Goal: Task Accomplishment & Management: Manage account settings

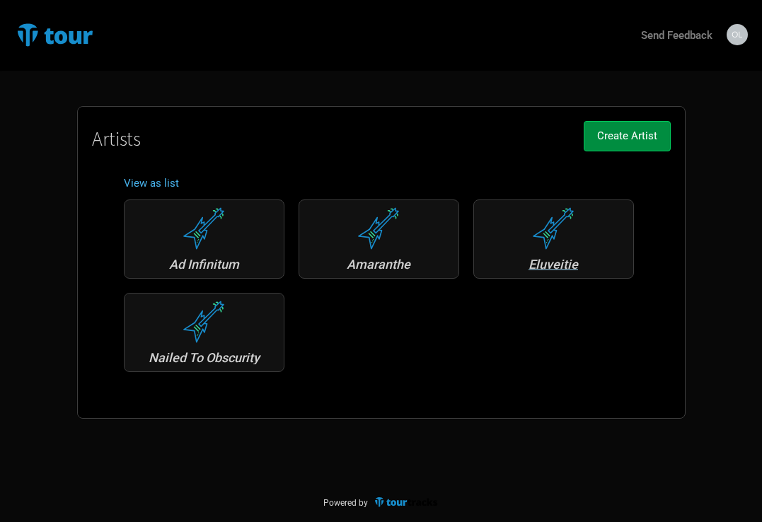
click at [544, 263] on div "Eluveitie" at bounding box center [553, 264] width 145 height 13
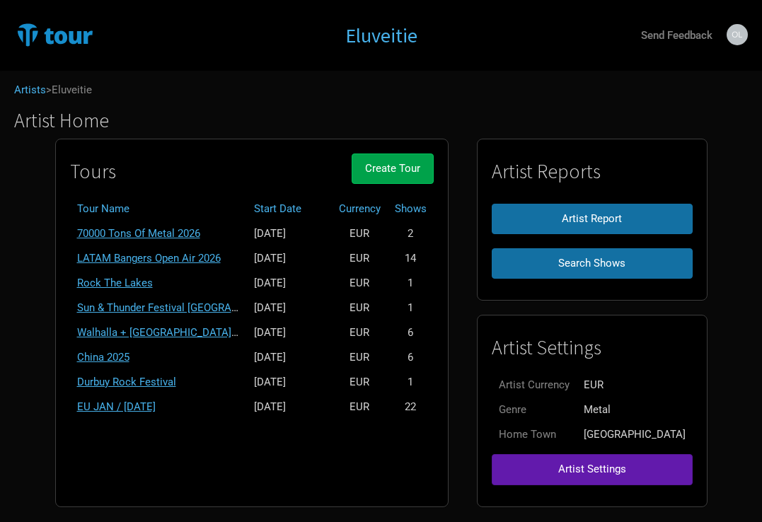
click at [421, 171] on span "Create Tour" at bounding box center [392, 168] width 55 height 13
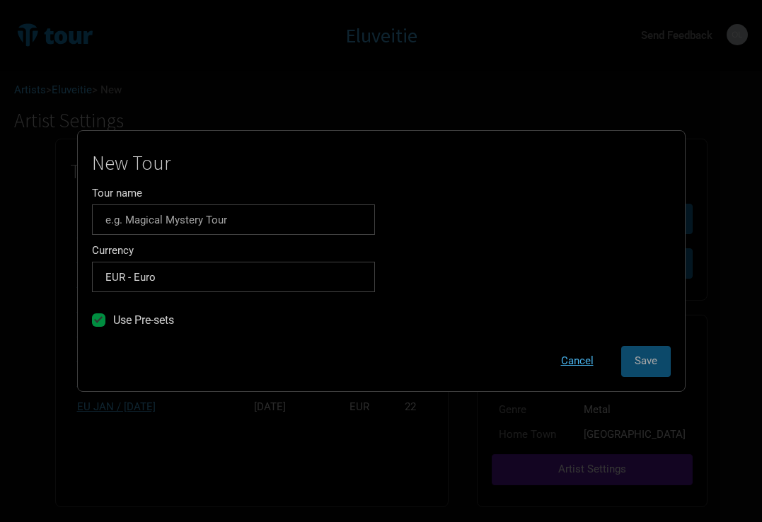
click at [243, 255] on div "Currency EUR - Euro 1 selection" at bounding box center [233, 269] width 283 height 47
click at [157, 225] on input "Tour name" at bounding box center [233, 220] width 283 height 30
click at [234, 228] on input "Tour name" at bounding box center [233, 220] width 283 height 30
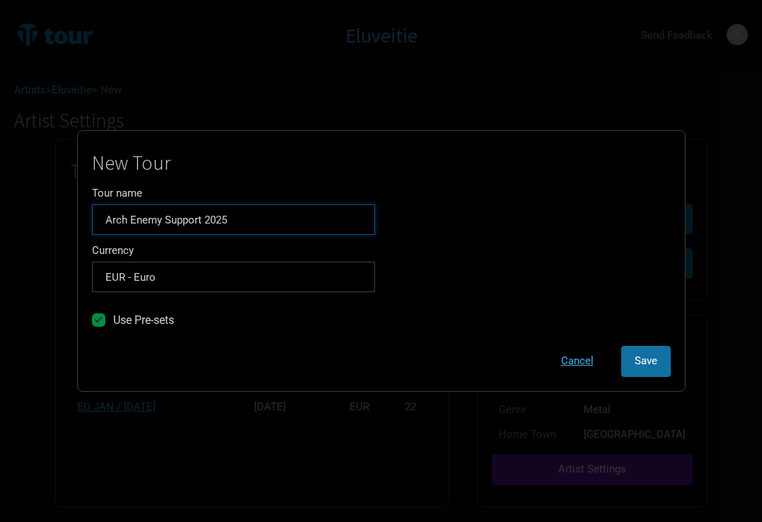
type input "Arch Enemy Support 2025"
click at [294, 324] on div "Use Pre-sets" at bounding box center [233, 323] width 283 height 18
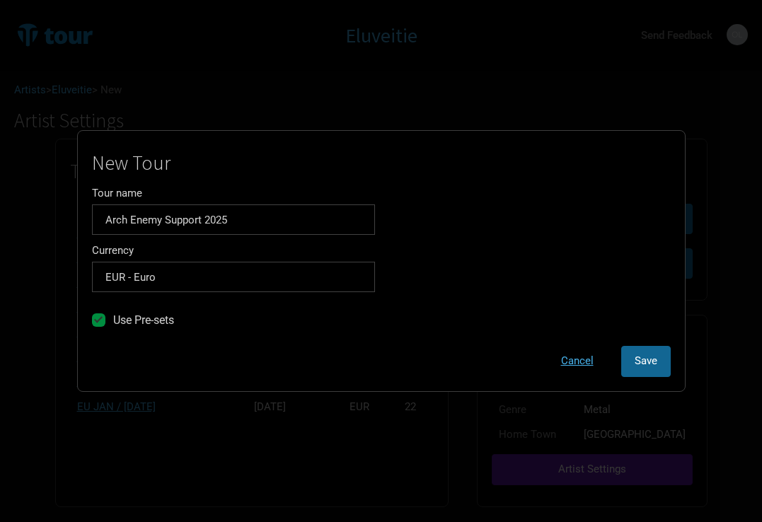
click at [633, 355] on button "Save" at bounding box center [647, 361] width 50 height 30
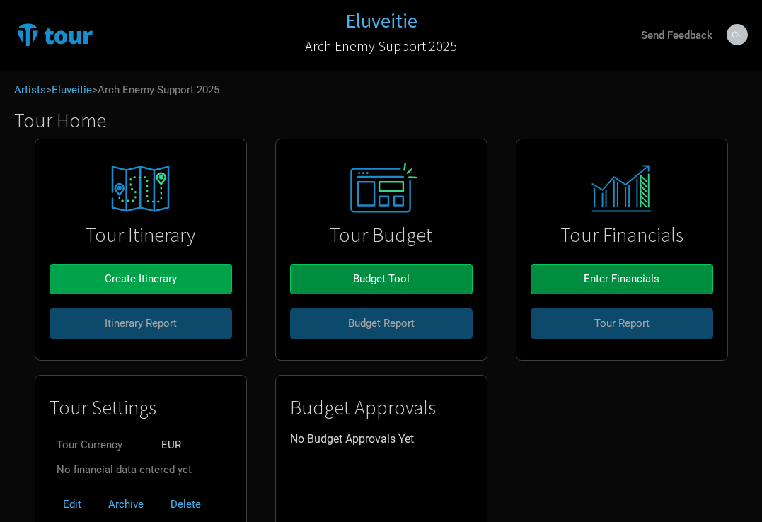
click at [189, 268] on button "Create Itinerary" at bounding box center [141, 279] width 183 height 30
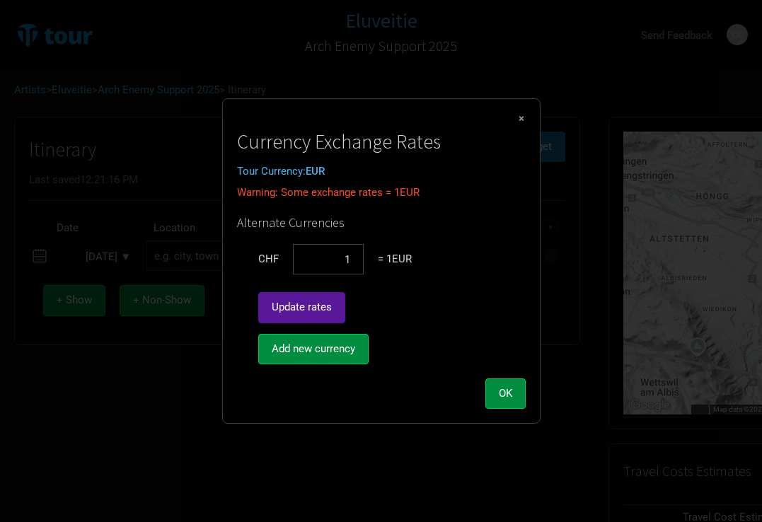
click at [309, 307] on span "Update rates" at bounding box center [302, 307] width 60 height 13
type input "0.932907"
click at [504, 391] on span "OK" at bounding box center [505, 393] width 13 height 13
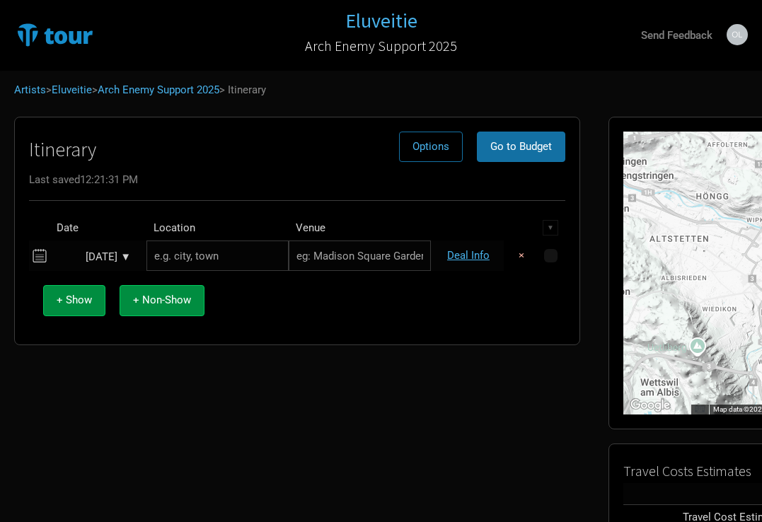
click at [126, 253] on div "Sep 9, 2025 ▼" at bounding box center [92, 257] width 78 height 11
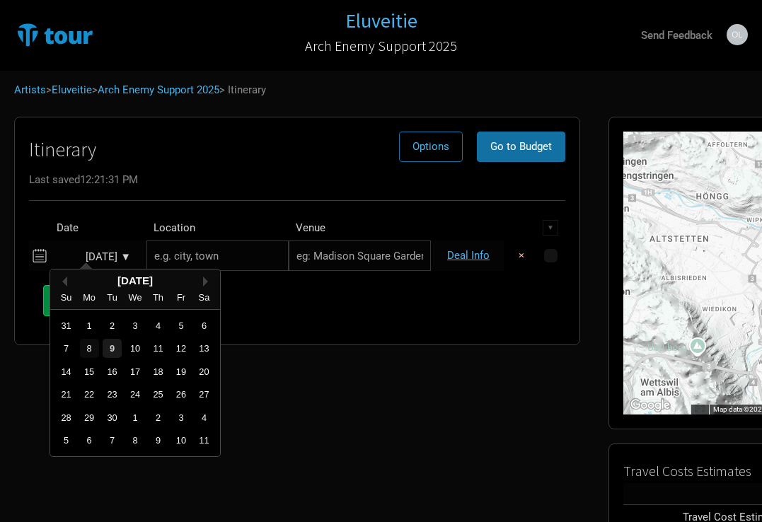
click at [89, 350] on div "8" at bounding box center [89, 348] width 19 height 19
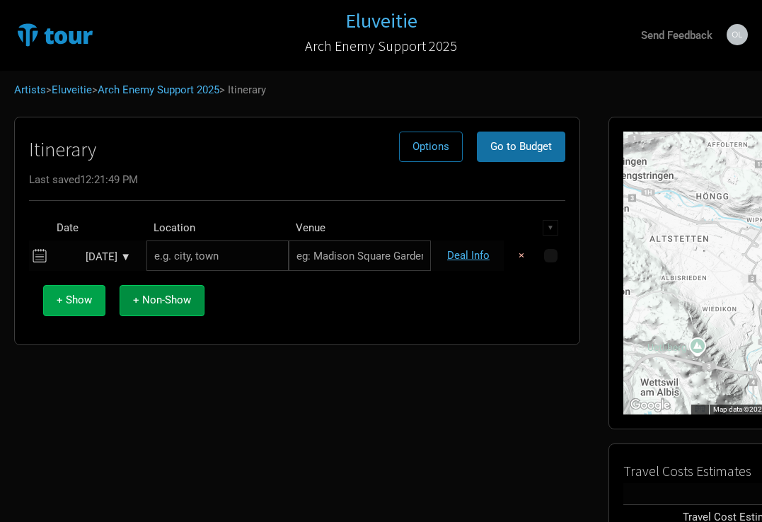
click at [88, 299] on span "+ Show" at bounding box center [74, 300] width 35 height 13
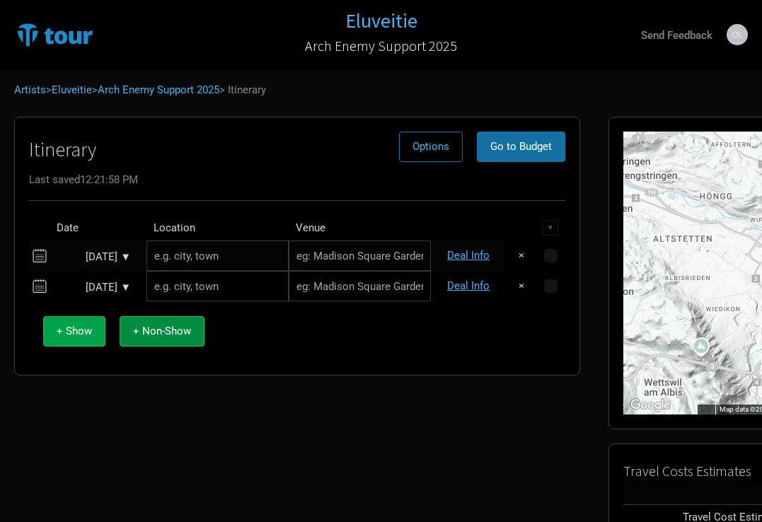
click at [88, 331] on span "+ Show" at bounding box center [74, 331] width 35 height 13
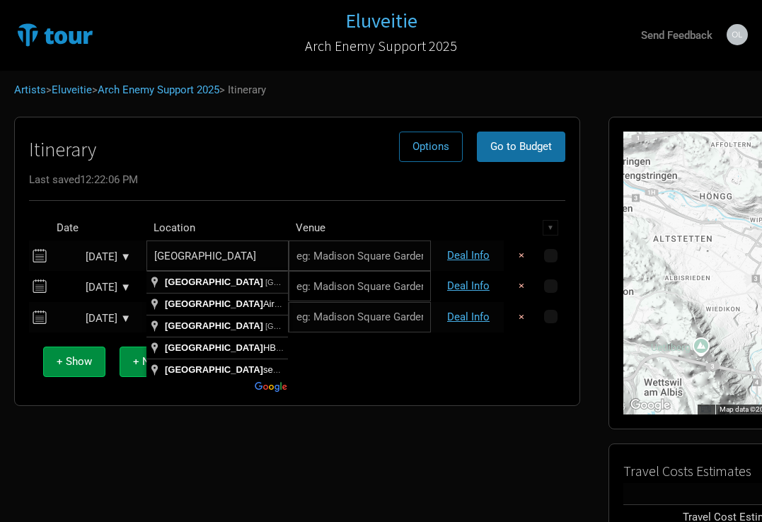
type input "[GEOGRAPHIC_DATA], [GEOGRAPHIC_DATA]"
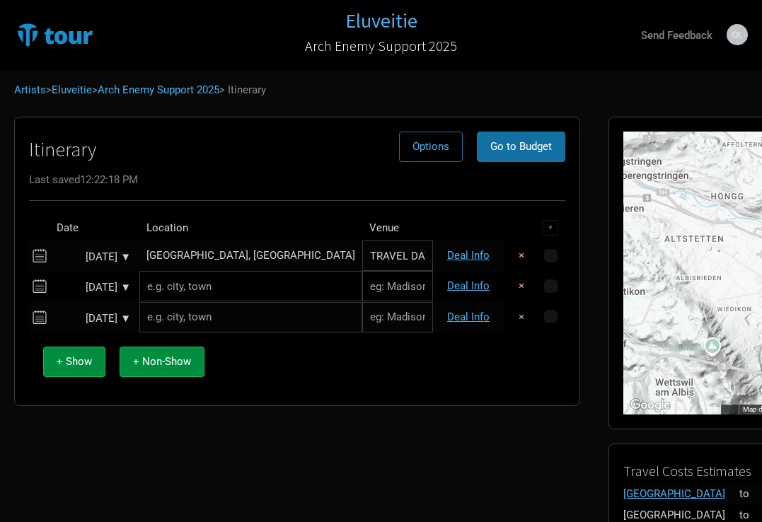
type input "TRAVEL DAY"
click at [217, 293] on input "text" at bounding box center [250, 286] width 223 height 30
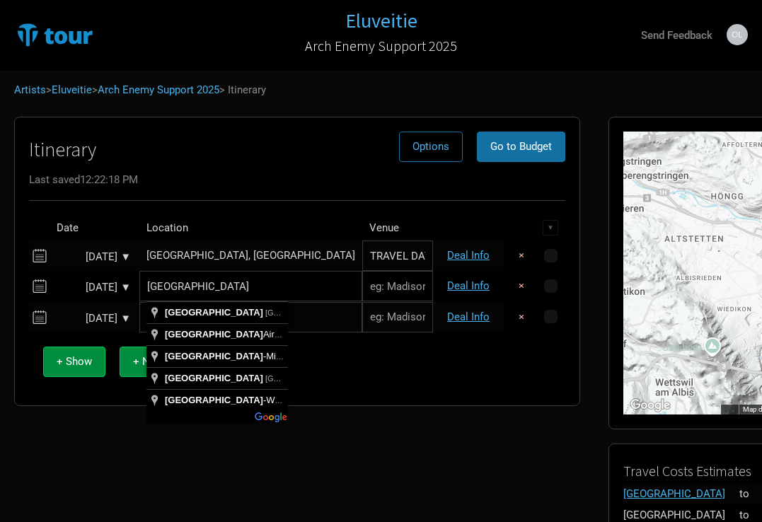
type input "[GEOGRAPHIC_DATA]"
click at [362, 293] on input "text" at bounding box center [397, 286] width 71 height 30
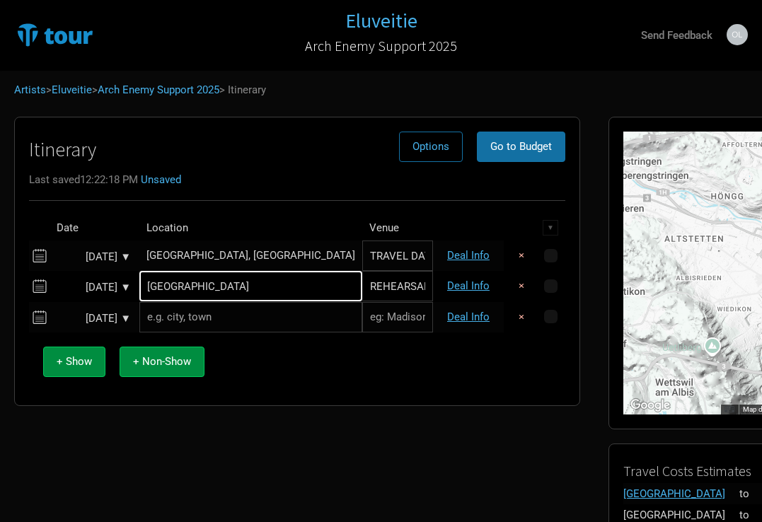
type input "REHEARSAL"
click at [412, 358] on div "+ Show + Non-Show" at bounding box center [297, 362] width 522 height 59
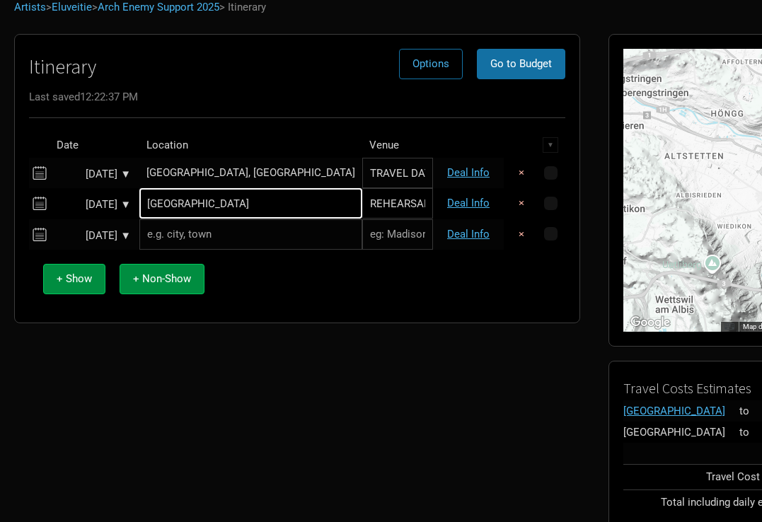
scroll to position [87, 0]
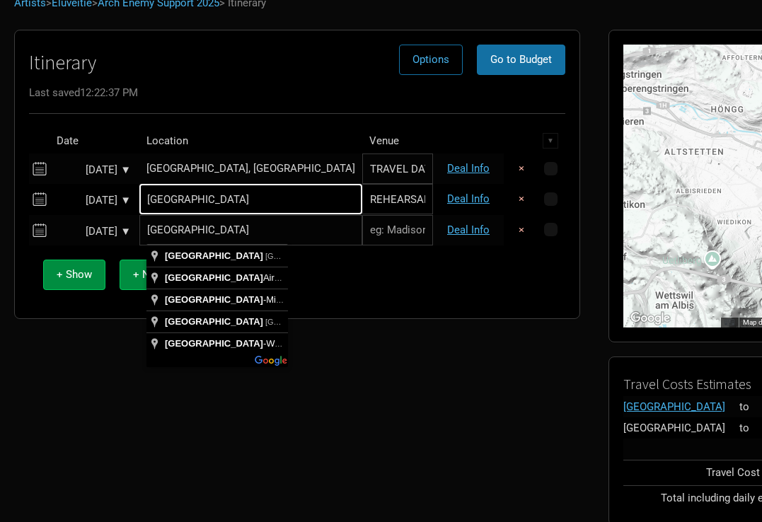
type input "[GEOGRAPHIC_DATA]"
click at [364, 268] on div "+ Show + Non-Show" at bounding box center [297, 275] width 522 height 59
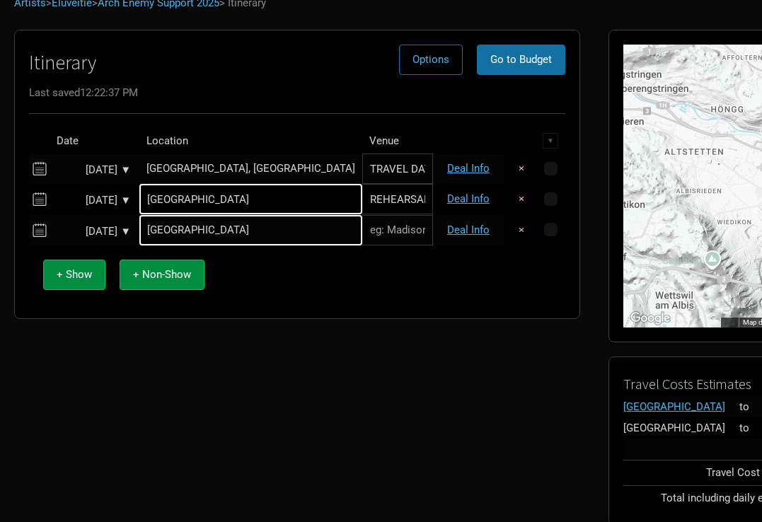
paste input "Schleyerhalle"
type input "Schleyerhalle"
click at [472, 229] on link "Deal Info" at bounding box center [468, 230] width 42 height 13
select select "EUR"
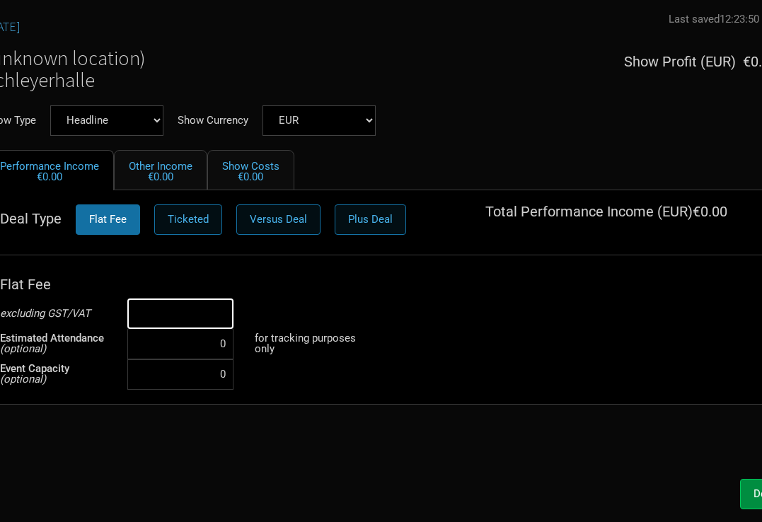
click at [193, 317] on input at bounding box center [180, 314] width 106 height 30
type input "€5,000"
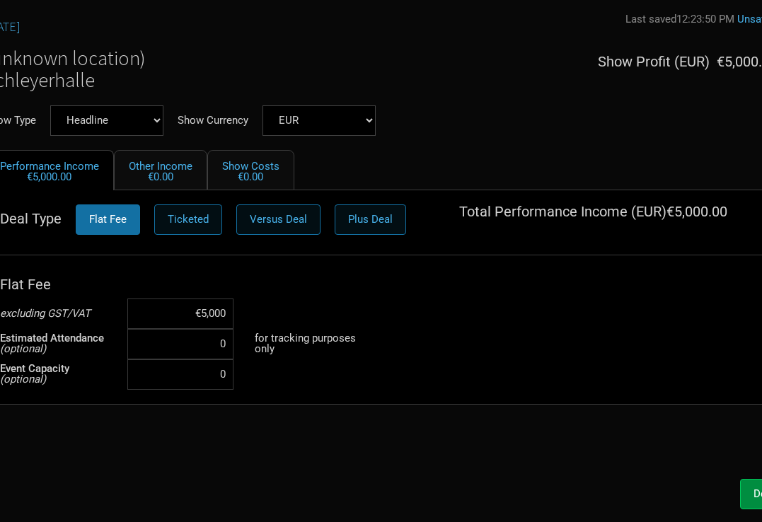
click at [363, 474] on div "Done" at bounding box center [381, 491] width 821 height 38
click at [746, 493] on button "Done" at bounding box center [766, 494] width 52 height 30
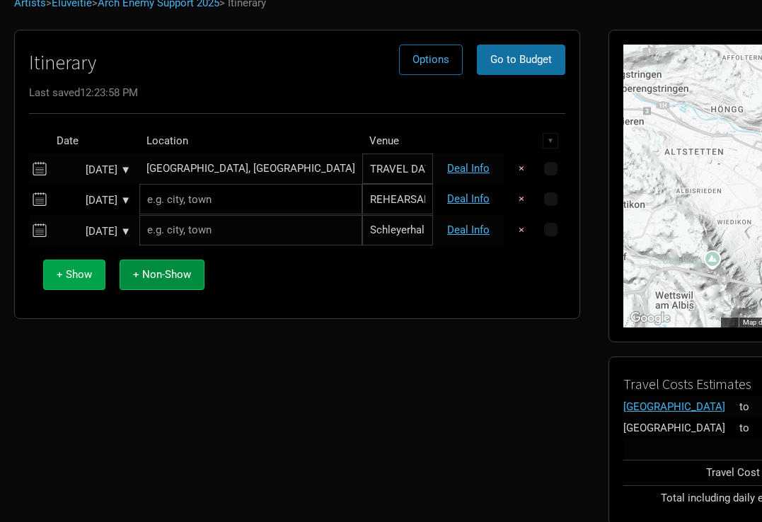
click at [78, 275] on span "+ Show" at bounding box center [74, 274] width 35 height 13
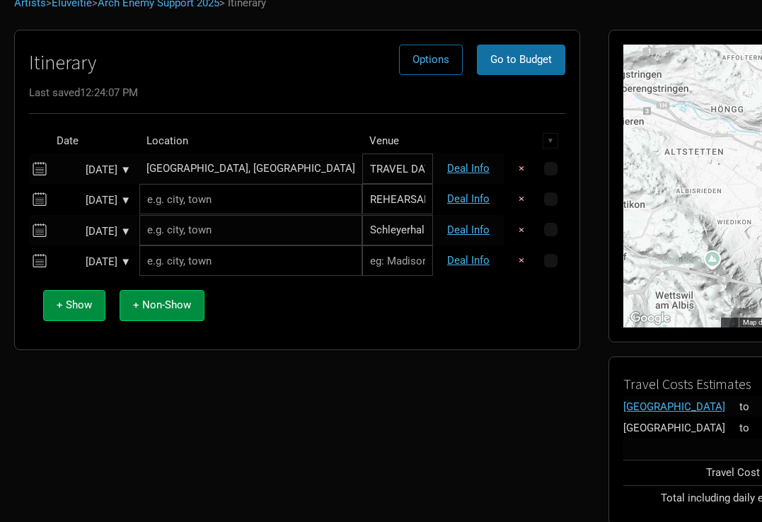
click at [212, 213] on input "text" at bounding box center [250, 199] width 223 height 30
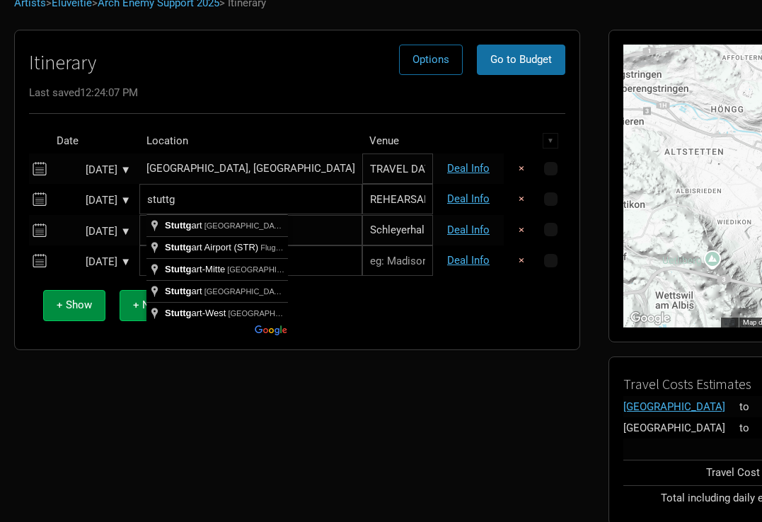
type input "[GEOGRAPHIC_DATA], [GEOGRAPHIC_DATA]"
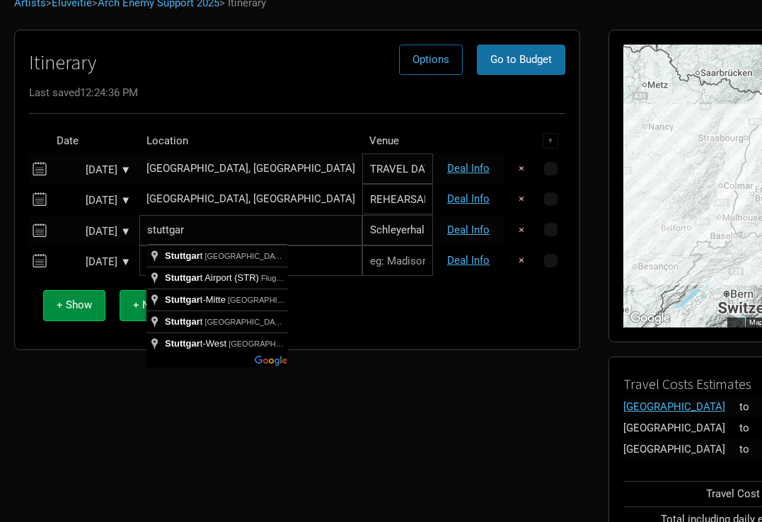
type input "[GEOGRAPHIC_DATA], [GEOGRAPHIC_DATA]"
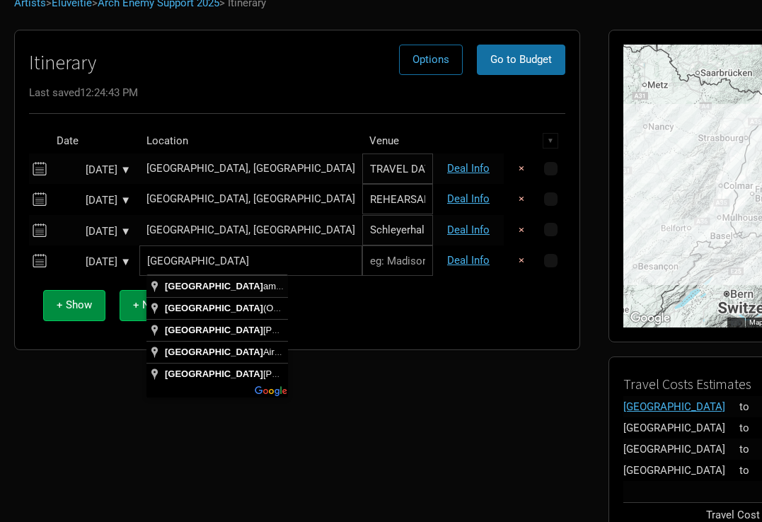
type input "[GEOGRAPHIC_DATA], [GEOGRAPHIC_DATA]"
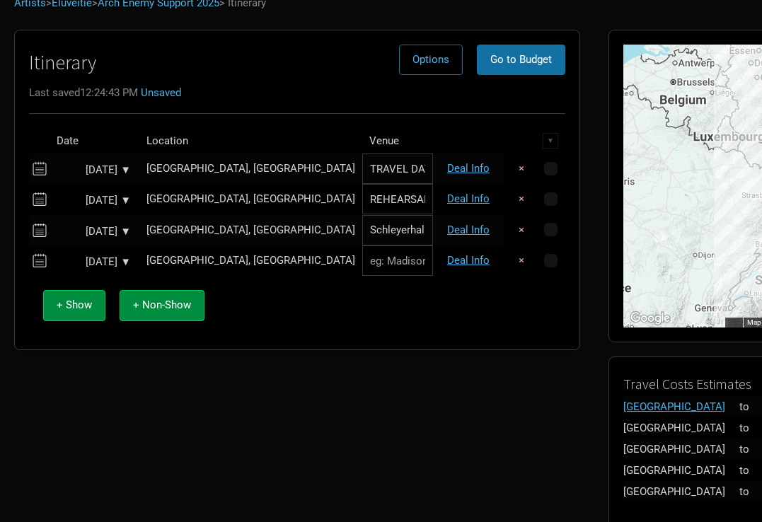
paste input "Jahrhunderthalle"
type input "Jahrhunderthalle"
click at [474, 256] on link "Deal Info" at bounding box center [468, 260] width 42 height 13
select select "EUR"
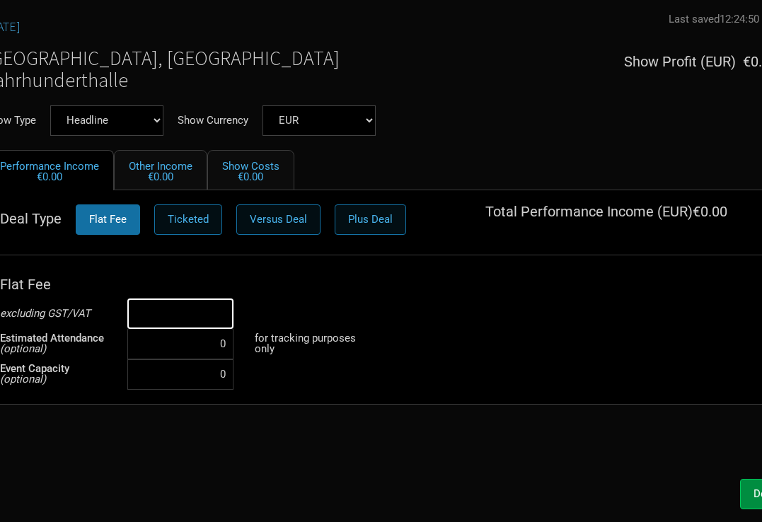
click at [208, 314] on input at bounding box center [180, 314] width 106 height 30
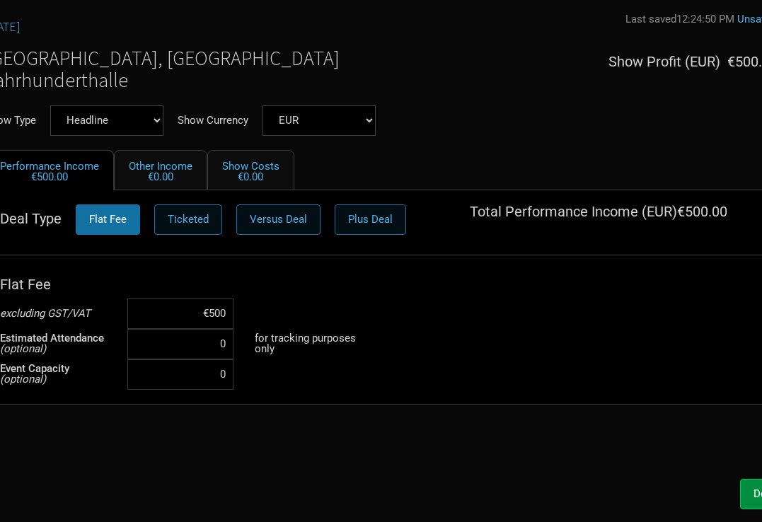
type input "€5,000"
click at [265, 425] on div "Sep 11, 2025 Last saved 12:24:50 PM Unsaved Frankfurt am Main, Germany Jahrhund…" at bounding box center [381, 242] width 821 height 459
click at [746, 486] on button "Done" at bounding box center [766, 494] width 52 height 30
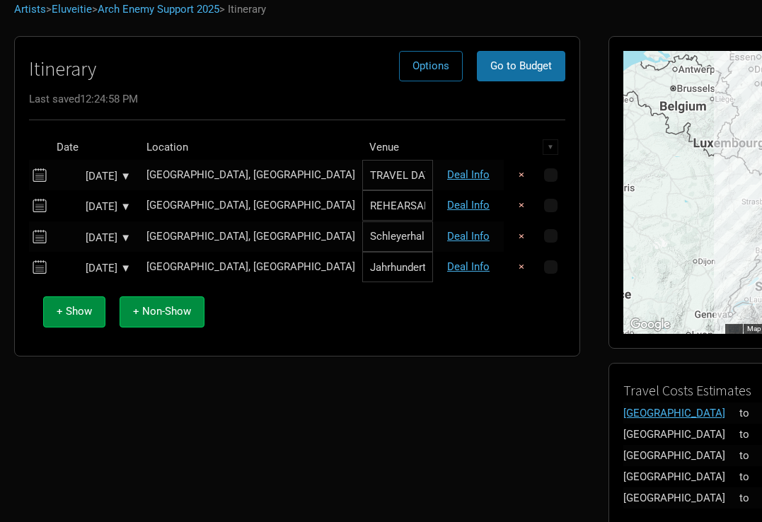
scroll to position [79, 0]
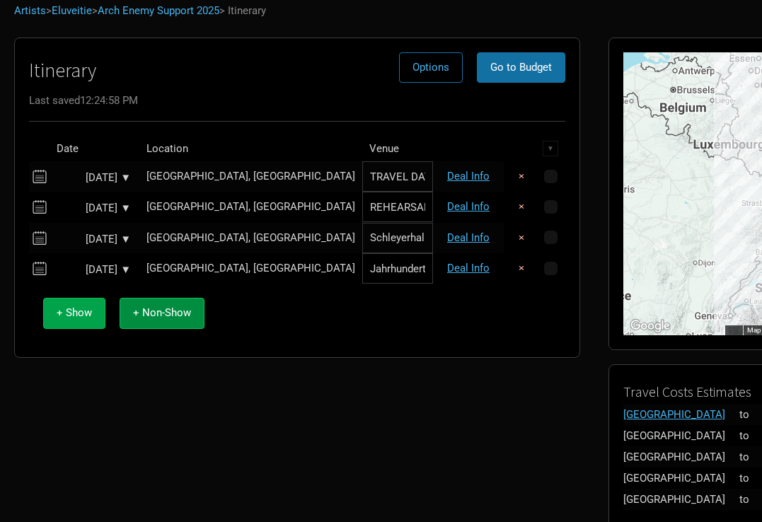
click at [70, 315] on span "+ Show" at bounding box center [74, 313] width 35 height 13
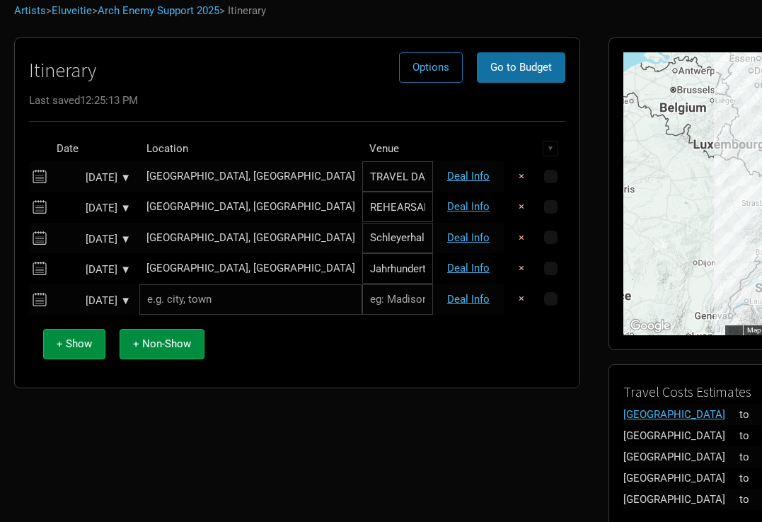
click at [172, 299] on input "text" at bounding box center [250, 300] width 223 height 30
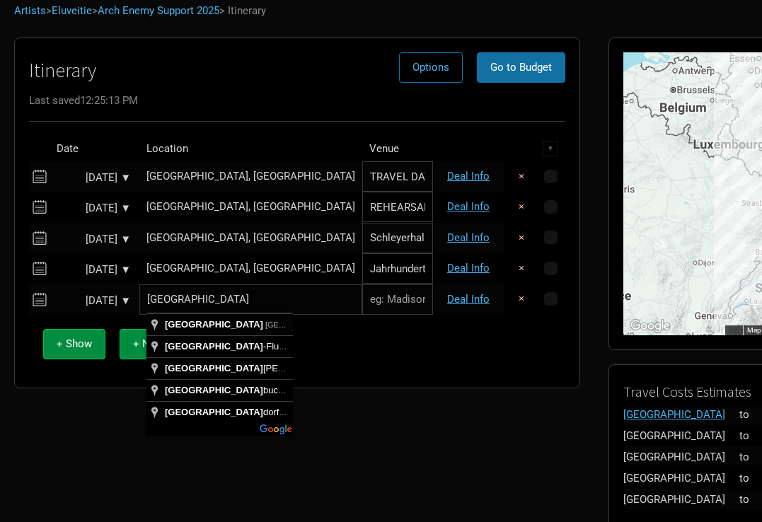
type input "München, Germany"
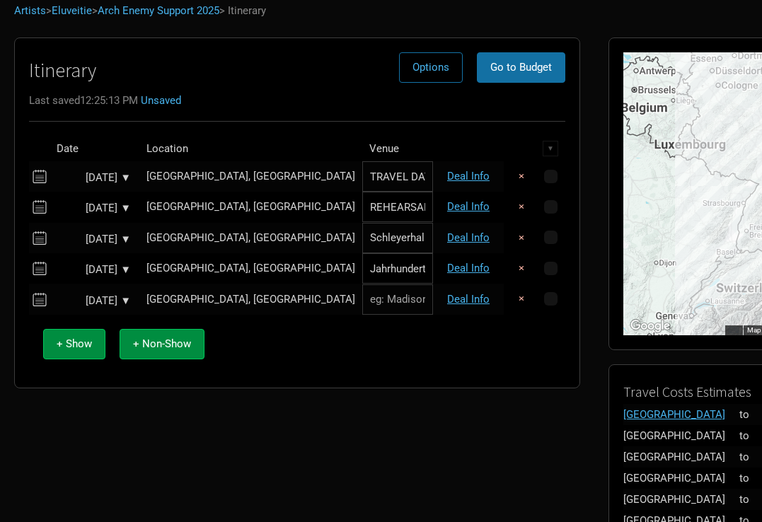
click at [362, 297] on input "text" at bounding box center [397, 300] width 71 height 30
type input "Zenith"
click at [469, 298] on link "Deal Info" at bounding box center [468, 299] width 42 height 13
select select "EUR"
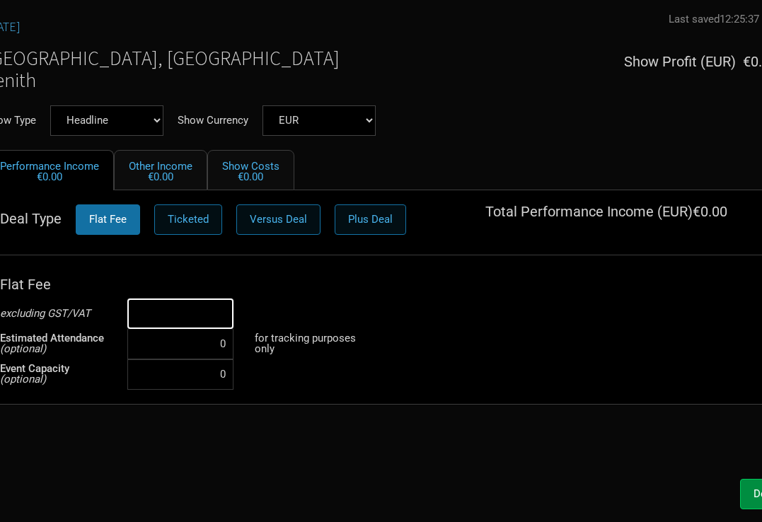
click at [194, 308] on input at bounding box center [180, 314] width 106 height 30
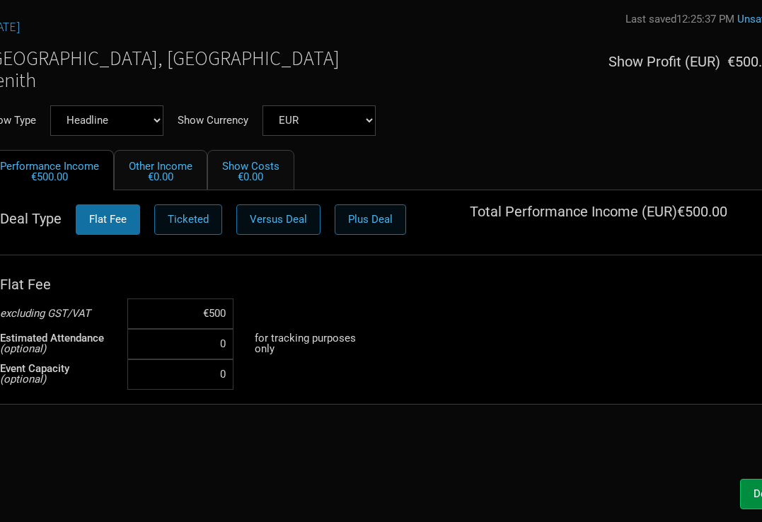
type input "€5,000"
click at [278, 430] on div "Sep 12, 2025 Last saved 12:25:37 PM Unsaved Munich, Germany Zenith Show Profit …" at bounding box center [381, 242] width 821 height 459
click at [748, 491] on button "Done" at bounding box center [766, 494] width 52 height 30
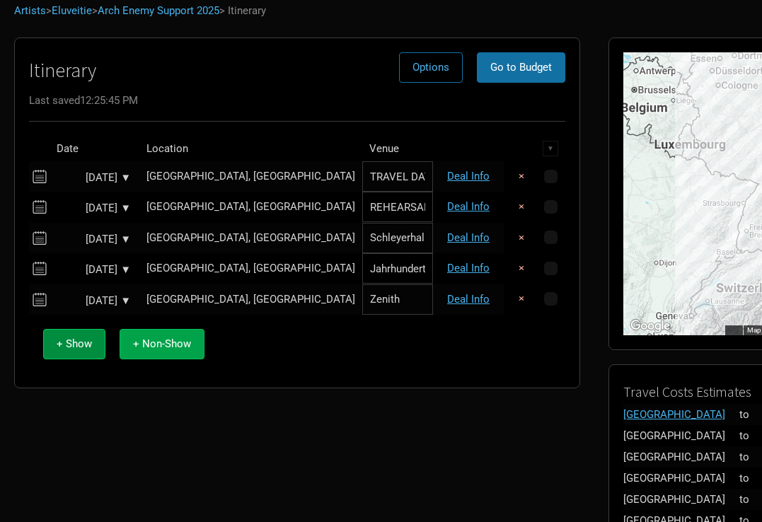
click at [171, 341] on span "+ Non-Show" at bounding box center [162, 344] width 58 height 13
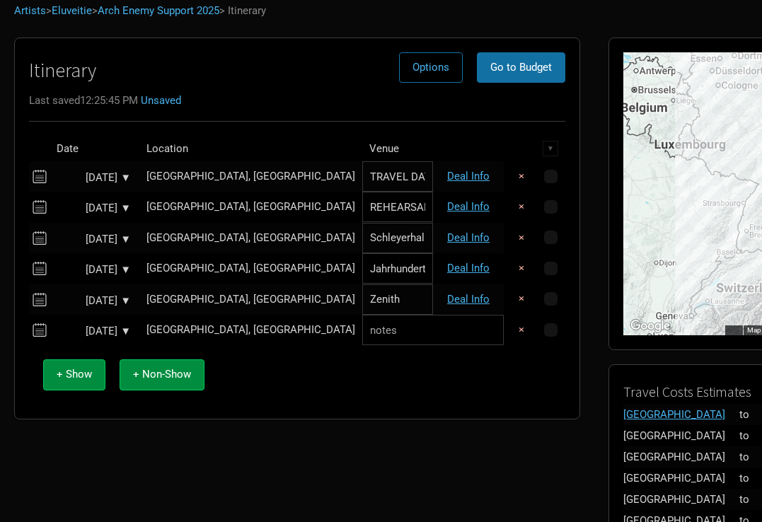
click at [362, 335] on input "text" at bounding box center [433, 330] width 142 height 30
type input "DAY OFF"
click at [83, 369] on span "+ Show" at bounding box center [74, 374] width 35 height 13
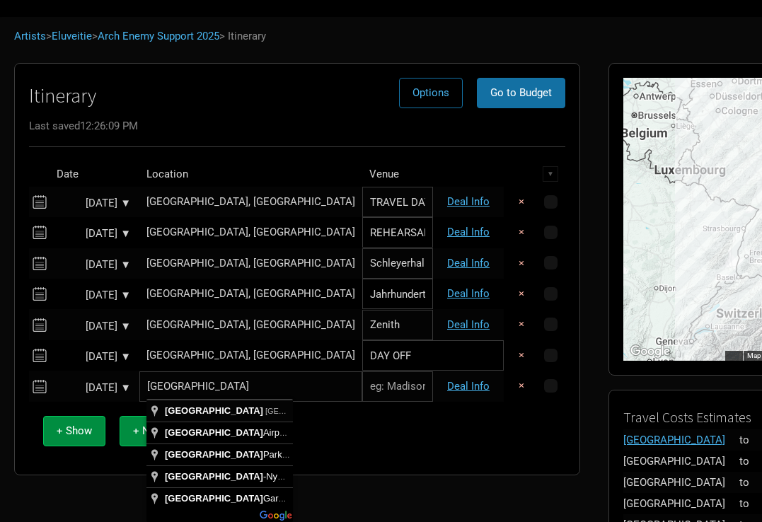
scroll to position [69, 0]
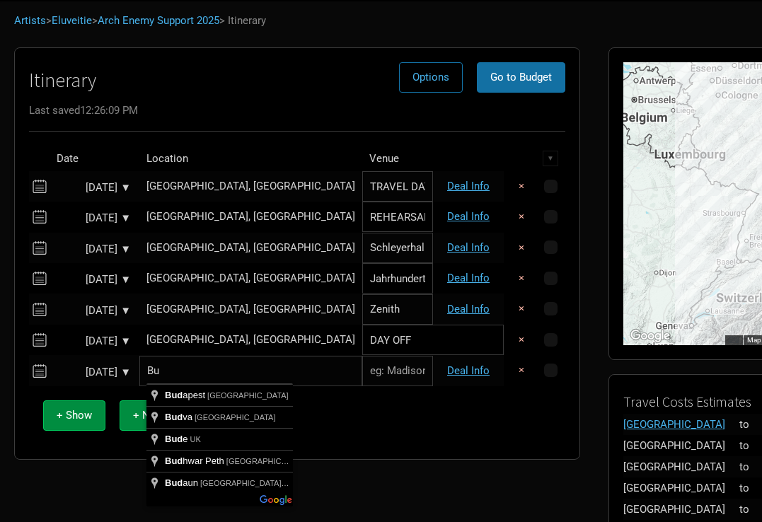
type input "B"
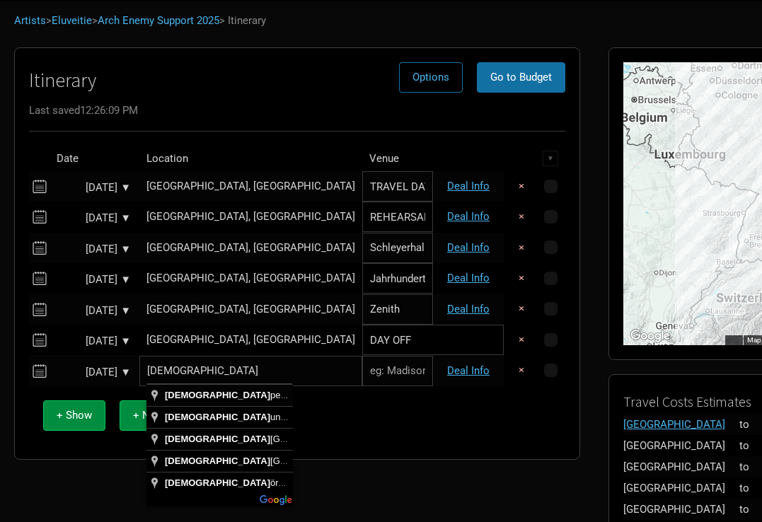
type input "[GEOGRAPHIC_DATA], [GEOGRAPHIC_DATA]"
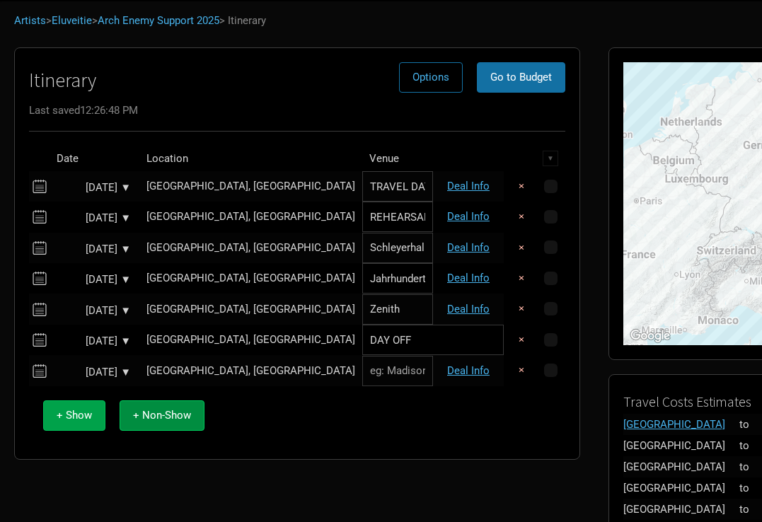
click at [73, 413] on span "+ Show" at bounding box center [74, 415] width 35 height 13
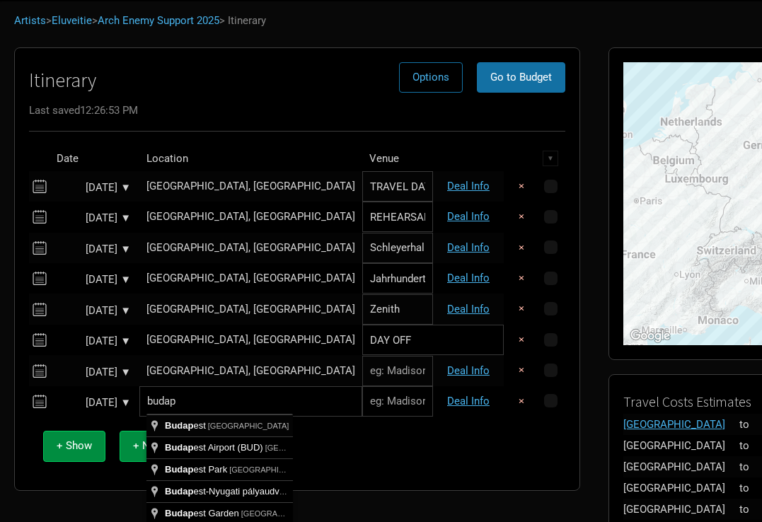
type input "[GEOGRAPHIC_DATA], [GEOGRAPHIC_DATA]"
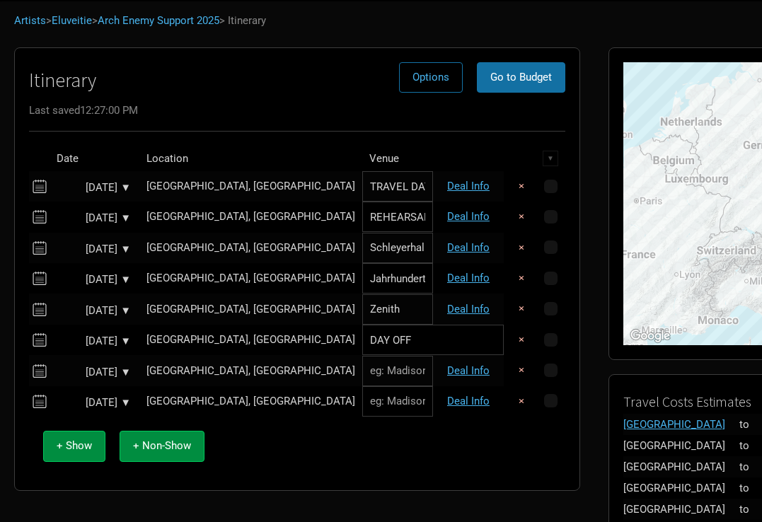
click at [241, 390] on td "[GEOGRAPHIC_DATA], [GEOGRAPHIC_DATA]" at bounding box center [250, 402] width 223 height 30
click at [202, 399] on div "[GEOGRAPHIC_DATA], [GEOGRAPHIC_DATA]" at bounding box center [251, 401] width 209 height 11
click at [198, 341] on div "[GEOGRAPHIC_DATA], [GEOGRAPHIC_DATA]" at bounding box center [251, 340] width 209 height 11
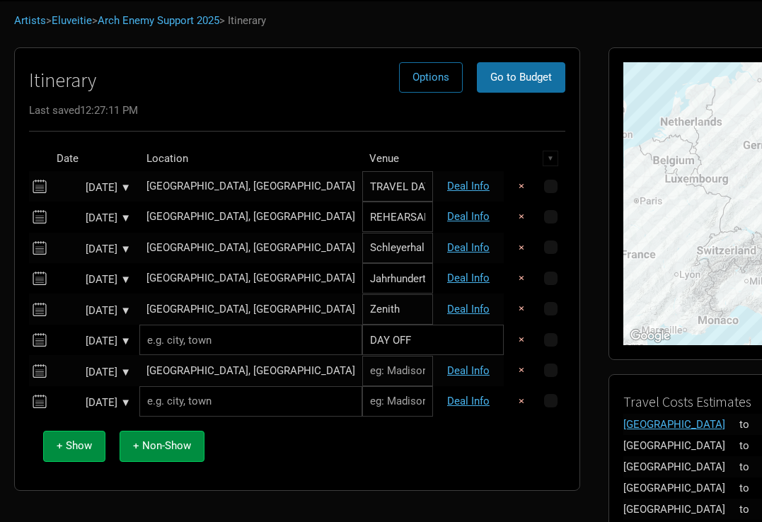
click at [198, 341] on input "text" at bounding box center [250, 340] width 223 height 30
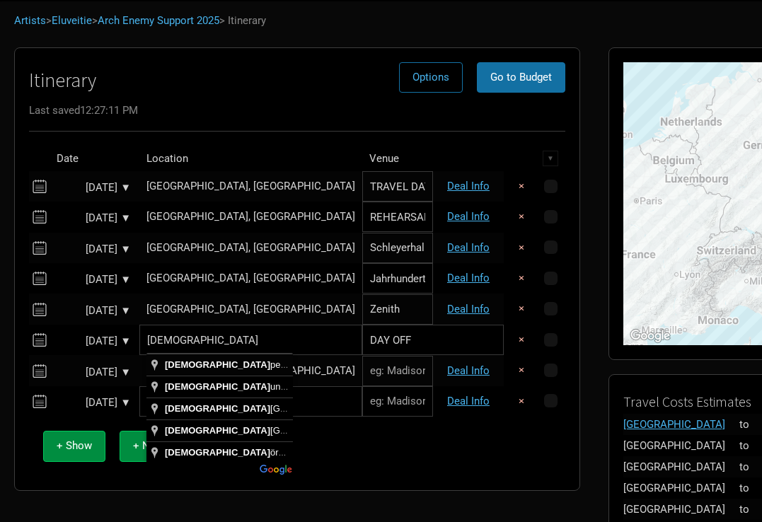
type input "[GEOGRAPHIC_DATA], [GEOGRAPHIC_DATA]"
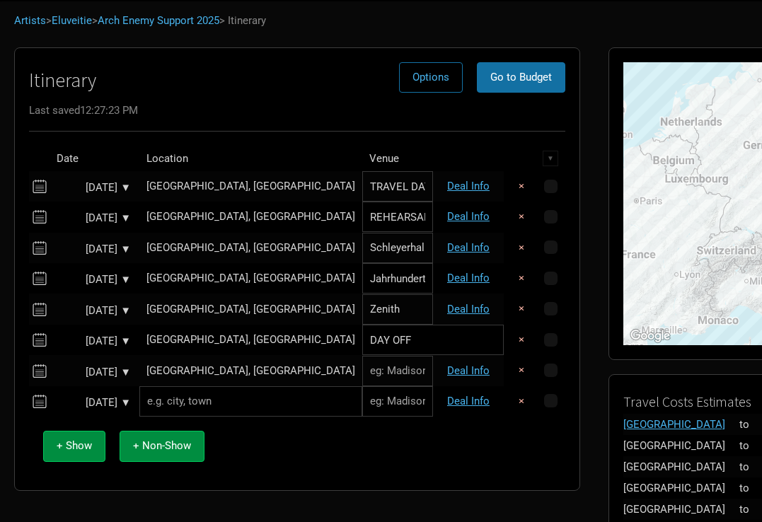
click at [362, 375] on input "text" at bounding box center [397, 371] width 71 height 30
click at [364, 377] on input "text" at bounding box center [397, 371] width 71 height 30
paste input "B"
click at [364, 377] on input "text" at bounding box center [397, 371] width 71 height 30
type input "Barba Negra Music Hall"
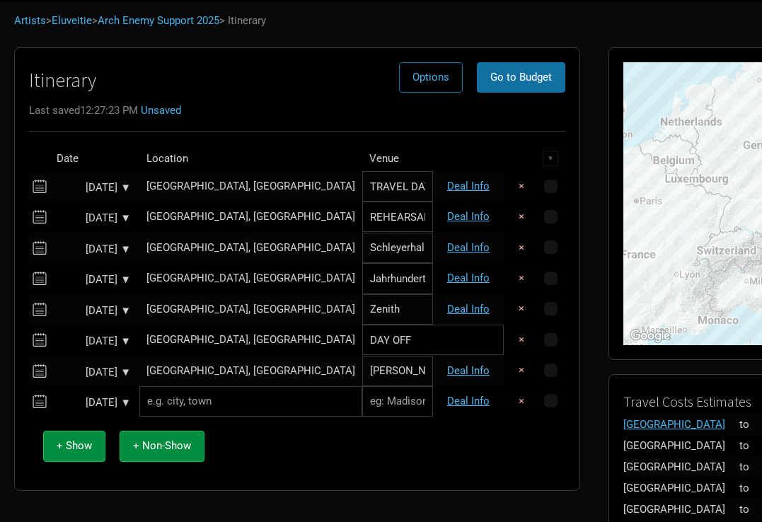
click at [467, 365] on link "Deal Info" at bounding box center [468, 371] width 42 height 13
select select "EUR"
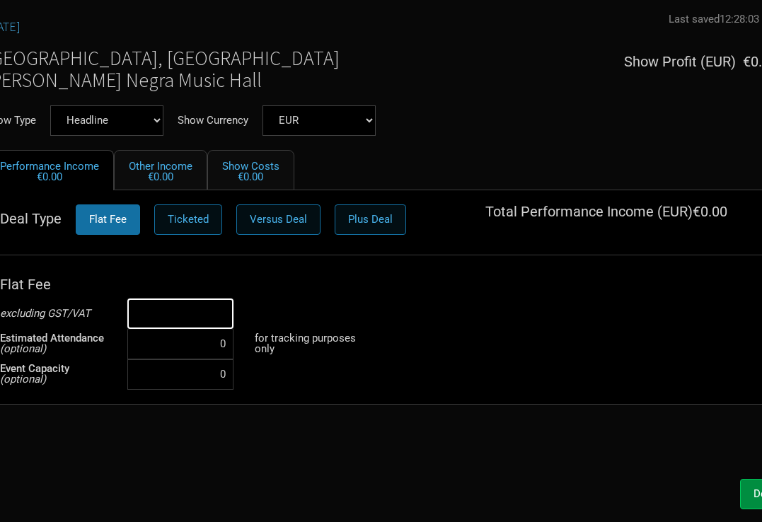
click at [179, 324] on input at bounding box center [180, 314] width 106 height 30
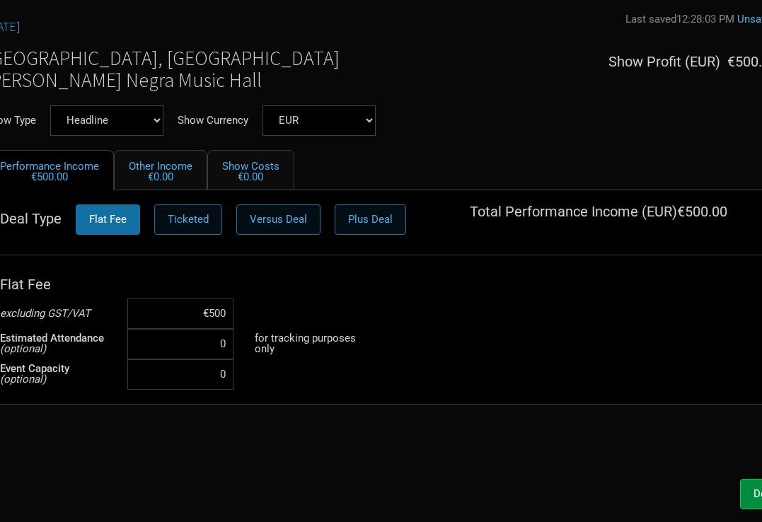
type input "€5,000"
click at [745, 487] on button "Done" at bounding box center [766, 494] width 52 height 30
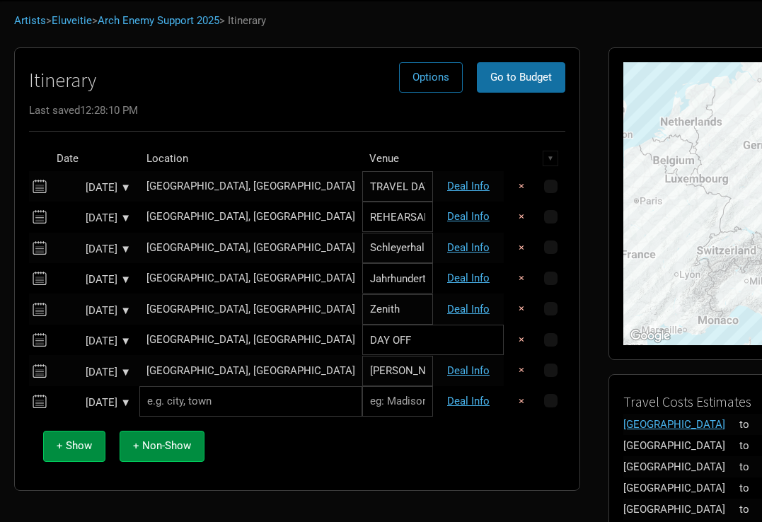
click at [414, 374] on input "Barba Negra Music Hall" at bounding box center [397, 371] width 71 height 30
type input "[PERSON_NAME] Negra Music Club"
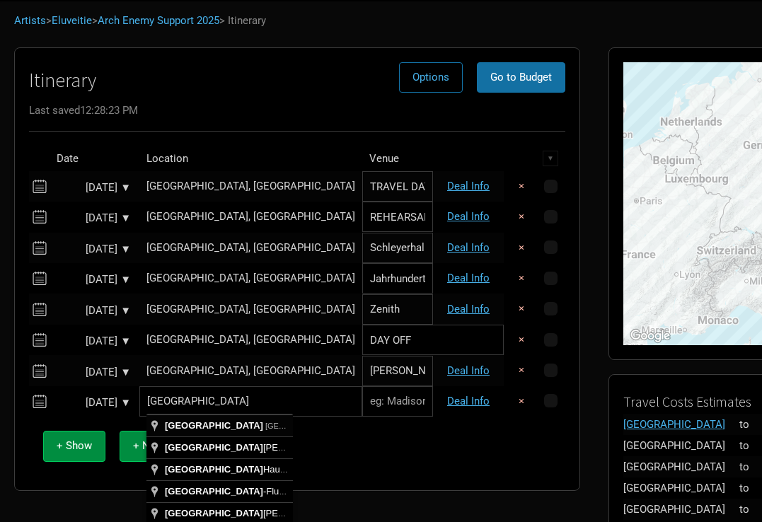
type input "Wien, Austria"
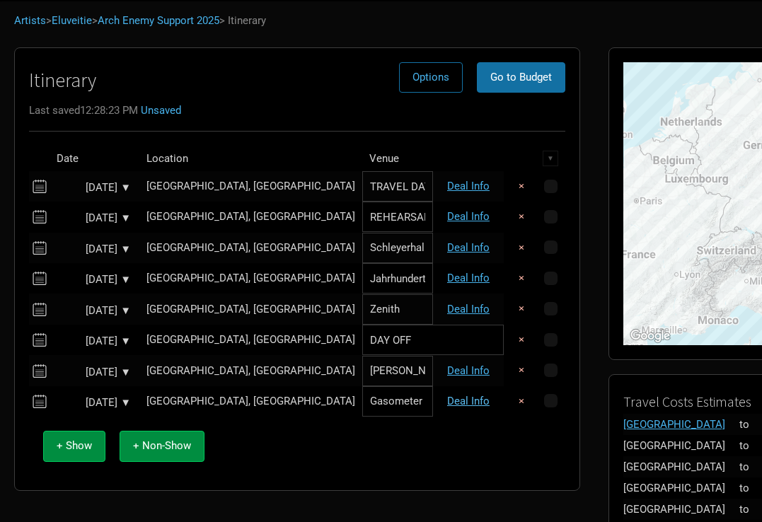
type input "Gasometer"
click at [473, 400] on link "Deal Info" at bounding box center [468, 401] width 42 height 13
select select "EUR"
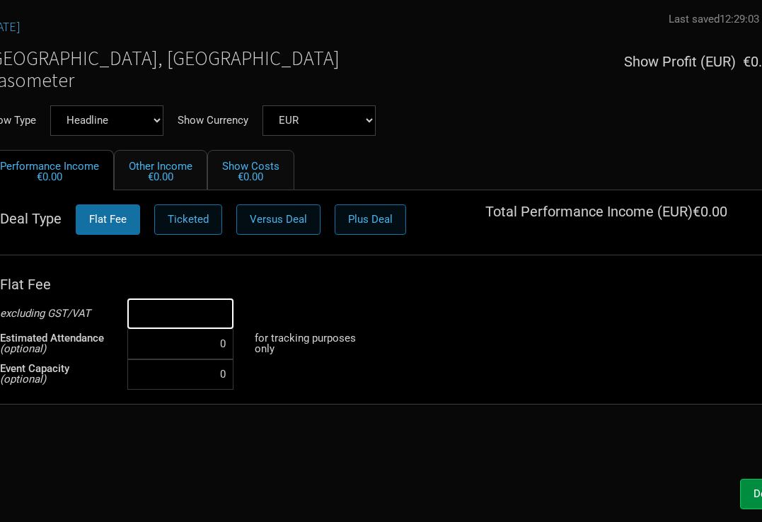
click at [211, 311] on input at bounding box center [180, 314] width 106 height 30
type input "€5,000"
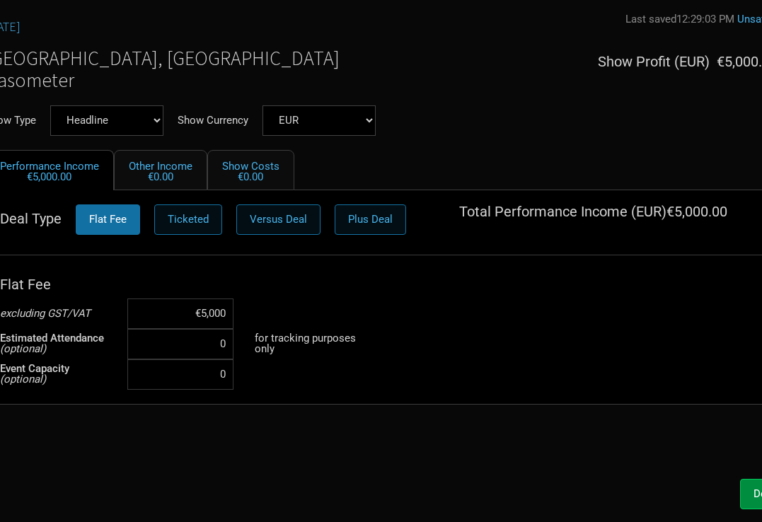
click at [382, 439] on div "Sep 15, 2025 Last saved 12:29:03 PM Unsaved Vienna, Austria Gasometer Show Prof…" at bounding box center [381, 242] width 821 height 459
click at [752, 491] on button "Done" at bounding box center [766, 494] width 52 height 30
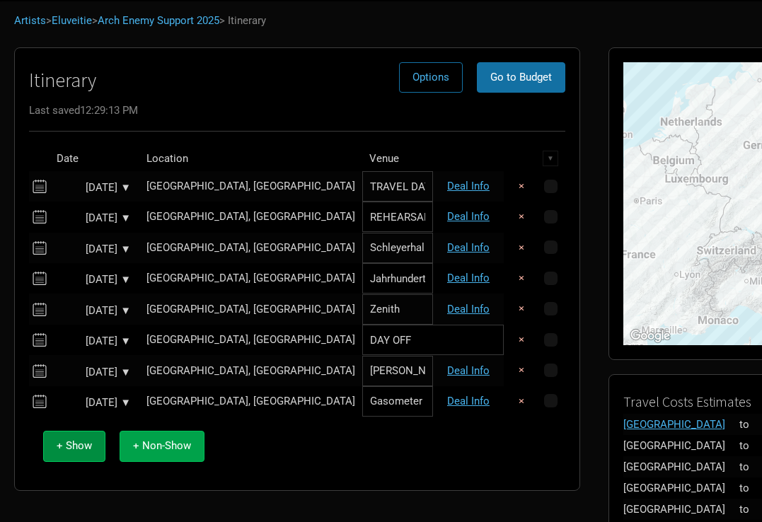
click at [166, 442] on span "+ Non-Show" at bounding box center [162, 446] width 58 height 13
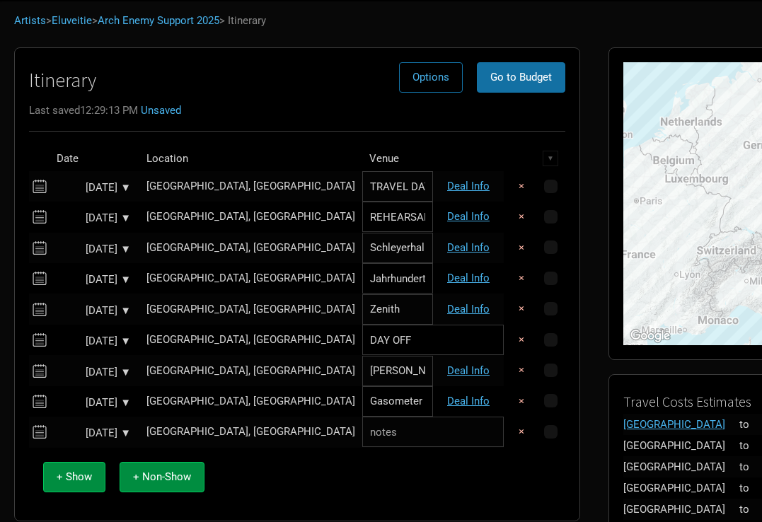
click at [195, 428] on div "[GEOGRAPHIC_DATA], [GEOGRAPHIC_DATA]" at bounding box center [251, 432] width 209 height 11
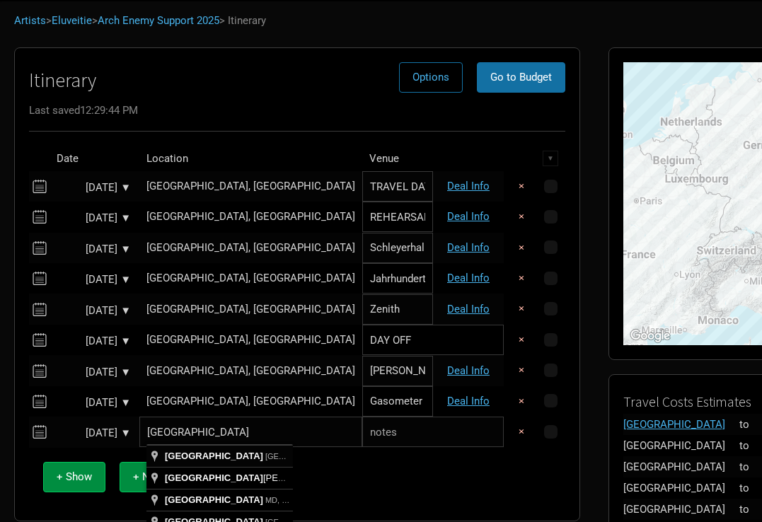
type input "[GEOGRAPHIC_DATA], [GEOGRAPHIC_DATA]"
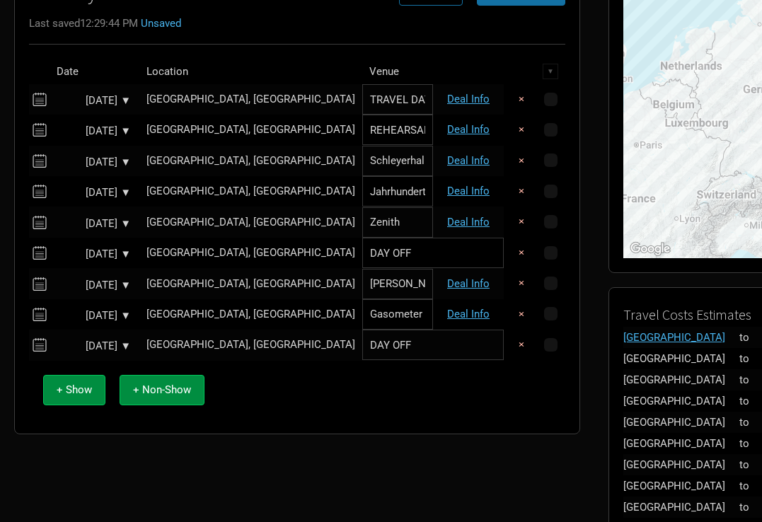
scroll to position [189, 0]
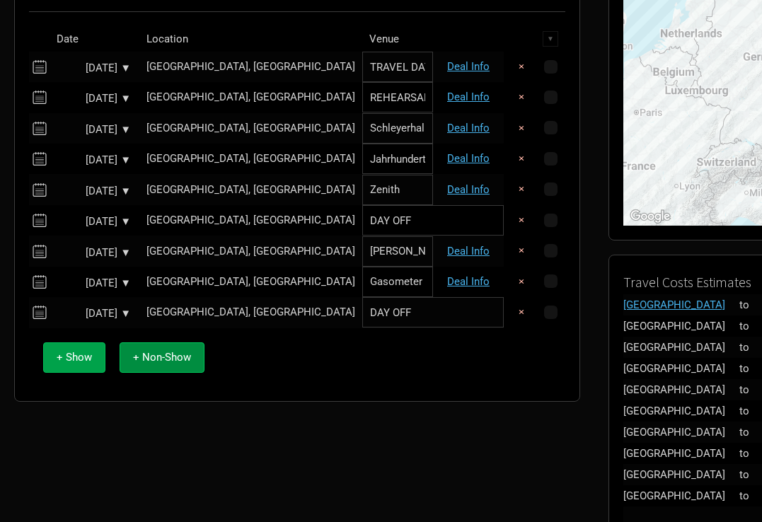
type input "DAY OFF"
click at [84, 358] on span "+ Show" at bounding box center [74, 357] width 35 height 13
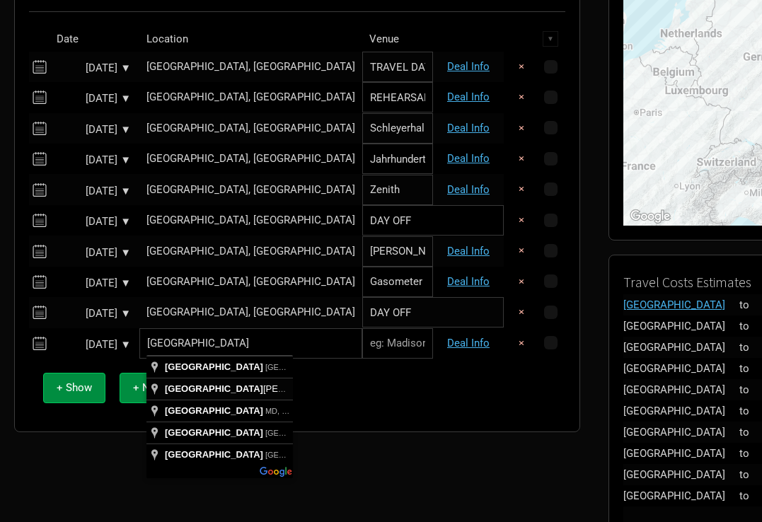
scroll to position [162, 0]
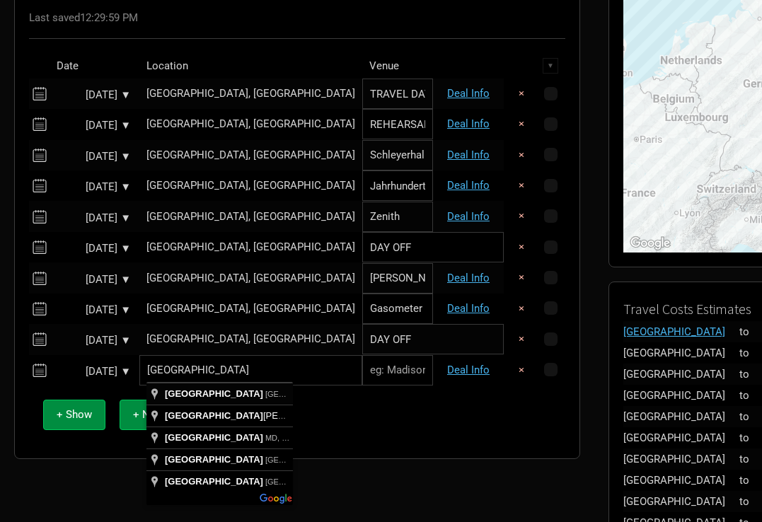
type input "[GEOGRAPHIC_DATA], [GEOGRAPHIC_DATA]"
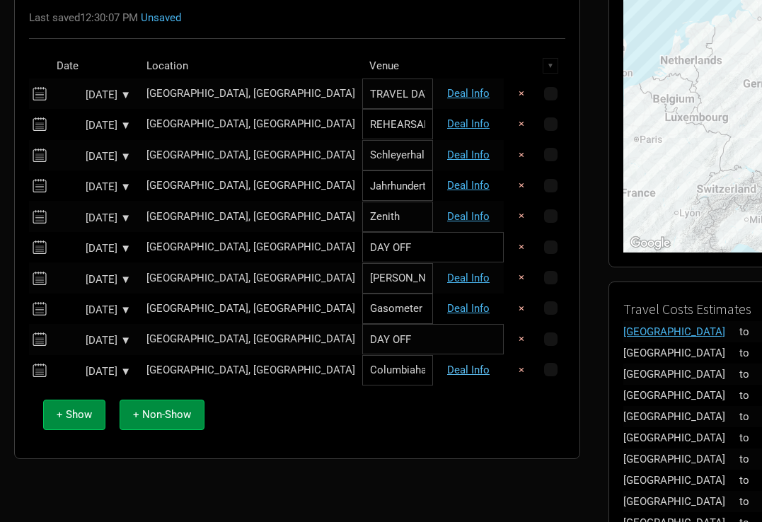
type input "Columbiahalle"
click at [477, 367] on link "Deal Info" at bounding box center [468, 370] width 42 height 13
select select "EUR"
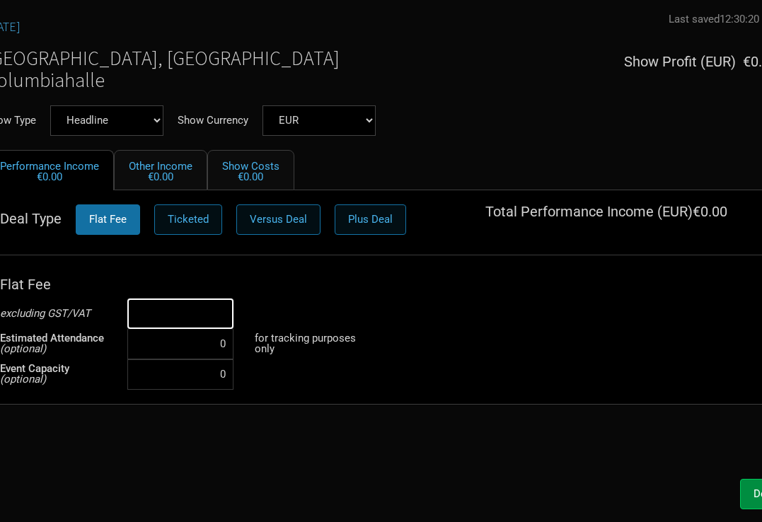
click at [189, 325] on input at bounding box center [180, 314] width 106 height 30
type input "€5,000"
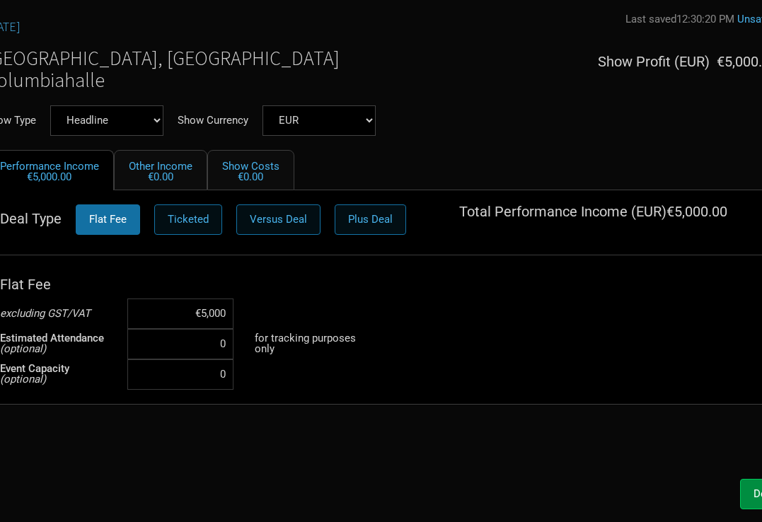
click at [283, 423] on div "Sep 17, 2025 Last saved 12:30:20 PM Unsaved Berlin, Germany Columbiahalle Show …" at bounding box center [381, 242] width 821 height 459
click at [749, 491] on button "Done" at bounding box center [766, 494] width 52 height 30
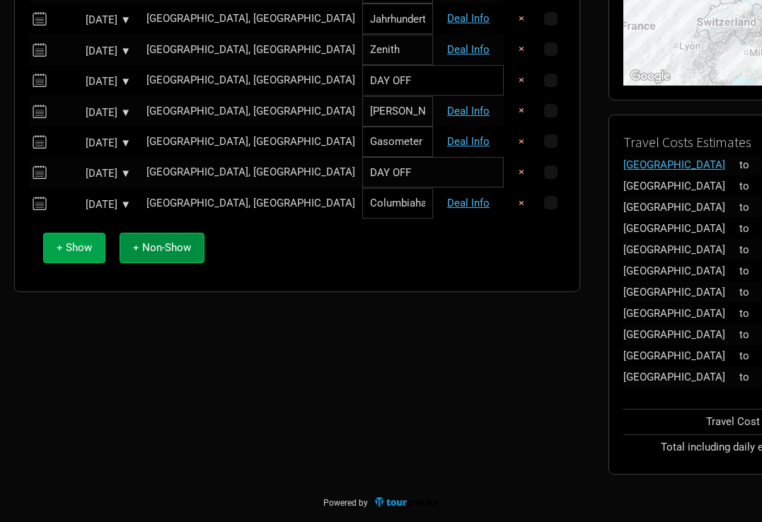
click at [79, 248] on span "+ Show" at bounding box center [74, 247] width 35 height 13
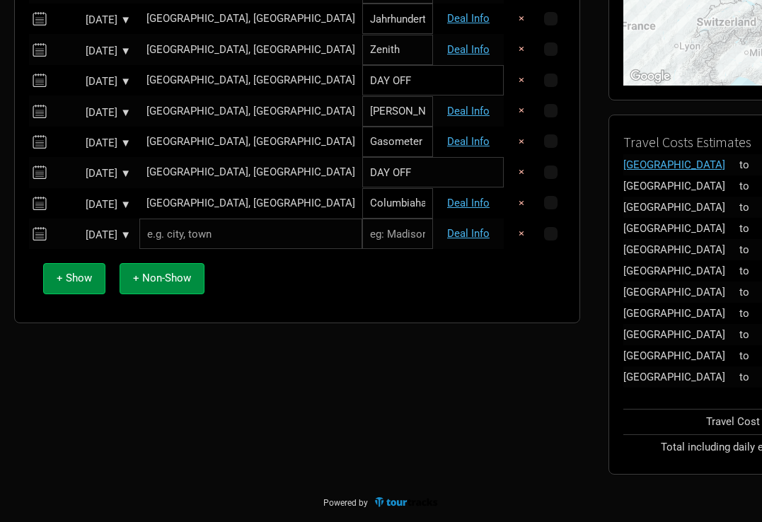
paste input "Sportovní [PERSON_NAME]"
type input "Sportovní [PERSON_NAME]"
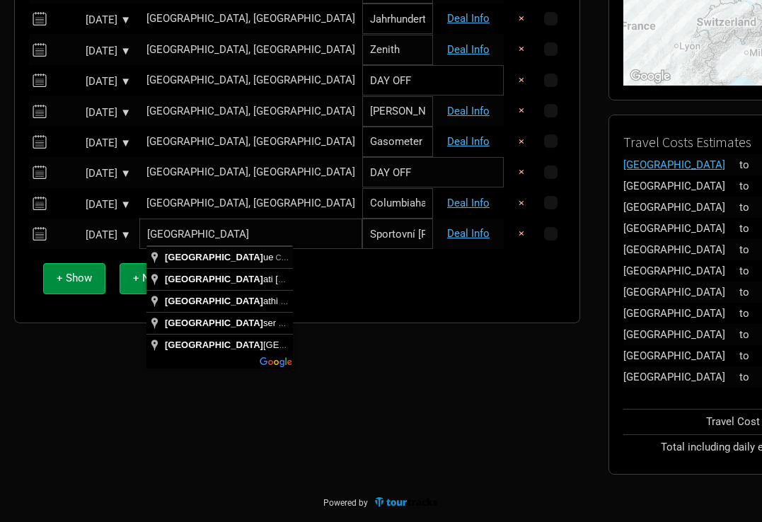
type input "[GEOGRAPHIC_DATA], [GEOGRAPHIC_DATA]"
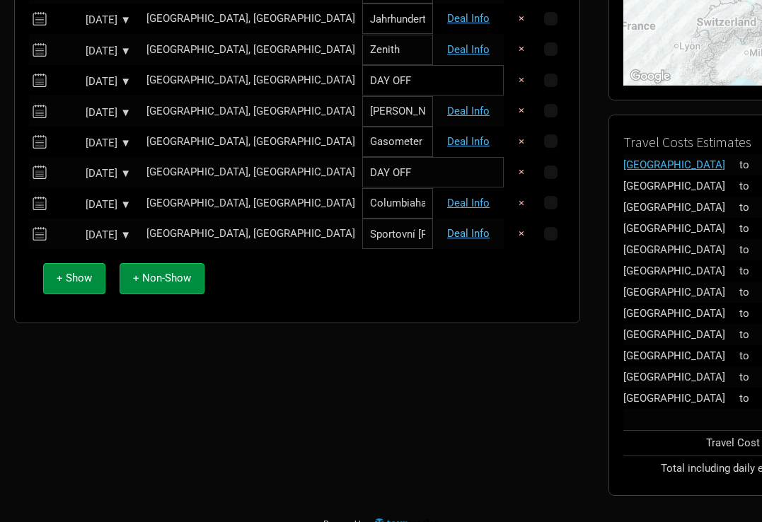
click at [456, 231] on link "Deal Info" at bounding box center [468, 233] width 42 height 13
select select "EUR"
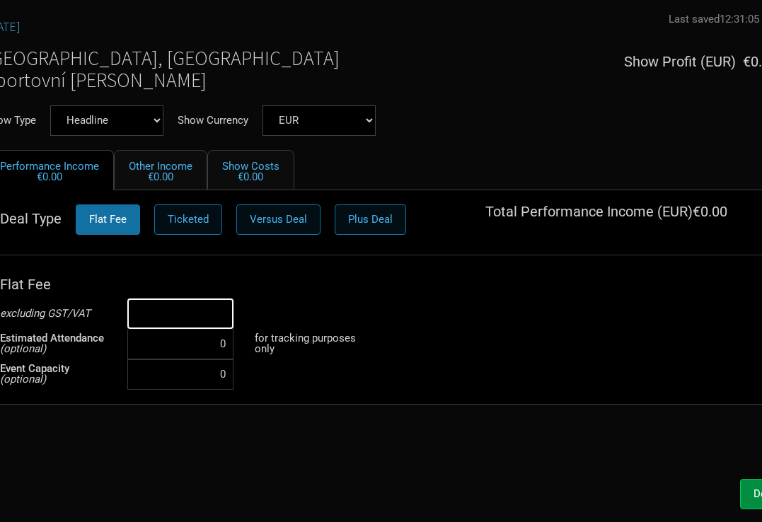
click at [202, 304] on input at bounding box center [180, 314] width 106 height 30
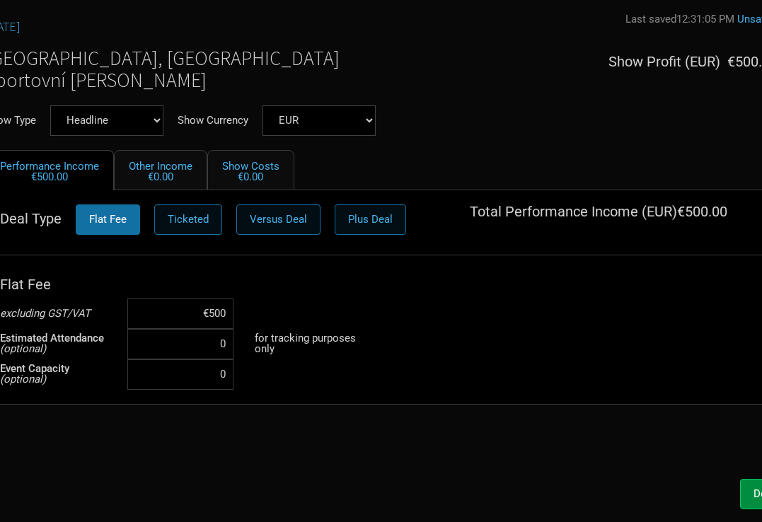
type input "€5,000"
click at [319, 462] on div "Sep 18, 2025 Last saved 12:31:05 PM Unsaved Prague, Czechia Sportovní hala Fort…" at bounding box center [381, 242] width 821 height 459
click at [748, 491] on button "Done" at bounding box center [766, 494] width 52 height 30
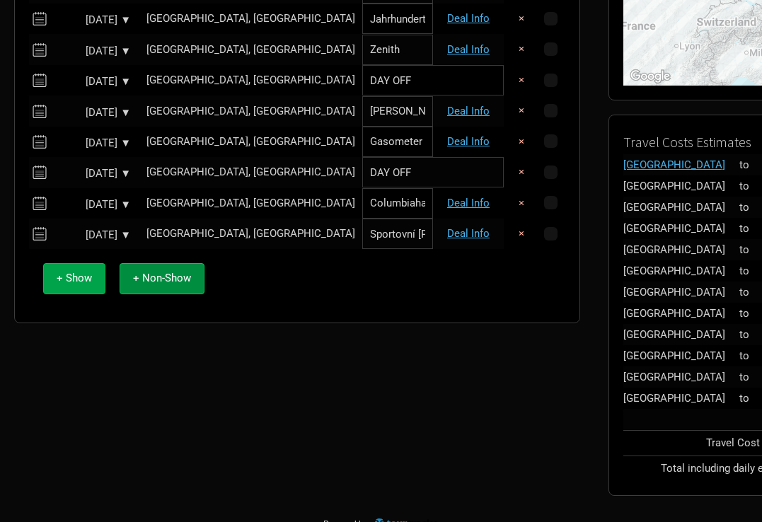
click at [76, 276] on span "+ Show" at bounding box center [74, 278] width 35 height 13
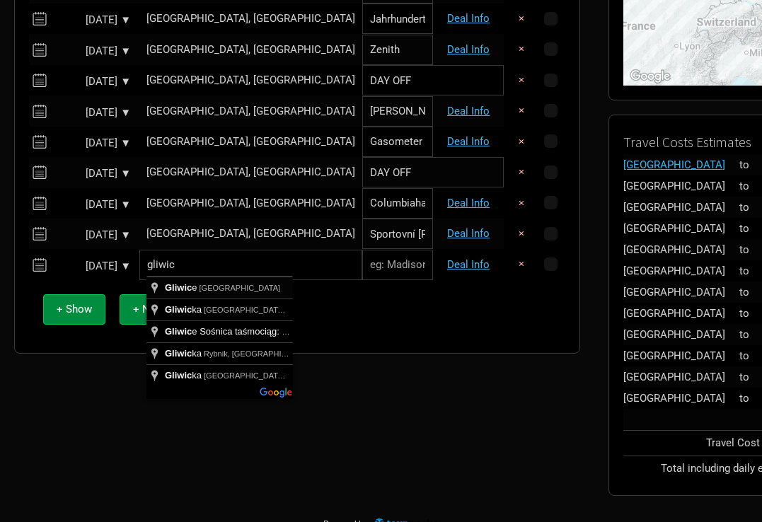
type input "[GEOGRAPHIC_DATA], [GEOGRAPHIC_DATA]"
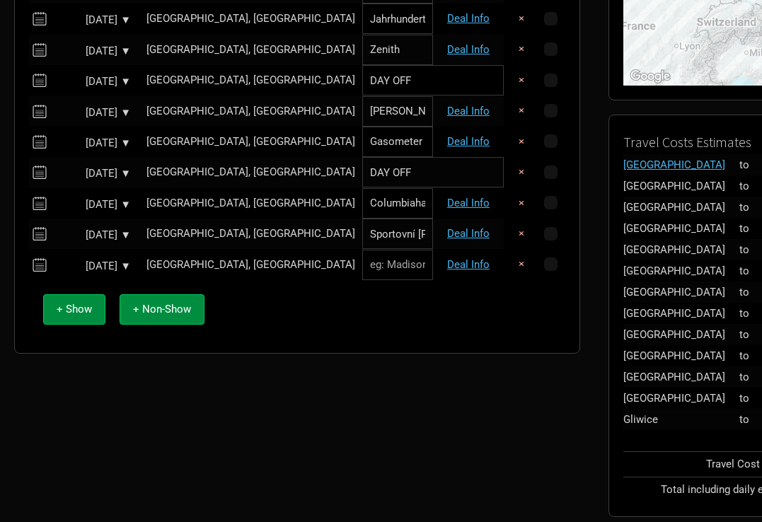
click at [362, 265] on input "text" at bounding box center [397, 265] width 71 height 30
paste input "PreZero Arena [GEOGRAPHIC_DATA]"
type input "PreZero Arena [GEOGRAPHIC_DATA]"
click at [476, 262] on link "Deal Info" at bounding box center [468, 264] width 42 height 13
select select "EUR"
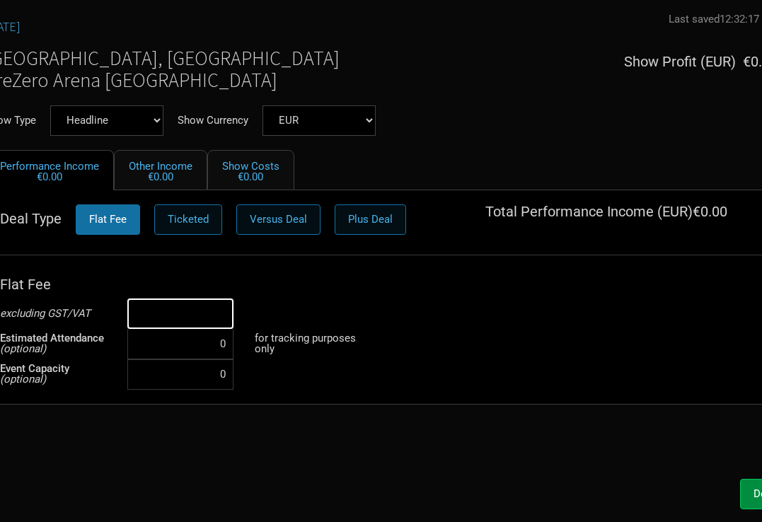
click at [212, 312] on input at bounding box center [180, 314] width 106 height 30
type input "€5,000"
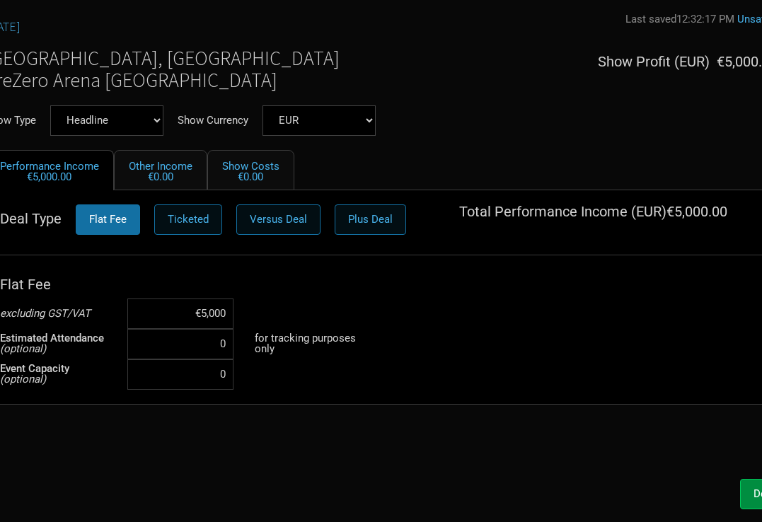
click at [361, 478] on div "Done" at bounding box center [381, 491] width 821 height 38
click at [745, 487] on button "Done" at bounding box center [766, 494] width 52 height 30
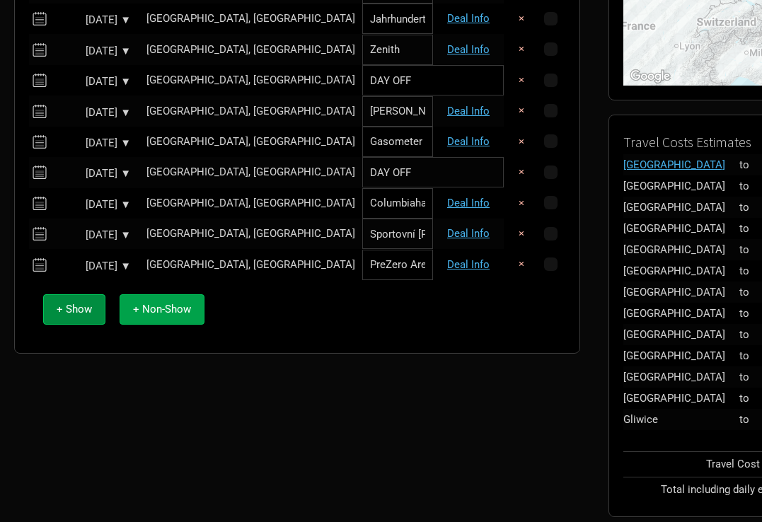
click at [170, 311] on span "+ Non-Show" at bounding box center [162, 309] width 58 height 13
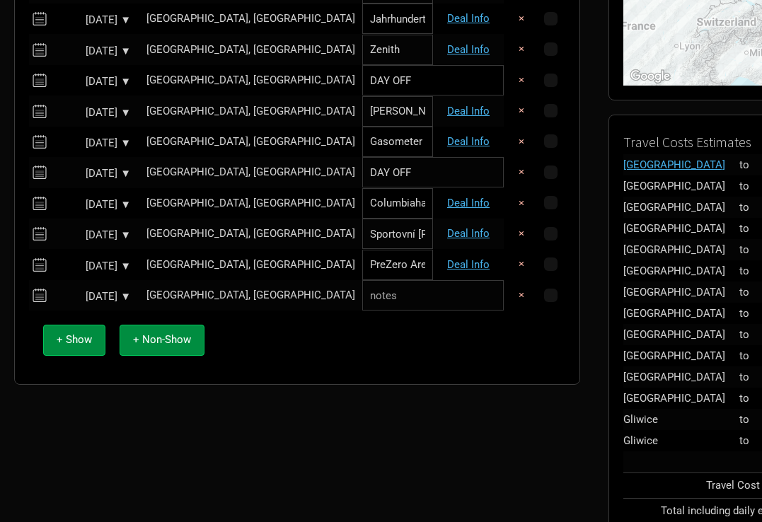
click at [190, 285] on td "[GEOGRAPHIC_DATA], [GEOGRAPHIC_DATA]" at bounding box center [250, 295] width 223 height 30
click at [199, 290] on div "[GEOGRAPHIC_DATA], [GEOGRAPHIC_DATA]" at bounding box center [251, 295] width 209 height 11
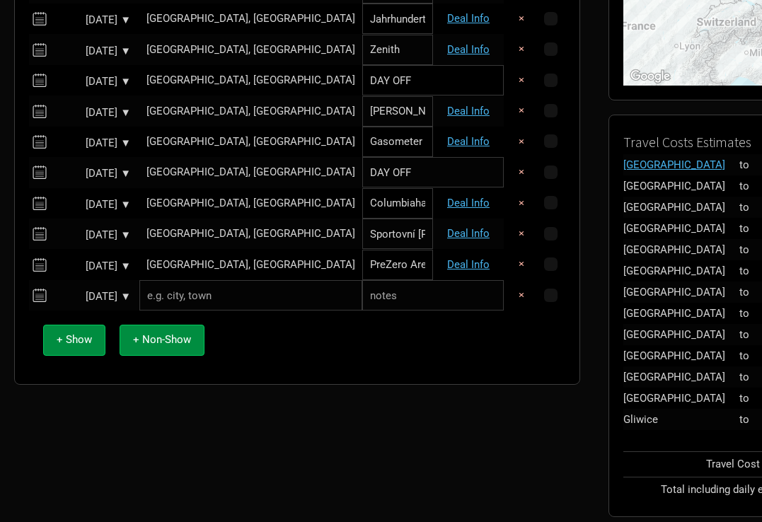
click at [186, 287] on input "text" at bounding box center [250, 295] width 223 height 30
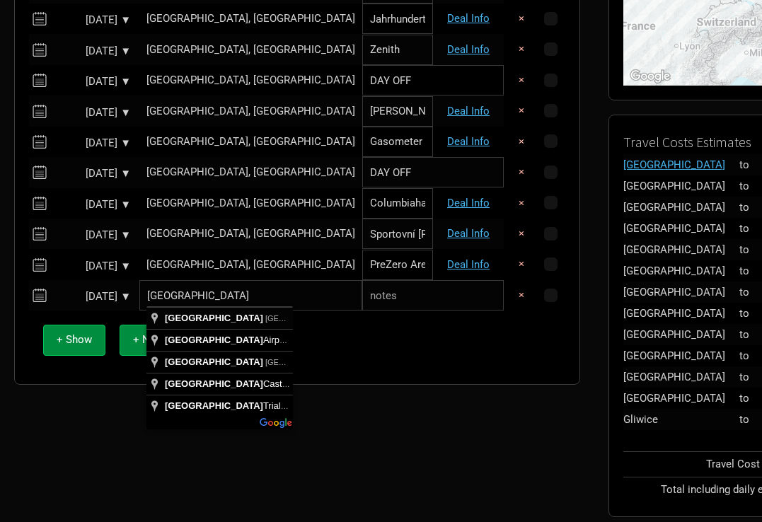
type input "[GEOGRAPHIC_DATA], [GEOGRAPHIC_DATA]"
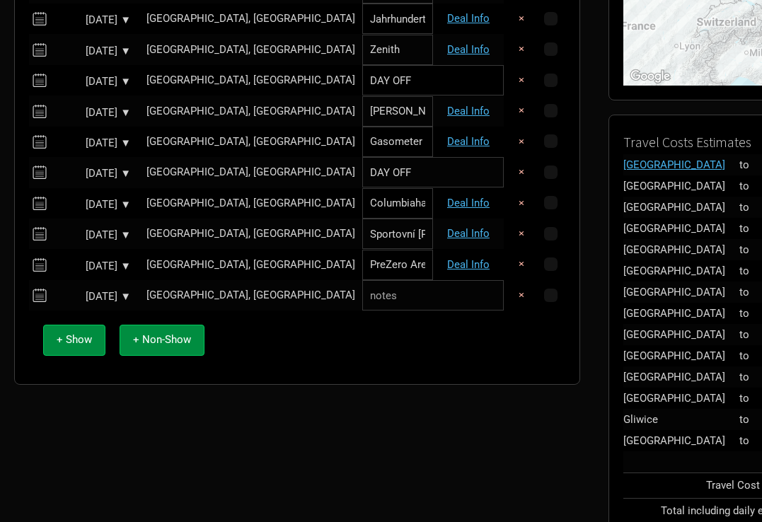
click at [362, 291] on input "text" at bounding box center [433, 295] width 142 height 30
type input "DAY OFF"
click at [316, 344] on div "+ Show + Non-Show" at bounding box center [297, 340] width 522 height 59
click at [77, 342] on button "+ Show" at bounding box center [74, 340] width 62 height 30
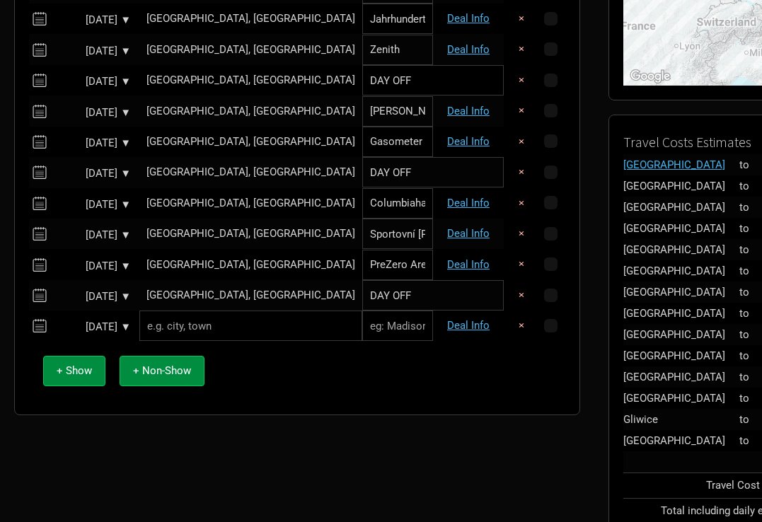
click at [194, 328] on input "text" at bounding box center [250, 326] width 223 height 30
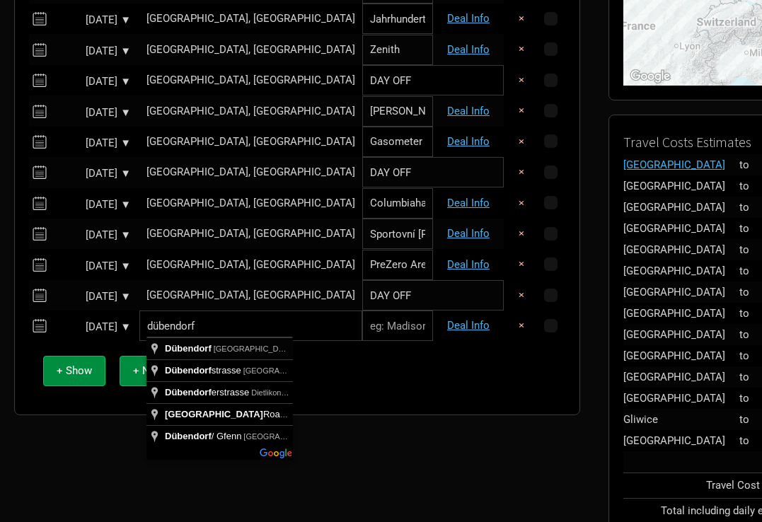
type input "[GEOGRAPHIC_DATA], [GEOGRAPHIC_DATA]"
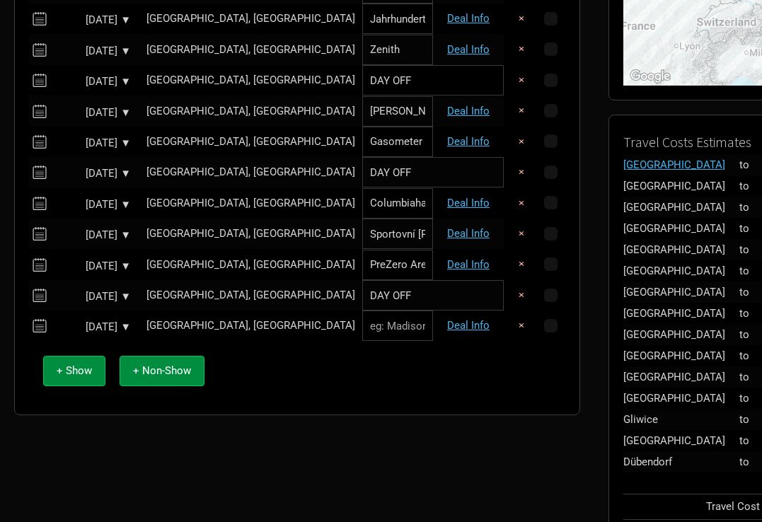
click at [362, 329] on input "text" at bounding box center [397, 326] width 71 height 30
type input "The Hall"
click at [479, 322] on link "Deal Info" at bounding box center [468, 325] width 42 height 13
select select "EUR"
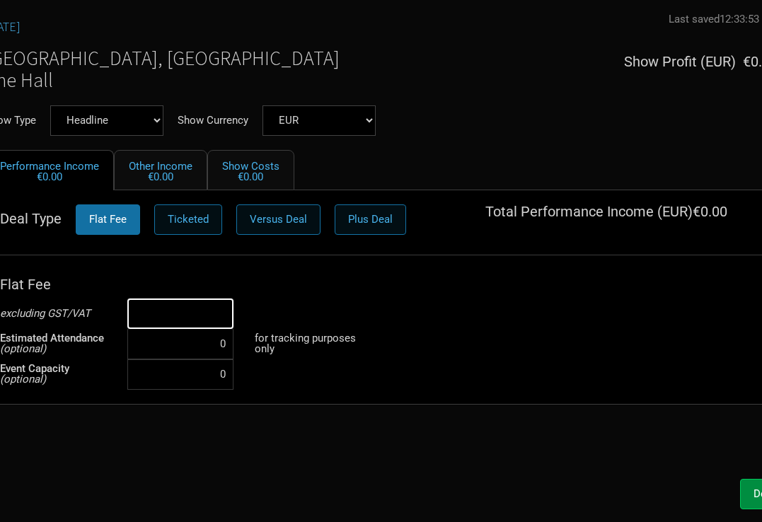
click at [193, 312] on input at bounding box center [180, 314] width 106 height 30
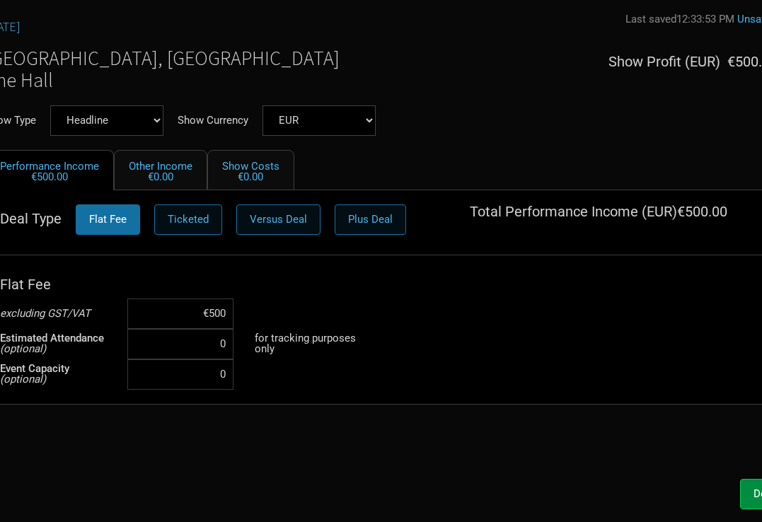
type input "€5,000"
click at [317, 452] on div "Sep 21, 2025 Last saved 12:33:53 PM Unsaved Dübendorf, Switzerland The Hall Sho…" at bounding box center [381, 242] width 821 height 459
click at [748, 489] on button "Done" at bounding box center [766, 494] width 52 height 30
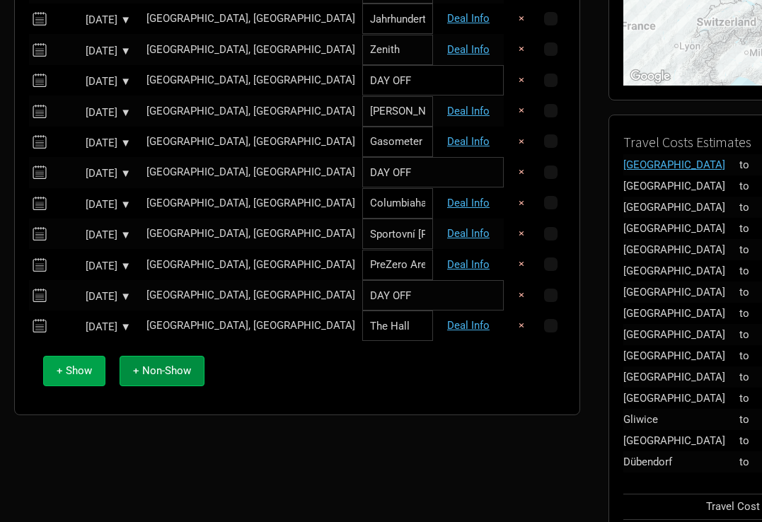
click at [59, 365] on span "+ Show" at bounding box center [74, 371] width 35 height 13
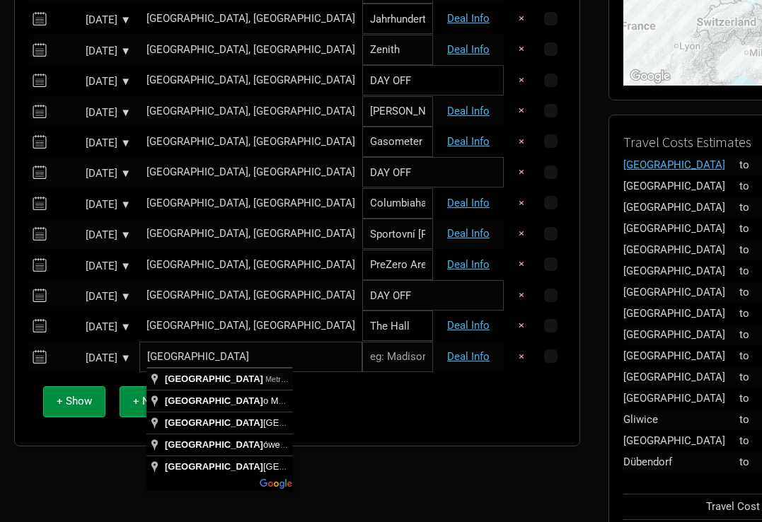
type input "Milan, Metropolitan City of Milan, Italy"
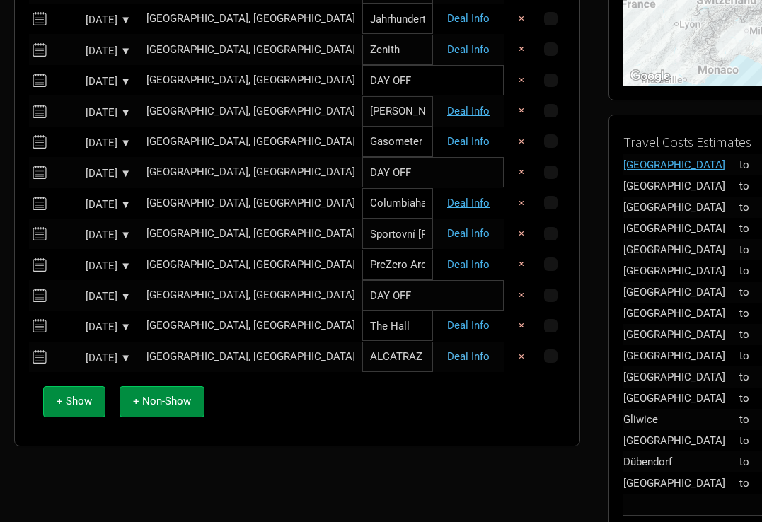
type input "ALCATRAZ"
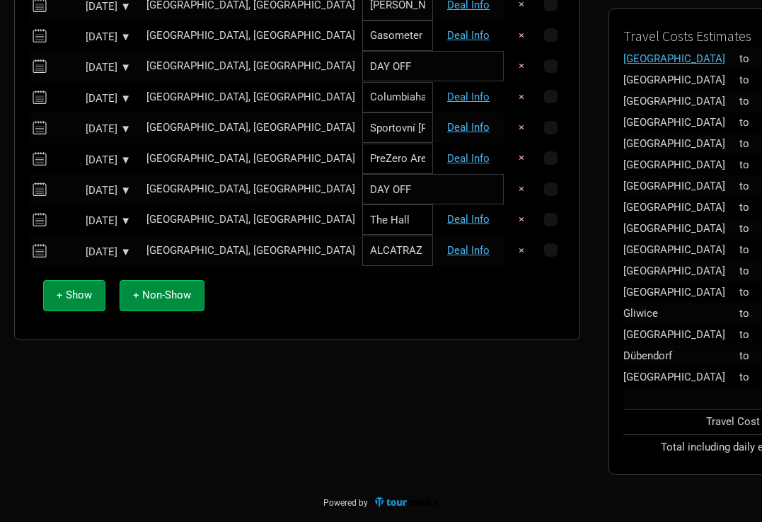
scroll to position [435, 0]
click at [467, 246] on link "Deal Info" at bounding box center [468, 250] width 42 height 13
select select "EUR"
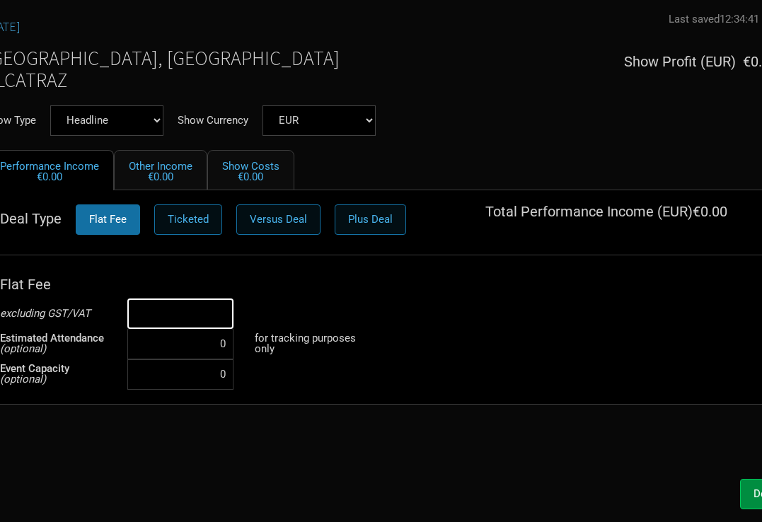
click at [210, 309] on input at bounding box center [180, 314] width 106 height 30
type input "€5,000"
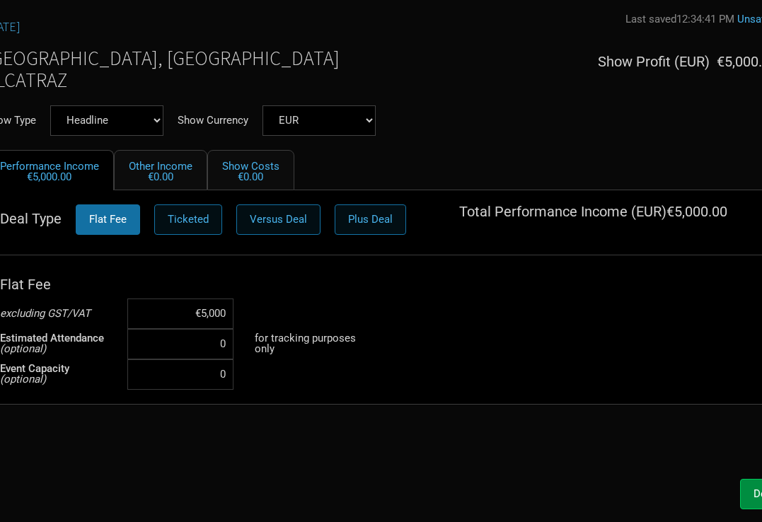
scroll to position [435, 0]
click at [750, 489] on button "Done" at bounding box center [766, 494] width 52 height 30
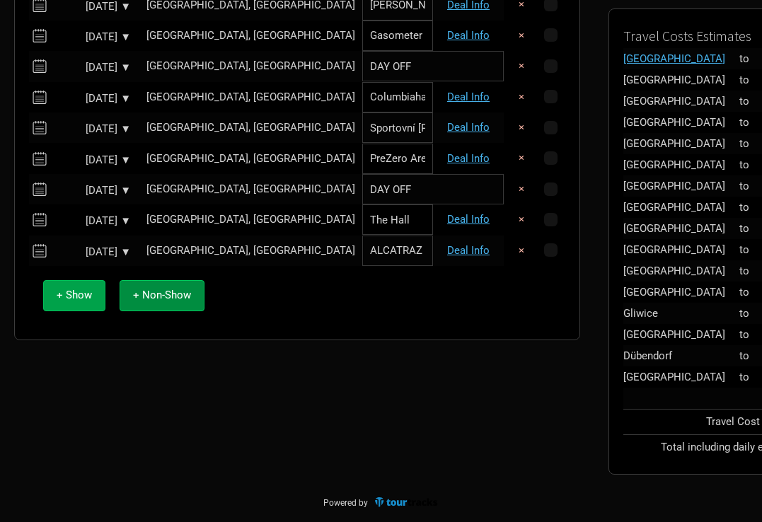
click at [69, 300] on button "+ Show" at bounding box center [74, 295] width 62 height 30
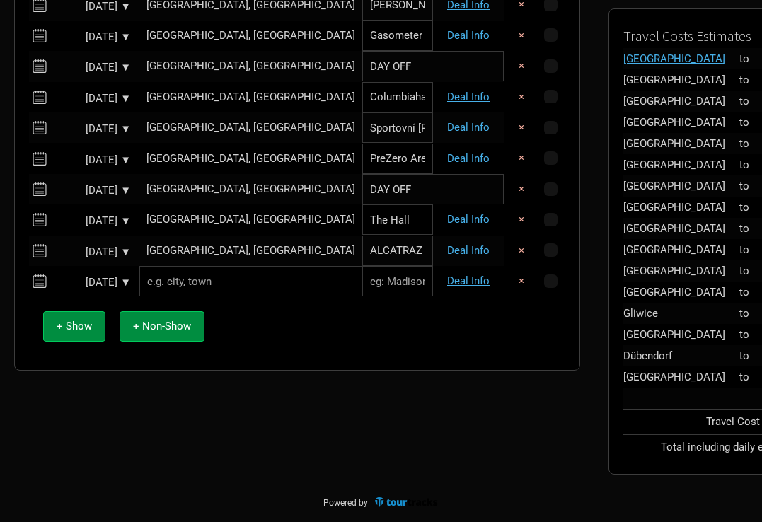
paste input "Le Radiant"
type input "Le Radiant"
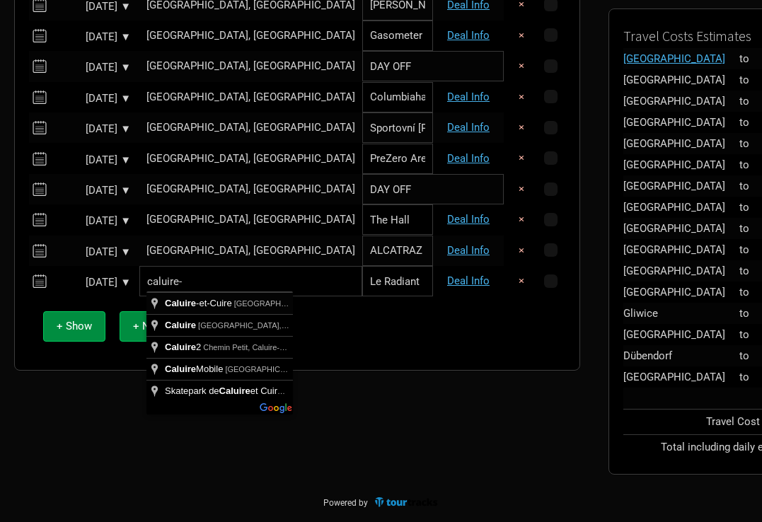
type input "Caluire-et-[GEOGRAPHIC_DATA], [GEOGRAPHIC_DATA]"
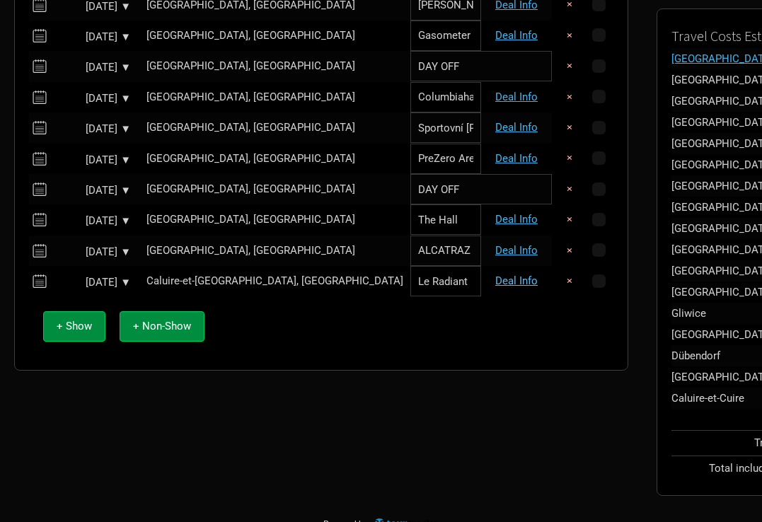
click at [496, 275] on link "Deal Info" at bounding box center [517, 281] width 42 height 13
select select "EUR"
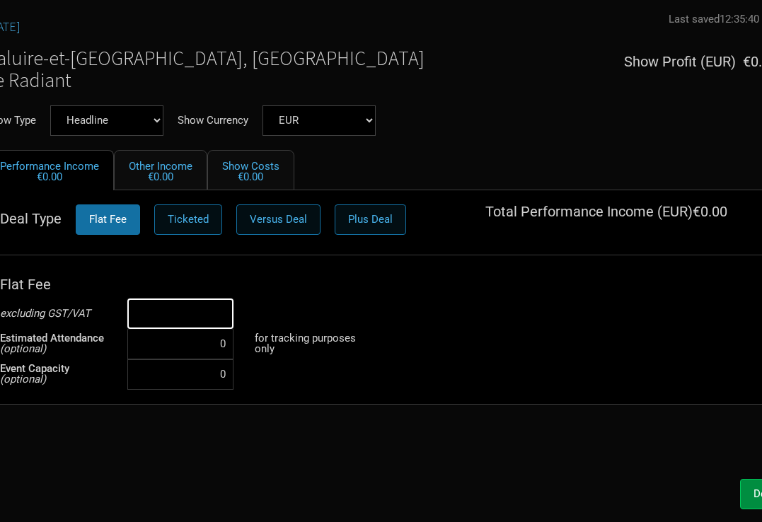
click at [178, 299] on input at bounding box center [180, 314] width 106 height 30
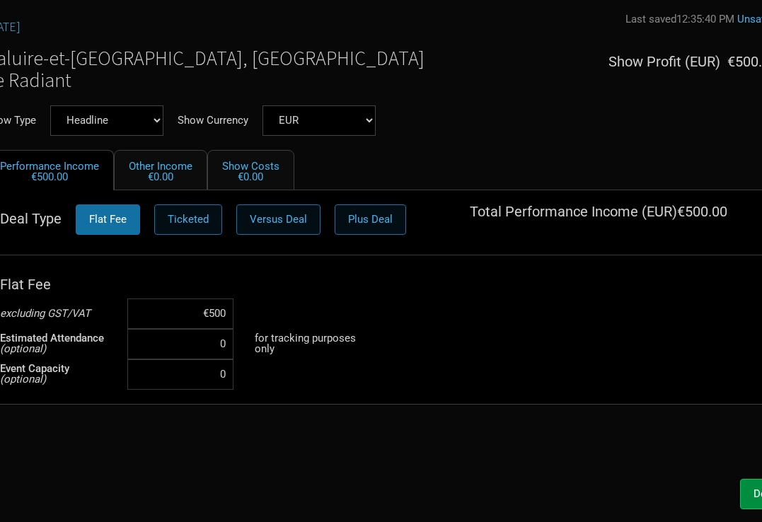
type input "€5,000"
select select "Support"
click at [748, 498] on button "Done" at bounding box center [766, 494] width 52 height 30
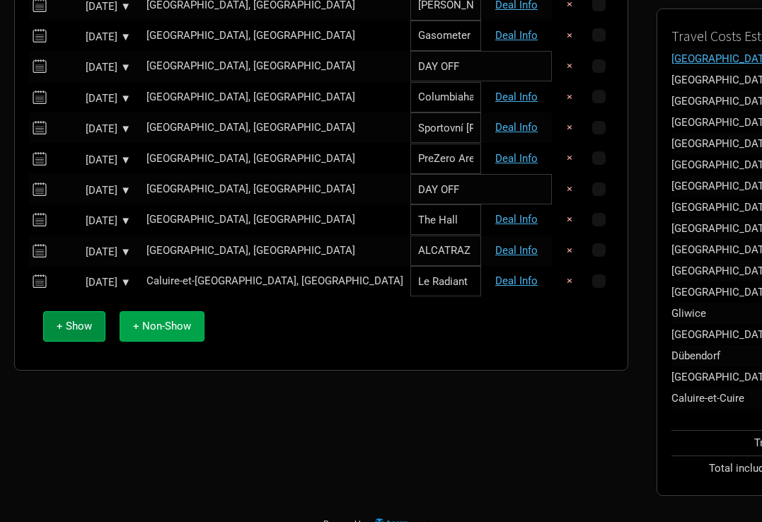
click at [166, 325] on span "+ Non-Show" at bounding box center [162, 326] width 58 height 13
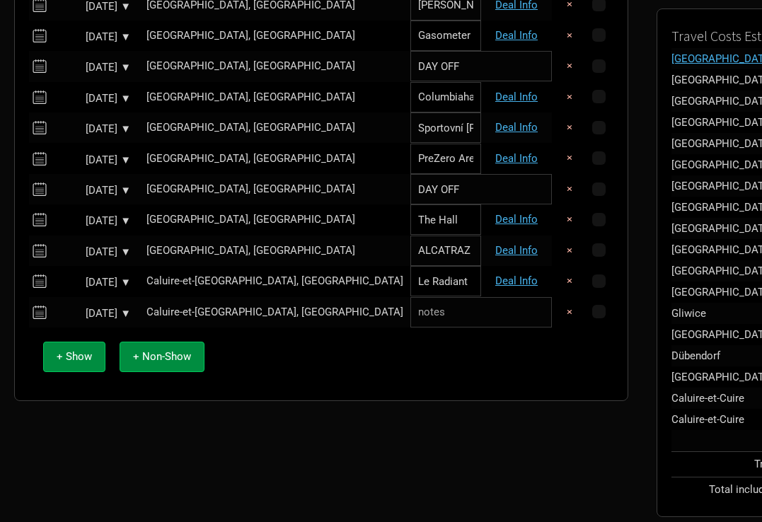
click at [193, 307] on div "Caluire-et-[GEOGRAPHIC_DATA], [GEOGRAPHIC_DATA]" at bounding box center [275, 312] width 257 height 11
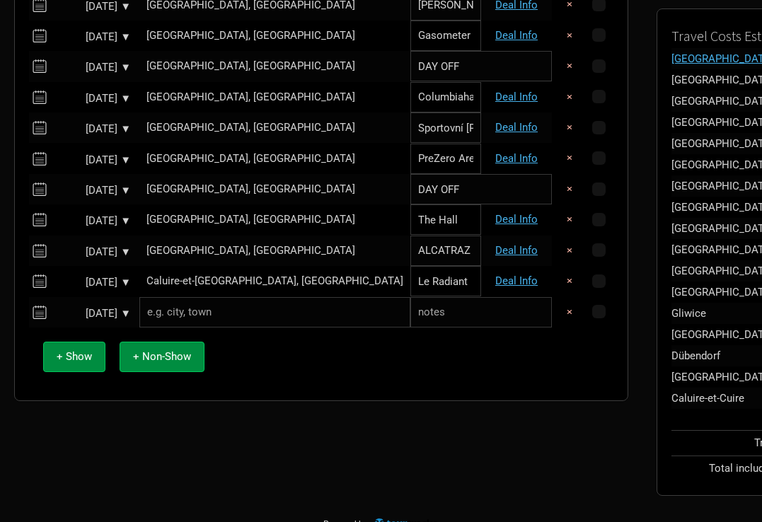
click at [207, 309] on input "text" at bounding box center [274, 312] width 271 height 30
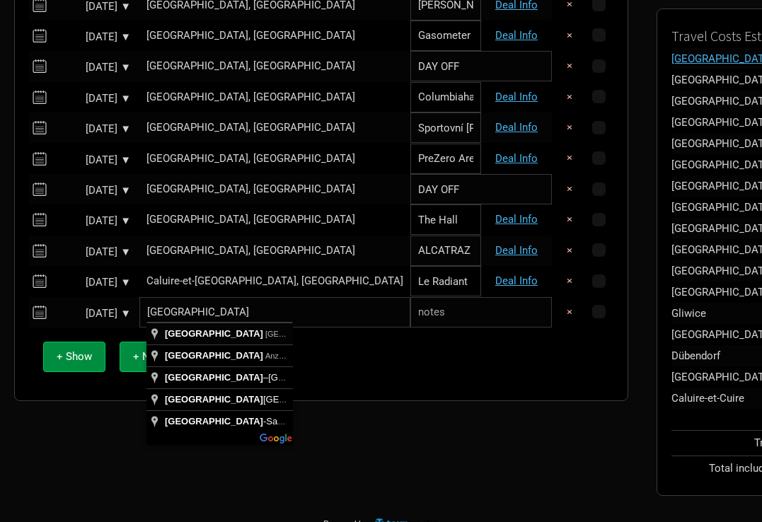
type input "[GEOGRAPHIC_DATA], [GEOGRAPHIC_DATA]"
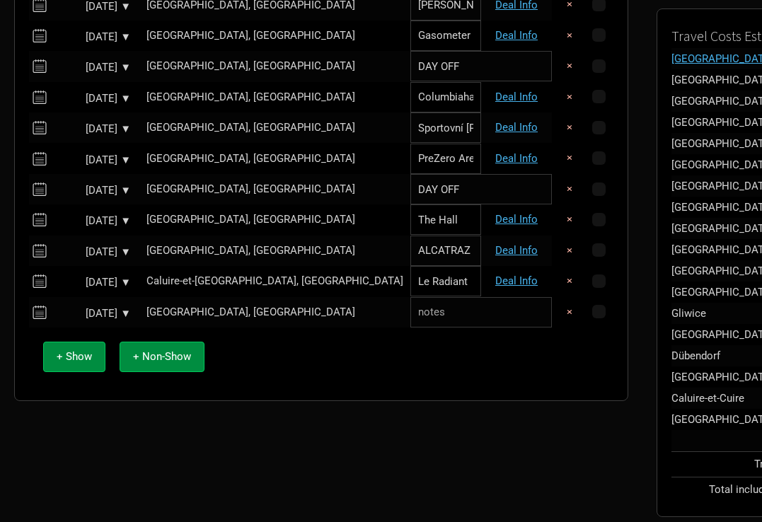
click at [411, 319] on input "text" at bounding box center [482, 312] width 142 height 30
type input "DAY OFF"
click at [306, 370] on div "+ Show + Non-Show" at bounding box center [321, 357] width 571 height 59
click at [76, 360] on button "+ Show" at bounding box center [74, 357] width 62 height 30
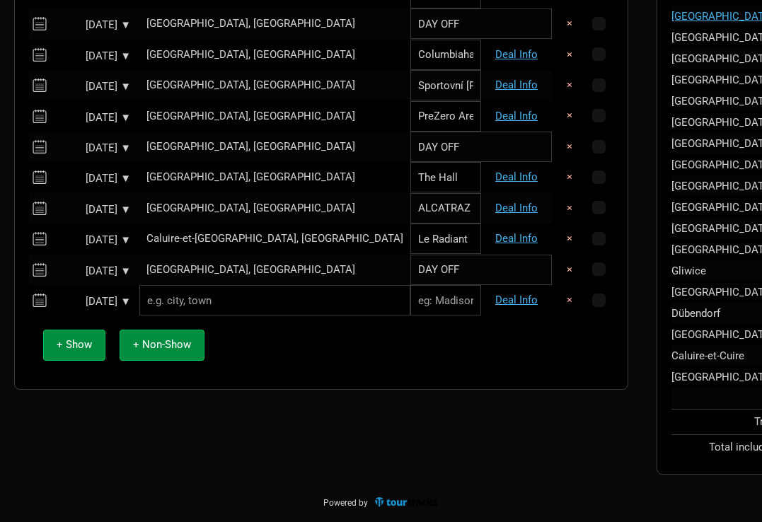
scroll to position [478, 0]
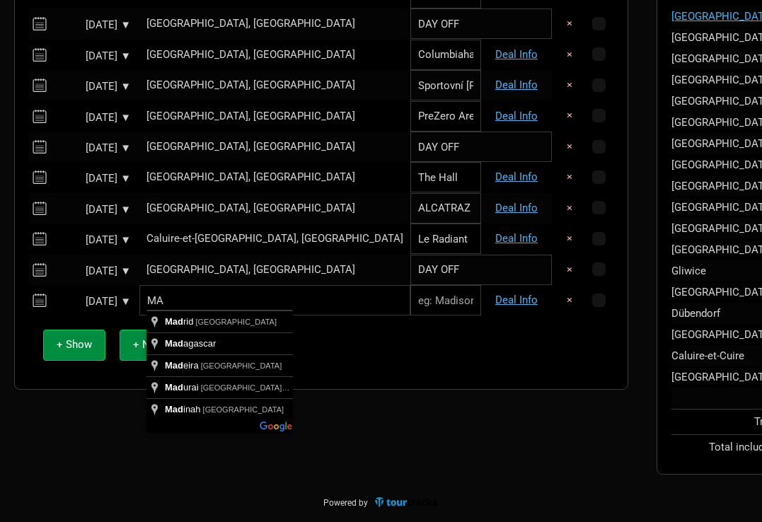
type input "M"
type input "[GEOGRAPHIC_DATA], [GEOGRAPHIC_DATA]"
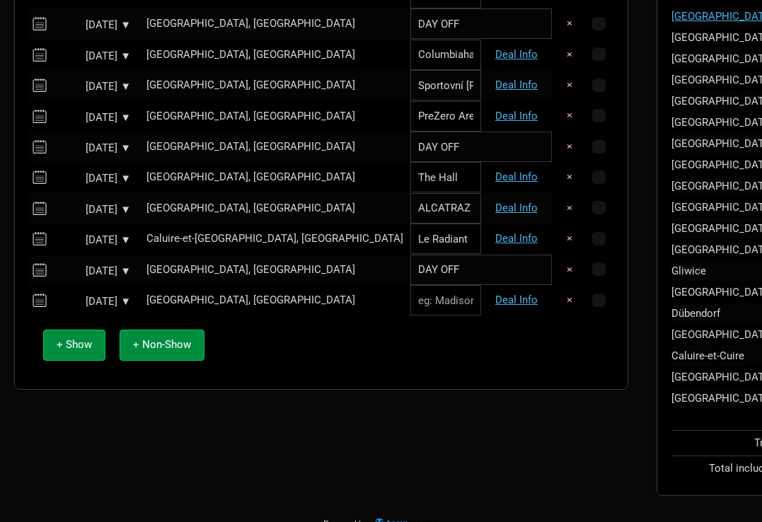
click at [411, 298] on input "text" at bounding box center [446, 300] width 71 height 30
click at [411, 302] on input "text" at bounding box center [446, 300] width 71 height 30
click at [411, 290] on input "text" at bounding box center [446, 300] width 71 height 30
type input "[PERSON_NAME][GEOGRAPHIC_DATA]"
click at [496, 295] on link "Deal Info" at bounding box center [517, 300] width 42 height 13
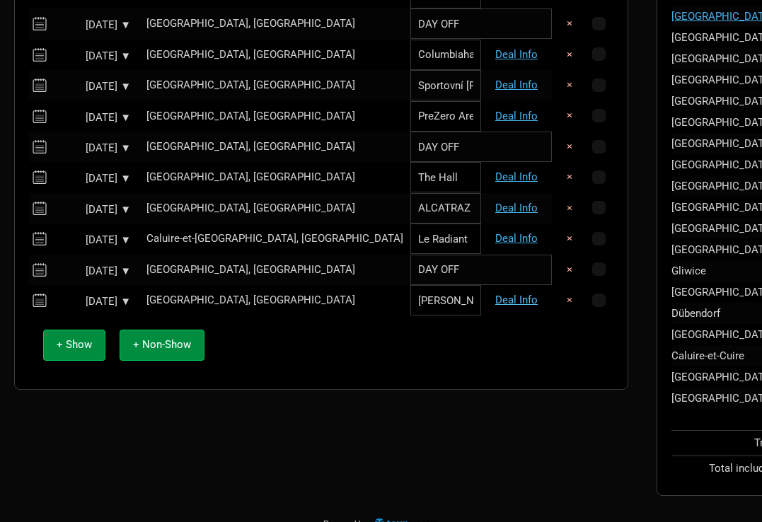
select select "EUR"
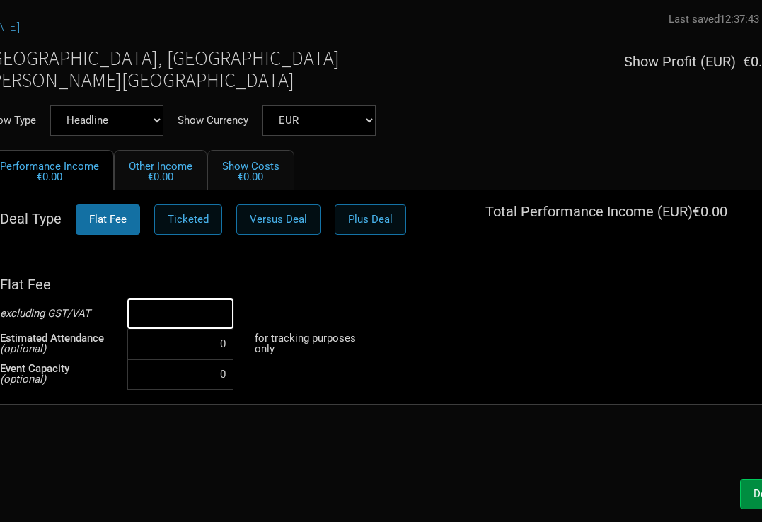
click at [198, 320] on input at bounding box center [180, 314] width 106 height 30
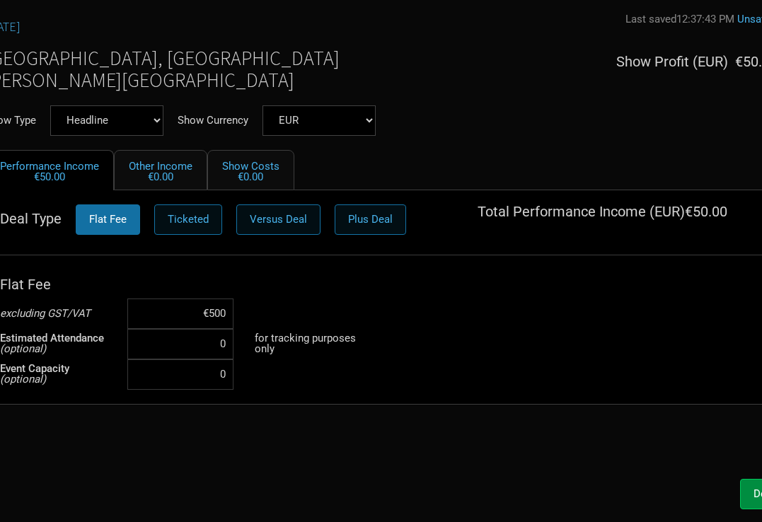
type input "€5,000"
click at [417, 321] on div "Flat Fee excluding GST/VAT €5,000 Estimated Attendance (optional) 0 for trackin…" at bounding box center [381, 330] width 763 height 120
click at [744, 485] on button "Done" at bounding box center [766, 494] width 52 height 30
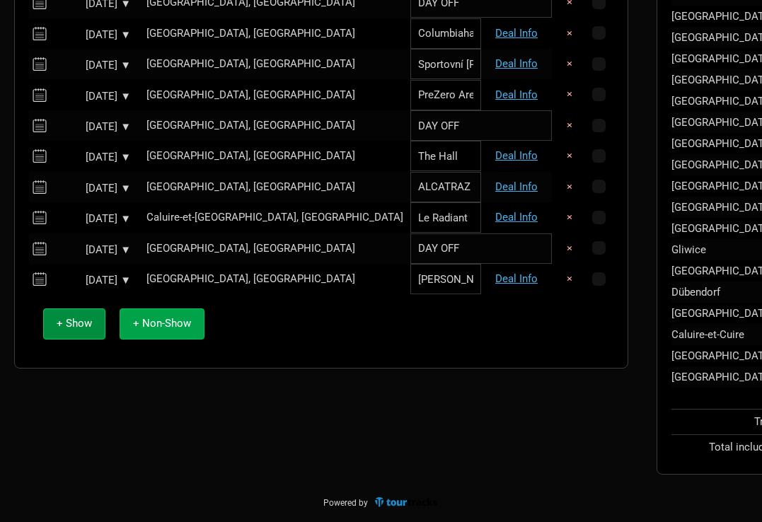
click at [157, 321] on span "+ Non-Show" at bounding box center [162, 323] width 58 height 13
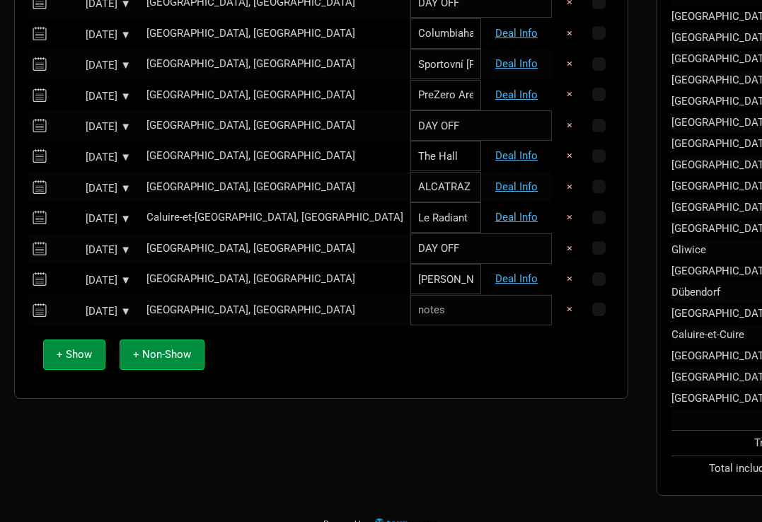
click at [205, 305] on div "[GEOGRAPHIC_DATA], [GEOGRAPHIC_DATA]" at bounding box center [275, 310] width 257 height 11
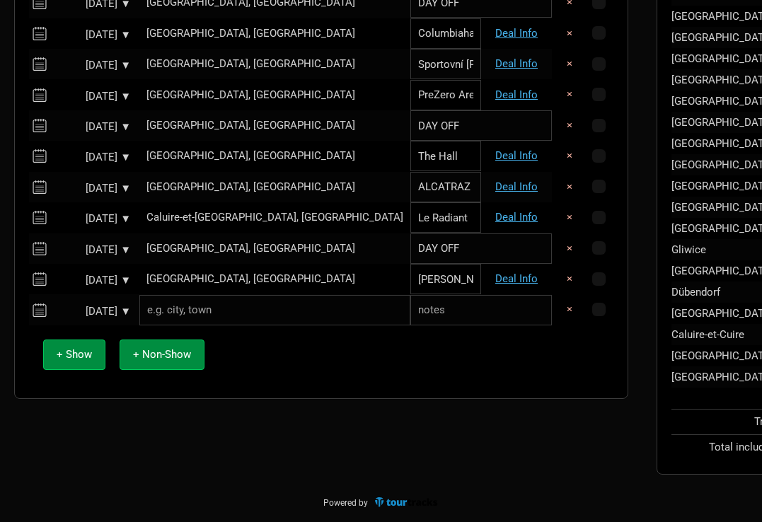
click at [198, 309] on input "text" at bounding box center [274, 310] width 271 height 30
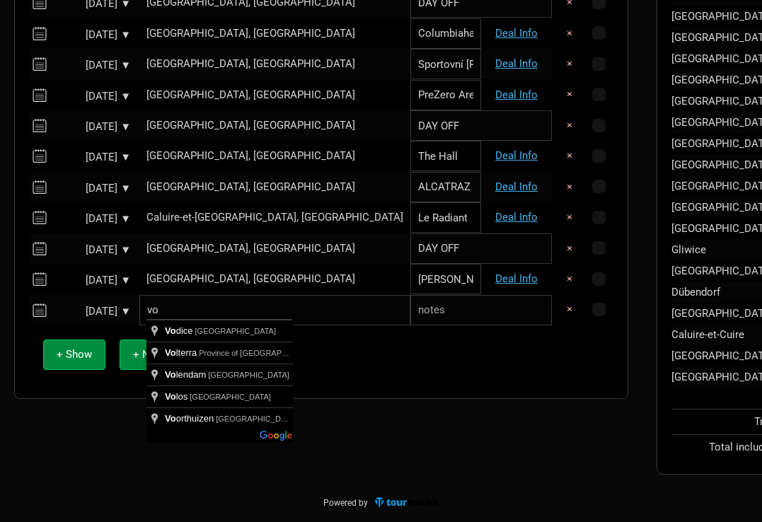
type input "v"
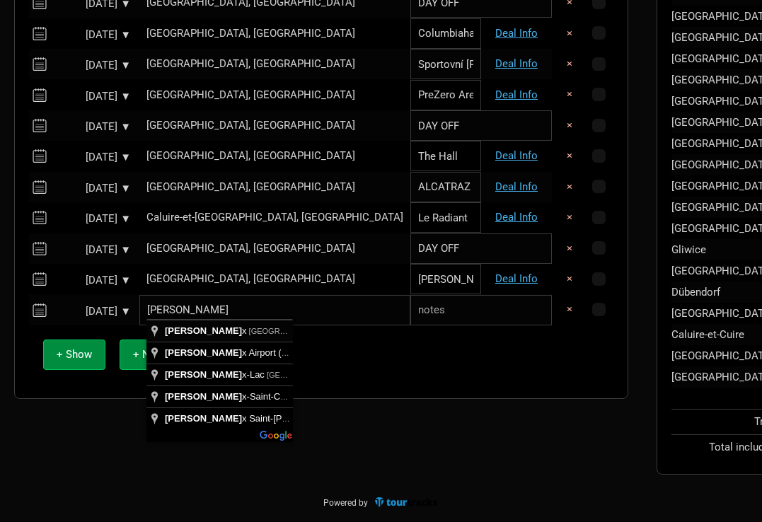
type input "[GEOGRAPHIC_DATA], [GEOGRAPHIC_DATA]"
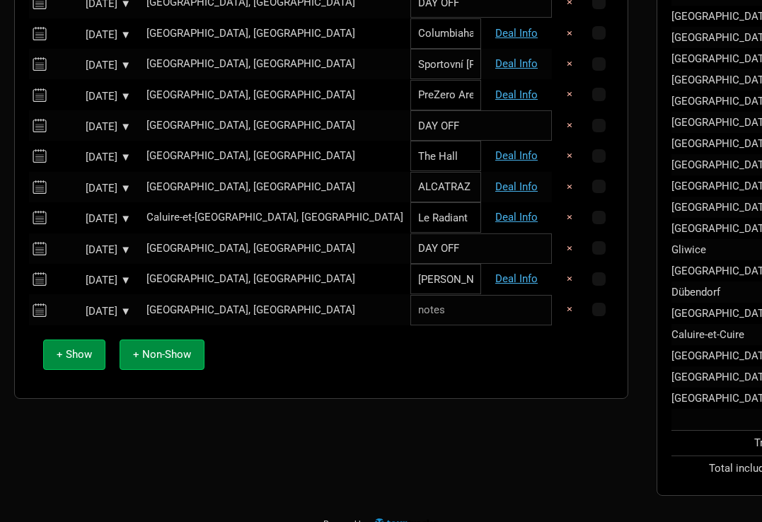
click at [411, 302] on input "text" at bounding box center [482, 310] width 142 height 30
type input "DAY OFF"
click at [74, 355] on button "+ Show" at bounding box center [74, 355] width 62 height 30
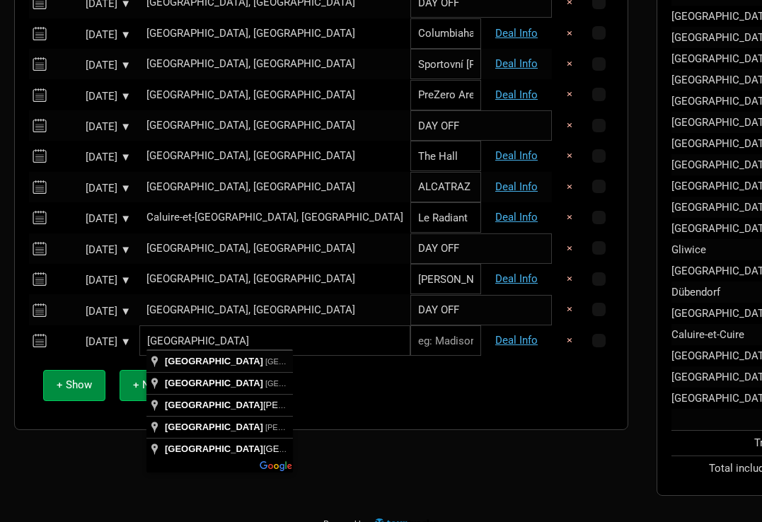
type input "[GEOGRAPHIC_DATA], [GEOGRAPHIC_DATA]"
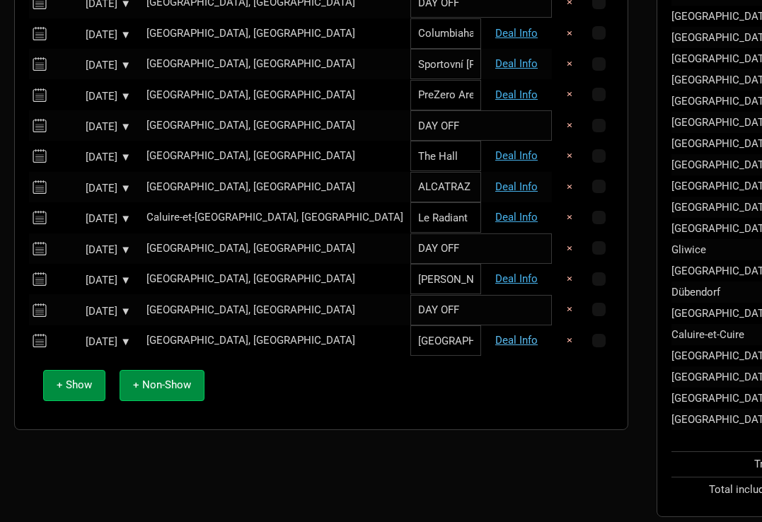
type input "[GEOGRAPHIC_DATA]"
click at [496, 335] on link "Deal Info" at bounding box center [517, 340] width 42 height 13
select select "EUR"
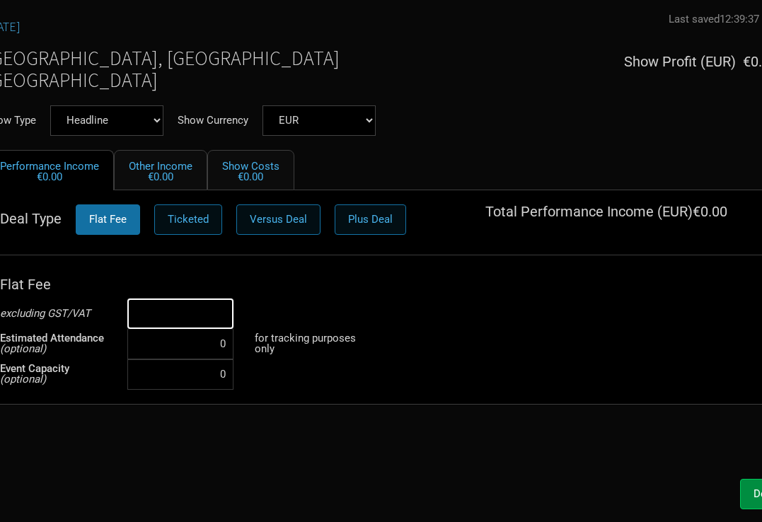
click at [197, 308] on input at bounding box center [180, 314] width 106 height 30
type input "€5,000"
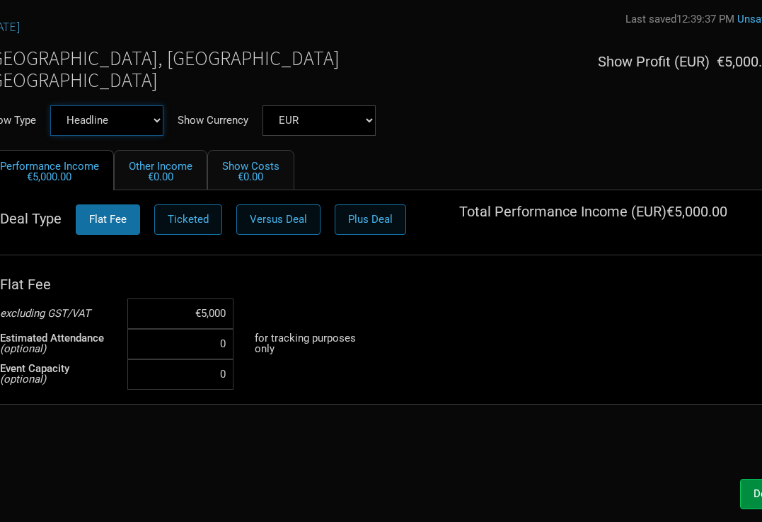
select select "Support"
click at [754, 492] on span "Done" at bounding box center [766, 494] width 25 height 13
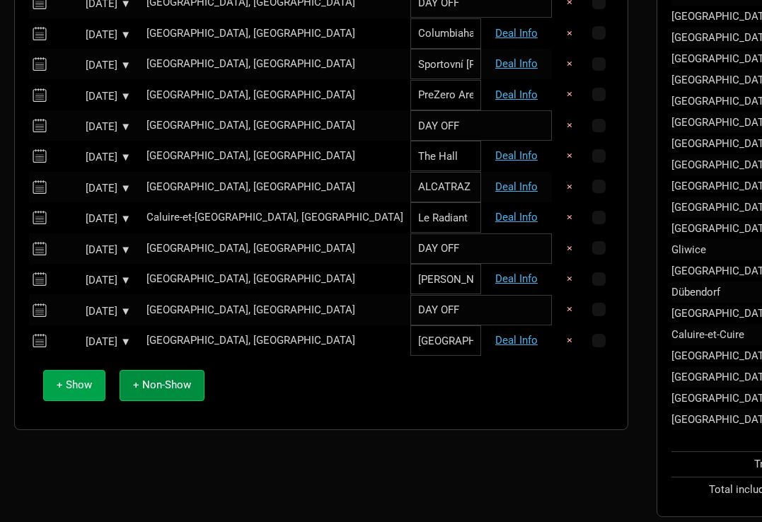
click at [82, 371] on button "+ Show" at bounding box center [74, 385] width 62 height 30
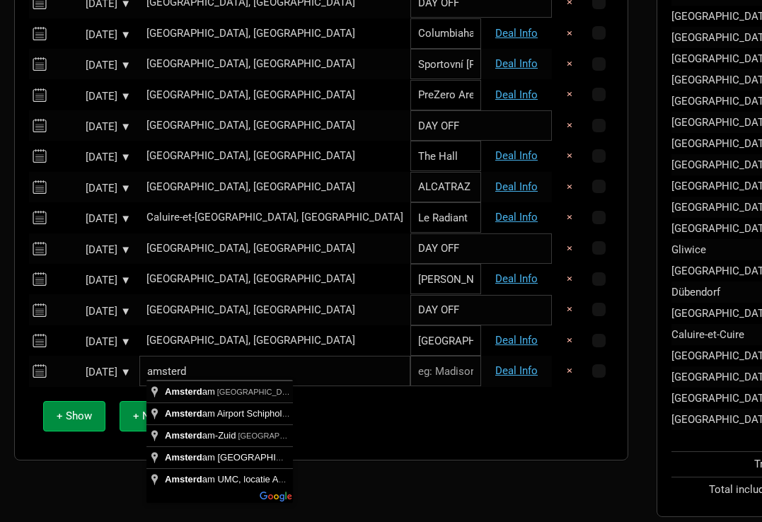
type input "[GEOGRAPHIC_DATA], [GEOGRAPHIC_DATA]"
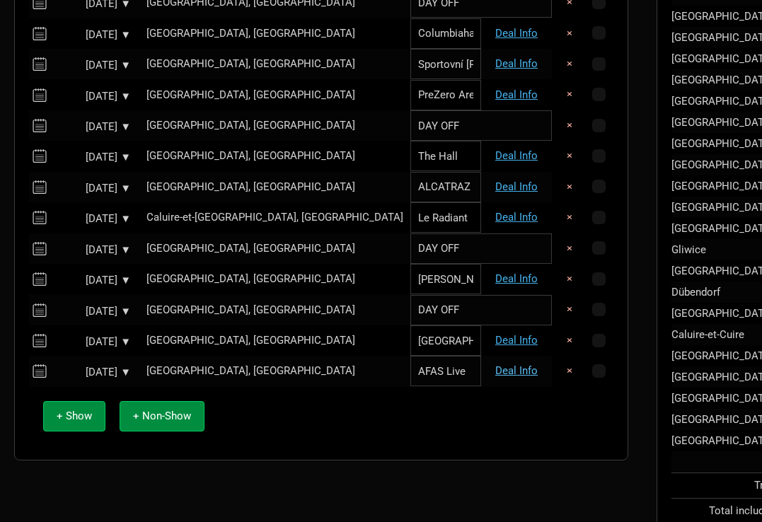
type input "AFAS Live"
click at [496, 365] on link "Deal Info" at bounding box center [517, 371] width 42 height 13
select select "EUR"
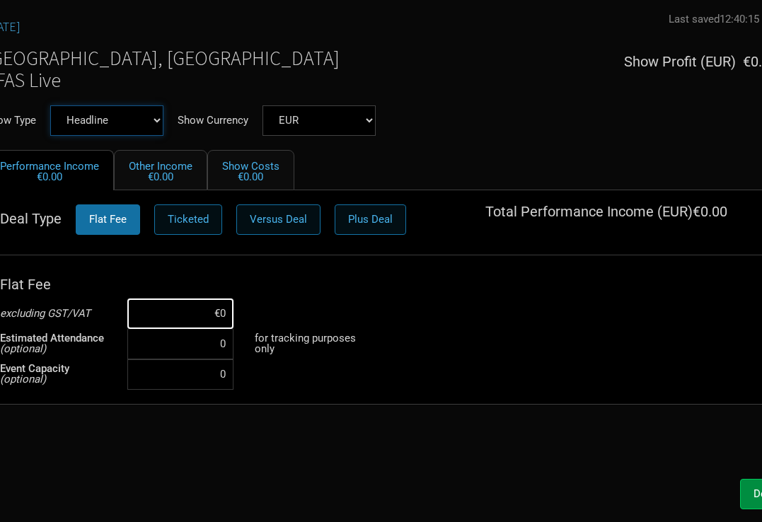
select select "Support"
click at [207, 295] on th at bounding box center [190, 284] width 127 height 28
click at [207, 307] on input at bounding box center [180, 314] width 106 height 30
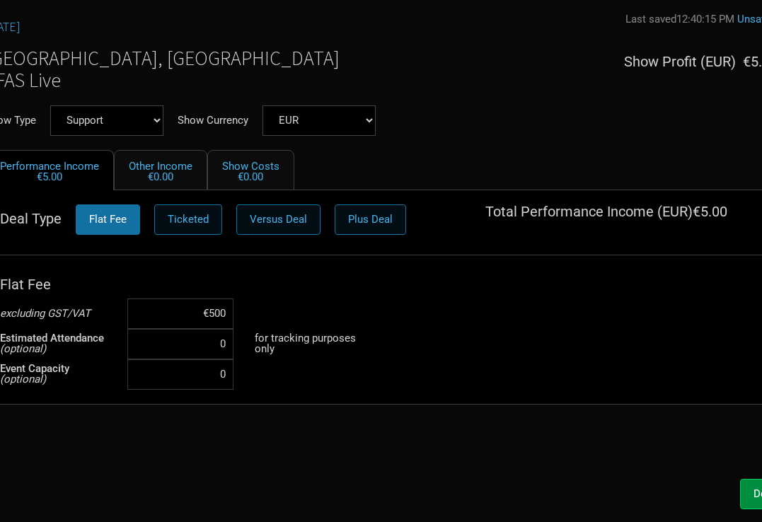
type input "€5,000"
click at [452, 446] on div "Sep 28, 2025 Last saved 12:40:15 PM Unsaved Amsterdam, Netherlands AFAS Live Sh…" at bounding box center [381, 242] width 821 height 459
click at [745, 489] on button "Done" at bounding box center [766, 494] width 52 height 30
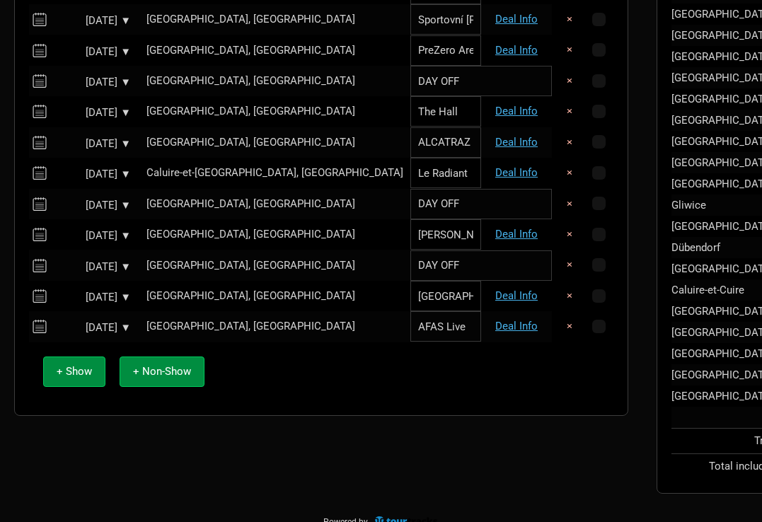
scroll to position [545, 0]
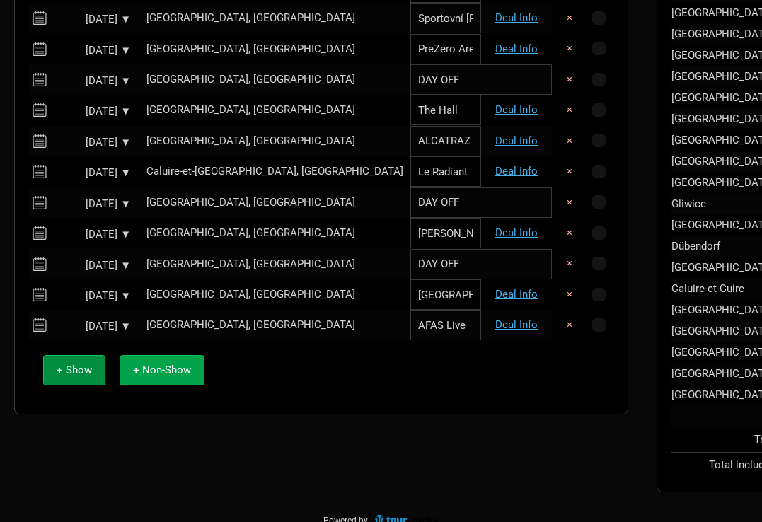
click at [147, 364] on span "+ Non-Show" at bounding box center [162, 370] width 58 height 13
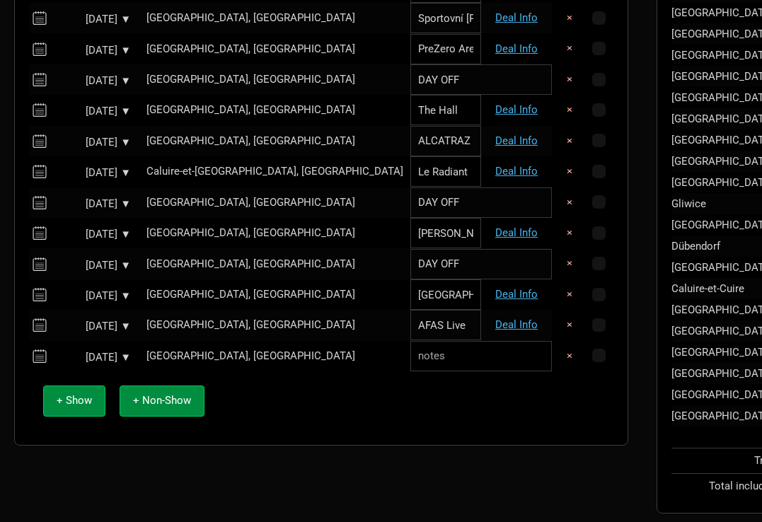
click at [239, 351] on div "[GEOGRAPHIC_DATA], [GEOGRAPHIC_DATA]" at bounding box center [275, 356] width 257 height 11
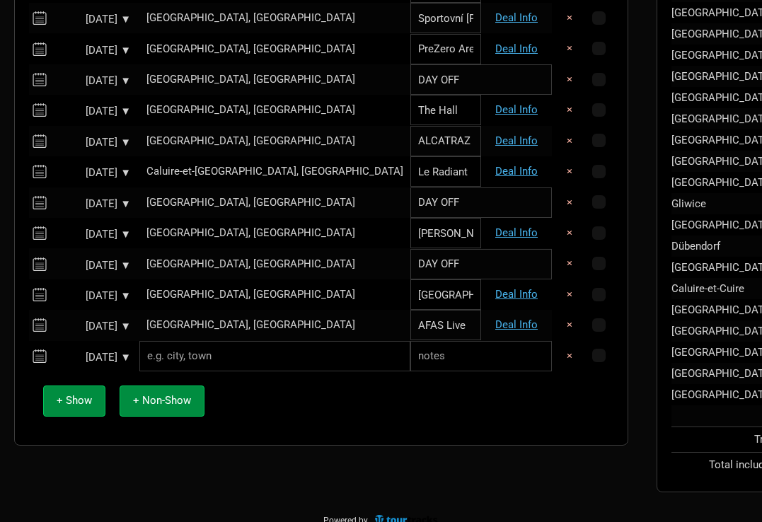
click at [236, 347] on input "text" at bounding box center [274, 356] width 271 height 30
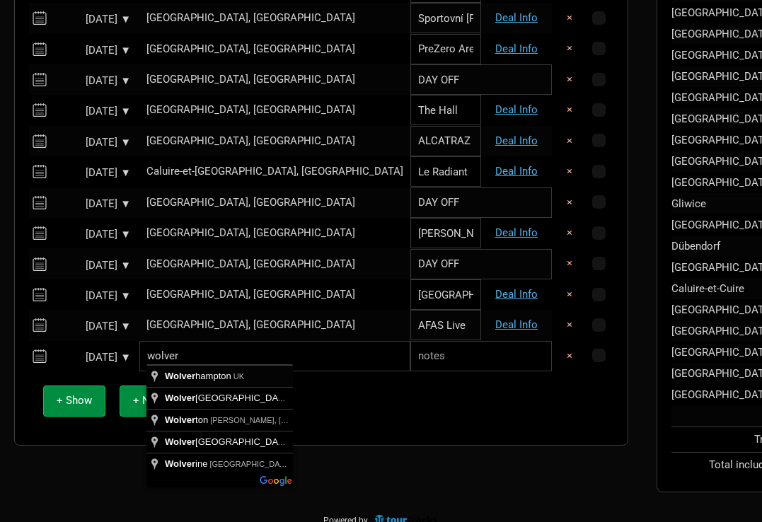
type input "Wolverhampton, UK"
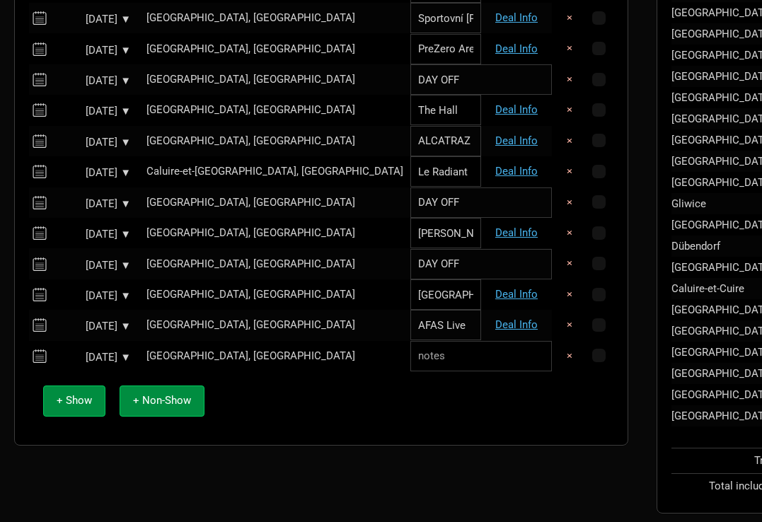
click at [411, 347] on input "text" at bounding box center [482, 356] width 142 height 30
type input "DAY OFF"
click at [79, 394] on span "+ Show" at bounding box center [74, 400] width 35 height 13
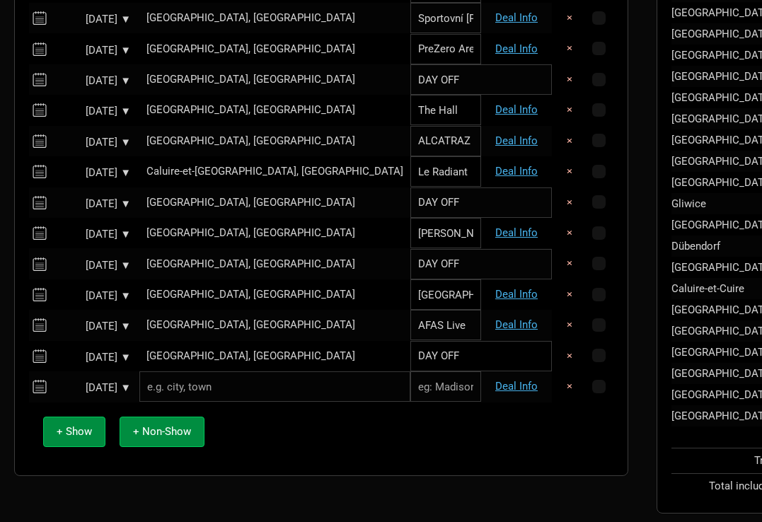
click at [186, 380] on input "text" at bounding box center [274, 387] width 271 height 30
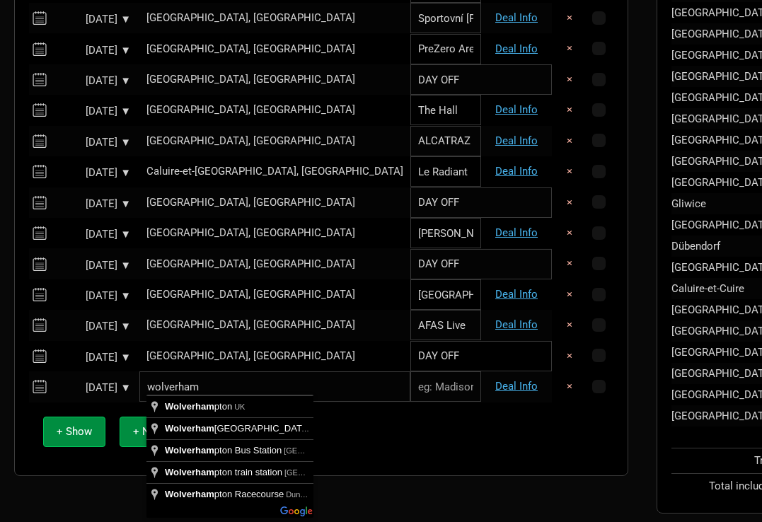
type input "Wolverhampton, UK"
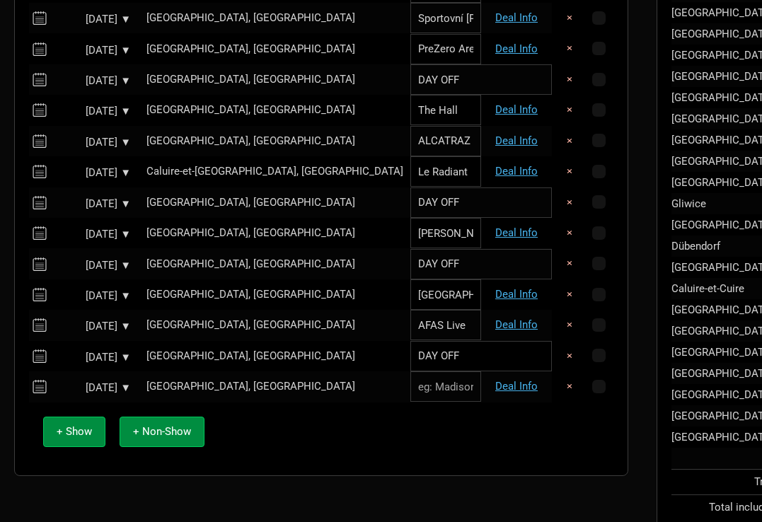
click at [411, 379] on input "text" at bounding box center [446, 387] width 71 height 30
paste input "[GEOGRAPHIC_DATA]"
type input "[GEOGRAPHIC_DATA]"
click at [496, 382] on link "Deal Info" at bounding box center [517, 386] width 42 height 13
select select "EUR"
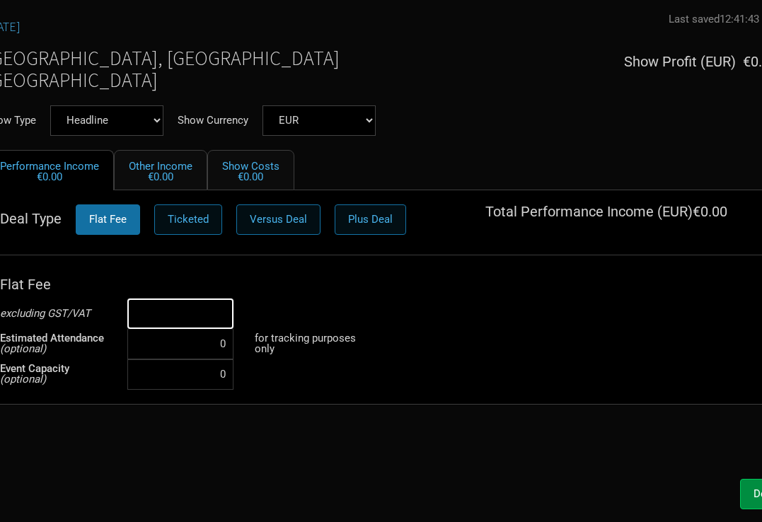
click at [178, 313] on input at bounding box center [180, 314] width 106 height 30
type input "€5,000"
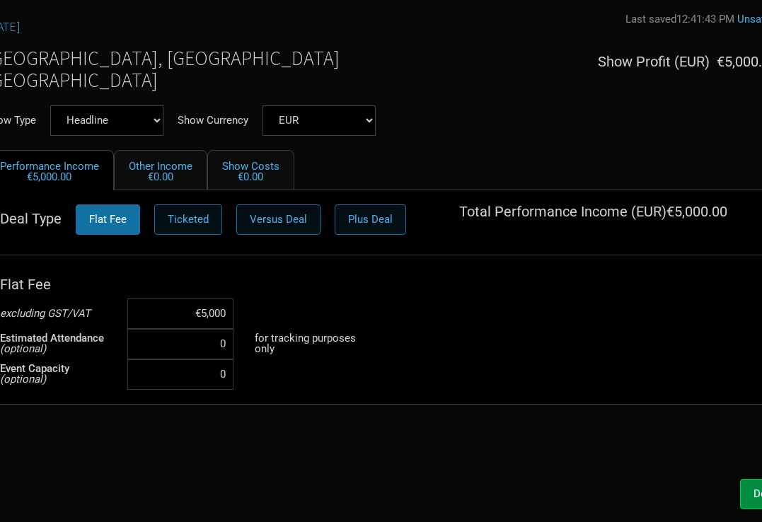
scroll to position [487, 0]
select select "Support"
click at [755, 499] on span "Done" at bounding box center [766, 494] width 25 height 13
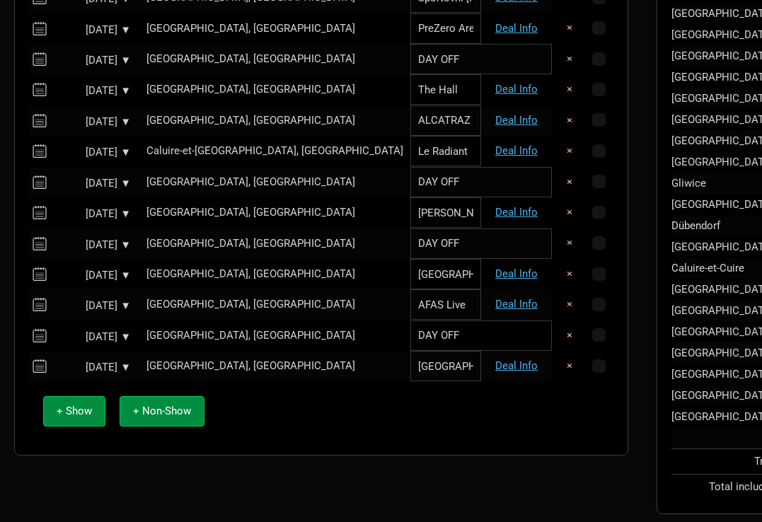
scroll to position [575, 0]
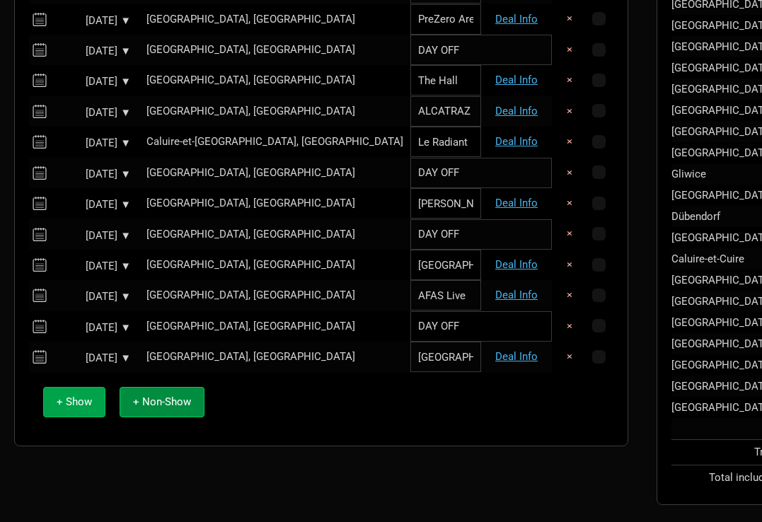
click at [81, 397] on span "+ Show" at bounding box center [74, 402] width 35 height 13
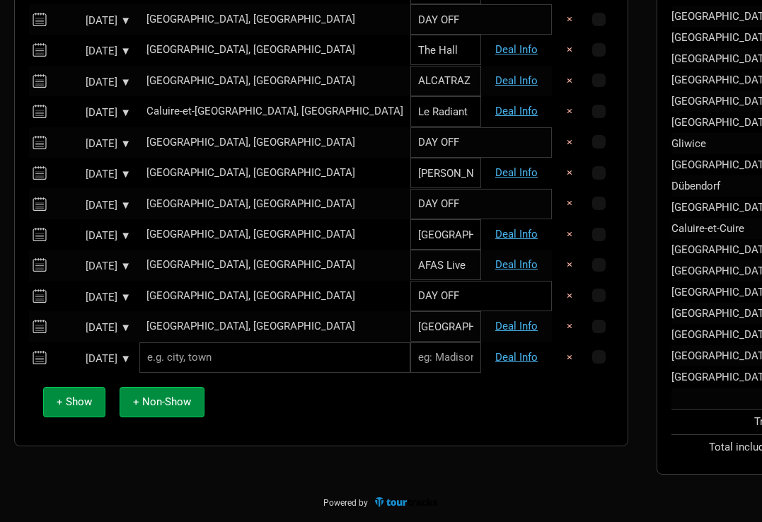
scroll to position [605, 0]
click at [247, 354] on input "text" at bounding box center [274, 358] width 271 height 30
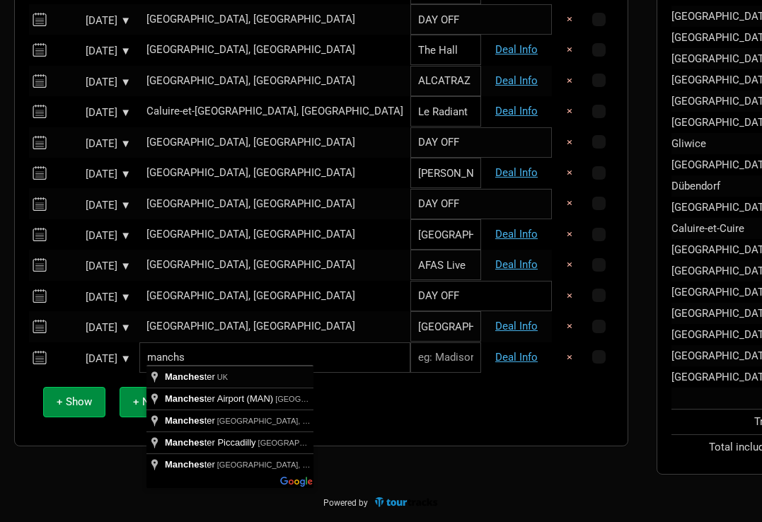
type input "Manchester, UK"
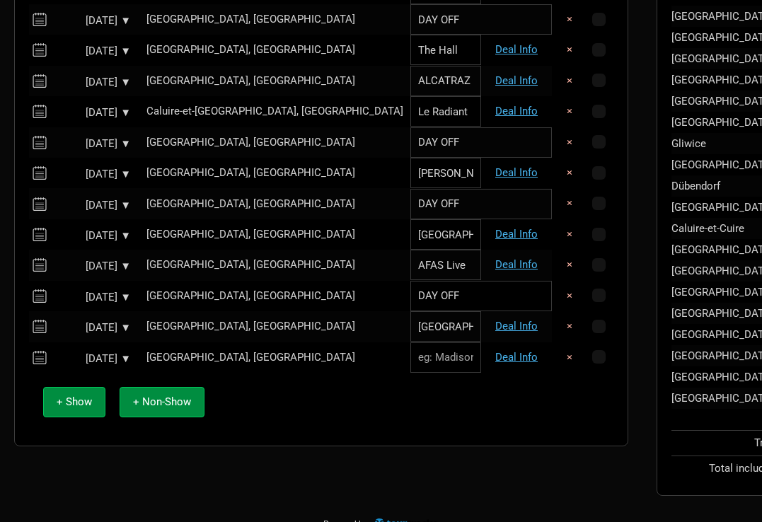
click at [411, 356] on input "text" at bounding box center [446, 358] width 71 height 30
paste input "O2 Apollo Manchester"
type input "O2 Apollo Manchester"
click at [496, 351] on link "Deal Info" at bounding box center [517, 357] width 42 height 13
select select "EUR"
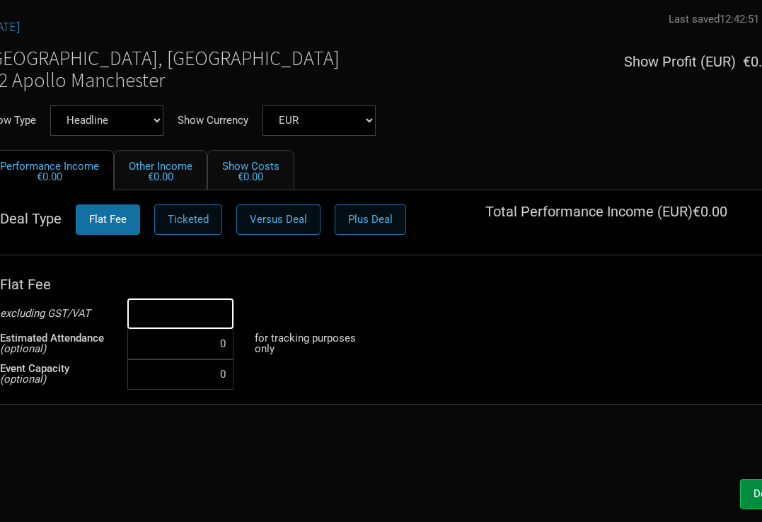
click at [190, 312] on input at bounding box center [180, 314] width 106 height 30
type input "€5,000"
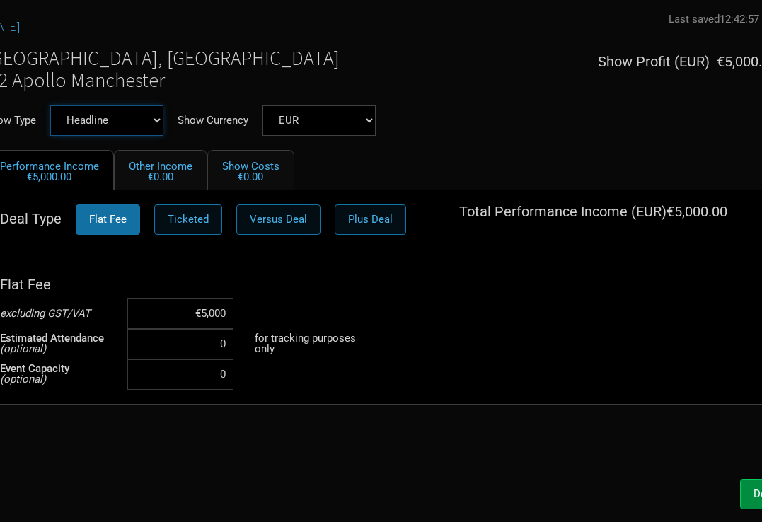
select select "Support"
click at [746, 485] on button "Done" at bounding box center [766, 494] width 52 height 30
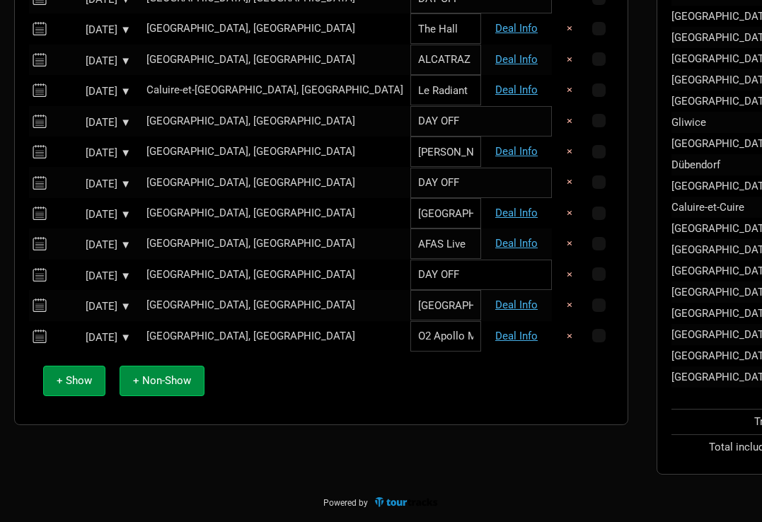
scroll to position [627, 0]
click at [79, 375] on span "+ Show" at bounding box center [74, 380] width 35 height 13
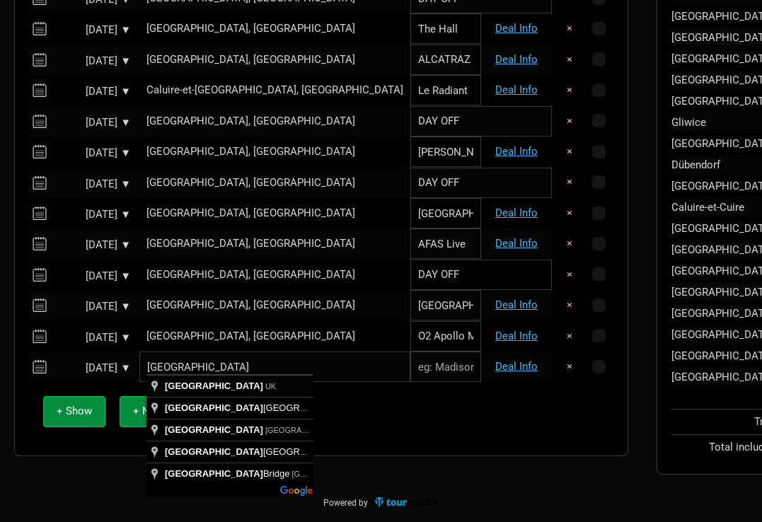
type input "London, UK"
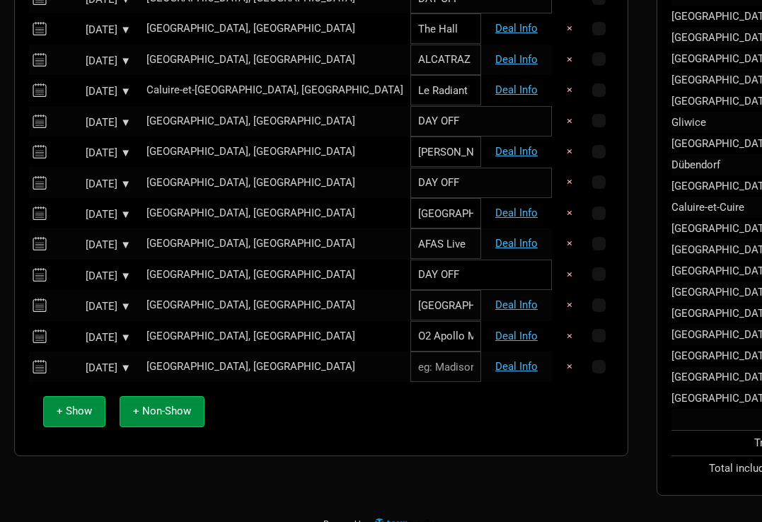
paste input "Eventim Apollo"
type input "Eventim Apollo"
click at [496, 360] on link "Deal Info" at bounding box center [517, 366] width 42 height 13
select select "EUR"
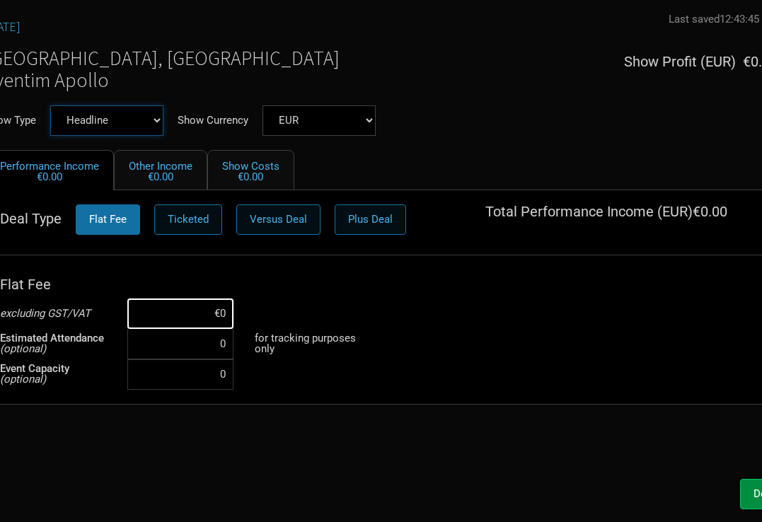
select select "Support"
click at [198, 302] on input at bounding box center [180, 314] width 106 height 30
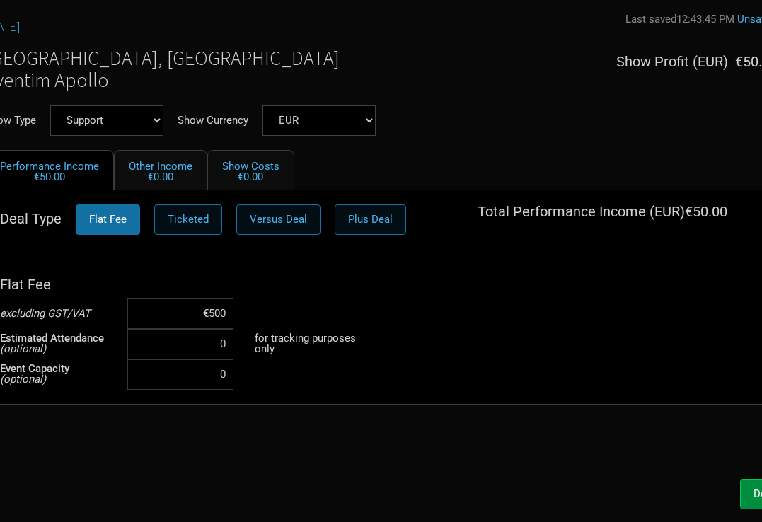
type input "€5,000"
click at [393, 345] on div "Flat Fee excluding GST/VAT €5,000 Estimated Attendance (optional) 0 for trackin…" at bounding box center [381, 330] width 763 height 120
click at [750, 481] on button "Done" at bounding box center [766, 494] width 52 height 30
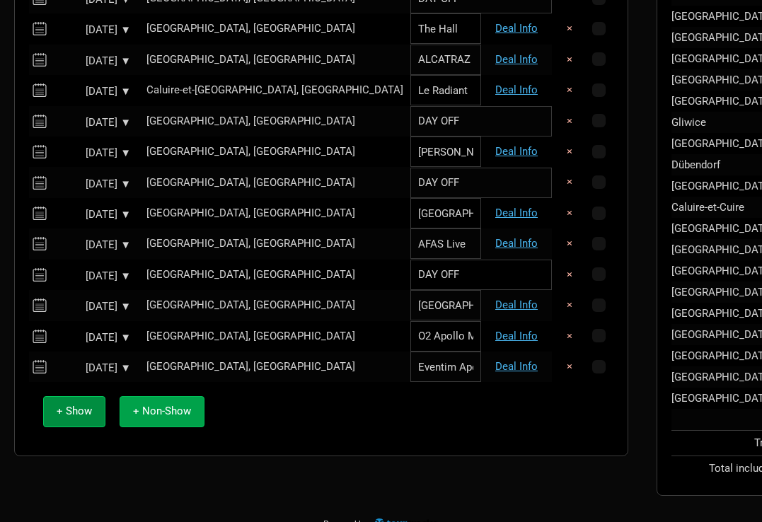
click at [163, 409] on span "+ Non-Show" at bounding box center [162, 411] width 58 height 13
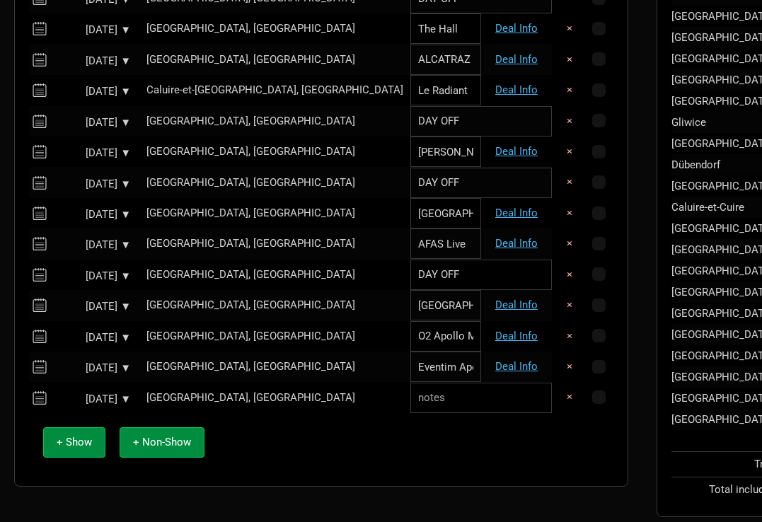
click at [194, 382] on td "[GEOGRAPHIC_DATA], [GEOGRAPHIC_DATA]" at bounding box center [274, 397] width 271 height 30
click at [209, 393] on div "[GEOGRAPHIC_DATA], [GEOGRAPHIC_DATA]" at bounding box center [275, 398] width 257 height 11
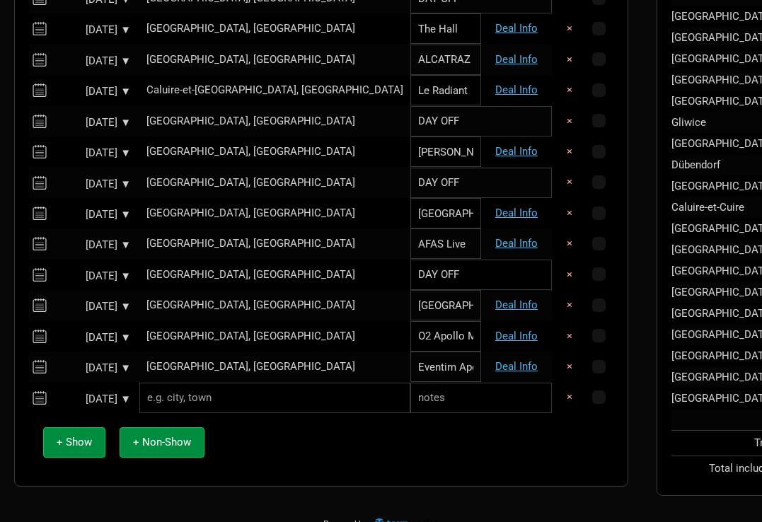
click at [209, 389] on input "text" at bounding box center [274, 398] width 271 height 30
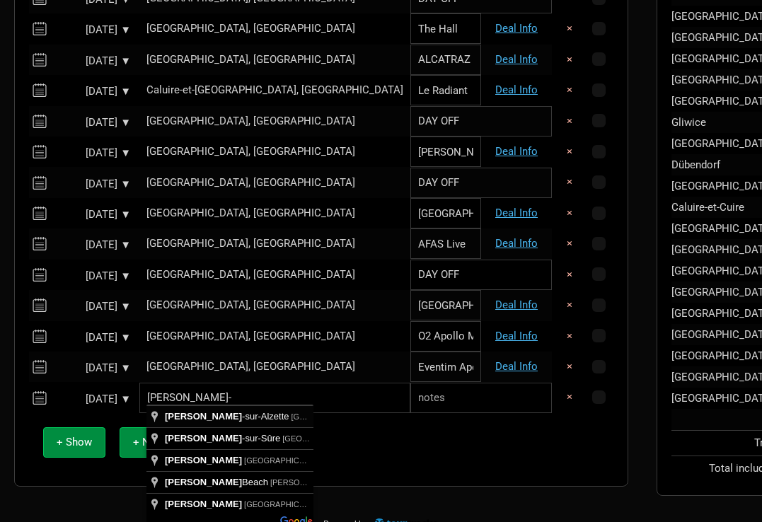
type input "[PERSON_NAME][GEOGRAPHIC_DATA], [GEOGRAPHIC_DATA]"
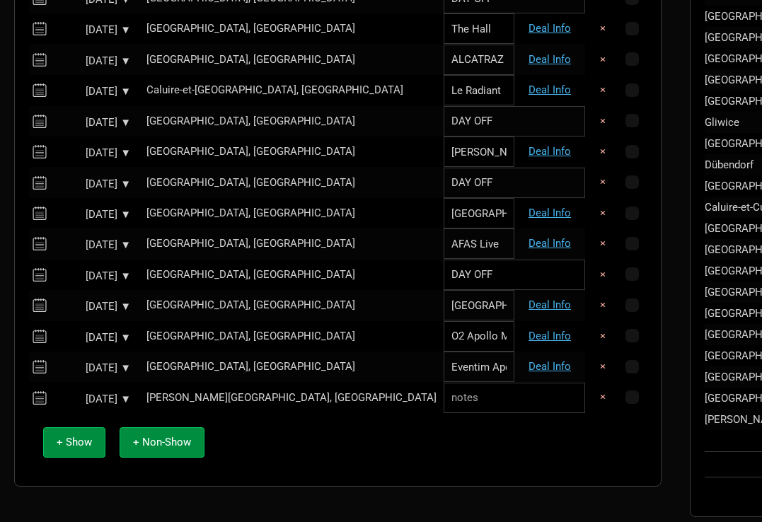
click at [444, 389] on input "text" at bounding box center [515, 398] width 142 height 30
type input "DAY OFF"
click at [88, 428] on button "+ Show" at bounding box center [74, 443] width 62 height 30
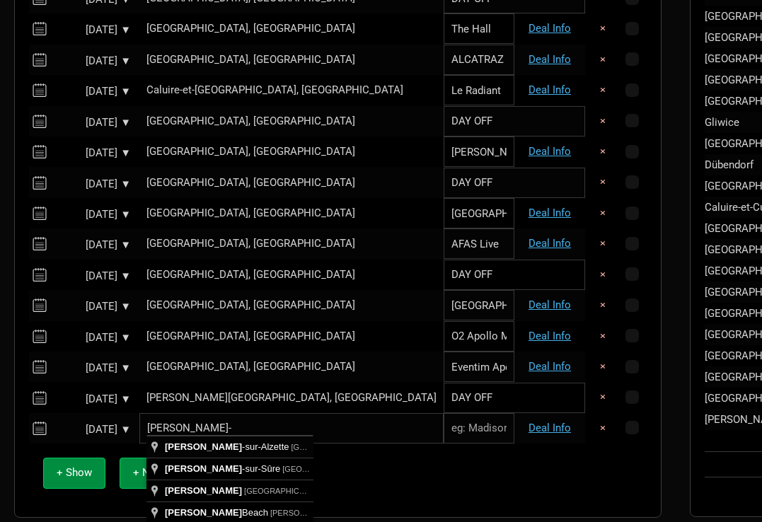
type input "[PERSON_NAME][GEOGRAPHIC_DATA], [GEOGRAPHIC_DATA]"
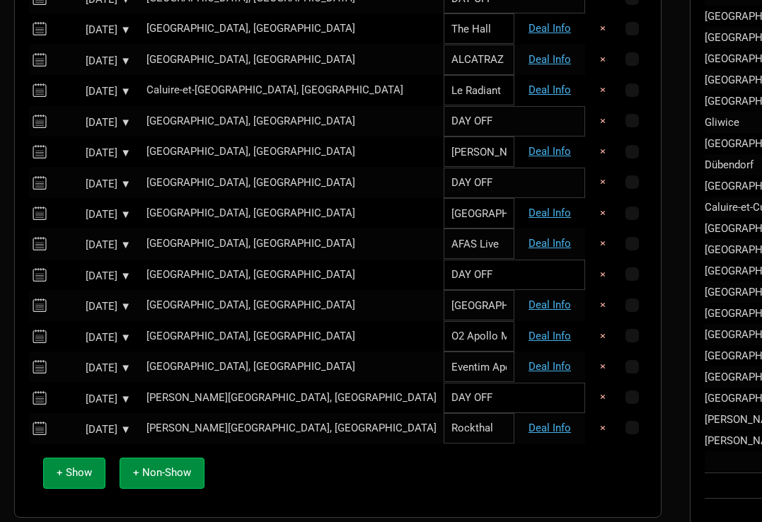
type input "Rockthal"
click at [374, 464] on div "+ Show + Non-Show" at bounding box center [338, 473] width 604 height 59
click at [529, 422] on link "Deal Info" at bounding box center [550, 428] width 42 height 13
select select "EUR"
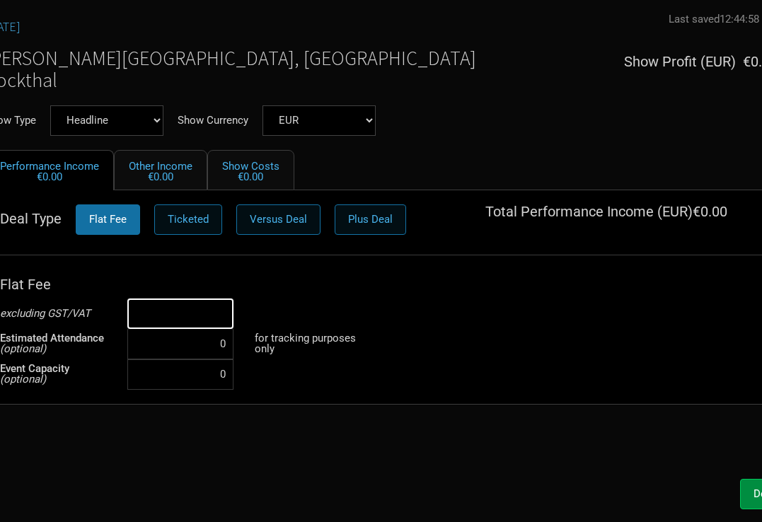
click at [209, 325] on input at bounding box center [180, 314] width 106 height 30
type input "€5,000"
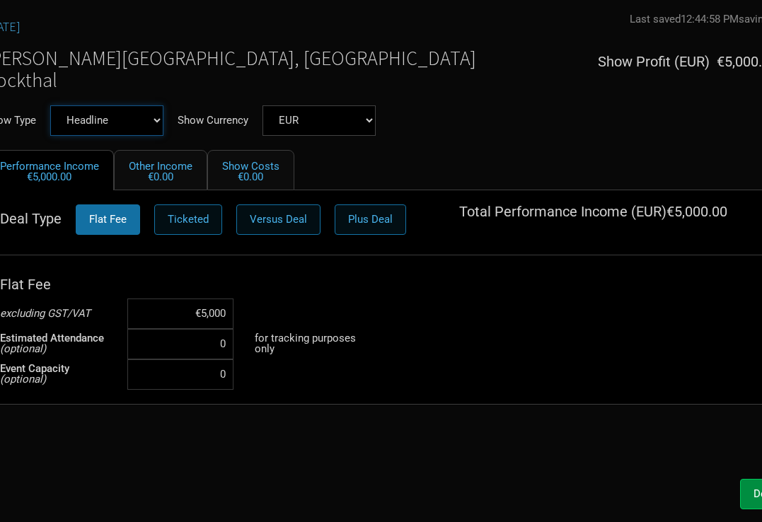
select select "Support"
click at [750, 496] on button "Done" at bounding box center [766, 494] width 52 height 30
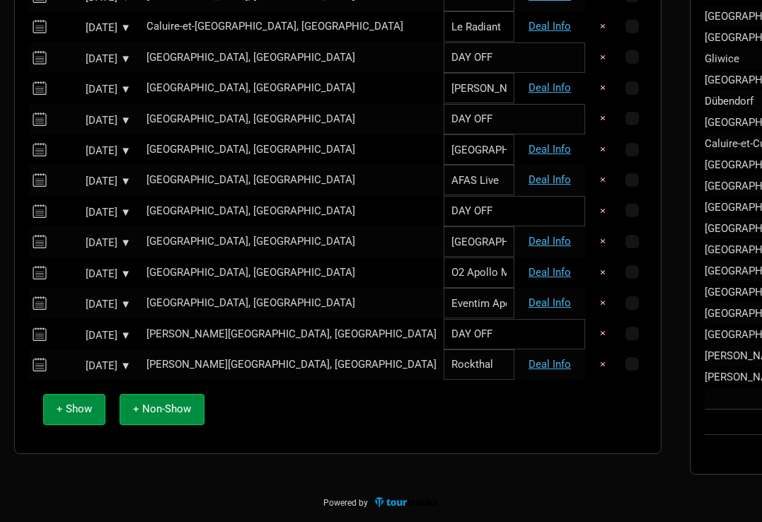
scroll to position [690, 0]
click at [444, 361] on input "Rockthal" at bounding box center [479, 365] width 71 height 30
type input "Rockhal"
click at [91, 403] on span "+ Show" at bounding box center [74, 409] width 35 height 13
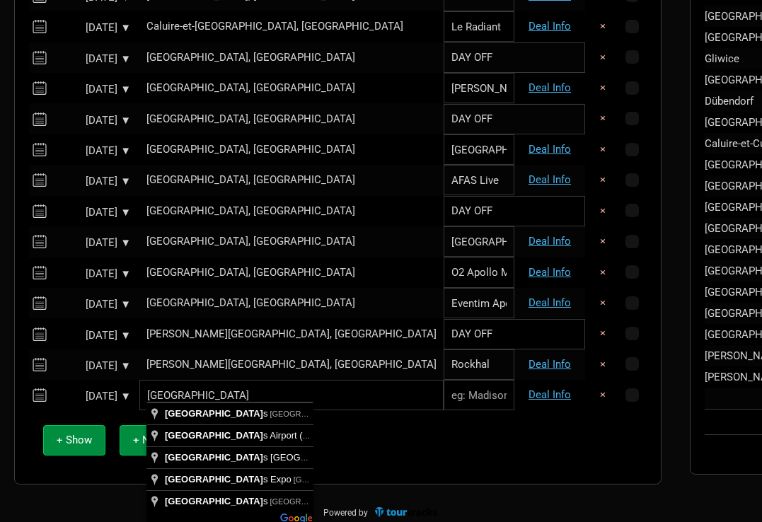
type input "Brussels, Belgium"
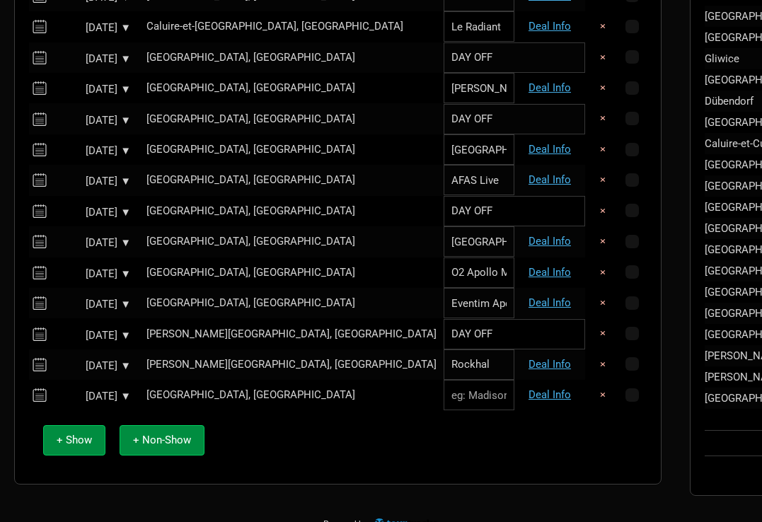
paste input "AB Box"
type input "AB Box"
click at [529, 389] on link "Deal Info" at bounding box center [550, 395] width 42 height 13
select select "EUR"
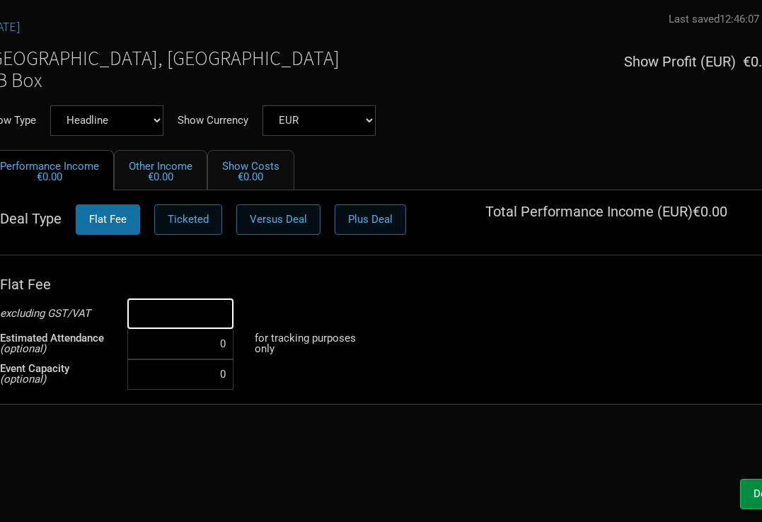
click at [208, 324] on input at bounding box center [180, 314] width 106 height 30
type input "€5,000"
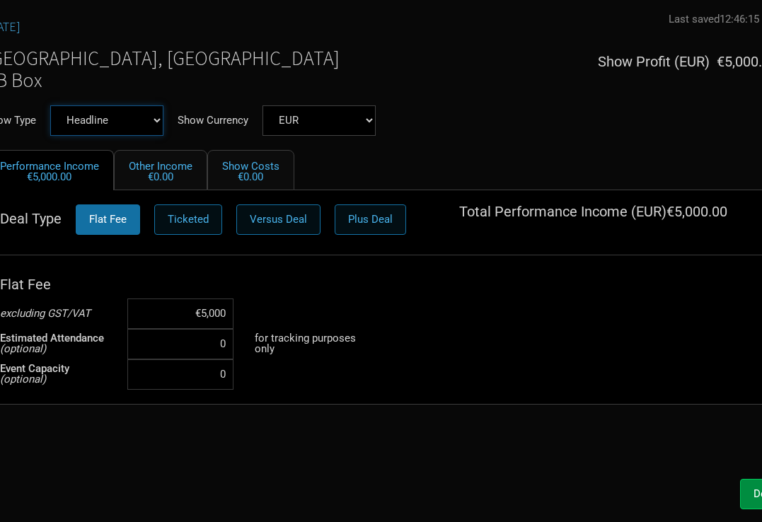
select select "Support"
click at [751, 485] on button "Done" at bounding box center [766, 494] width 52 height 30
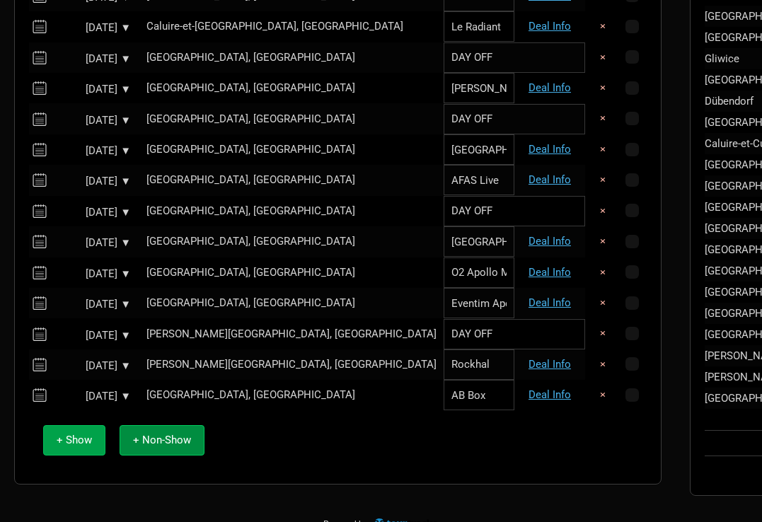
click at [74, 435] on span "+ Show" at bounding box center [74, 440] width 35 height 13
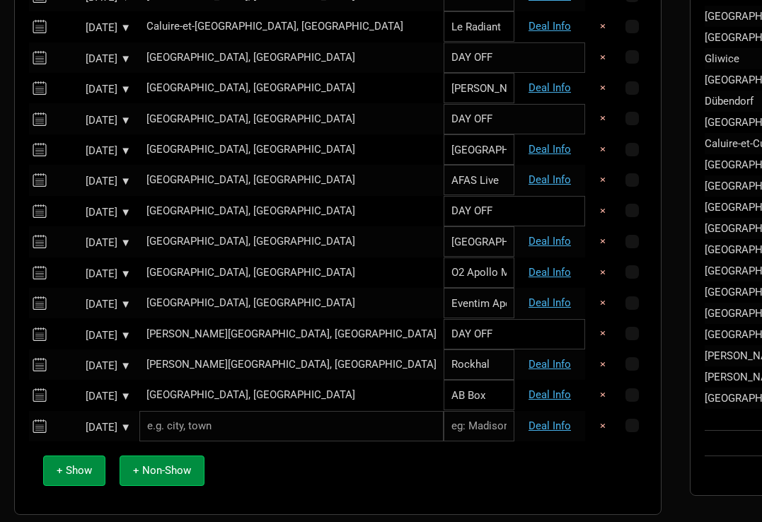
click at [188, 417] on input "text" at bounding box center [291, 426] width 304 height 30
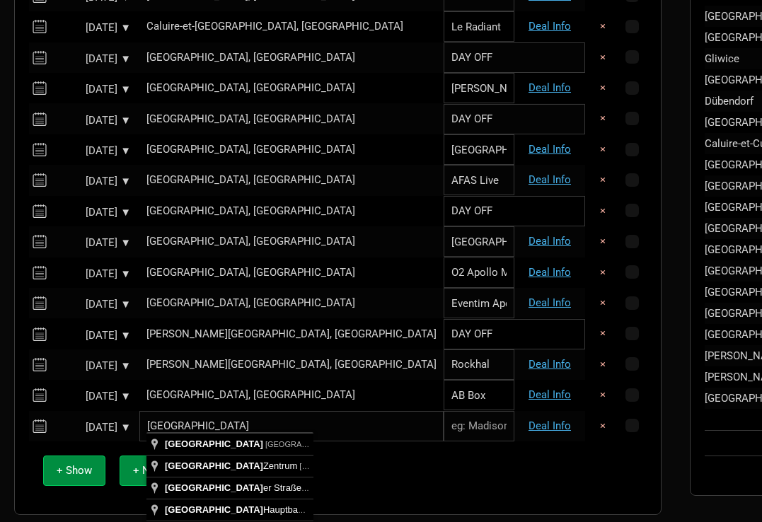
type input "[GEOGRAPHIC_DATA], [GEOGRAPHIC_DATA]"
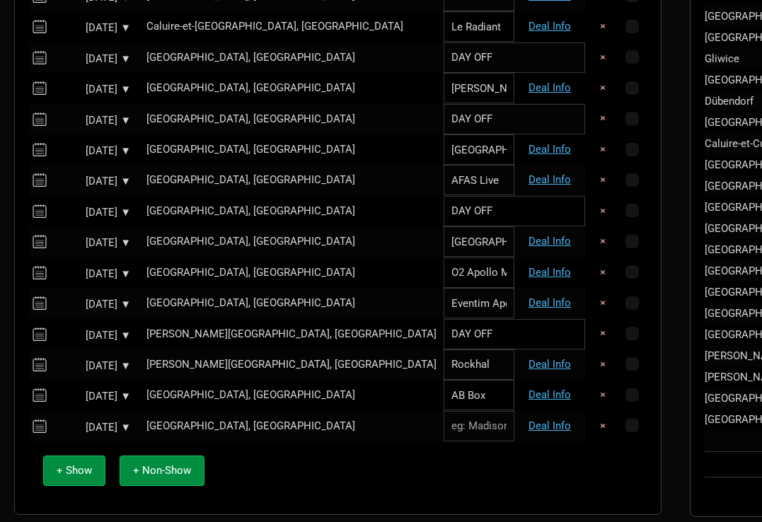
click at [444, 427] on input "text" at bounding box center [479, 426] width 71 height 30
type input "Haus Auensee"
click at [529, 420] on link "Deal Info" at bounding box center [550, 426] width 42 height 13
select select "EUR"
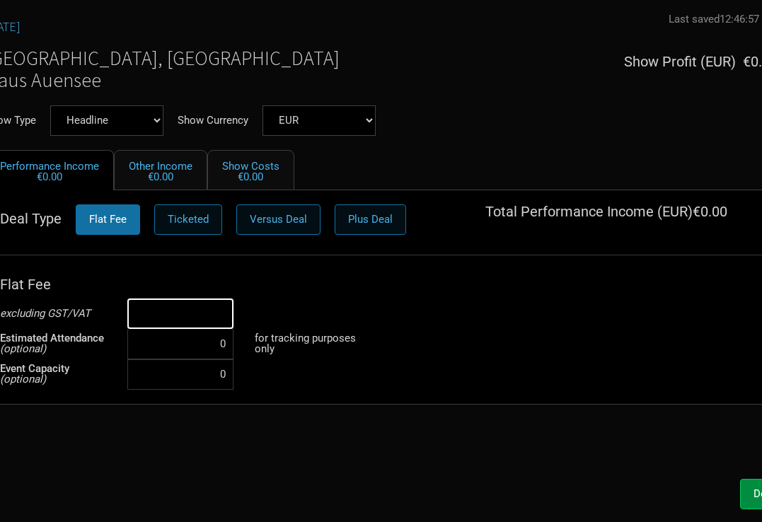
click at [199, 316] on input at bounding box center [180, 314] width 106 height 30
type input "€5,000"
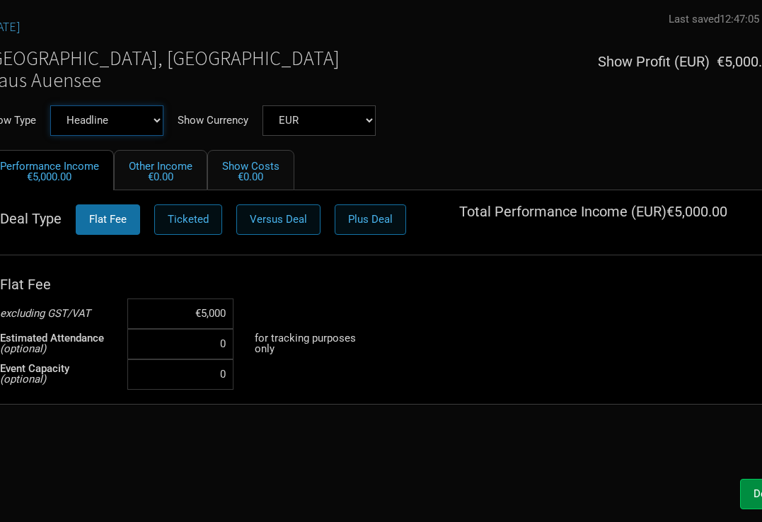
select select "Support"
click at [346, 440] on div "Oct 6, 2025 Last saved 12:47:14 PM Leipzig, Germany Haus Auensee Show Profit ( …" at bounding box center [381, 242] width 821 height 459
click at [748, 498] on button "Done" at bounding box center [766, 494] width 52 height 30
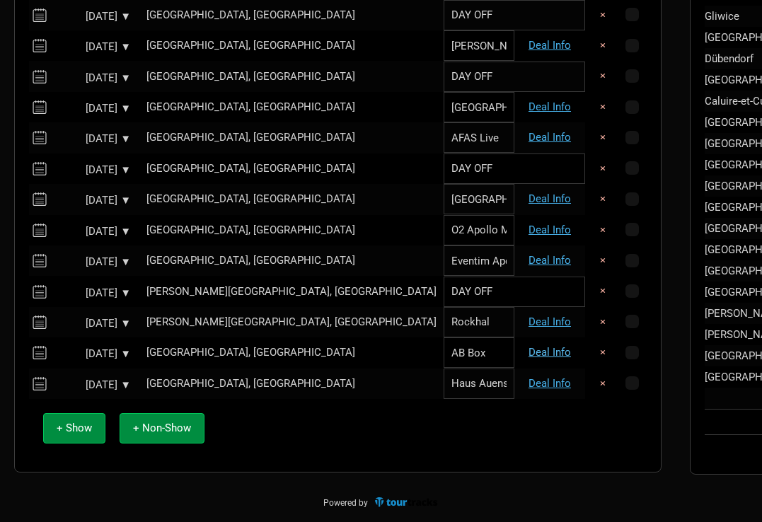
scroll to position [733, 0]
click at [147, 422] on span "+ Non-Show" at bounding box center [162, 428] width 58 height 13
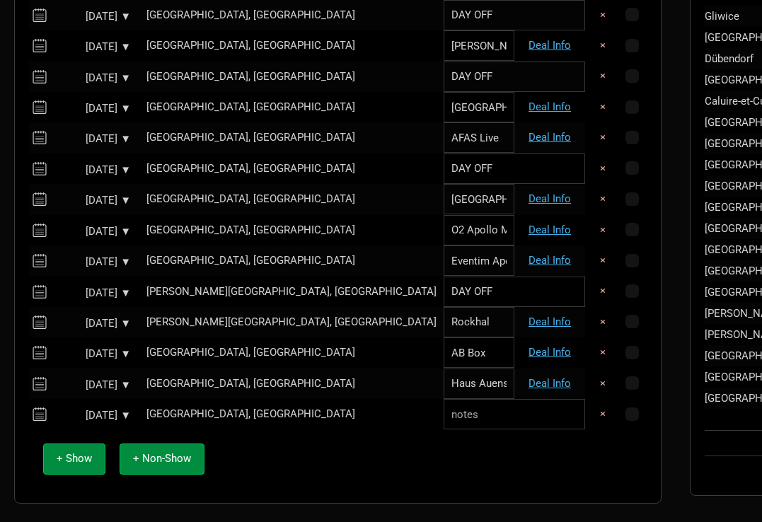
click at [219, 399] on td "[GEOGRAPHIC_DATA], [GEOGRAPHIC_DATA]" at bounding box center [291, 414] width 304 height 30
click at [200, 409] on div "[GEOGRAPHIC_DATA], [GEOGRAPHIC_DATA]" at bounding box center [292, 414] width 290 height 11
click at [200, 406] on input "text" at bounding box center [291, 414] width 304 height 30
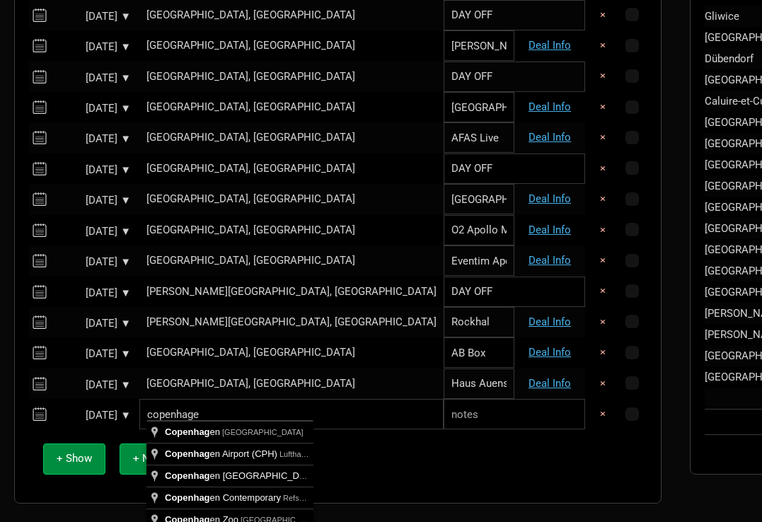
type input "copenhagen"
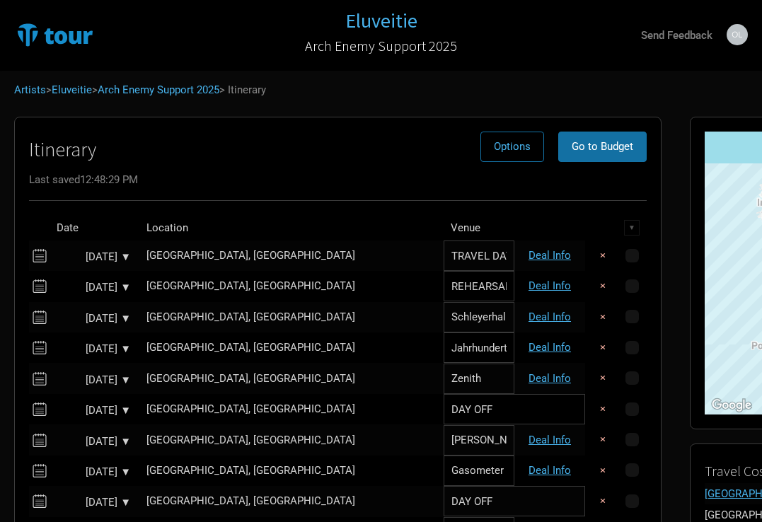
scroll to position [733, 0]
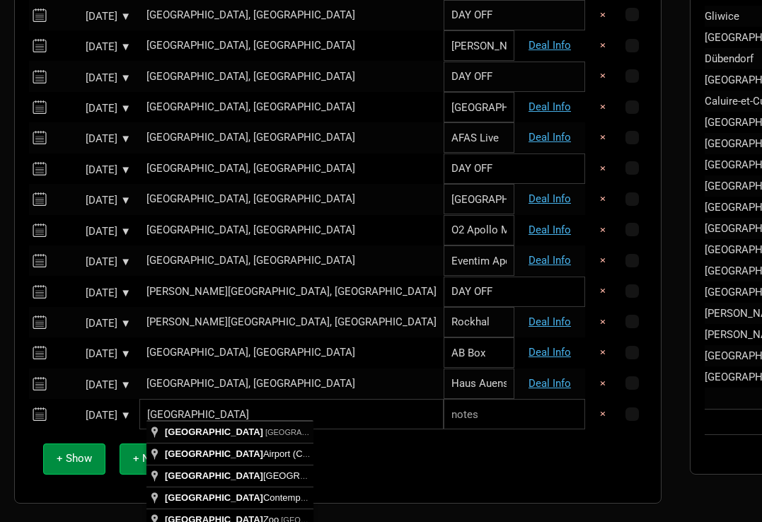
type input "[GEOGRAPHIC_DATA], [GEOGRAPHIC_DATA]"
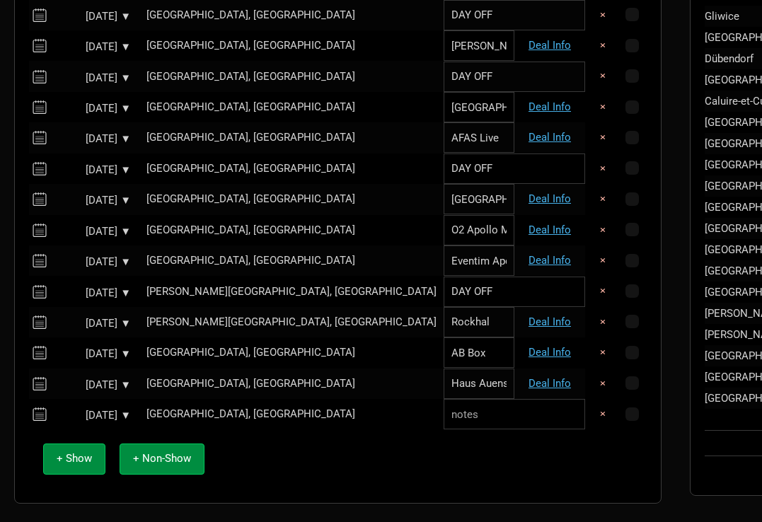
click at [444, 415] on input "text" at bounding box center [515, 414] width 142 height 30
type input "DAY OFF"
click at [331, 440] on div "+ Show + Non-Show" at bounding box center [338, 459] width 604 height 59
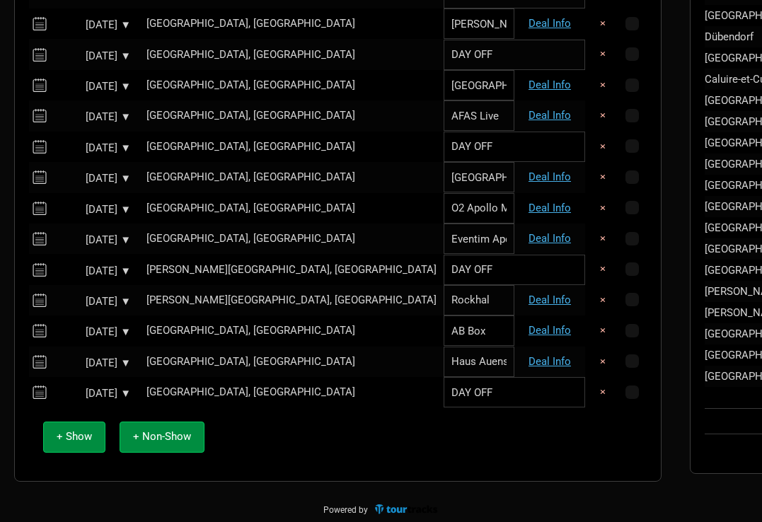
scroll to position [754, 0]
click at [98, 431] on button "+ Show" at bounding box center [74, 438] width 62 height 30
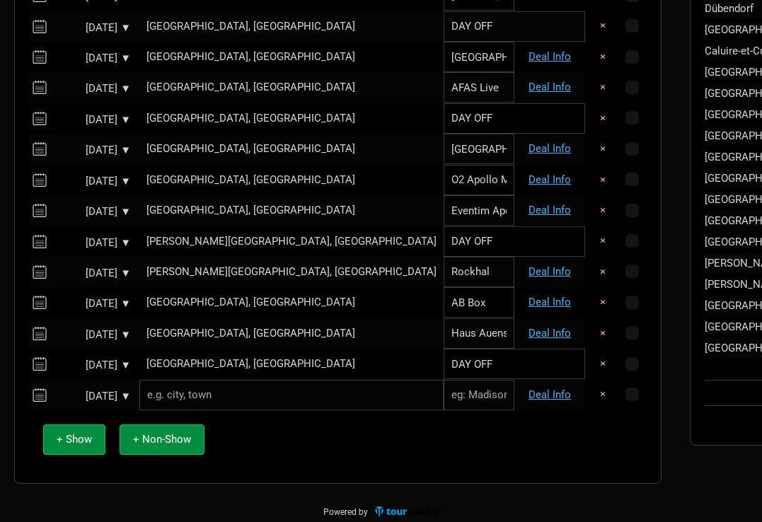
scroll to position [782, 0]
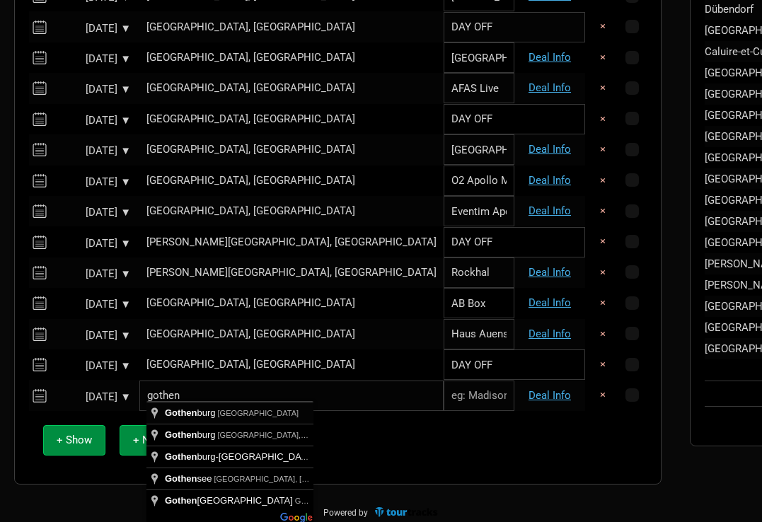
type input "[GEOGRAPHIC_DATA], [GEOGRAPHIC_DATA]"
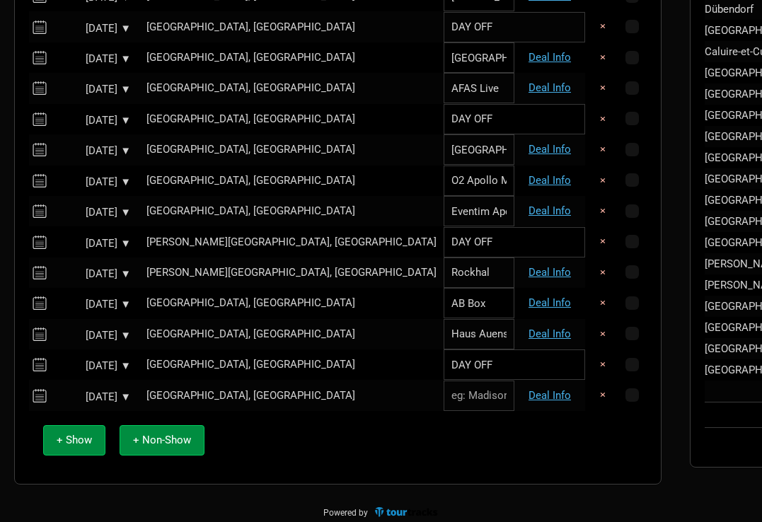
paste input "[GEOGRAPHIC_DATA]"
type input "[GEOGRAPHIC_DATA]"
click at [529, 389] on link "Deal Info" at bounding box center [550, 395] width 42 height 13
select select "EUR"
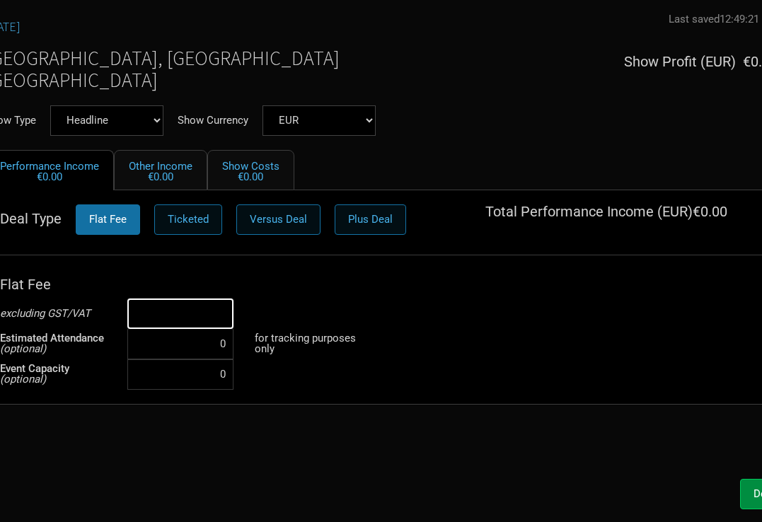
click at [220, 314] on input at bounding box center [180, 314] width 106 height 30
type input "€5,000"
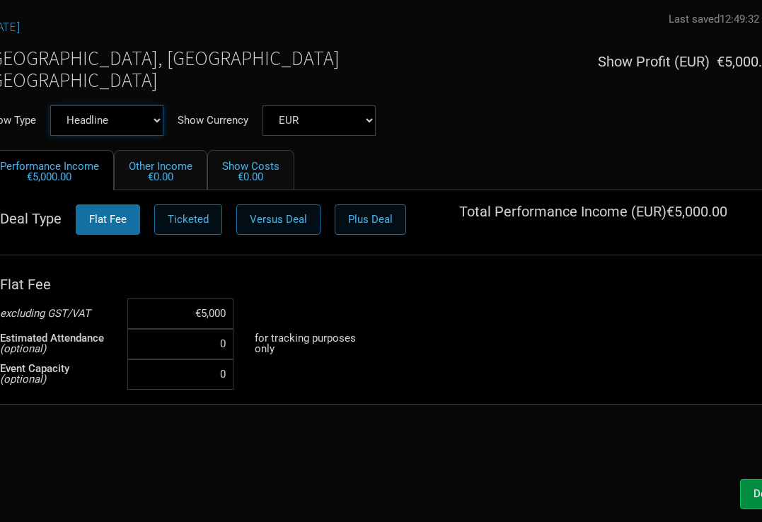
select select "Support"
click at [751, 491] on button "Done" at bounding box center [766, 494] width 52 height 30
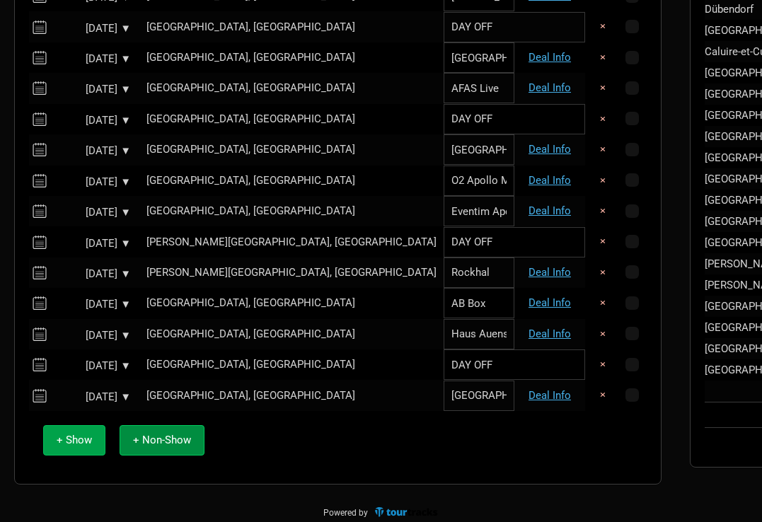
click at [72, 434] on span "+ Show" at bounding box center [74, 440] width 35 height 13
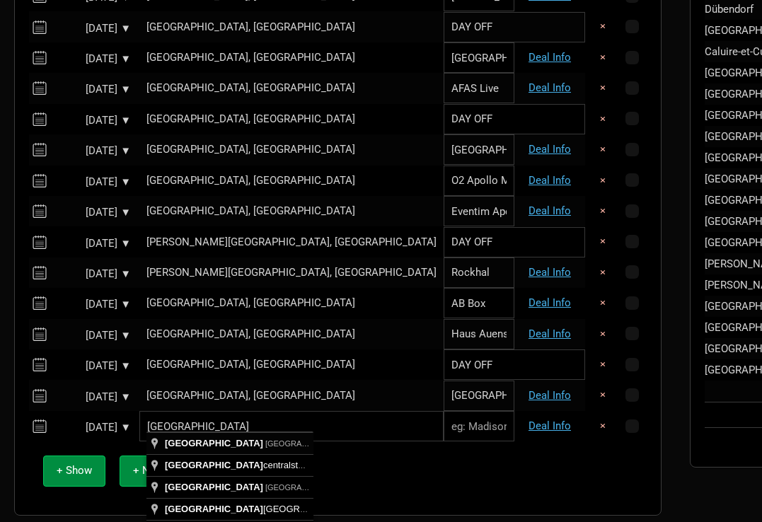
type input "[GEOGRAPHIC_DATA], [GEOGRAPHIC_DATA]"
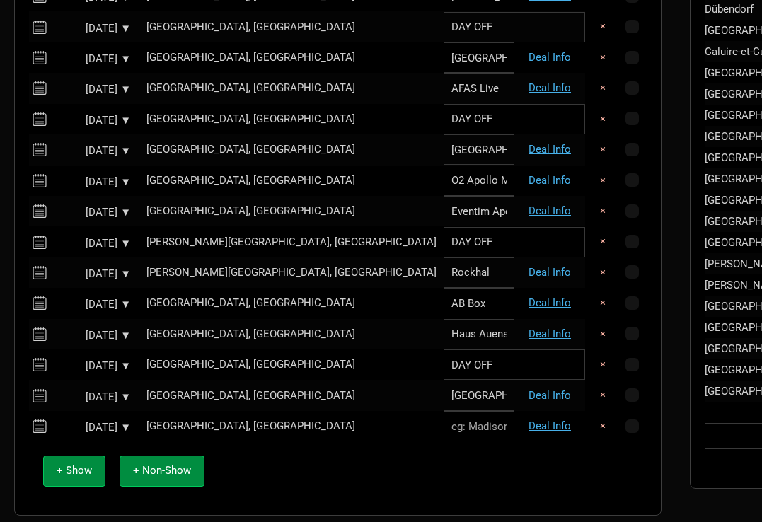
paste input "Annexet"
type input "Annexet"
click at [529, 420] on link "Deal Info" at bounding box center [550, 426] width 42 height 13
select select "EUR"
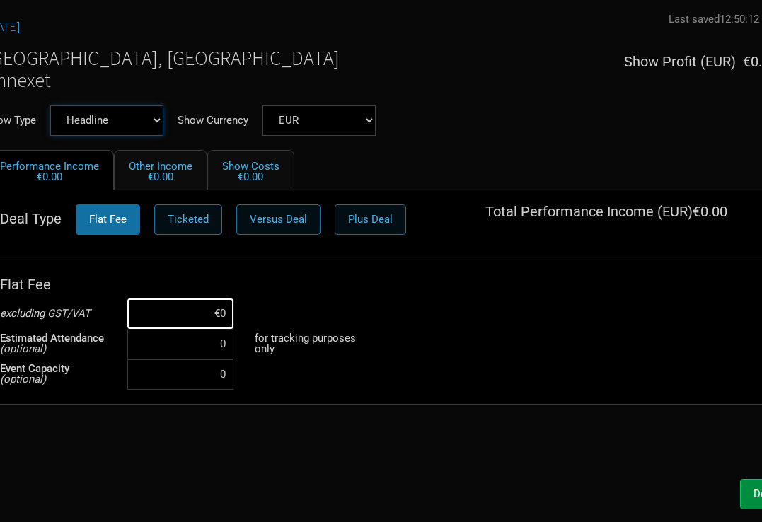
select select "Support"
click at [209, 309] on input at bounding box center [180, 314] width 106 height 30
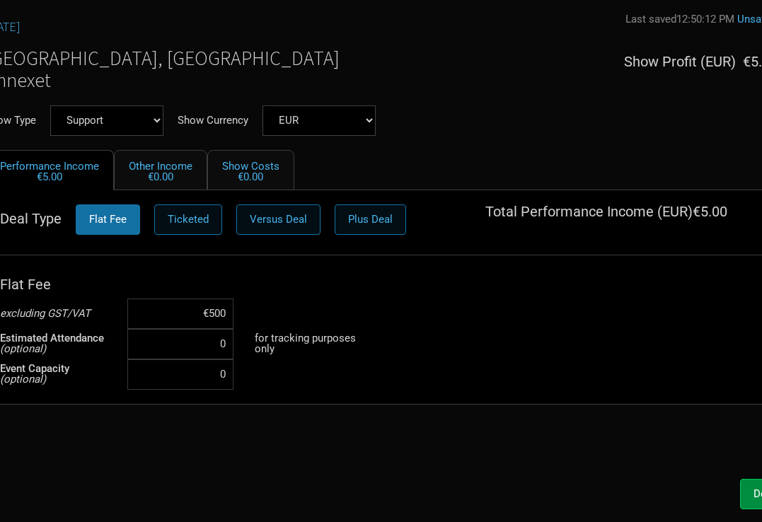
type input "€5,000"
click at [747, 490] on button "Done" at bounding box center [766, 494] width 52 height 30
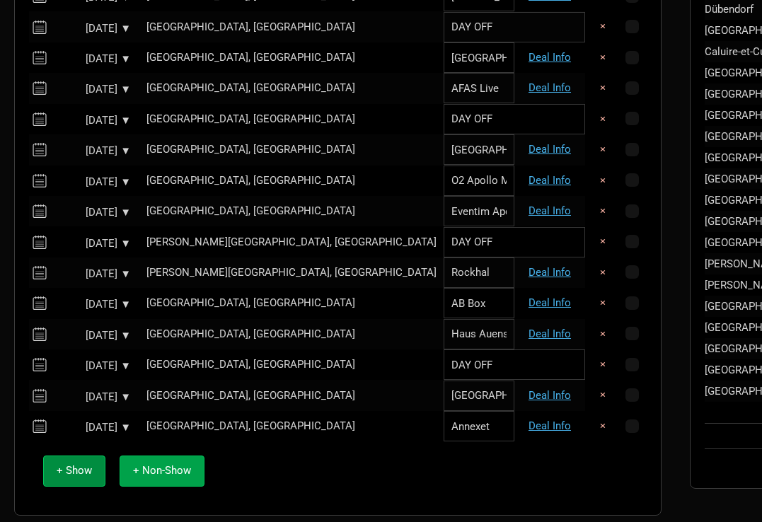
click at [189, 464] on span "+ Non-Show" at bounding box center [162, 470] width 58 height 13
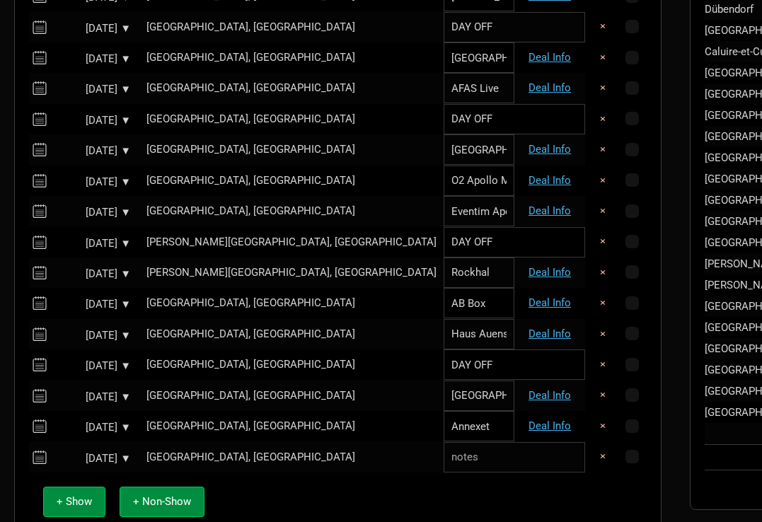
click at [444, 449] on input "text" at bounding box center [515, 457] width 142 height 30
type input "FERRY DAY"
click at [73, 499] on button "+ Show" at bounding box center [74, 502] width 62 height 30
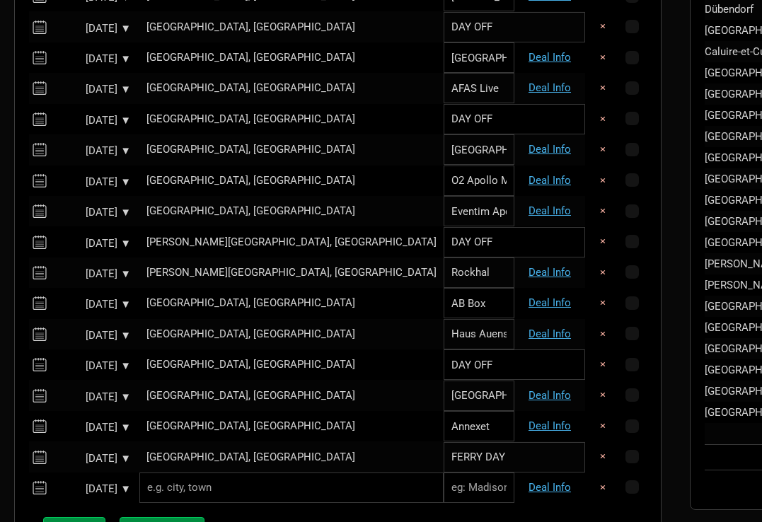
click at [218, 481] on input "text" at bounding box center [291, 488] width 304 height 30
type input "[GEOGRAPHIC_DATA], [GEOGRAPHIC_DATA]"
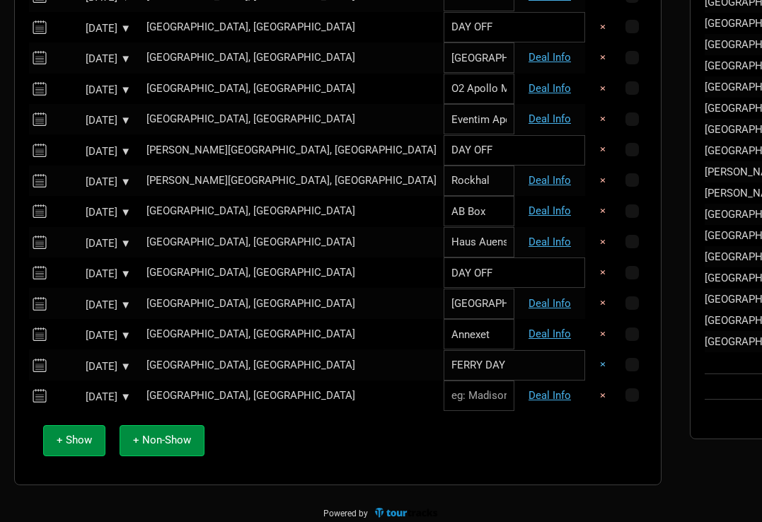
scroll to position [874, 0]
click at [444, 384] on input "text" at bounding box center [479, 397] width 71 height 30
type input "Ice Hall"
click at [529, 390] on link "Deal Info" at bounding box center [550, 396] width 42 height 13
select select "EUR"
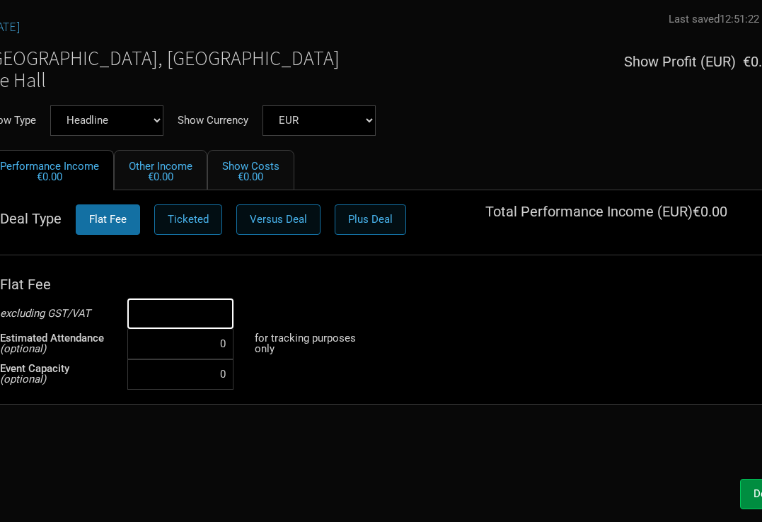
click at [212, 321] on input at bounding box center [180, 314] width 106 height 30
type input "€5,000"
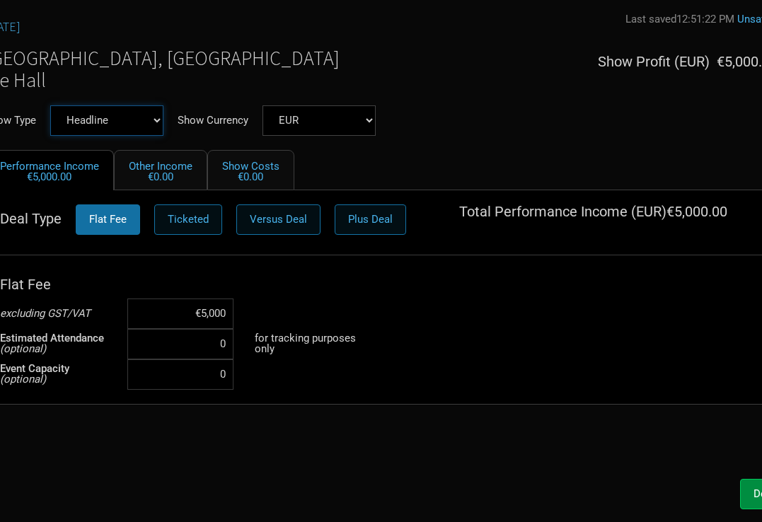
select select "Support"
click at [757, 494] on span "Done" at bounding box center [766, 494] width 25 height 13
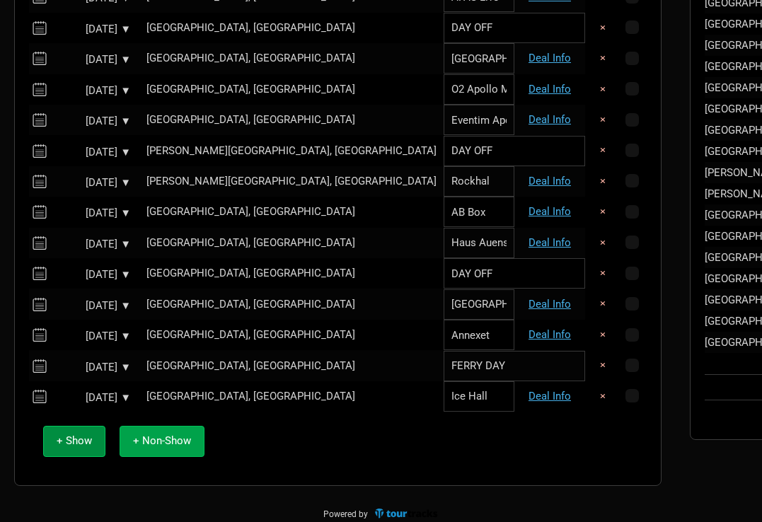
click at [156, 438] on button "+ Non-Show" at bounding box center [162, 441] width 85 height 30
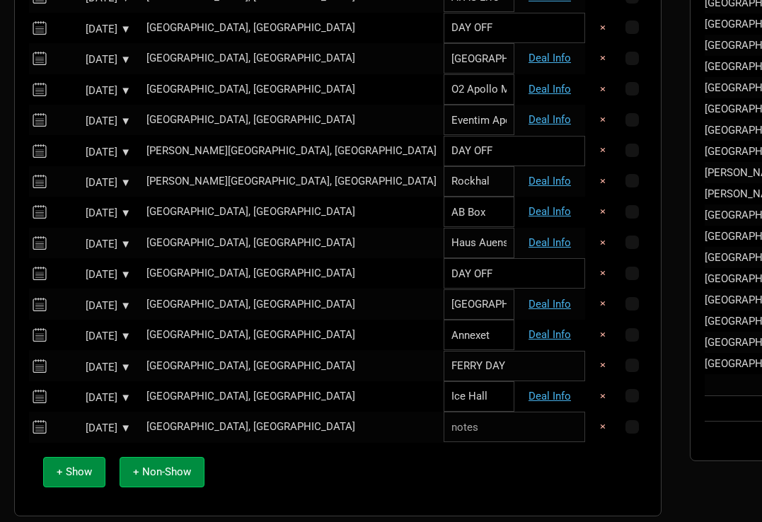
click at [444, 414] on input "text" at bounding box center [515, 427] width 142 height 30
type input "FERRY DAY"
click at [344, 464] on div "+ Show + Non-Show" at bounding box center [338, 472] width 604 height 59
click at [83, 457] on button "+ Show" at bounding box center [74, 472] width 62 height 30
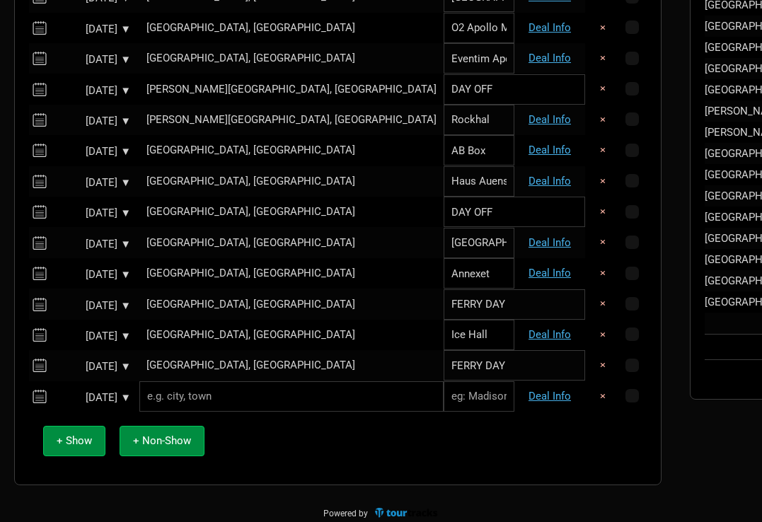
scroll to position [934, 0]
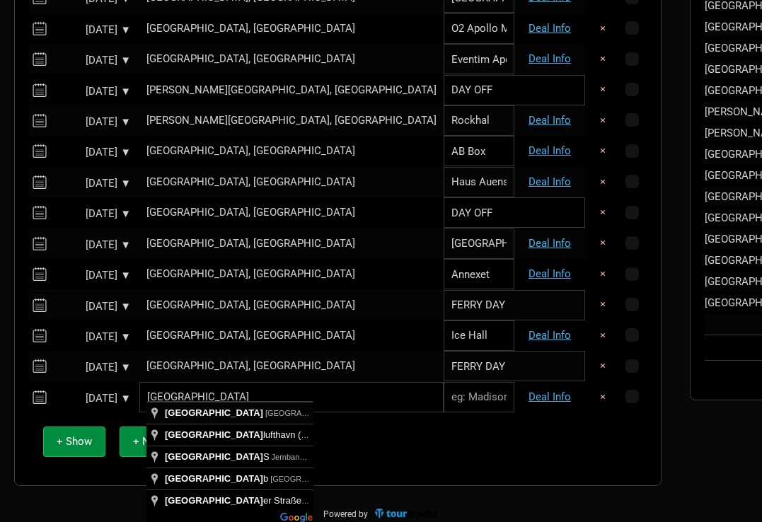
type input "[GEOGRAPHIC_DATA], [GEOGRAPHIC_DATA]"
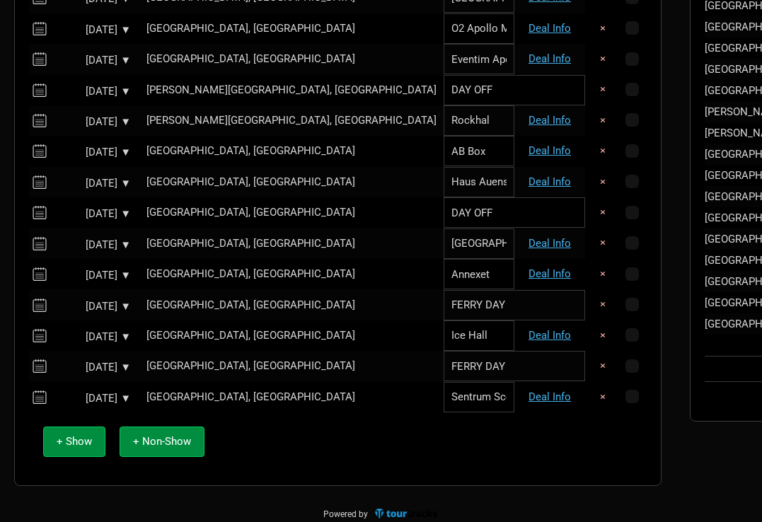
type input "Sentrum Scene"
click at [515, 382] on td "Deal Info" at bounding box center [550, 397] width 71 height 30
click at [529, 391] on link "Deal Info" at bounding box center [550, 397] width 42 height 13
select select "EUR"
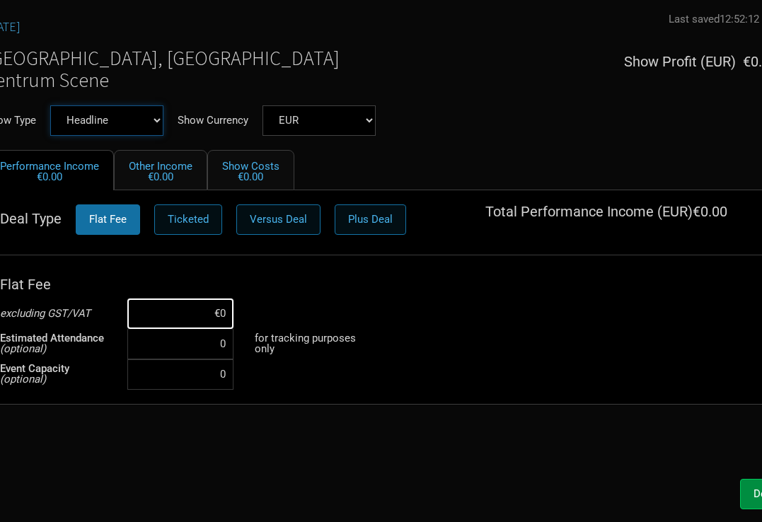
select select "Support"
click at [205, 311] on input at bounding box center [180, 314] width 106 height 30
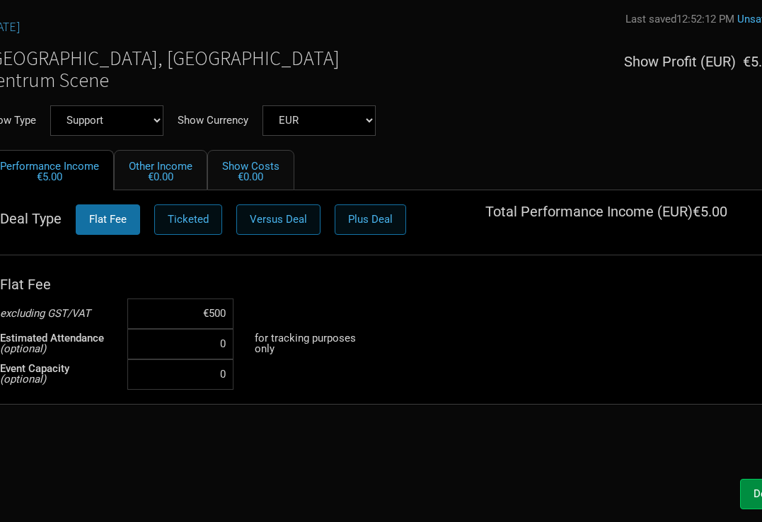
type input "€5,000"
click at [428, 341] on div "Flat Fee excluding GST/VAT €5,000 Estimated Attendance (optional) 0 for trackin…" at bounding box center [381, 330] width 763 height 120
click at [747, 485] on button "Done" at bounding box center [766, 494] width 52 height 30
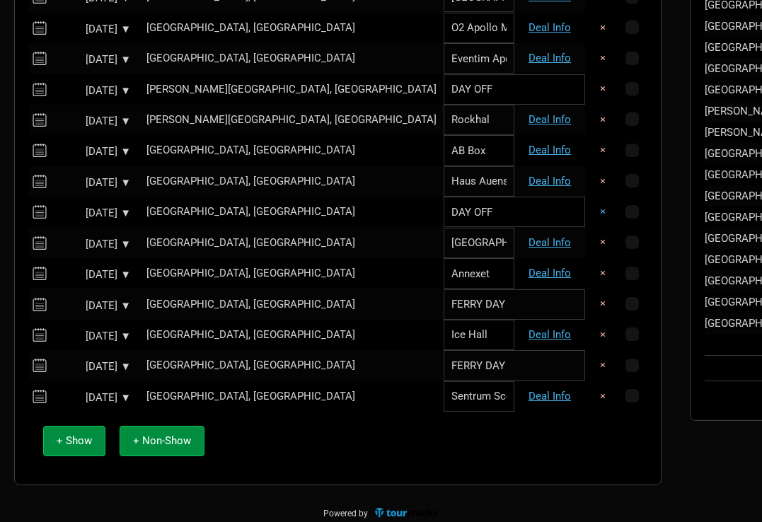
scroll to position [934, 0]
click at [88, 435] on span "+ Show" at bounding box center [74, 441] width 35 height 13
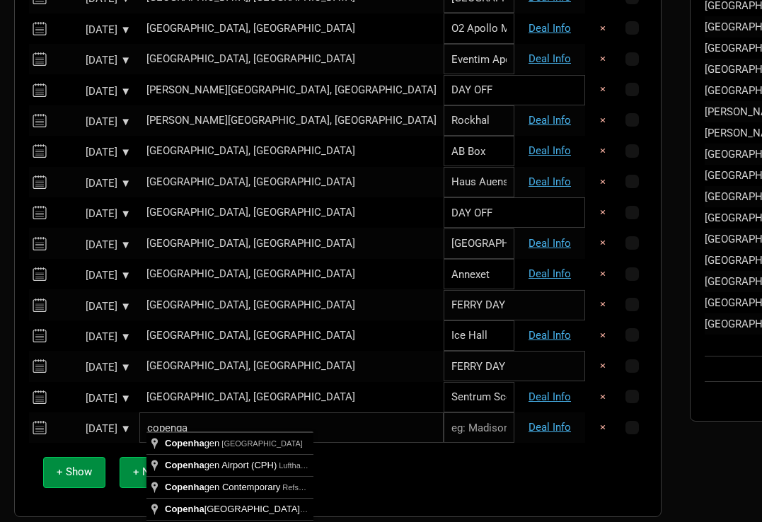
type input "[GEOGRAPHIC_DATA], [GEOGRAPHIC_DATA]"
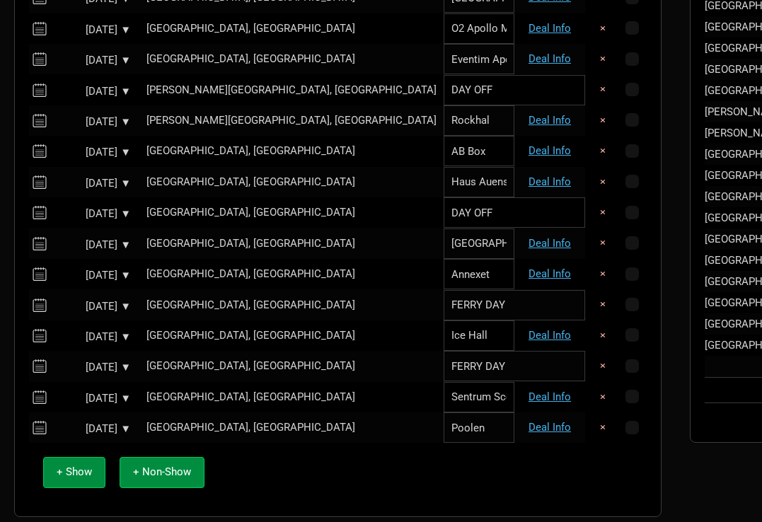
type input "Poolen"
click at [241, 474] on div "+ Show + Non-Show" at bounding box center [338, 472] width 604 height 59
click at [529, 421] on link "Deal Info" at bounding box center [550, 427] width 42 height 13
select select "EUR"
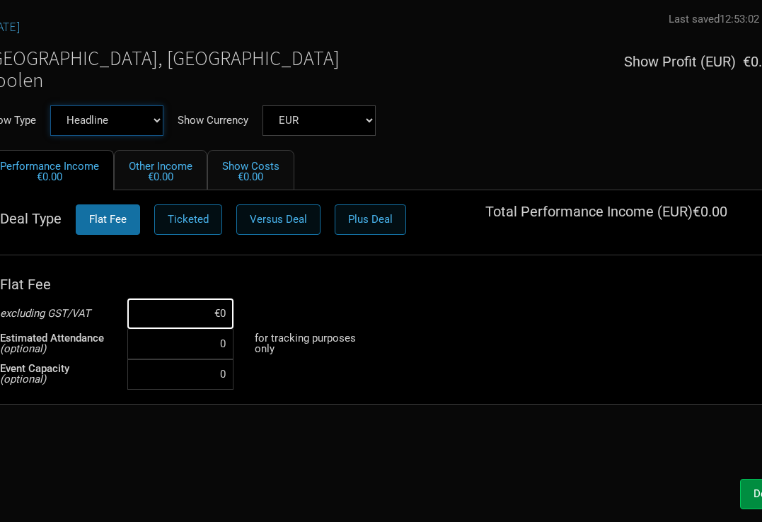
select select "Support"
click at [217, 319] on input at bounding box center [180, 314] width 106 height 30
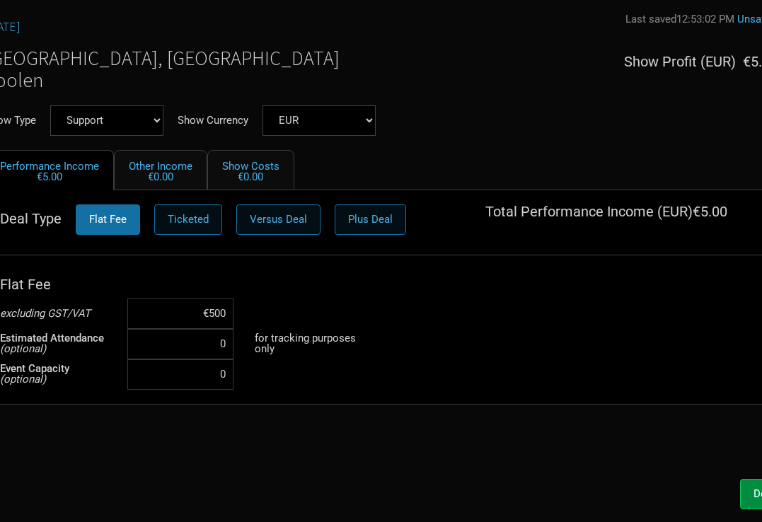
type input "€5,000"
click at [308, 491] on div "Done" at bounding box center [381, 494] width 821 height 30
click at [744, 486] on button "Done" at bounding box center [766, 494] width 52 height 30
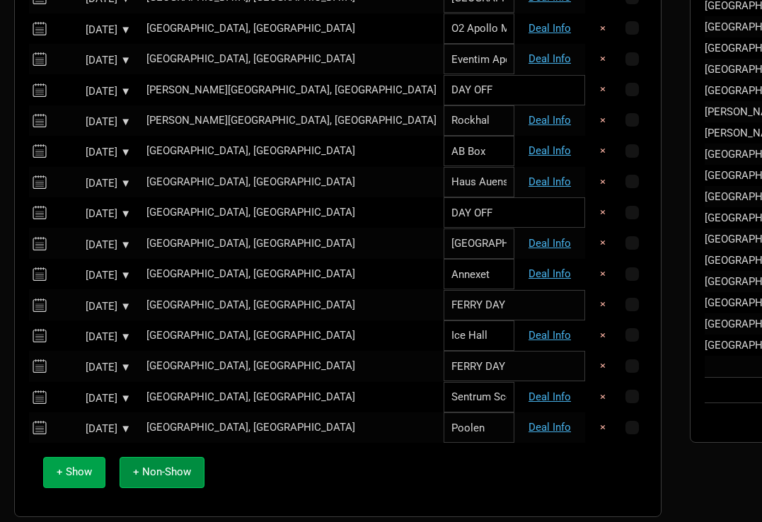
click at [79, 466] on span "+ Show" at bounding box center [74, 472] width 35 height 13
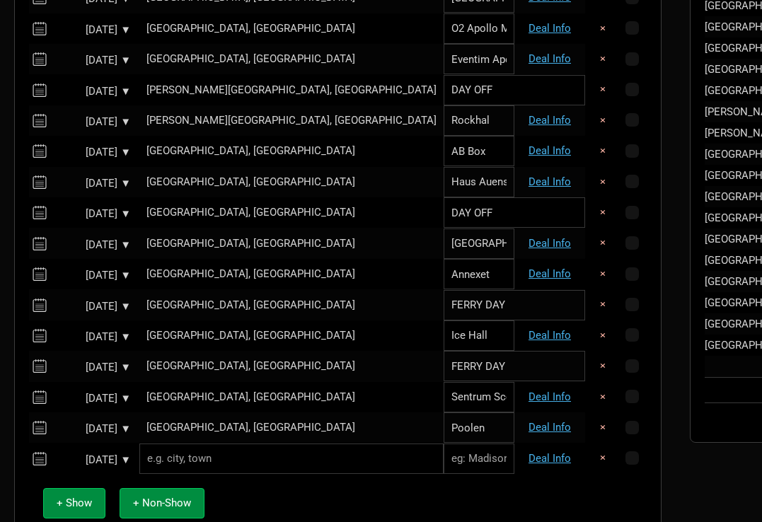
click at [194, 450] on input "text" at bounding box center [291, 459] width 304 height 30
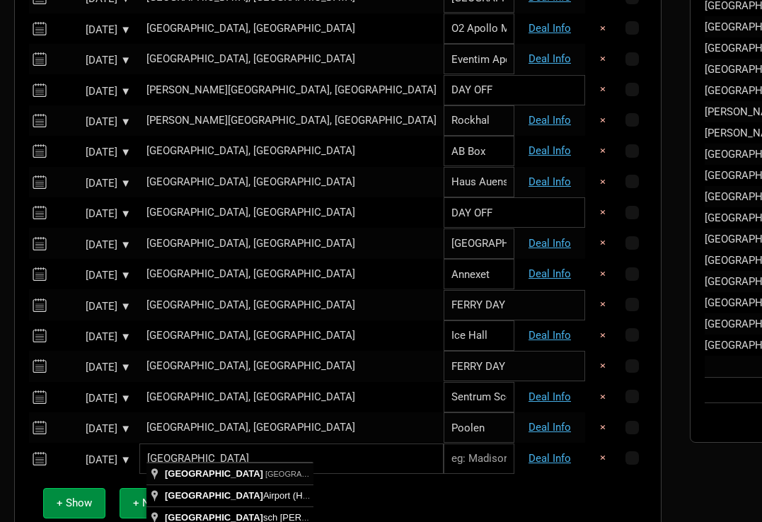
type input "Hannover, Germany"
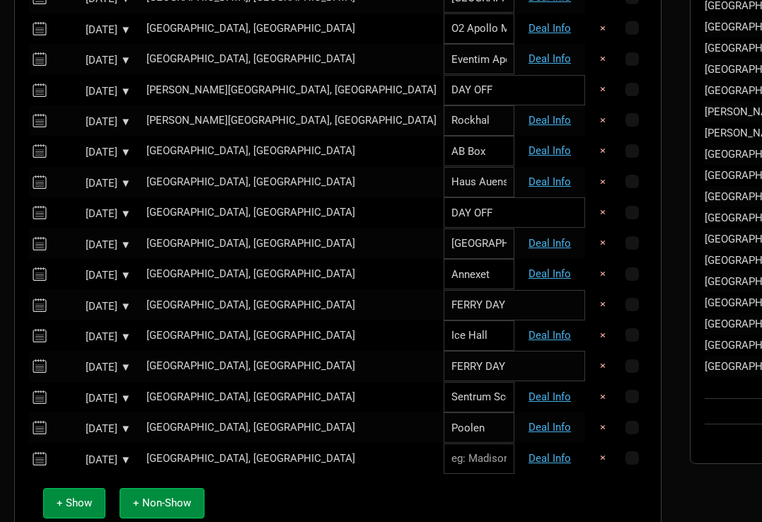
click at [444, 444] on input "text" at bounding box center [479, 459] width 71 height 30
type input "Swiss Live Hall"
click at [529, 452] on link "Deal Info" at bounding box center [550, 458] width 42 height 13
select select "EUR"
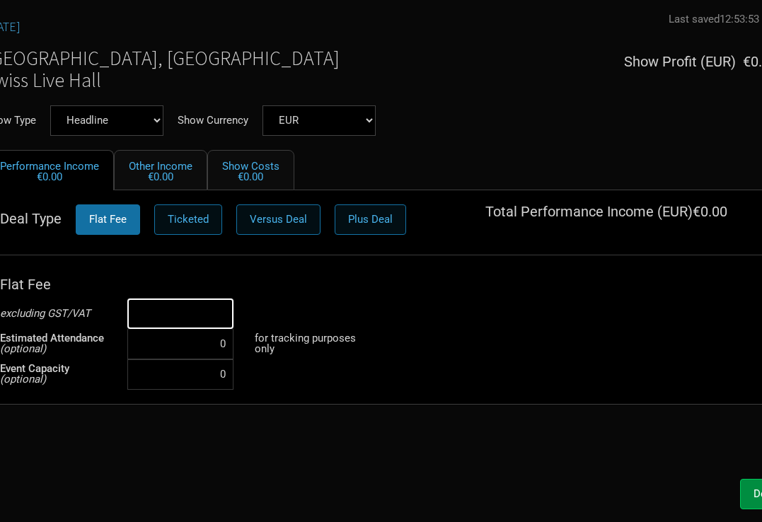
click at [207, 315] on input at bounding box center [180, 314] width 106 height 30
type input "€5,000"
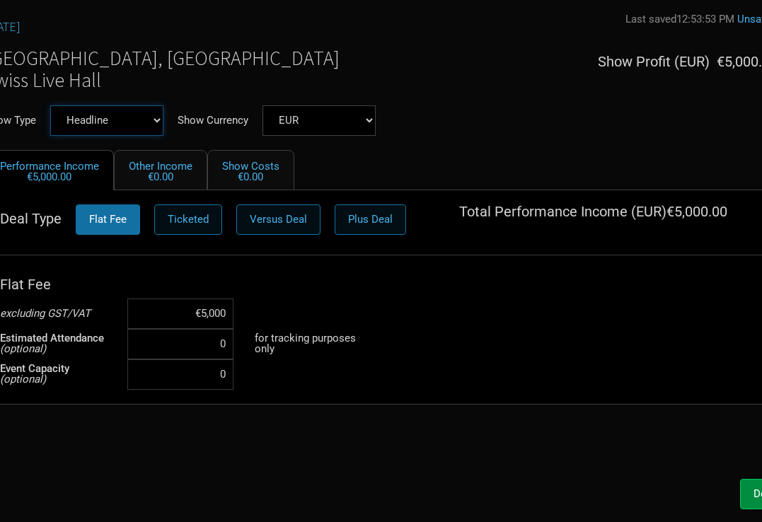
select select "Support"
click at [750, 491] on button "Done" at bounding box center [766, 494] width 52 height 30
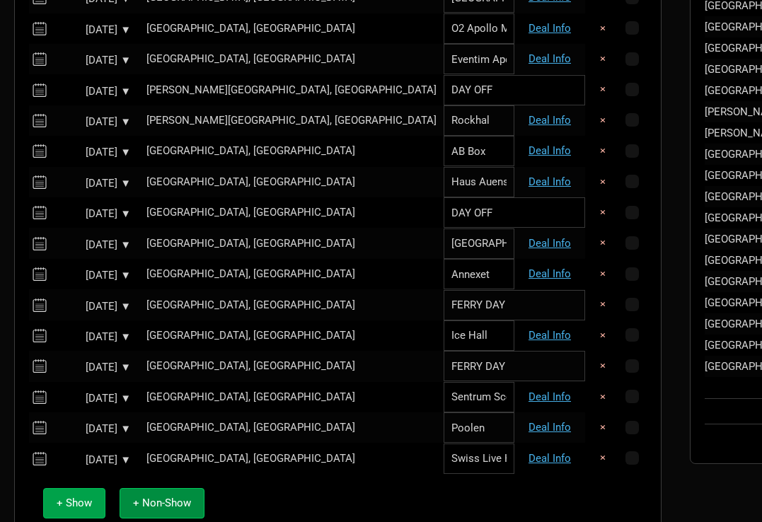
click at [88, 498] on button "+ Show" at bounding box center [74, 503] width 62 height 30
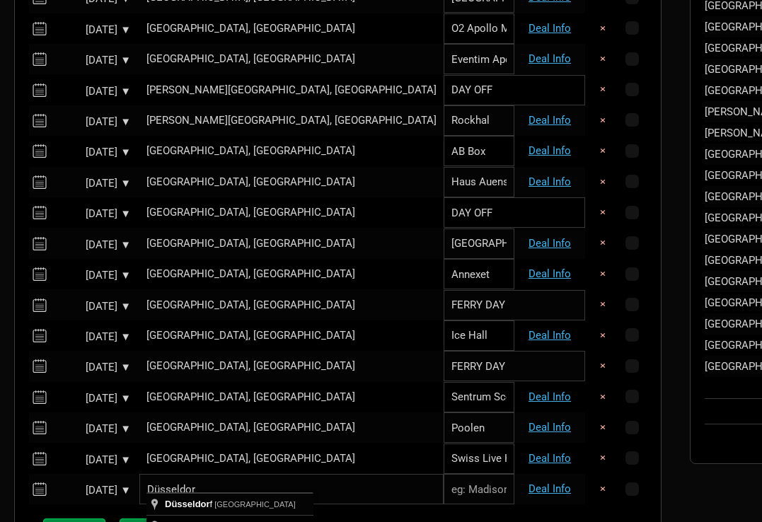
type input "[GEOGRAPHIC_DATA], [GEOGRAPHIC_DATA]"
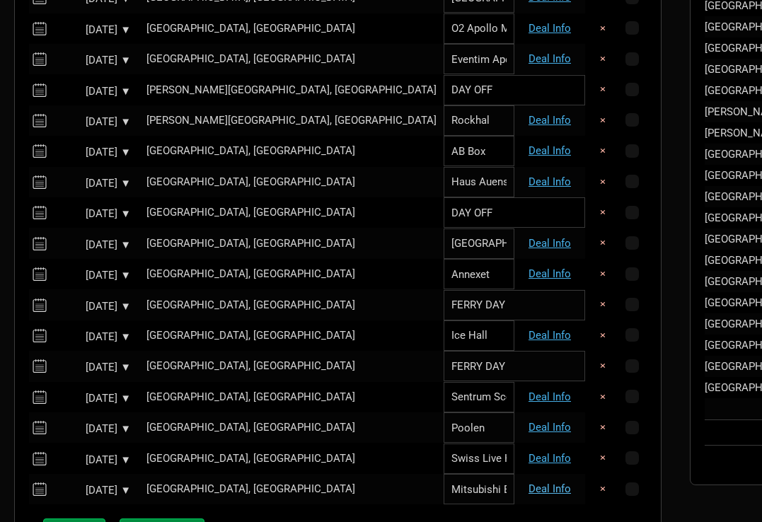
type input "Mitsubishi Electric all"
click at [529, 483] on link "Deal Info" at bounding box center [550, 489] width 42 height 13
select select "EUR"
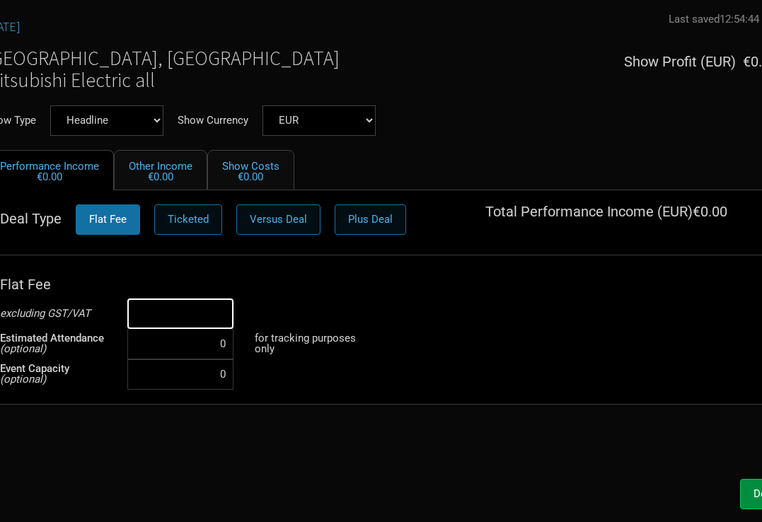
click at [198, 318] on input at bounding box center [180, 314] width 106 height 30
type input "€5,000"
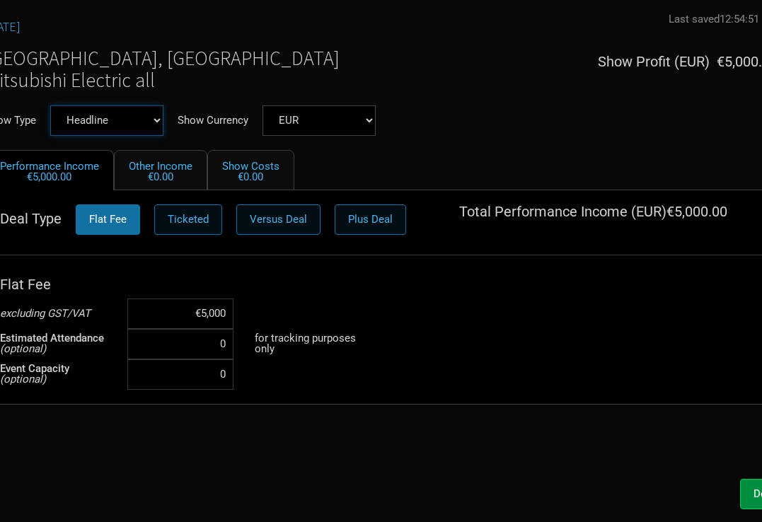
select select "Support"
click at [751, 493] on button "Done" at bounding box center [766, 494] width 52 height 30
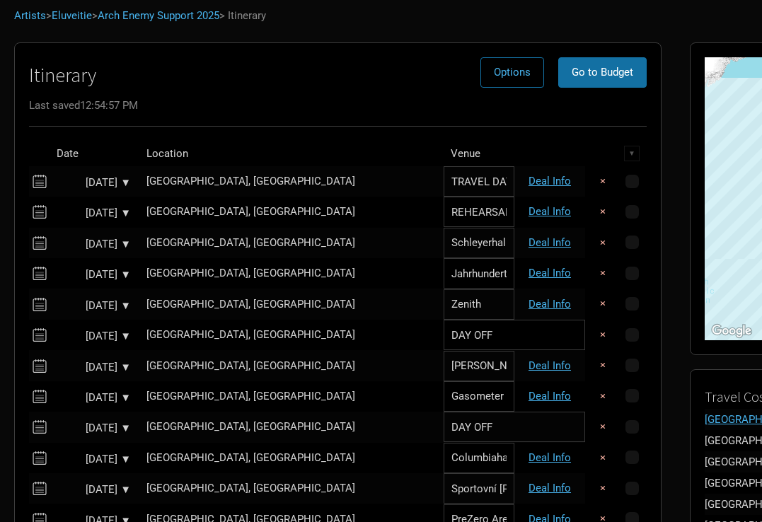
scroll to position [74, 0]
click at [529, 182] on link "Deal Info" at bounding box center [550, 182] width 42 height 13
select select "EUR"
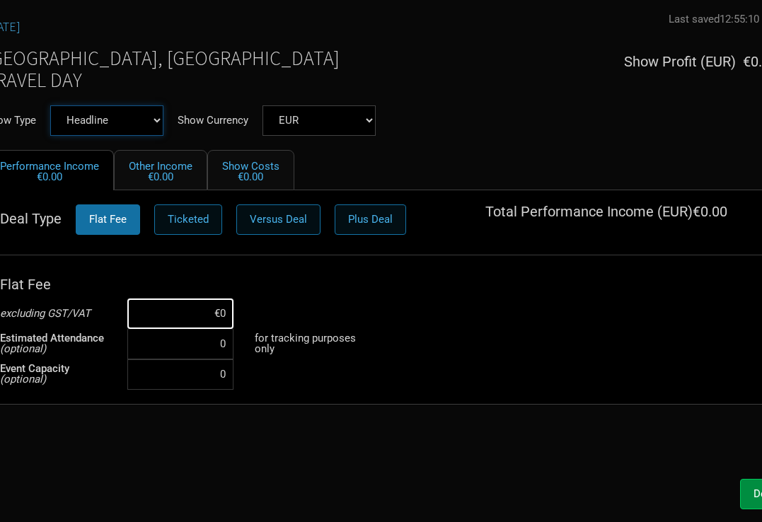
select select "Support"
click at [753, 490] on button "Done" at bounding box center [766, 494] width 52 height 30
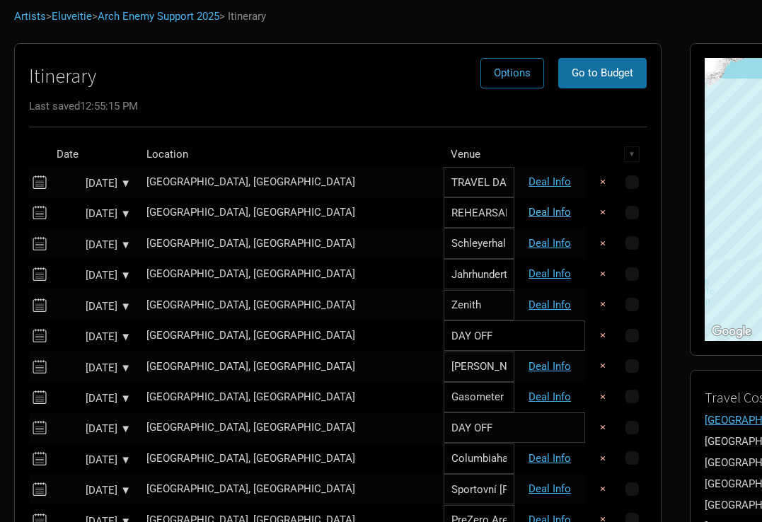
click at [529, 212] on link "Deal Info" at bounding box center [550, 212] width 42 height 13
select select "EUR"
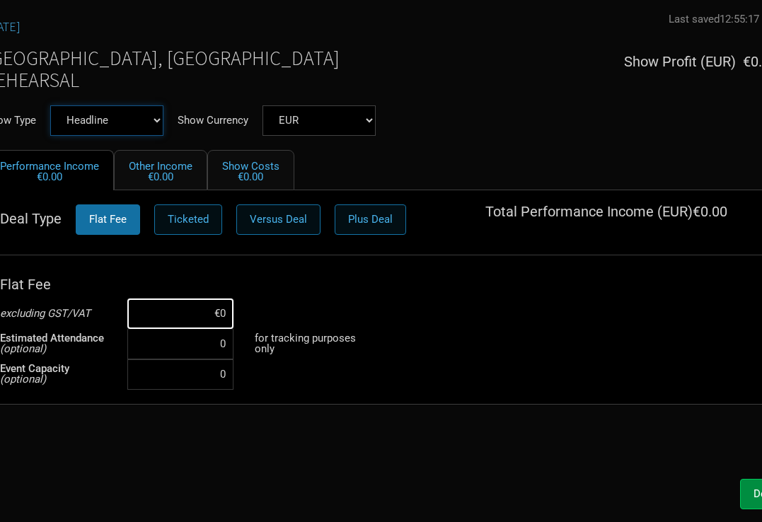
select select "Support"
click at [218, 316] on input at bounding box center [180, 314] width 106 height 30
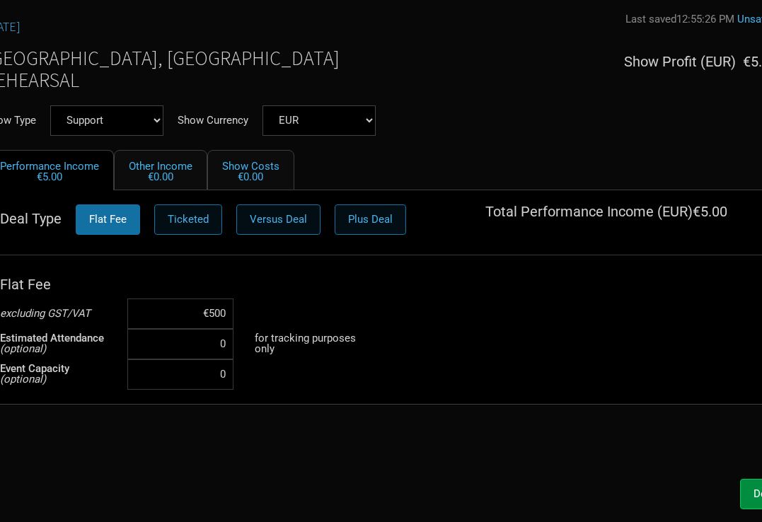
type input "€5,000"
click at [748, 486] on button "Done" at bounding box center [766, 494] width 52 height 30
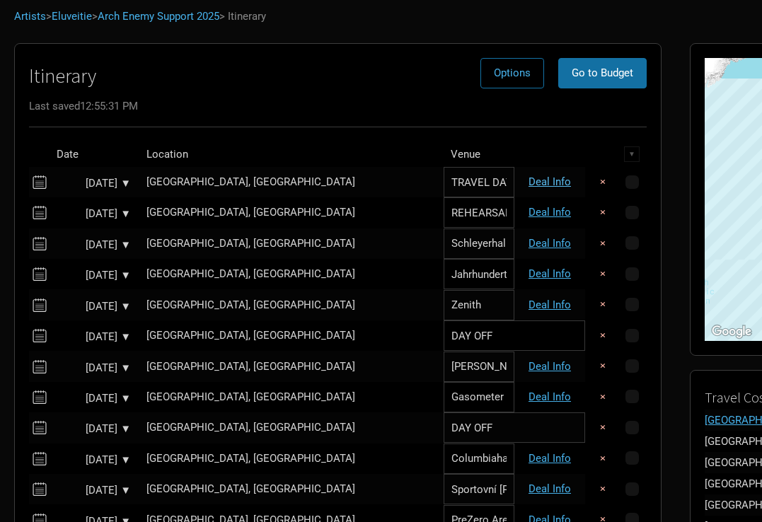
click at [529, 177] on link "Deal Info" at bounding box center [550, 182] width 42 height 13
select select "Support"
select select "EUR"
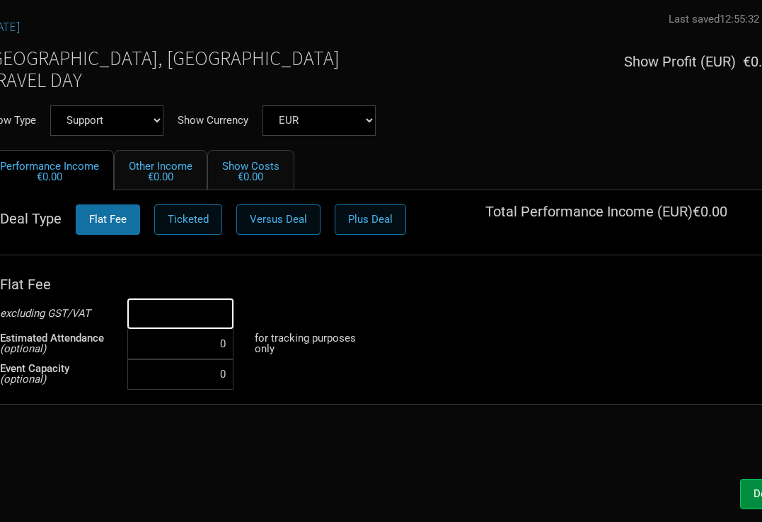
click at [200, 322] on input at bounding box center [180, 314] width 106 height 30
type input "€5,000"
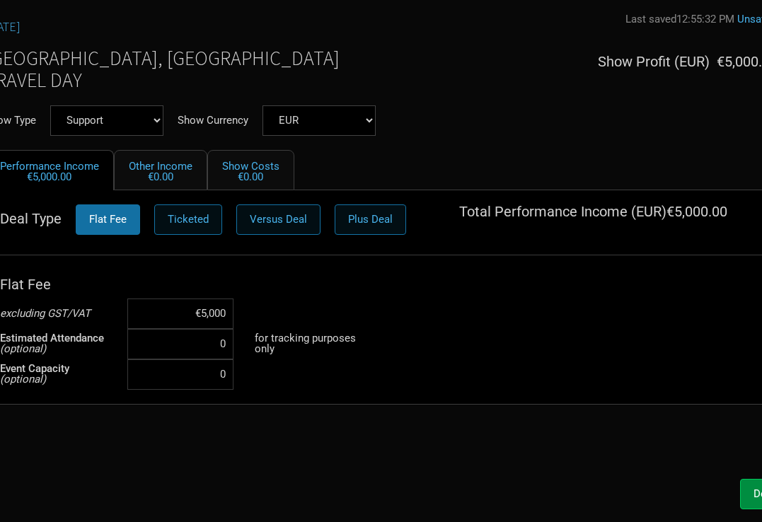
click at [345, 454] on div "Sep 8, 2025 Last saved 12:55:32 PM Unsaved Zürich, Switzerland TRAVEL DAY Show …" at bounding box center [381, 242] width 821 height 459
click at [750, 486] on button "Done" at bounding box center [766, 494] width 52 height 30
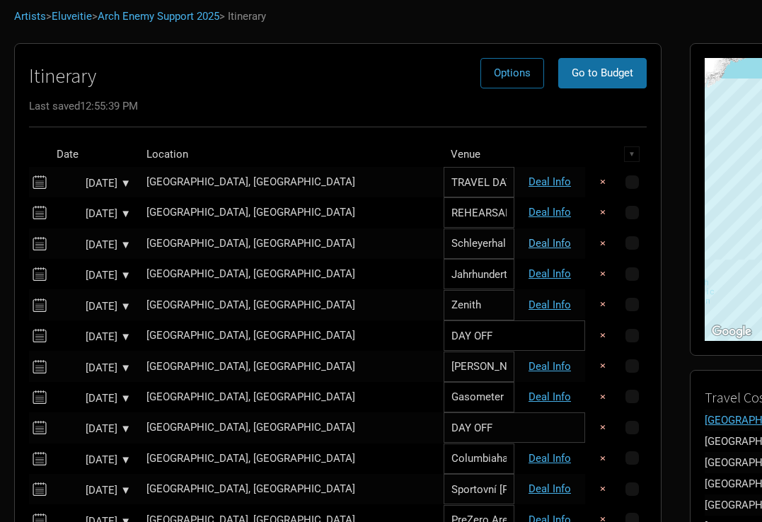
click at [529, 245] on link "Deal Info" at bounding box center [550, 243] width 42 height 13
select select "EUR"
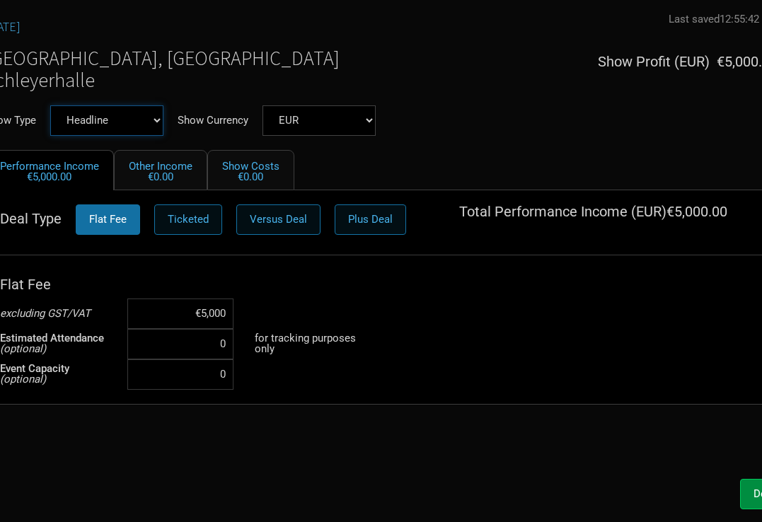
select select "Support"
click at [746, 496] on button "Done" at bounding box center [766, 494] width 52 height 30
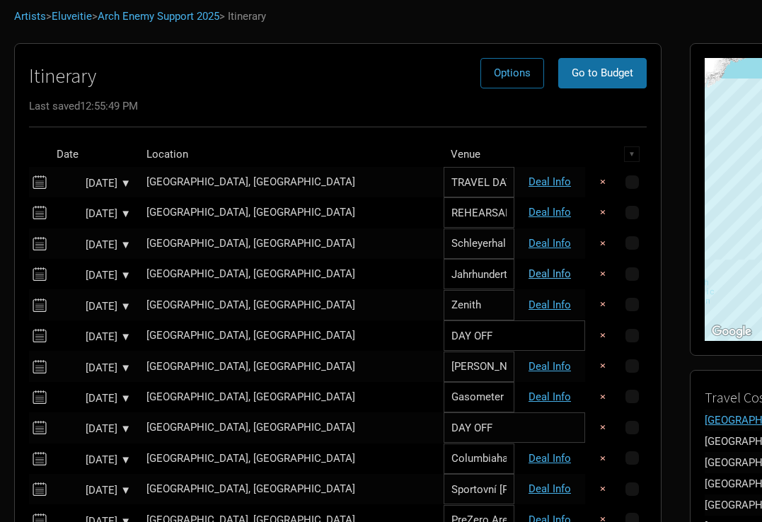
click at [529, 276] on link "Deal Info" at bounding box center [550, 274] width 42 height 13
select select "EUR"
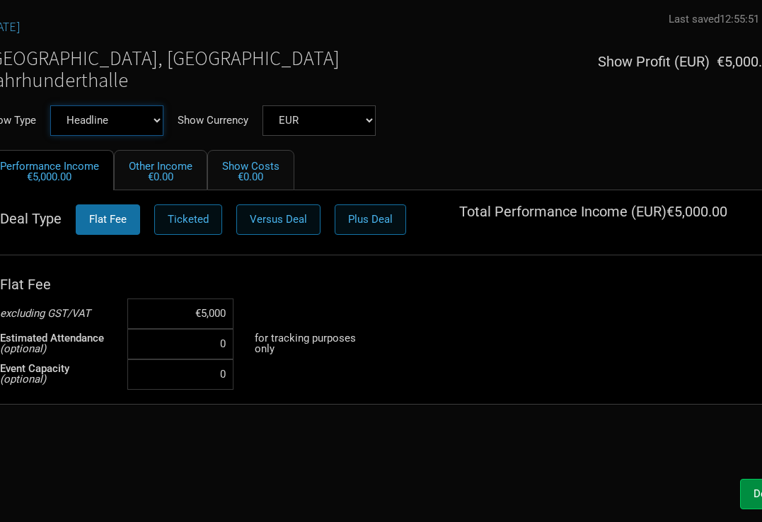
select select "Support"
click at [743, 495] on button "Done" at bounding box center [766, 494] width 52 height 30
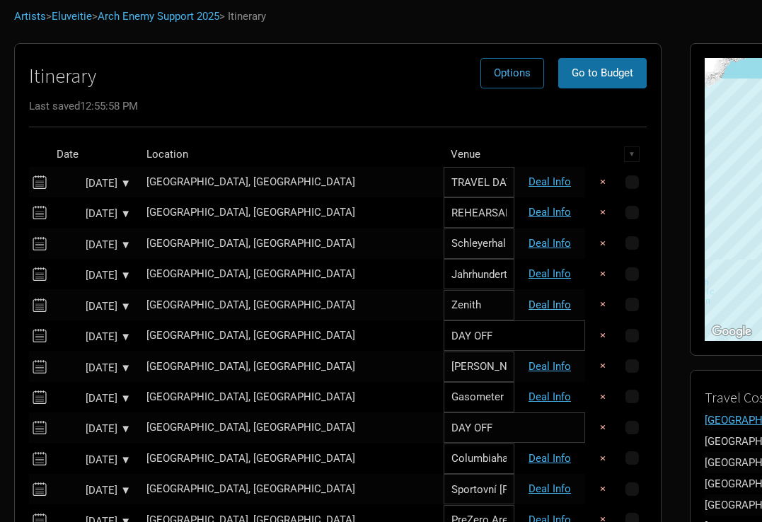
click at [529, 307] on link "Deal Info" at bounding box center [550, 305] width 42 height 13
select select "EUR"
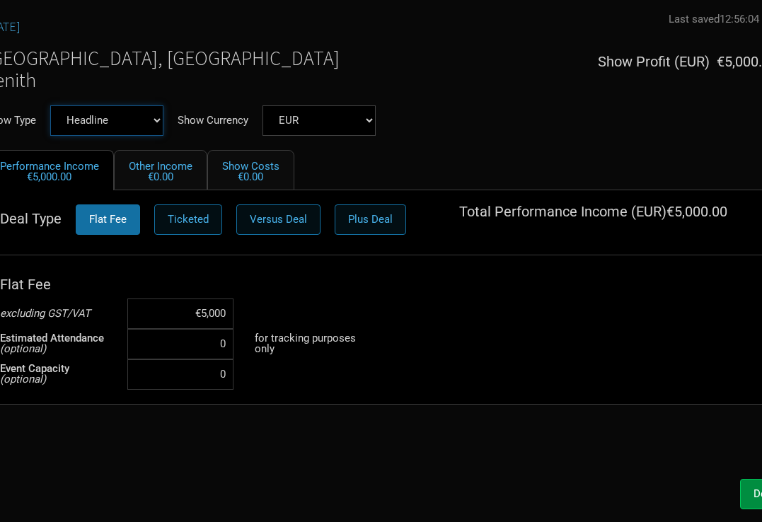
select select "Support"
click at [741, 485] on button "Done" at bounding box center [766, 494] width 52 height 30
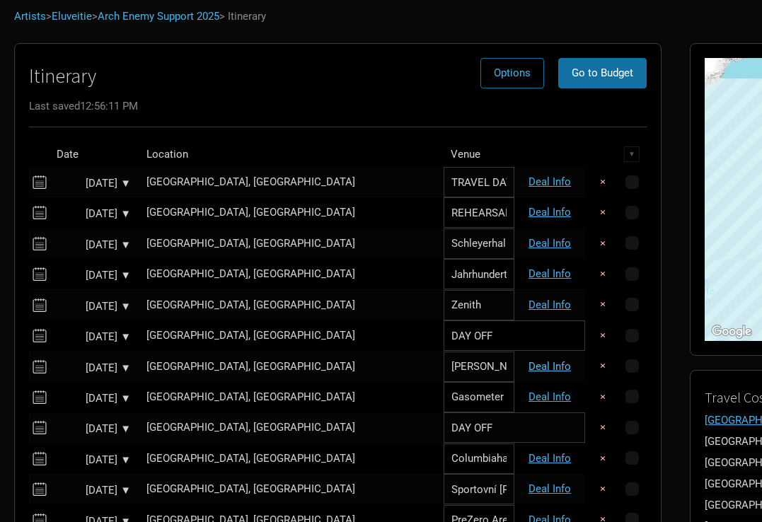
click at [529, 365] on link "Deal Info" at bounding box center [550, 366] width 42 height 13
select select "EUR"
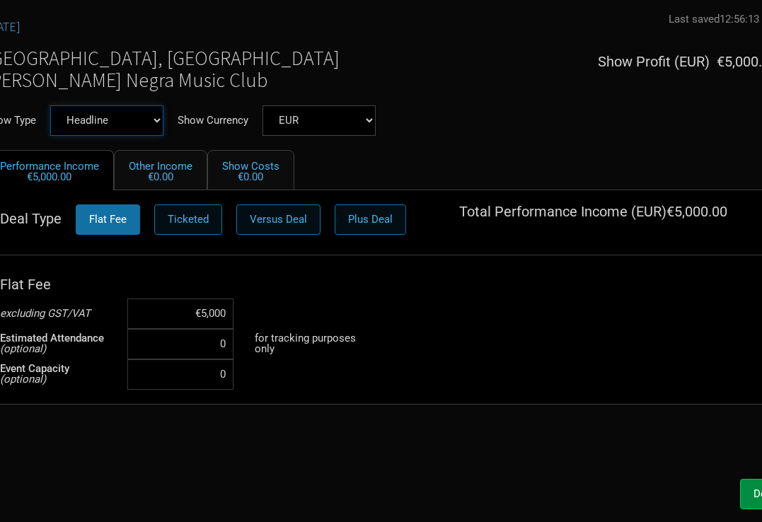
select select "Support"
click at [748, 486] on button "Done" at bounding box center [766, 494] width 52 height 30
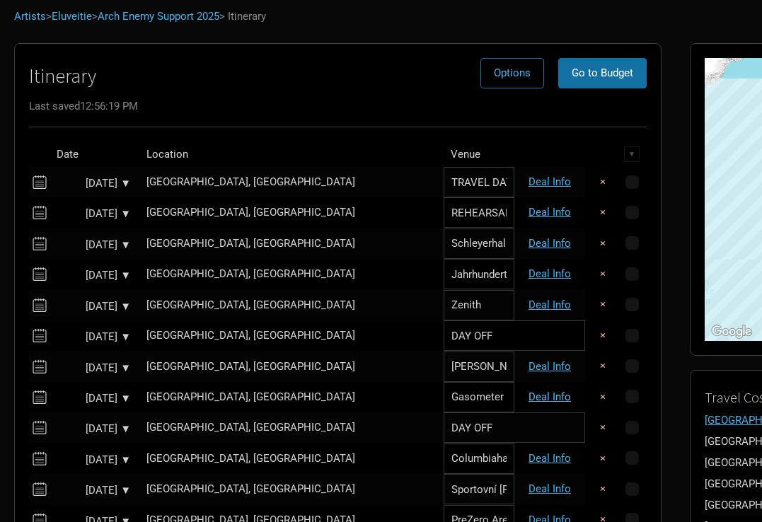
click at [529, 396] on link "Deal Info" at bounding box center [550, 397] width 42 height 13
select select "EUR"
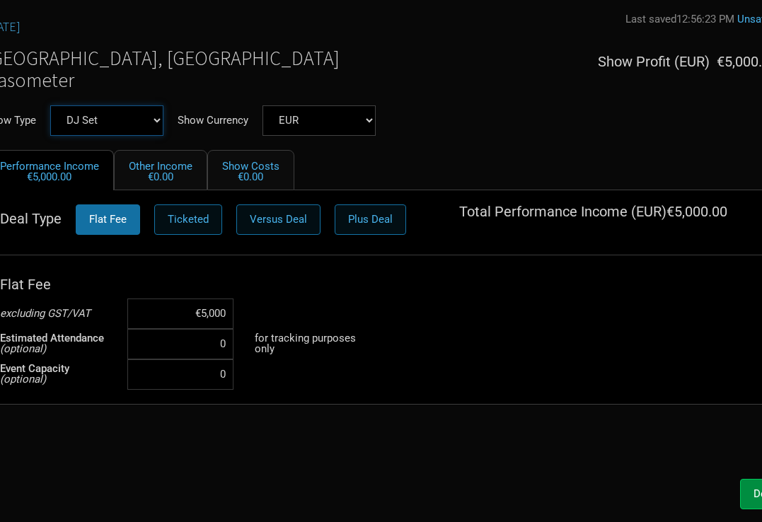
select select "Support"
click at [753, 487] on button "Done" at bounding box center [766, 494] width 52 height 30
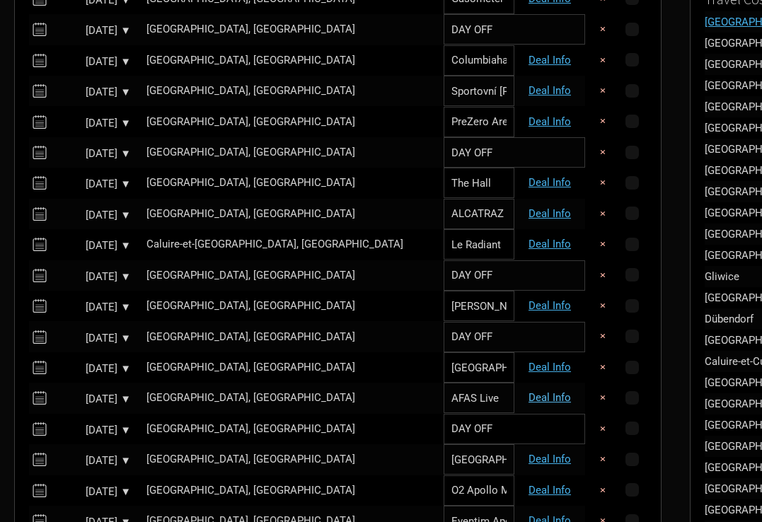
scroll to position [481, 0]
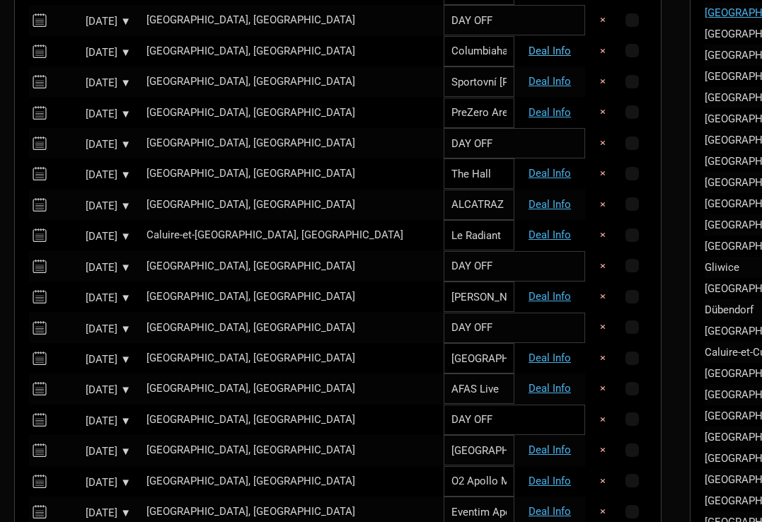
click at [529, 46] on link "Deal Info" at bounding box center [550, 51] width 42 height 13
select select "EUR"
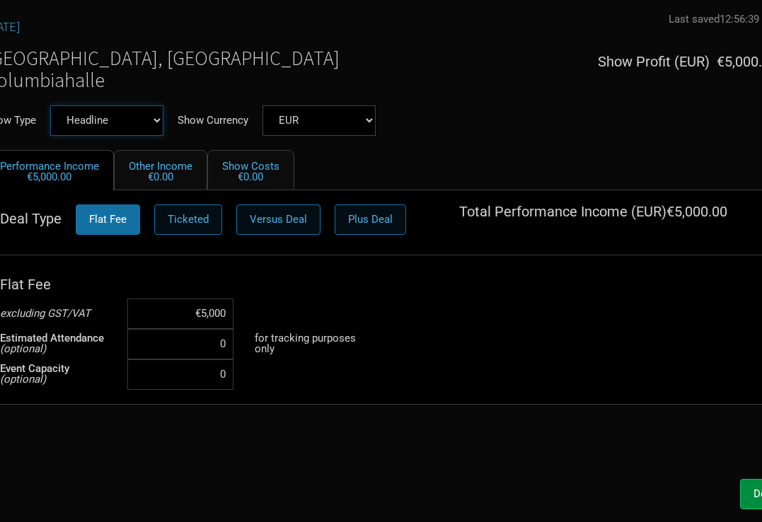
select select "Support"
click at [748, 493] on button "Done" at bounding box center [766, 494] width 52 height 30
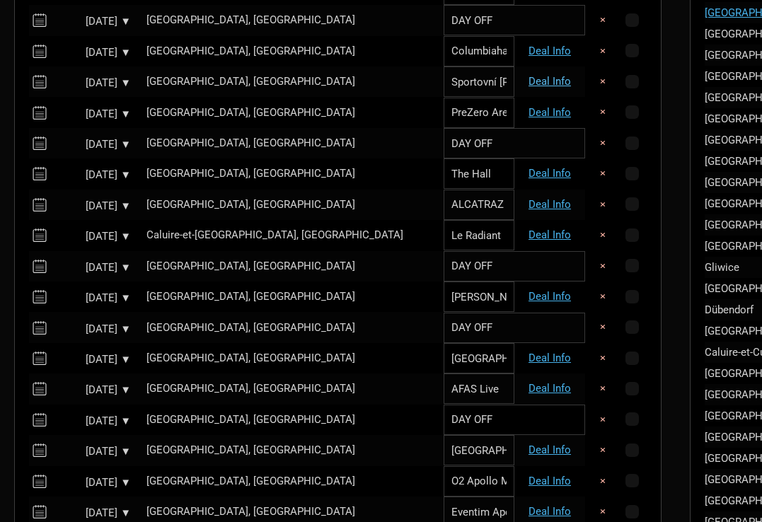
click at [529, 79] on link "Deal Info" at bounding box center [550, 81] width 42 height 13
select select "EUR"
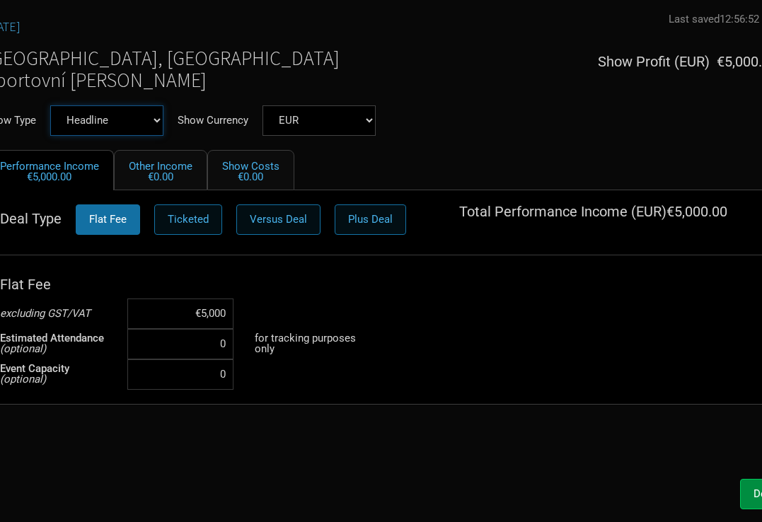
select select "Support"
click at [746, 486] on button "Done" at bounding box center [766, 494] width 52 height 30
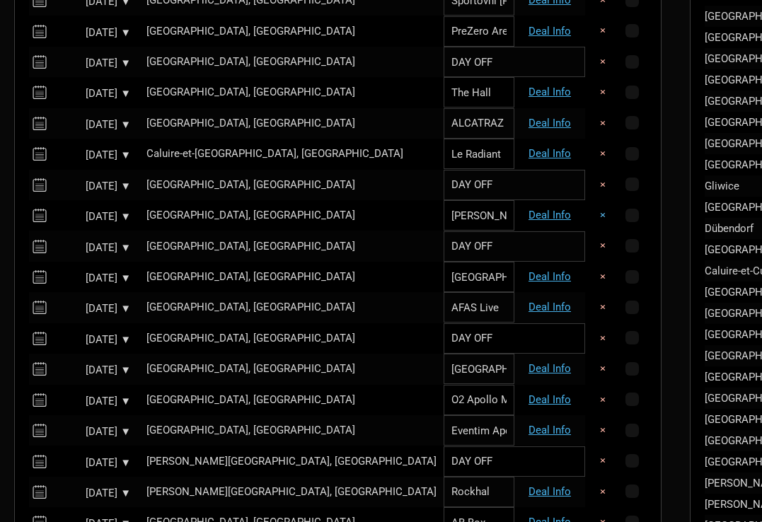
scroll to position [569, 0]
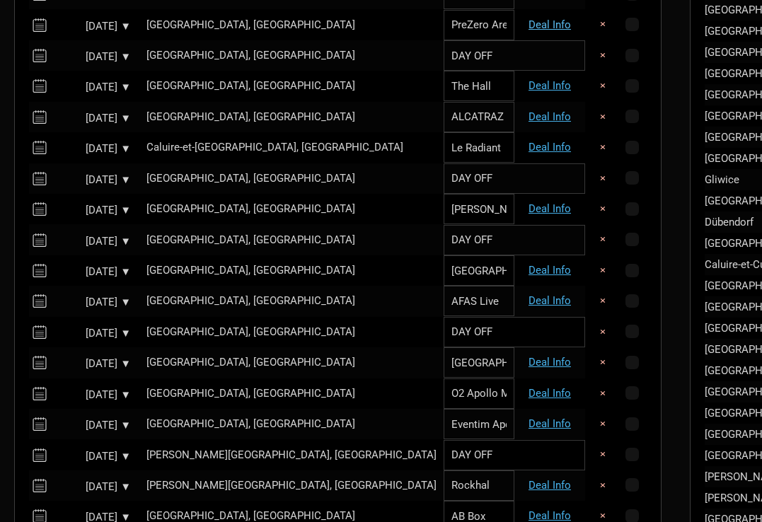
click at [529, 21] on link "Deal Info" at bounding box center [550, 24] width 42 height 13
select select "EUR"
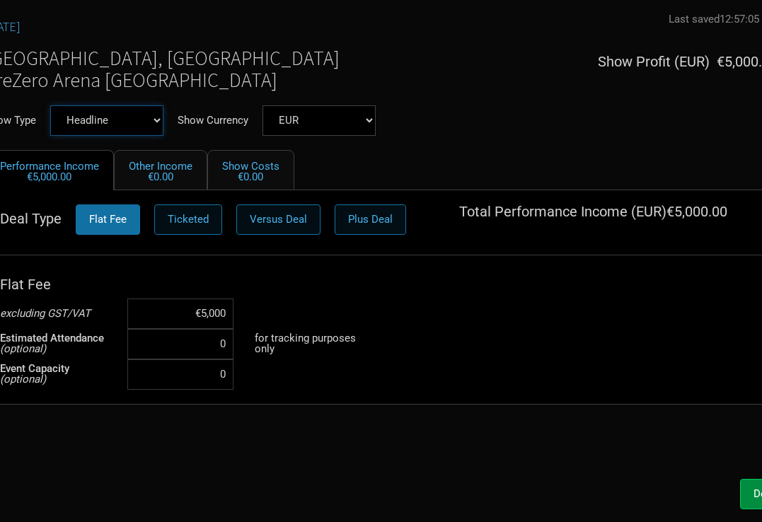
select select "Support"
click at [749, 490] on button "Done" at bounding box center [766, 494] width 52 height 30
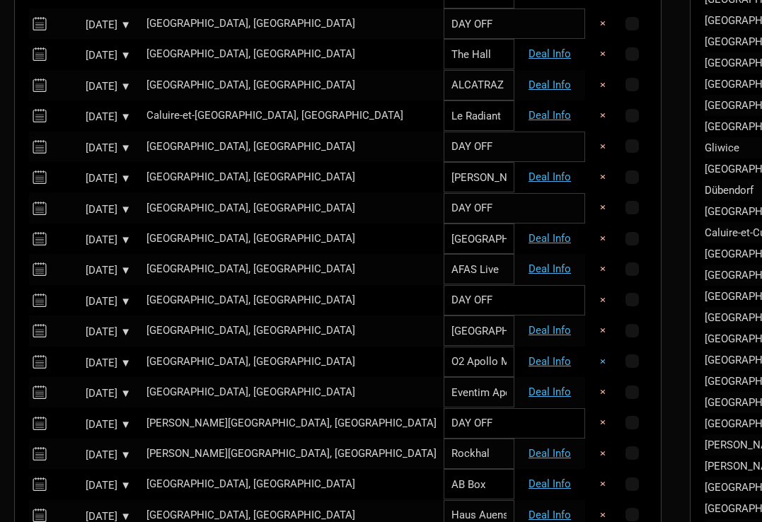
scroll to position [617, 0]
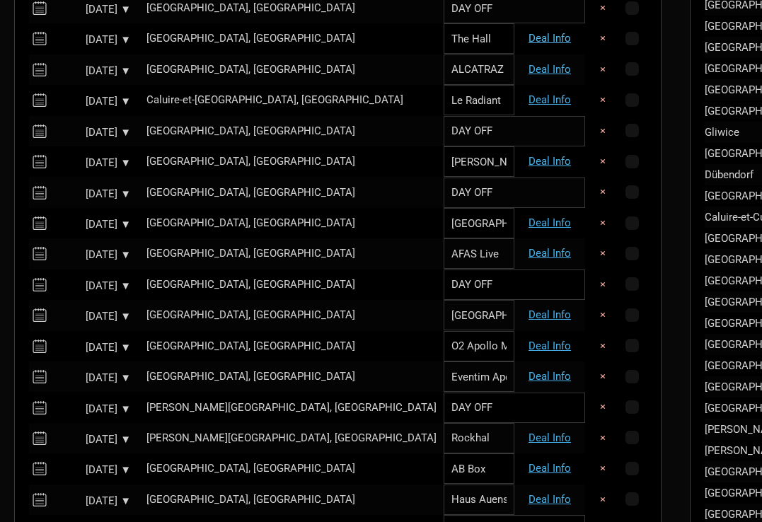
click at [529, 33] on link "Deal Info" at bounding box center [550, 38] width 42 height 13
select select "EUR"
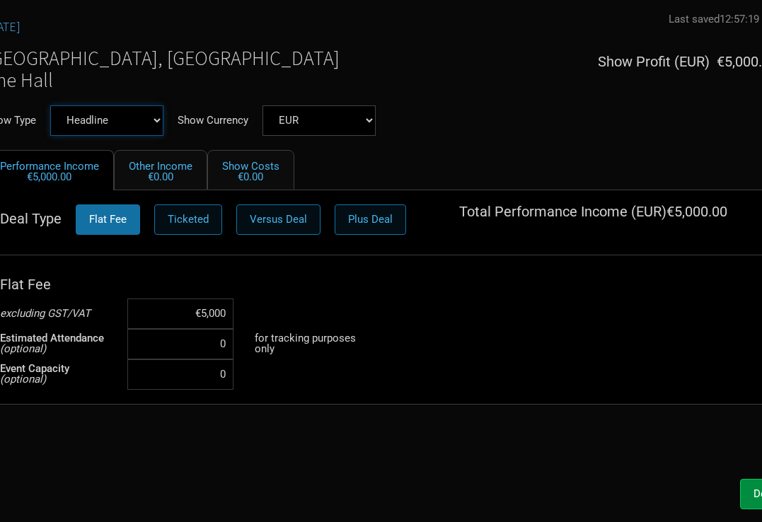
select select "Support"
click at [747, 488] on button "Done" at bounding box center [766, 494] width 52 height 30
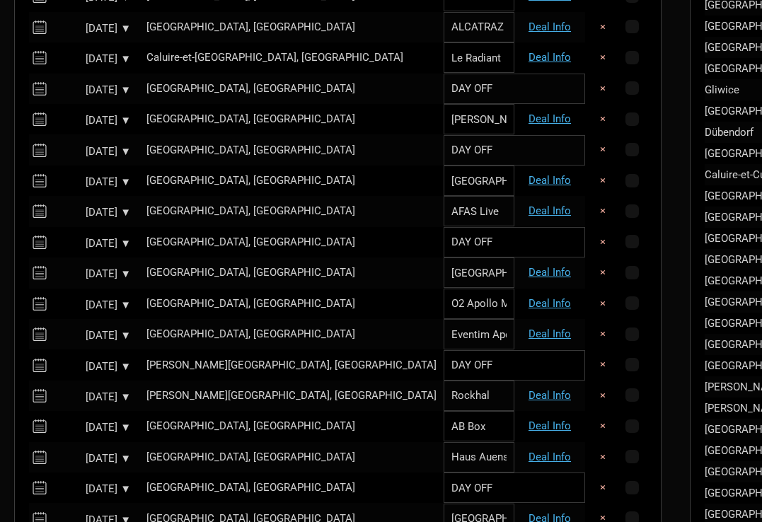
scroll to position [662, 0]
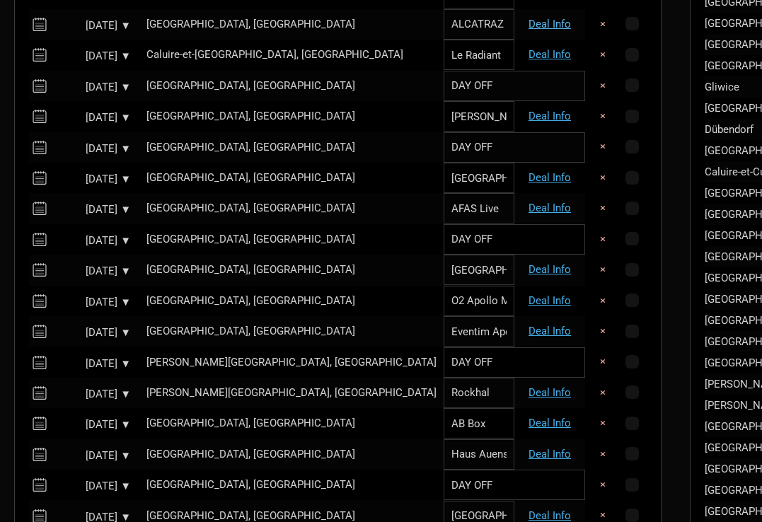
click at [529, 20] on link "Deal Info" at bounding box center [550, 24] width 42 height 13
select select "EUR"
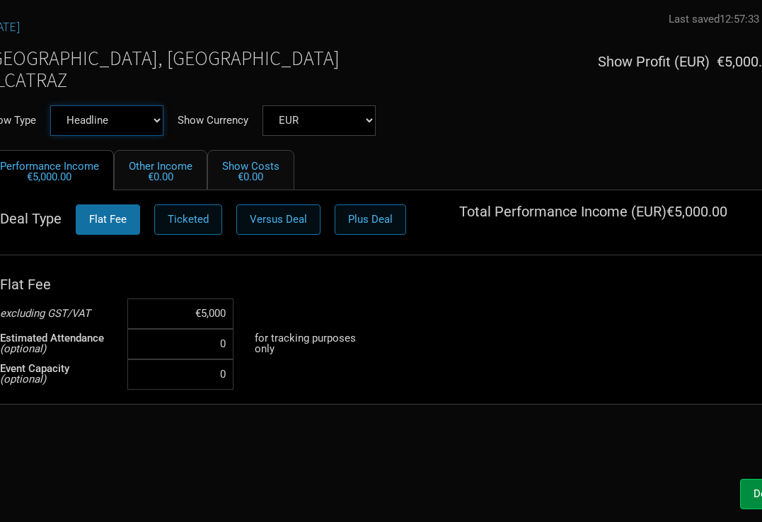
select select "Support"
click at [748, 487] on button "Done" at bounding box center [766, 494] width 52 height 30
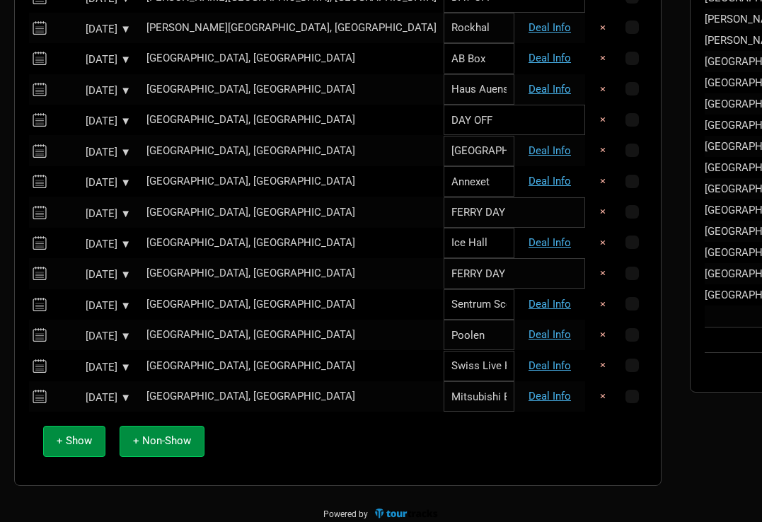
scroll to position [1026, 0]
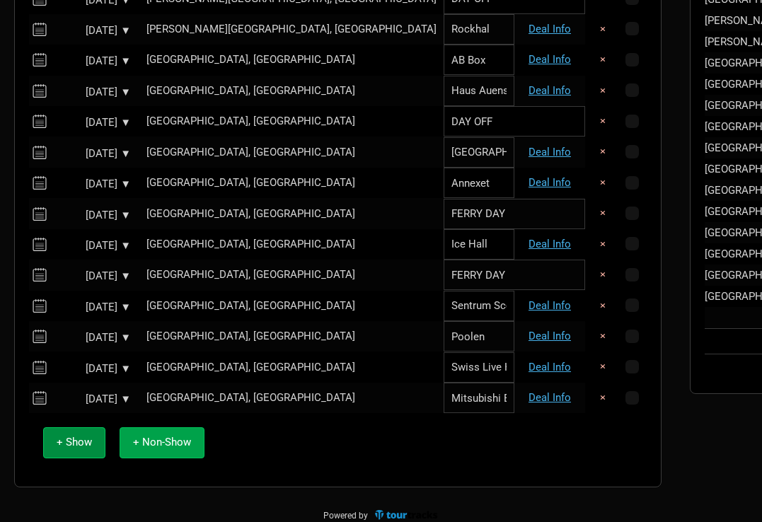
click at [164, 436] on span "+ Non-Show" at bounding box center [162, 442] width 58 height 13
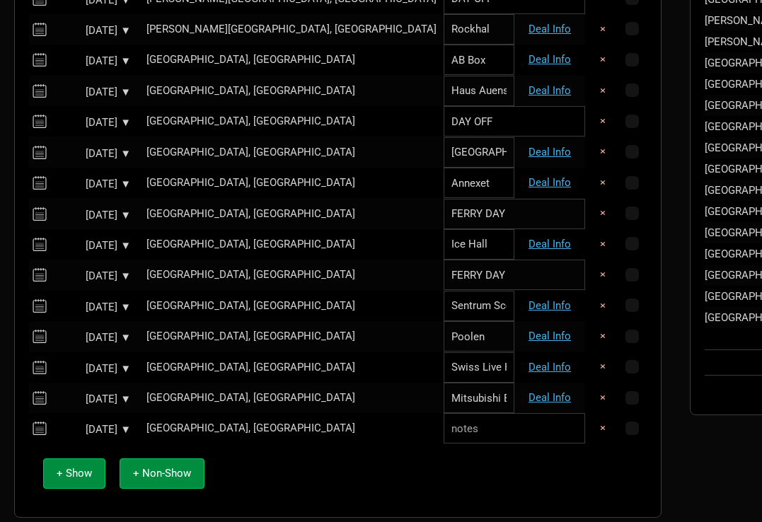
click at [212, 423] on div "[GEOGRAPHIC_DATA], [GEOGRAPHIC_DATA]" at bounding box center [292, 428] width 290 height 11
click at [227, 417] on input "text" at bounding box center [291, 428] width 304 height 30
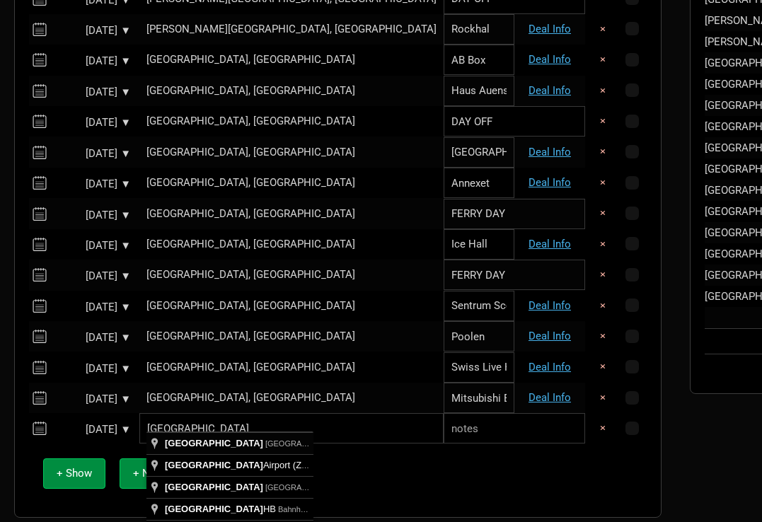
type input "[GEOGRAPHIC_DATA], [GEOGRAPHIC_DATA]"
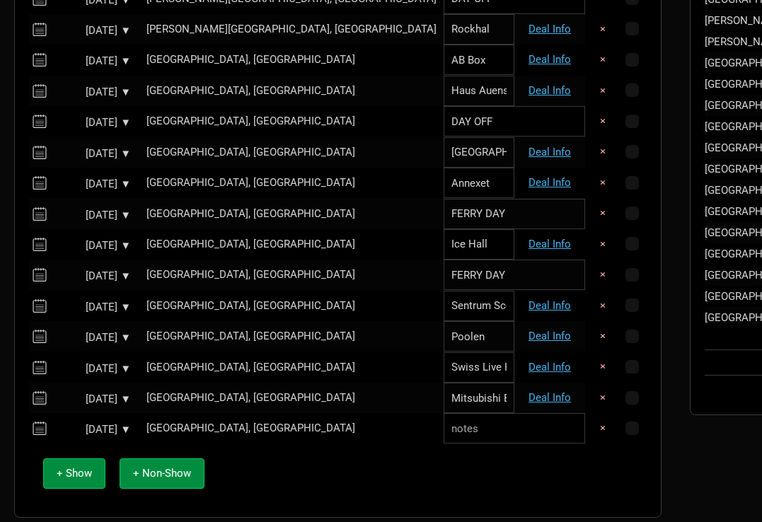
click at [444, 422] on input "text" at bounding box center [515, 428] width 142 height 30
type input "TRAVEL DAY"
click at [86, 425] on div "Oct 17, 2025 ▼" at bounding box center [92, 430] width 78 height 11
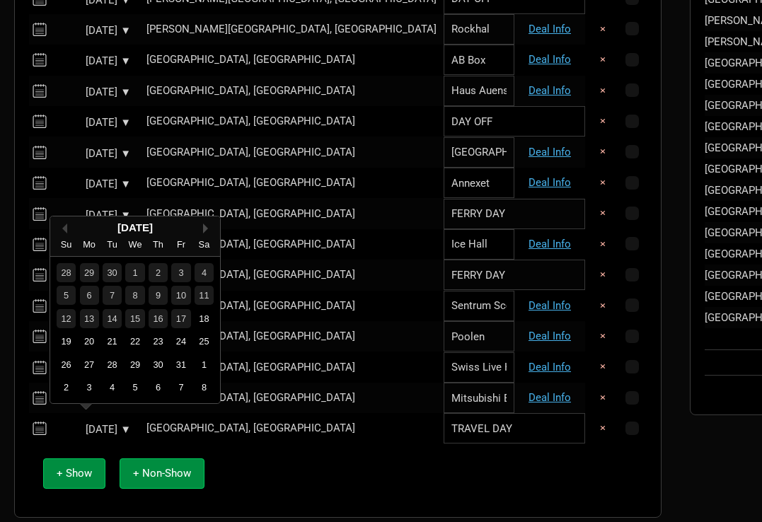
click at [204, 229] on button "Next Month" at bounding box center [208, 229] width 10 height 10
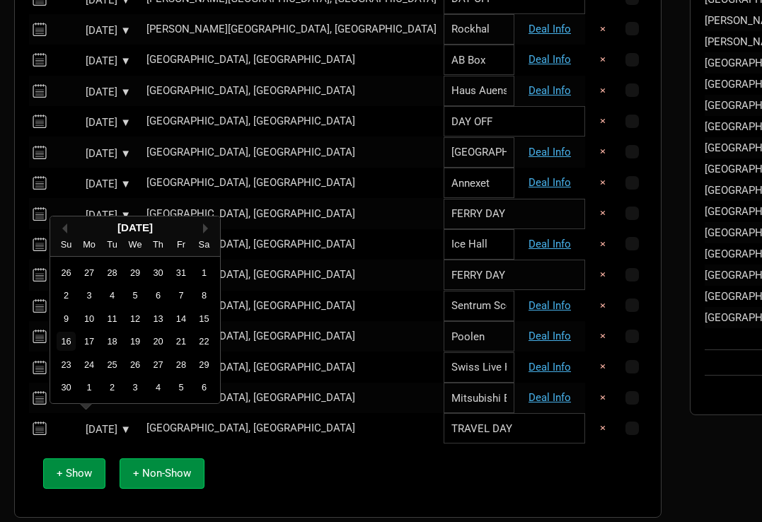
click at [69, 343] on div "16" at bounding box center [66, 341] width 19 height 19
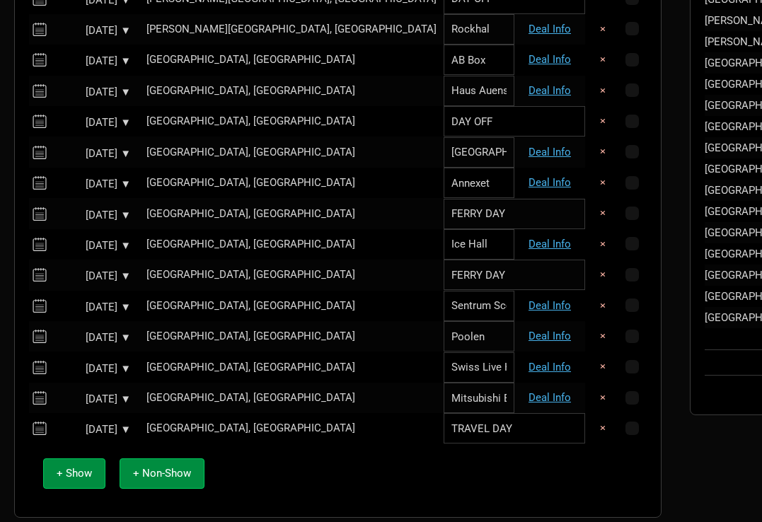
click at [44, 389] on icon at bounding box center [38, 398] width 18 height 19
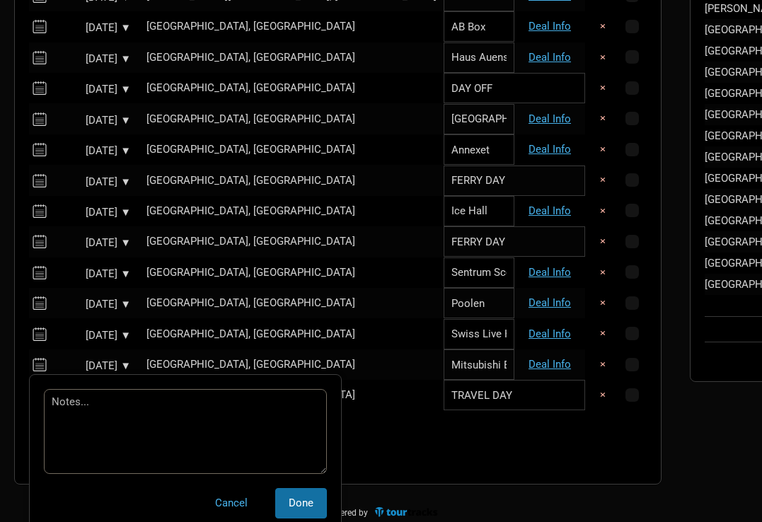
scroll to position [1058, 0]
click at [90, 350] on td "Oct 16, 2025 ▼" at bounding box center [92, 365] width 85 height 30
click at [115, 362] on div "Oct 16, 2025 ▼" at bounding box center [92, 367] width 78 height 11
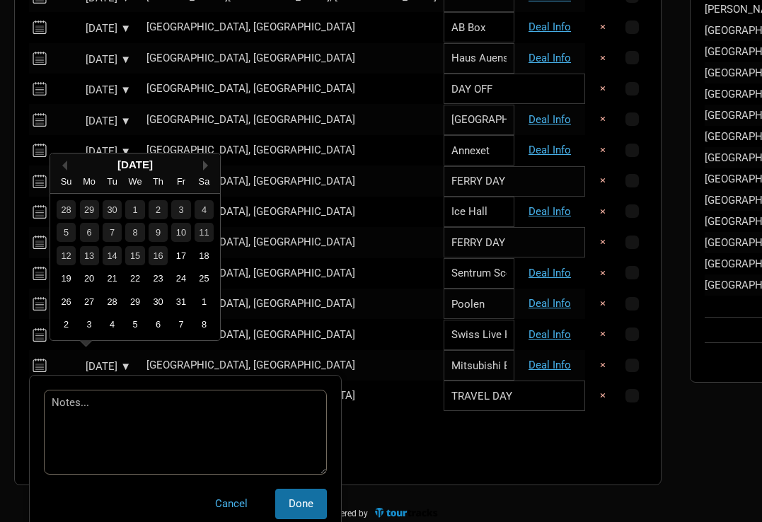
click at [205, 164] on button "Next Month" at bounding box center [208, 166] width 10 height 10
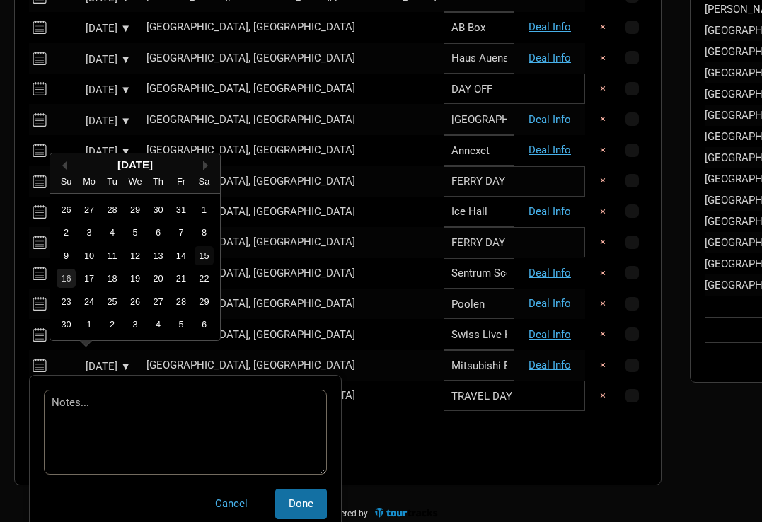
click at [203, 248] on div "15" at bounding box center [204, 255] width 19 height 19
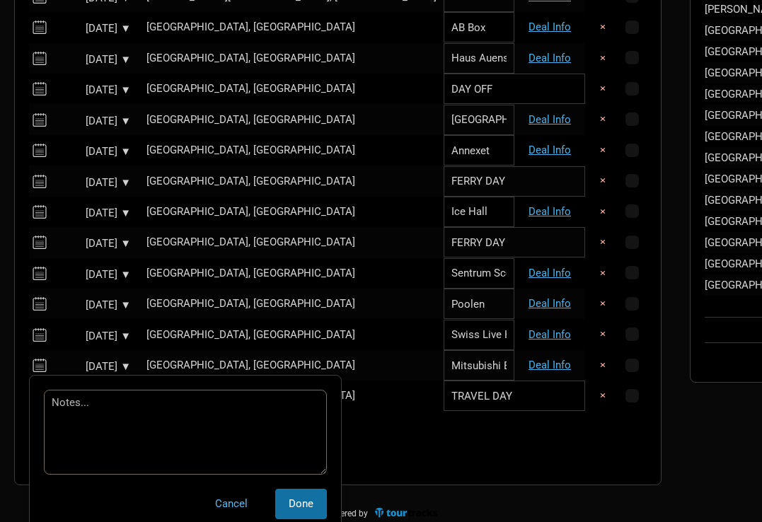
click at [224, 491] on button "Cancel" at bounding box center [231, 504] width 59 height 30
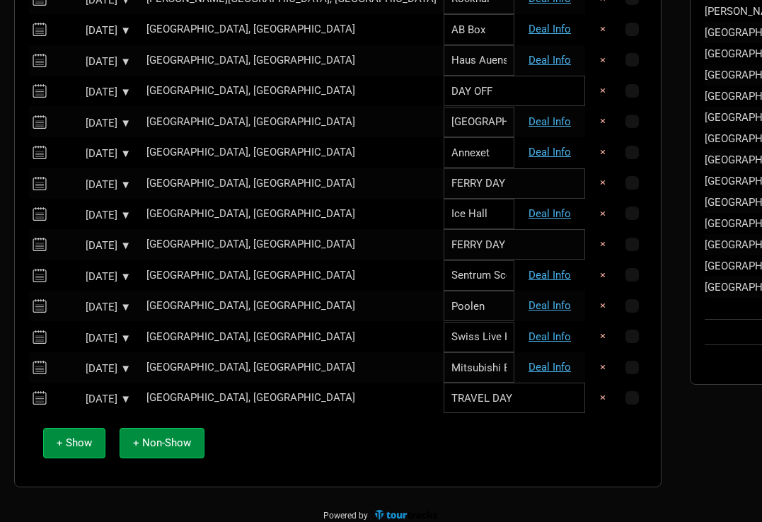
click at [84, 333] on div "Oct 15, 2025 ▼" at bounding box center [92, 338] width 78 height 11
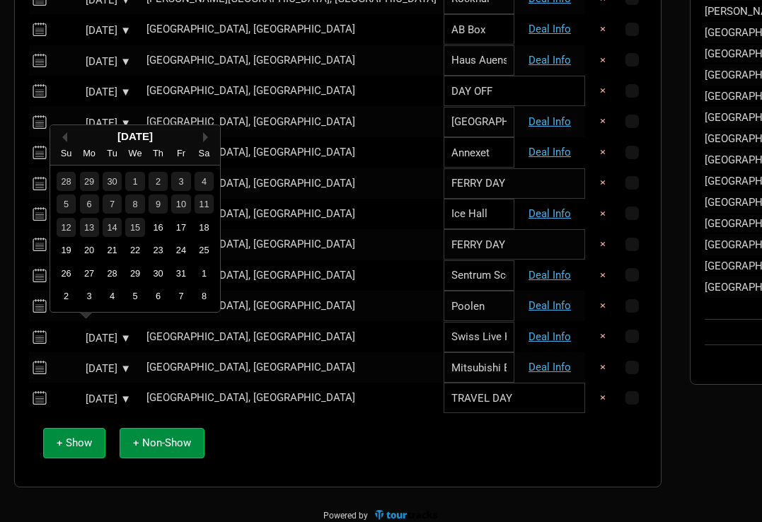
click at [203, 131] on div "October 2025" at bounding box center [135, 136] width 170 height 11
click at [116, 222] on div "14" at bounding box center [112, 227] width 19 height 19
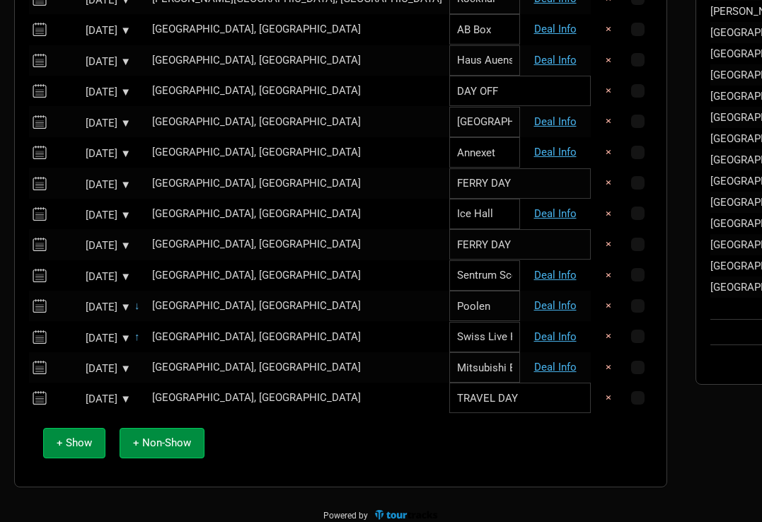
click at [91, 333] on div "Oct 14, 2025 ▼" at bounding box center [92, 338] width 78 height 11
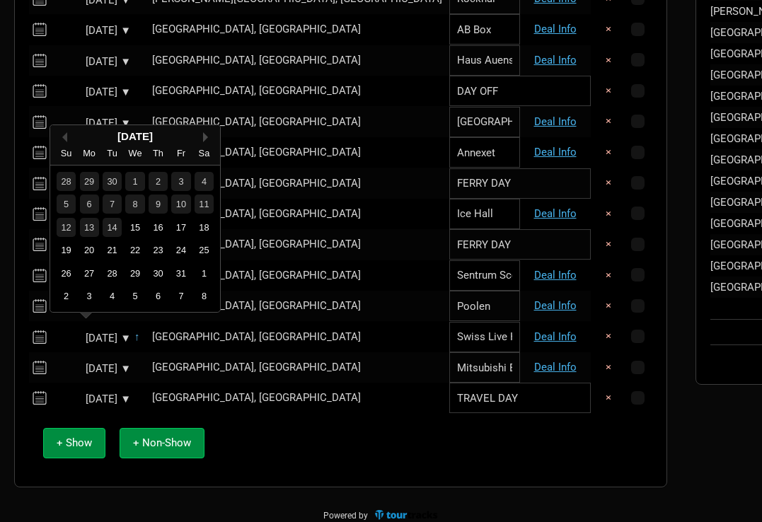
click at [207, 132] on button "Next Month" at bounding box center [208, 137] width 10 height 10
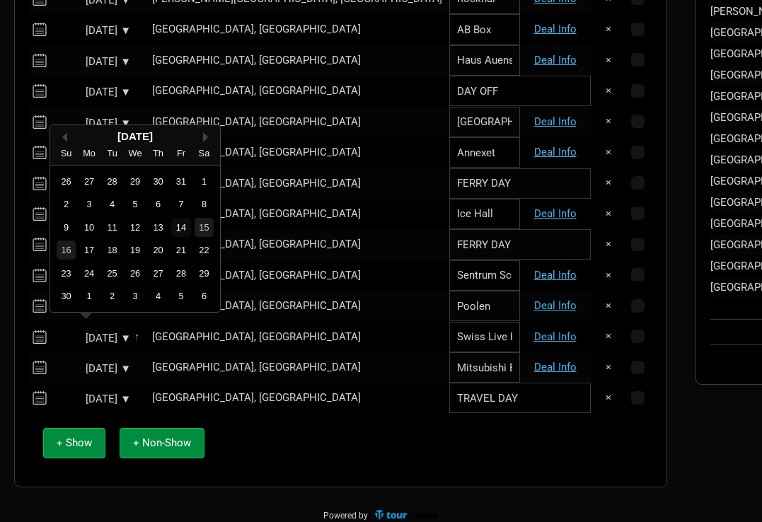
click at [180, 223] on div "14" at bounding box center [180, 227] width 19 height 19
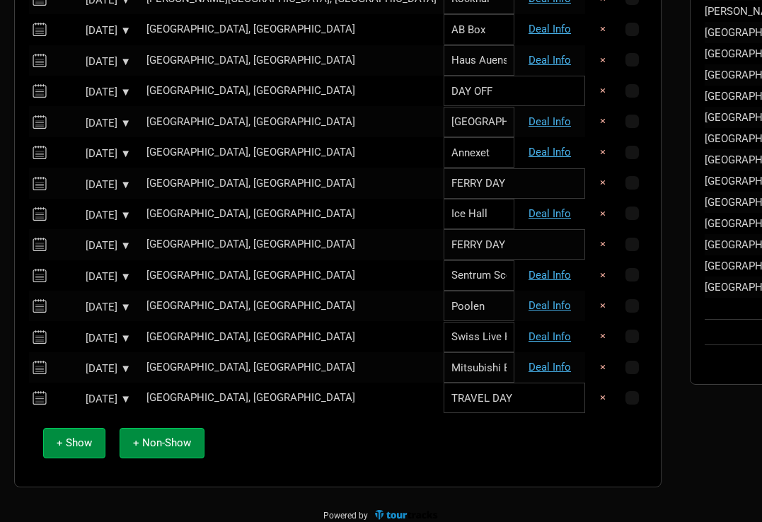
click at [95, 302] on div "Oct 14, 2025 ▼" at bounding box center [92, 307] width 78 height 11
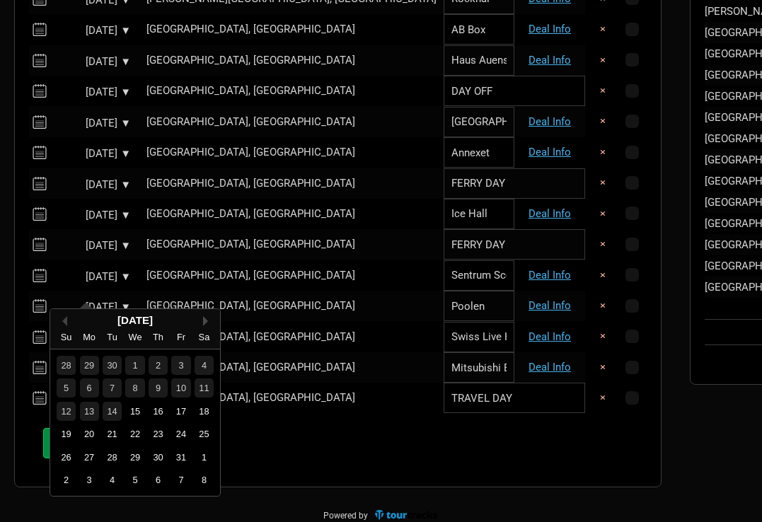
click at [205, 319] on button "Next Month" at bounding box center [208, 321] width 10 height 10
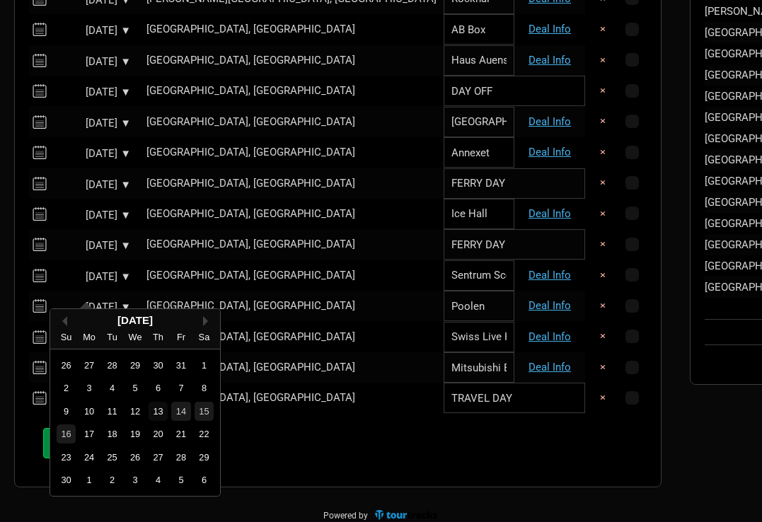
click at [159, 412] on div "13" at bounding box center [158, 411] width 19 height 19
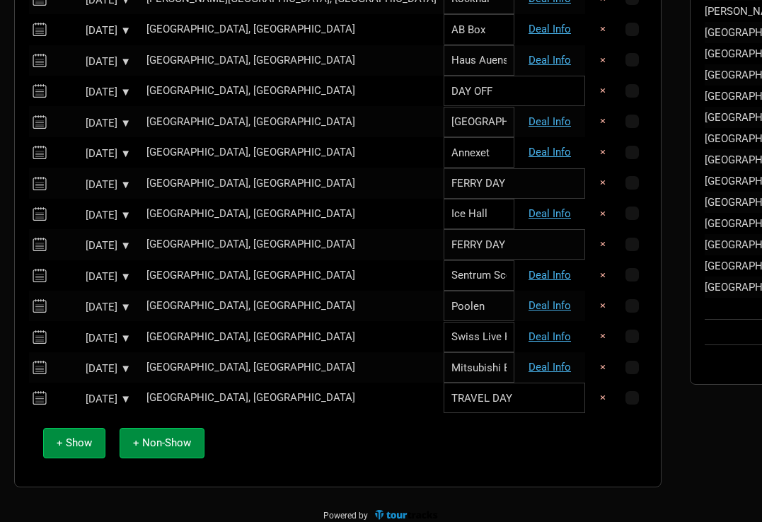
click at [89, 272] on div "Oct 13, 2025 ▼" at bounding box center [92, 277] width 78 height 11
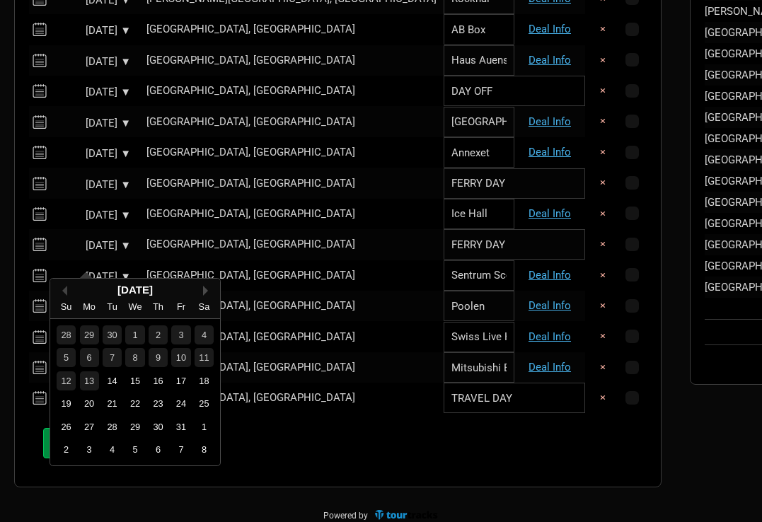
click at [203, 287] on button "Next Month" at bounding box center [208, 291] width 10 height 10
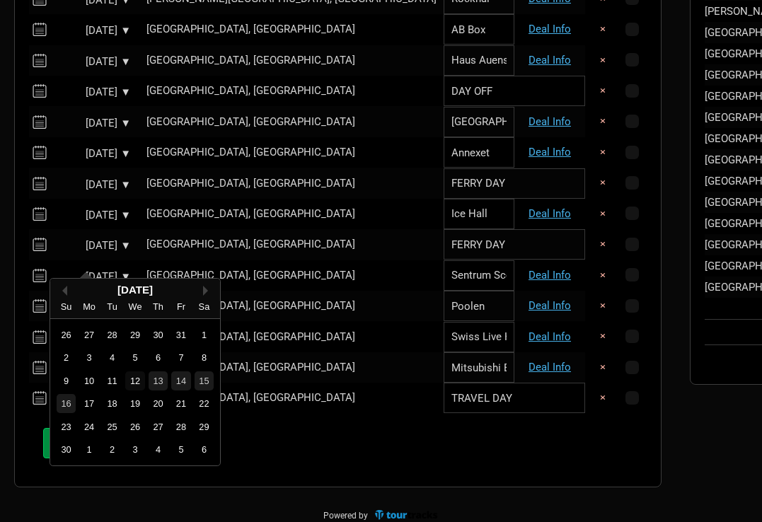
click at [136, 379] on div "12" at bounding box center [134, 381] width 19 height 19
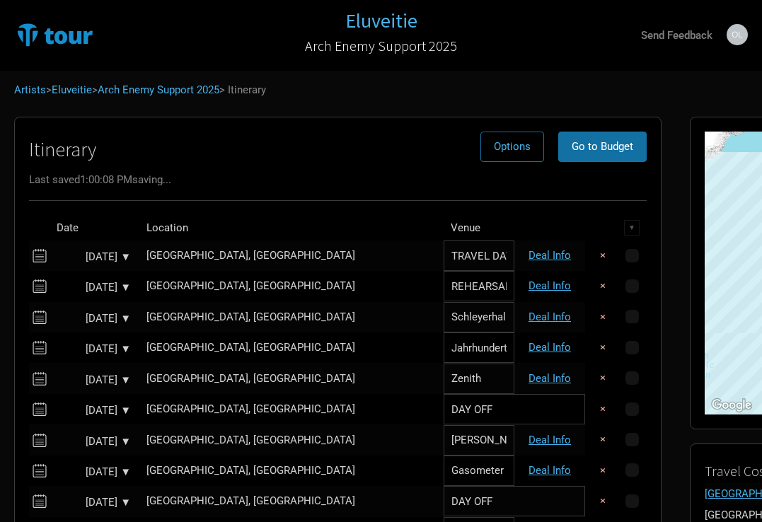
scroll to position [1056, 0]
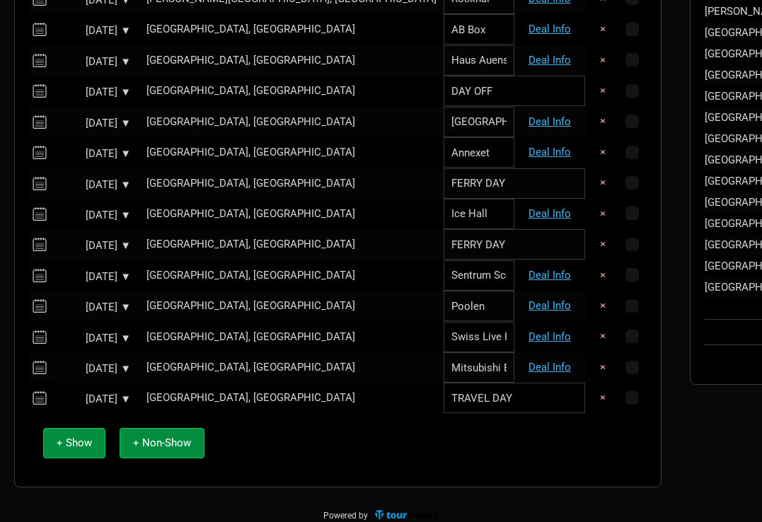
click at [91, 241] on div "Oct 12, 2025 ▼" at bounding box center [92, 246] width 78 height 11
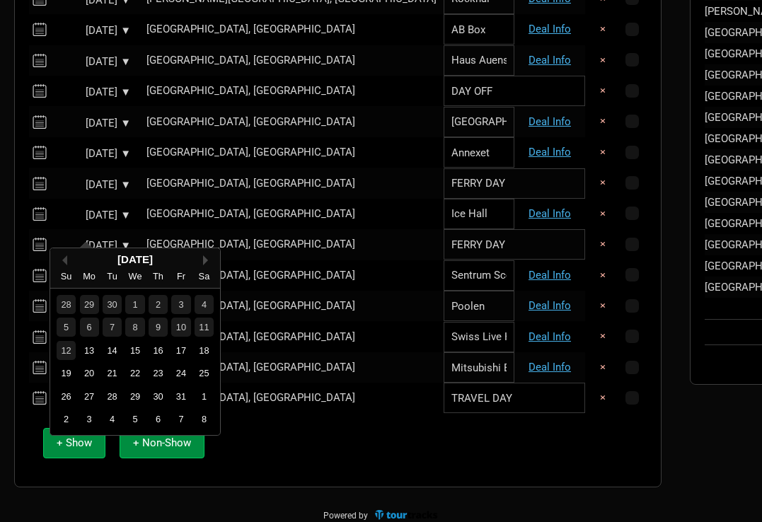
click at [205, 258] on button "Next Month" at bounding box center [208, 261] width 10 height 10
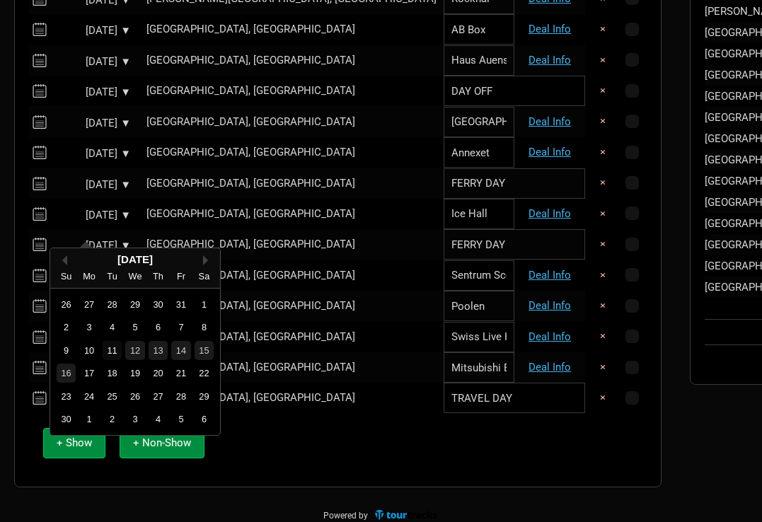
click at [113, 349] on div "11" at bounding box center [112, 350] width 19 height 19
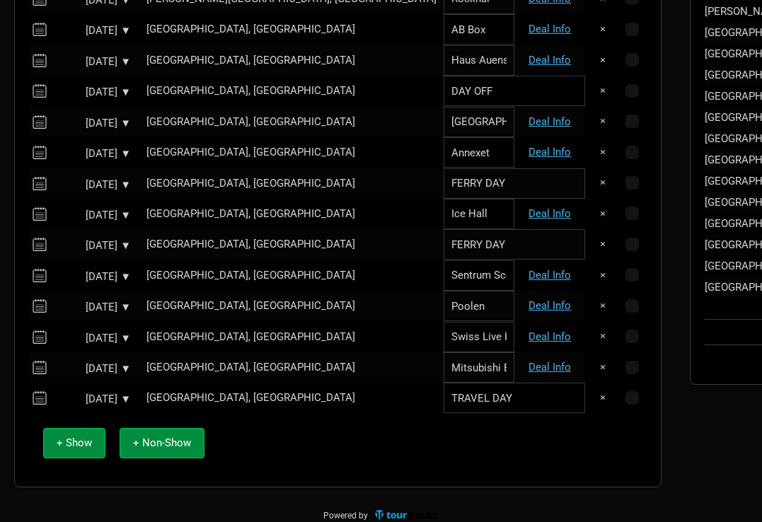
click at [97, 210] on div "Oct 11, 2025 ▼" at bounding box center [92, 215] width 78 height 11
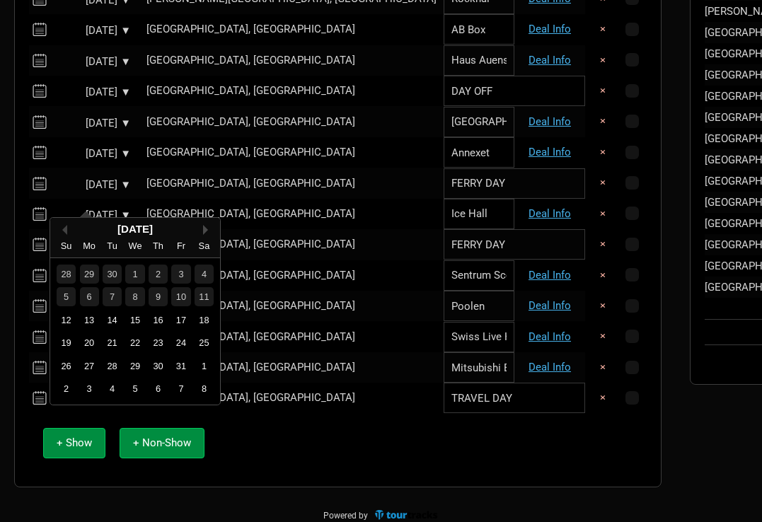
click at [204, 227] on button "Next Month" at bounding box center [208, 230] width 10 height 10
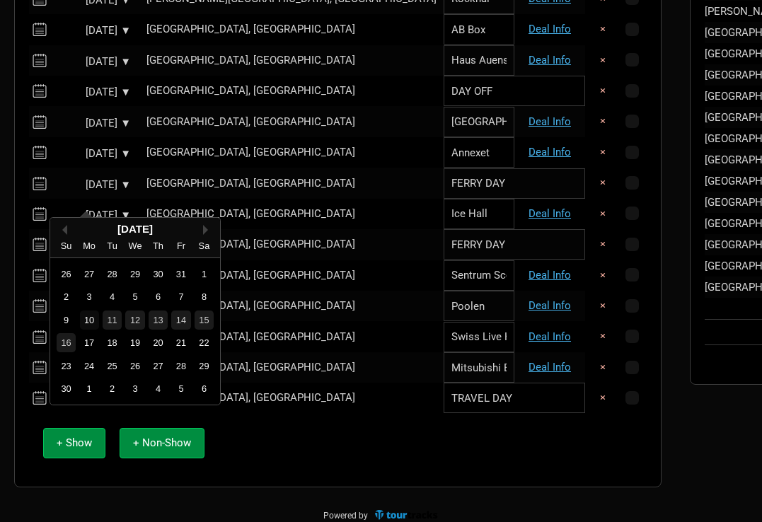
click at [88, 319] on div "10" at bounding box center [89, 320] width 19 height 19
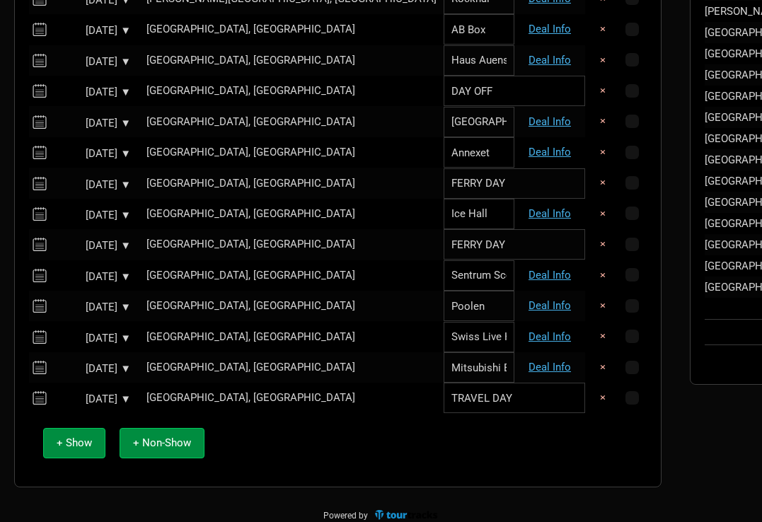
click at [91, 149] on div "Oct 9, 2025 ▼" at bounding box center [92, 154] width 78 height 11
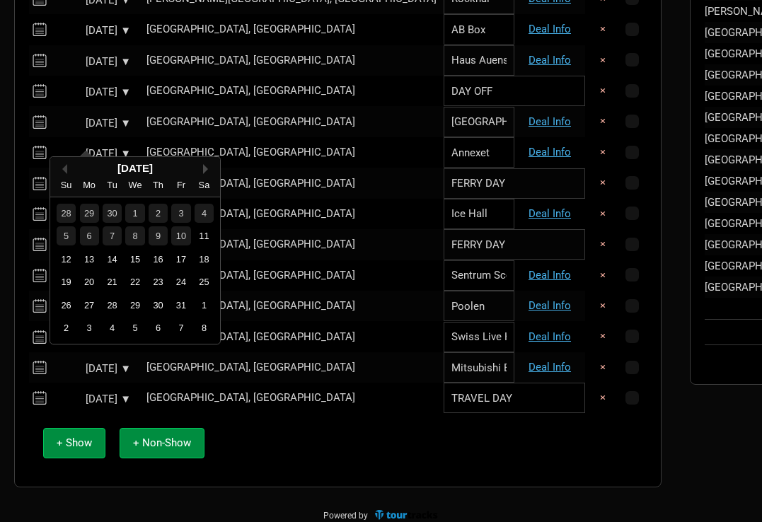
click at [203, 165] on button "Next Month" at bounding box center [208, 169] width 10 height 10
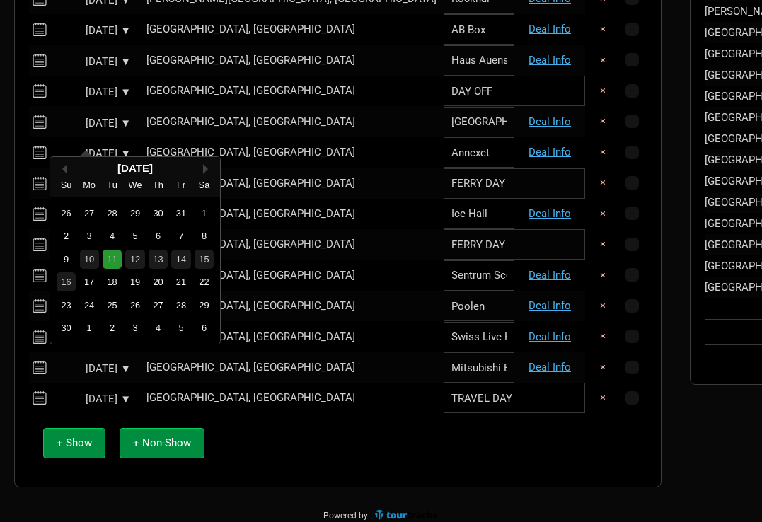
click at [115, 254] on div "11" at bounding box center [112, 259] width 19 height 19
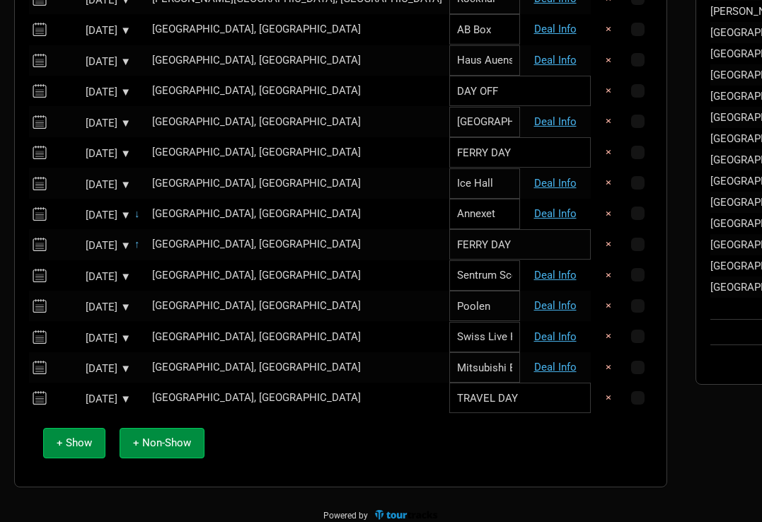
click at [102, 210] on div "Nov 11, 2025 ▼" at bounding box center [92, 215] width 78 height 11
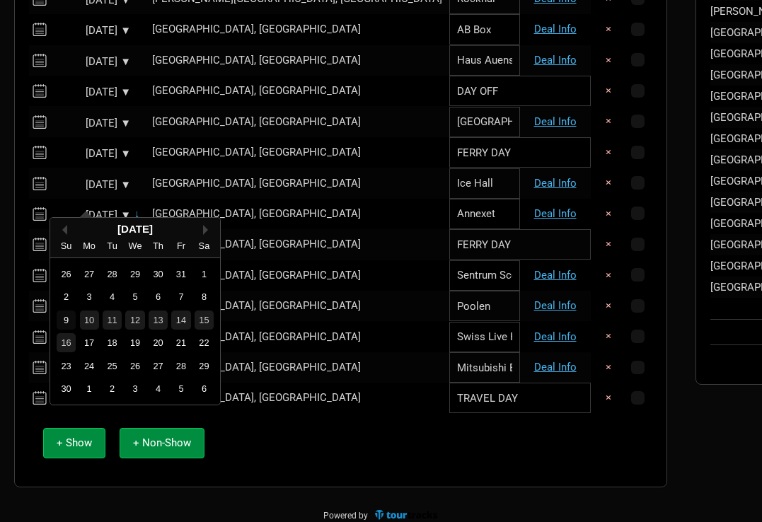
click at [69, 319] on div "9" at bounding box center [66, 320] width 19 height 19
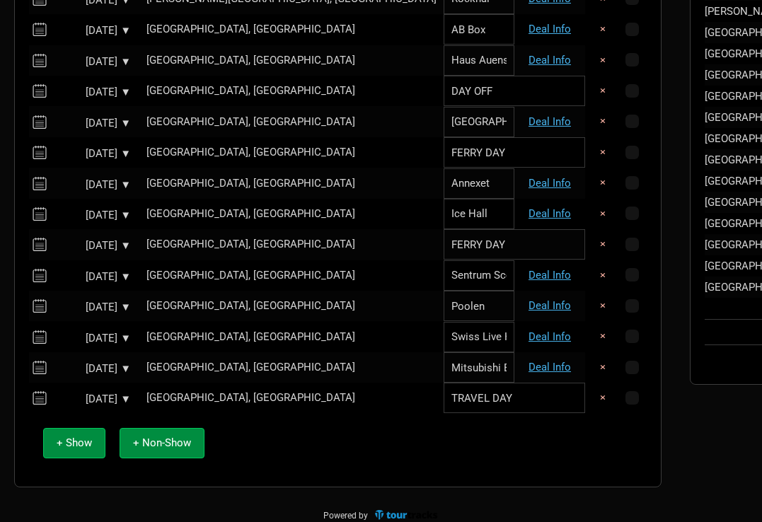
click at [253, 239] on div "[GEOGRAPHIC_DATA], [GEOGRAPHIC_DATA]" at bounding box center [292, 244] width 290 height 11
click at [105, 180] on div "Nov 9, 2025 ▼" at bounding box center [92, 185] width 78 height 11
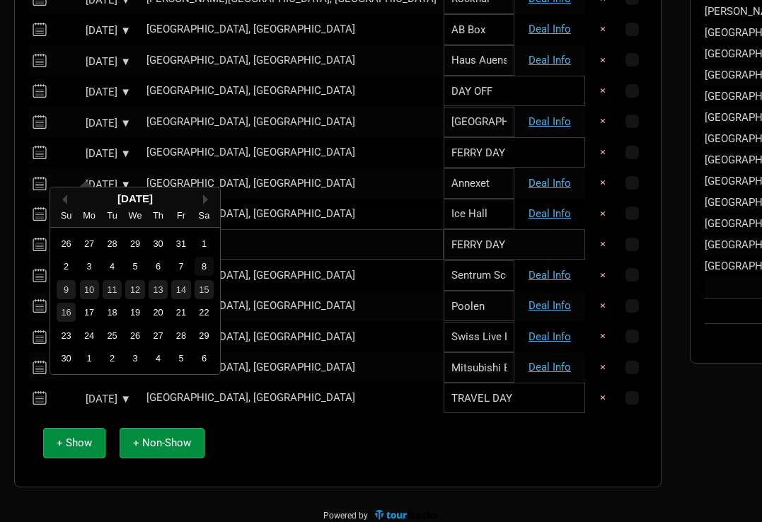
click at [206, 263] on div "8" at bounding box center [204, 266] width 19 height 19
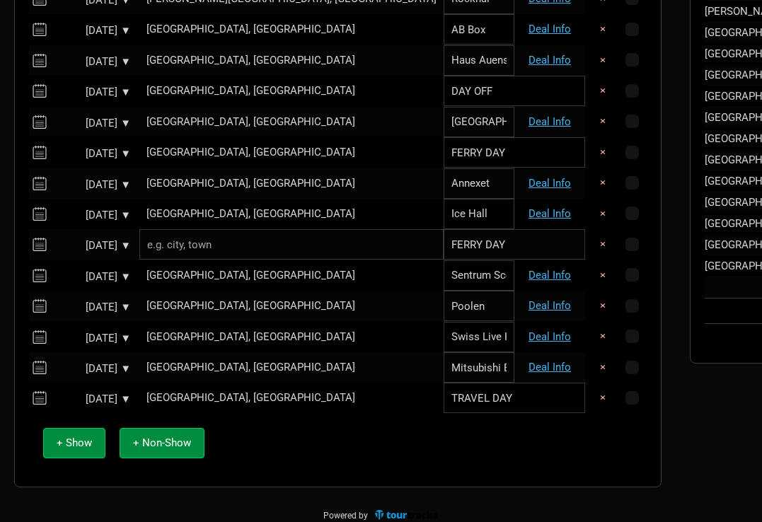
click at [88, 149] on div "Oct 10, 2025 ▼" at bounding box center [92, 154] width 78 height 11
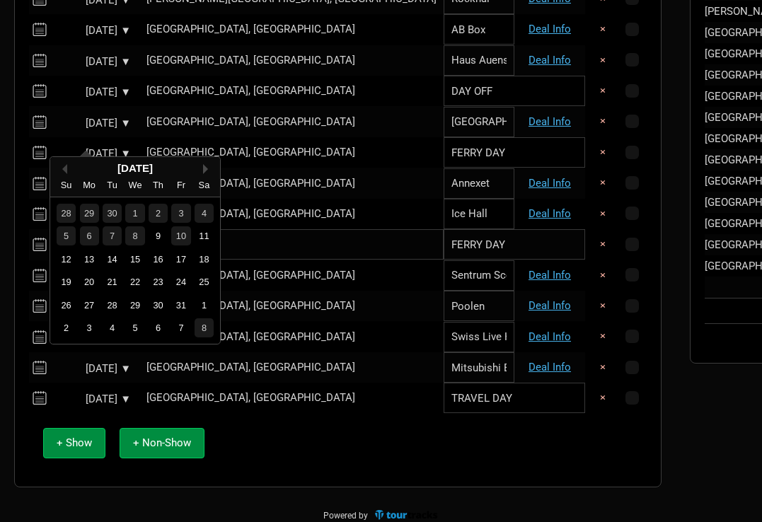
click at [205, 171] on button "Next Month" at bounding box center [208, 169] width 10 height 10
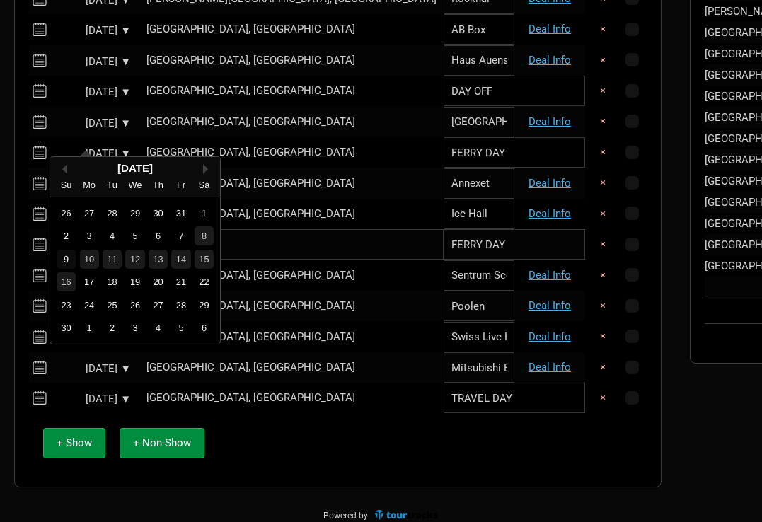
click at [66, 256] on div "9" at bounding box center [66, 259] width 19 height 19
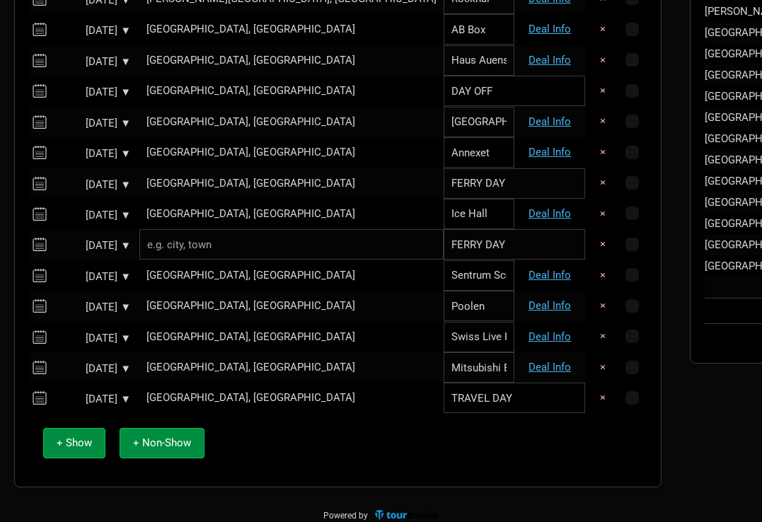
click at [91, 118] on div "Oct 8, 2025 ▼" at bounding box center [92, 123] width 78 height 11
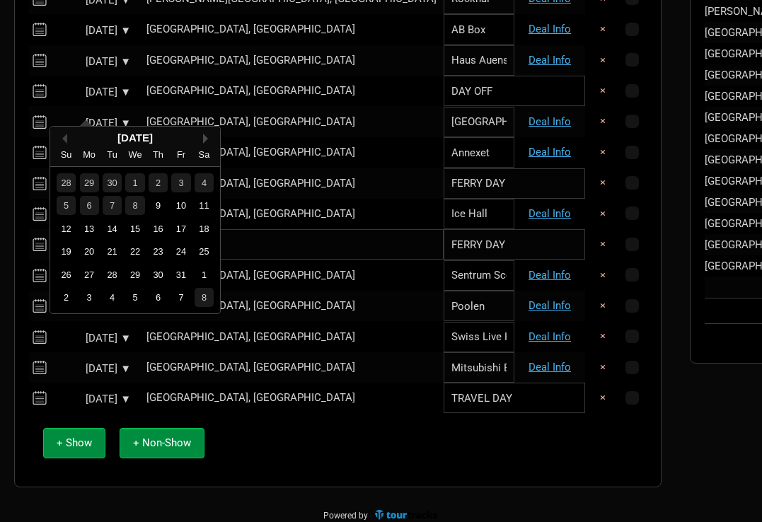
click at [203, 137] on button "Next Month" at bounding box center [208, 139] width 10 height 10
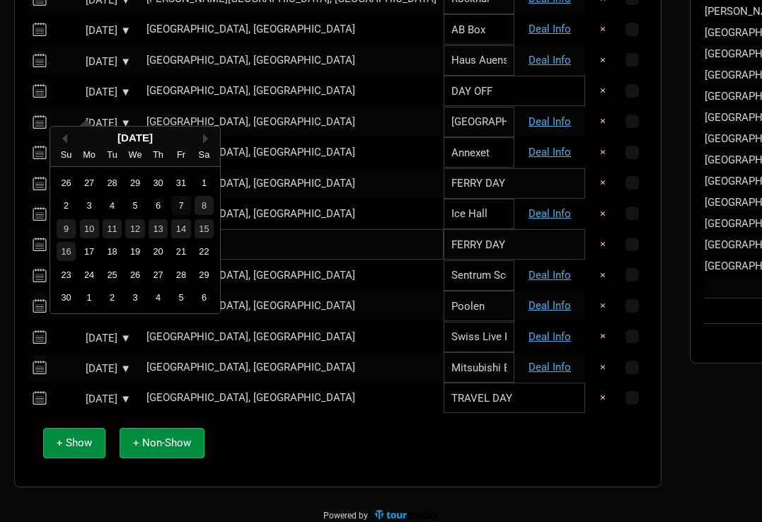
click at [181, 202] on div "7" at bounding box center [180, 205] width 19 height 19
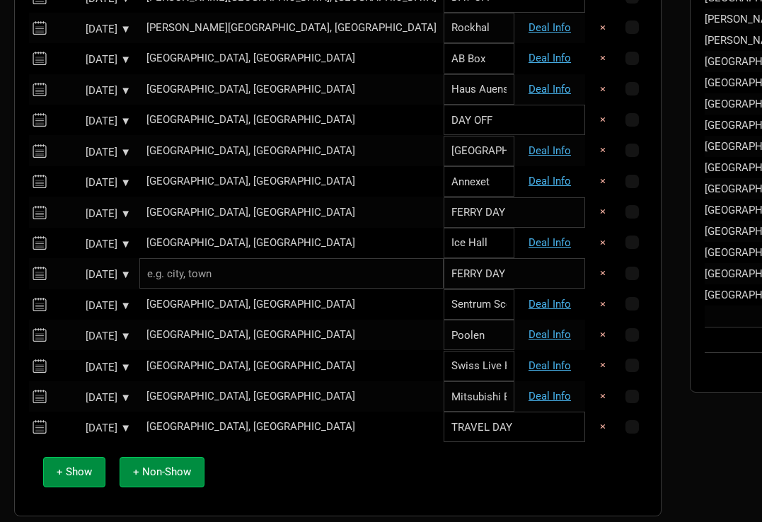
scroll to position [1006, 0]
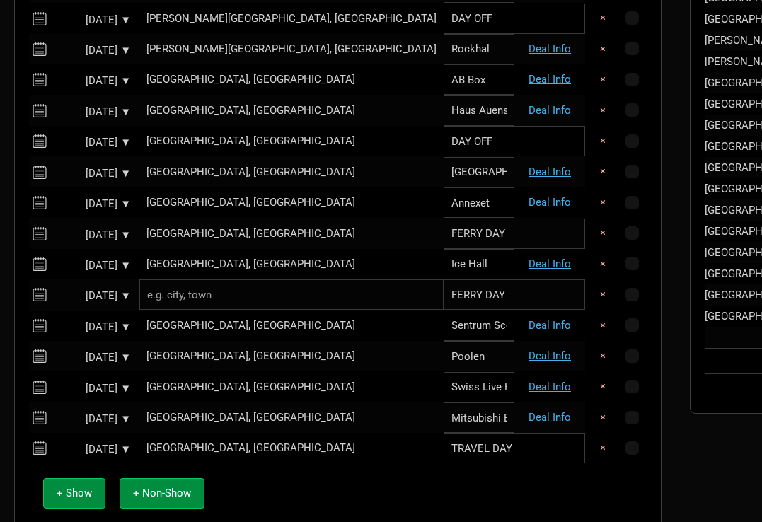
click at [84, 137] on div "Oct 7, 2025 ▼" at bounding box center [92, 142] width 78 height 11
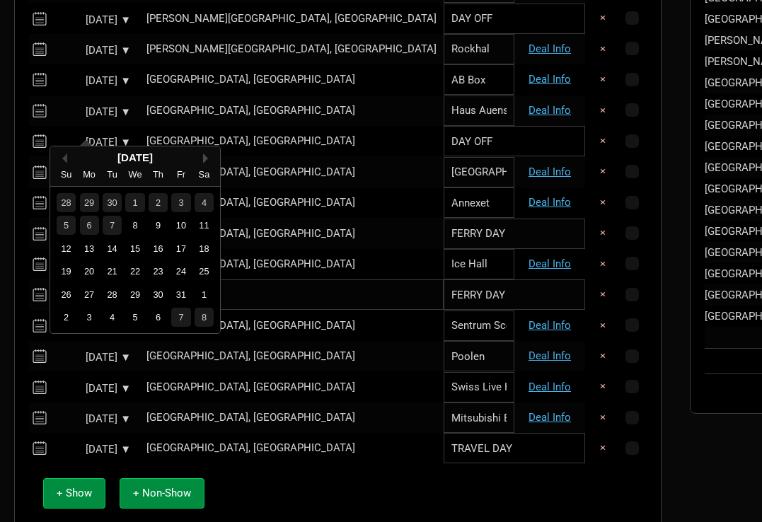
click at [204, 159] on button "Next Month" at bounding box center [208, 159] width 10 height 10
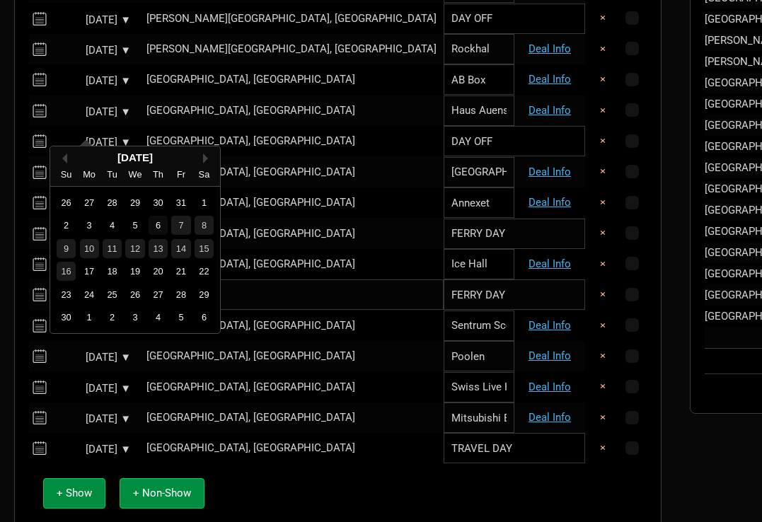
click at [160, 224] on div "6" at bounding box center [158, 225] width 19 height 19
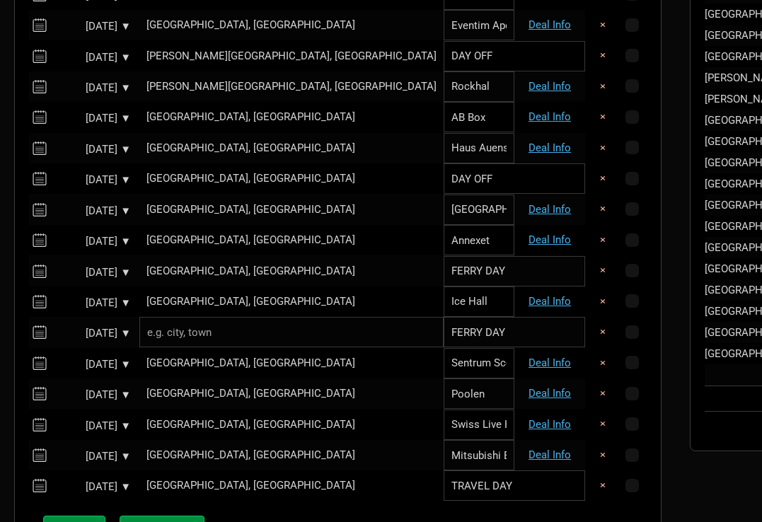
scroll to position [967, 0]
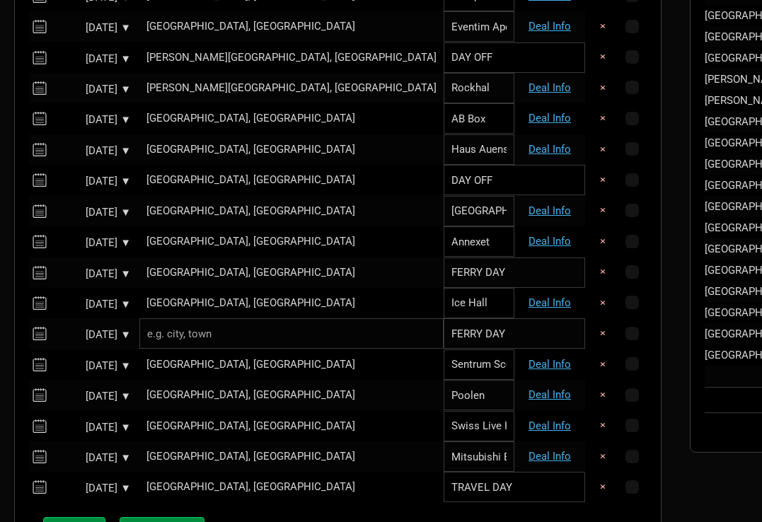
click at [88, 146] on div "Oct 6, 2025 ▼" at bounding box center [92, 151] width 78 height 11
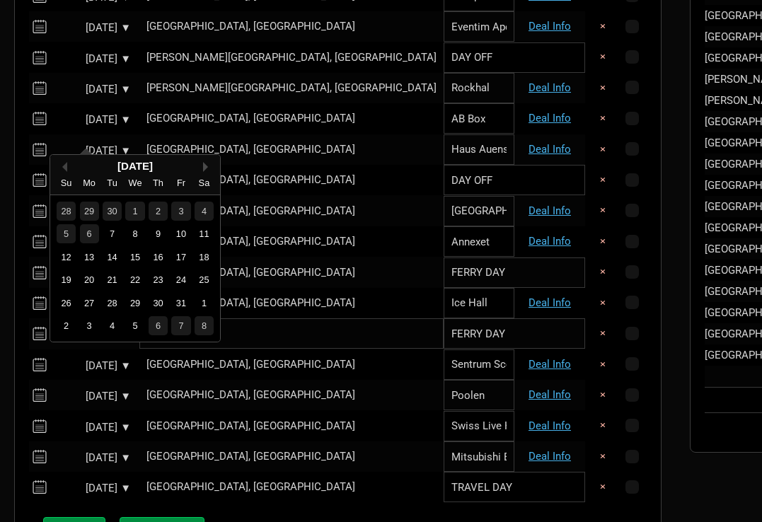
click at [205, 167] on button "Next Month" at bounding box center [208, 167] width 10 height 10
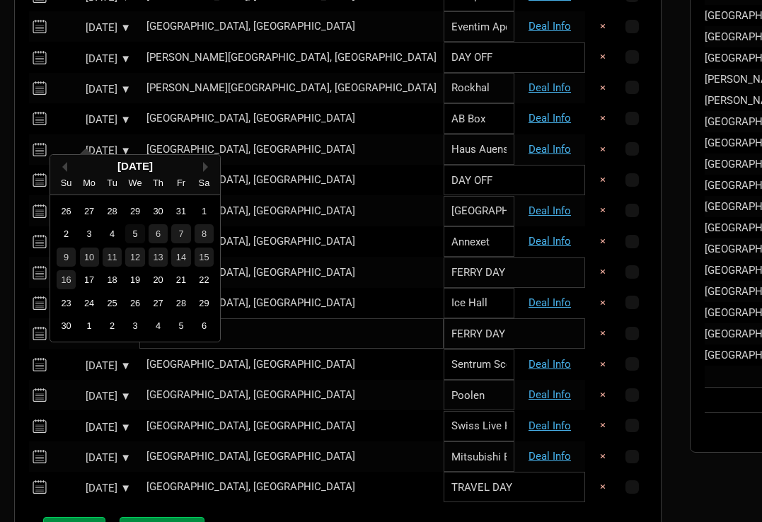
click at [134, 234] on div "5" at bounding box center [134, 233] width 19 height 19
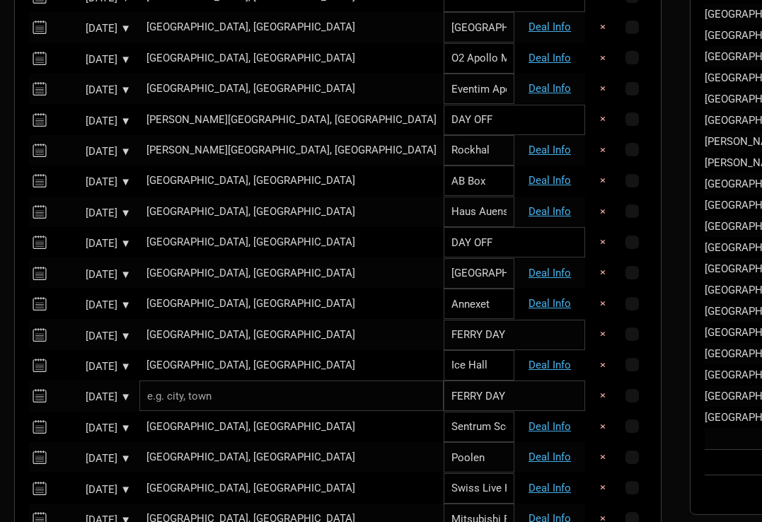
scroll to position [899, 0]
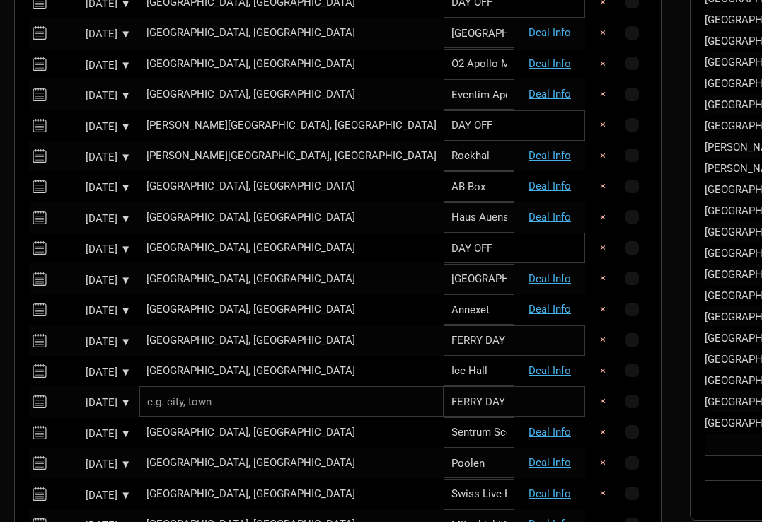
click at [86, 183] on div "Oct 5, 2025 ▼" at bounding box center [92, 188] width 78 height 11
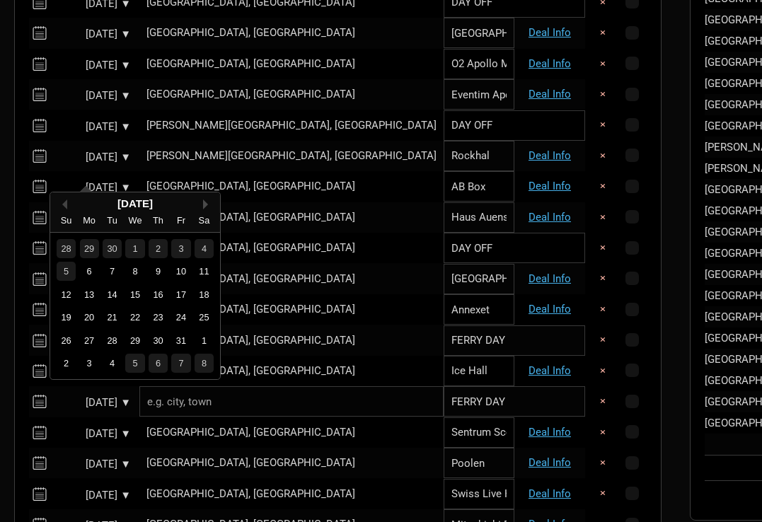
click at [204, 205] on button "Next Month" at bounding box center [208, 205] width 10 height 10
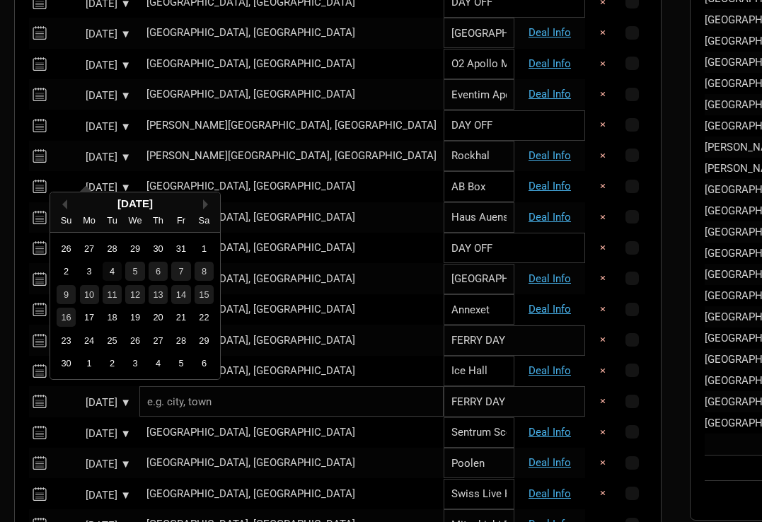
click at [110, 268] on div "4" at bounding box center [112, 271] width 19 height 19
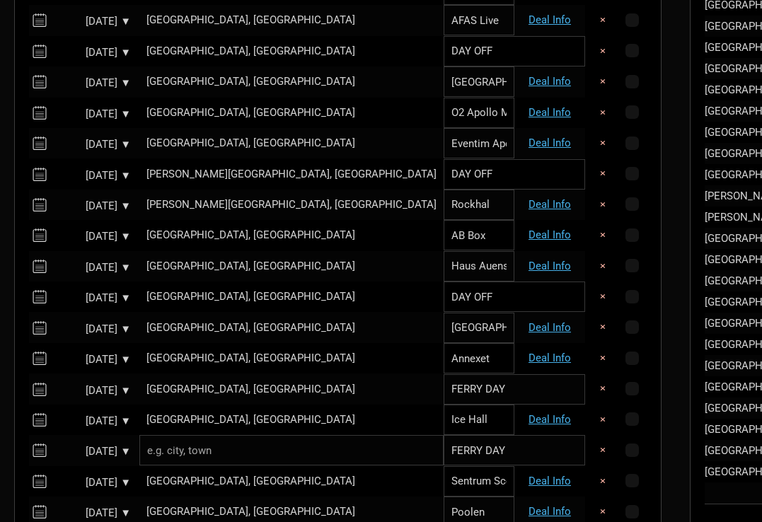
scroll to position [847, 0]
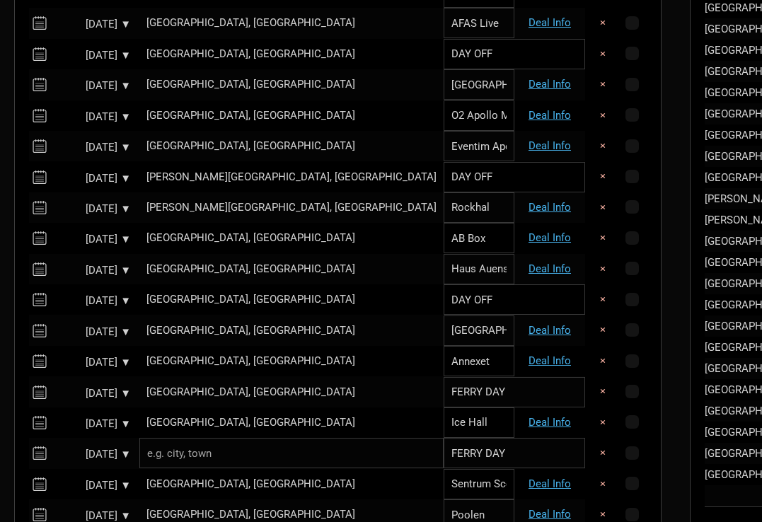
click at [91, 204] on div "Oct 4, 2025 ▼" at bounding box center [92, 209] width 78 height 11
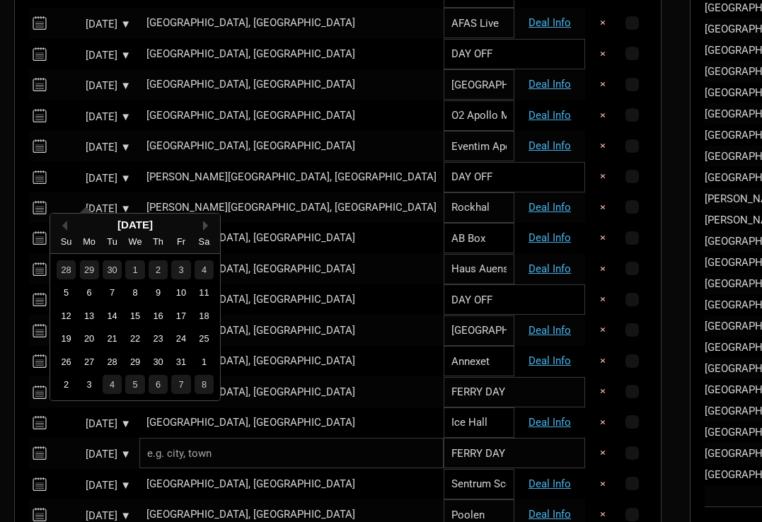
click at [207, 224] on button "Next Month" at bounding box center [208, 226] width 10 height 10
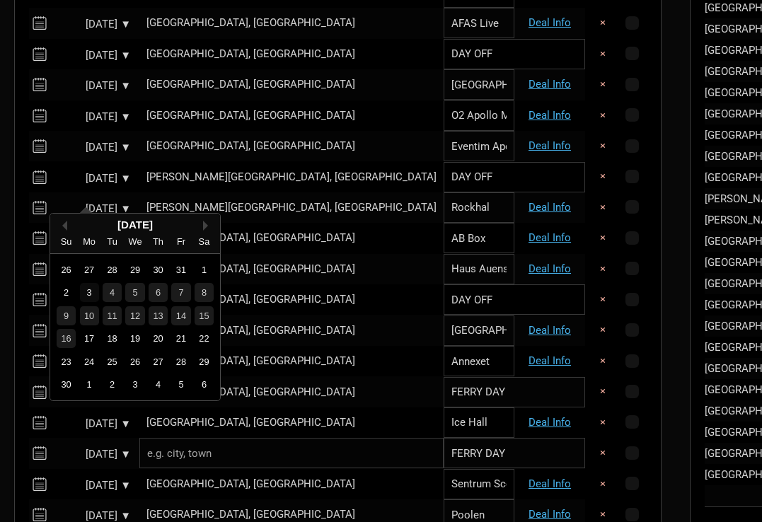
click at [91, 295] on div "3" at bounding box center [89, 292] width 19 height 19
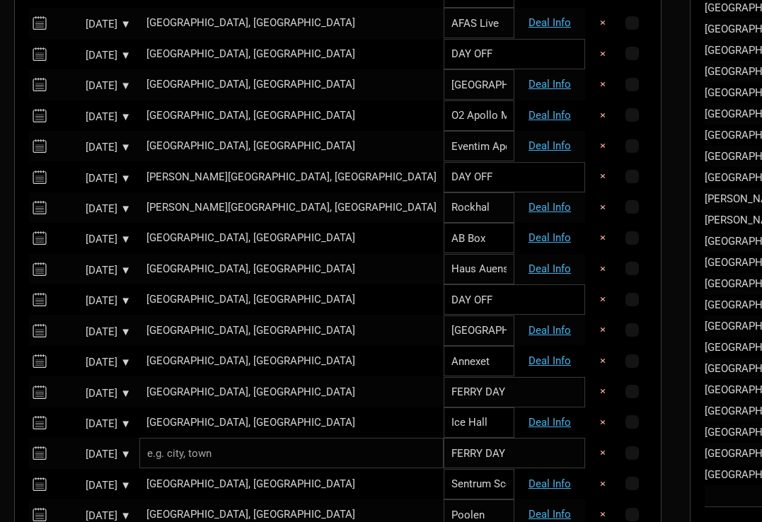
click at [80, 173] on div "Oct 3, 2025 ▼" at bounding box center [92, 178] width 78 height 11
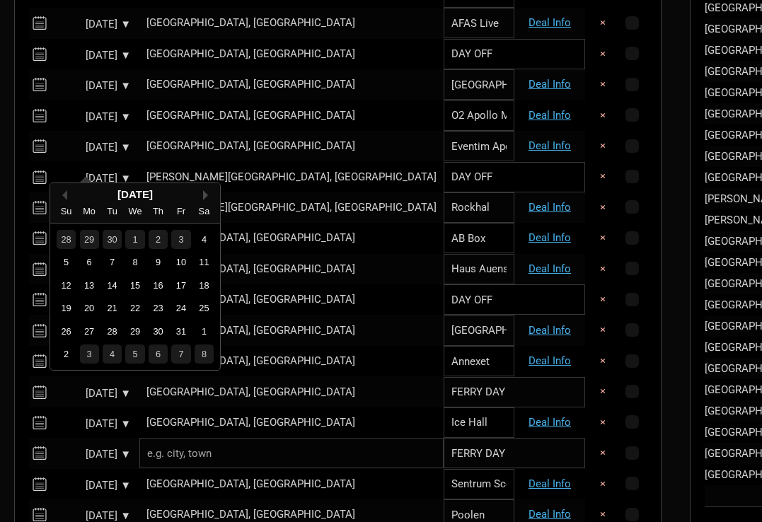
click at [205, 194] on button "Next Month" at bounding box center [208, 195] width 10 height 10
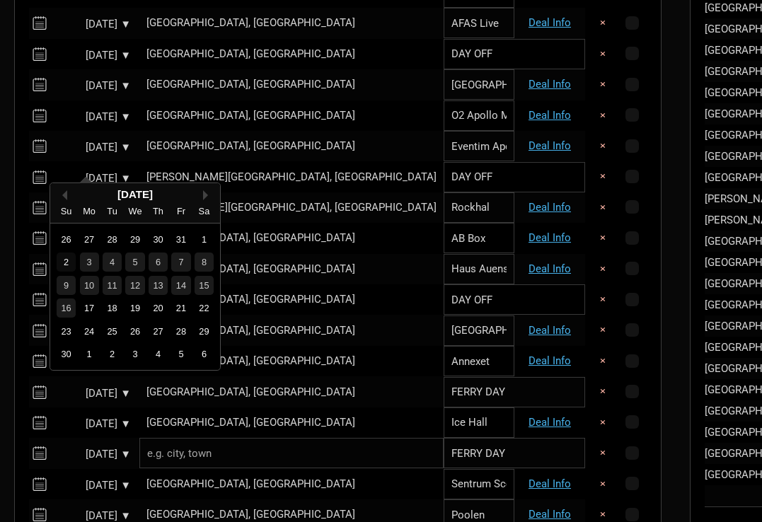
click at [66, 261] on div "2" at bounding box center [66, 262] width 19 height 19
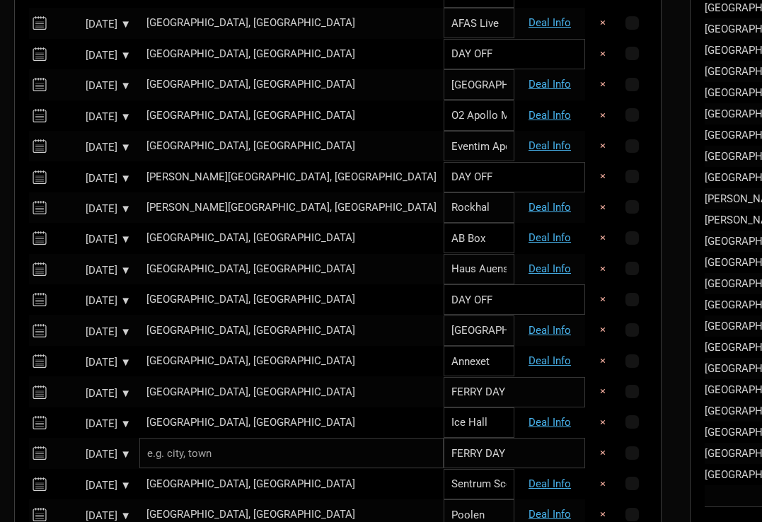
click at [91, 142] on div "Oct 2, 2025 ▼" at bounding box center [92, 147] width 78 height 11
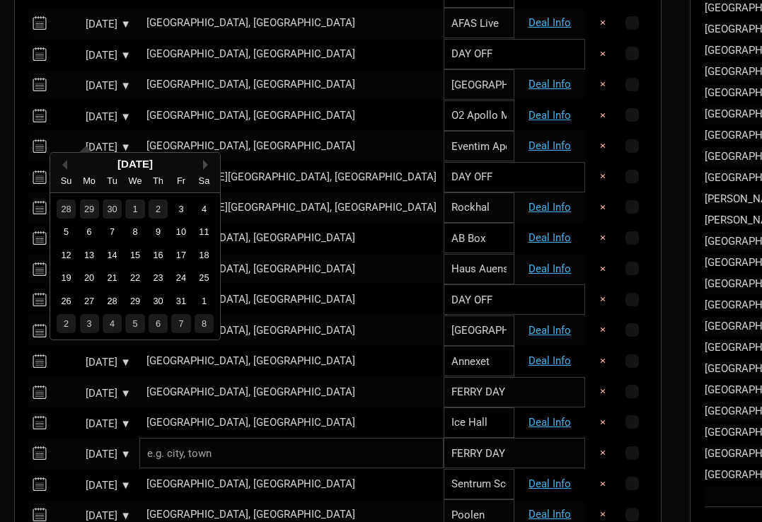
click at [205, 161] on button "Next Month" at bounding box center [208, 165] width 10 height 10
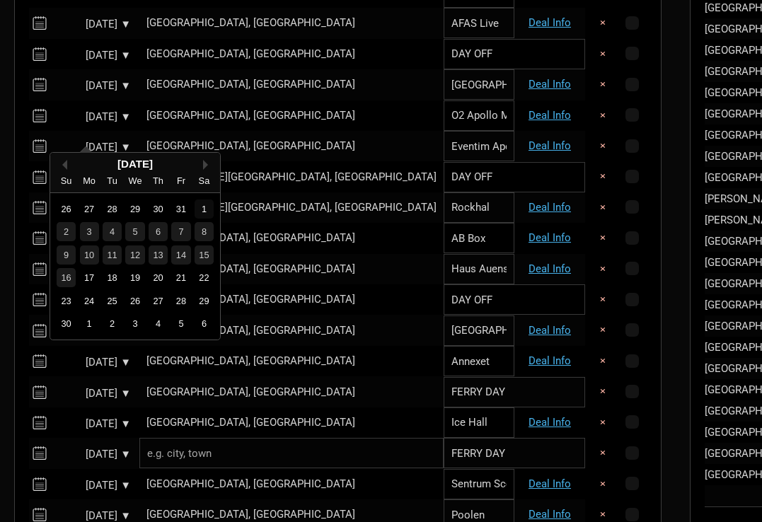
click at [205, 210] on div "1" at bounding box center [204, 209] width 19 height 19
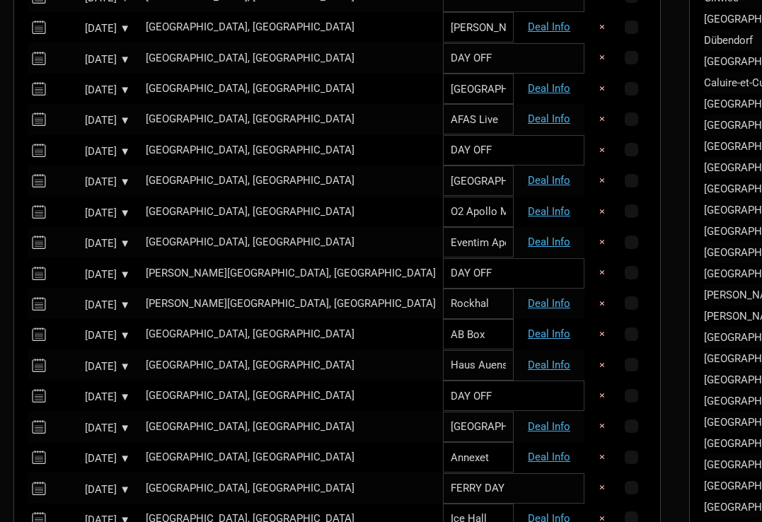
scroll to position [750, 2]
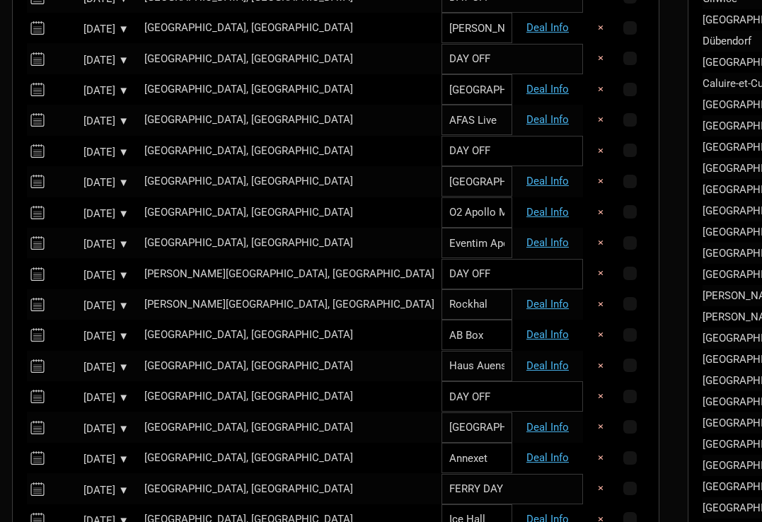
click at [84, 209] on div "Oct 1, 2025 ▼" at bounding box center [90, 214] width 78 height 11
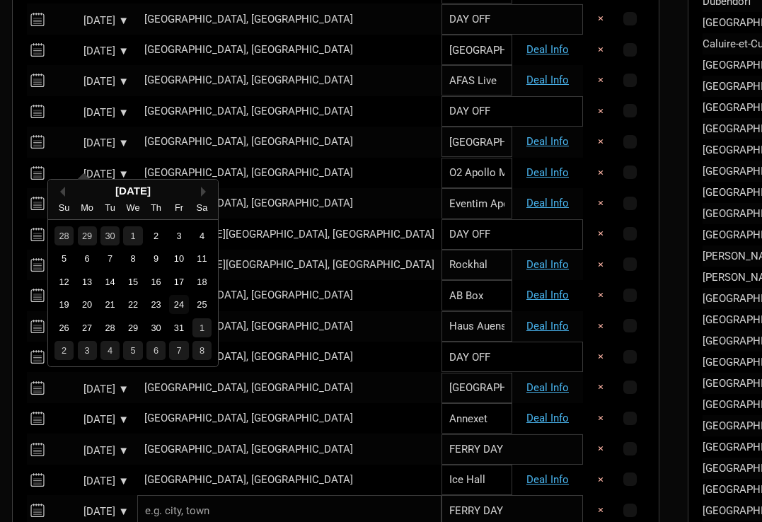
scroll to position [797, 2]
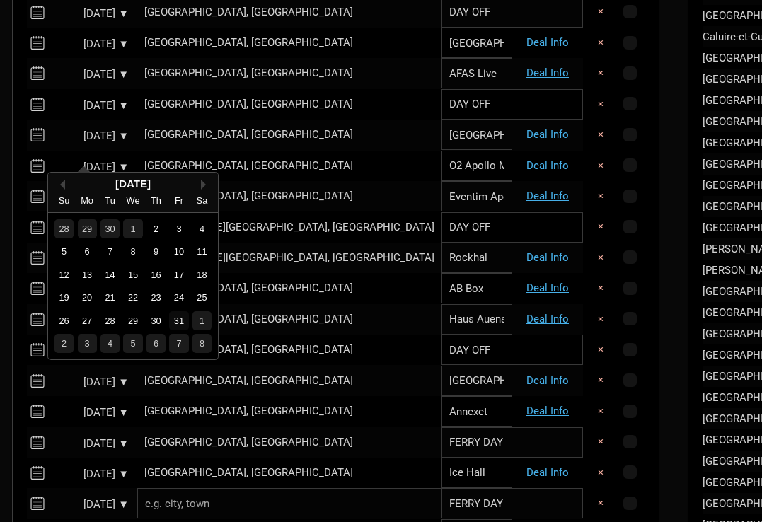
click at [176, 319] on div "31" at bounding box center [178, 320] width 19 height 19
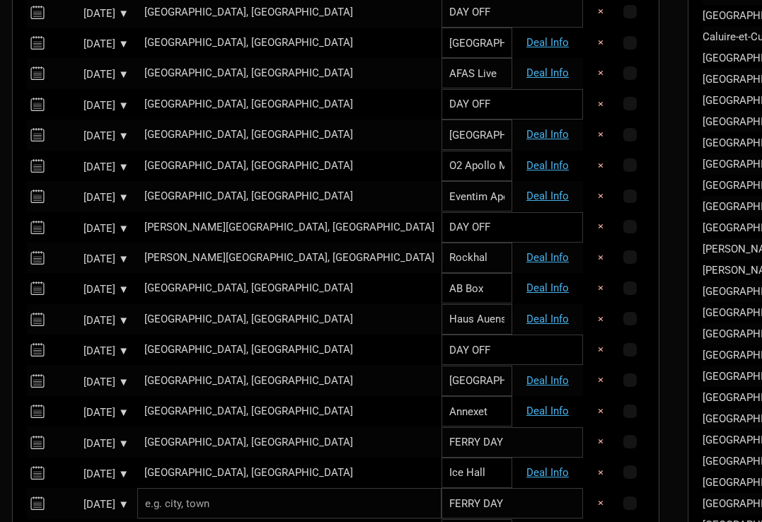
click at [88, 131] on div "Sep 30, 2025 ▼" at bounding box center [90, 136] width 78 height 11
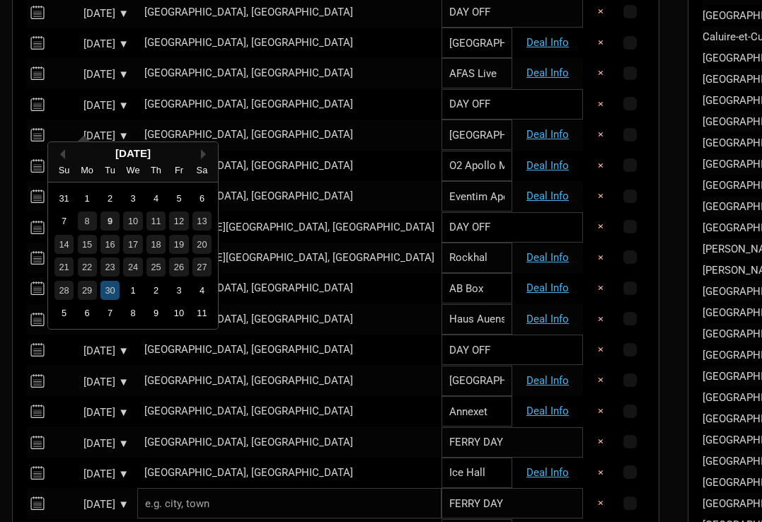
click at [113, 289] on div "30" at bounding box center [110, 290] width 19 height 19
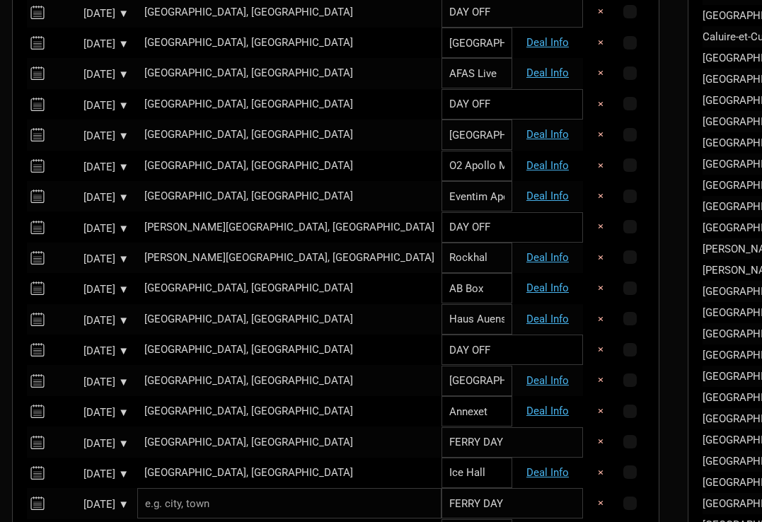
click at [82, 131] on div "Sep 30, 2025 ▼" at bounding box center [90, 136] width 78 height 11
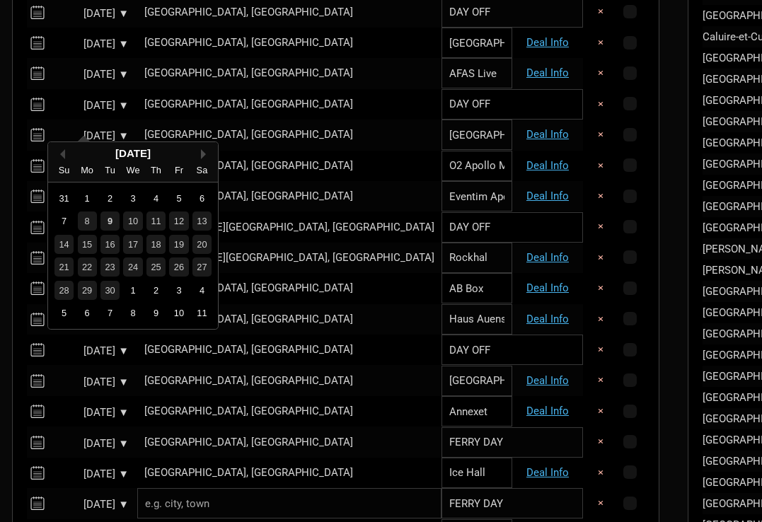
click at [201, 150] on button "Next Month" at bounding box center [206, 154] width 10 height 10
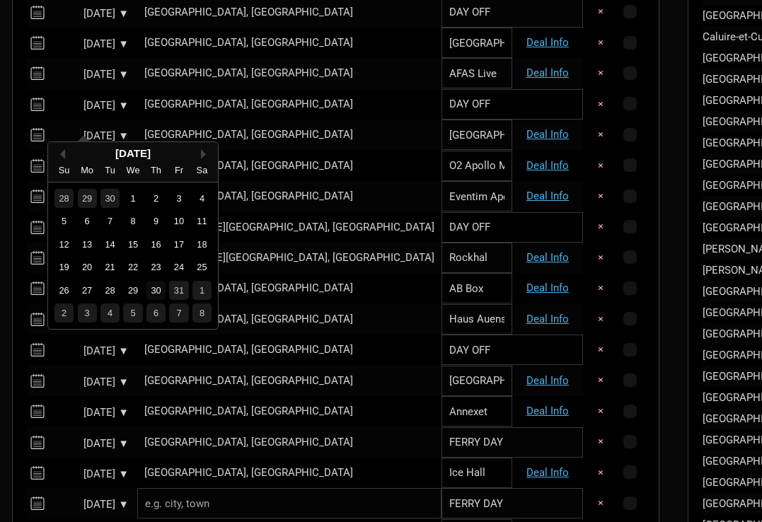
click at [156, 285] on div "30" at bounding box center [156, 290] width 19 height 19
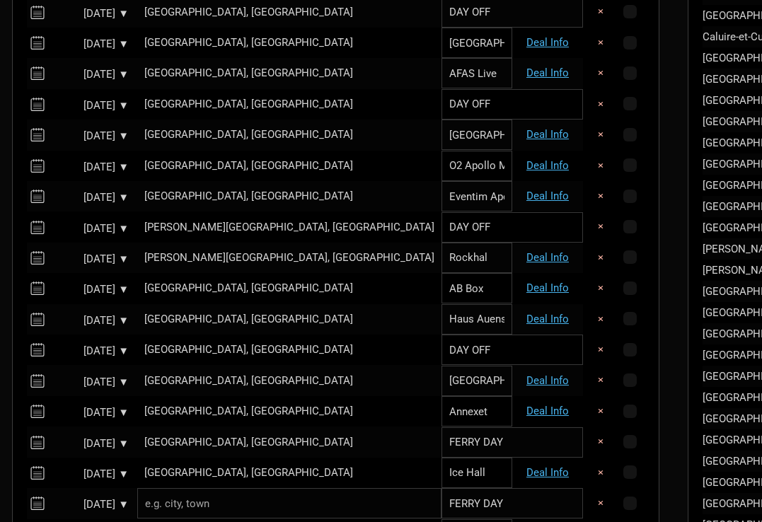
click at [79, 101] on div "Sep 29, 2025 ▼" at bounding box center [90, 106] width 78 height 11
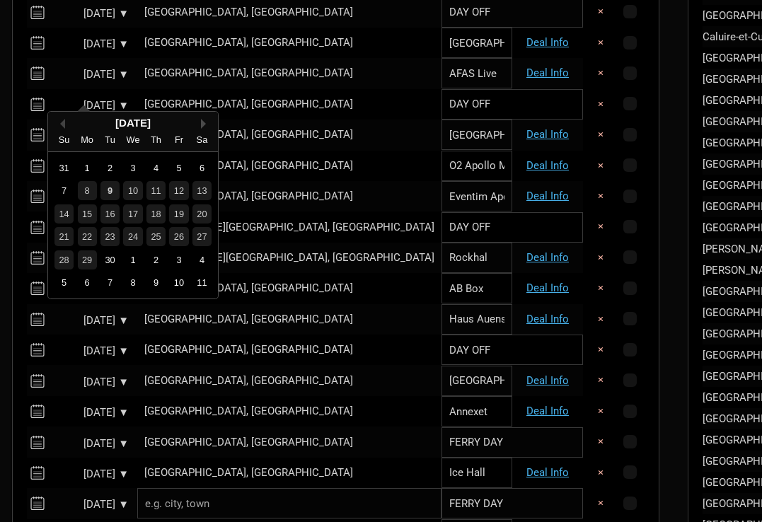
click at [202, 126] on button "Next Month" at bounding box center [206, 124] width 10 height 10
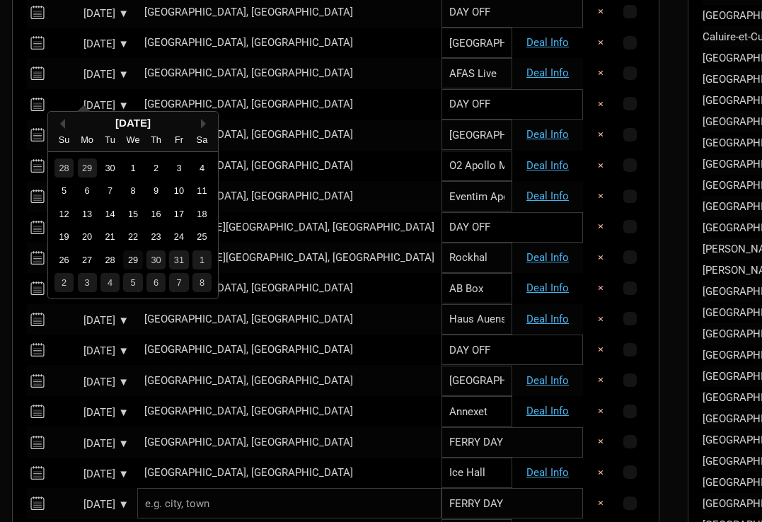
click at [132, 255] on div "29" at bounding box center [132, 260] width 19 height 19
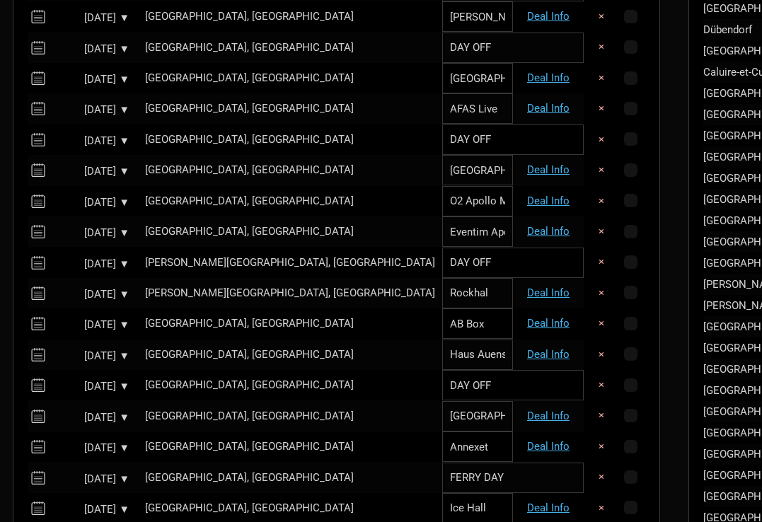
scroll to position [753, 1]
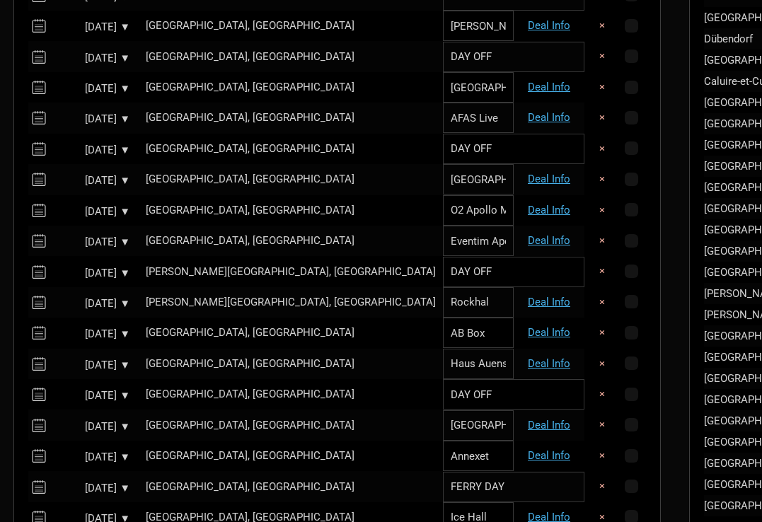
click at [88, 114] on div "Sep 28, 2025 ▼" at bounding box center [91, 119] width 78 height 11
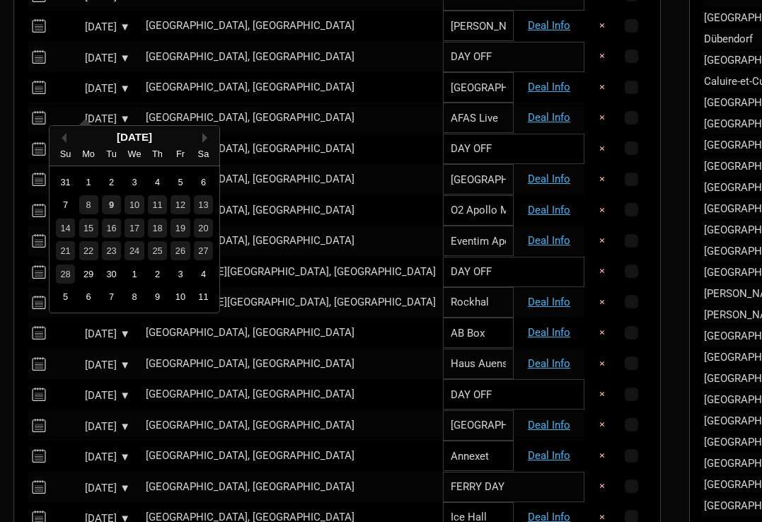
click at [203, 137] on button "Next Month" at bounding box center [207, 138] width 10 height 10
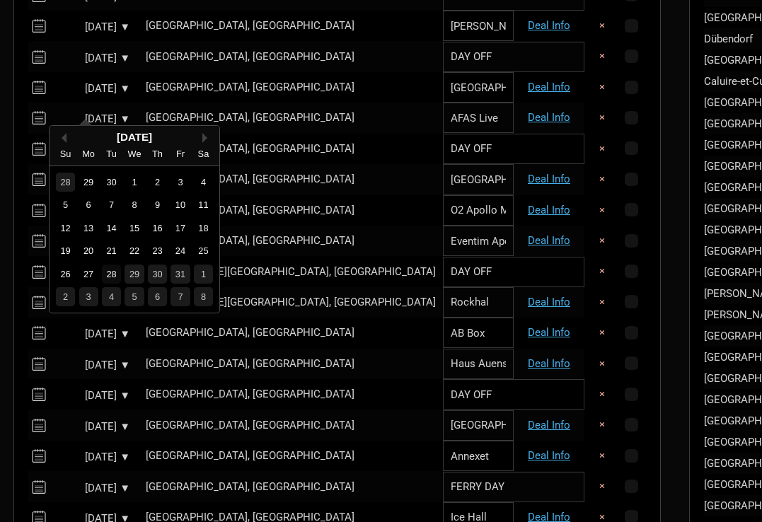
click at [113, 273] on div "28" at bounding box center [111, 274] width 19 height 19
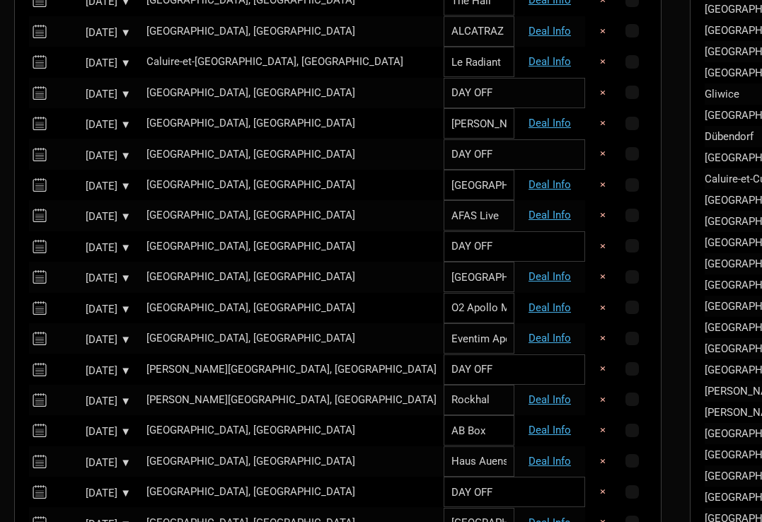
scroll to position [652, 0]
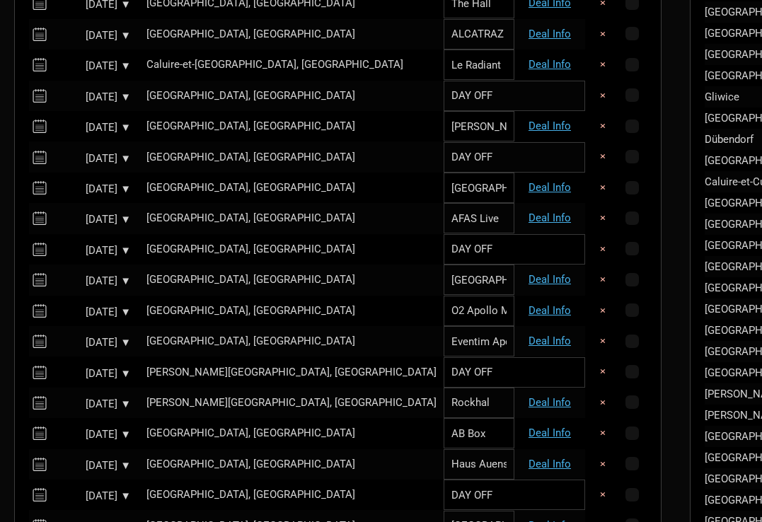
click at [97, 184] on div "Sep 27, 2025 ▼" at bounding box center [92, 189] width 78 height 11
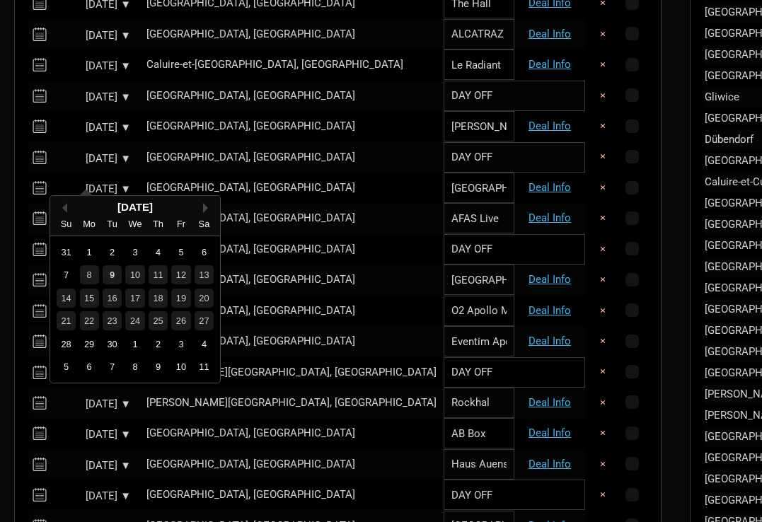
click at [203, 205] on button "Next Month" at bounding box center [208, 208] width 10 height 10
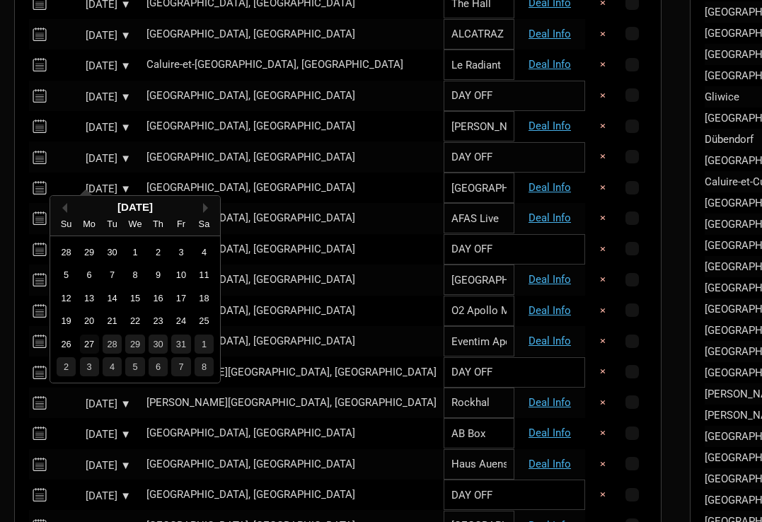
click at [88, 341] on div "27" at bounding box center [89, 344] width 19 height 19
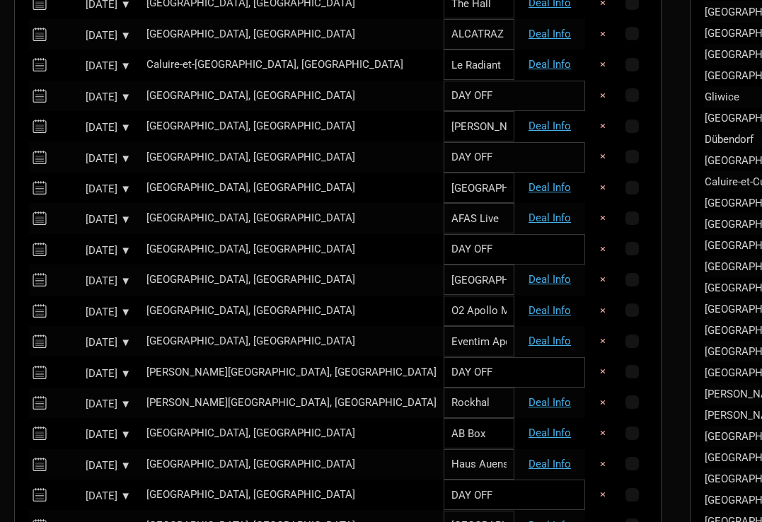
click at [84, 154] on div "Sep 26, 2025 ▼" at bounding box center [92, 159] width 78 height 11
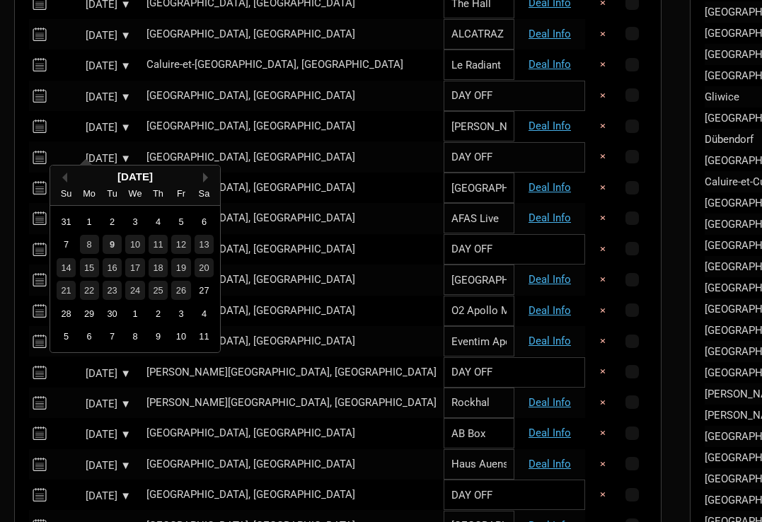
click at [203, 176] on button "Next Month" at bounding box center [208, 178] width 10 height 10
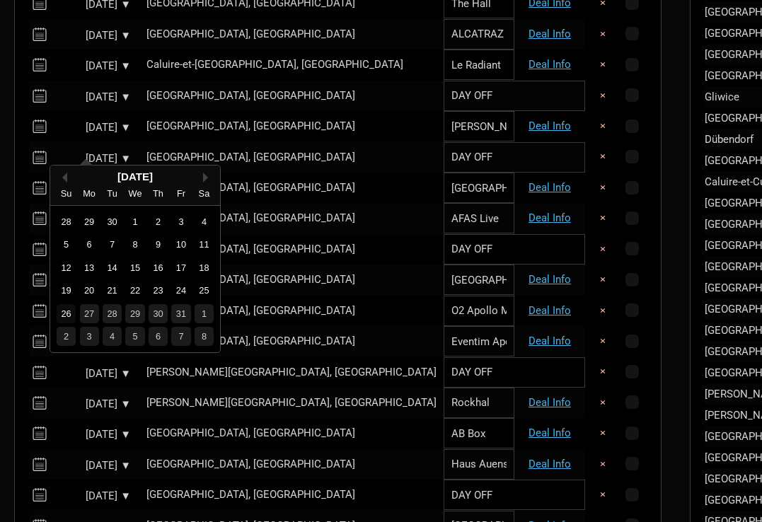
click at [67, 314] on div "26" at bounding box center [66, 313] width 19 height 19
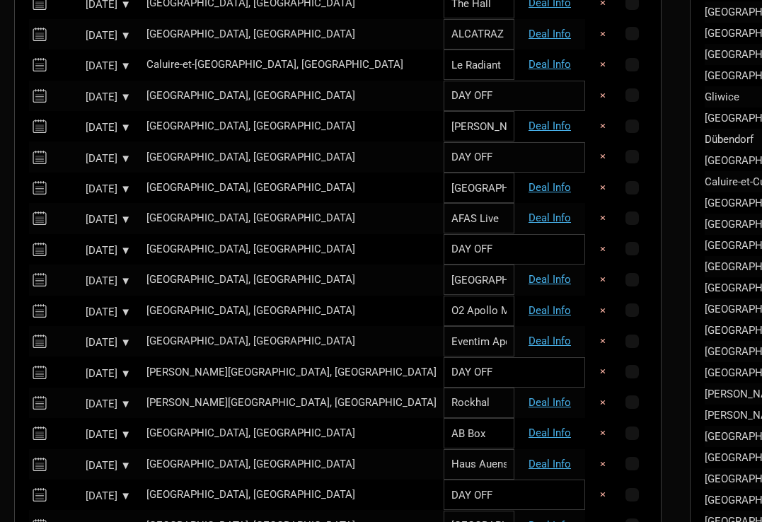
click at [89, 122] on div "Sep 25, 2025 ▼" at bounding box center [92, 127] width 78 height 11
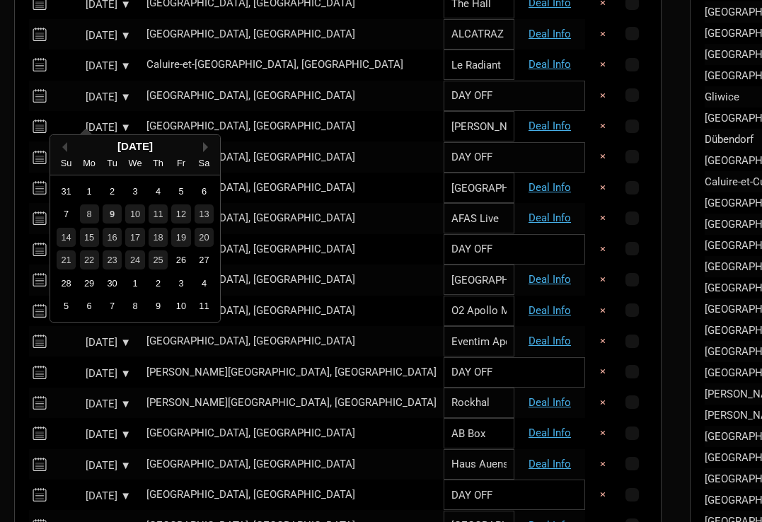
click at [205, 149] on button "Next Month" at bounding box center [208, 147] width 10 height 10
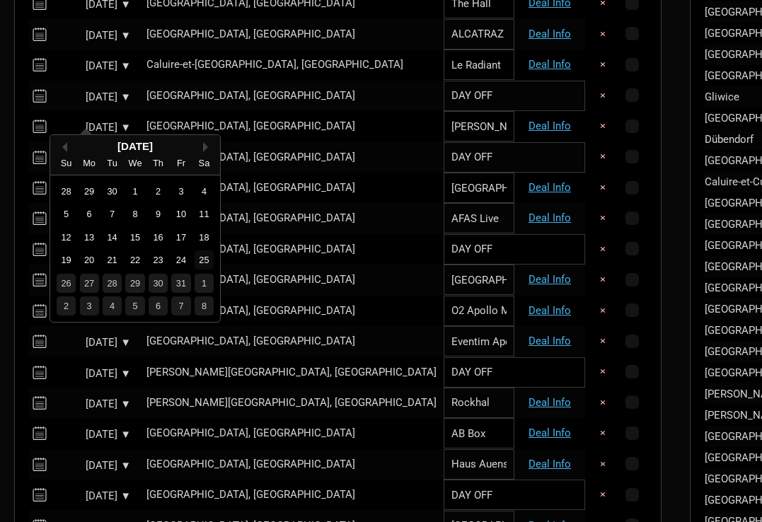
click at [202, 258] on div "25" at bounding box center [204, 260] width 19 height 19
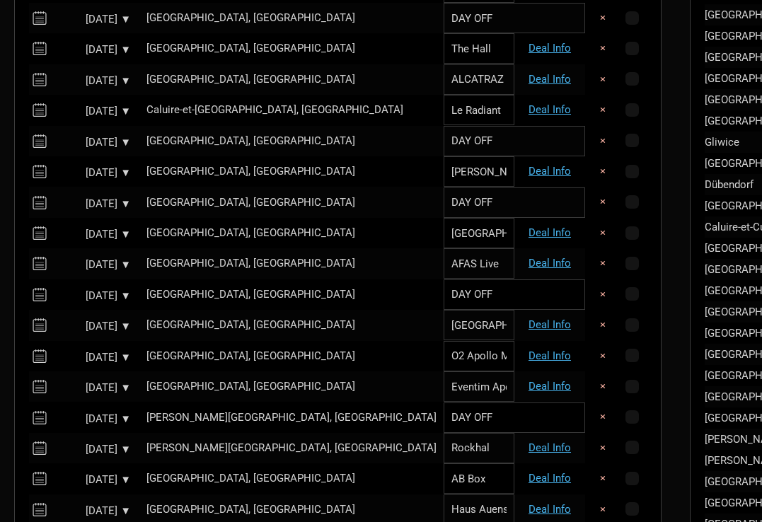
scroll to position [602, 0]
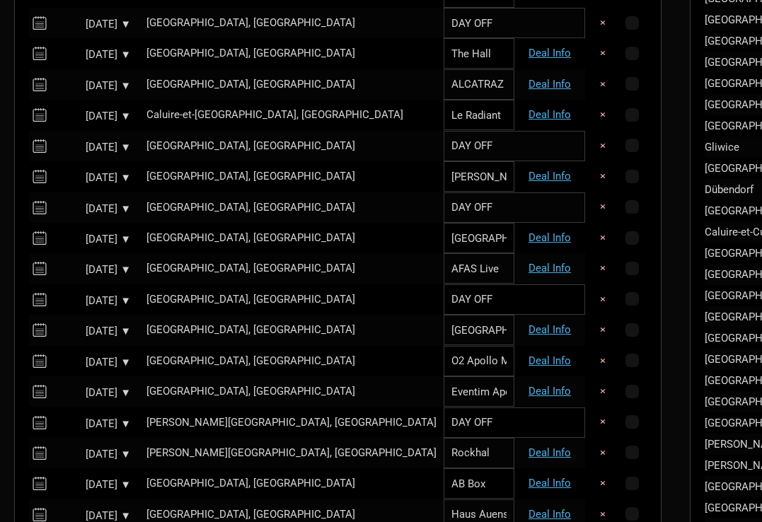
click at [90, 142] on div "Sep 24, 2025 ▼" at bounding box center [92, 147] width 78 height 11
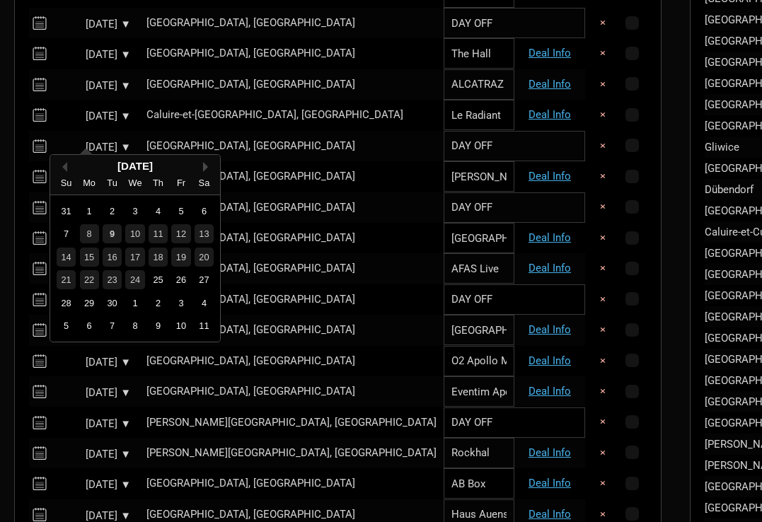
click at [204, 166] on button "Next Month" at bounding box center [208, 167] width 10 height 10
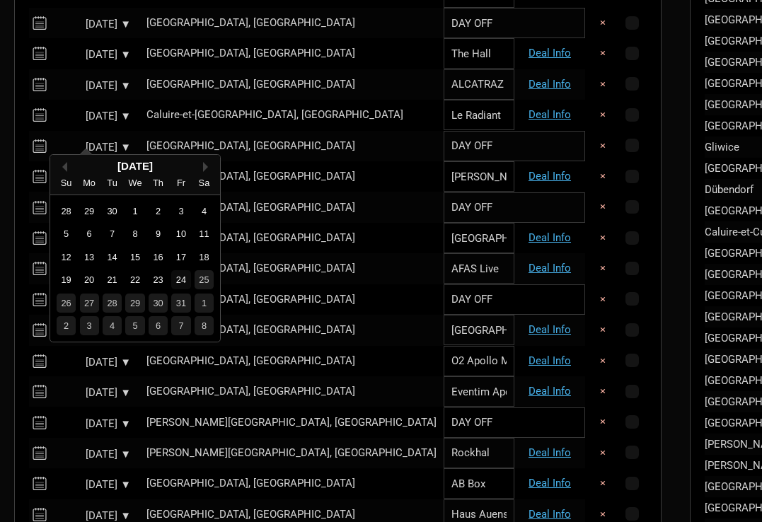
click at [180, 278] on div "24" at bounding box center [180, 279] width 19 height 19
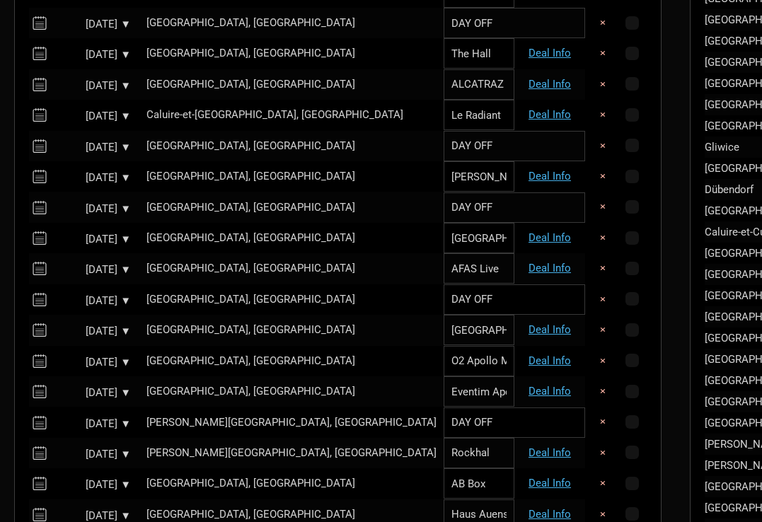
click at [81, 111] on div "Sep 23, 2025 ▼" at bounding box center [92, 116] width 78 height 11
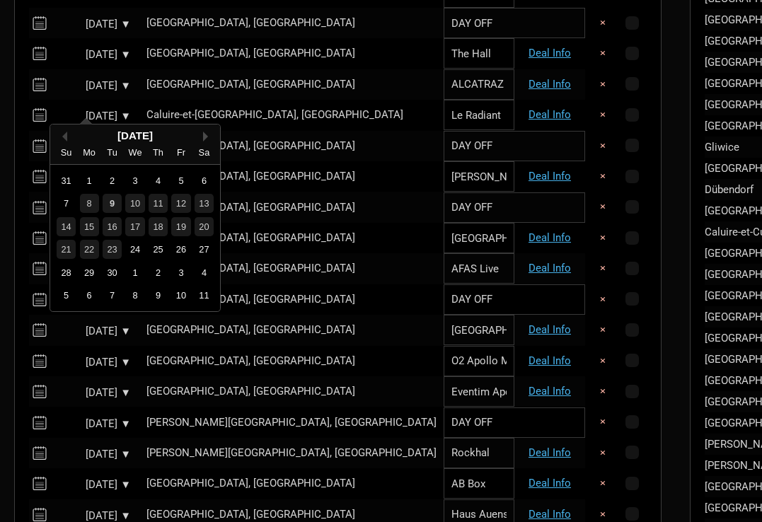
click at [206, 137] on button "Next Month" at bounding box center [208, 137] width 10 height 10
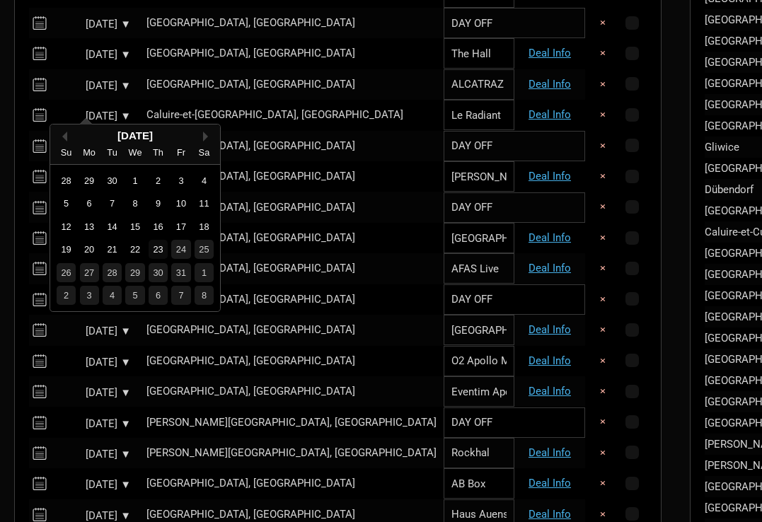
click at [160, 248] on div "23" at bounding box center [158, 249] width 19 height 19
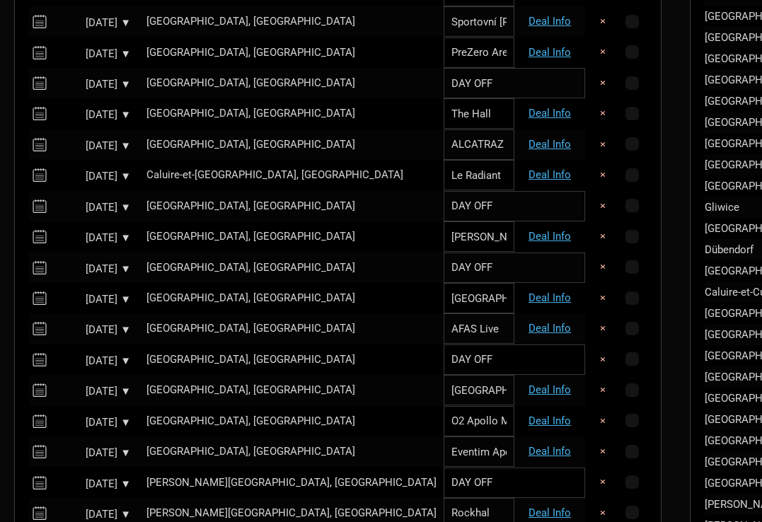
scroll to position [533, 0]
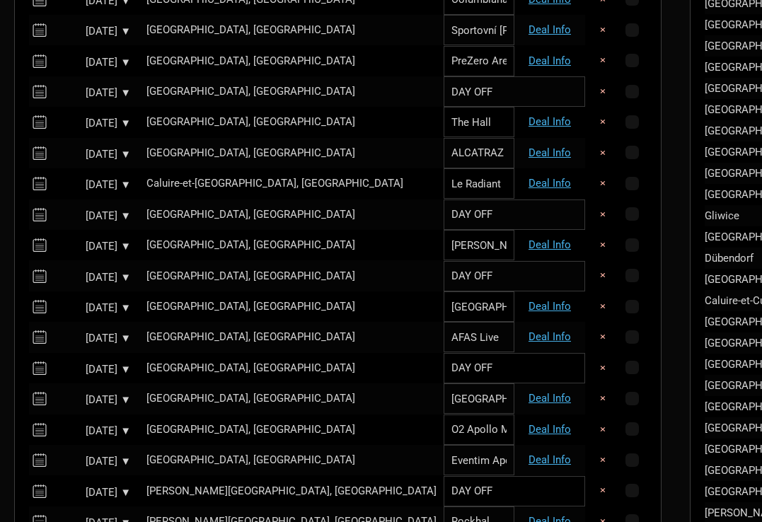
click at [99, 149] on div "Sep 22, 2025 ▼" at bounding box center [92, 154] width 78 height 11
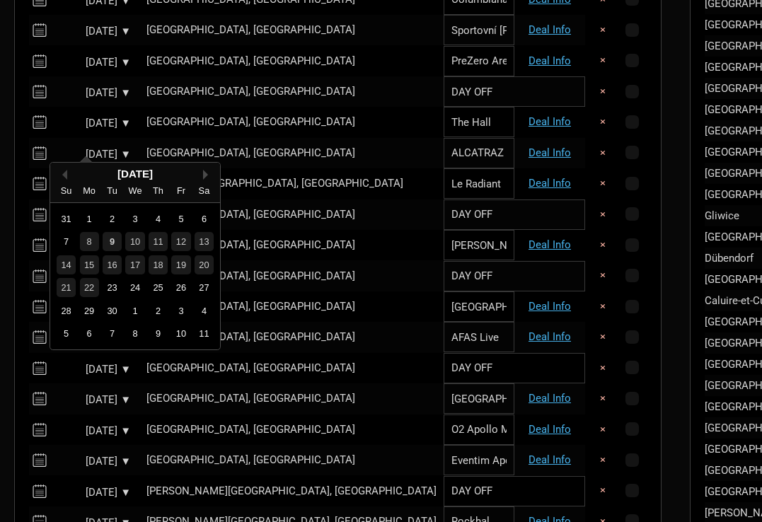
click at [205, 172] on button "Next Month" at bounding box center [208, 175] width 10 height 10
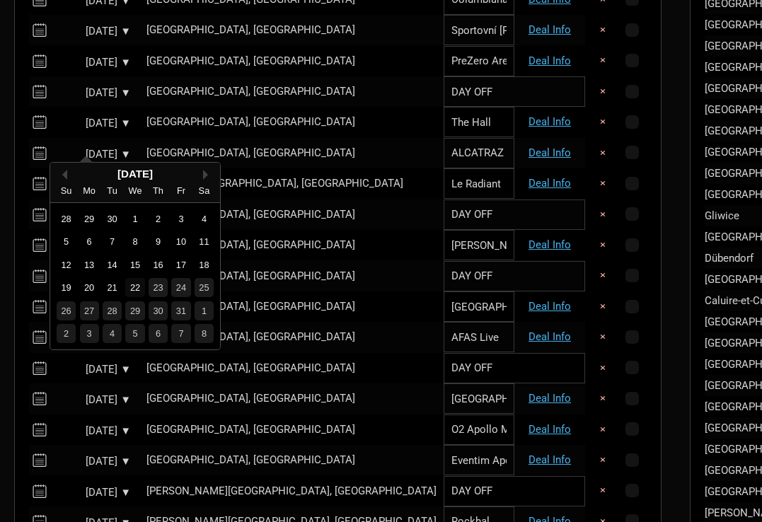
click at [137, 287] on div "22" at bounding box center [134, 287] width 19 height 19
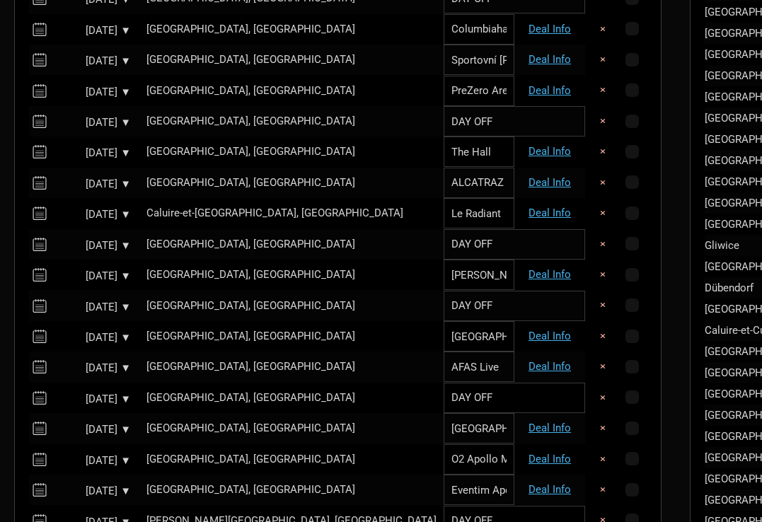
scroll to position [489, 0]
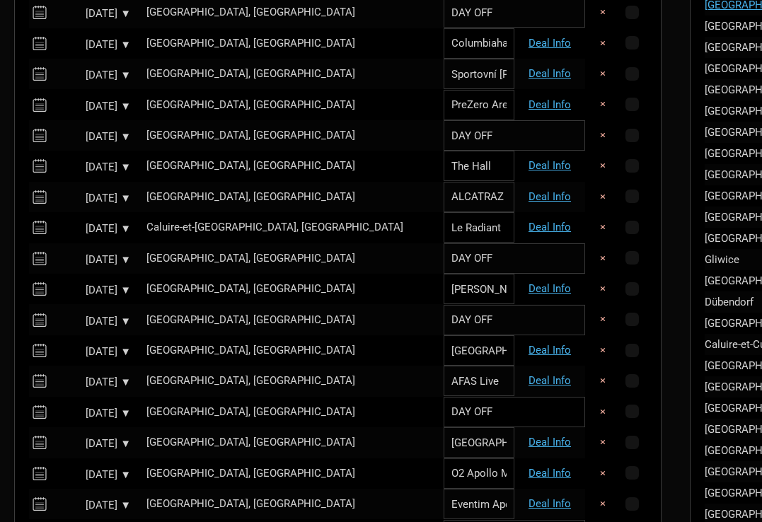
click at [88, 162] on div "Sep 21, 2025 ▼" at bounding box center [92, 167] width 78 height 11
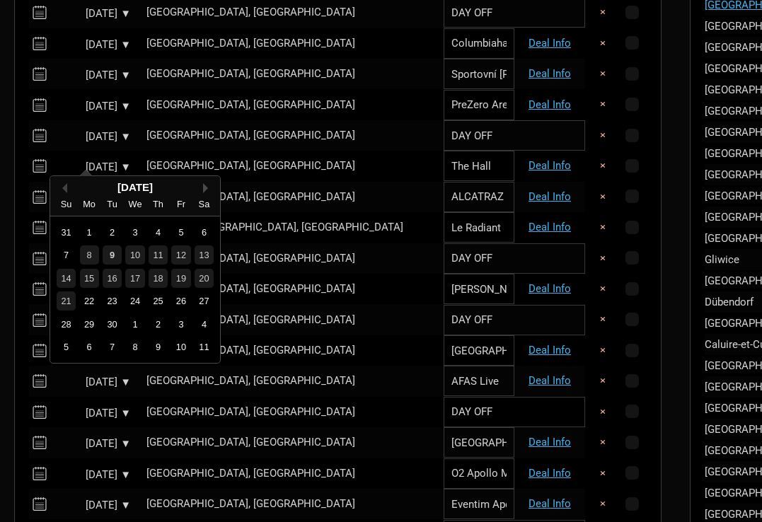
click at [203, 185] on button "Next Month" at bounding box center [208, 188] width 10 height 10
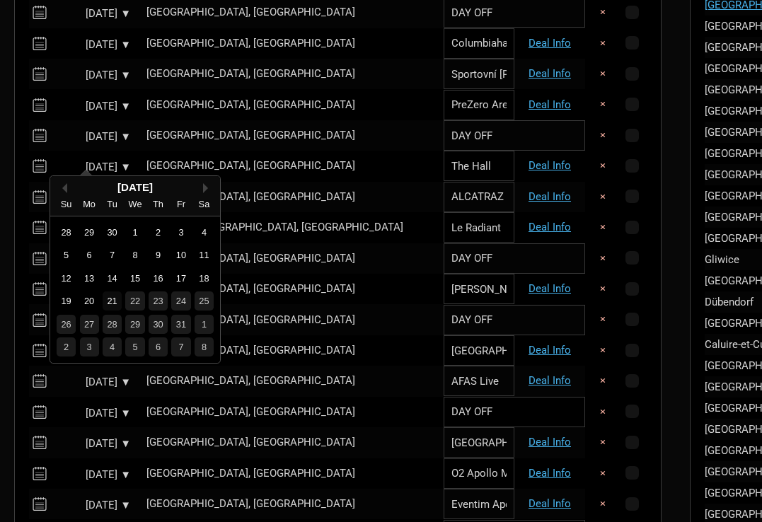
click at [110, 302] on div "21" at bounding box center [112, 301] width 19 height 19
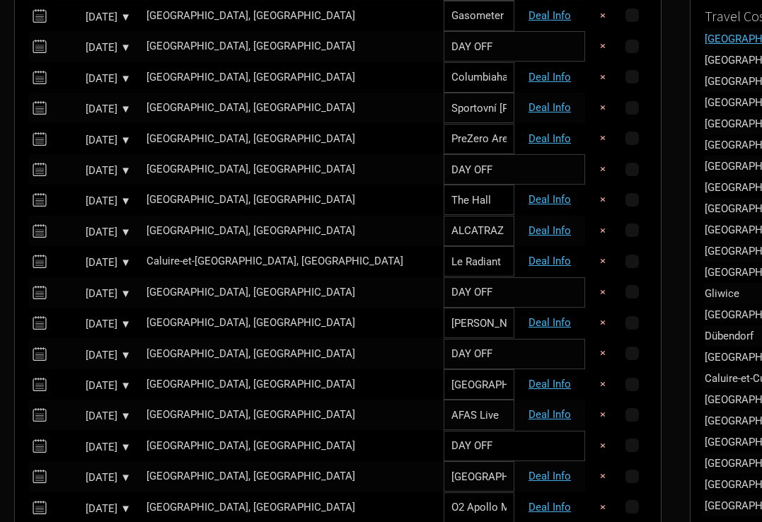
scroll to position [448, 0]
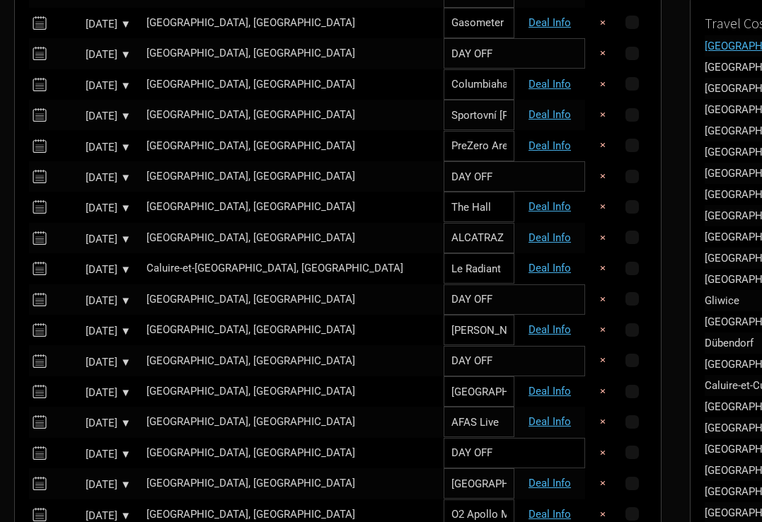
click at [91, 173] on div "Sep 20, 2025 ▼" at bounding box center [92, 178] width 78 height 11
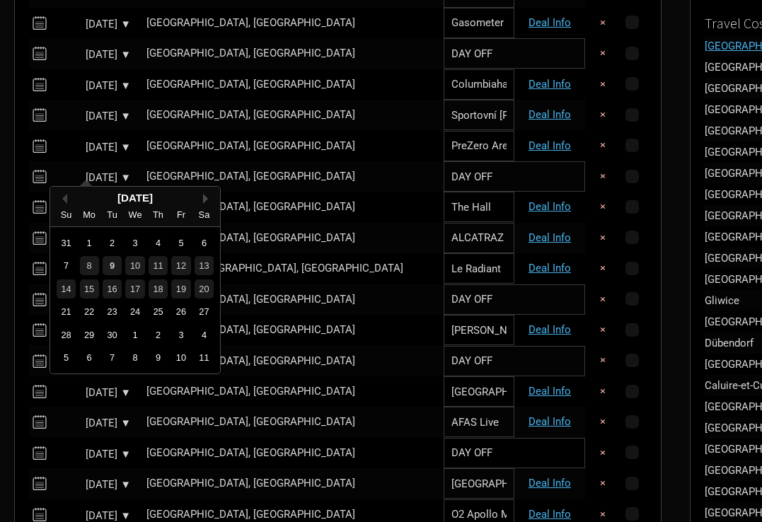
click at [205, 195] on button "Next Month" at bounding box center [208, 199] width 10 height 10
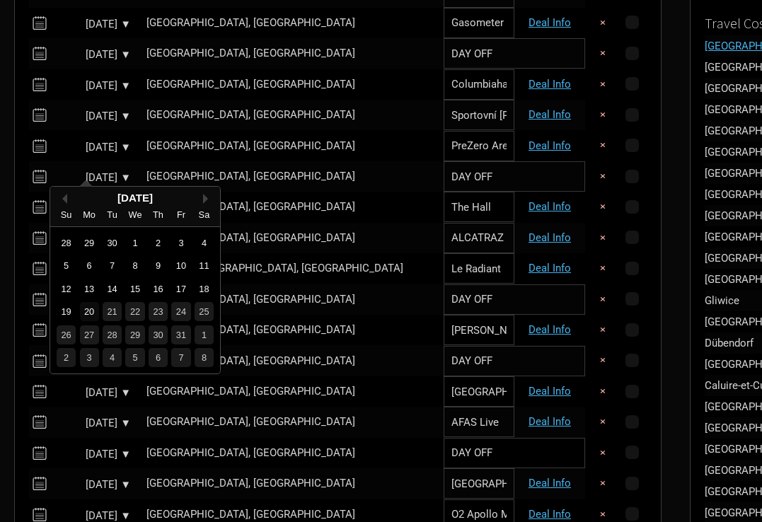
click at [91, 311] on div "20" at bounding box center [89, 311] width 19 height 19
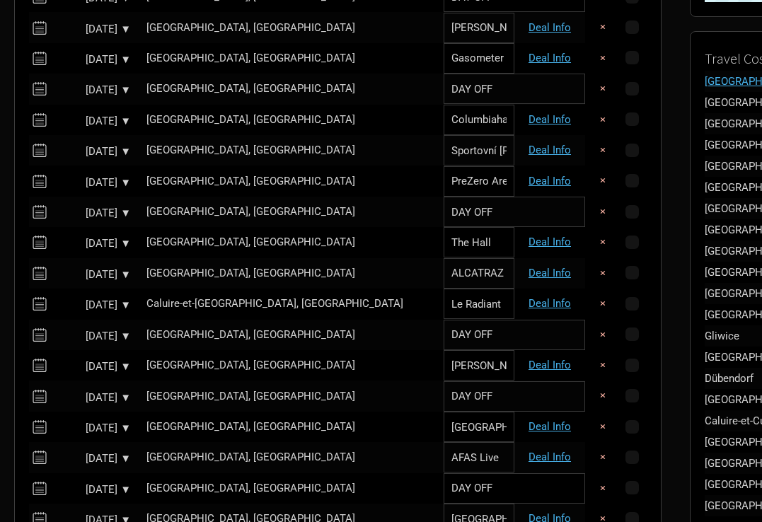
scroll to position [407, 0]
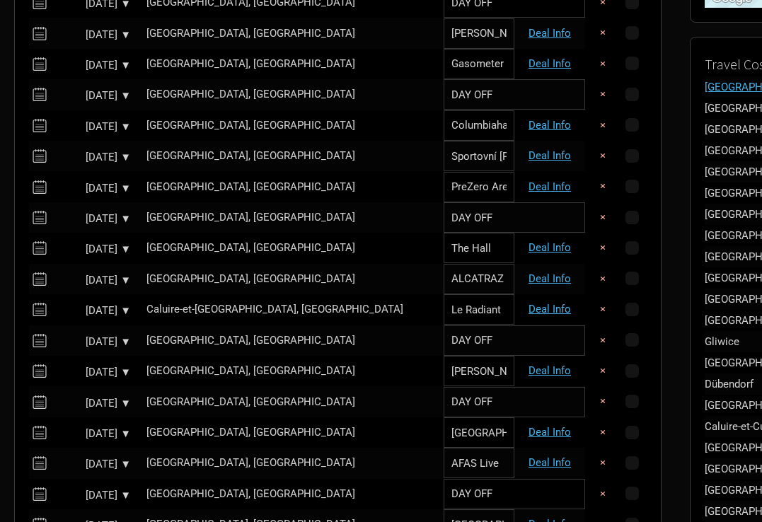
click at [87, 183] on div "Sep 19, 2025 ▼" at bounding box center [92, 188] width 78 height 11
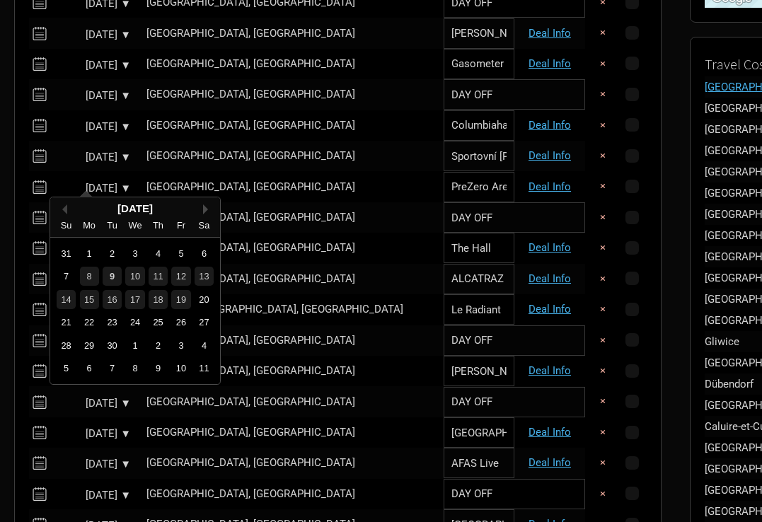
click at [205, 210] on button "Next Month" at bounding box center [208, 210] width 10 height 10
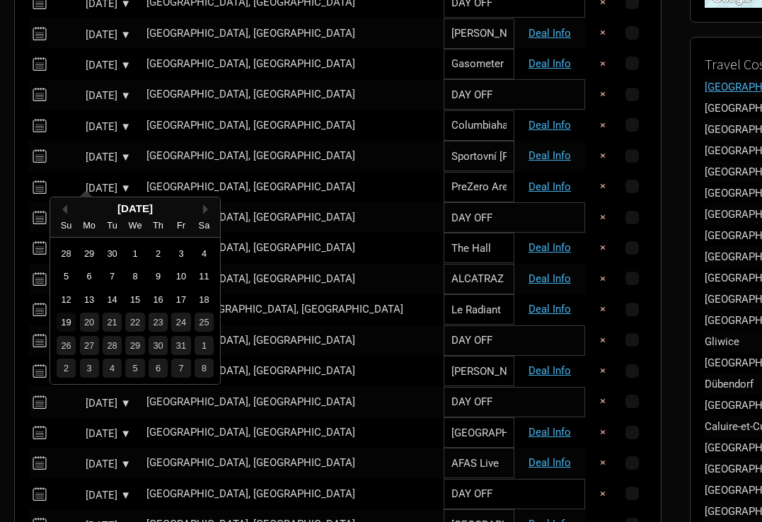
click at [66, 319] on div "19" at bounding box center [66, 322] width 19 height 19
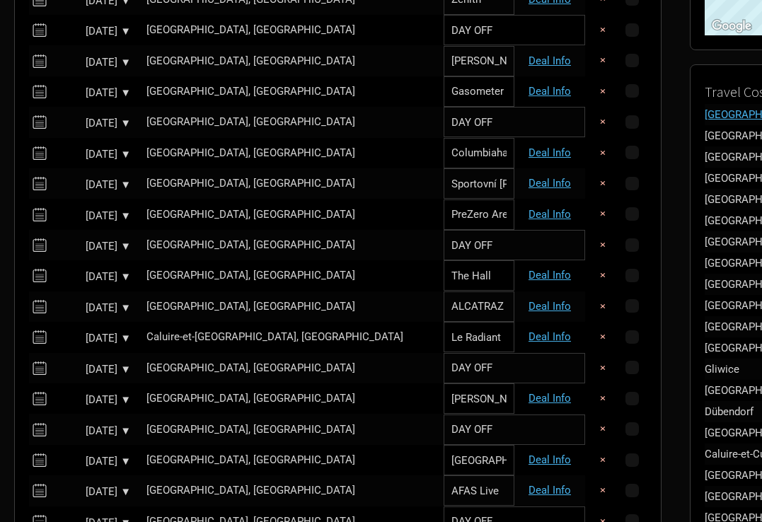
scroll to position [379, 0]
click at [96, 181] on div "Sep 18, 2025 ▼" at bounding box center [92, 186] width 78 height 11
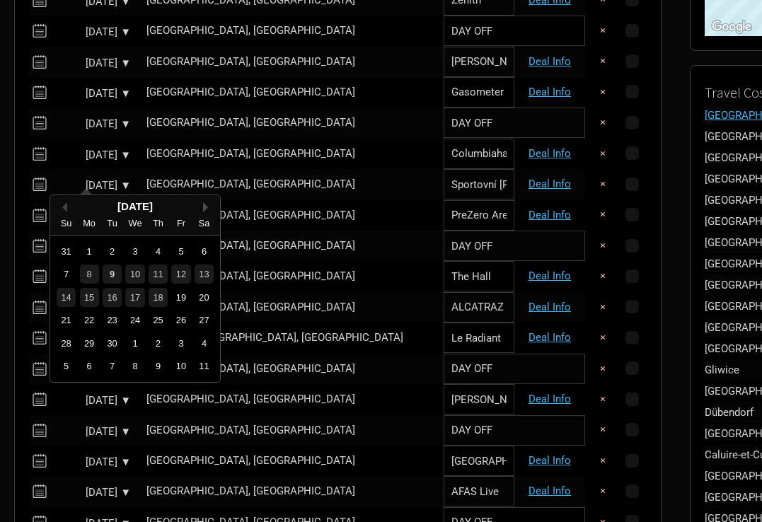
click at [204, 207] on button "Next Month" at bounding box center [208, 207] width 10 height 10
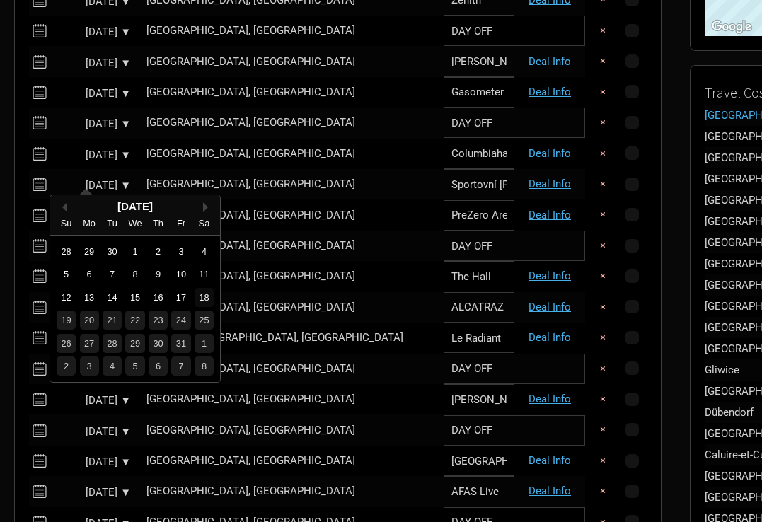
click at [205, 299] on div "18" at bounding box center [204, 297] width 19 height 19
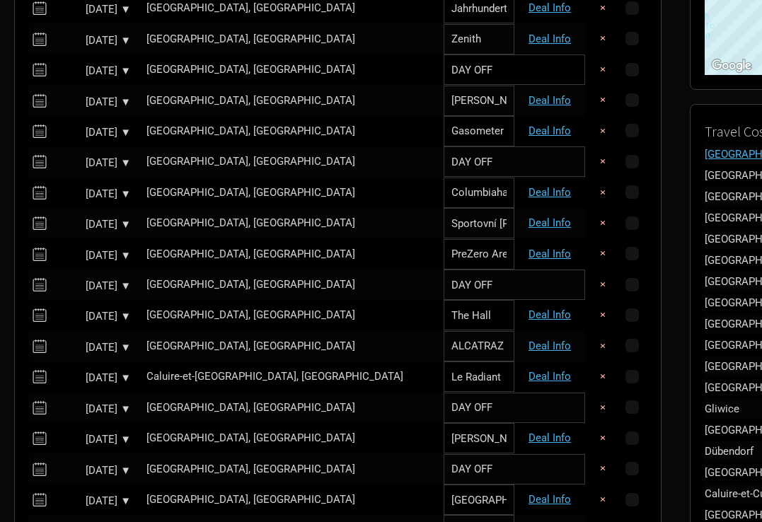
scroll to position [338, 0]
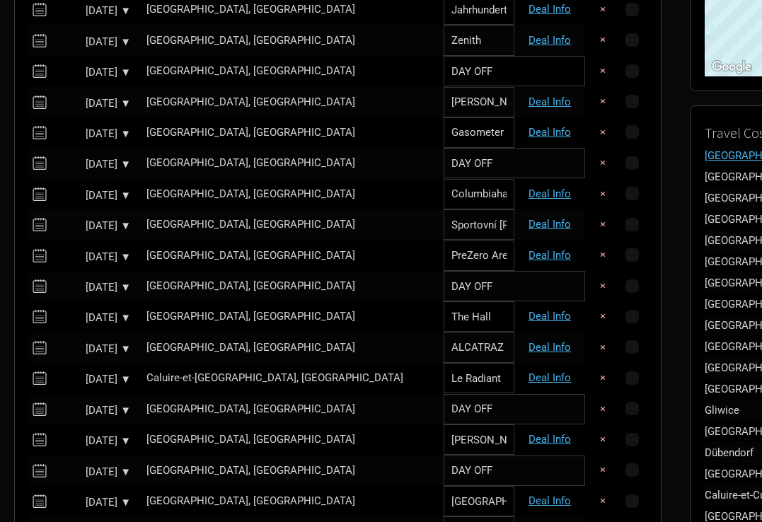
click at [82, 191] on div "Sep 17, 2025 ▼" at bounding box center [92, 195] width 78 height 11
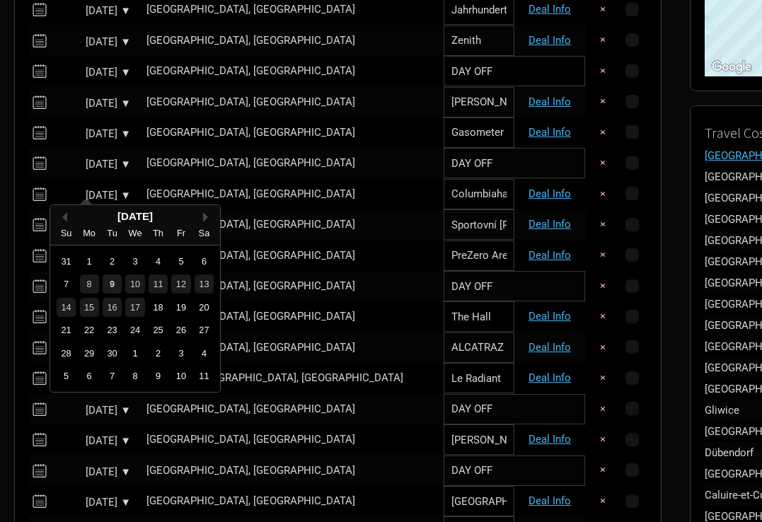
click at [203, 215] on button "Next Month" at bounding box center [208, 217] width 10 height 10
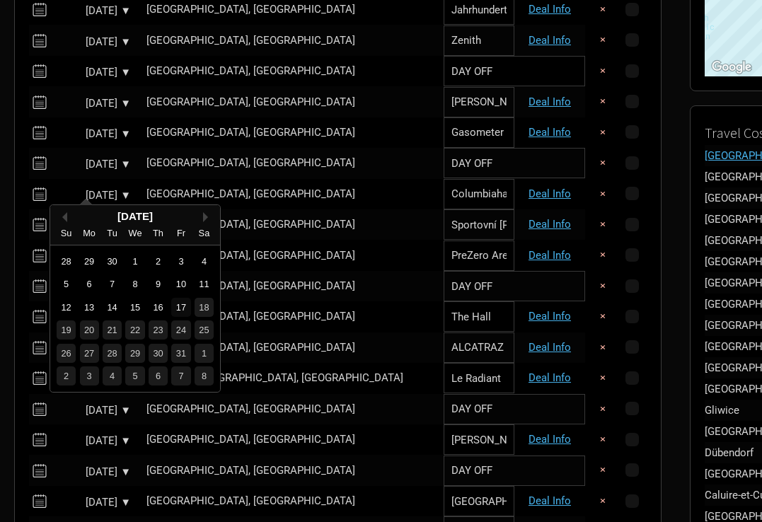
click at [179, 305] on div "17" at bounding box center [180, 307] width 19 height 19
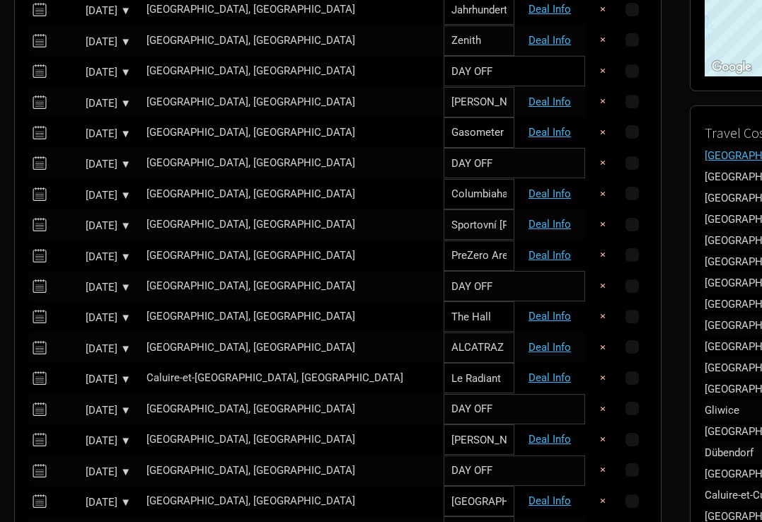
click at [83, 159] on div "Sep 16, 2025 ▼" at bounding box center [92, 164] width 78 height 11
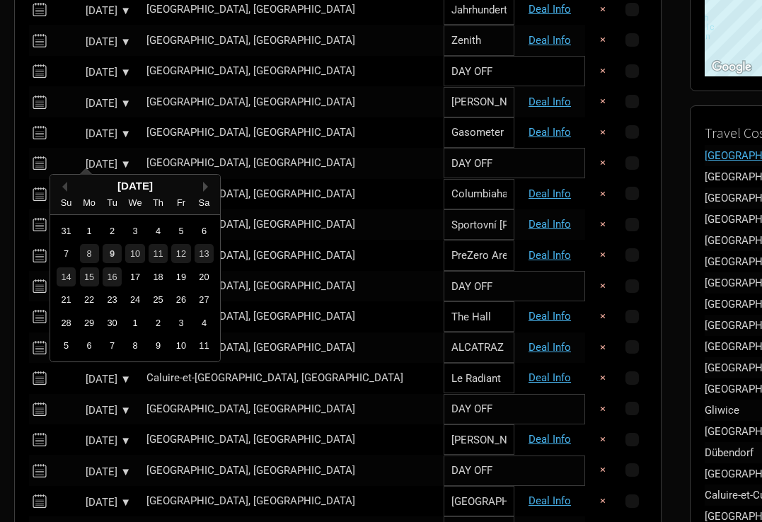
click at [205, 185] on button "Next Month" at bounding box center [208, 187] width 10 height 10
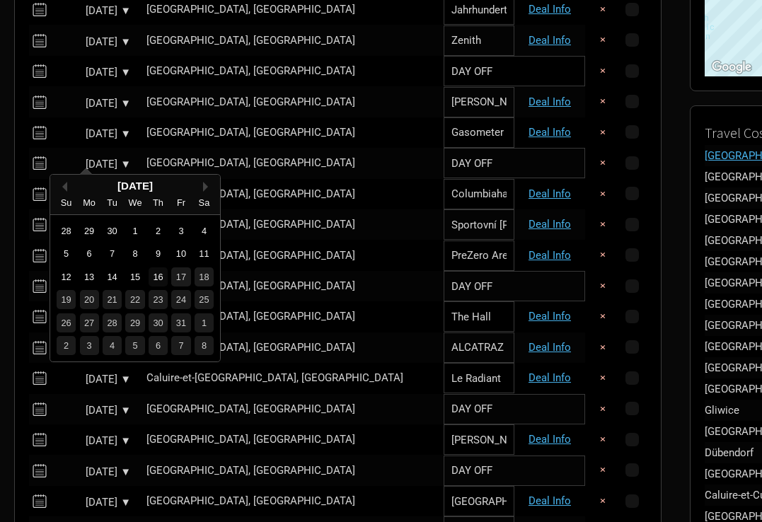
click at [159, 278] on div "16" at bounding box center [158, 277] width 19 height 19
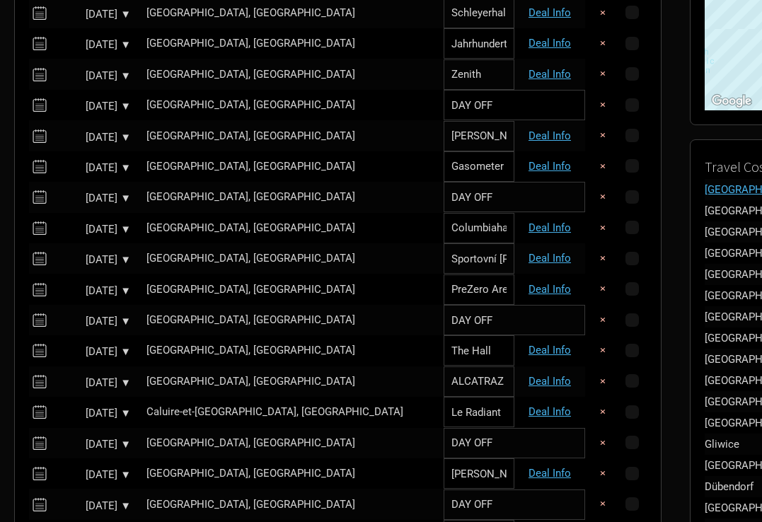
scroll to position [288, 0]
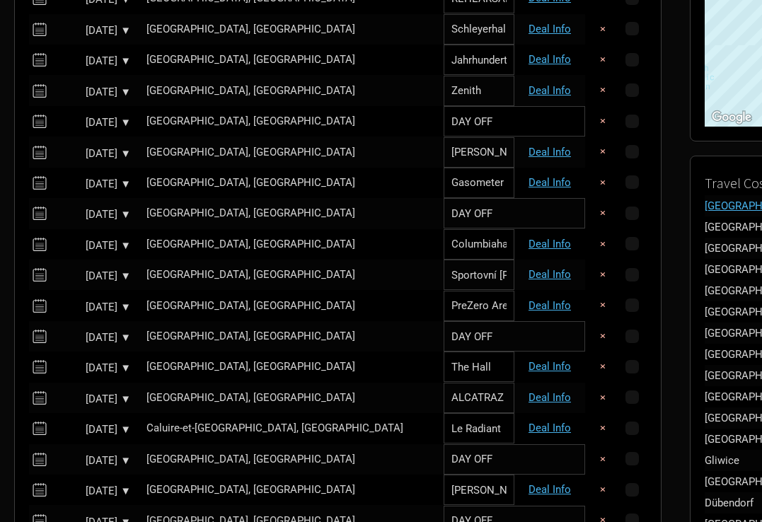
click at [93, 179] on div "Sep 15, 2025 ▼" at bounding box center [92, 184] width 78 height 11
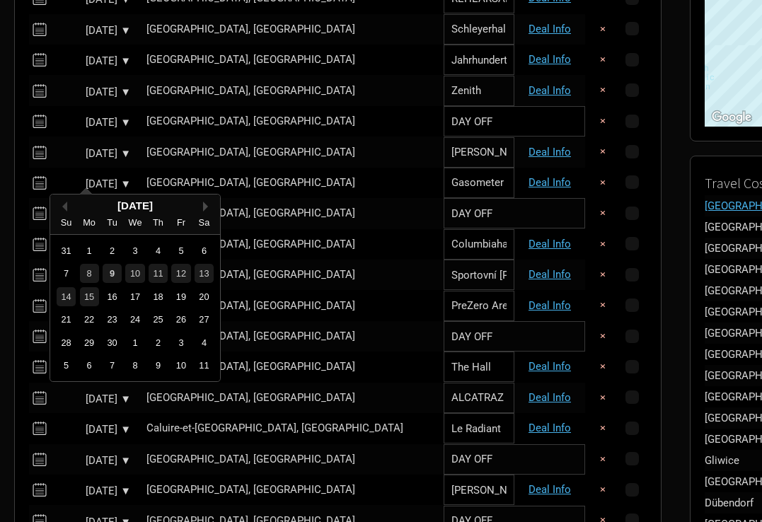
click at [204, 205] on button "Next Month" at bounding box center [208, 207] width 10 height 10
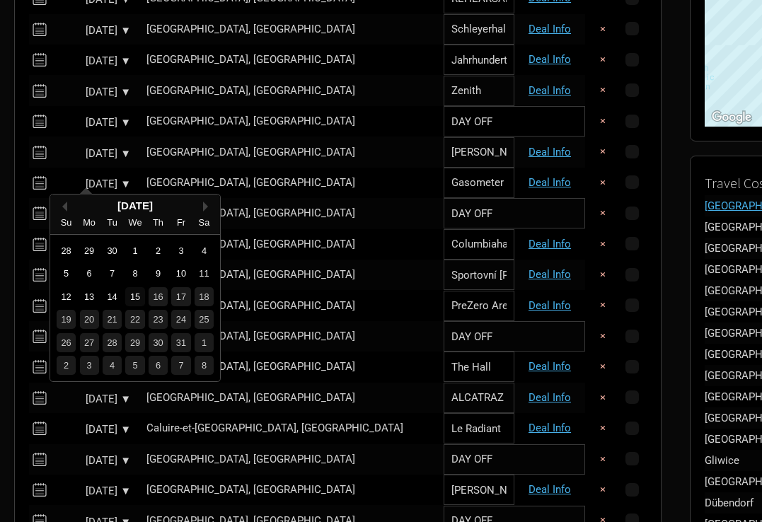
click at [137, 296] on div "15" at bounding box center [134, 296] width 19 height 19
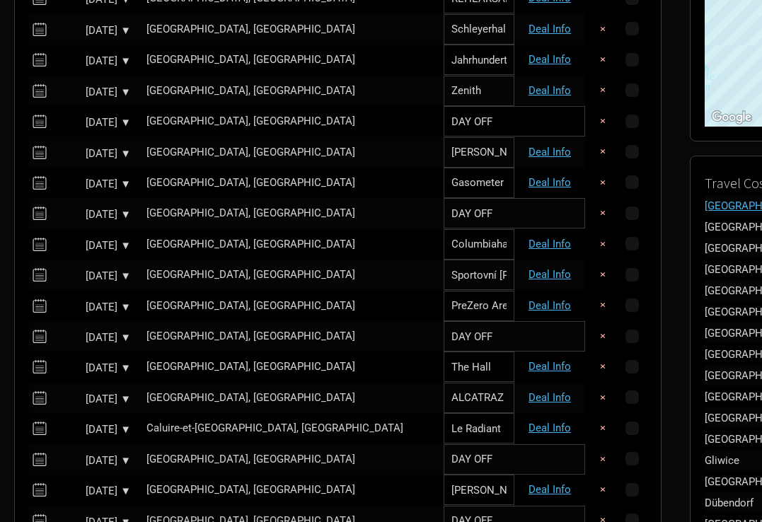
click at [91, 149] on div "Sep 14, 2025 ▼" at bounding box center [92, 154] width 78 height 11
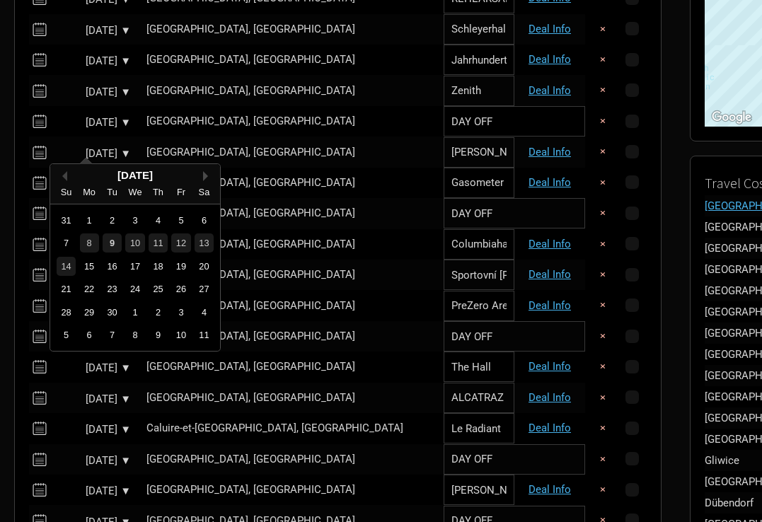
click at [204, 173] on button "Next Month" at bounding box center [208, 176] width 10 height 10
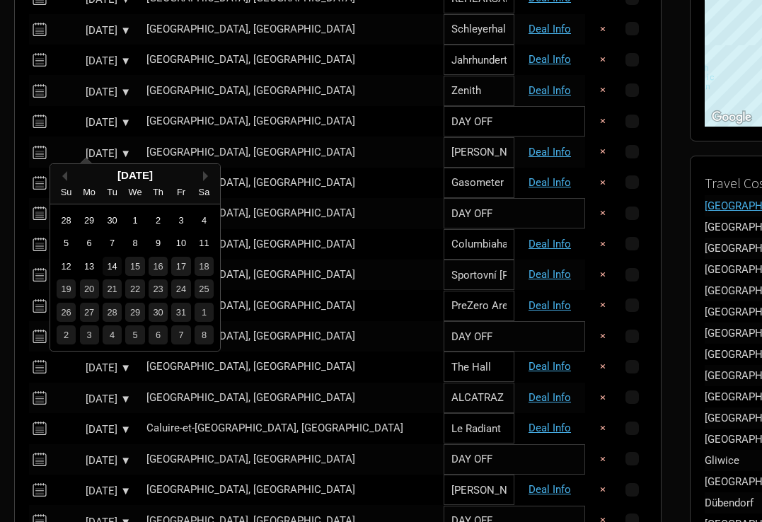
click at [117, 261] on div "14" at bounding box center [112, 266] width 19 height 19
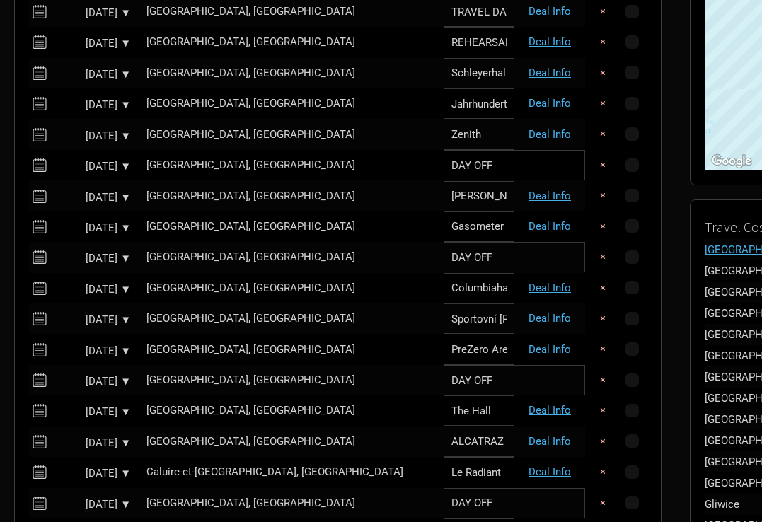
scroll to position [229, 0]
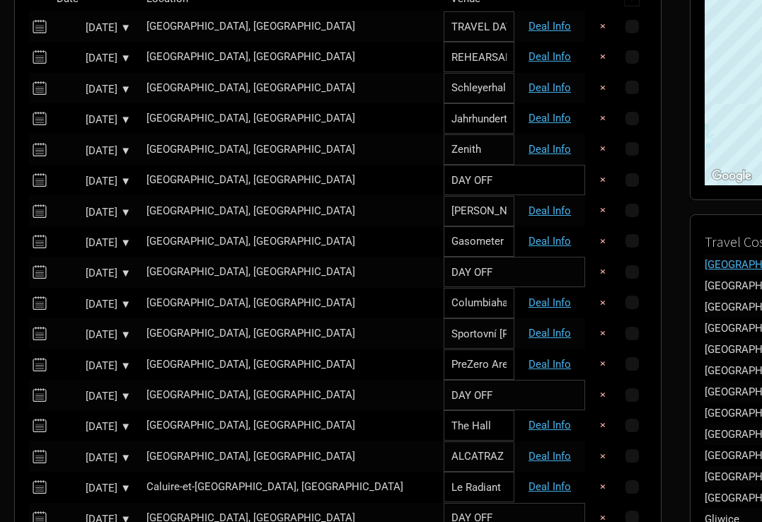
click at [99, 178] on div "Sep 13, 2025 ▼" at bounding box center [92, 181] width 78 height 11
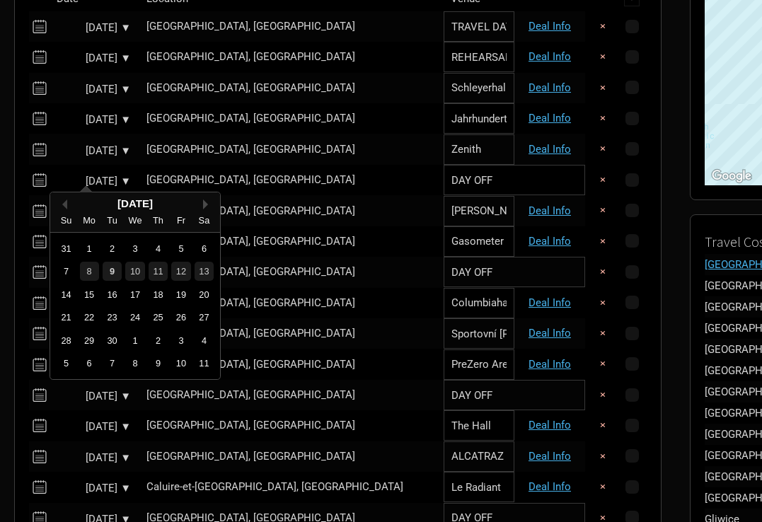
click at [205, 202] on button "Next Month" at bounding box center [208, 205] width 10 height 10
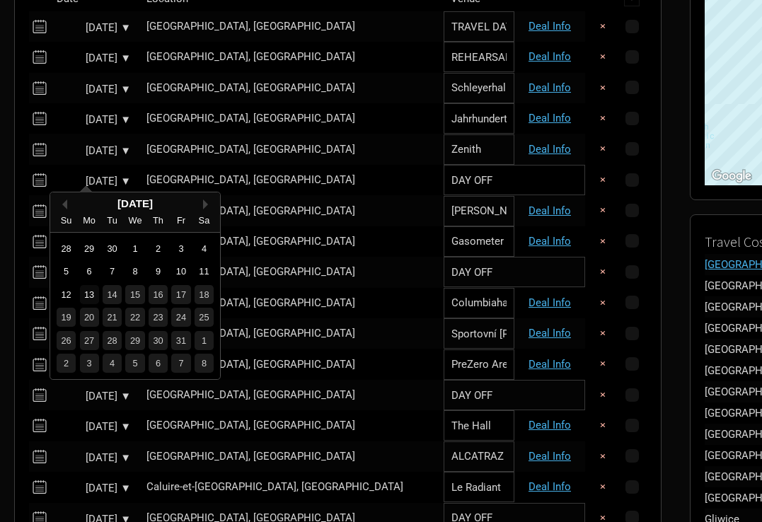
click at [91, 293] on div "13" at bounding box center [89, 294] width 19 height 19
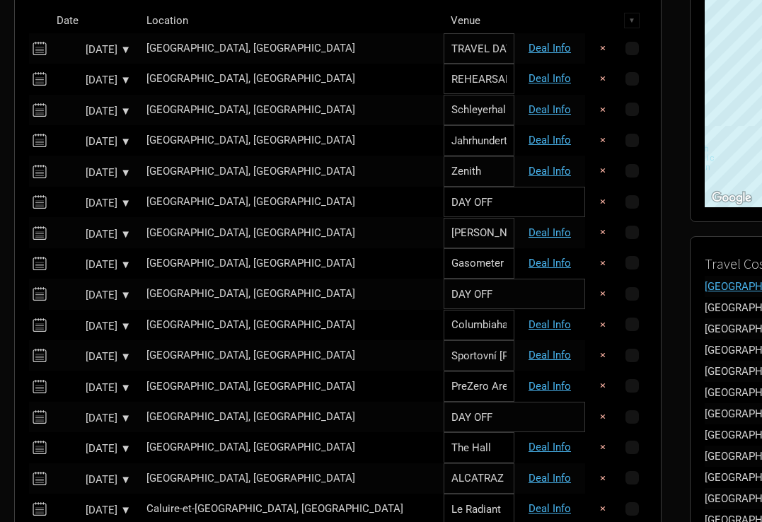
scroll to position [178, 0]
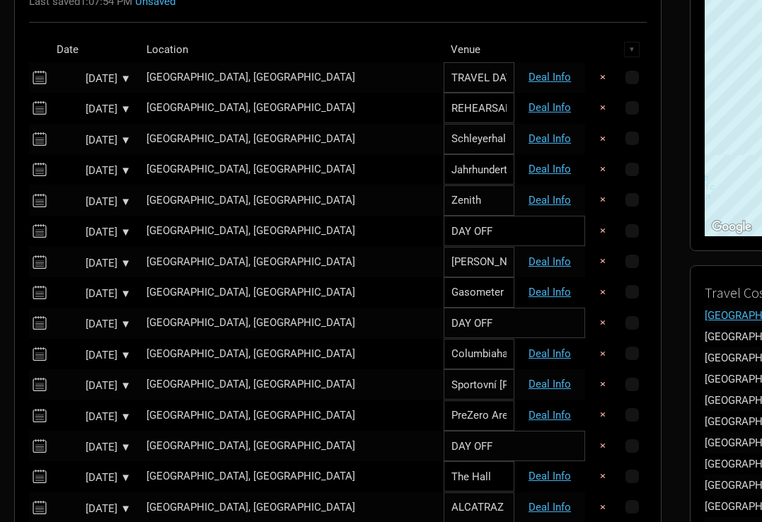
click at [87, 197] on div "Sep 12, 2025 ▼" at bounding box center [92, 202] width 78 height 11
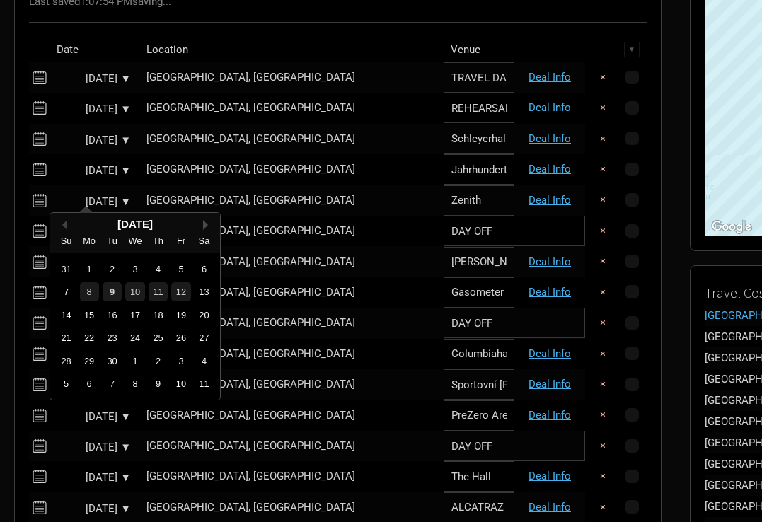
click at [207, 222] on button "Next Month" at bounding box center [208, 225] width 10 height 10
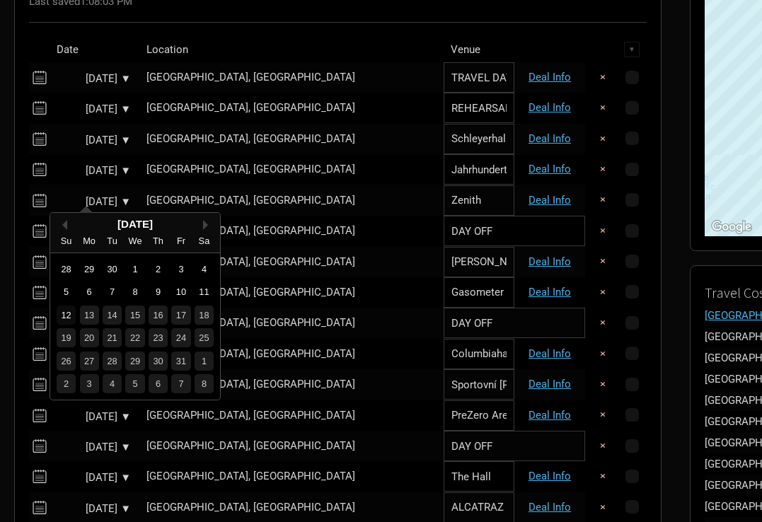
click at [64, 315] on div "12" at bounding box center [66, 315] width 19 height 19
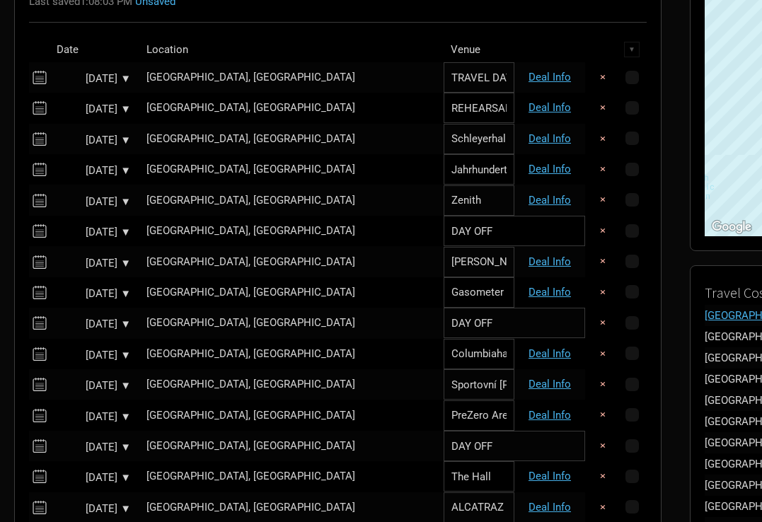
click at [86, 169] on div "Sep 11, 2025 ▼" at bounding box center [92, 171] width 78 height 11
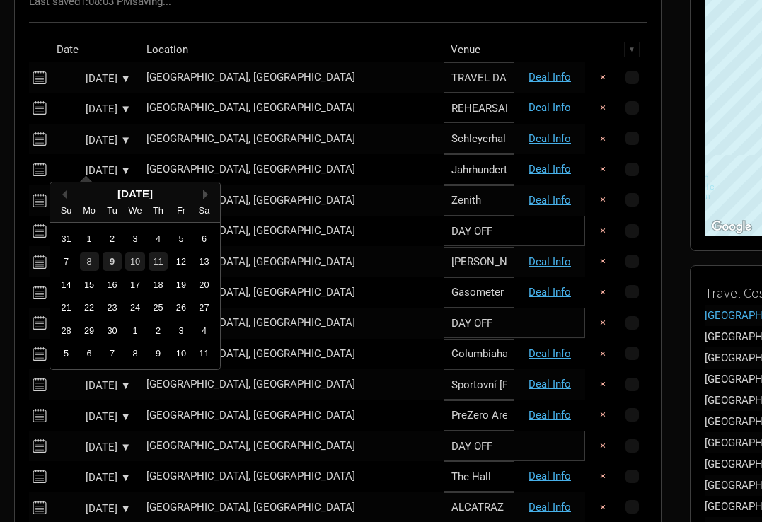
click at [205, 193] on button "Next Month" at bounding box center [208, 195] width 10 height 10
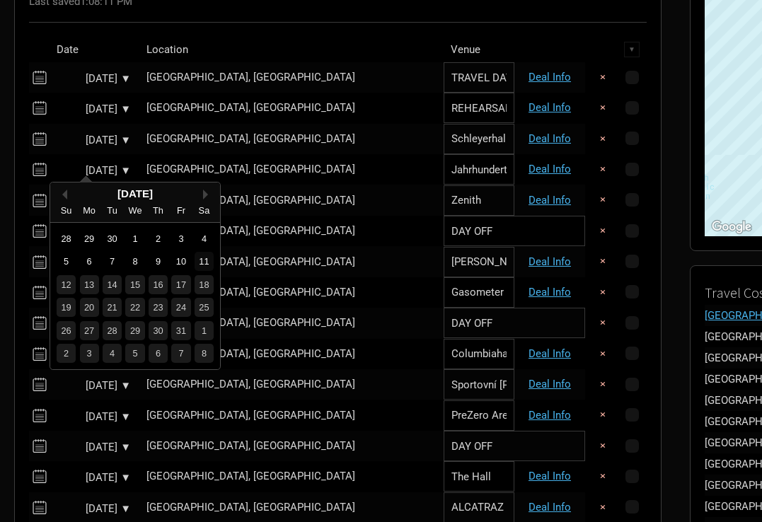
click at [200, 254] on div "11" at bounding box center [204, 261] width 19 height 19
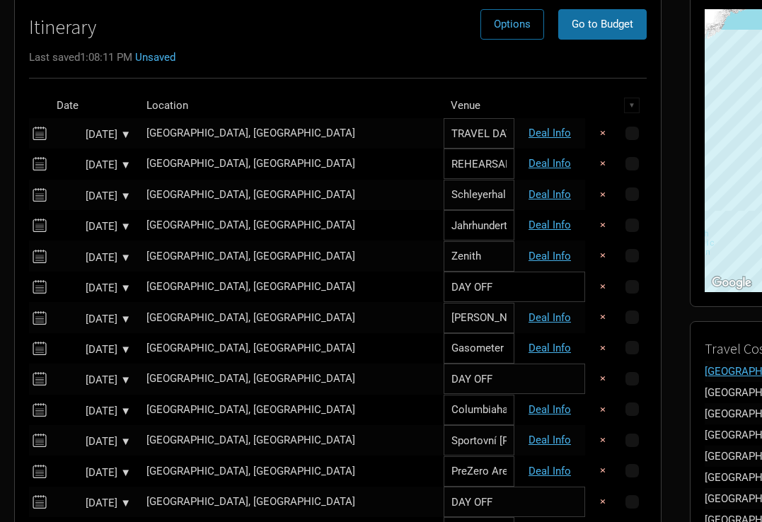
scroll to position [122, 0]
click at [89, 192] on div "Sep 10, 2025 ▼" at bounding box center [92, 197] width 78 height 11
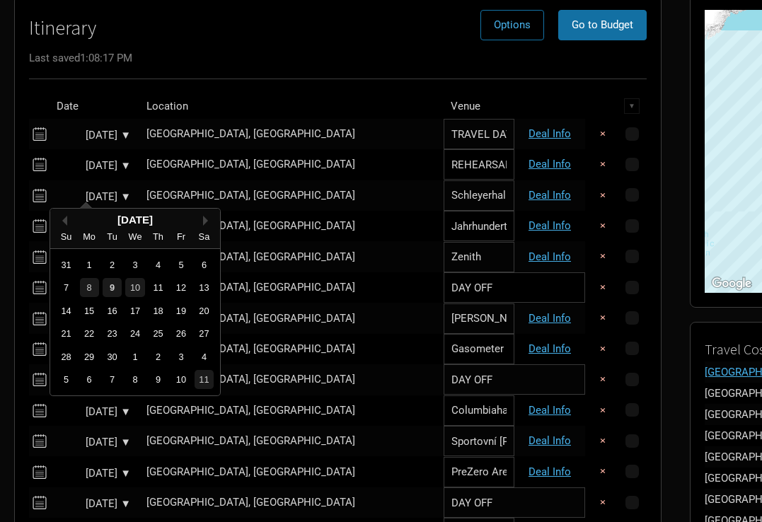
click at [202, 219] on div "September 2025" at bounding box center [135, 220] width 170 height 11
click at [203, 219] on button "Next Month" at bounding box center [208, 221] width 10 height 10
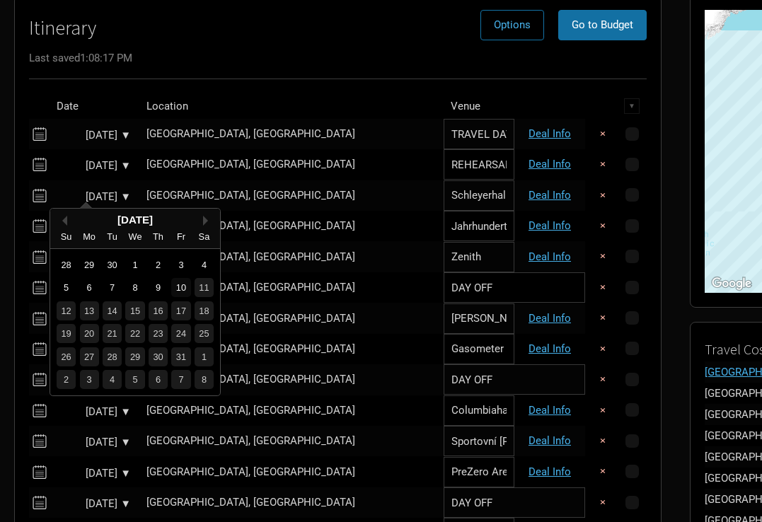
click at [183, 286] on div "10" at bounding box center [180, 287] width 19 height 19
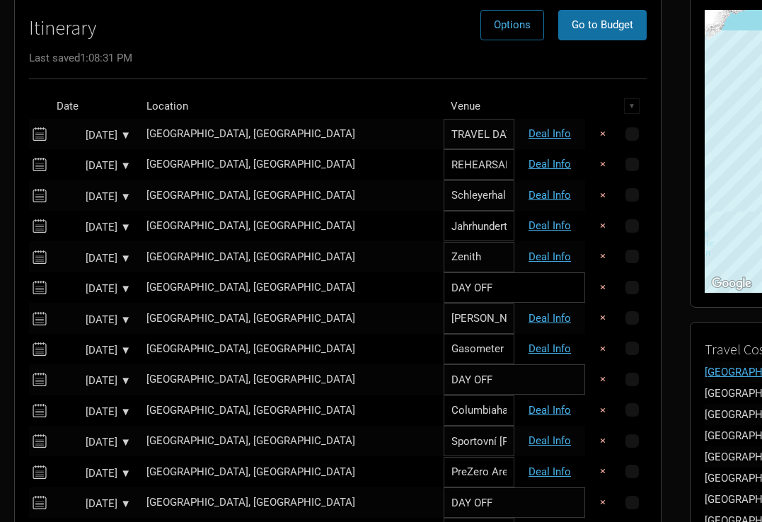
click at [93, 158] on td "Sep 9, 2025 ▼" at bounding box center [92, 164] width 85 height 30
click at [101, 153] on td "Sep 9, 2025 ▼" at bounding box center [92, 164] width 85 height 30
click at [105, 161] on div "Sep 9, 2025 ▼" at bounding box center [92, 166] width 78 height 11
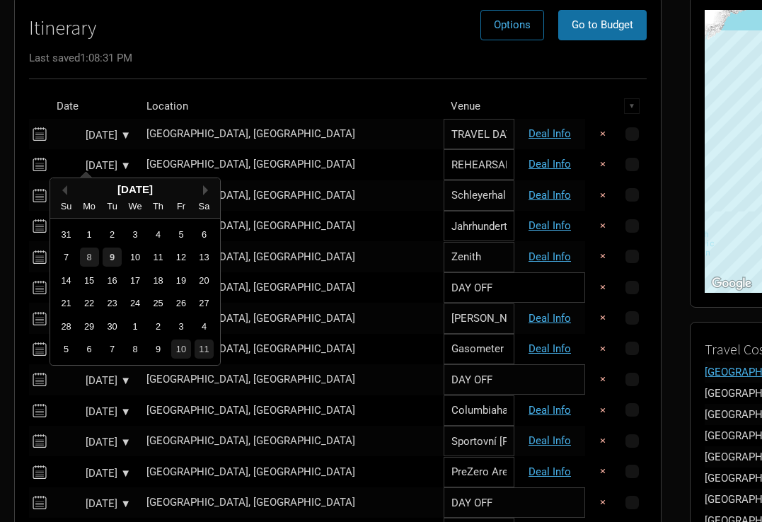
click at [203, 188] on button "Next Month" at bounding box center [208, 190] width 10 height 10
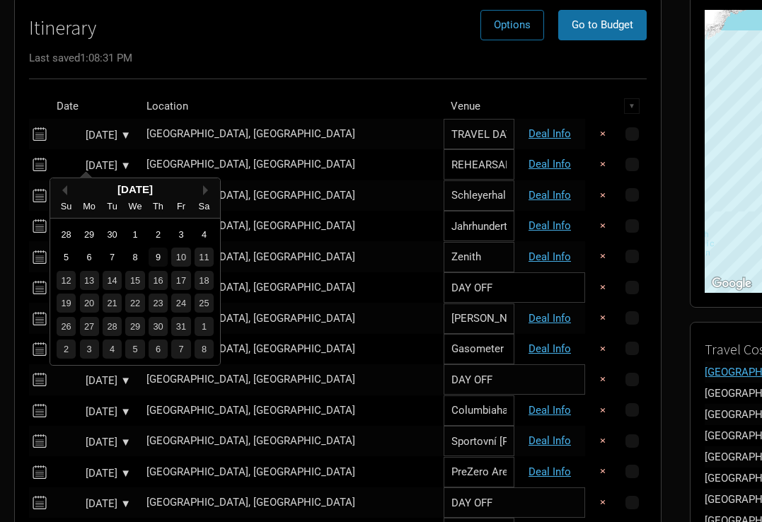
click at [160, 256] on div "9" at bounding box center [158, 257] width 19 height 19
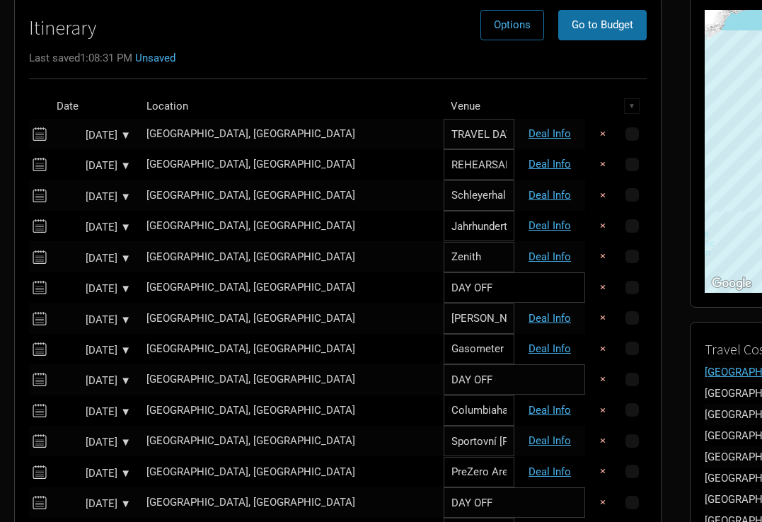
click at [76, 130] on div "Sep 8, 2025 ▼" at bounding box center [92, 135] width 78 height 11
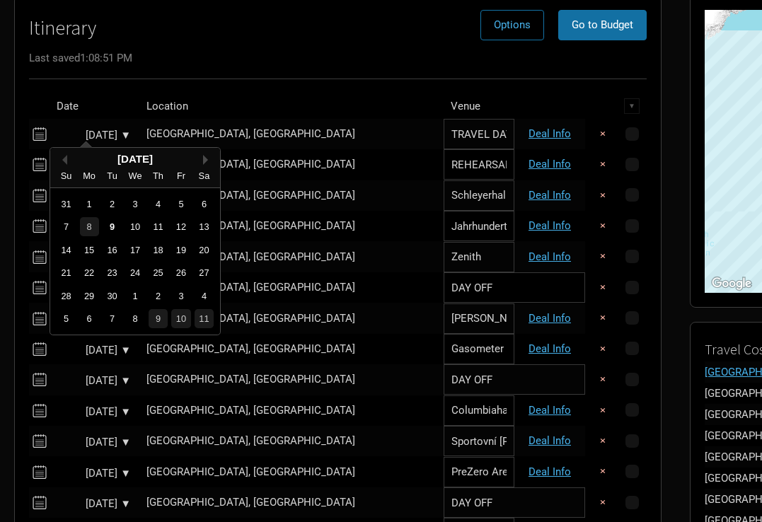
click at [203, 156] on button "Next Month" at bounding box center [208, 160] width 10 height 10
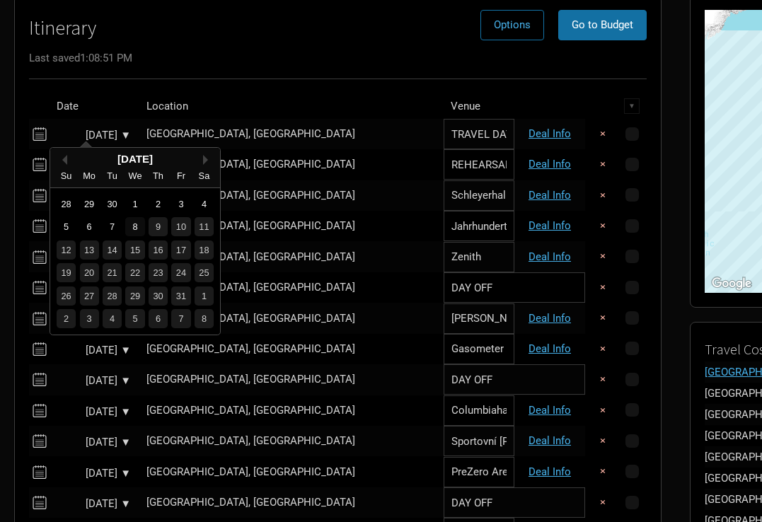
click at [134, 225] on div "8" at bounding box center [134, 226] width 19 height 19
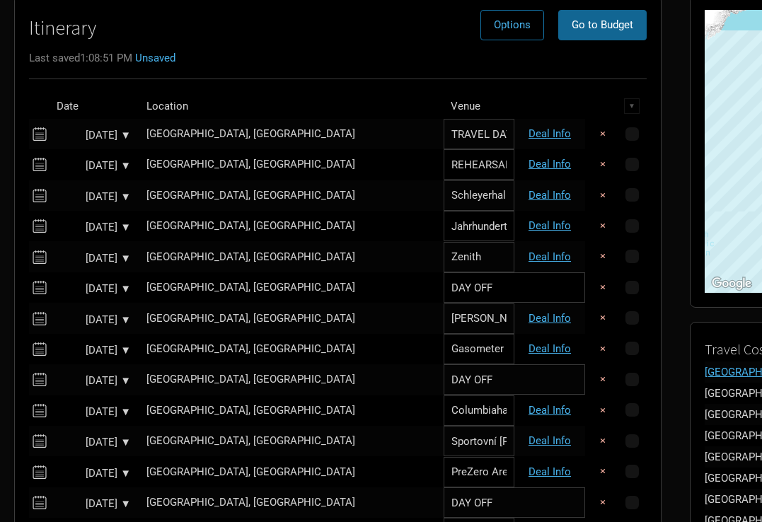
click at [572, 21] on span "Go to Budget" at bounding box center [603, 24] width 62 height 13
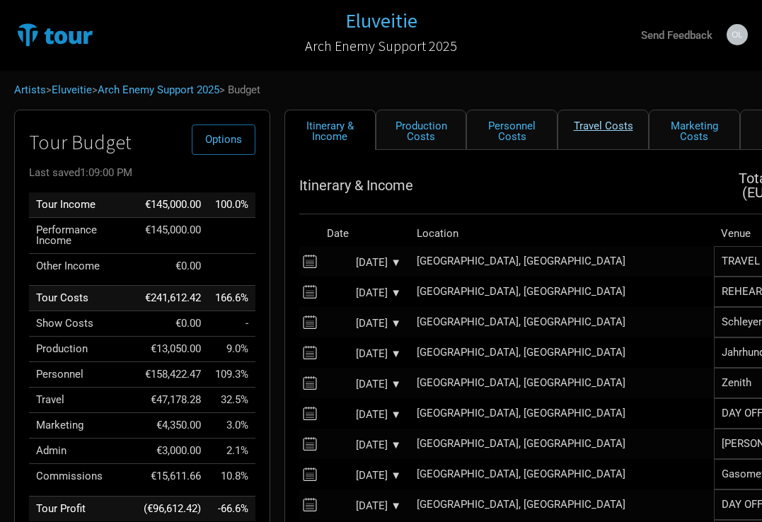
click at [587, 121] on link "Travel Costs" at bounding box center [603, 130] width 91 height 40
select select "Travel Estimates All"
select select "EUR"
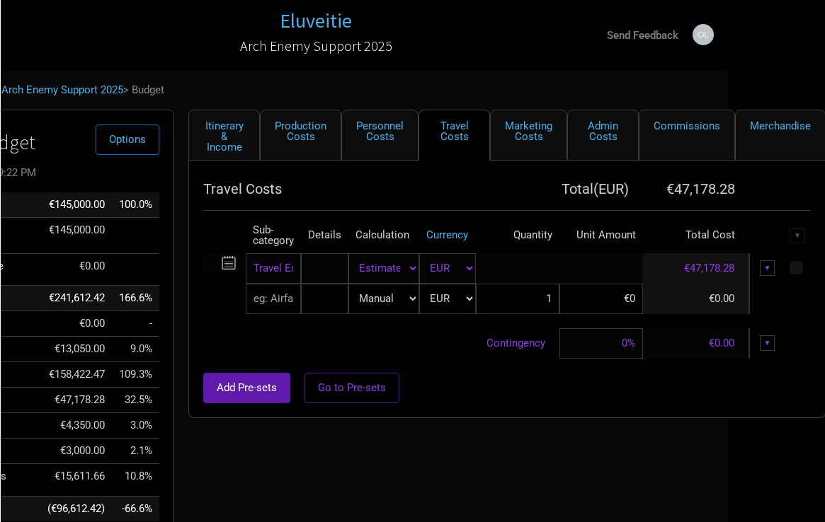
scroll to position [0, 96]
click at [762, 269] on div "▼" at bounding box center [768, 269] width 16 height 16
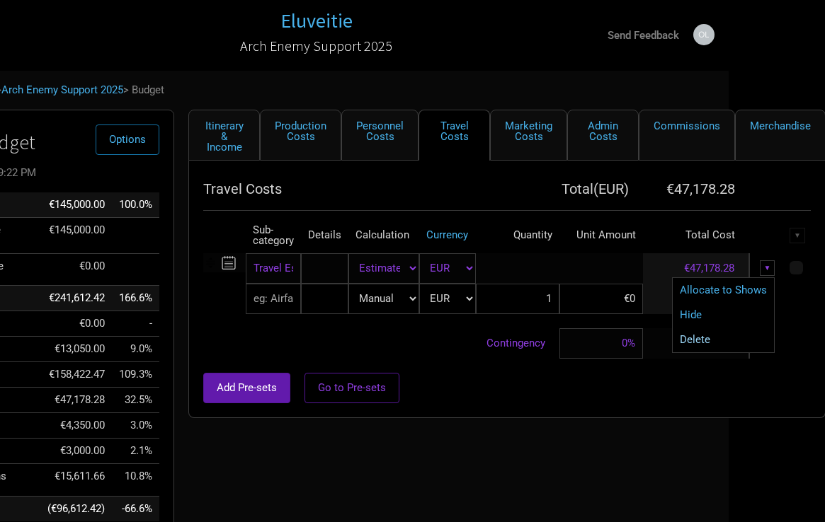
click at [719, 343] on link "Delete" at bounding box center [723, 340] width 87 height 11
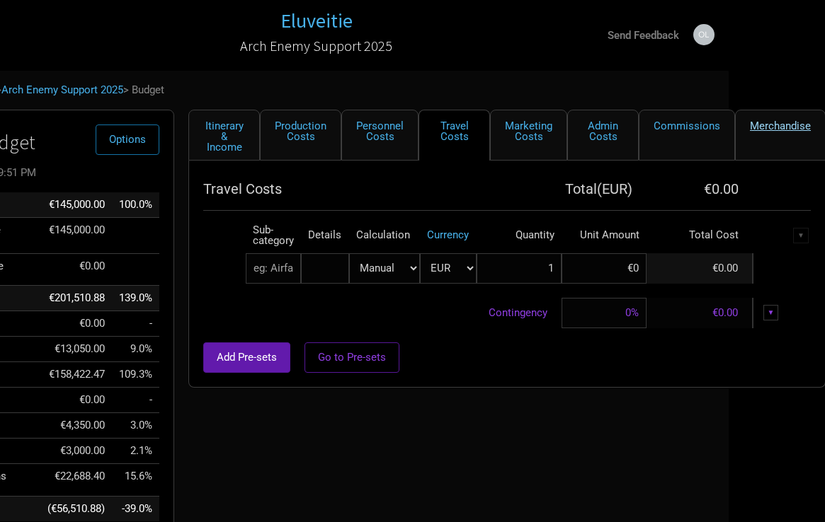
click at [762, 129] on link "Merchandise" at bounding box center [780, 135] width 91 height 51
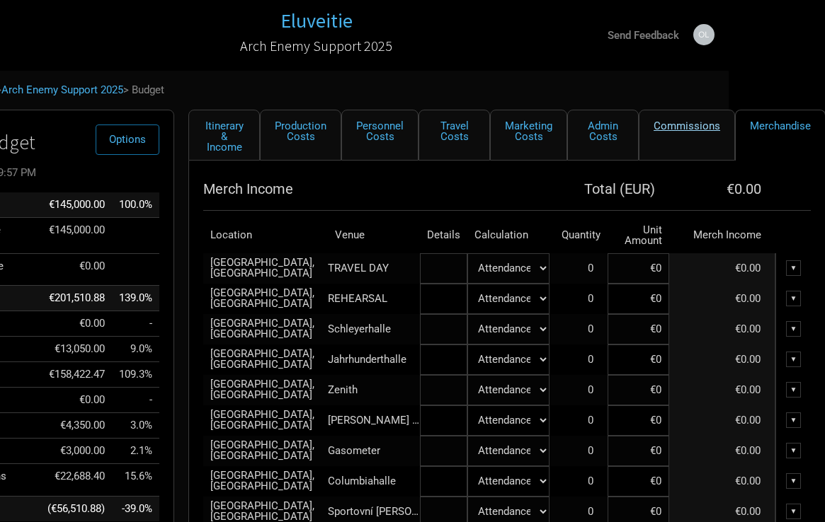
scroll to position [0, 96]
click at [697, 132] on link "Commissions" at bounding box center [687, 135] width 96 height 51
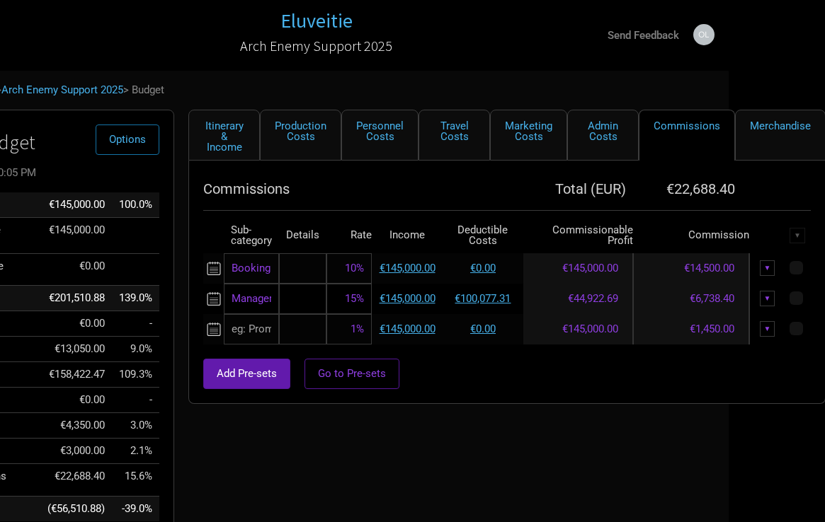
click at [762, 299] on div "▼" at bounding box center [768, 299] width 16 height 16
click at [721, 370] on link "Delete" at bounding box center [731, 370] width 69 height 11
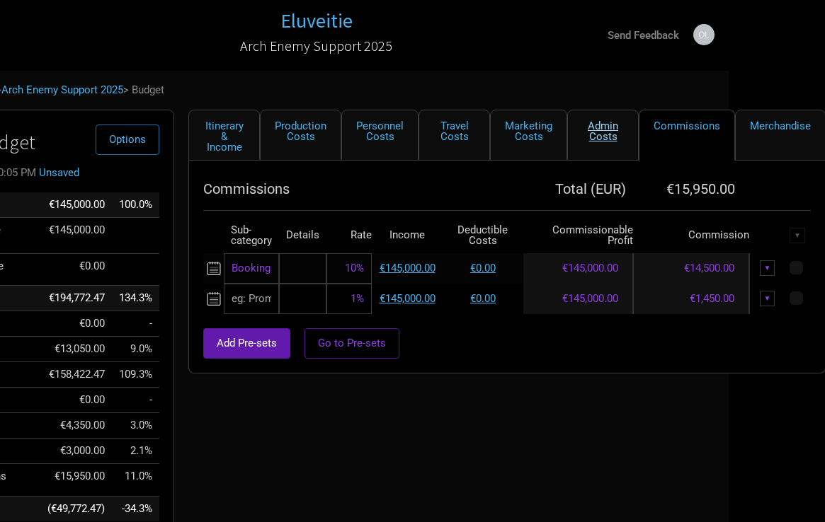
click at [617, 127] on link "Admin Costs" at bounding box center [603, 135] width 72 height 51
select select "Total Days"
select select "EUR"
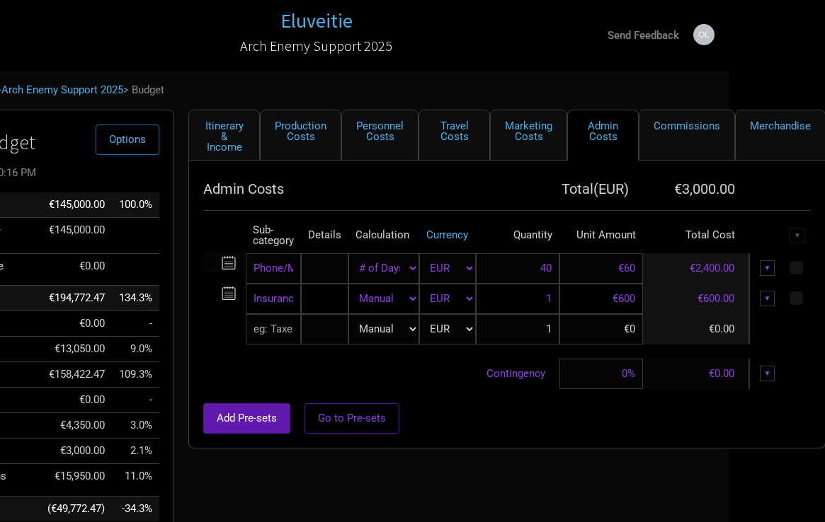
click at [762, 268] on div "▼" at bounding box center [768, 269] width 16 height 16
click at [711, 337] on link "Delete" at bounding box center [723, 340] width 87 height 11
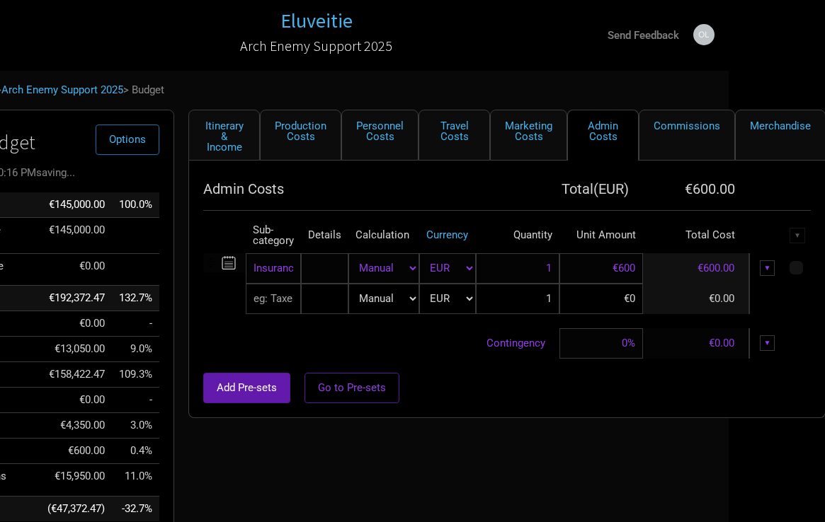
click at [762, 268] on div "▼" at bounding box center [768, 269] width 16 height 16
click at [709, 341] on link "Delete" at bounding box center [723, 340] width 87 height 11
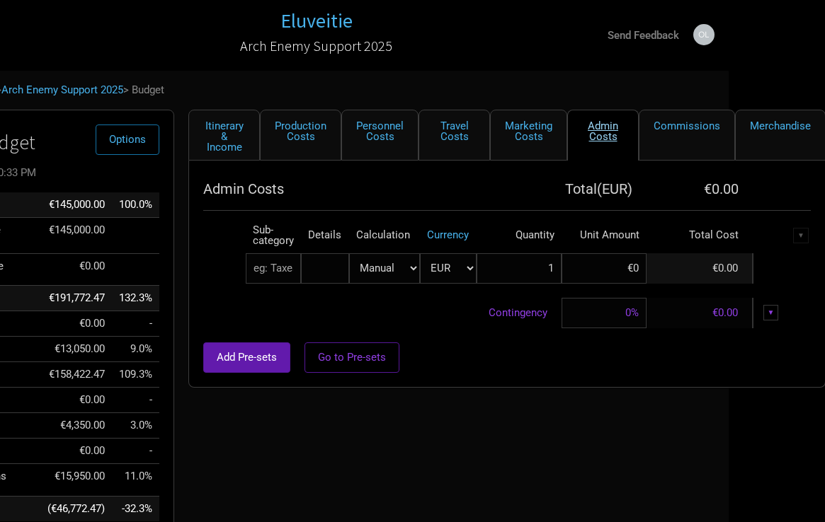
click at [604, 147] on link "Admin Costs" at bounding box center [603, 135] width 72 height 51
click at [534, 146] on link "Marketing Costs" at bounding box center [528, 135] width 77 height 51
select select "% of Gross"
select select "EUR"
select select "% of Gross"
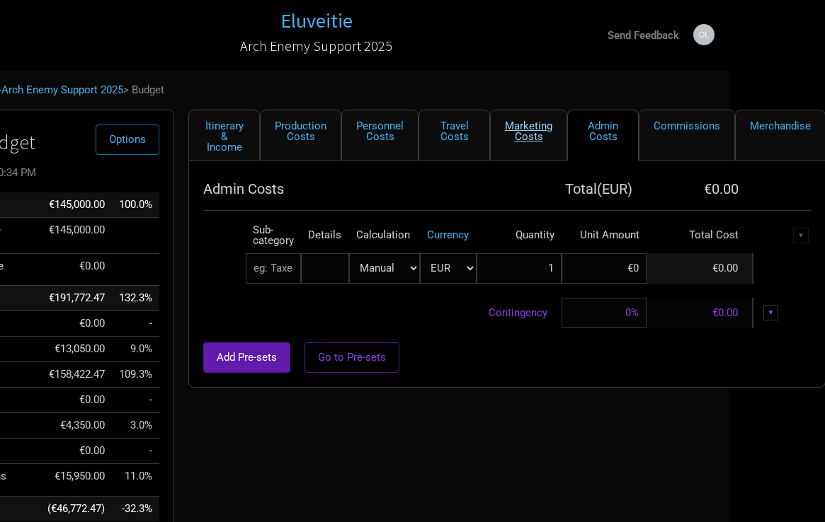
select select "EUR"
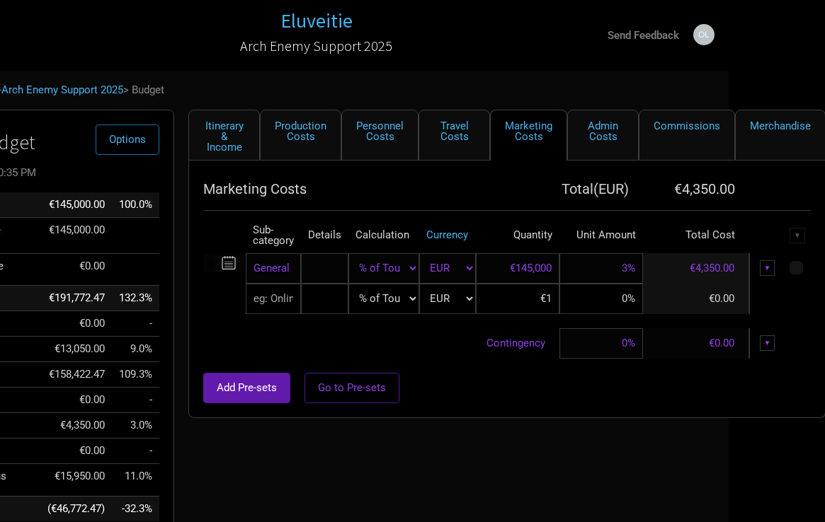
click at [762, 265] on div "▼" at bounding box center [768, 269] width 16 height 16
click at [703, 337] on link "Delete" at bounding box center [723, 340] width 87 height 11
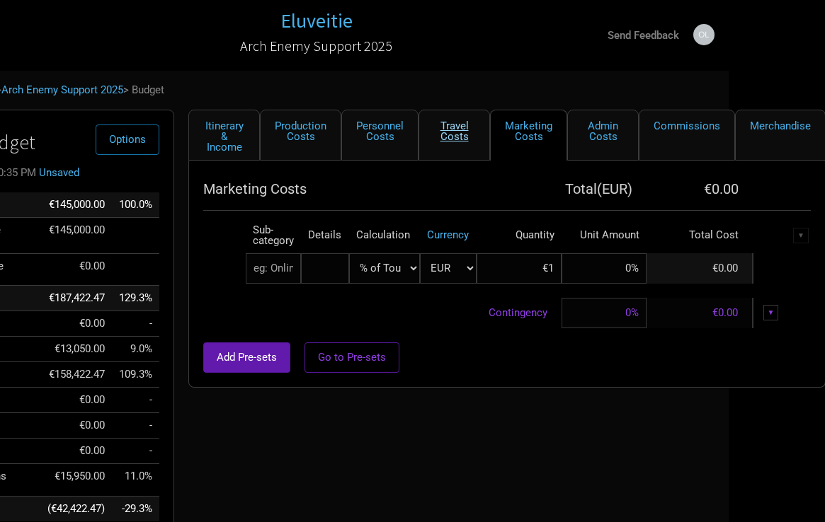
click at [454, 135] on link "Travel Costs" at bounding box center [454, 135] width 72 height 51
select select "EUR"
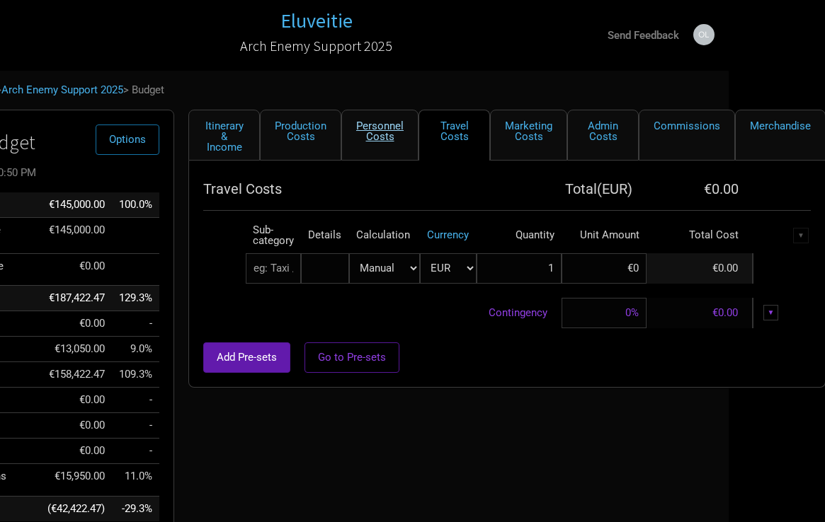
click at [373, 122] on link "Personnel Costs" at bounding box center [379, 135] width 77 height 51
select select "EUR"
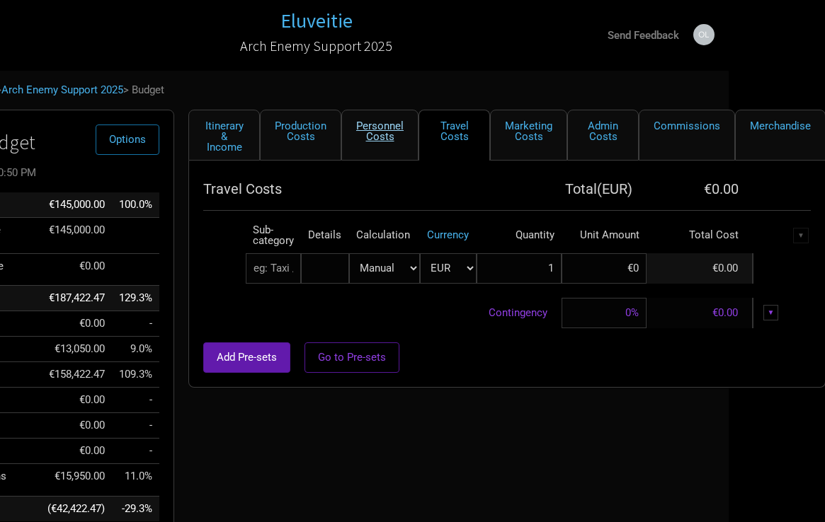
select select "EUR"
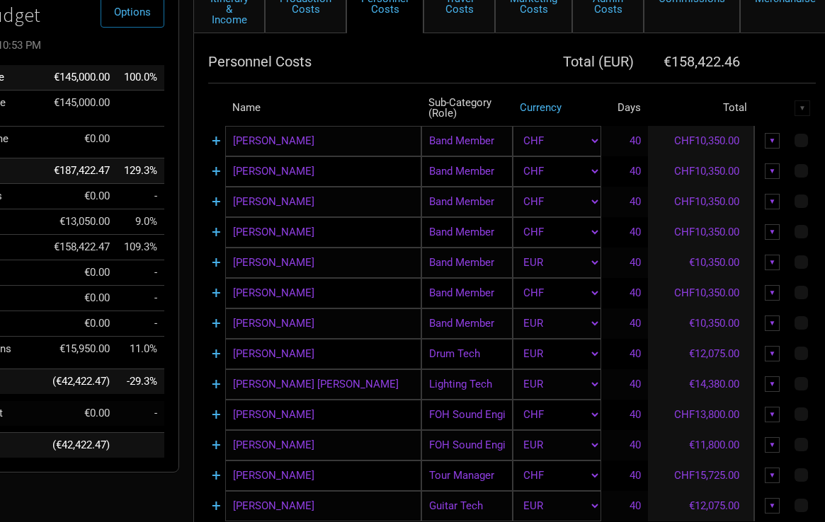
scroll to position [129, 91]
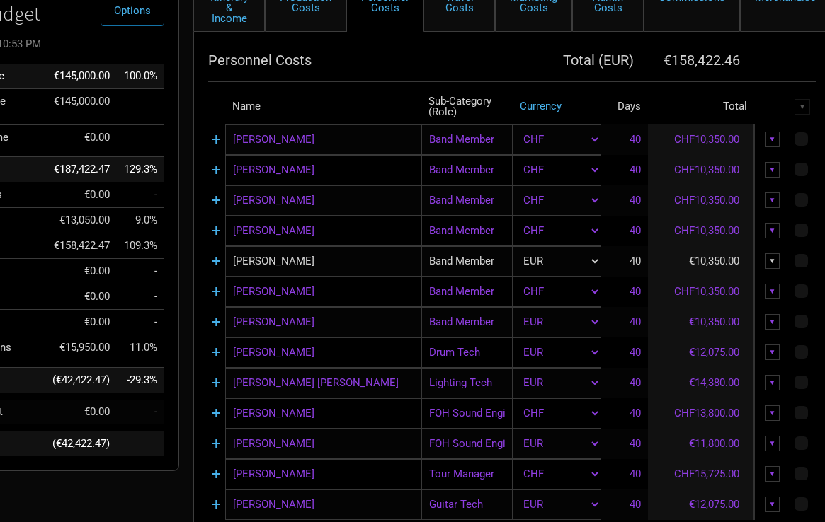
click at [297, 265] on input "Matteo Sisti" at bounding box center [323, 261] width 196 height 30
click at [217, 259] on link "+" at bounding box center [216, 261] width 9 height 18
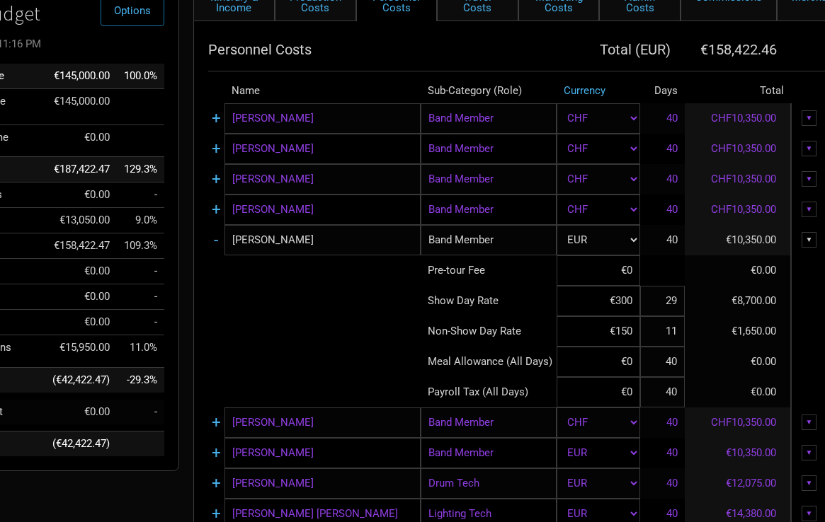
click at [276, 246] on input "Matteo Sist" at bounding box center [322, 240] width 196 height 30
type input "n"
type input "Nils Fischer"
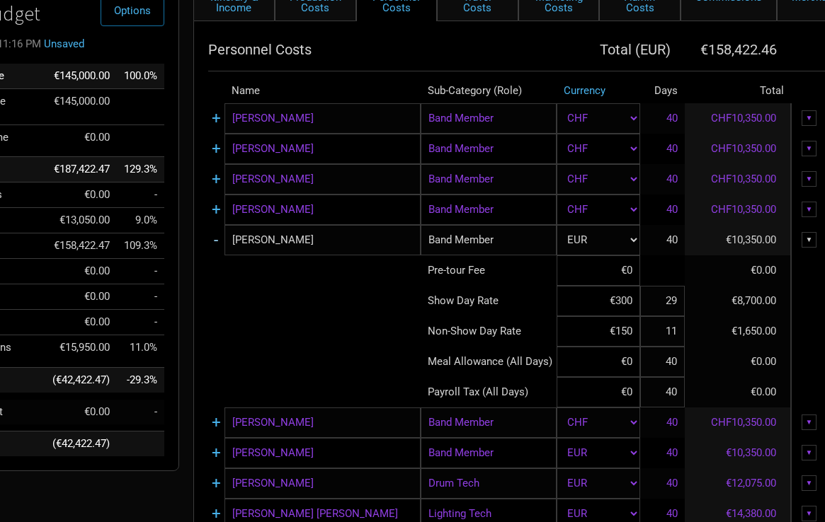
click at [214, 244] on link "-" at bounding box center [216, 240] width 4 height 18
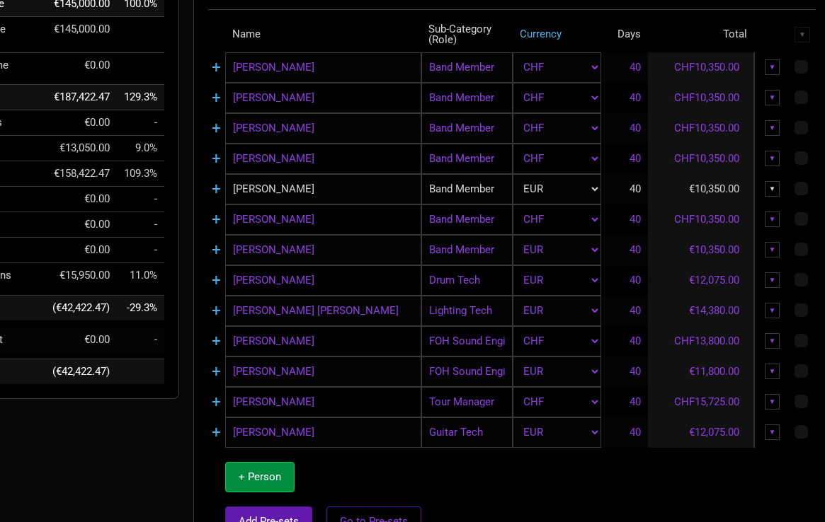
scroll to position [204, 91]
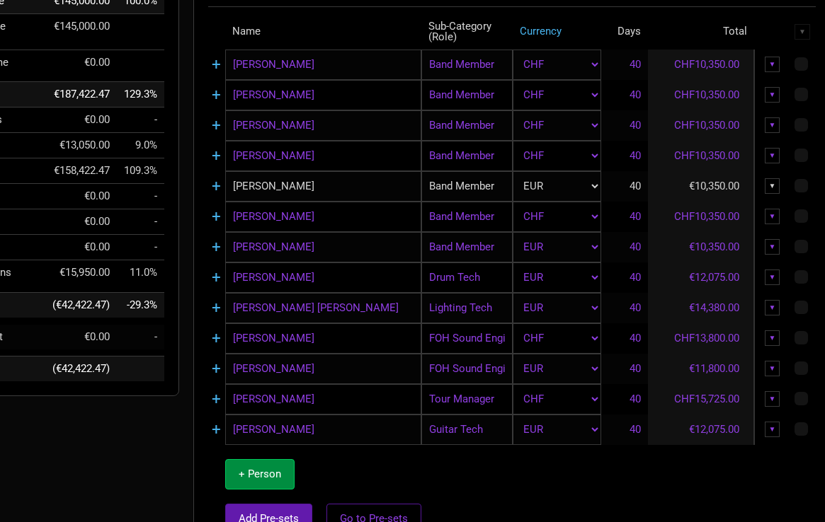
click at [324, 313] on input "Lutz Neemann" at bounding box center [323, 308] width 196 height 30
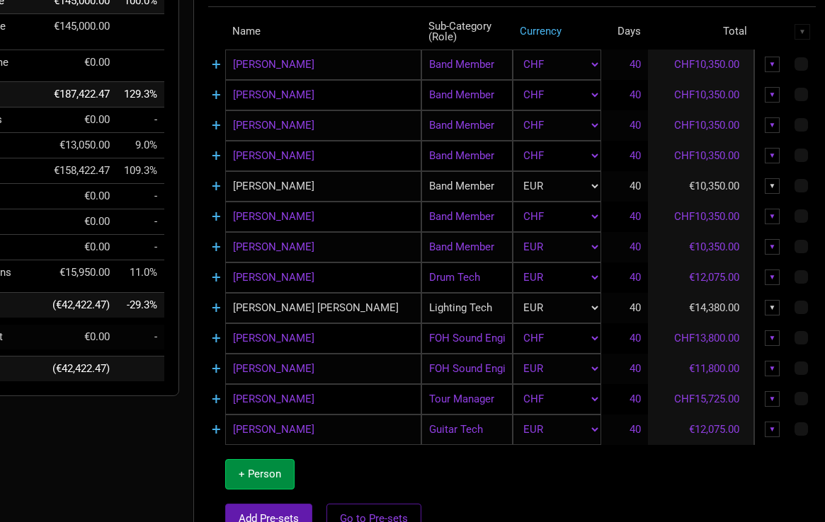
click at [324, 313] on input "Lutz Neemann" at bounding box center [323, 308] width 196 height 30
type input "Tim Weber"
click at [307, 345] on input "Sven Gerber" at bounding box center [323, 339] width 196 height 30
click at [329, 405] on input "Tanya Gavrancic" at bounding box center [323, 399] width 196 height 30
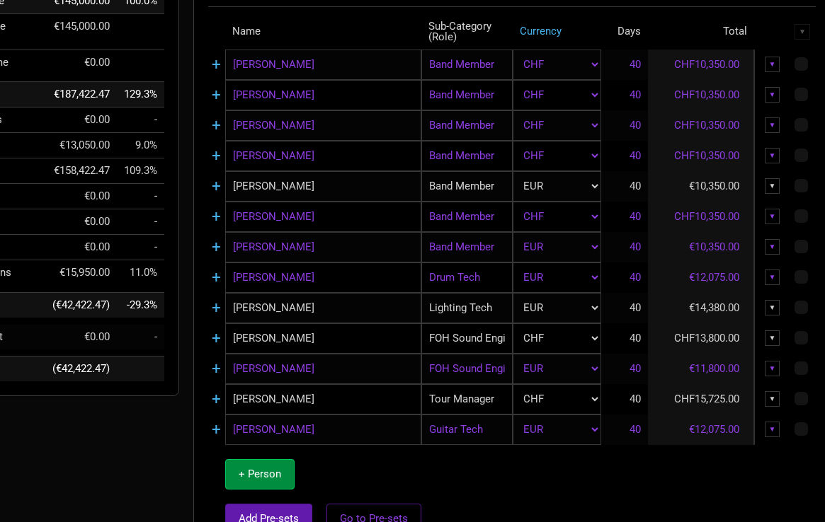
click at [329, 405] on input "Tanya Gavrancic" at bounding box center [323, 399] width 196 height 30
type input "Natalia Nazarova"
click at [359, 467] on td "+ Person Add Pre-sets Go to Pre-sets" at bounding box center [323, 497] width 196 height 104
click at [265, 476] on span "+ Person" at bounding box center [260, 474] width 42 height 13
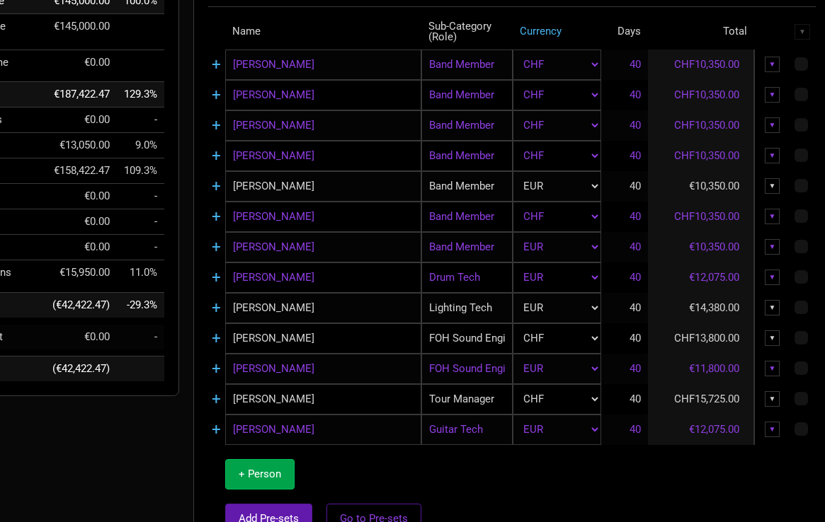
select select "EUR"
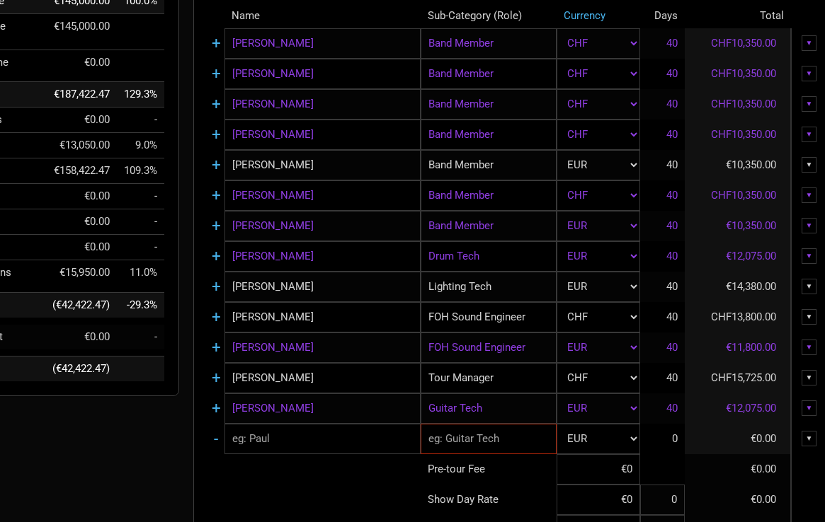
type input "29"
type input "11"
type input "40"
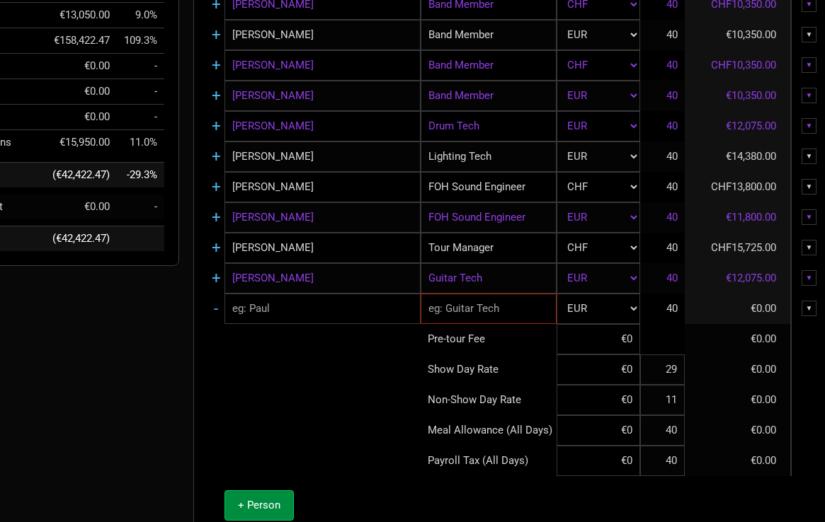
scroll to position [348, 91]
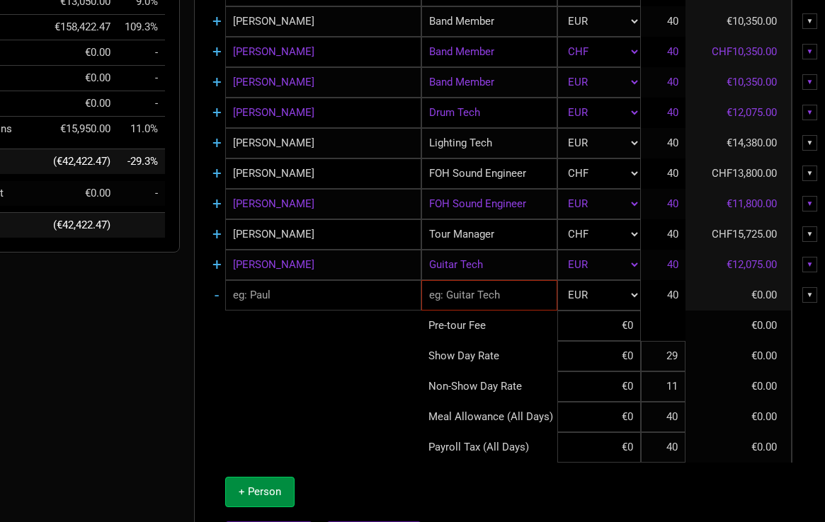
click at [270, 288] on input "text" at bounding box center [323, 295] width 196 height 30
type input "Manuel / Bea"
click at [466, 310] on input "text" at bounding box center [489, 295] width 137 height 30
type input "Social Media"
click at [604, 360] on tbody "+ Jonas Wolf Band Member 1 selection CHF EUR New ... 40 CHF10,350.00 ▼ + Kay Br…" at bounding box center [531, 226] width 644 height 682
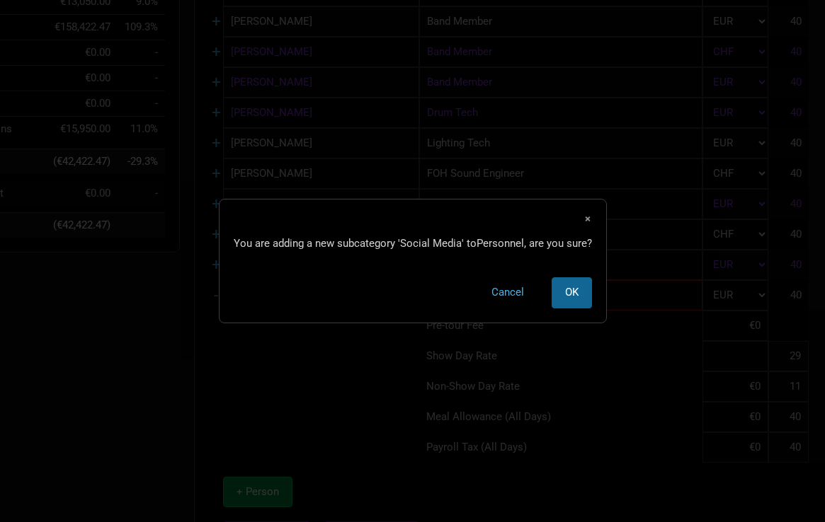
click at [571, 293] on span "OK" at bounding box center [571, 292] width 13 height 13
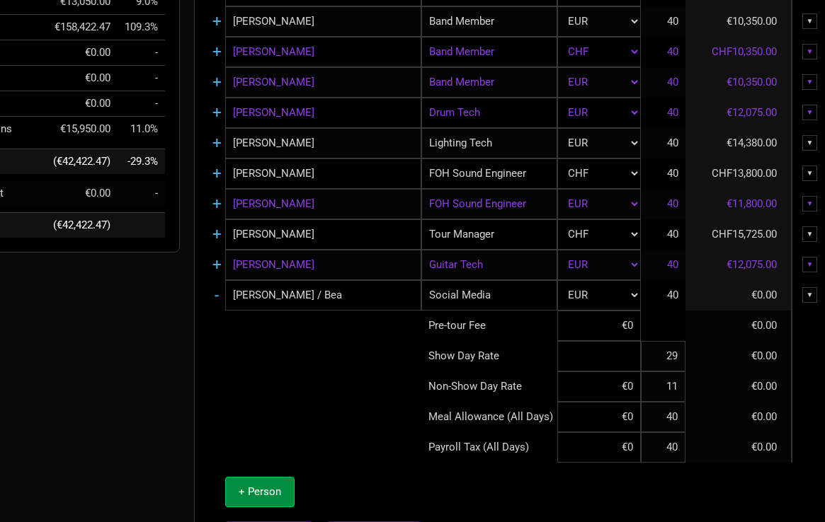
click at [627, 360] on input at bounding box center [598, 356] width 83 height 30
type input "€350"
click at [618, 386] on input at bounding box center [598, 387] width 83 height 30
type input "€175"
click at [285, 403] on td at bounding box center [315, 417] width 212 height 30
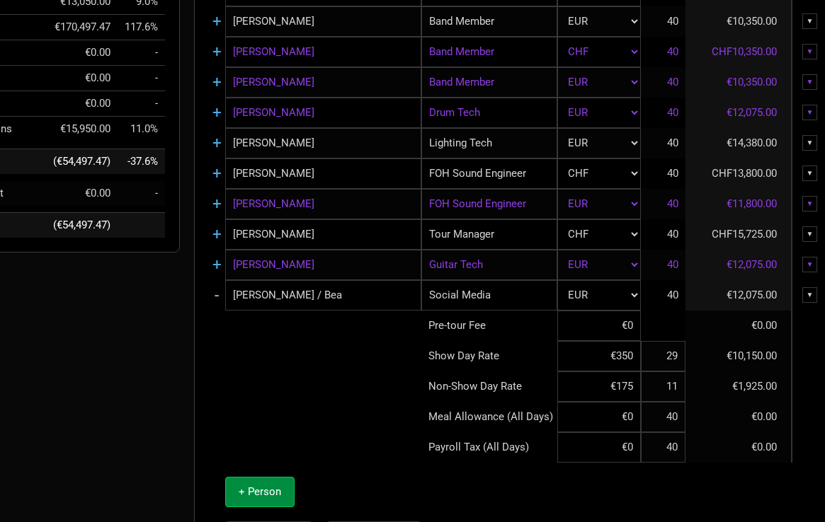
click at [216, 294] on link "-" at bounding box center [217, 295] width 4 height 18
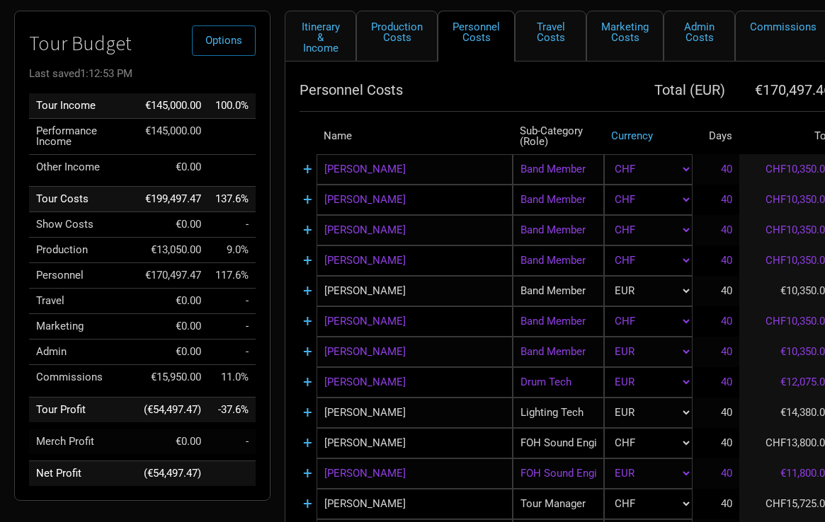
scroll to position [100, 0]
click at [323, 28] on link "Itinerary & Income" at bounding box center [321, 35] width 72 height 51
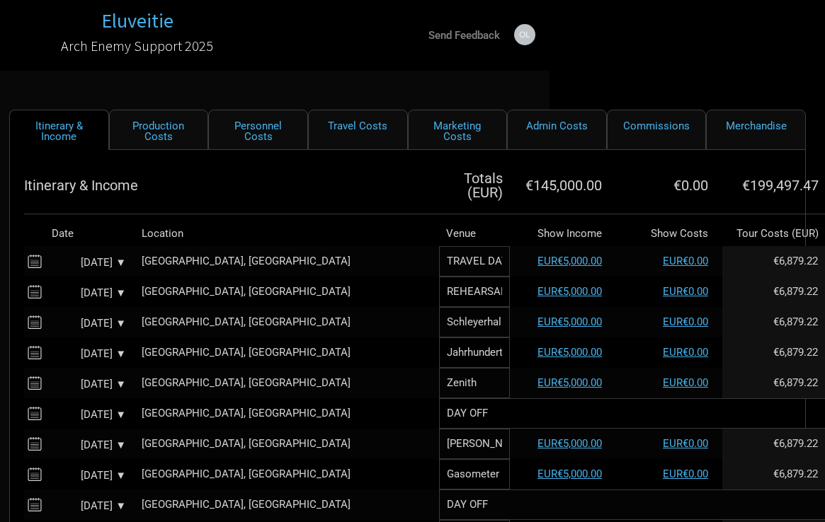
scroll to position [0, 275]
click at [170, 137] on link "Production Costs" at bounding box center [159, 130] width 100 height 40
select select "Shows"
select select "EUR"
select select "Show Days"
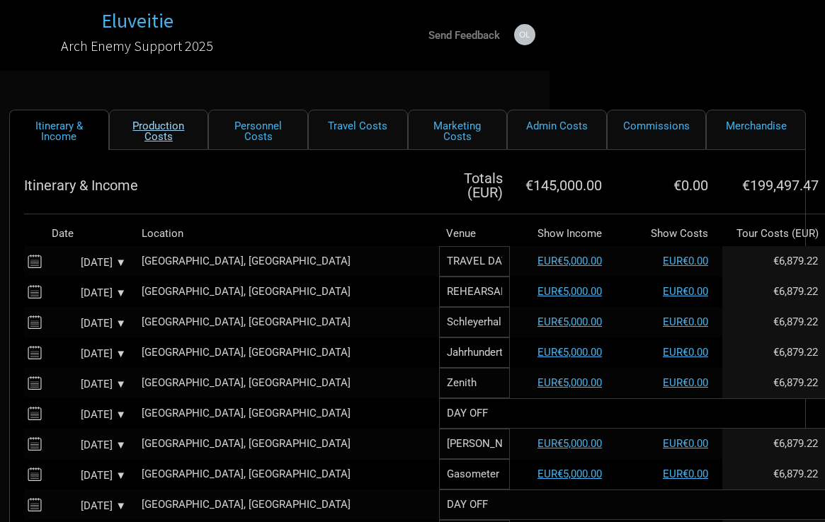
select select "EUR"
select select "Shows"
select select "EUR"
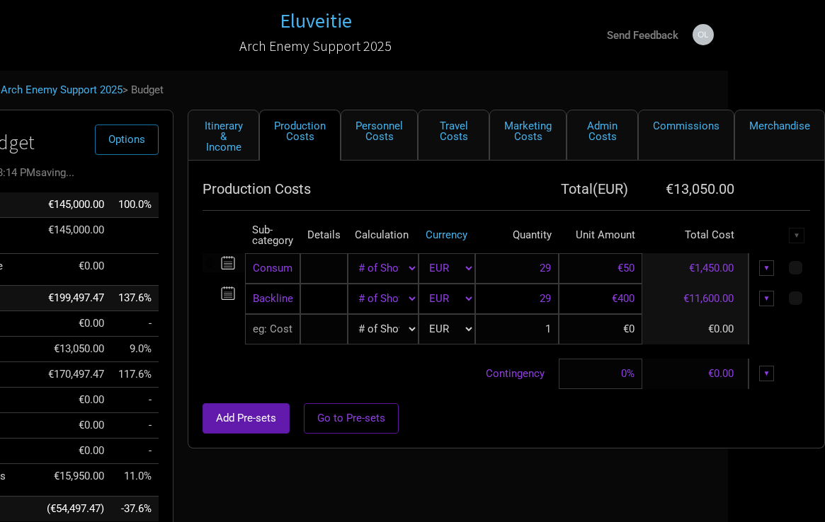
scroll to position [0, 96]
click at [762, 297] on div "▼" at bounding box center [768, 299] width 16 height 16
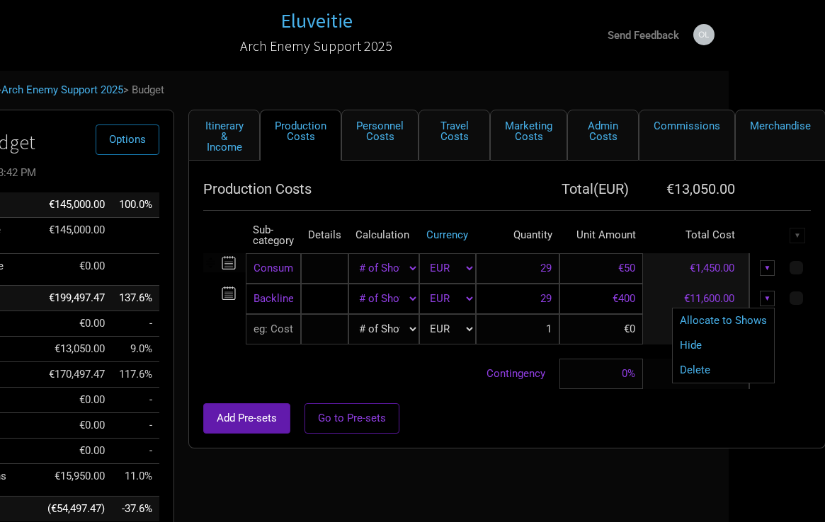
click at [713, 377] on div "Delete" at bounding box center [723, 370] width 101 height 25
click at [762, 297] on div "▼" at bounding box center [768, 299] width 16 height 16
click at [709, 371] on link "Delete" at bounding box center [723, 370] width 87 height 11
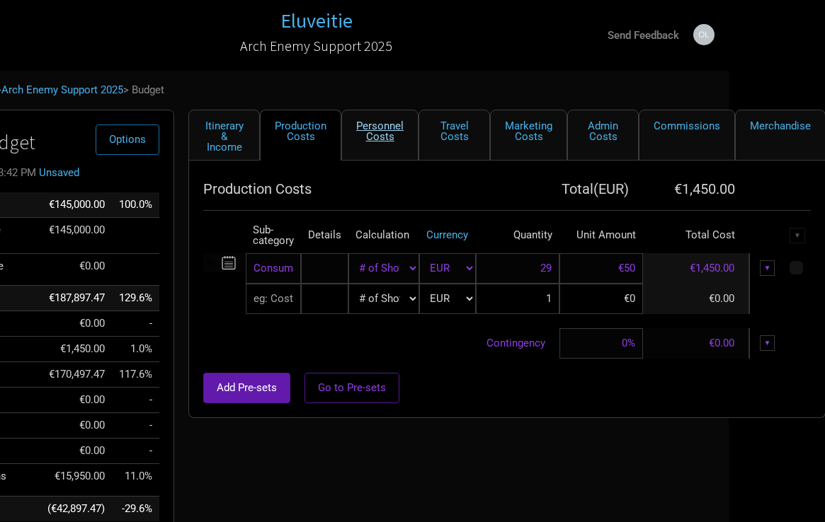
click at [382, 142] on link "Personnel Costs" at bounding box center [379, 135] width 77 height 51
select select "EUR"
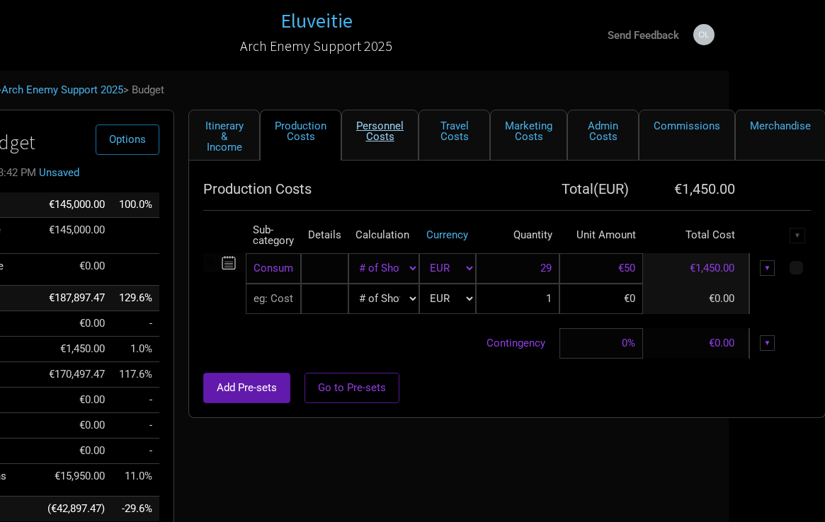
select select "EUR"
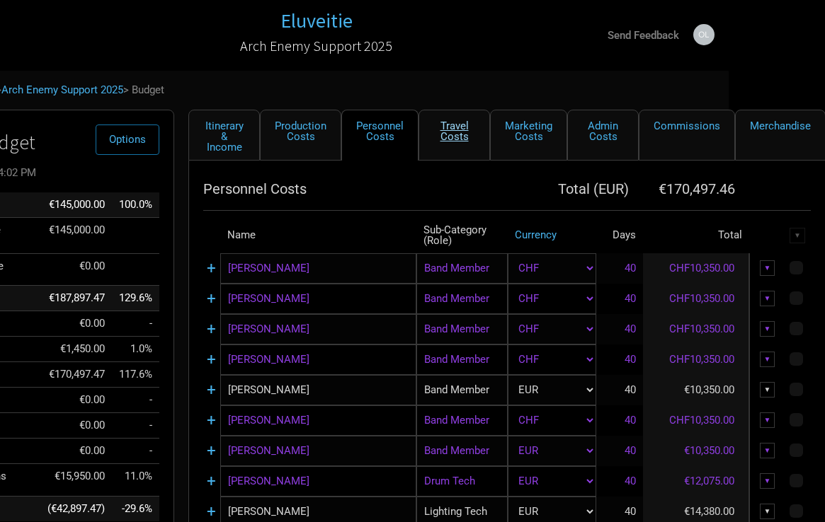
click at [476, 150] on link "Travel Costs" at bounding box center [454, 135] width 72 height 51
select select "EUR"
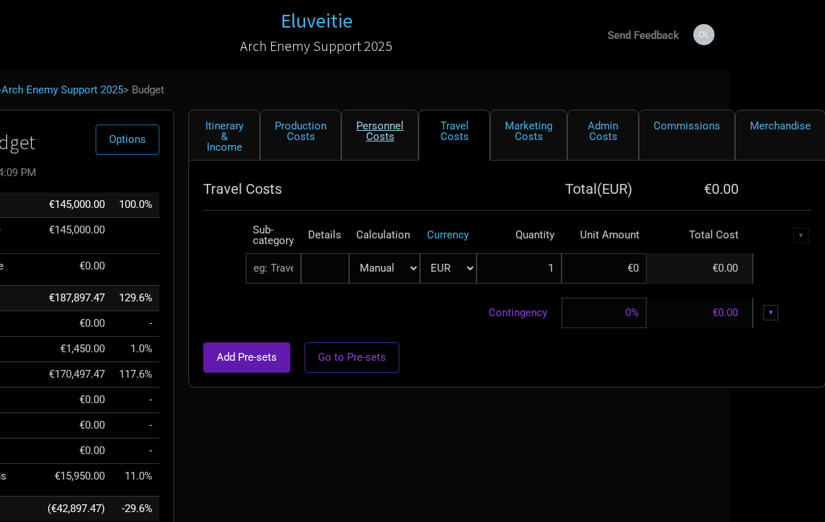
click at [389, 137] on link "Personnel Costs" at bounding box center [379, 135] width 77 height 51
select select "EUR"
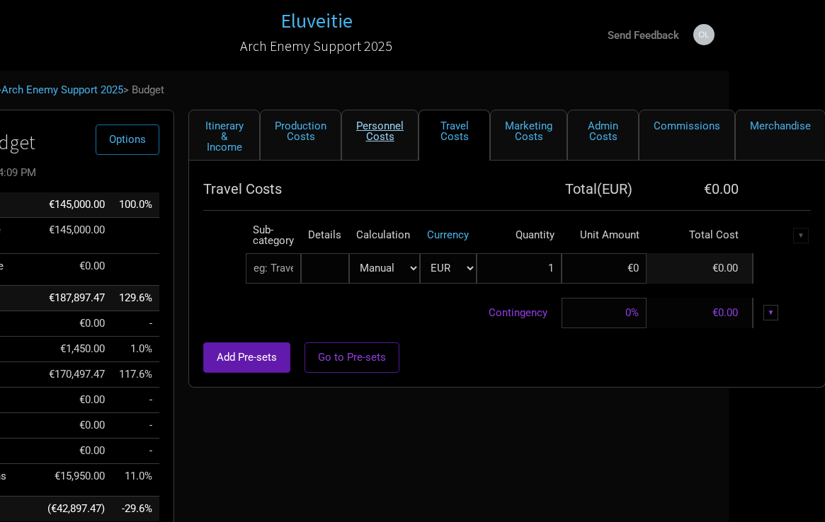
select select "EUR"
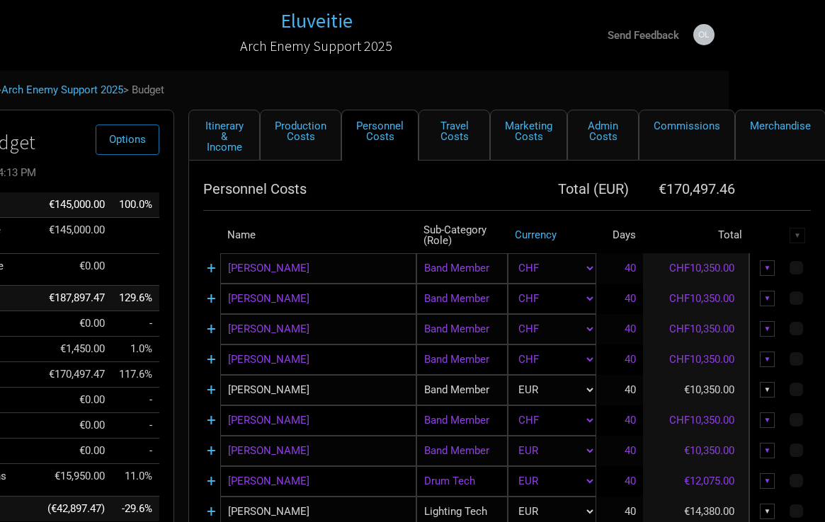
click at [762, 263] on div "▼" at bounding box center [768, 269] width 16 height 16
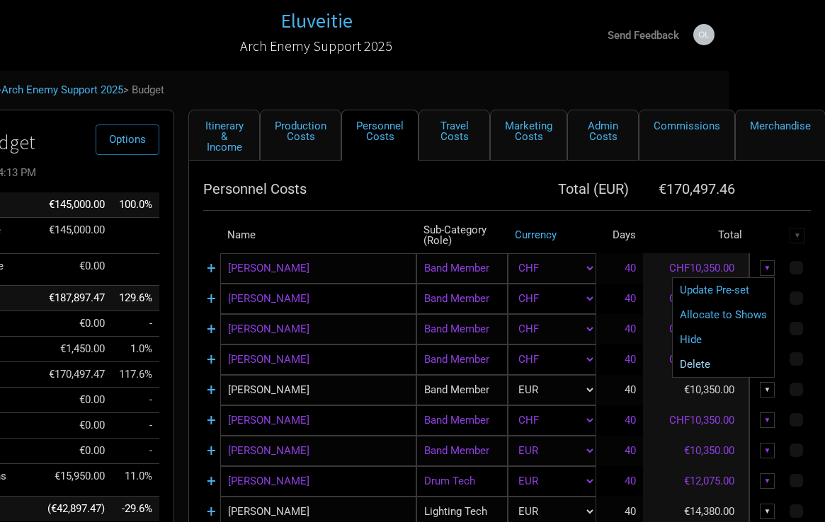
click at [704, 360] on link "Delete" at bounding box center [723, 365] width 87 height 11
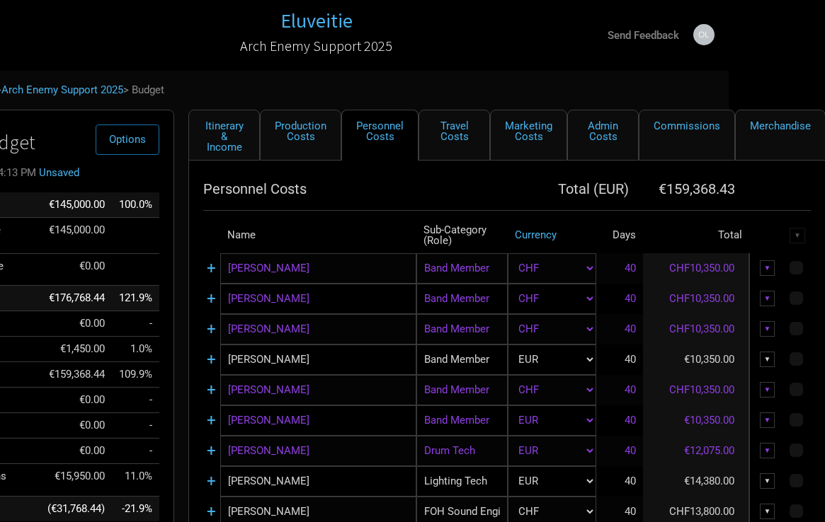
click at [762, 263] on div "▼" at bounding box center [768, 269] width 16 height 16
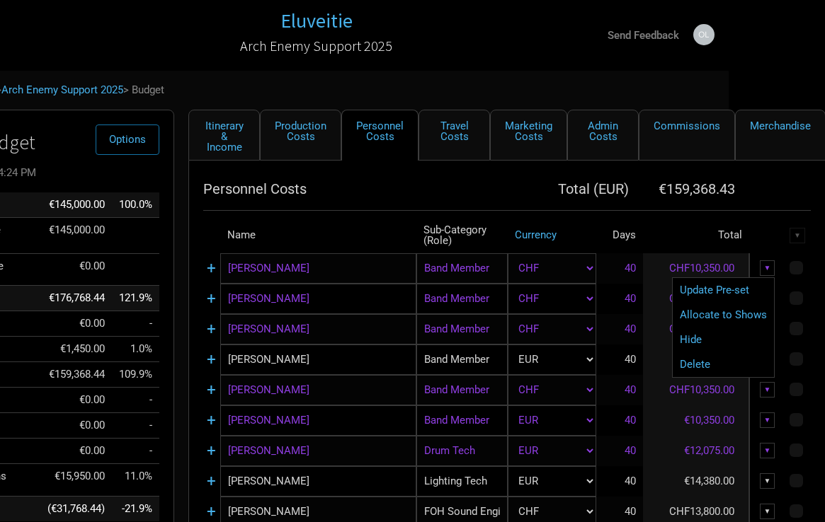
click at [762, 259] on td at bounding box center [797, 268] width 26 height 30
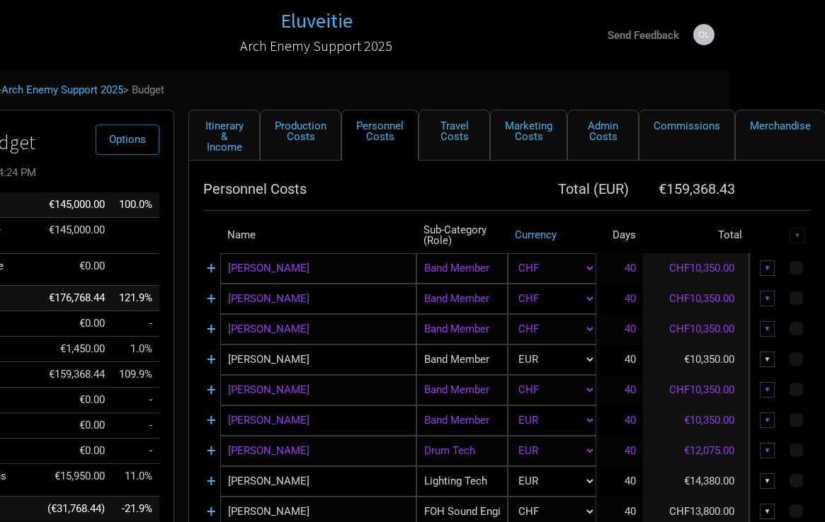
click at [762, 264] on div "▼" at bounding box center [768, 269] width 16 height 16
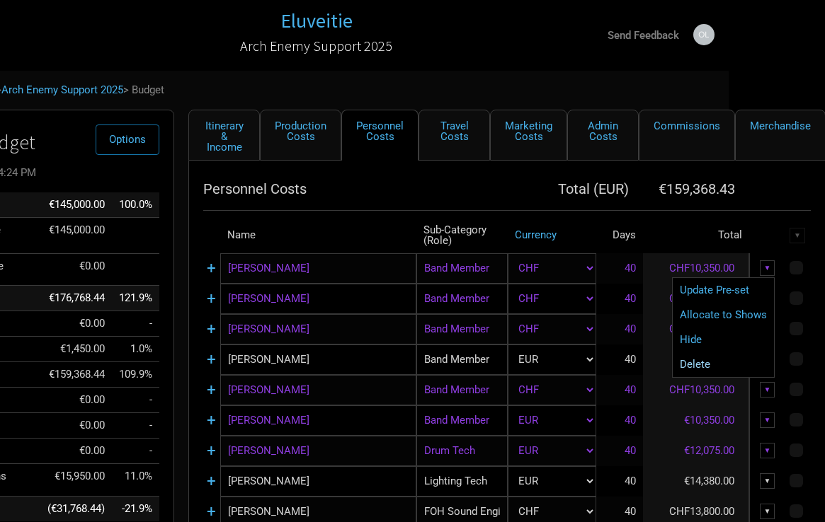
click at [711, 362] on link "Delete" at bounding box center [723, 365] width 87 height 11
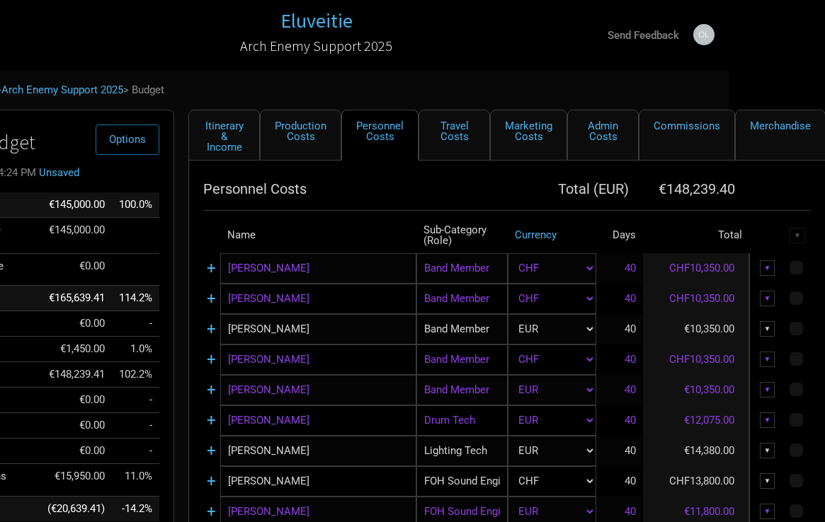
click at [762, 263] on div "▼" at bounding box center [768, 269] width 16 height 16
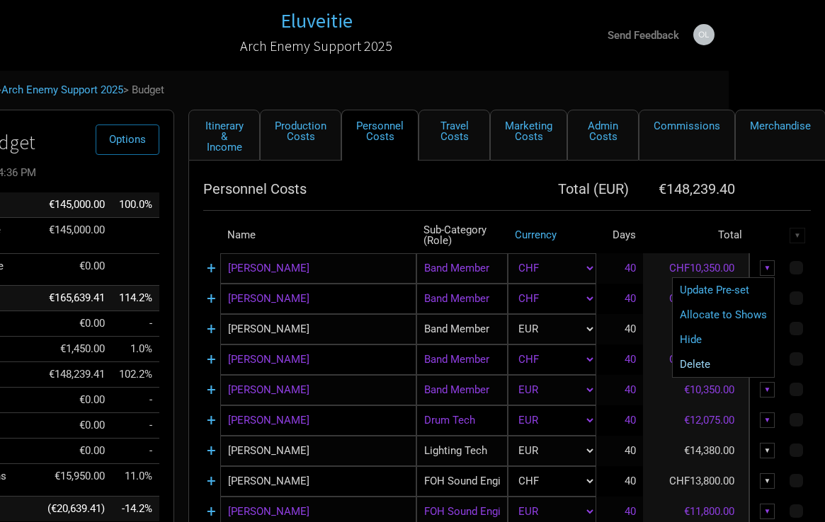
click at [709, 364] on link "Delete" at bounding box center [723, 365] width 87 height 11
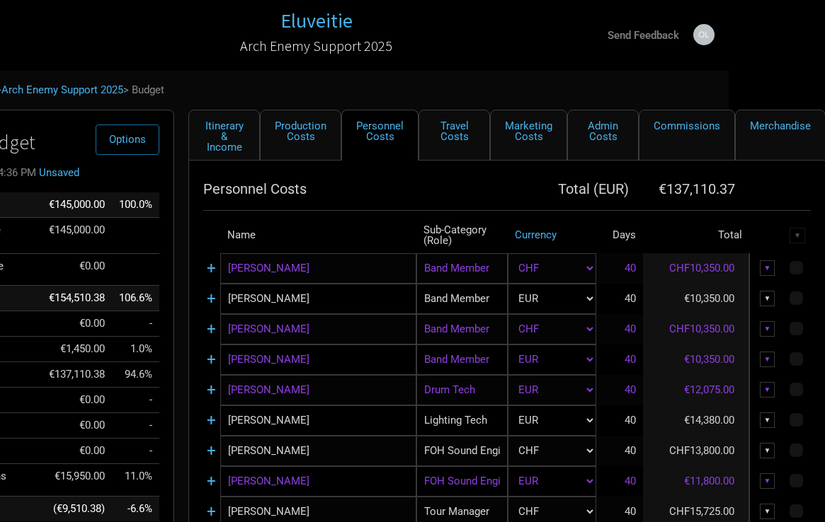
click at [762, 268] on div "▼" at bounding box center [768, 269] width 16 height 16
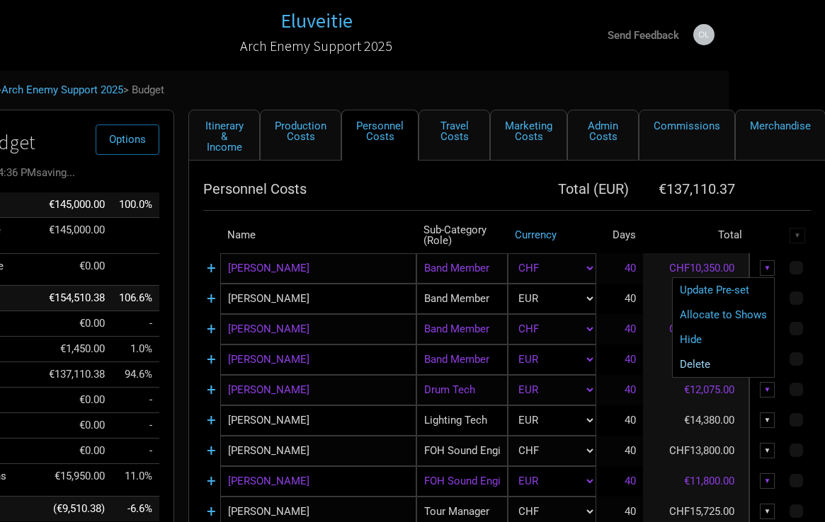
click at [709, 364] on link "Delete" at bounding box center [723, 365] width 87 height 11
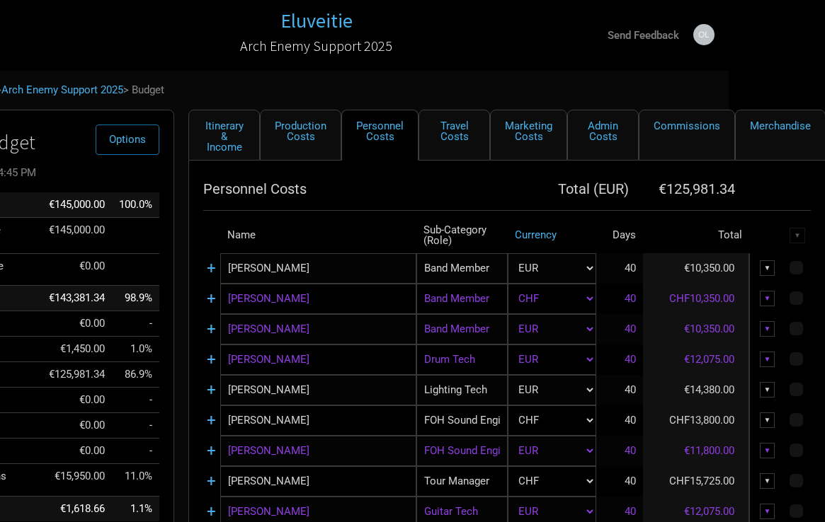
click at [762, 293] on div "▼" at bounding box center [768, 299] width 16 height 16
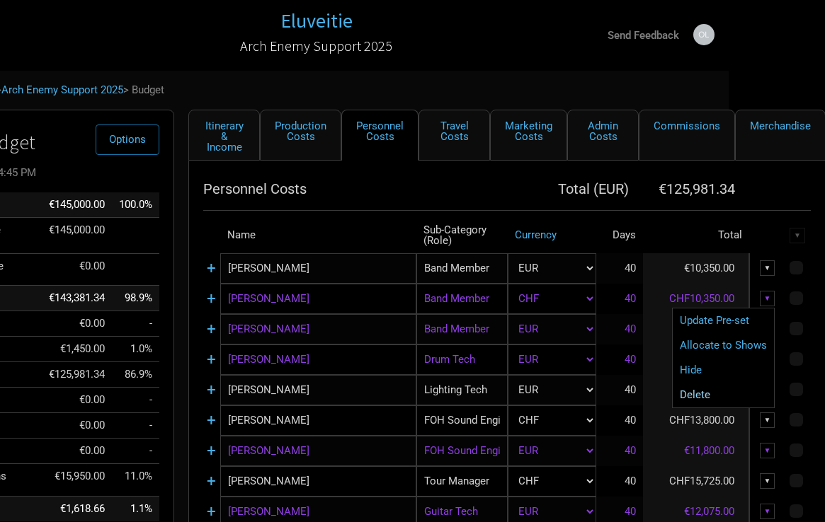
click at [714, 394] on link "Delete" at bounding box center [723, 395] width 87 height 11
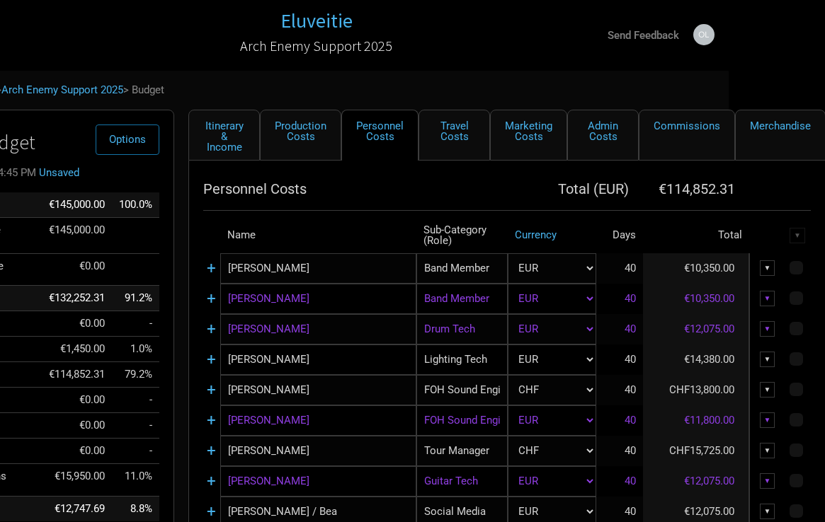
click at [762, 298] on div "▼" at bounding box center [768, 299] width 16 height 16
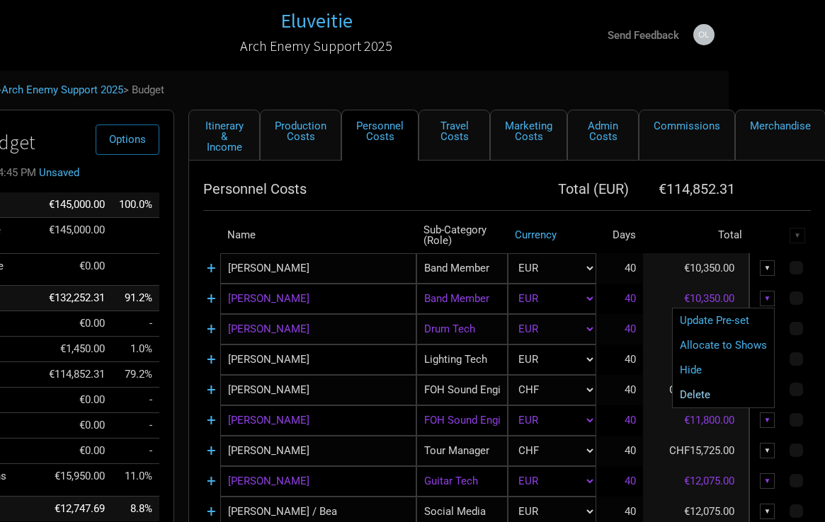
click at [707, 395] on link "Delete" at bounding box center [723, 395] width 87 height 11
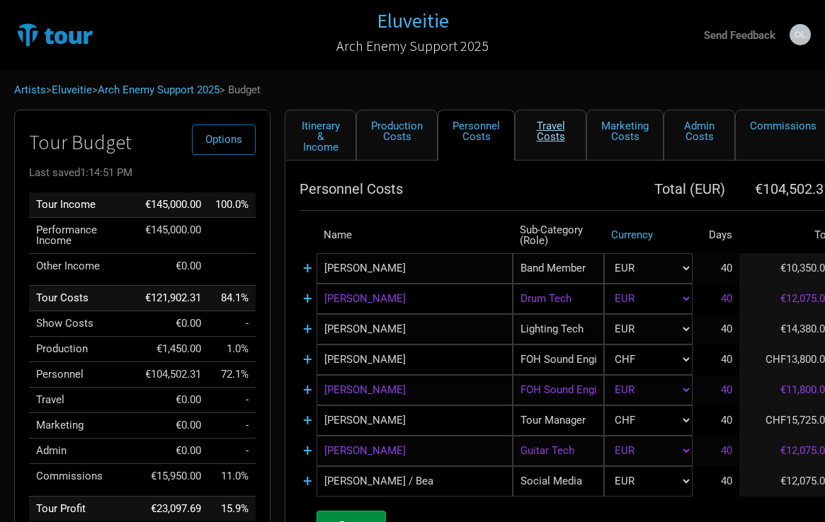
click at [553, 137] on link "Travel Costs" at bounding box center [551, 135] width 72 height 51
select select "EUR"
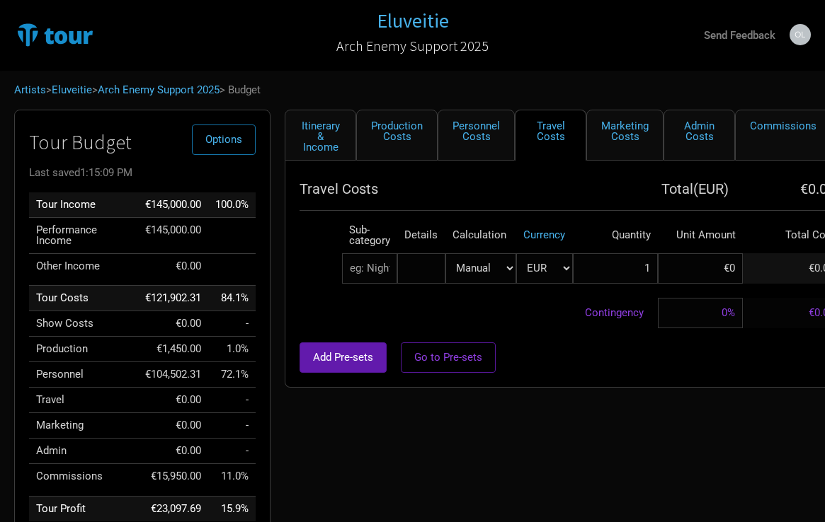
click at [372, 276] on input "text" at bounding box center [369, 268] width 55 height 30
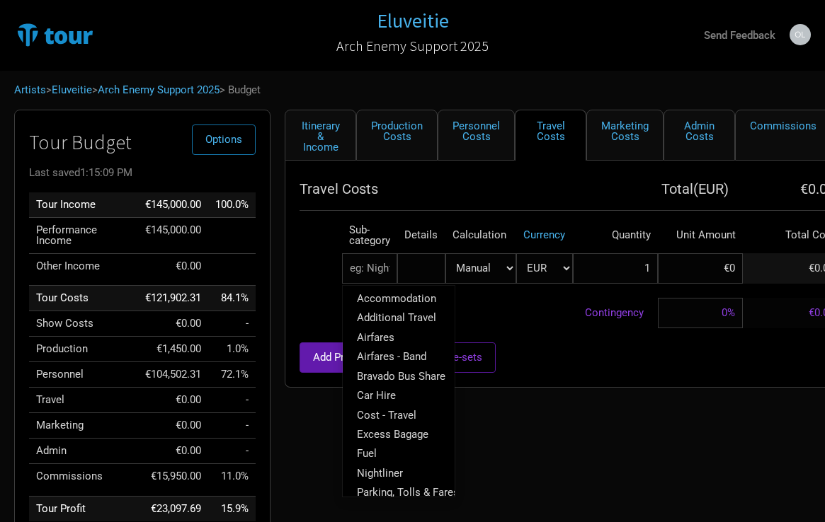
click at [545, 308] on td "Contingency" at bounding box center [478, 313] width 358 height 30
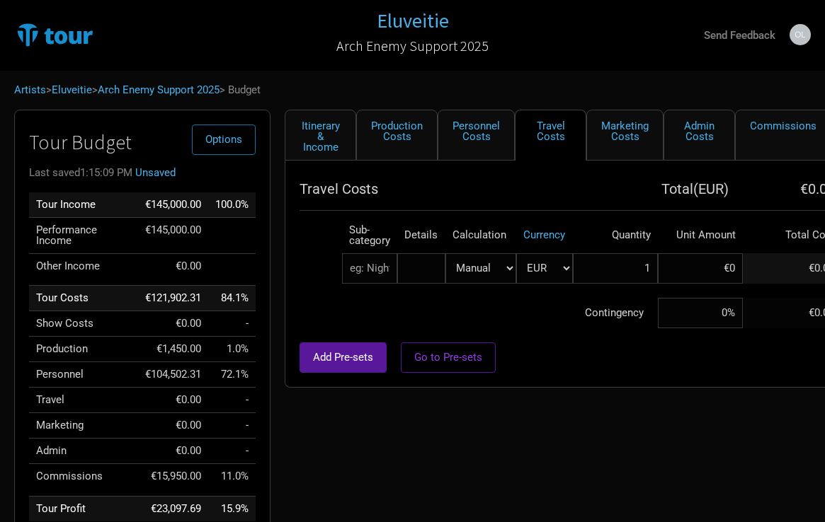
click at [362, 357] on span "Add Pre-sets" at bounding box center [343, 357] width 60 height 13
select select "Travel Estimates All"
select select "EUR"
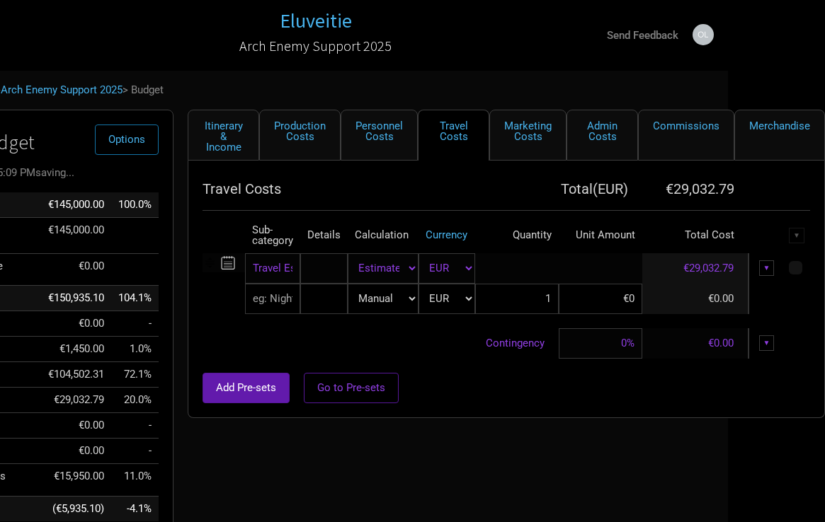
scroll to position [0, 96]
click at [287, 275] on input "Travel Estimate" at bounding box center [273, 268] width 55 height 30
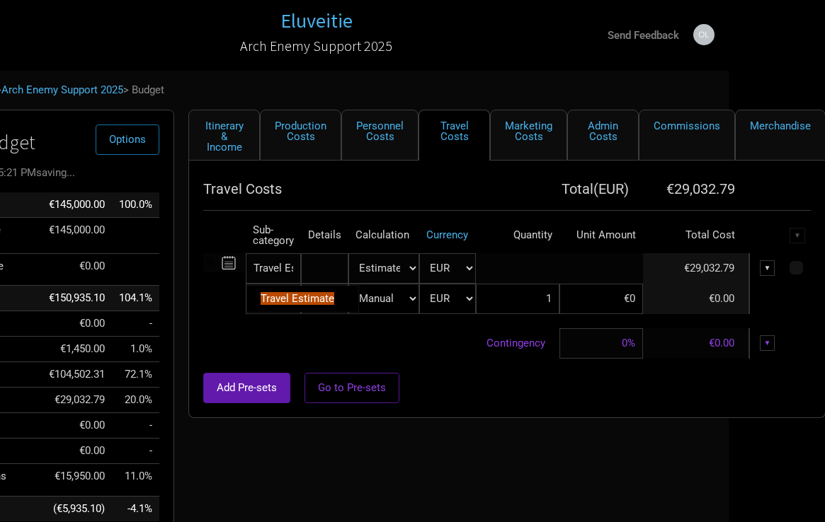
select select "Manual"
click at [287, 282] on input "Travel Estimate" at bounding box center [273, 268] width 55 height 30
click at [290, 277] on input "Travel Estimate" at bounding box center [273, 268] width 55 height 30
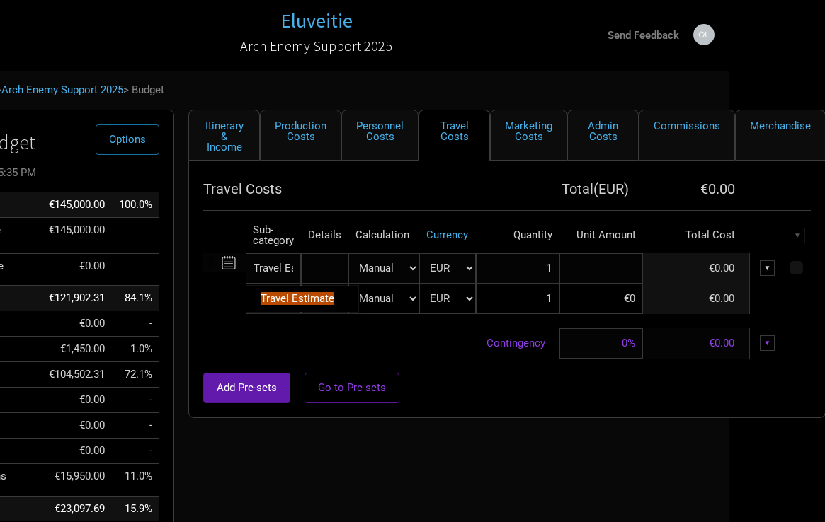
click at [610, 268] on input at bounding box center [601, 268] width 84 height 30
type input "€0"
click at [292, 271] on input "Travel Estimate" at bounding box center [273, 268] width 55 height 30
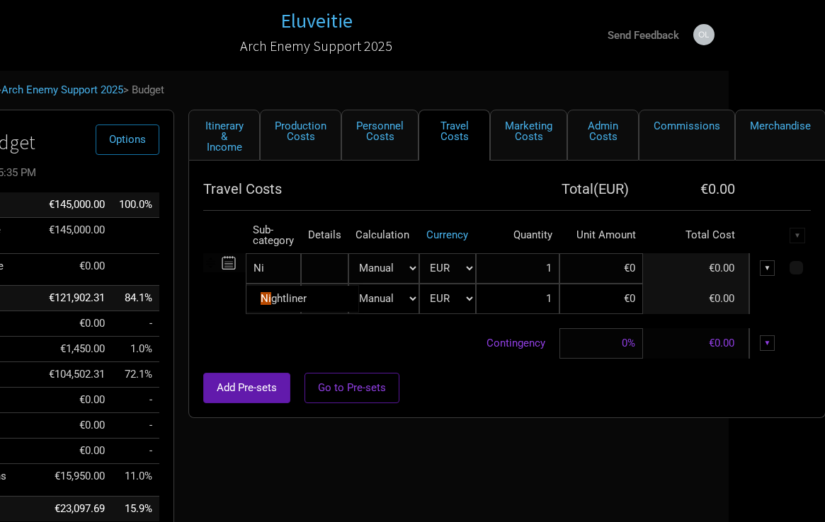
type input "Nig"
type input "Nigh"
type input "Nighhtliner"
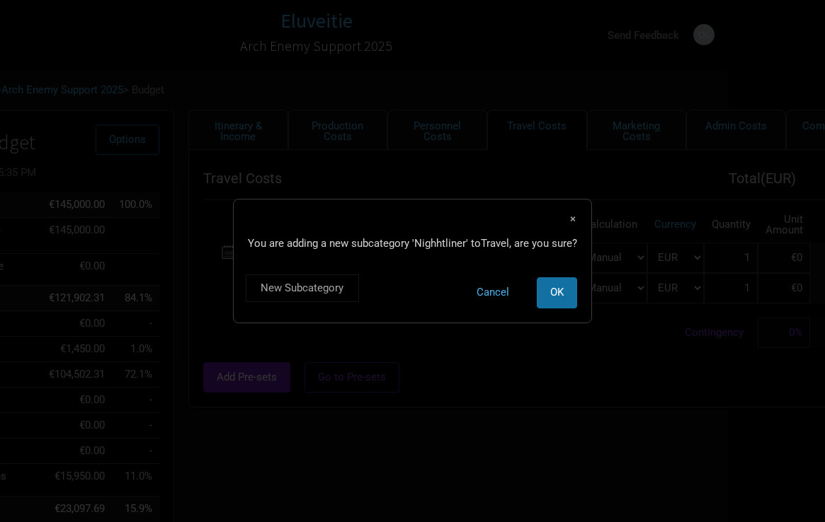
click at [390, 468] on div "Itinerary & Income Production Costs Personnel Costs Travel Costs Marketing Cost…" at bounding box center [572, 359] width 796 height 498
click at [550, 295] on span "OK" at bounding box center [556, 292] width 13 height 13
select select "EUR"
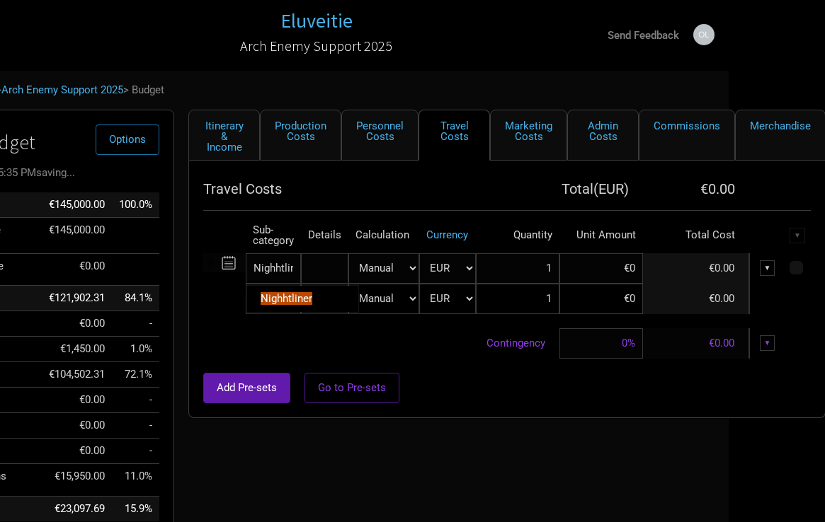
click at [286, 278] on input "Nighhtliner" at bounding box center [273, 268] width 55 height 30
click at [287, 272] on input "Nighhtliner" at bounding box center [273, 268] width 55 height 30
click at [285, 329] on td "Contingency" at bounding box center [381, 343] width 356 height 30
click at [360, 392] on span "Go to Pre-sets" at bounding box center [352, 388] width 68 height 13
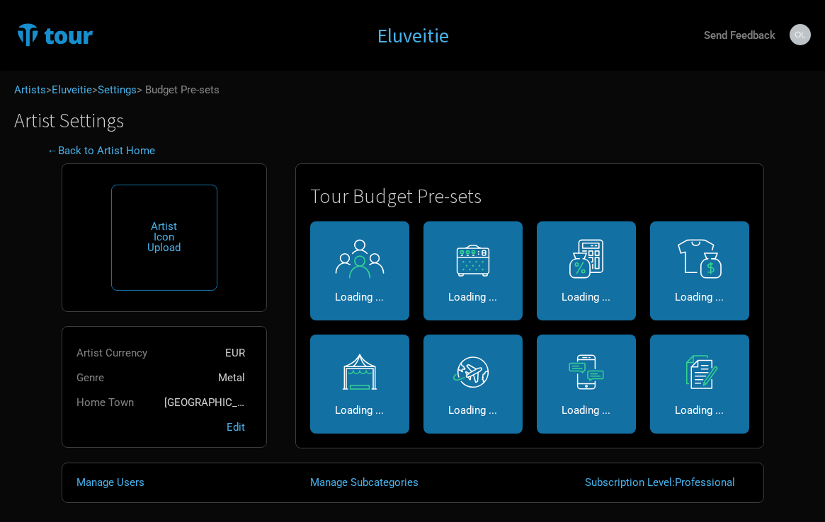
select select "Travel Estimates All"
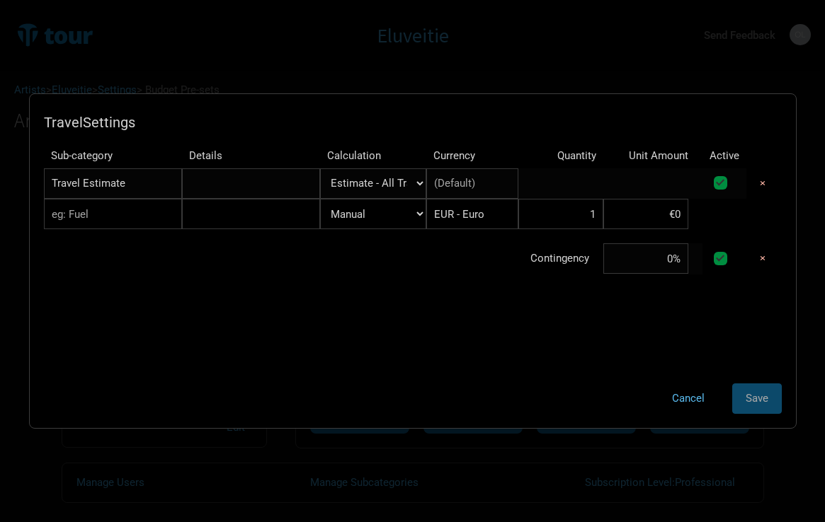
click at [684, 401] on button "Cancel" at bounding box center [687, 399] width 59 height 30
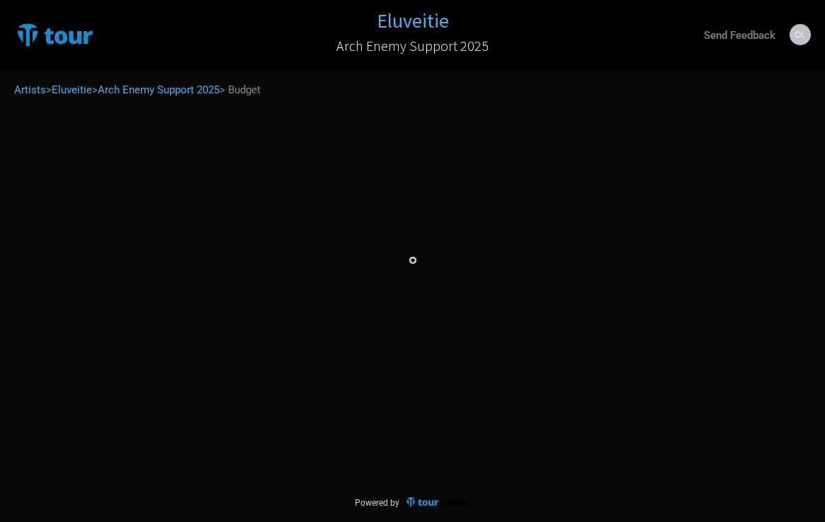
select select "EUR"
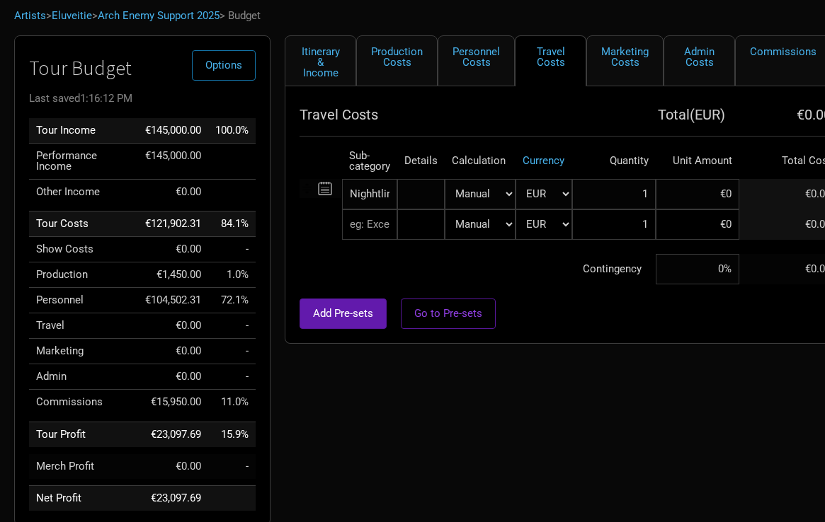
scroll to position [76, 0]
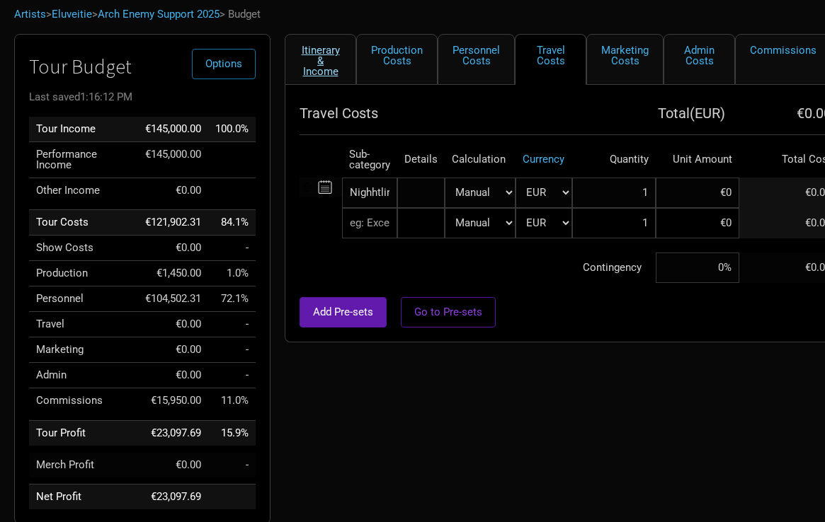
click at [335, 52] on link "Itinerary & Income" at bounding box center [321, 59] width 72 height 51
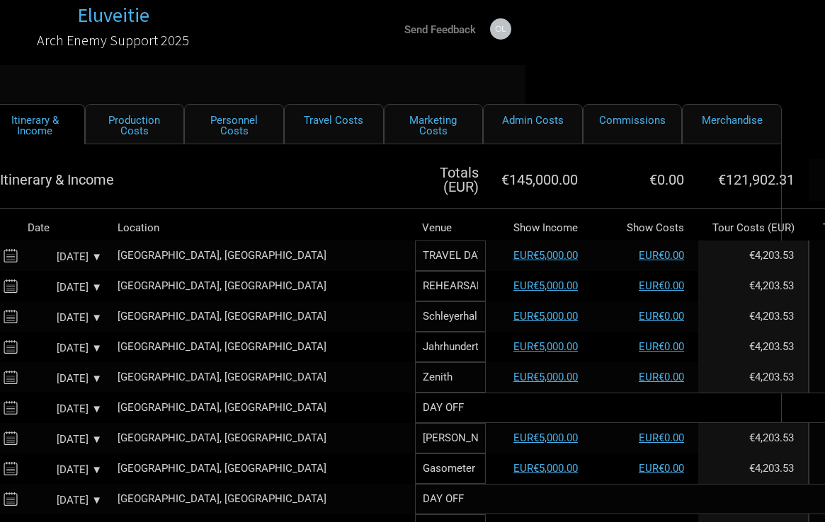
scroll to position [6, 290]
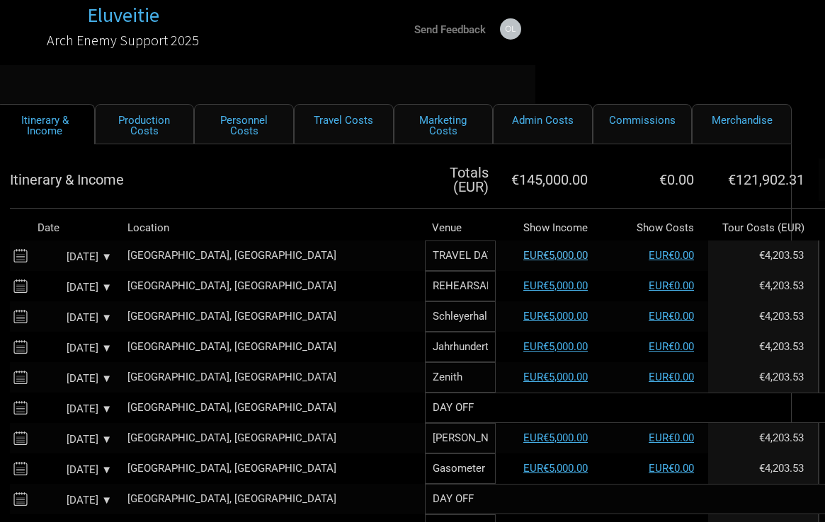
click at [523, 251] on link "EUR€5,000.00" at bounding box center [555, 255] width 64 height 13
select select "Support"
select select "EUR"
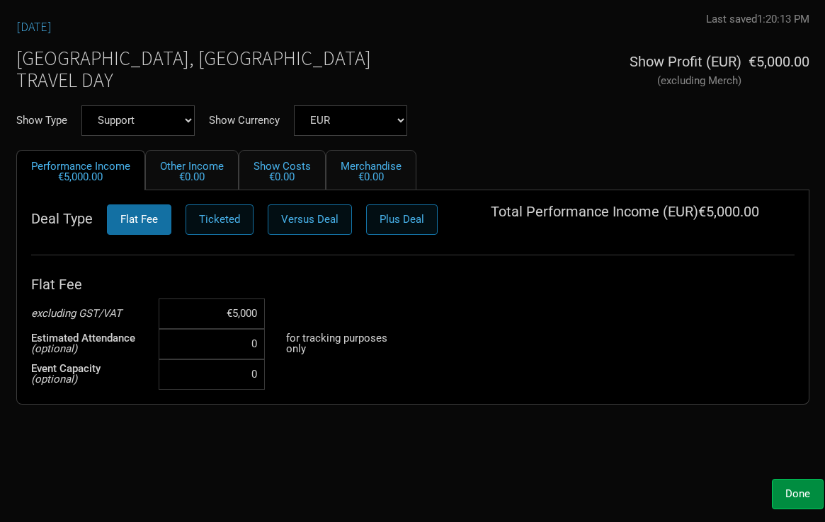
click at [230, 306] on input "€5,000" at bounding box center [212, 314] width 106 height 30
type input "€15,000"
click at [354, 430] on div "Oct 8, 2025 Last saved 1:20:13 PM Unsaved Zürich, Switzerland TRAVEL DAY Show P…" at bounding box center [412, 242] width 821 height 459
click at [762, 496] on span "Done" at bounding box center [797, 494] width 25 height 13
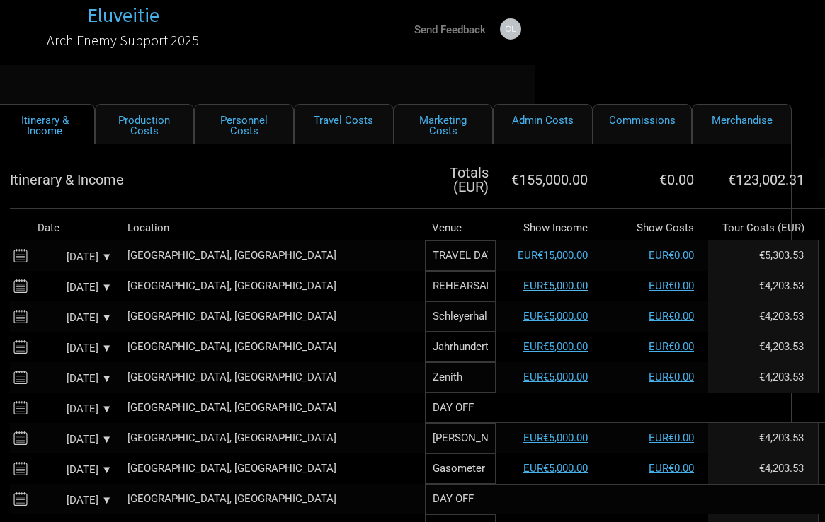
click at [523, 282] on link "EUR€5,000.00" at bounding box center [555, 286] width 64 height 13
select select "Support"
select select "EUR"
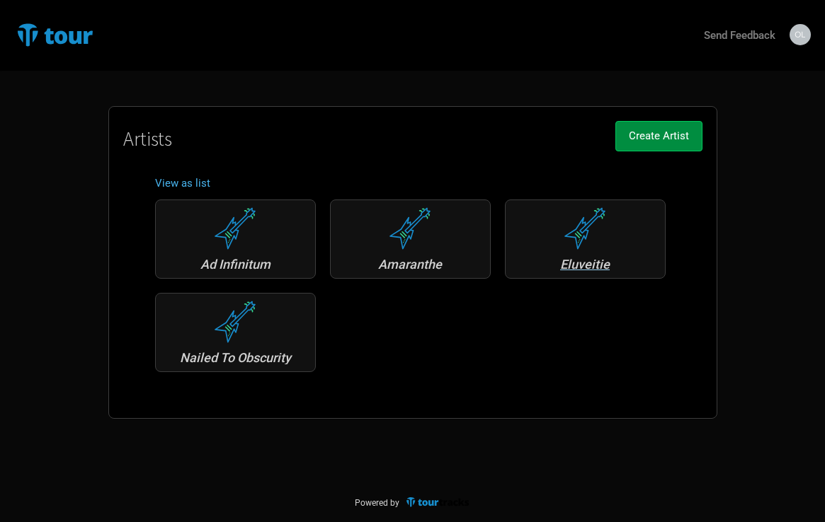
click at [564, 258] on div "Eluveitie" at bounding box center [585, 264] width 145 height 13
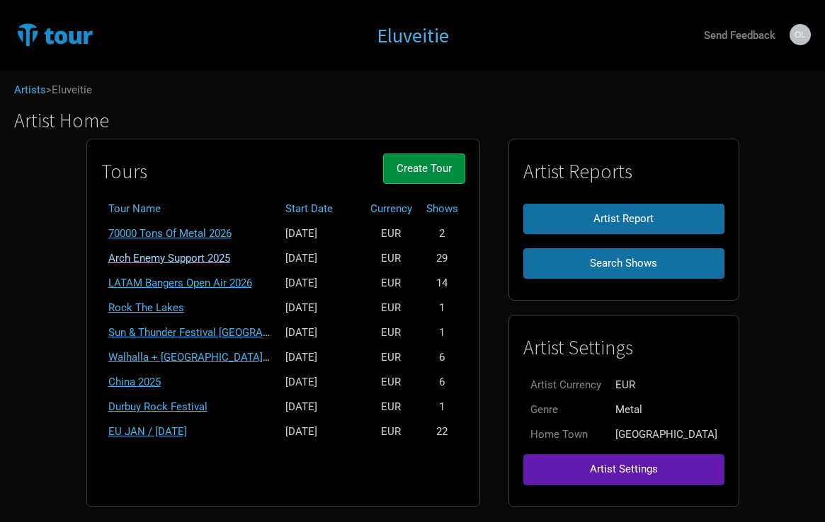
click at [224, 256] on link "Arch Enemy Support 2025" at bounding box center [169, 258] width 122 height 13
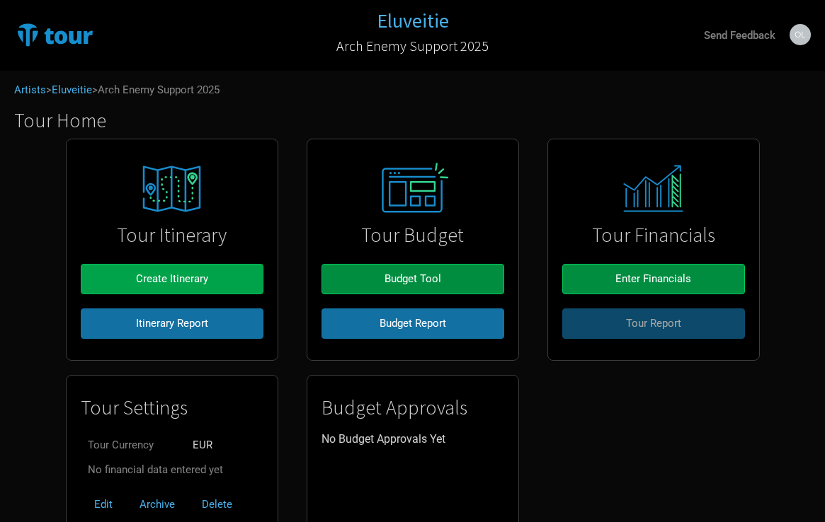
click at [228, 287] on button "Create Itinerary" at bounding box center [172, 279] width 183 height 30
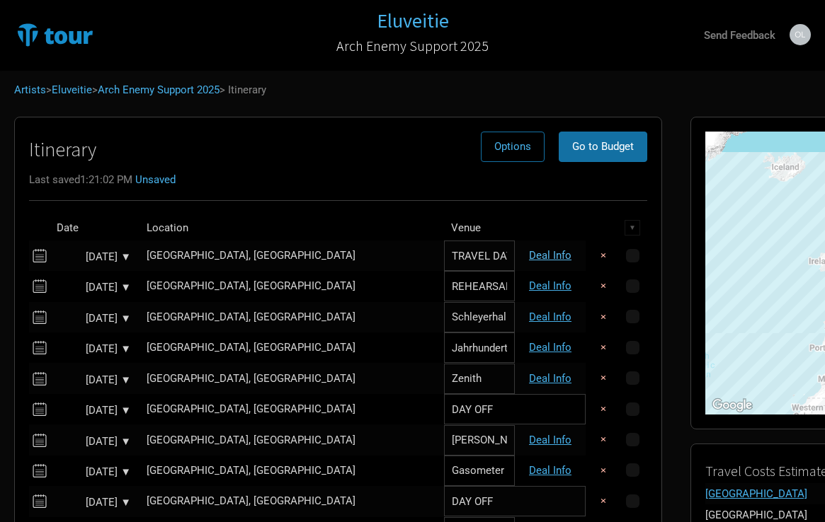
click at [529, 251] on link "Deal Info" at bounding box center [550, 255] width 42 height 13
select select "Support"
select select "EUR"
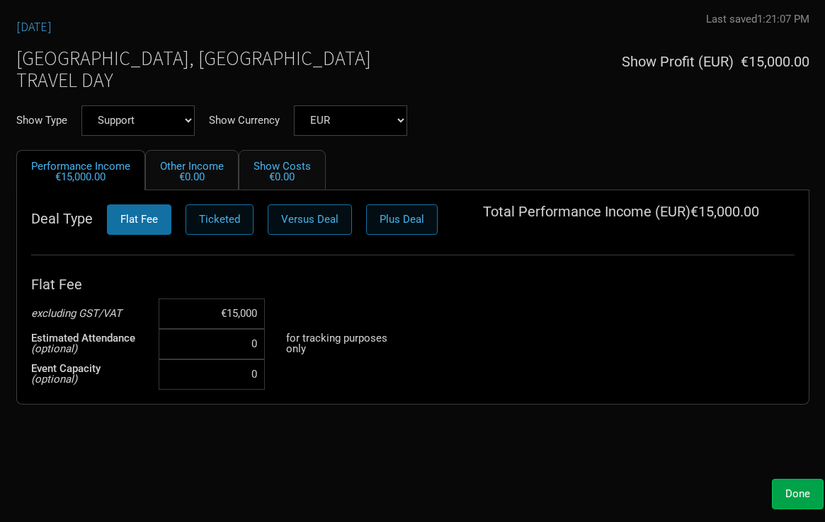
click at [783, 487] on button "Done" at bounding box center [798, 494] width 52 height 30
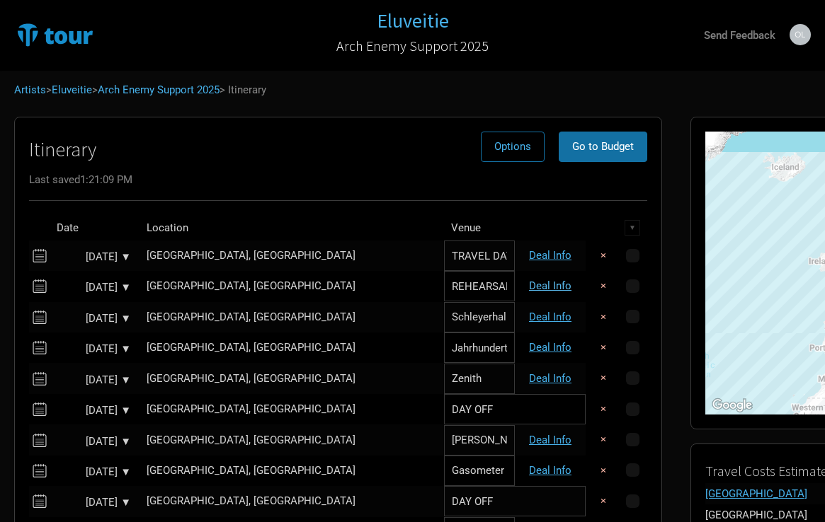
click at [529, 285] on link "Deal Info" at bounding box center [550, 286] width 42 height 13
select select "Support"
select select "EUR"
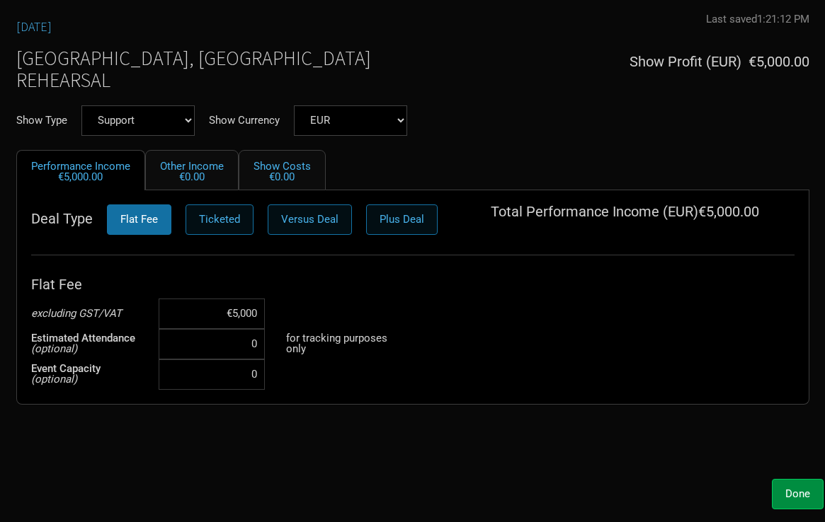
click at [234, 306] on input "€5,000" at bounding box center [212, 314] width 106 height 30
type input "€12,000"
click at [341, 456] on div "[DATE] Last saved 1:21:12 PM Unsaved [GEOGRAPHIC_DATA], [GEOGRAPHIC_DATA] REHEA…" at bounding box center [412, 242] width 821 height 459
click at [795, 491] on span "Done" at bounding box center [797, 494] width 25 height 13
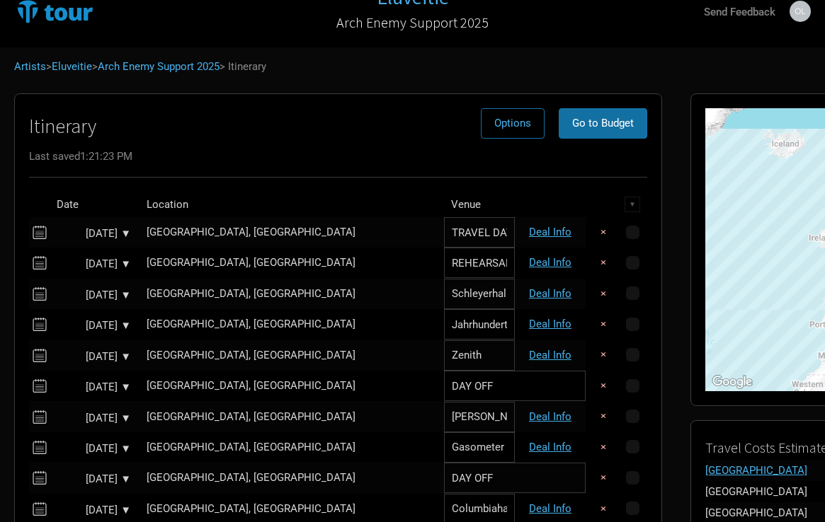
scroll to position [26, 0]
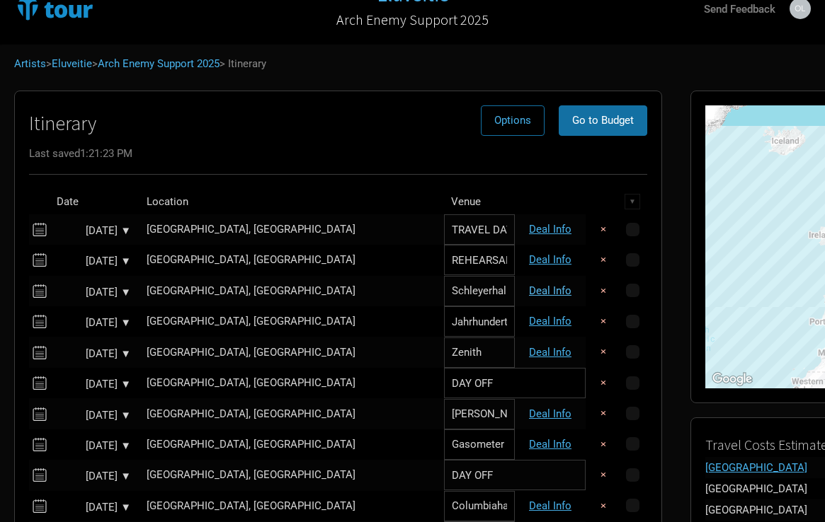
click at [529, 288] on link "Deal Info" at bounding box center [550, 291] width 42 height 13
select select "Support"
select select "EUR"
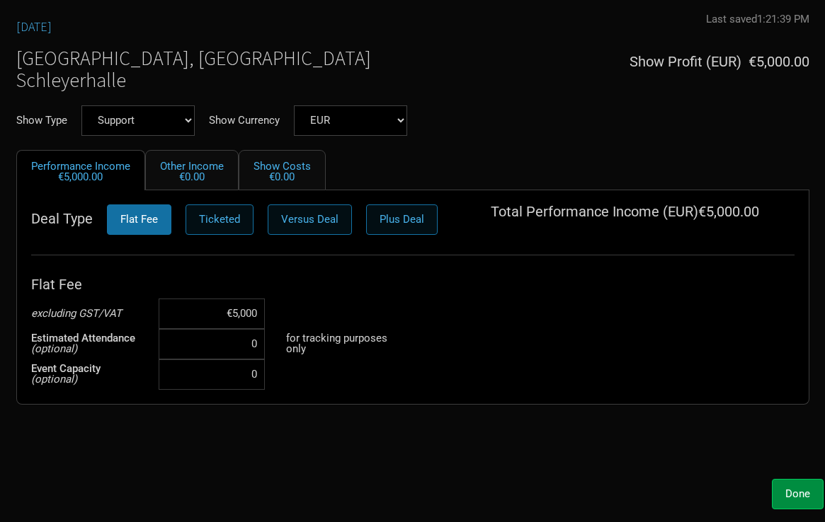
click at [239, 307] on input "€5,000" at bounding box center [212, 314] width 106 height 30
type input "€10,000"
click at [343, 450] on div "Oct 10, 2025 Last saved 1:21:39 PM Unsaved Stuttgart, Germany Schleyerhalle Sho…" at bounding box center [412, 242] width 821 height 459
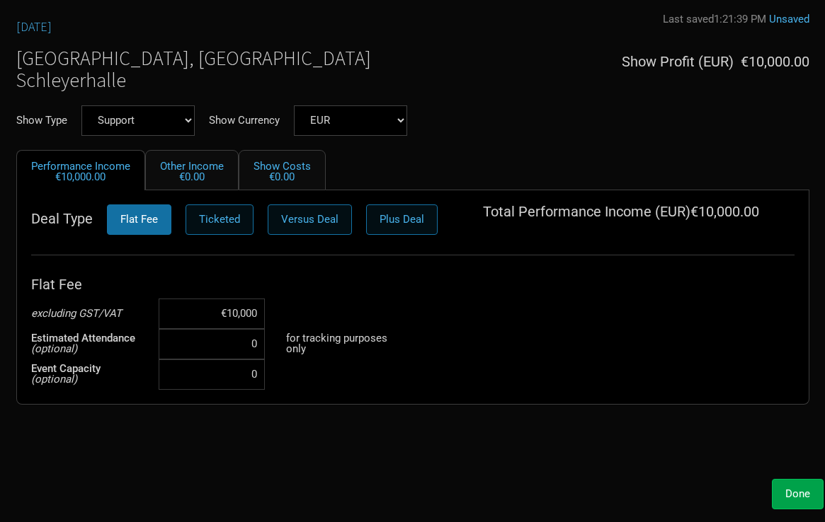
click at [798, 493] on span "Done" at bounding box center [797, 494] width 25 height 13
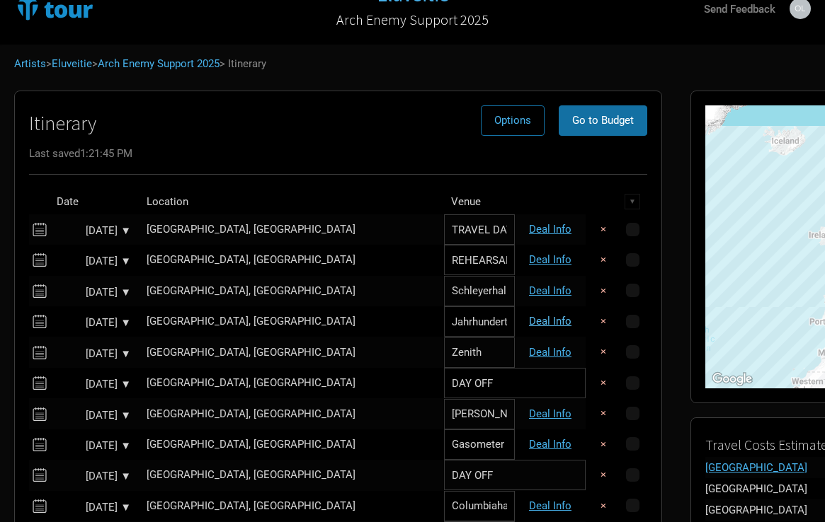
click at [529, 319] on link "Deal Info" at bounding box center [550, 321] width 42 height 13
select select "Support"
select select "EUR"
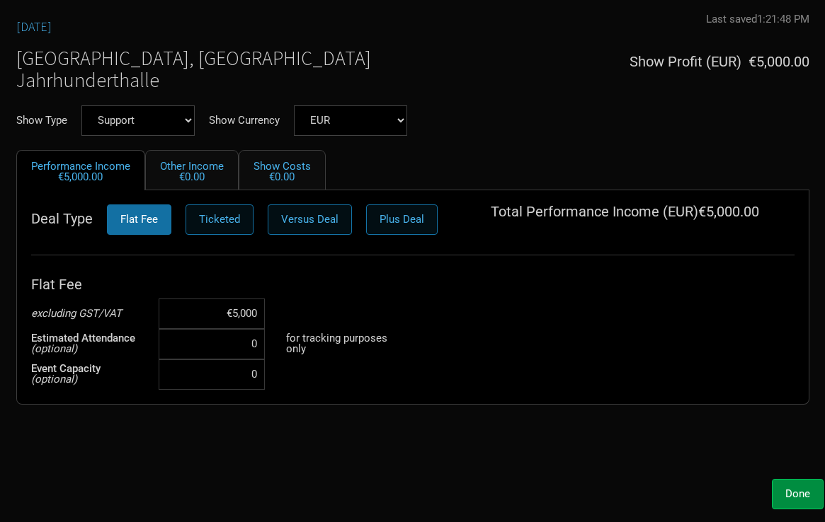
click at [237, 316] on input "€5,000" at bounding box center [212, 314] width 106 height 30
type input "€10,000"
click at [318, 432] on div "Oct 11, 2025 Last saved 1:21:48 PM Unsaved Frankfurt am Main, Germany Jahrhunde…" at bounding box center [412, 242] width 821 height 459
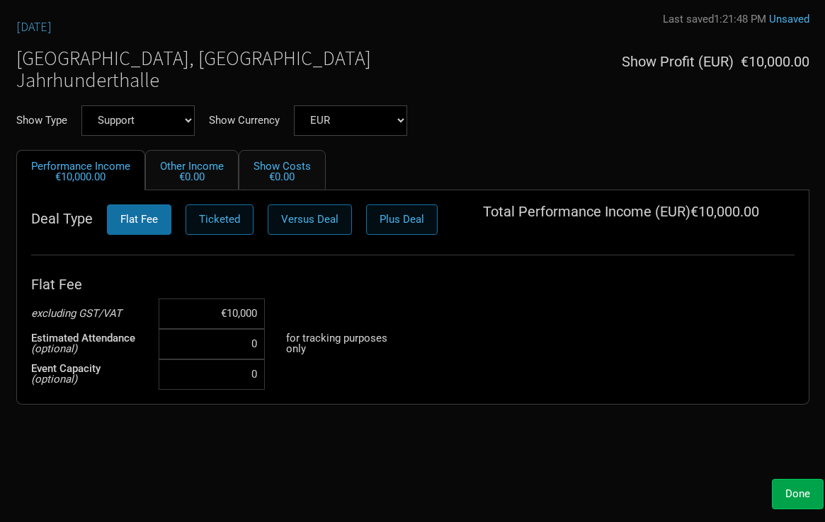
click at [803, 482] on button "Done" at bounding box center [798, 494] width 52 height 30
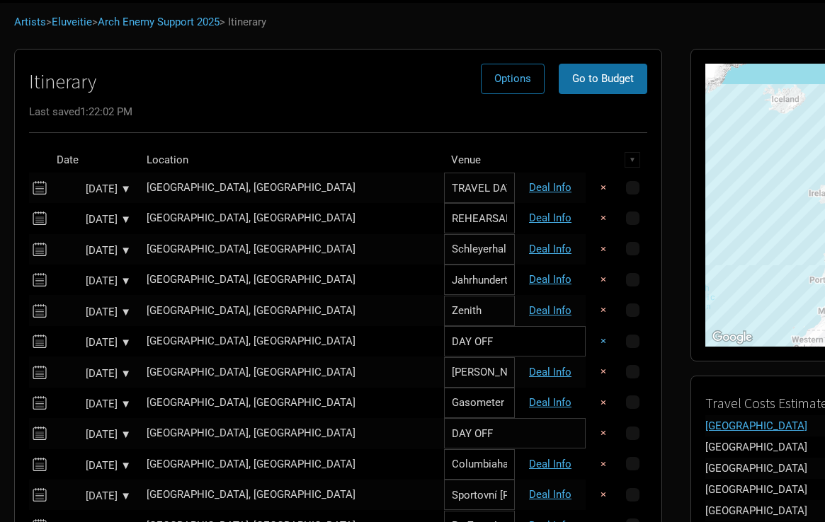
scroll to position [71, 0]
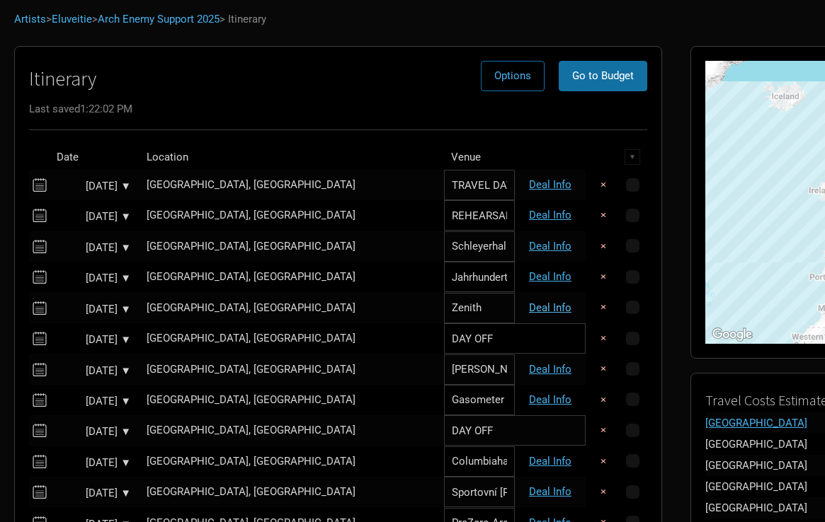
click at [529, 309] on link "Deal Info" at bounding box center [550, 308] width 42 height 13
select select "Support"
select select "EUR"
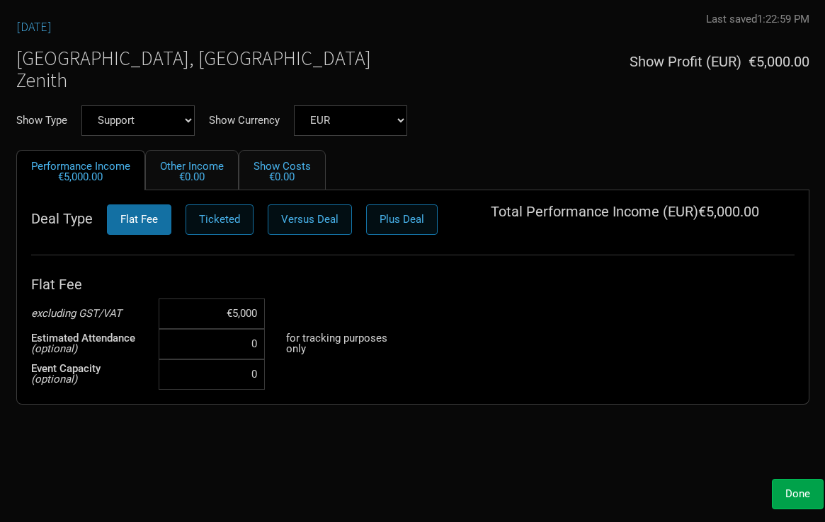
click at [785, 493] on span "Done" at bounding box center [797, 494] width 25 height 13
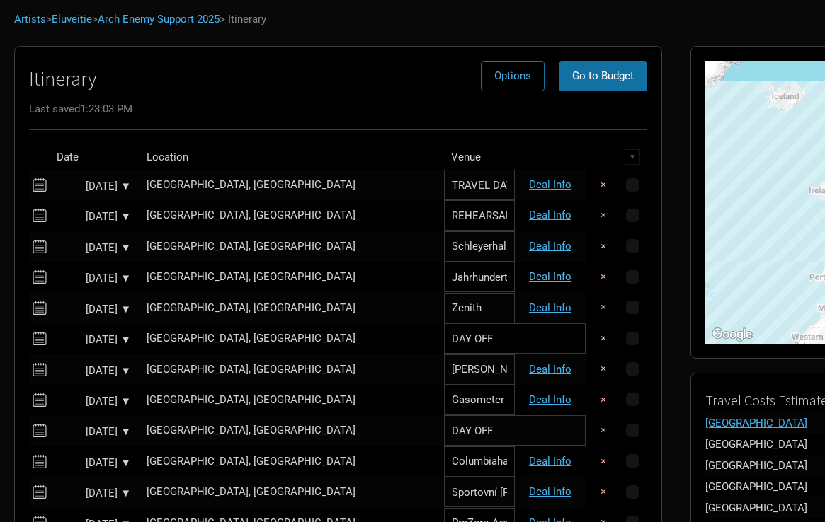
click at [529, 273] on link "Deal Info" at bounding box center [550, 276] width 42 height 13
select select "Support"
select select "EUR"
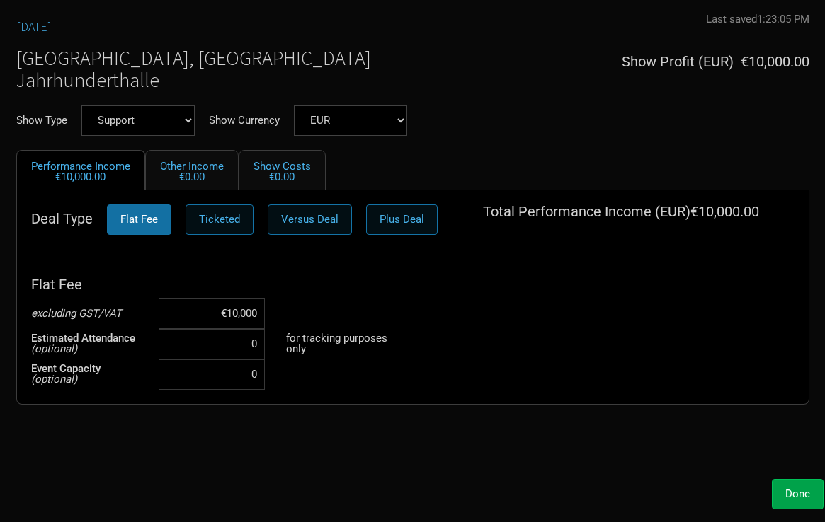
click at [793, 493] on span "Done" at bounding box center [797, 494] width 25 height 13
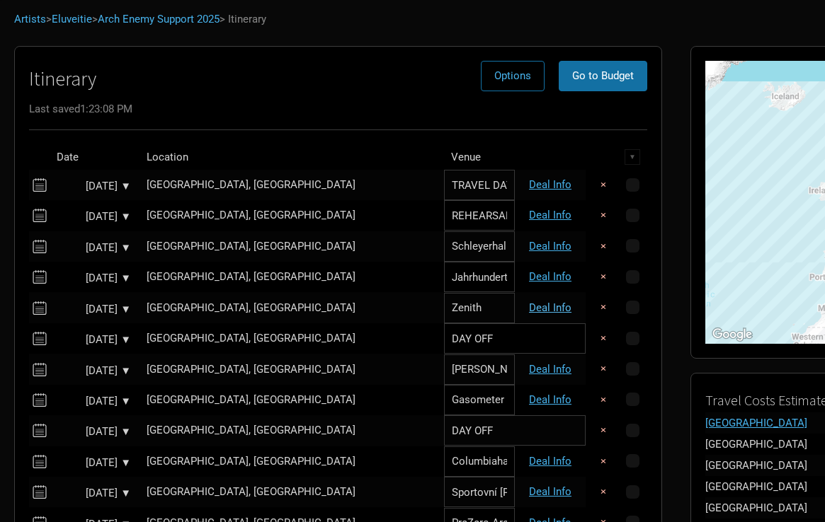
click at [529, 302] on link "Deal Info" at bounding box center [550, 308] width 42 height 13
select select "Support"
select select "EUR"
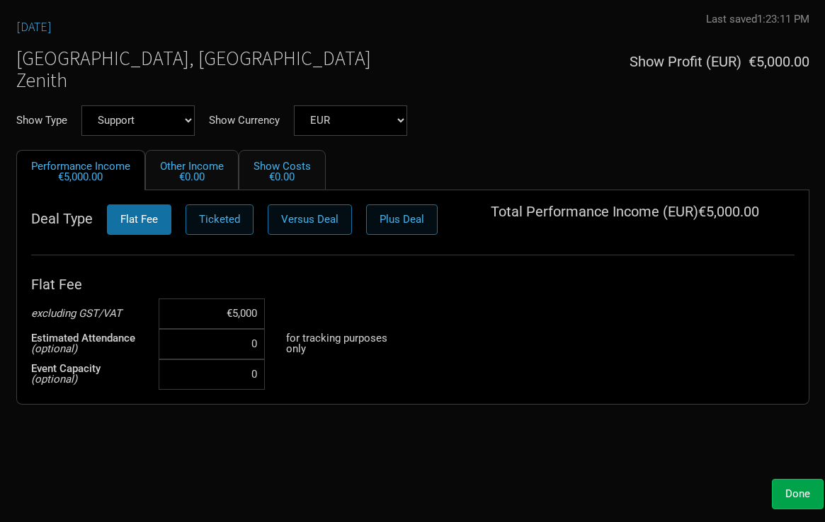
click at [795, 489] on span "Done" at bounding box center [797, 494] width 25 height 13
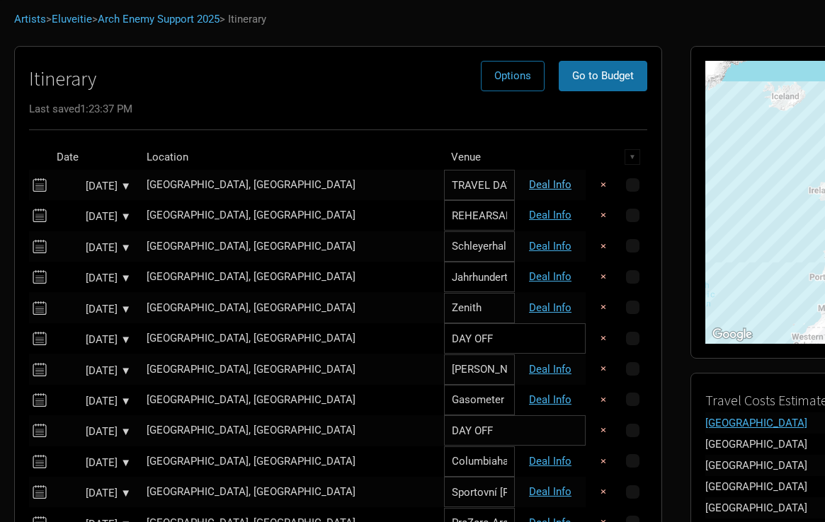
click at [529, 183] on link "Deal Info" at bounding box center [550, 184] width 42 height 13
select select "Support"
select select "EUR"
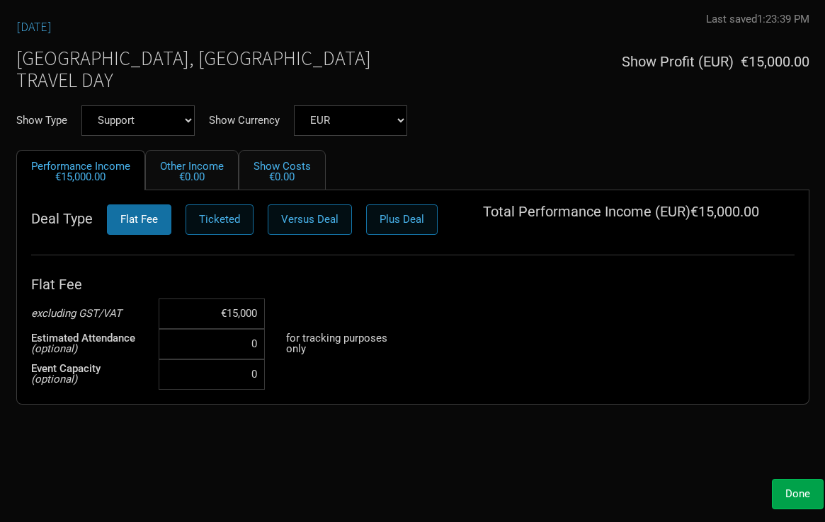
click at [794, 495] on span "Done" at bounding box center [797, 494] width 25 height 13
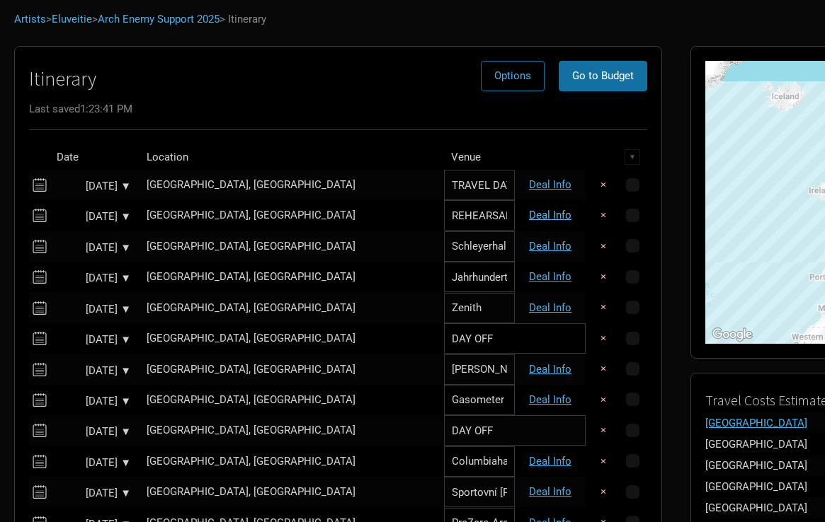
click at [529, 215] on link "Deal Info" at bounding box center [550, 215] width 42 height 13
select select "Support"
select select "EUR"
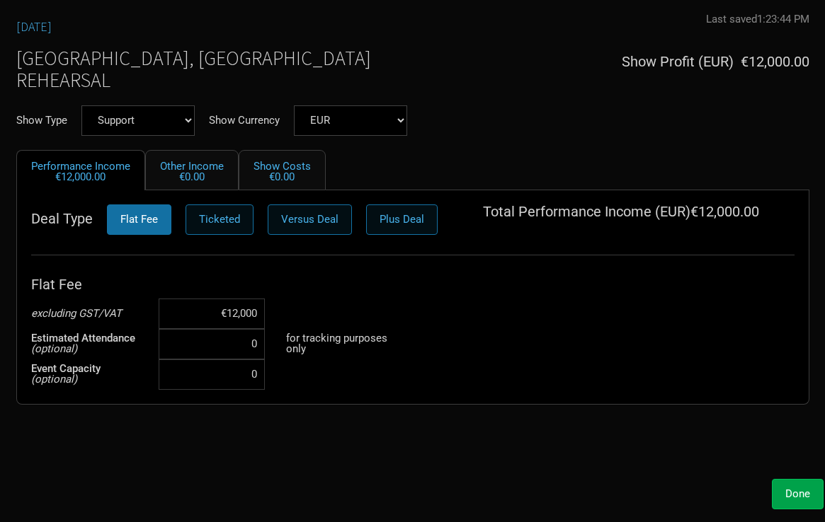
click at [793, 495] on span "Done" at bounding box center [797, 494] width 25 height 13
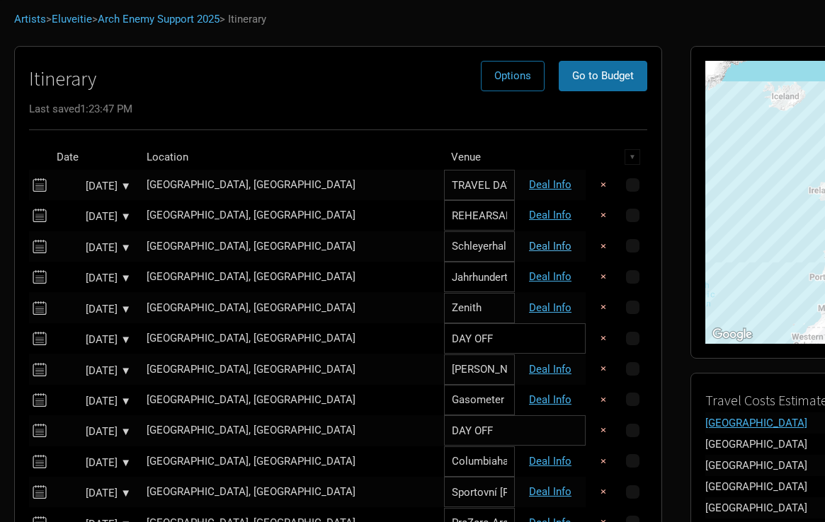
click at [529, 246] on link "Deal Info" at bounding box center [550, 246] width 42 height 13
select select "Support"
select select "EUR"
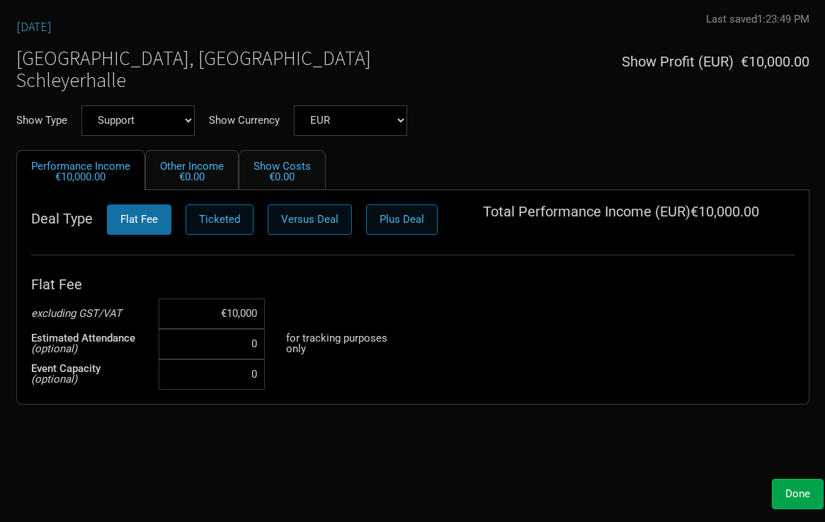
click at [783, 496] on button "Done" at bounding box center [798, 494] width 52 height 30
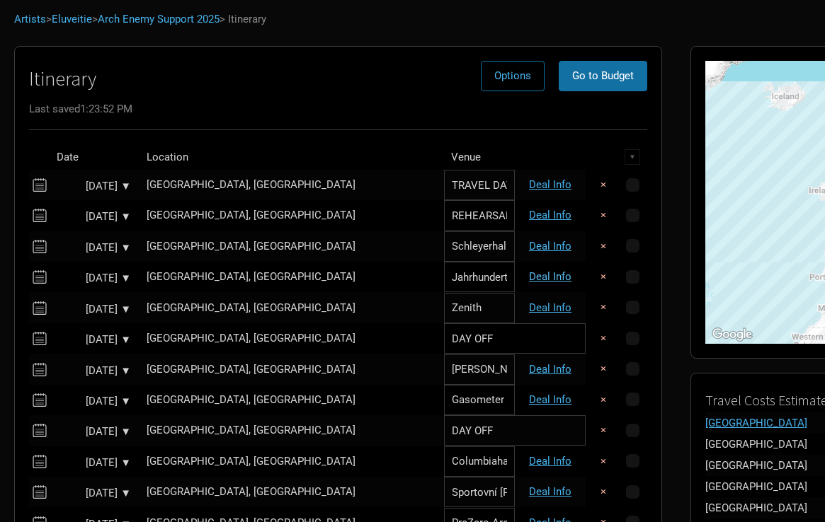
click at [529, 274] on link "Deal Info" at bounding box center [550, 276] width 42 height 13
select select "Support"
select select "EUR"
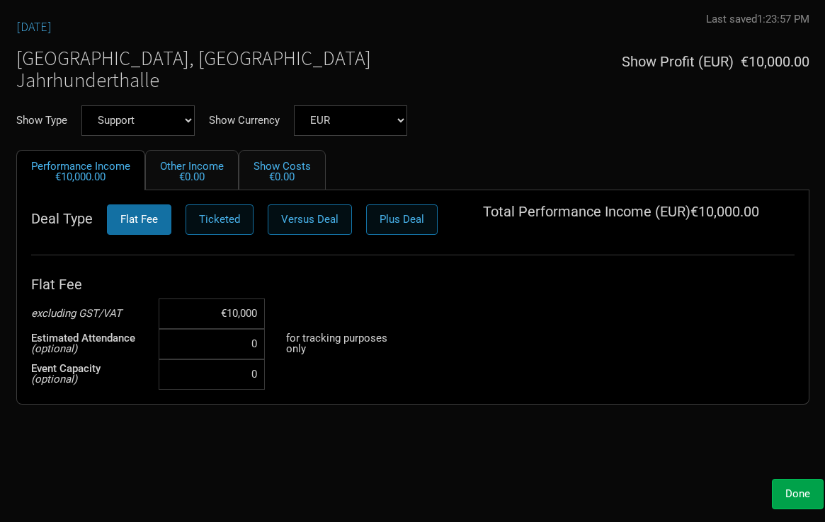
click at [784, 488] on button "Done" at bounding box center [798, 494] width 52 height 30
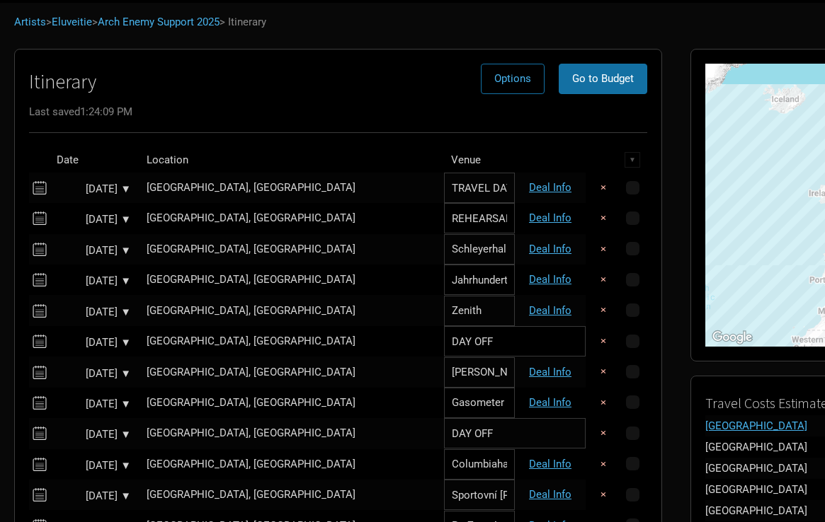
scroll to position [64, 0]
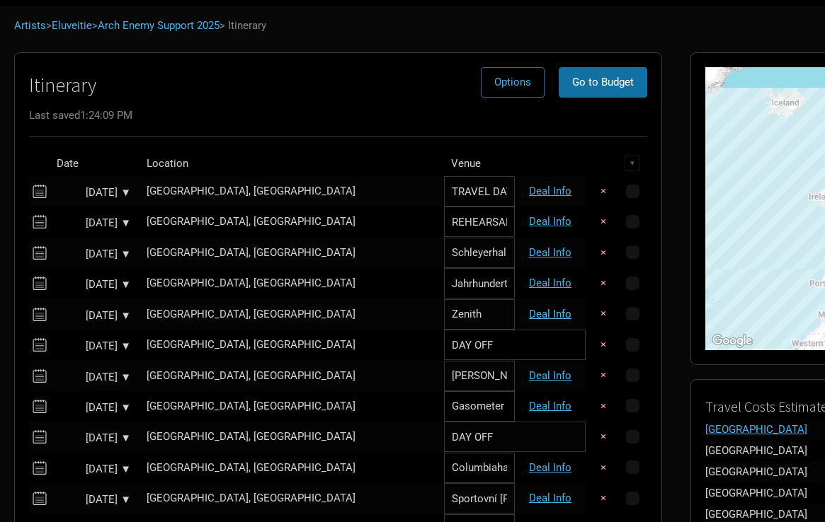
click at [529, 314] on link "Deal Info" at bounding box center [550, 314] width 42 height 13
select select "Support"
select select "EUR"
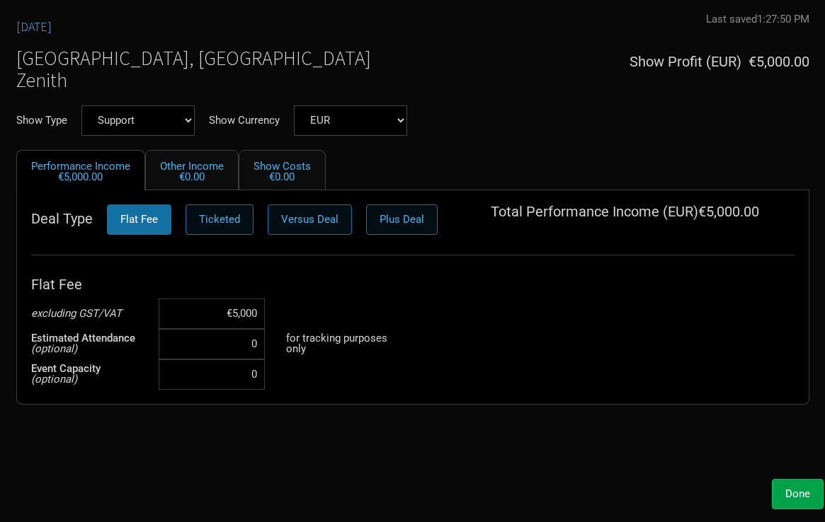
click at [785, 482] on button "Done" at bounding box center [798, 494] width 52 height 30
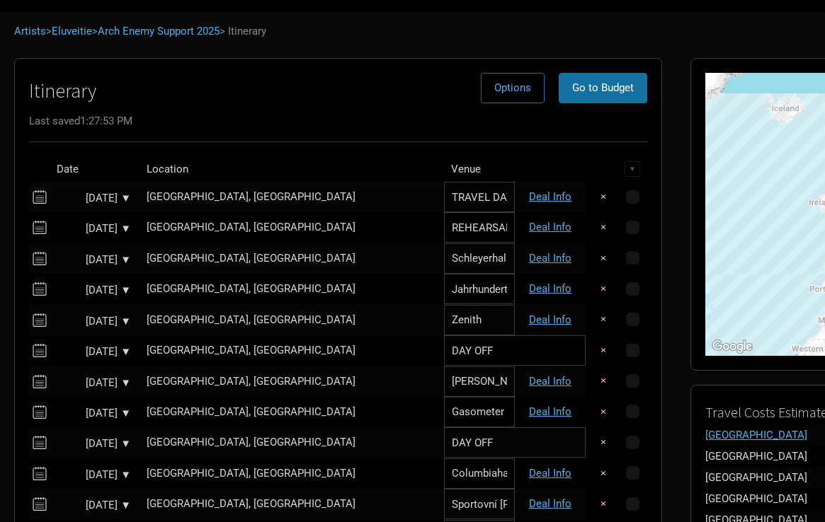
scroll to position [74, 0]
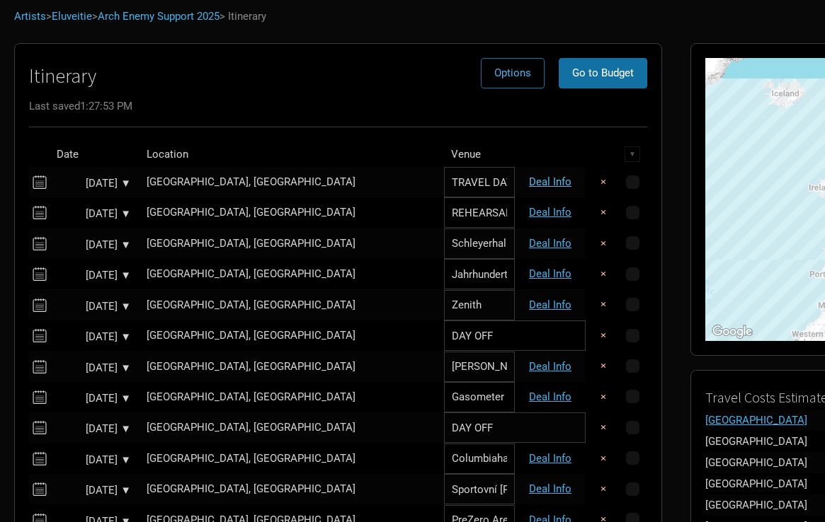
click at [529, 178] on link "Deal Info" at bounding box center [550, 182] width 42 height 13
select select "Support"
select select "EUR"
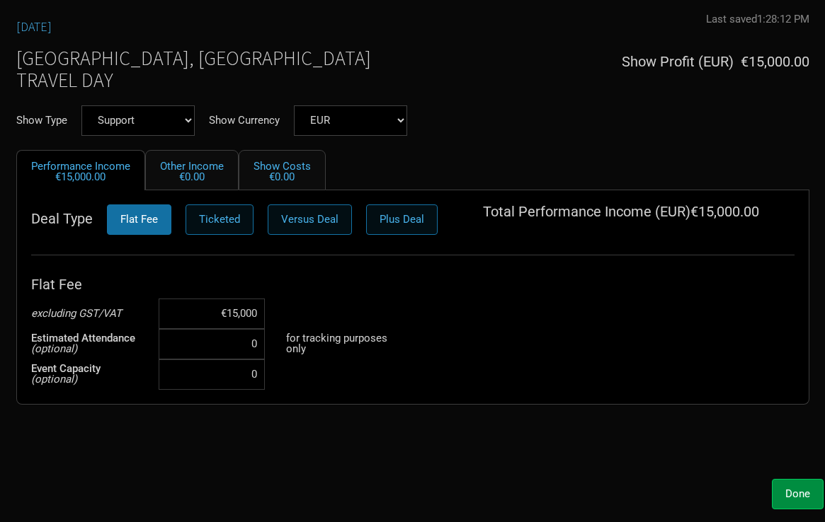
click at [245, 312] on input "€15,000" at bounding box center [212, 314] width 106 height 30
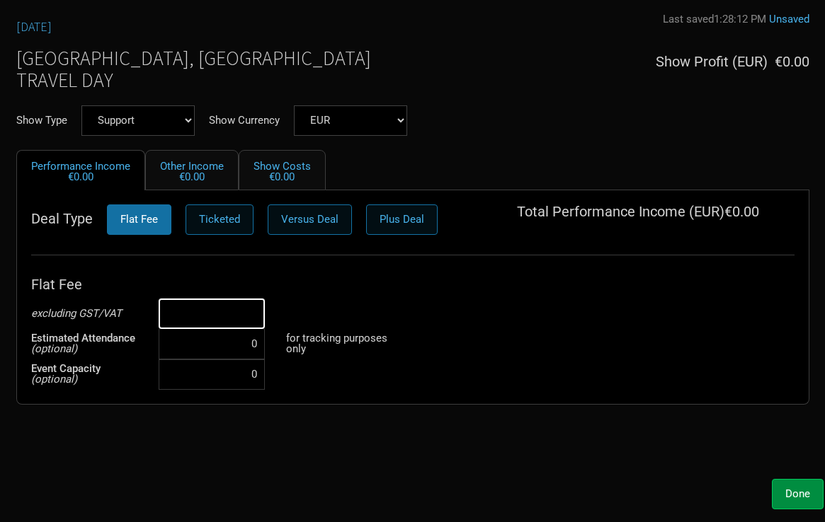
type input "€0"
click at [721, 477] on div "Done" at bounding box center [412, 491] width 821 height 38
click at [789, 486] on button "Done" at bounding box center [798, 494] width 52 height 30
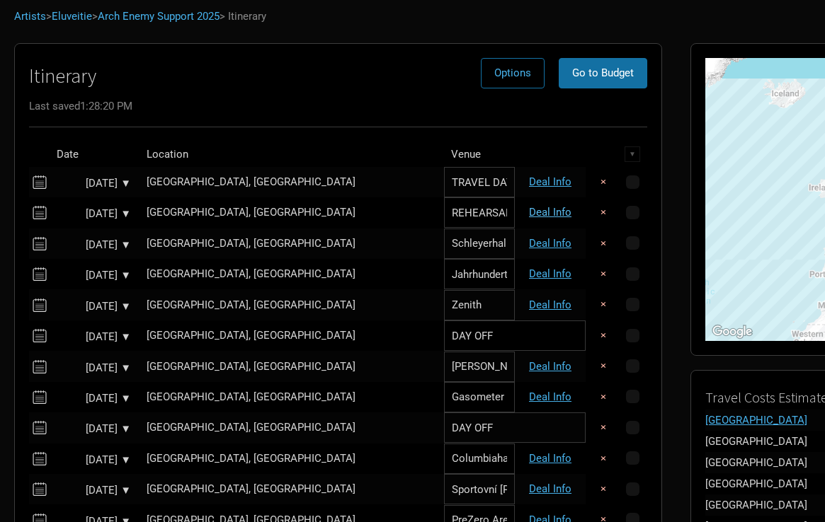
click at [529, 209] on link "Deal Info" at bounding box center [550, 212] width 42 height 13
select select "Support"
select select "EUR"
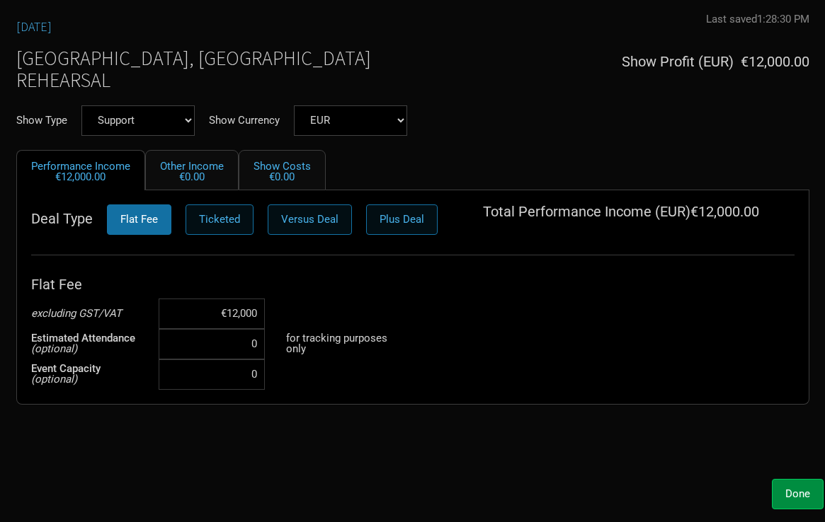
click at [251, 307] on input "€12,000" at bounding box center [212, 314] width 106 height 30
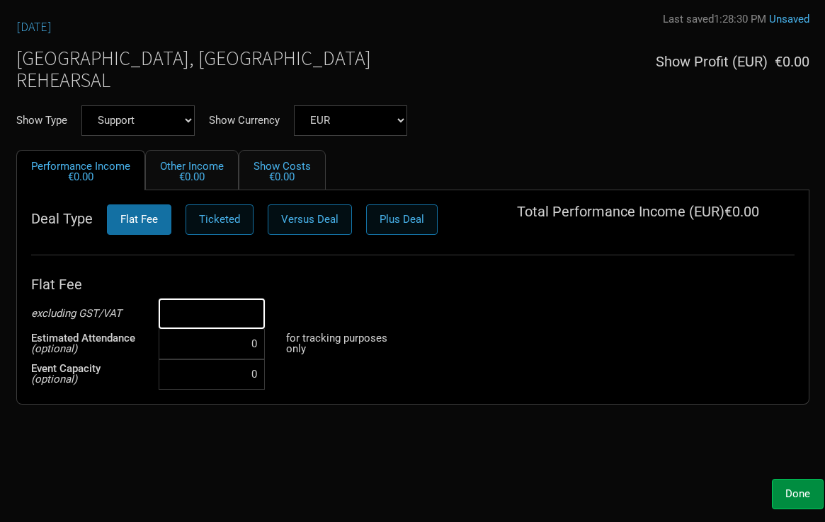
type input "€0"
click at [390, 457] on div "Oct 9, 2025 Last saved 1:28:30 PM Unsaved Stuttgart, Germany REHEARSAL Show Pro…" at bounding box center [412, 242] width 821 height 459
click at [789, 491] on span "Done" at bounding box center [797, 494] width 25 height 13
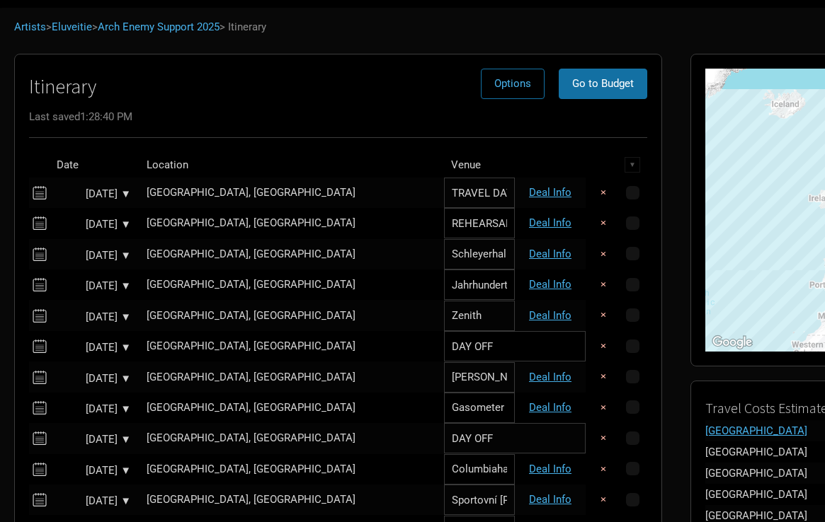
scroll to position [60, 0]
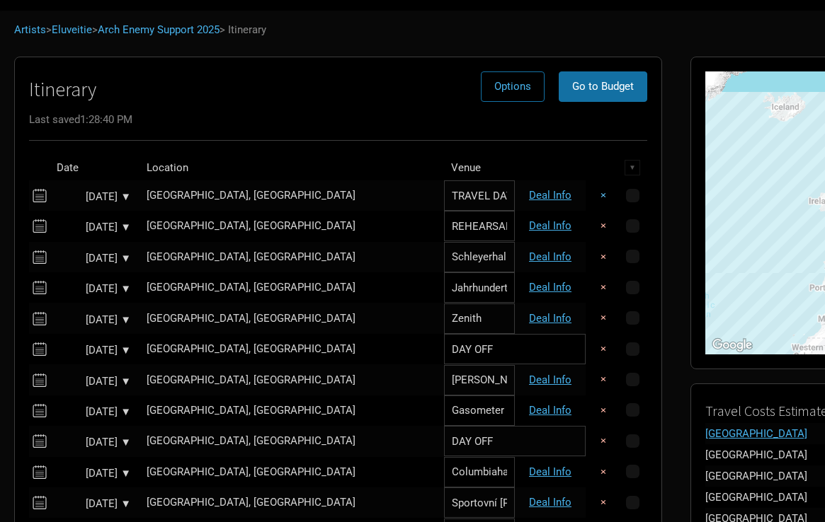
click at [587, 193] on button "×" at bounding box center [603, 196] width 33 height 30
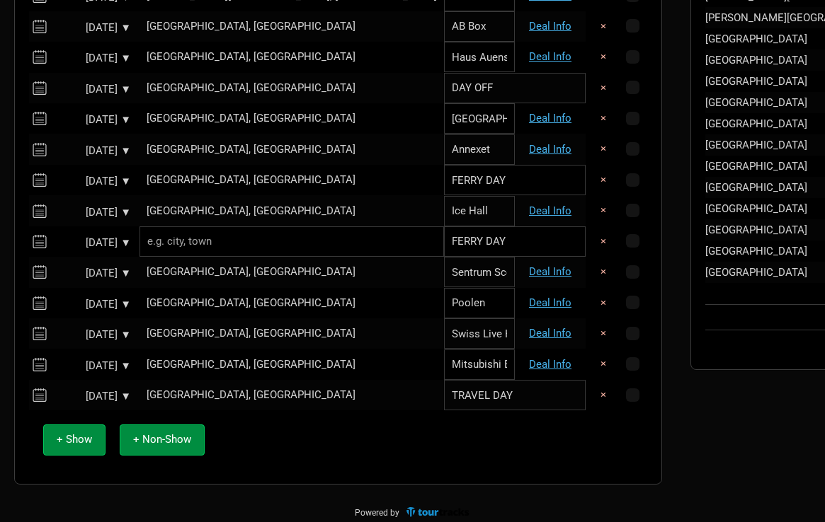
scroll to position [1026, 0]
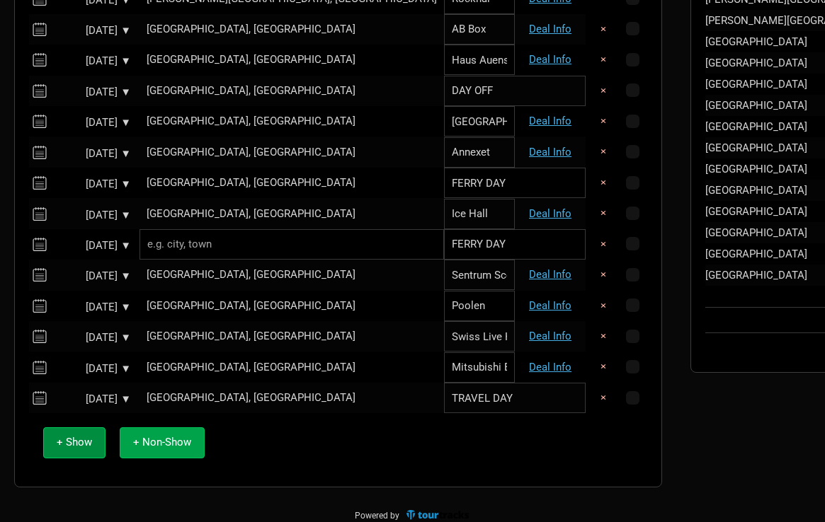
click at [175, 436] on span "+ Non-Show" at bounding box center [162, 442] width 58 height 13
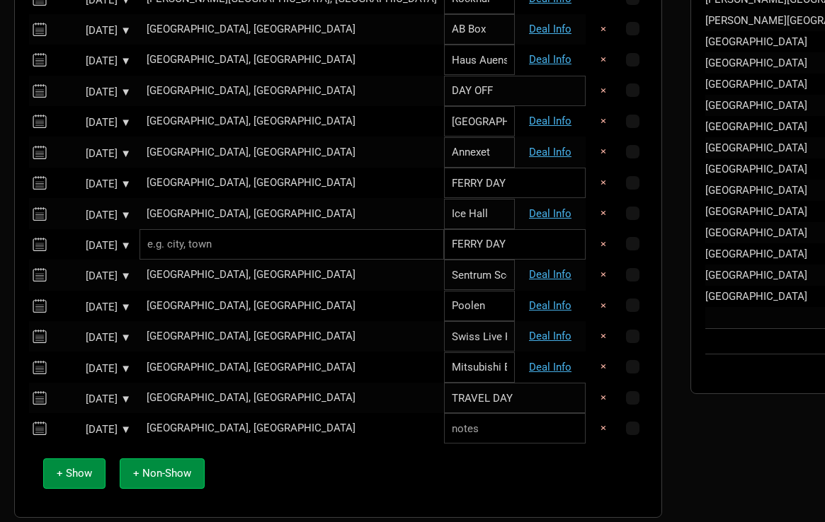
click at [181, 413] on td "[GEOGRAPHIC_DATA], [GEOGRAPHIC_DATA]" at bounding box center [291, 428] width 304 height 30
click at [444, 418] on input "text" at bounding box center [515, 428] width 142 height 30
click at [444, 395] on input "TRAVEL DAY" at bounding box center [515, 398] width 142 height 30
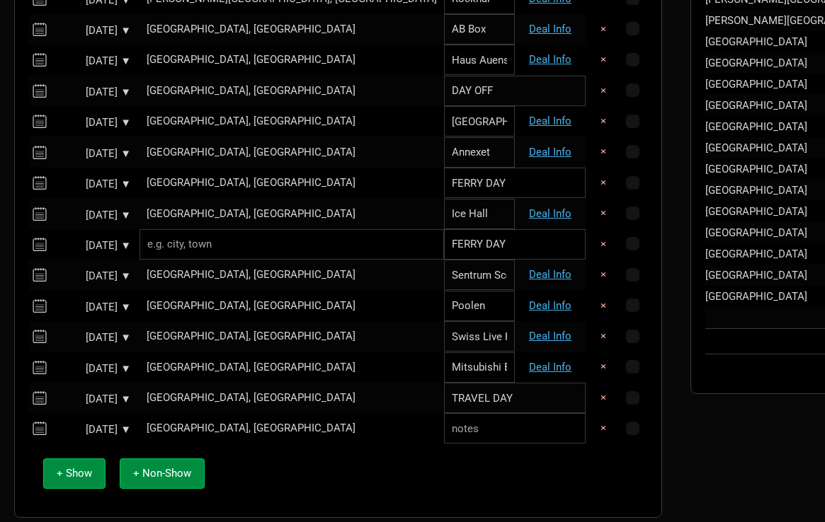
click at [444, 418] on input "text" at bounding box center [515, 428] width 142 height 30
paste input "TRAVEL DAY"
type input "TRAVEL DAY"
click at [77, 425] on div "Nov 17, 2025 ▼" at bounding box center [92, 430] width 78 height 11
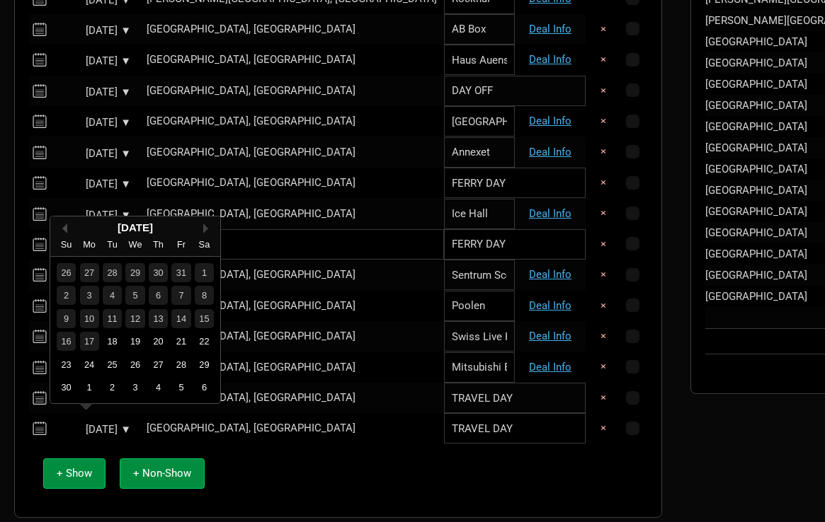
click at [64, 226] on button "Previous Month" at bounding box center [62, 229] width 10 height 10
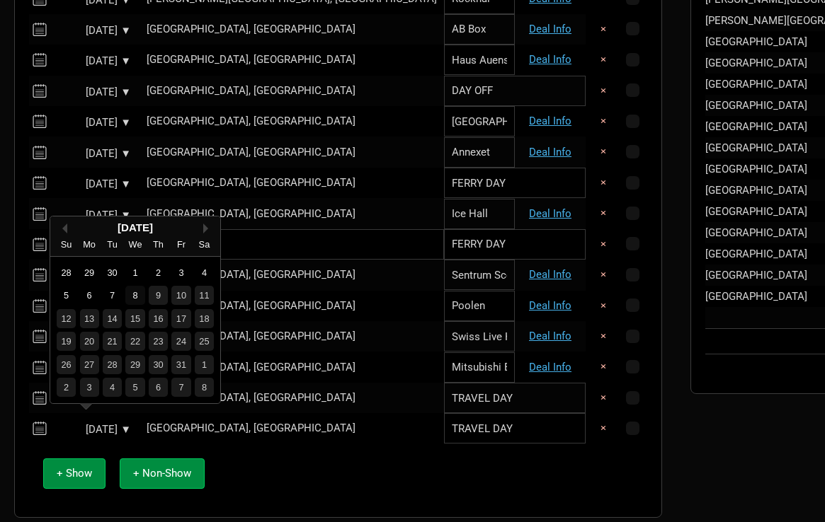
click at [135, 296] on div "8" at bounding box center [134, 295] width 19 height 19
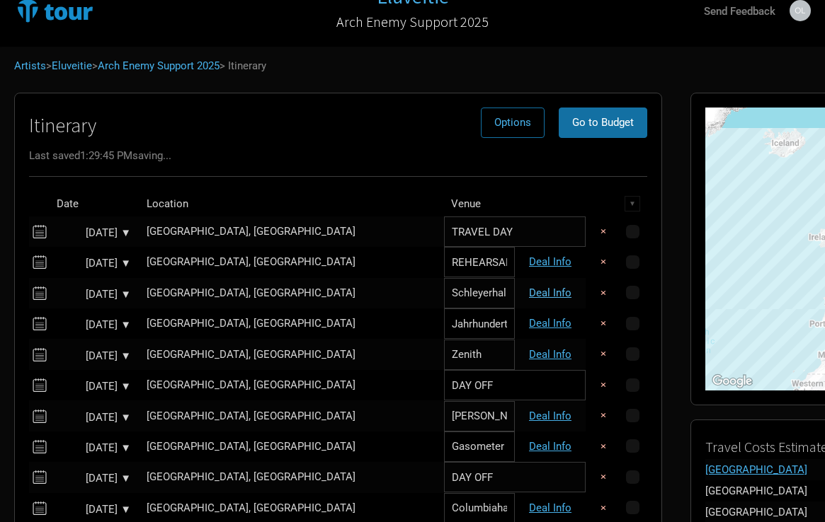
scroll to position [25, 0]
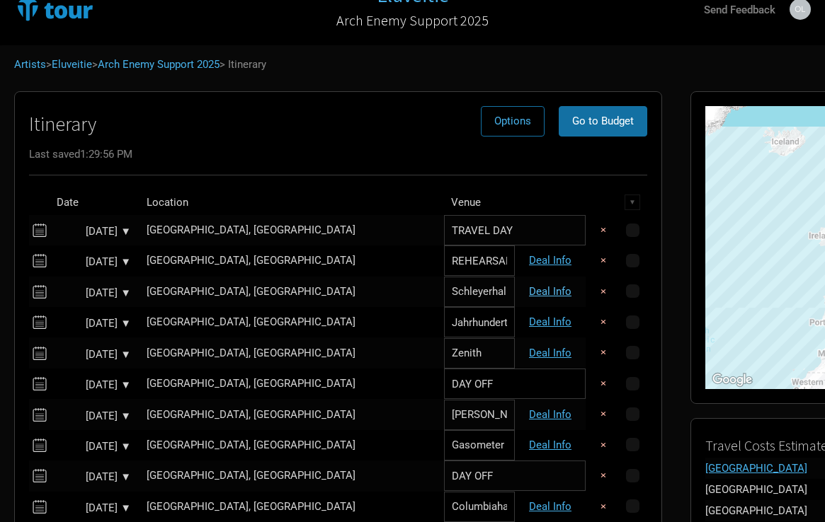
click at [529, 287] on link "Deal Info" at bounding box center [550, 291] width 42 height 13
select select "Support"
select select "EUR"
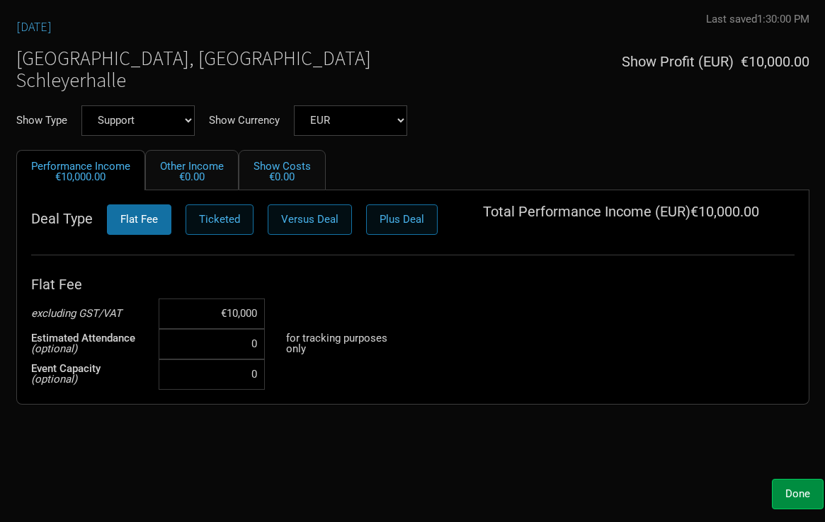
click at [245, 311] on input "€10,000" at bounding box center [212, 314] width 106 height 30
type input "€15,000"
click at [372, 451] on div "Oct 10, 2025 Last saved 1:30:00 PM Unsaved Stuttgart, Germany Schleyerhalle Sho…" at bounding box center [412, 242] width 821 height 459
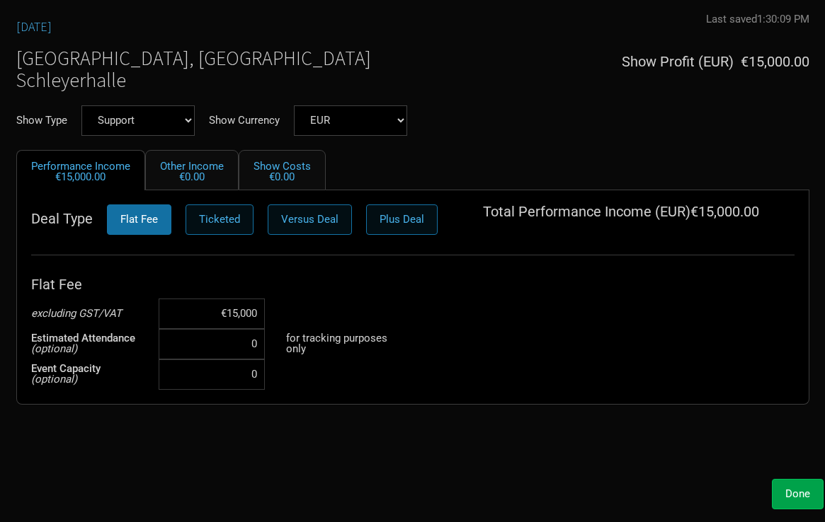
click at [779, 485] on button "Done" at bounding box center [798, 494] width 52 height 30
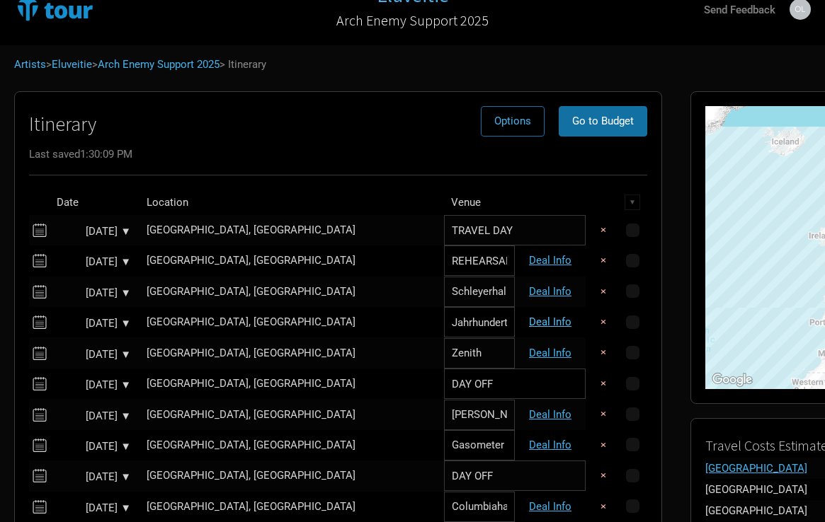
click at [529, 322] on link "Deal Info" at bounding box center [550, 322] width 42 height 13
select select "Support"
select select "EUR"
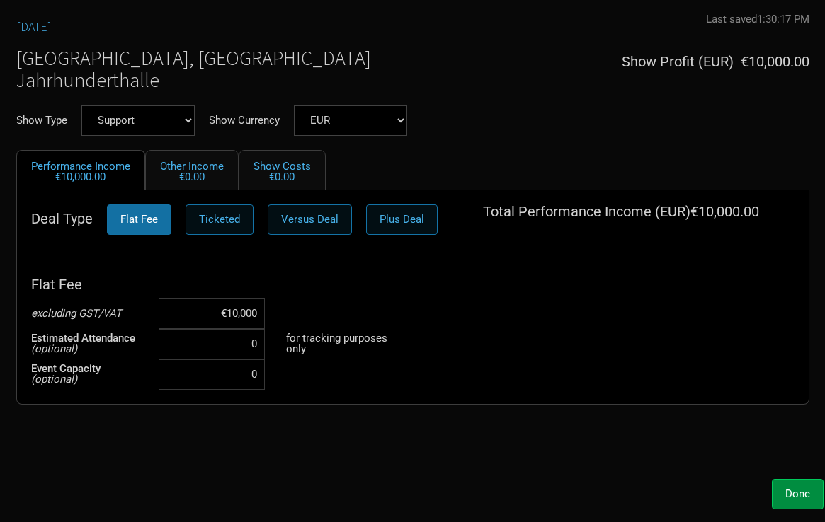
click at [236, 321] on input "€10,000" at bounding box center [212, 314] width 106 height 30
type input "€12,000"
click at [266, 436] on div "Oct 11, 2025 Last saved 1:30:17 PM Unsaved Frankfurt am Main, Germany Jahrhunde…" at bounding box center [412, 242] width 821 height 459
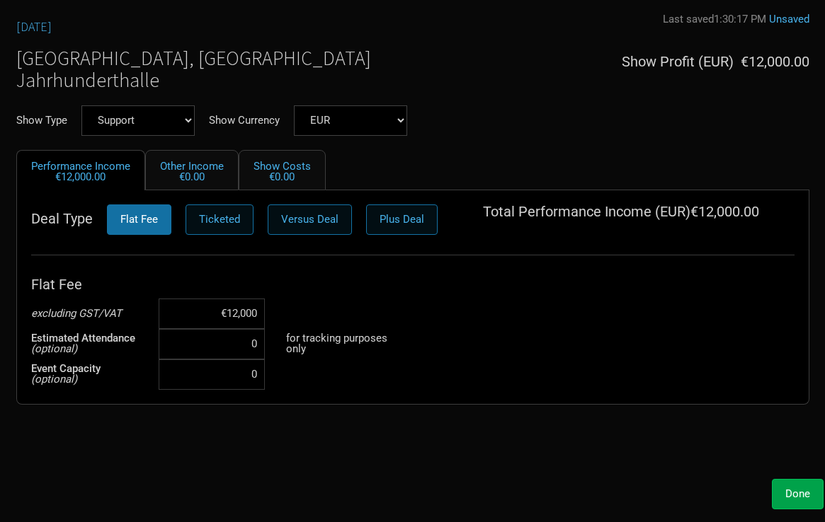
click at [787, 492] on span "Done" at bounding box center [797, 494] width 25 height 13
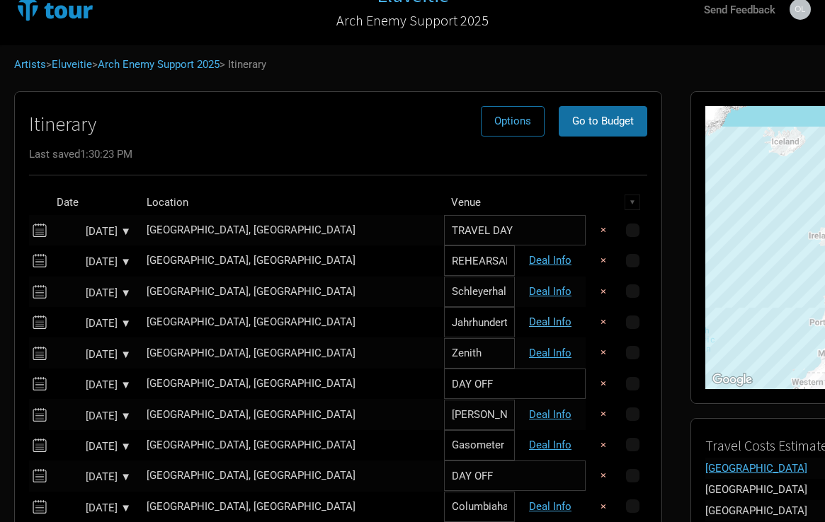
click at [529, 317] on link "Deal Info" at bounding box center [550, 322] width 42 height 13
select select "Support"
select select "EUR"
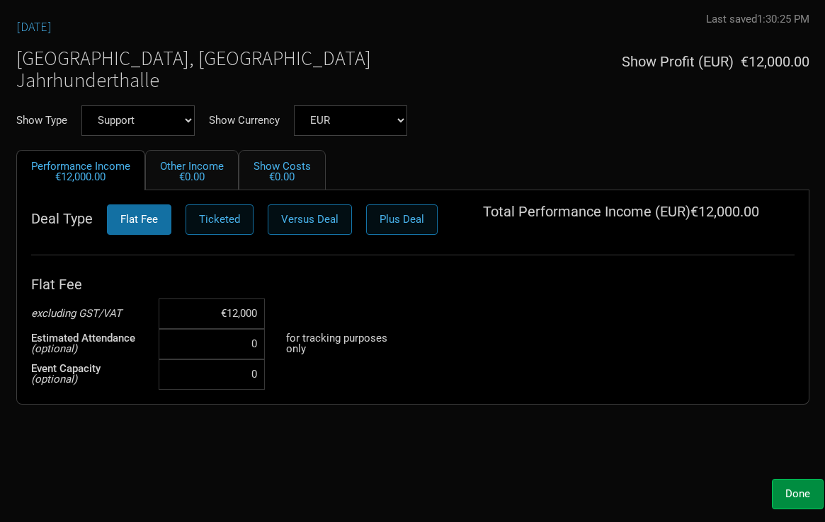
click at [239, 319] on input "€12,000" at bounding box center [212, 314] width 106 height 30
type input "€10,000"
click at [264, 404] on div "Oct 11, 2025 Last saved 1:30:25 PM Unsaved Frankfurt am Main, Germany Jahrhunde…" at bounding box center [412, 242] width 821 height 459
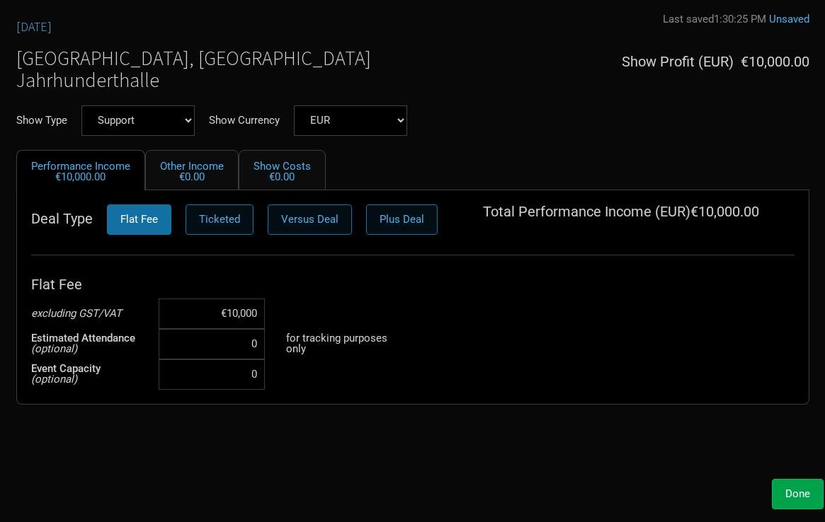
click at [792, 492] on span "Done" at bounding box center [797, 494] width 25 height 13
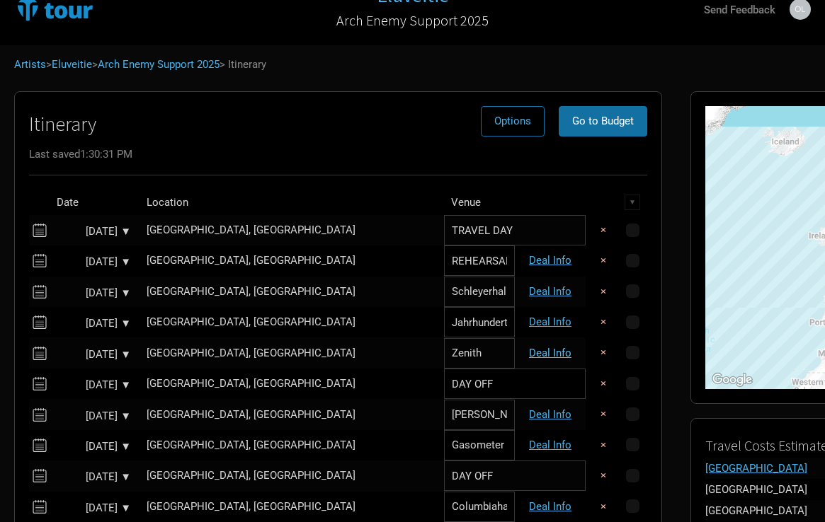
click at [529, 347] on link "Deal Info" at bounding box center [550, 353] width 42 height 13
select select "Support"
select select "EUR"
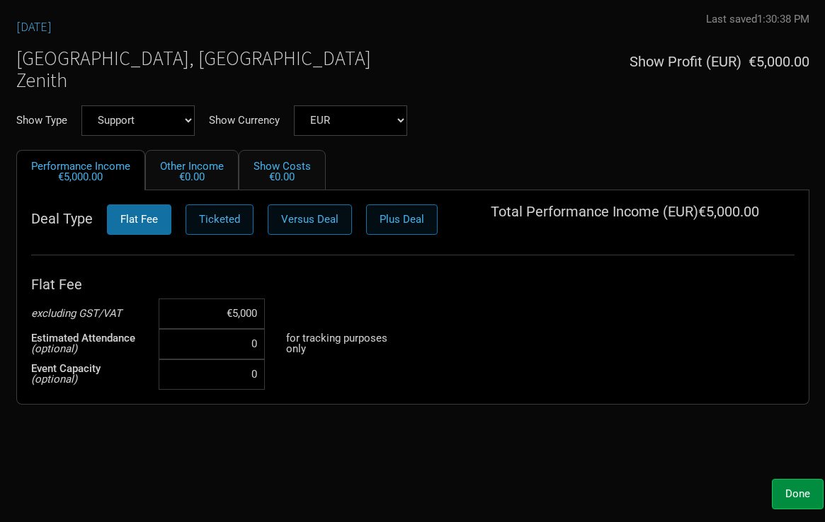
click at [236, 315] on input "€5,000" at bounding box center [212, 314] width 106 height 30
type input "€10,000"
click at [271, 441] on div "Oct 12, 2025 Last saved 1:30:38 PM Unsaved Munich, Germany Zenith Show Profit (…" at bounding box center [412, 242] width 821 height 459
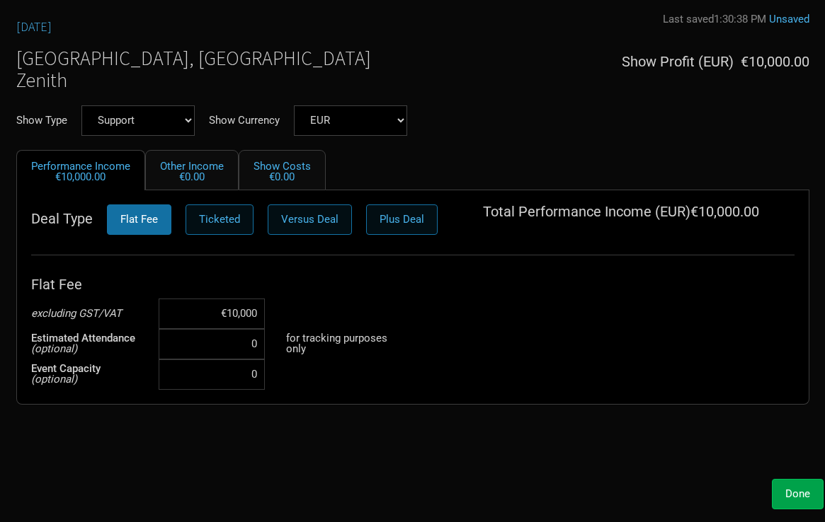
click at [781, 481] on button "Done" at bounding box center [798, 494] width 52 height 30
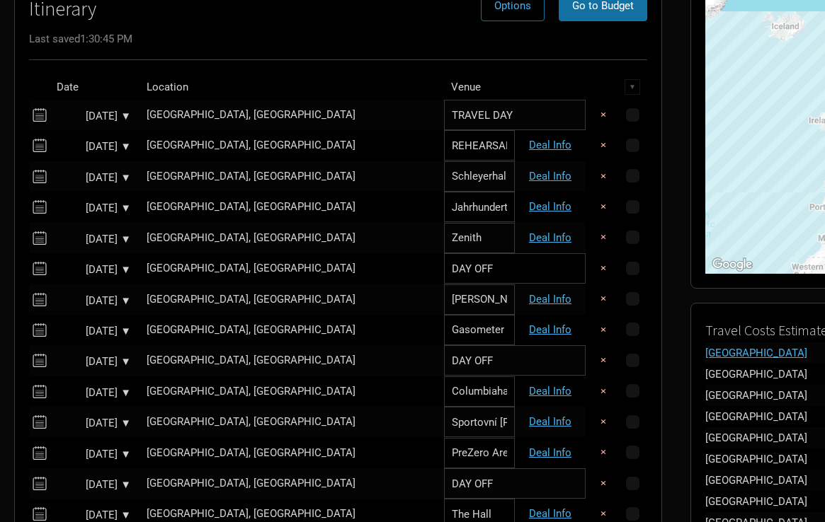
scroll to position [154, 0]
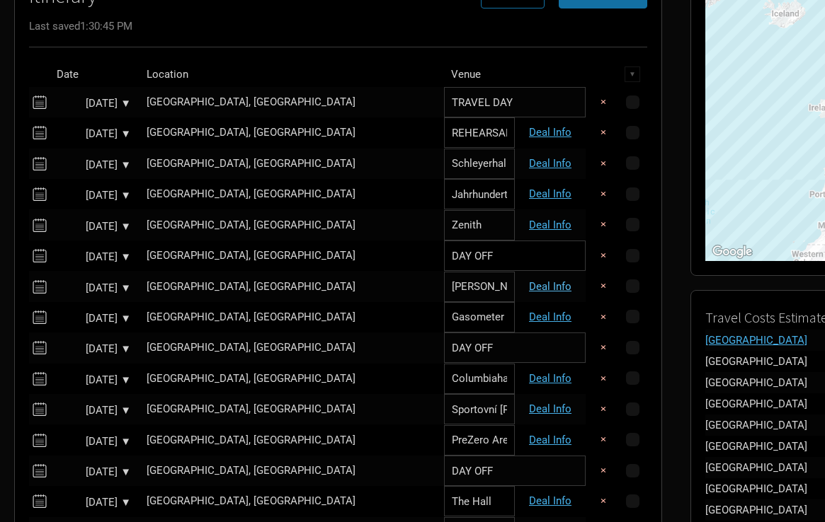
click at [529, 280] on link "Deal Info" at bounding box center [550, 286] width 42 height 13
select select "Support"
select select "EUR"
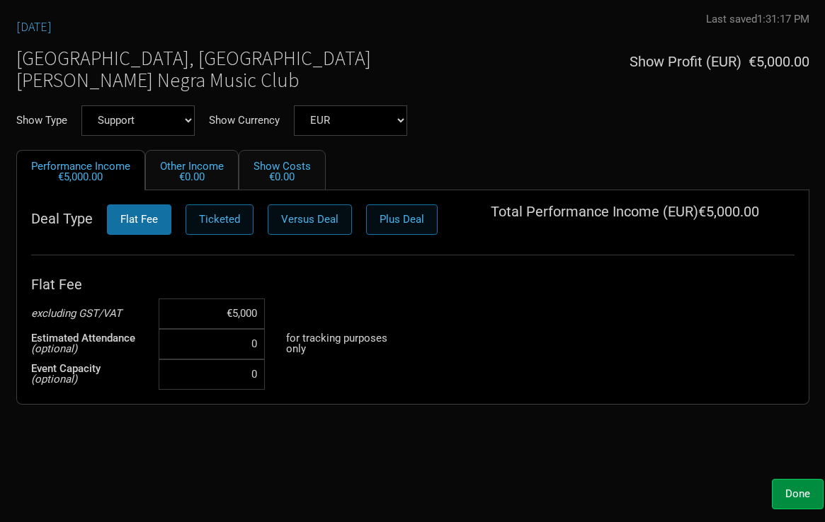
click at [240, 310] on input "€5,000" at bounding box center [212, 314] width 106 height 30
type input "€10,000"
click at [561, 488] on div "Done" at bounding box center [412, 494] width 821 height 30
click at [789, 486] on button "Done" at bounding box center [798, 494] width 52 height 30
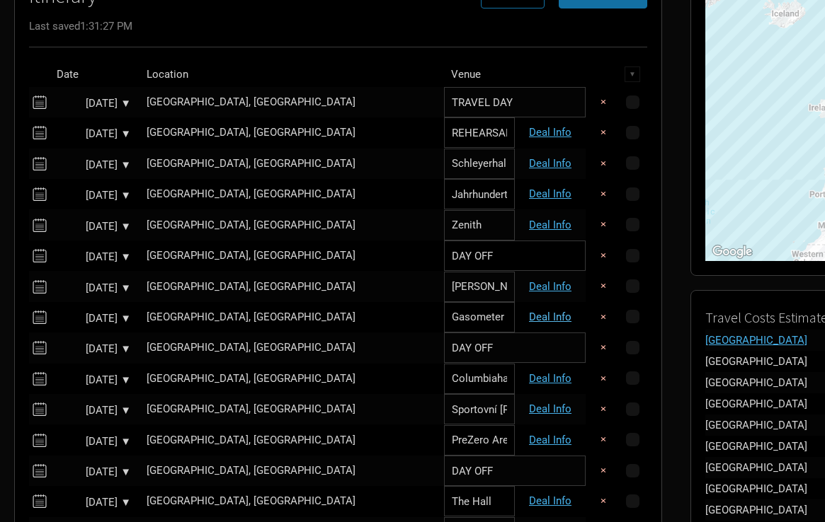
click at [529, 313] on link "Deal Info" at bounding box center [550, 317] width 42 height 13
select select "Support"
select select "EUR"
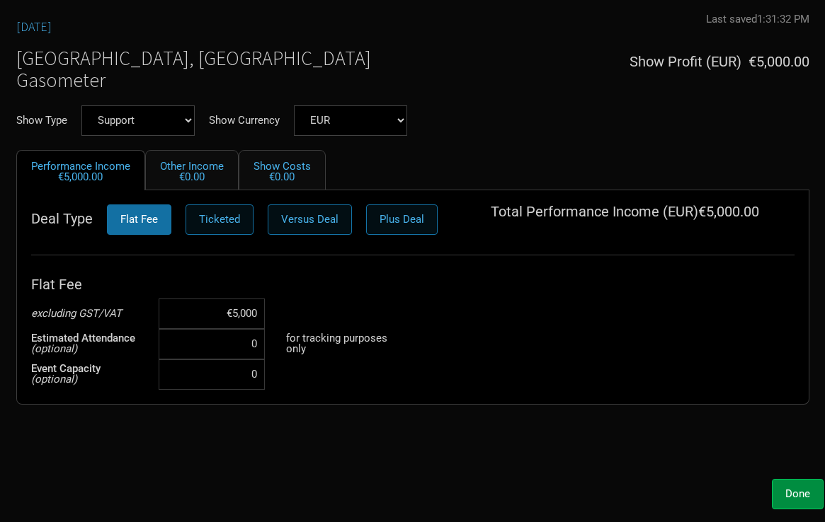
click at [241, 309] on input "€5,000" at bounding box center [212, 314] width 106 height 30
type input "€10,000"
click at [354, 470] on div "Oct 15, 2025 Last saved 1:31:32 PM Unsaved Vienna, Austria Gasometer Show Profi…" at bounding box center [412, 242] width 821 height 459
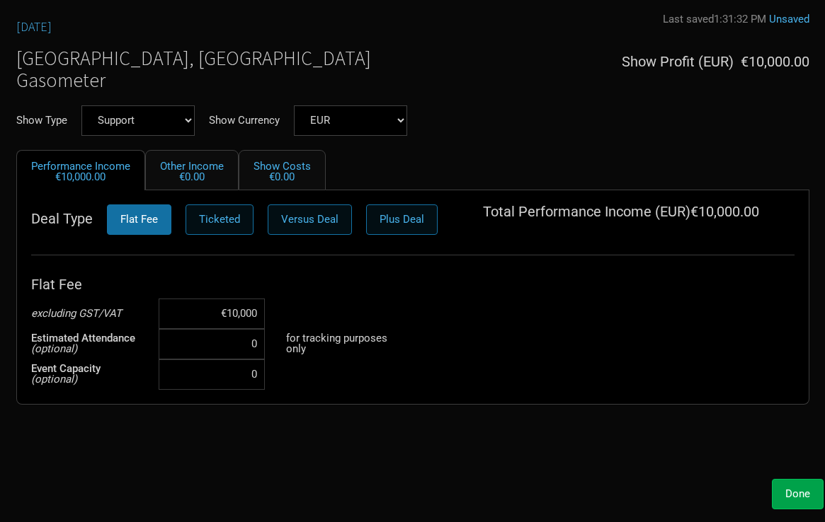
click at [789, 495] on span "Done" at bounding box center [797, 494] width 25 height 13
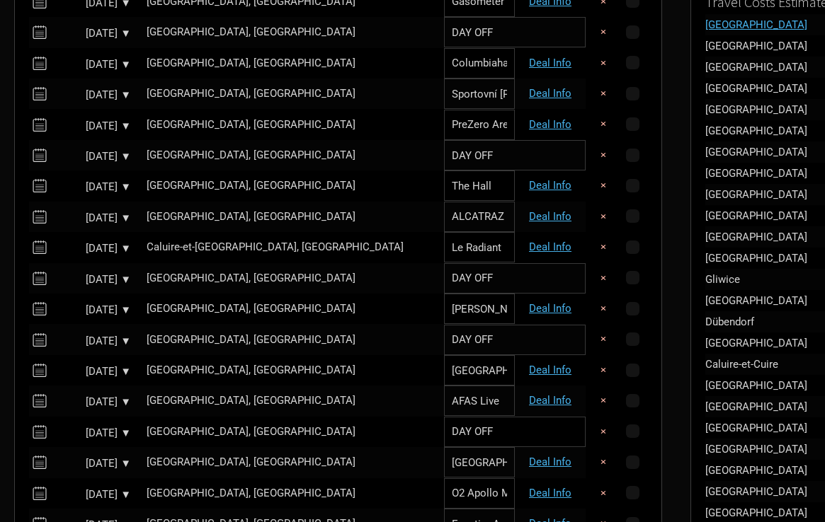
scroll to position [465, 0]
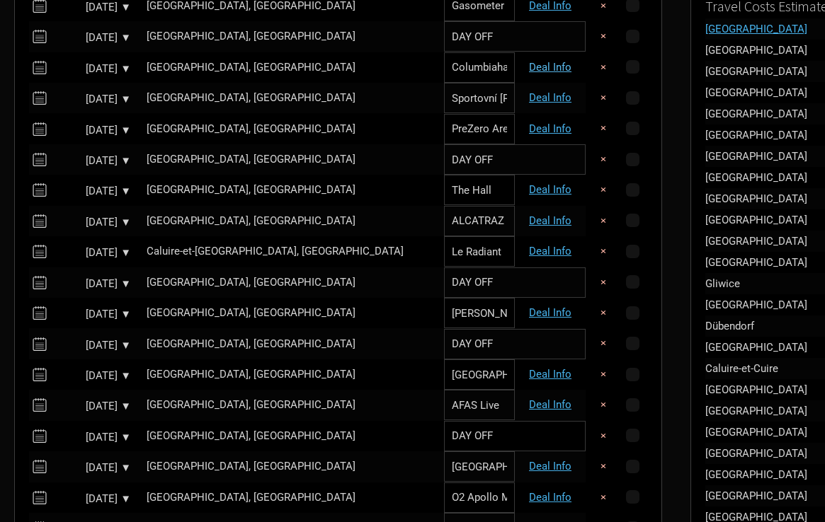
click at [529, 62] on link "Deal Info" at bounding box center [550, 67] width 42 height 13
select select "Support"
select select "EUR"
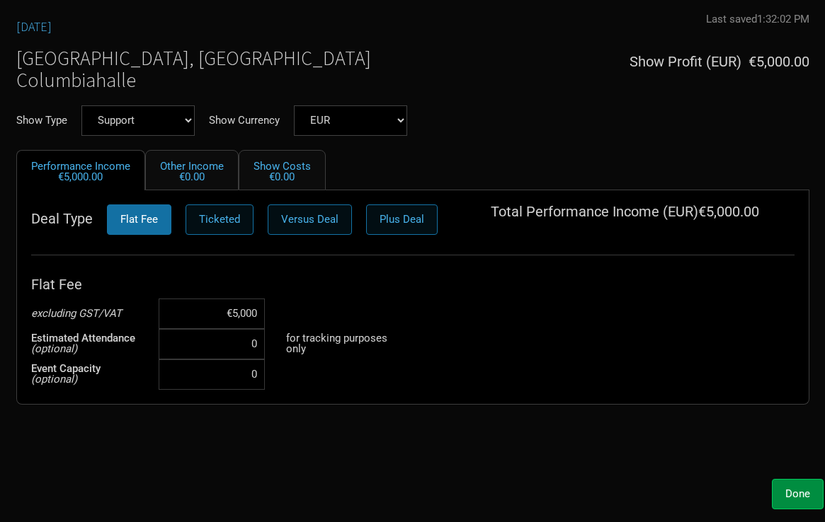
click at [236, 315] on input "€5,000" at bounding box center [212, 314] width 106 height 30
type input "€15,000"
click at [797, 490] on span "Done" at bounding box center [797, 494] width 25 height 13
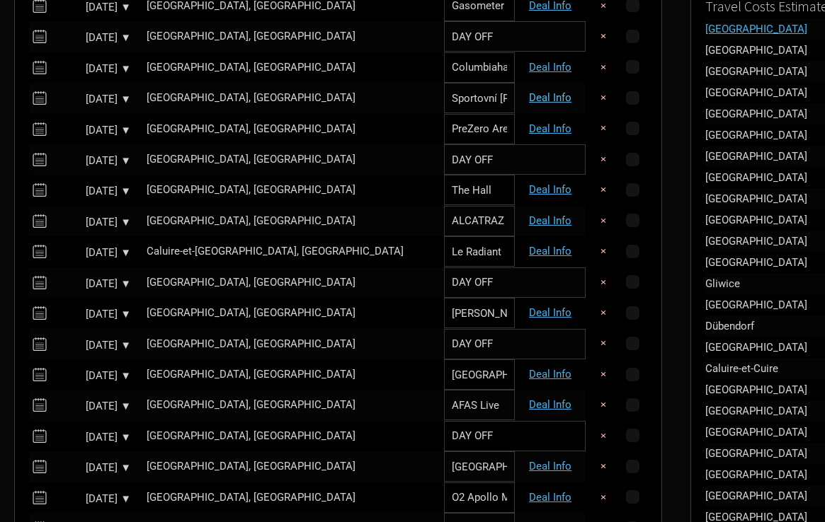
click at [529, 96] on link "Deal Info" at bounding box center [550, 97] width 42 height 13
select select "Support"
select select "EUR"
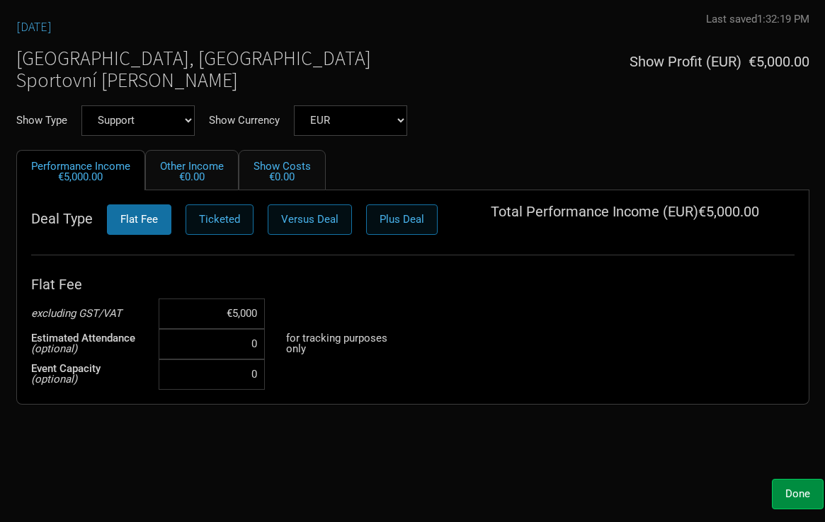
click at [243, 305] on input "€5,000" at bounding box center [212, 314] width 106 height 30
type input "€10,000"
click at [783, 486] on button "Done" at bounding box center [798, 494] width 52 height 30
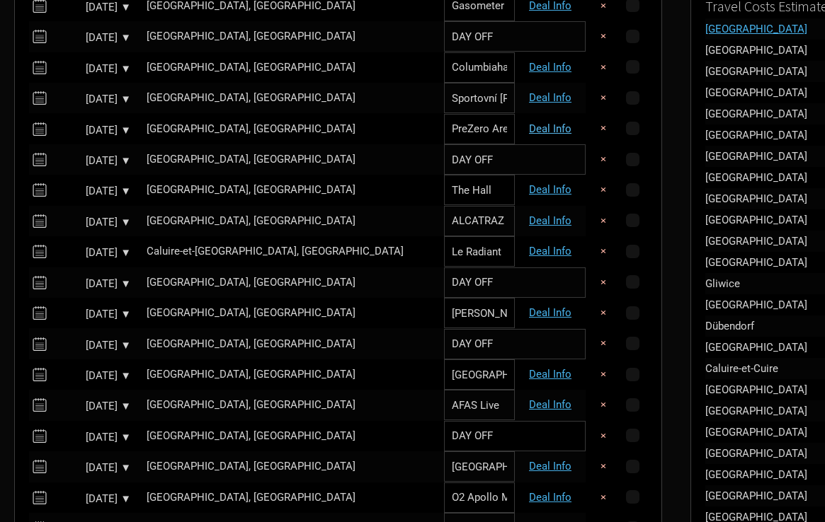
click at [529, 127] on link "Deal Info" at bounding box center [550, 128] width 42 height 13
select select "Support"
select select "EUR"
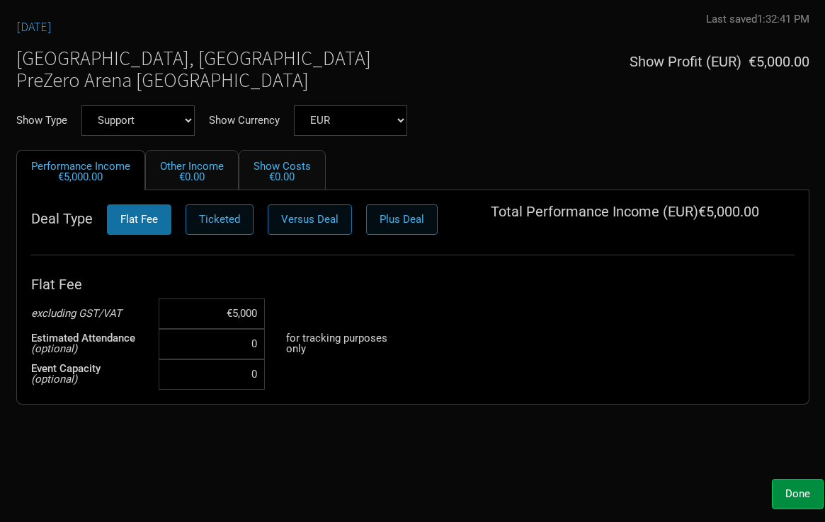
click at [229, 310] on input "€5,000" at bounding box center [212, 314] width 106 height 30
type input "€8,000"
click at [259, 428] on div "Oct 19, 2025 Last saved 1:32:41 PM Unsaved Gliwice, Poland PreZero Arena Gliwic…" at bounding box center [412, 242] width 821 height 459
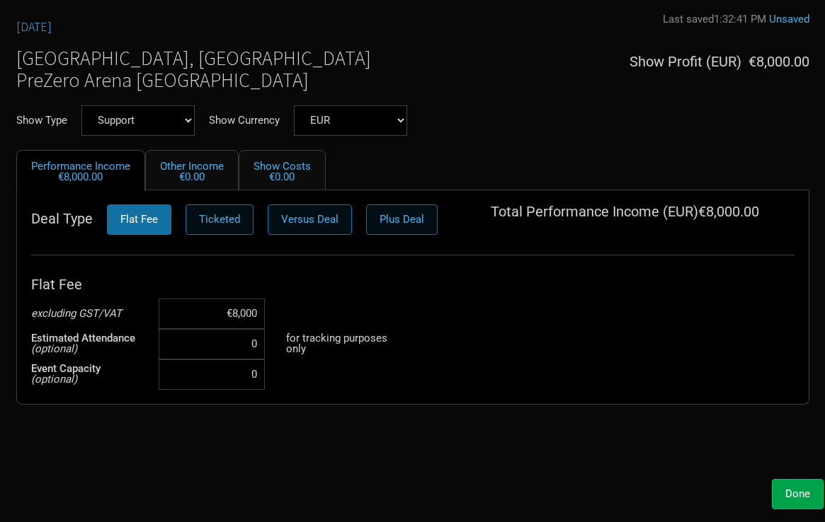
click at [798, 488] on span "Done" at bounding box center [797, 494] width 25 height 13
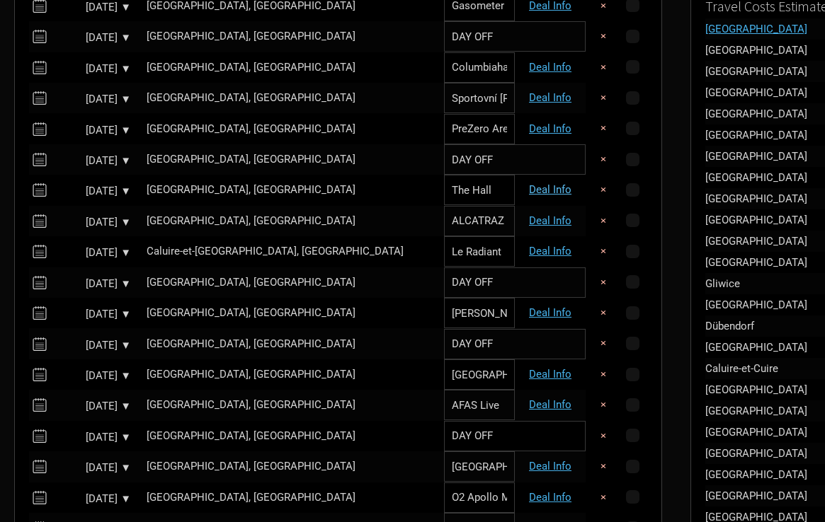
click at [529, 185] on link "Deal Info" at bounding box center [550, 189] width 42 height 13
select select "Support"
select select "EUR"
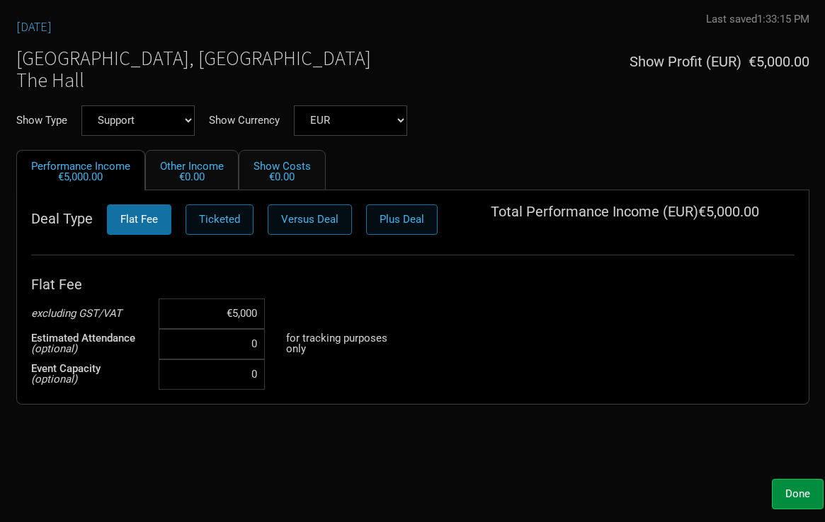
click at [238, 319] on input "€5,000" at bounding box center [212, 314] width 106 height 30
type input "€20,000"
click at [800, 492] on span "Done" at bounding box center [797, 494] width 25 height 13
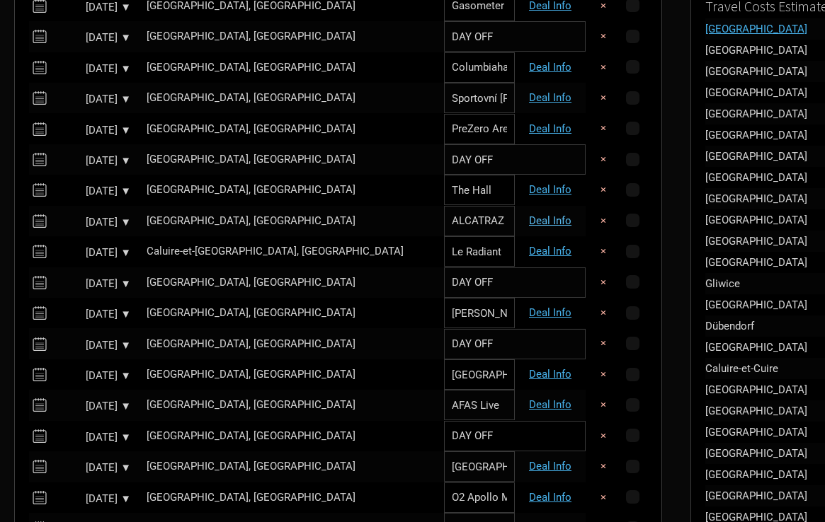
click at [529, 215] on link "Deal Info" at bounding box center [550, 221] width 42 height 13
select select "Support"
select select "EUR"
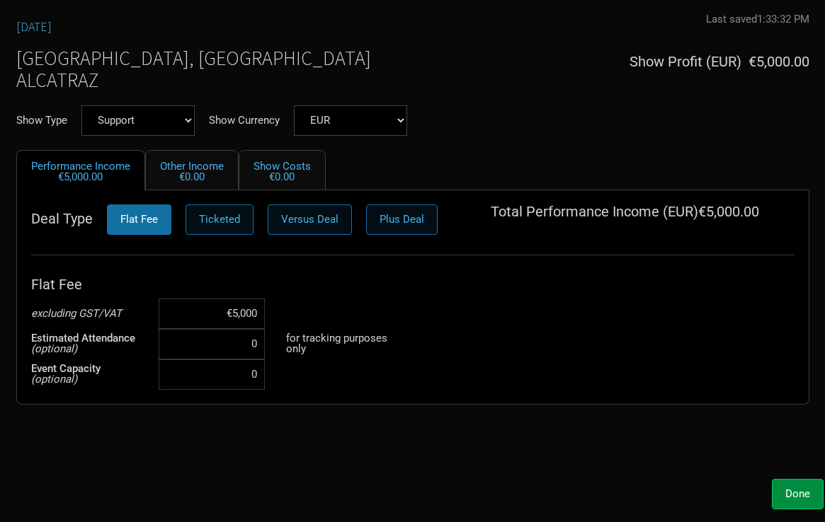
click at [242, 314] on input "€5,000" at bounding box center [212, 314] width 106 height 30
type input "€8,000"
click at [329, 436] on div "Oct 22, 2025 Last saved 1:33:32 PM Unsaved Milan, Italy ALCATRAZ Show Profit ( …" at bounding box center [412, 242] width 821 height 459
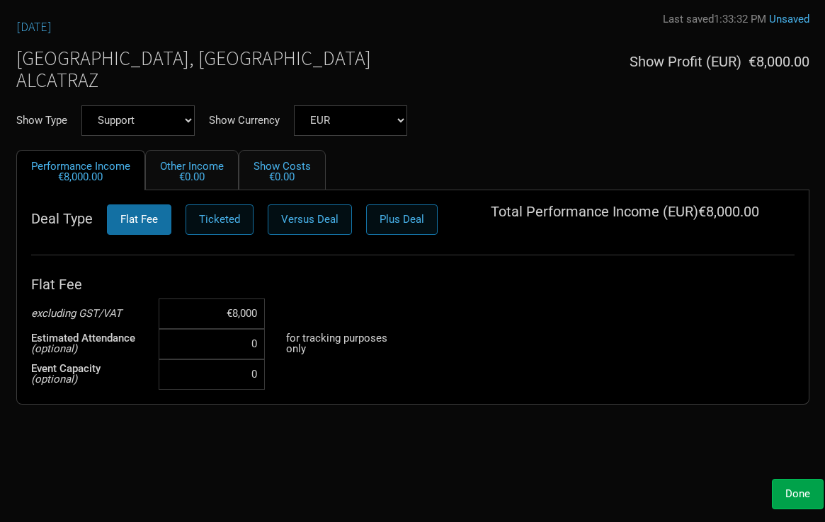
click at [787, 491] on span "Done" at bounding box center [797, 494] width 25 height 13
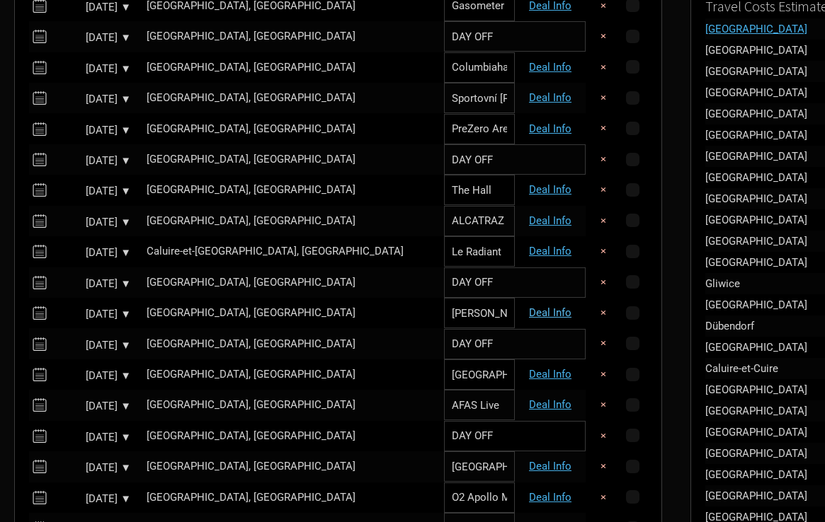
click at [529, 307] on link "Deal Info" at bounding box center [550, 313] width 42 height 13
select select "EUR"
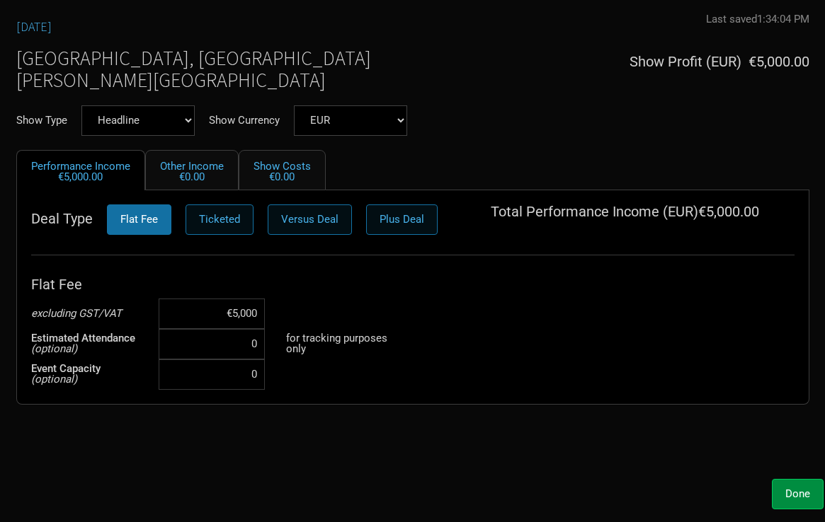
click at [239, 313] on input "€5,000" at bounding box center [212, 314] width 106 height 30
type input "€8,000"
click at [289, 433] on div "Oct 25, 2025 Last saved 1:34:04 PM Unsaved Madrid, Spain Palacio Vistalegre Sho…" at bounding box center [412, 242] width 821 height 459
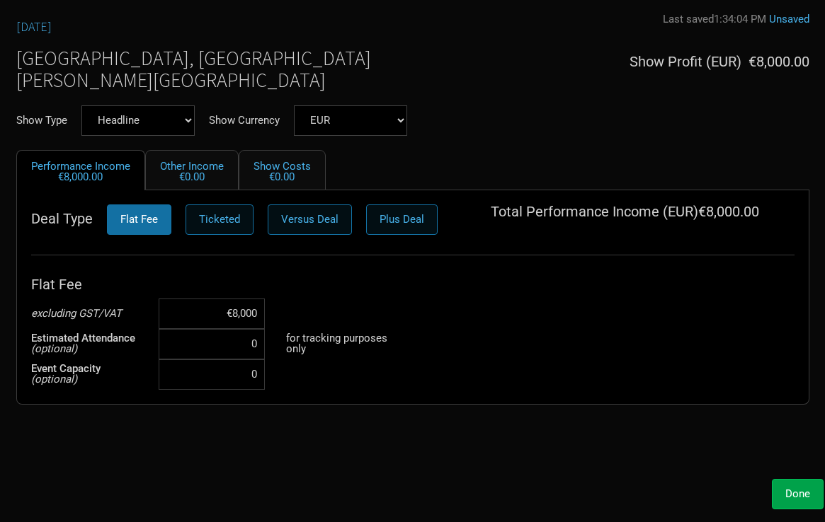
click at [785, 489] on span "Done" at bounding box center [797, 494] width 25 height 13
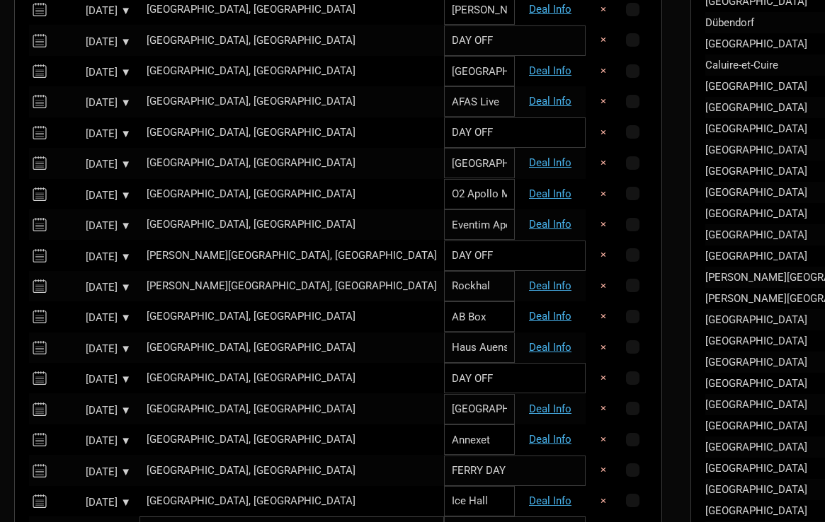
scroll to position [782, 0]
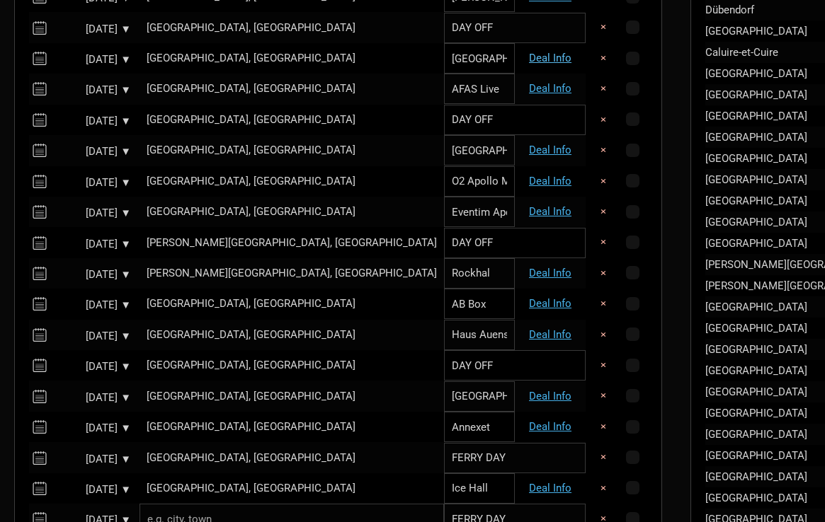
click at [529, 52] on link "Deal Info" at bounding box center [550, 58] width 42 height 13
select select "Support"
select select "EUR"
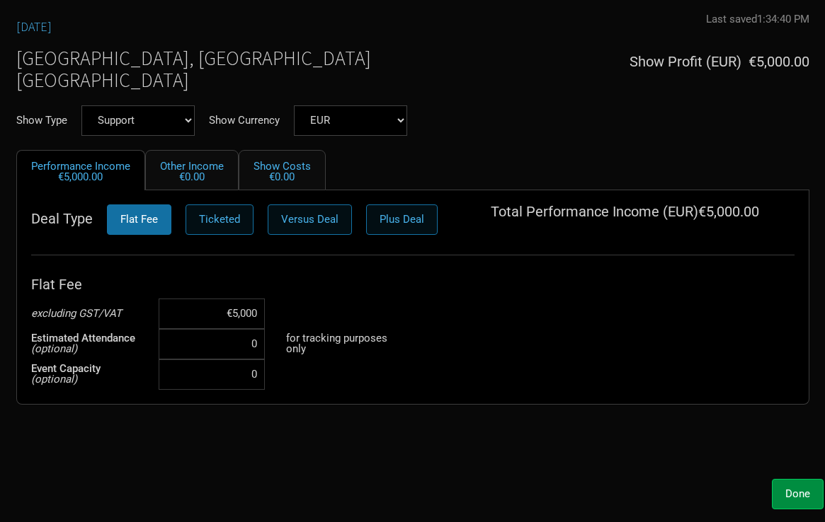
click at [246, 311] on input "€5,000" at bounding box center [212, 314] width 106 height 30
type input "€8,000"
click at [355, 464] on div "Oct 27, 2025 Last saved 1:34:40 PM Unsaved Paris, France Zenith Park Show Profi…" at bounding box center [412, 242] width 821 height 459
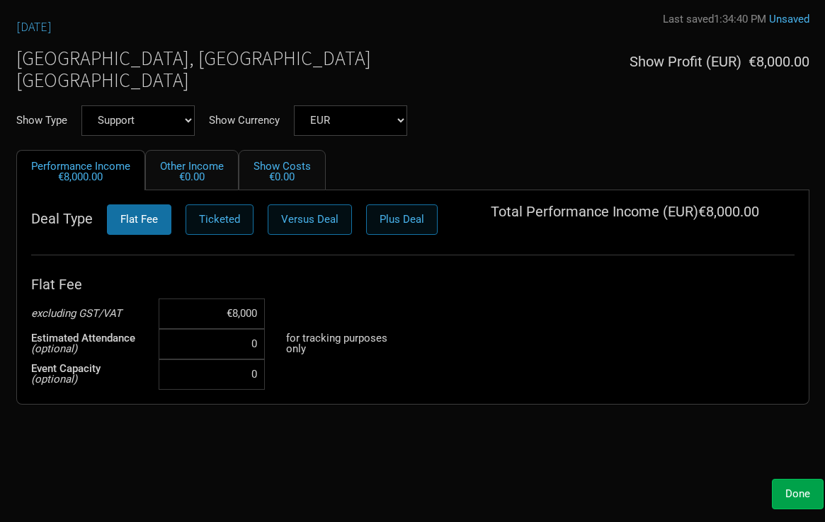
click at [781, 497] on button "Done" at bounding box center [798, 494] width 52 height 30
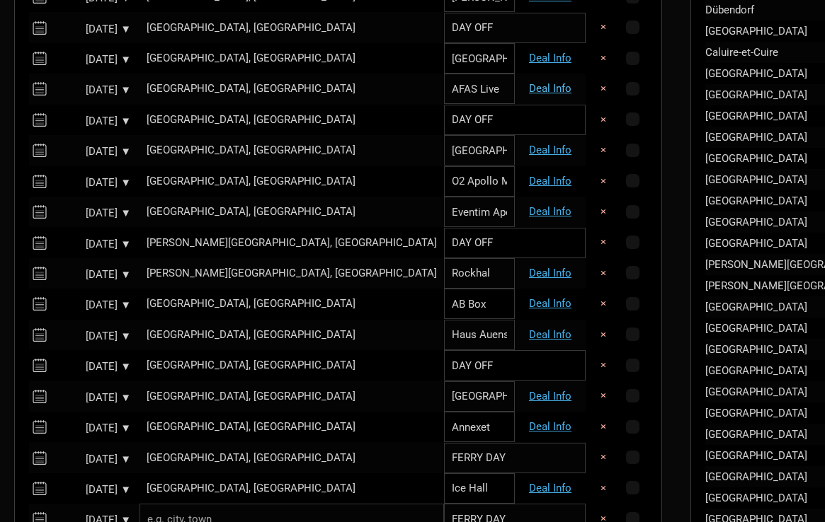
click at [529, 82] on link "Deal Info" at bounding box center [550, 88] width 42 height 13
select select "Support"
select select "EUR"
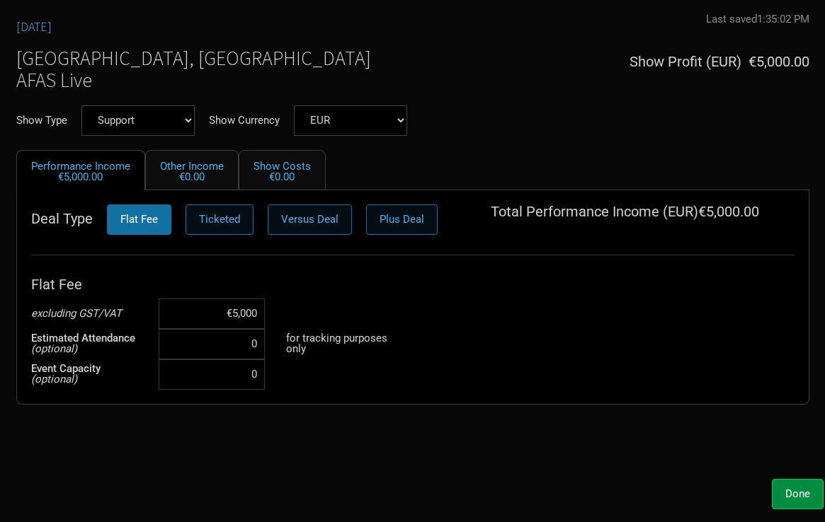
click at [231, 309] on input "€5,000" at bounding box center [212, 314] width 106 height 30
type input "€10,000"
click at [307, 438] on div "Oct 28, 2025 Last saved 1:35:02 PM Unsaved Amsterdam, Netherlands AFAS Live Sho…" at bounding box center [412, 242] width 821 height 459
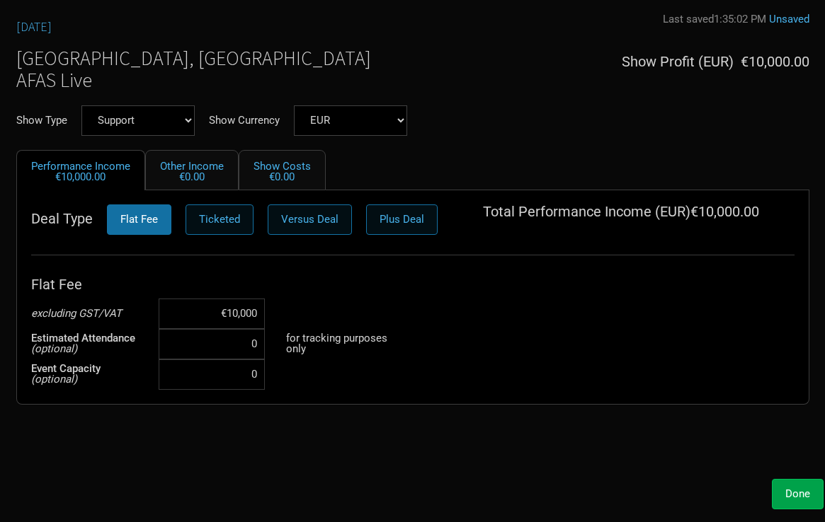
click at [787, 489] on span "Done" at bounding box center [797, 494] width 25 height 13
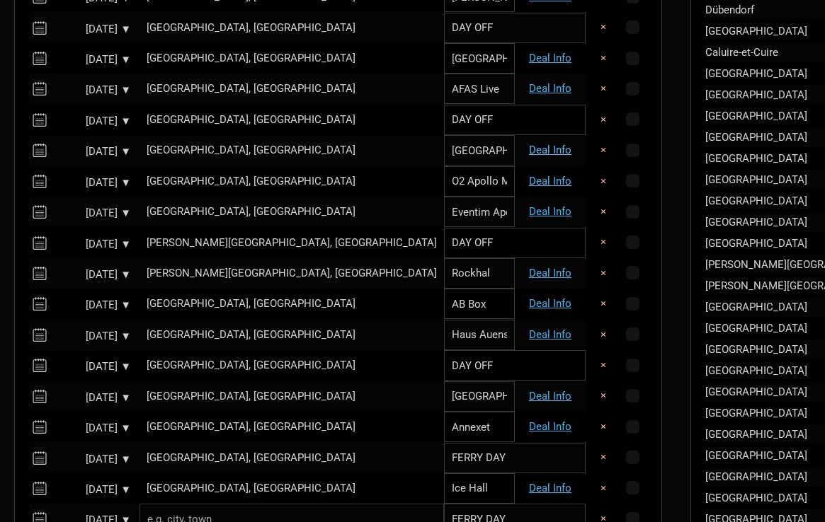
click at [529, 144] on link "Deal Info" at bounding box center [550, 150] width 42 height 13
select select "Support"
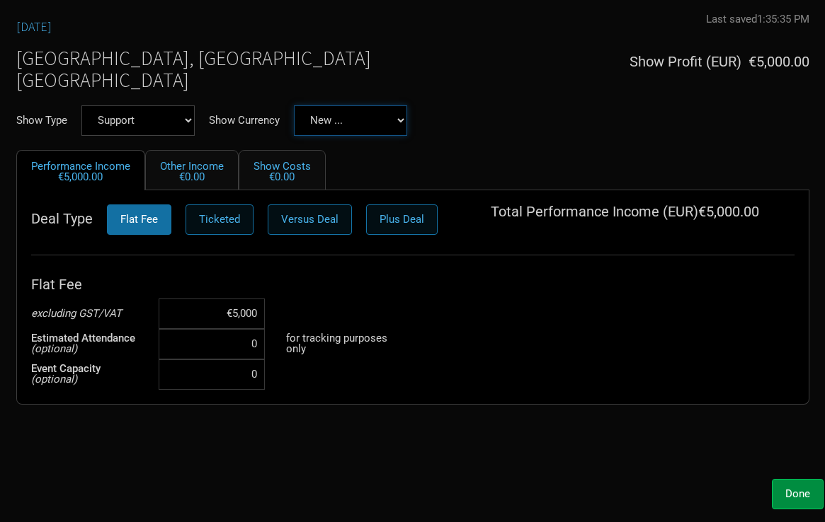
select select "EUR"
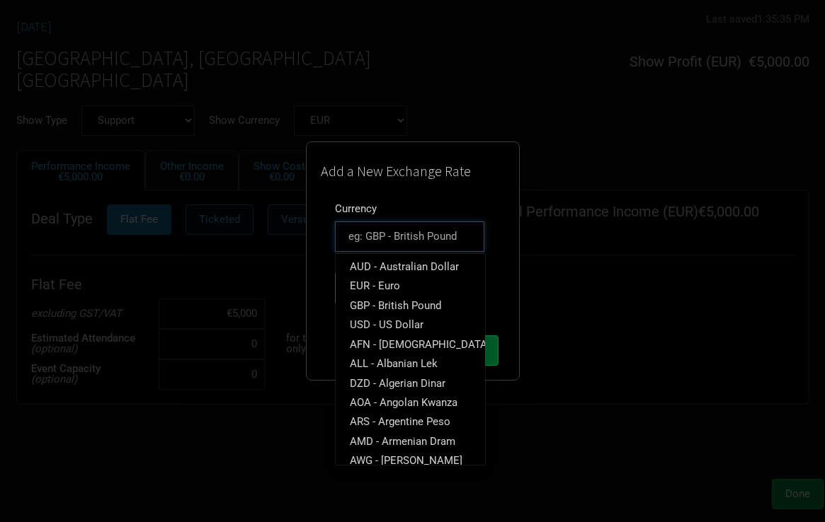
click at [437, 239] on input "text" at bounding box center [409, 237] width 149 height 30
type input "gb"
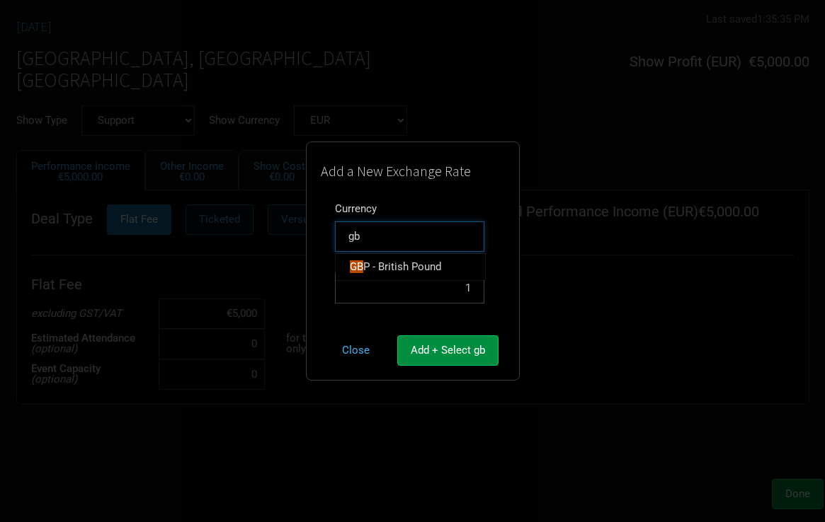
type input "gbp"
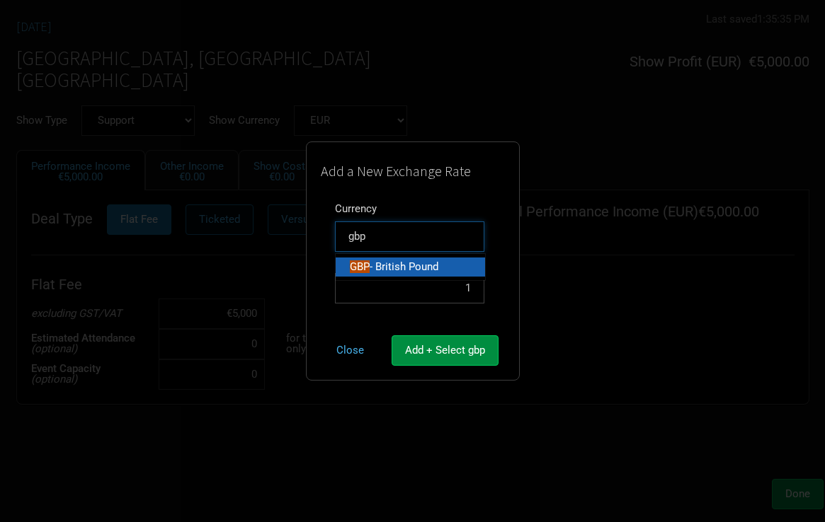
click at [421, 268] on span "- British Pound" at bounding box center [404, 267] width 69 height 13
type input "GBP - British Pound"
type input "0.868233"
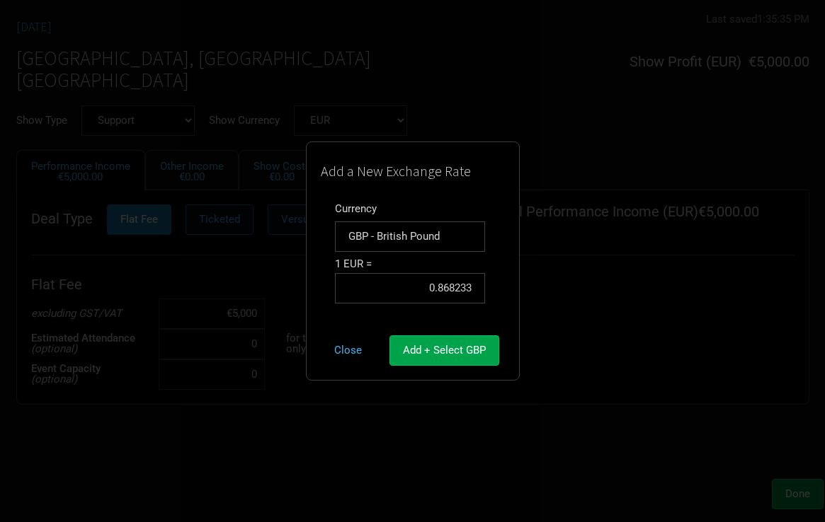
click at [461, 347] on span "Add + Select GBP" at bounding box center [444, 350] width 83 height 13
type input "£5,000"
select select "GBP"
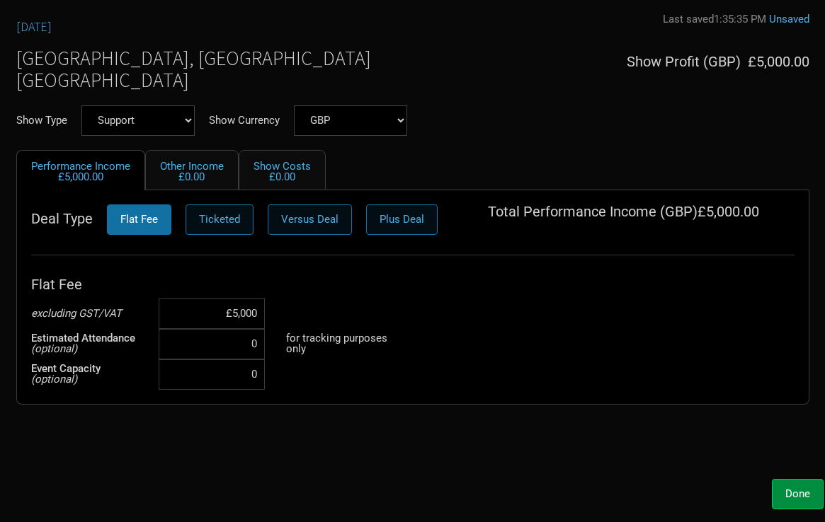
click at [241, 316] on input "£5,000" at bounding box center [212, 314] width 106 height 30
type input "£8,000"
click at [779, 491] on button "Done" at bounding box center [798, 494] width 52 height 30
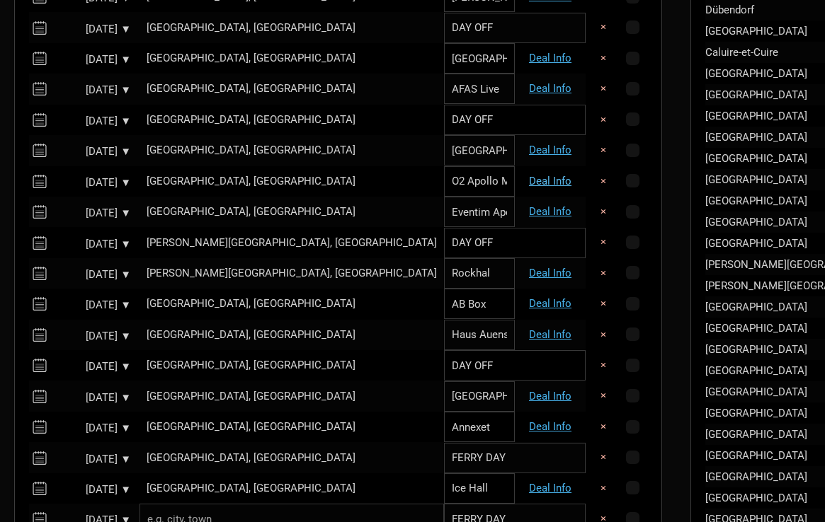
click at [529, 175] on link "Deal Info" at bounding box center [550, 181] width 42 height 13
select select "Support"
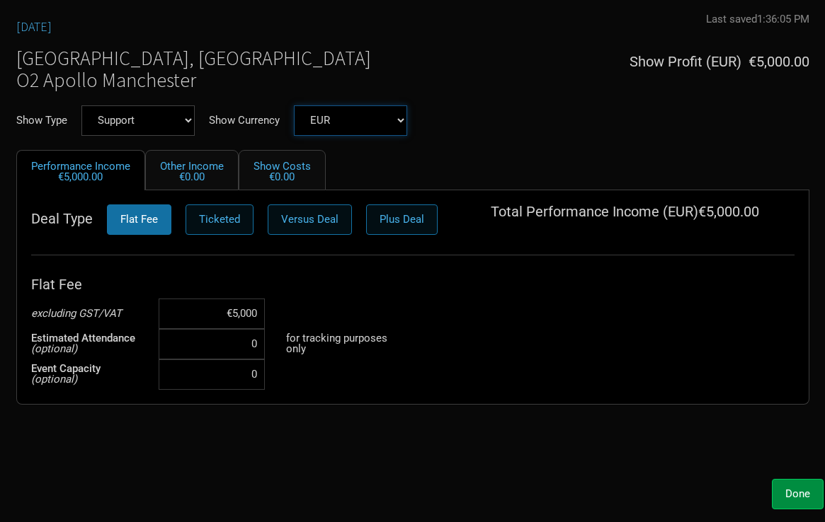
select select "GBP"
click at [236, 320] on input "£5,000" at bounding box center [212, 314] width 106 height 30
type input "£8,000"
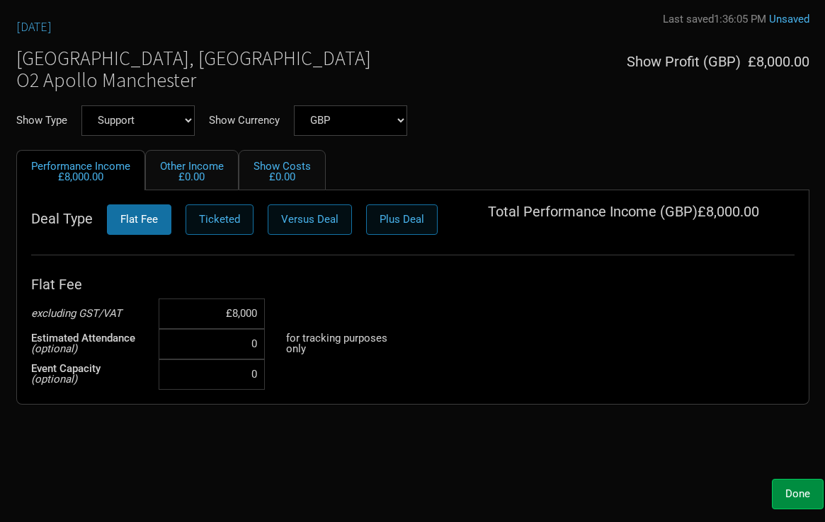
click at [353, 459] on div "Oct 31, 2025 Last saved 1:36:05 PM Unsaved Manchester, United Kingdom O2 Apollo…" at bounding box center [412, 242] width 821 height 459
click at [783, 496] on button "Done" at bounding box center [798, 494] width 52 height 30
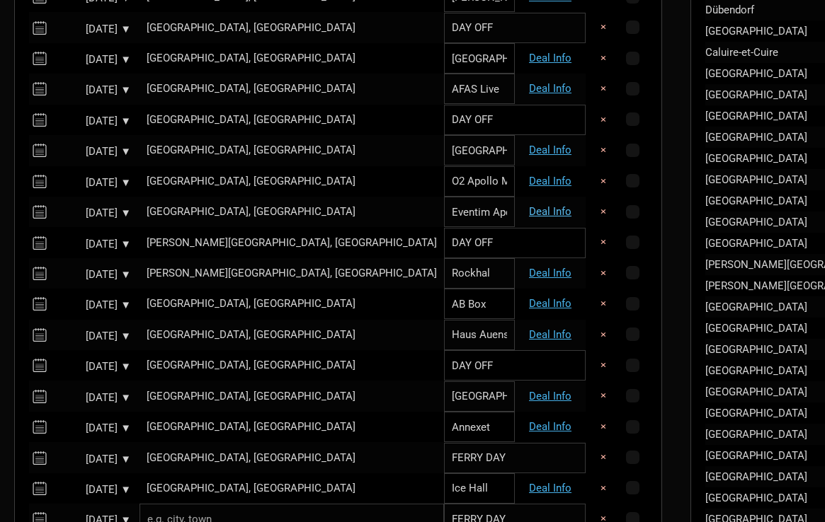
click at [529, 205] on link "Deal Info" at bounding box center [550, 211] width 42 height 13
select select "Support"
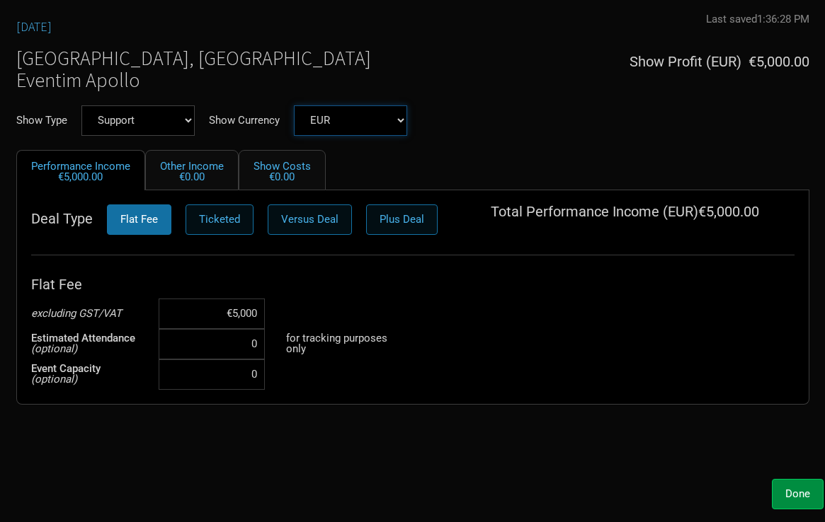
select select "GBP"
click at [239, 320] on input "£5,000" at bounding box center [212, 314] width 106 height 30
type input "£8,000"
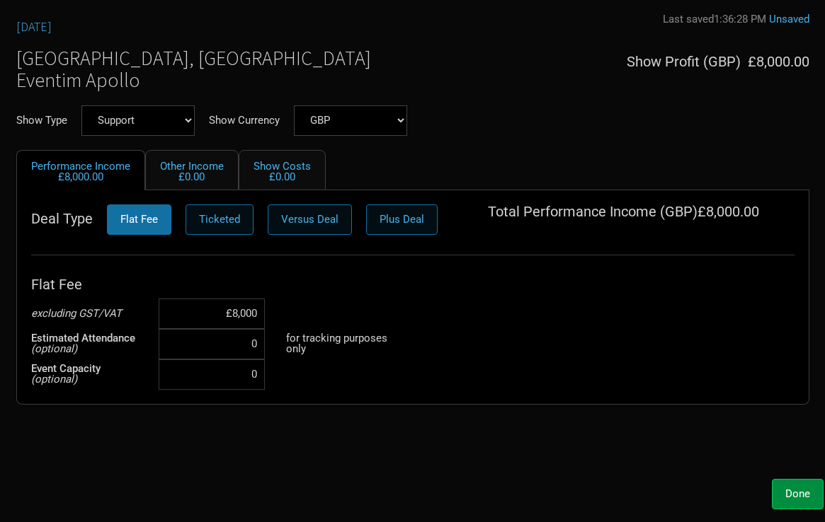
click at [474, 494] on div "Done" at bounding box center [412, 494] width 821 height 30
click at [788, 488] on span "Done" at bounding box center [797, 494] width 25 height 13
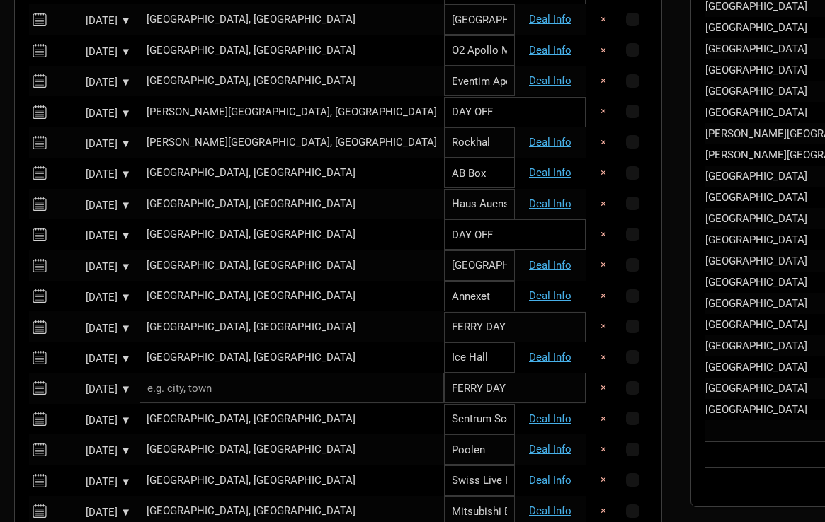
scroll to position [919, 0]
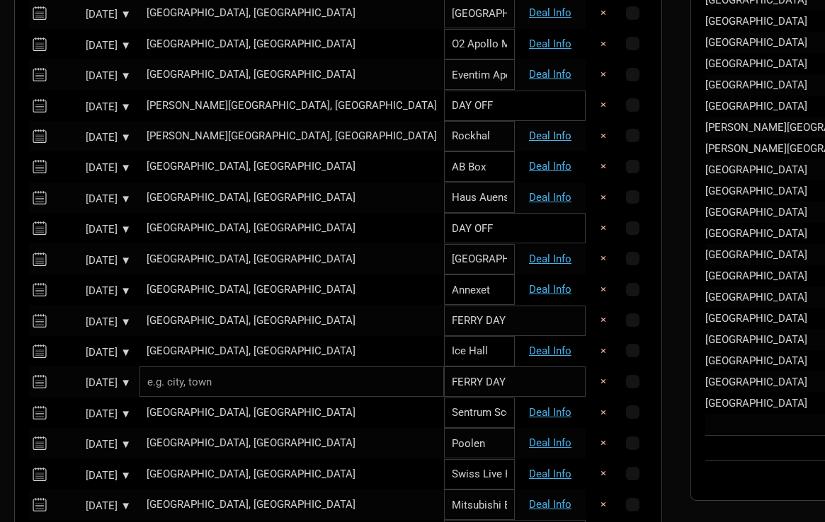
click at [529, 130] on link "Deal Info" at bounding box center [550, 136] width 42 height 13
select select "Support"
select select "EUR"
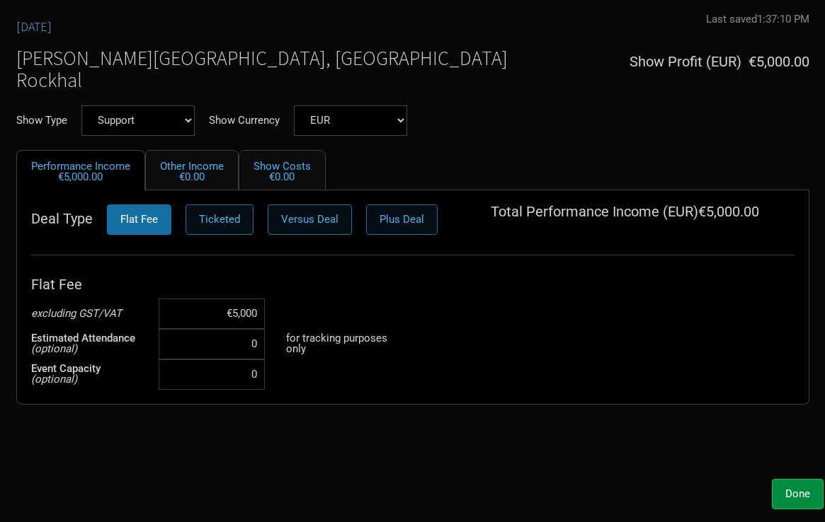
click at [227, 311] on input "€5,000" at bounding box center [212, 314] width 106 height 30
type input "€9,000"
click at [365, 427] on div "Nov 3, 2025 Last saved 1:37:10 PM Unsaved Esch-sur-Alzette, Luxembourg Rockhal …" at bounding box center [412, 242] width 821 height 459
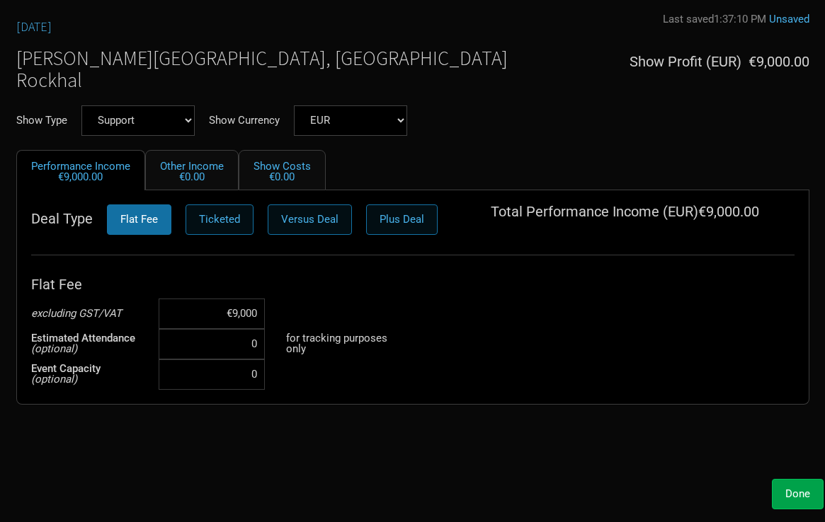
click at [789, 488] on span "Done" at bounding box center [797, 494] width 25 height 13
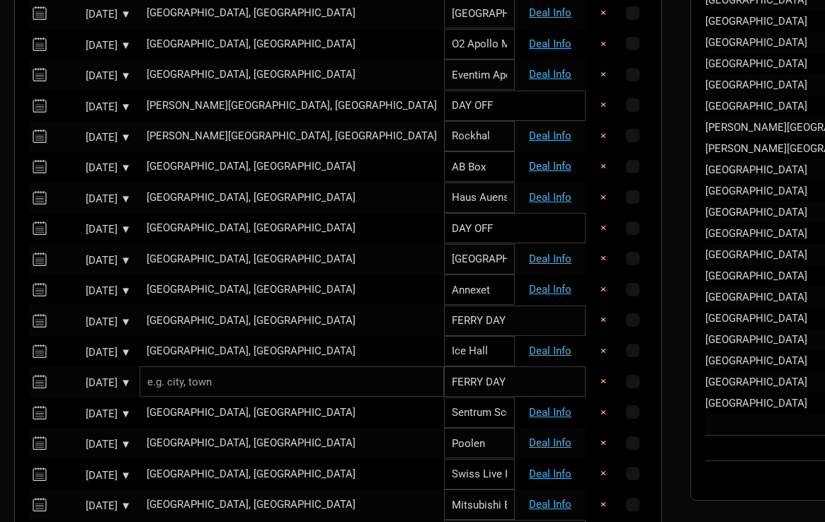
click at [529, 160] on link "Deal Info" at bounding box center [550, 166] width 42 height 13
select select "Support"
select select "EUR"
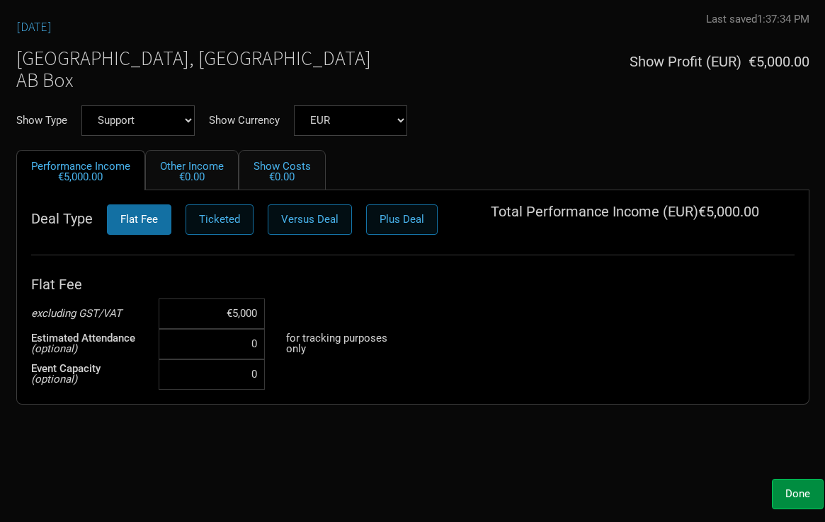
click at [239, 303] on input "€5,000" at bounding box center [212, 314] width 106 height 30
type input "€1,000"
click at [317, 445] on div "Nov 4, 2025 Last saved 1:37:34 PM Unsaved Bruxelles, Belgium AB Box Show Profit…" at bounding box center [412, 242] width 821 height 459
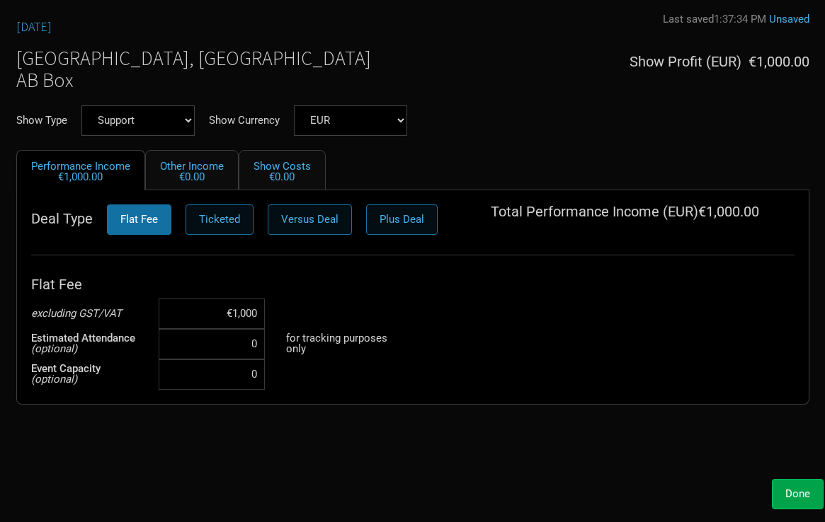
click at [801, 490] on span "Done" at bounding box center [797, 494] width 25 height 13
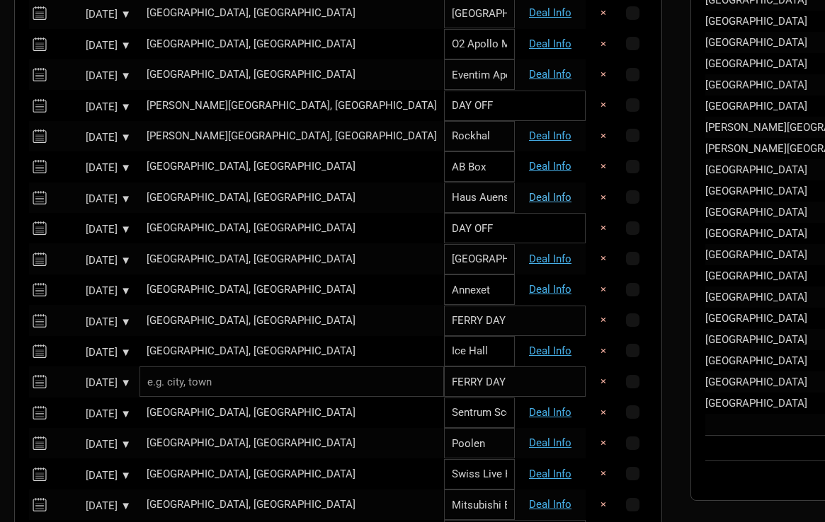
click at [529, 193] on link "Deal Info" at bounding box center [550, 197] width 42 height 13
select select "Support"
select select "EUR"
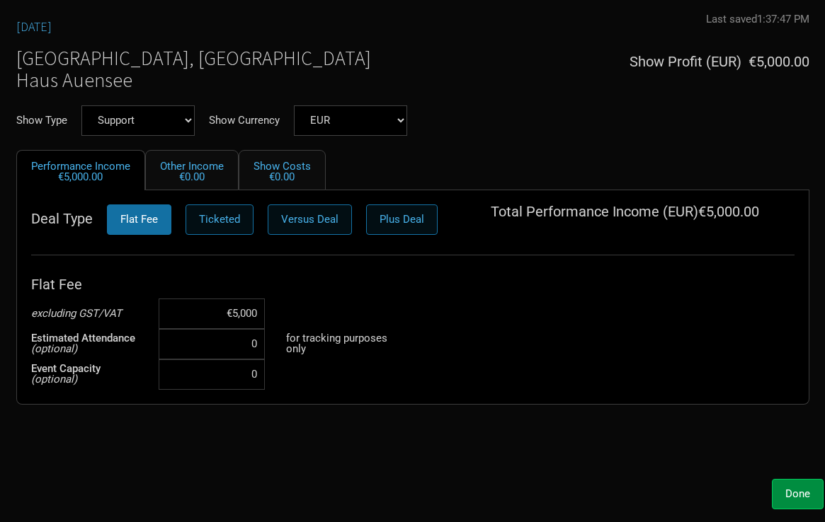
click at [237, 316] on input "€5,000" at bounding box center [212, 314] width 106 height 30
type input "€10,000"
click at [472, 351] on div "Flat Fee excluding GST/VAT €10,000 Estimated Attendance (optional) 0 for tracki…" at bounding box center [412, 330] width 763 height 120
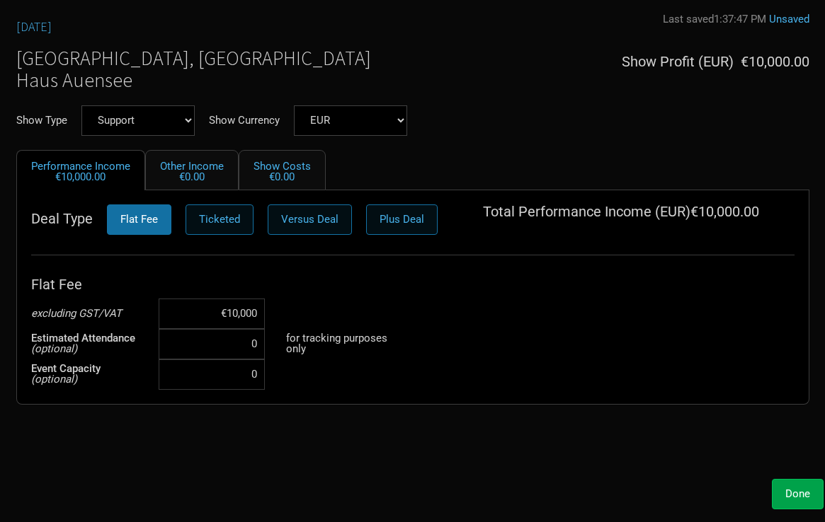
click at [783, 488] on button "Done" at bounding box center [798, 494] width 52 height 30
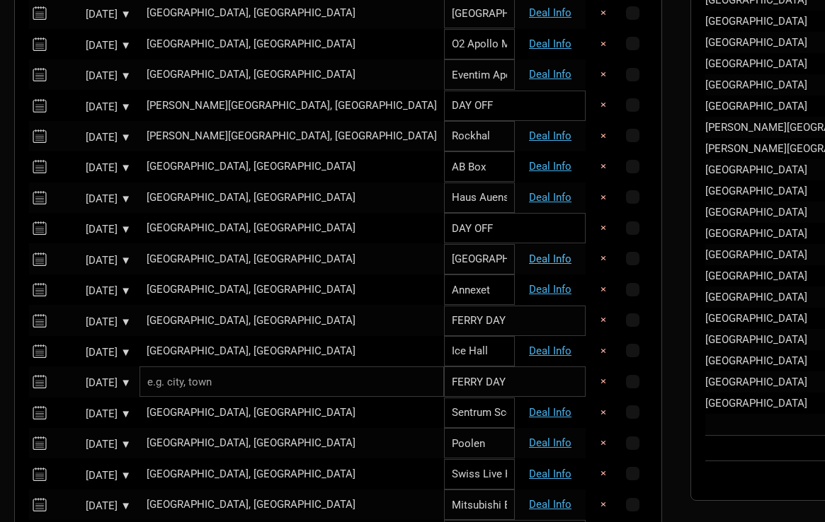
click at [529, 253] on link "Deal Info" at bounding box center [550, 259] width 42 height 13
select select "Support"
select select "EUR"
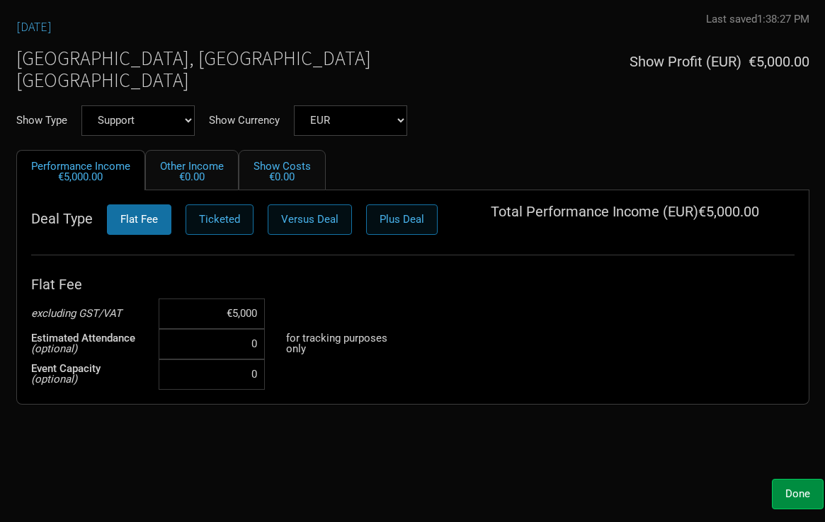
click at [244, 307] on input "€5,000" at bounding box center [212, 314] width 106 height 30
type input "€8,000"
click at [326, 432] on div "Nov 7, 2025 Last saved 1:38:27 PM Unsaved Gothenburg, Sweden Partille arena Sho…" at bounding box center [412, 242] width 821 height 459
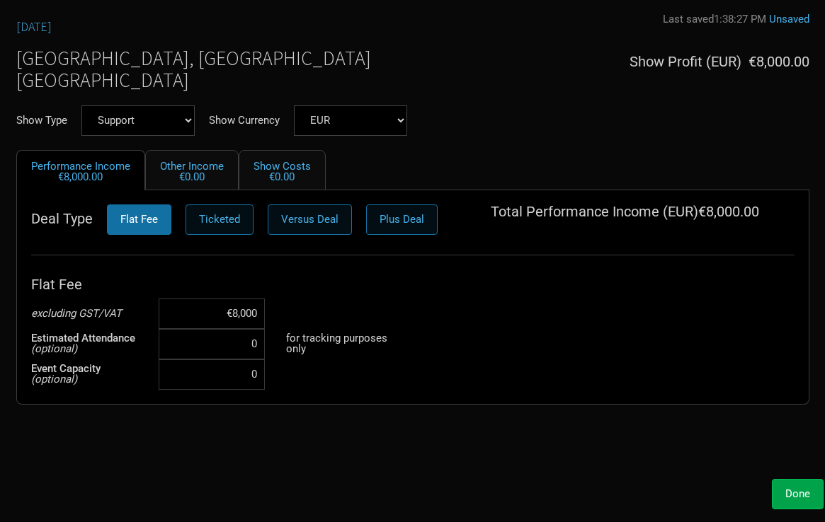
click at [794, 485] on button "Done" at bounding box center [798, 494] width 52 height 30
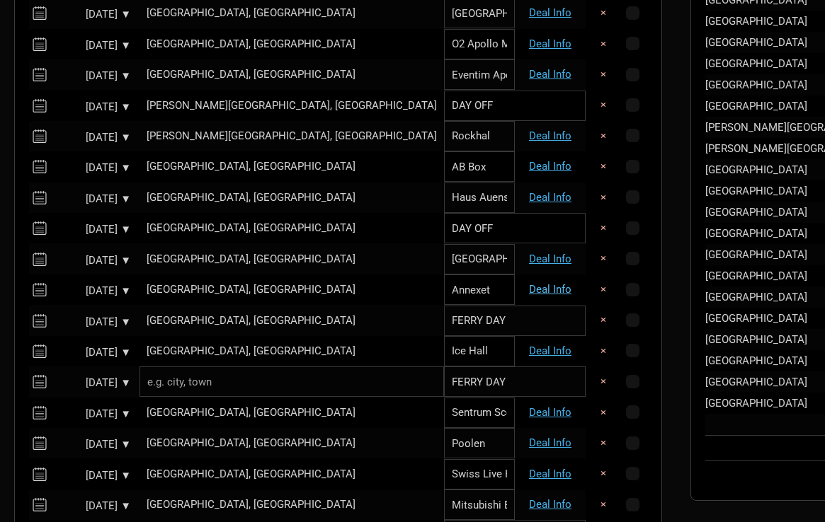
click at [529, 283] on link "Deal Info" at bounding box center [550, 289] width 42 height 13
select select "Support"
select select "EUR"
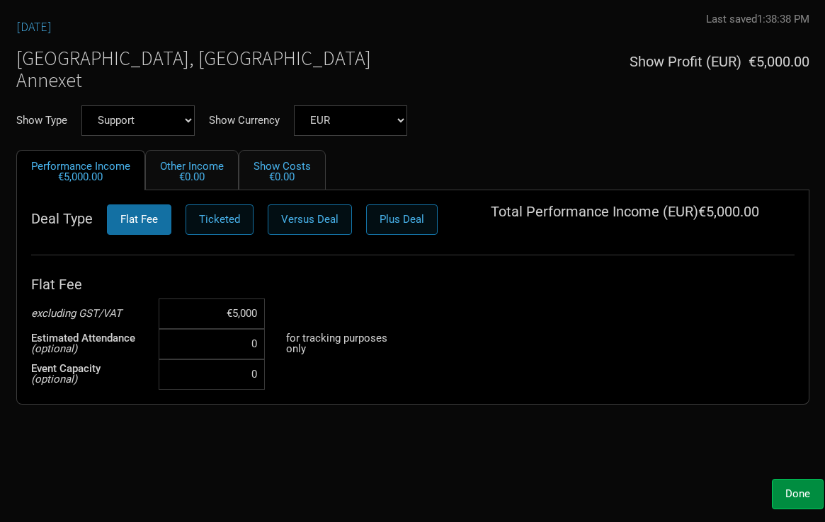
click at [239, 307] on input "€5,000" at bounding box center [212, 314] width 106 height 30
type input "€8,000"
click at [331, 433] on div "Nov 8, 2025 Last saved 1:38:38 PM Unsaved Stockholm, Sweden Annexet Show Profit…" at bounding box center [412, 242] width 821 height 459
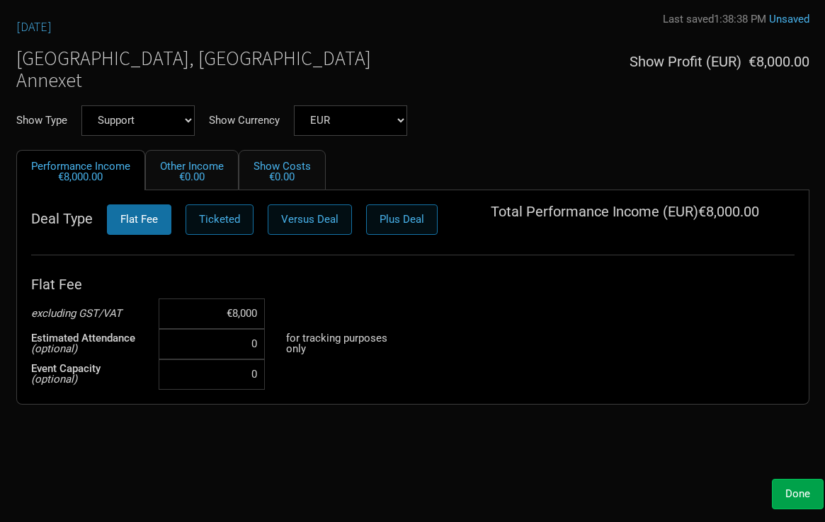
click at [801, 499] on span "Done" at bounding box center [797, 494] width 25 height 13
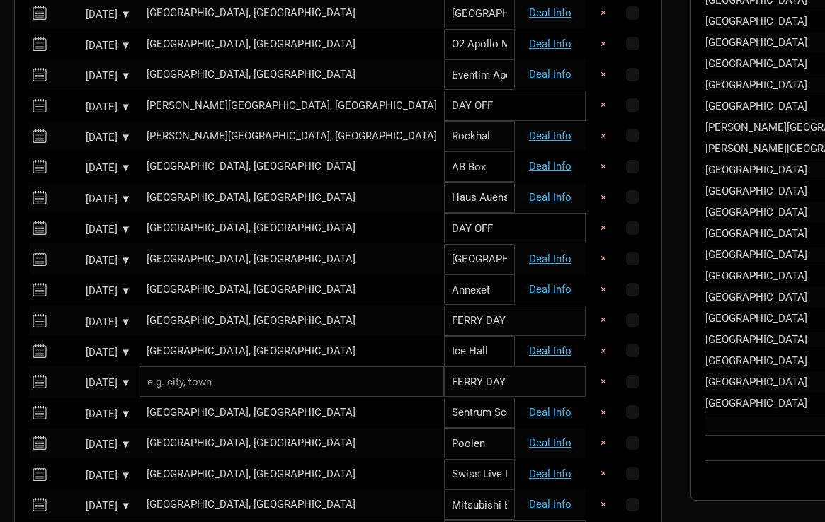
click at [529, 345] on link "Deal Info" at bounding box center [550, 351] width 42 height 13
select select "Support"
select select "EUR"
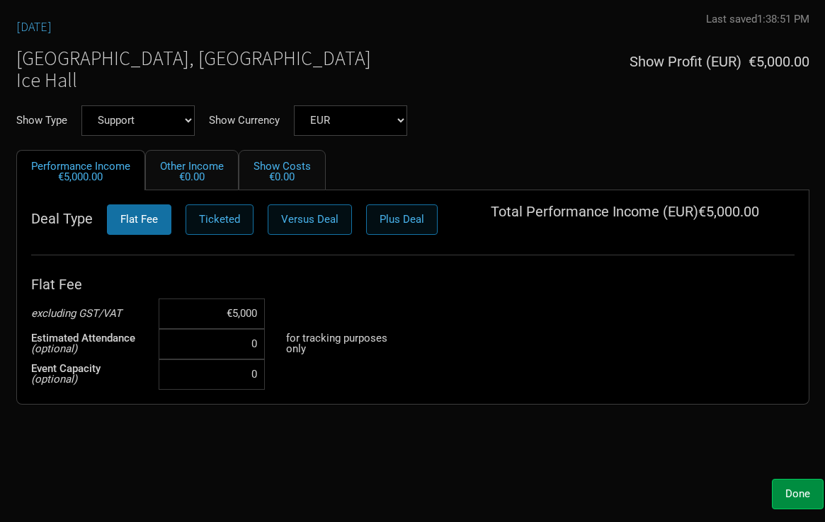
click at [242, 309] on input "€5,000" at bounding box center [212, 314] width 106 height 30
type input "€8,000"
click at [415, 445] on div "Nov 10, 2025 Last saved 1:38:51 PM Unsaved Helsinki, Finland Ice Hall Show Prof…" at bounding box center [412, 242] width 821 height 459
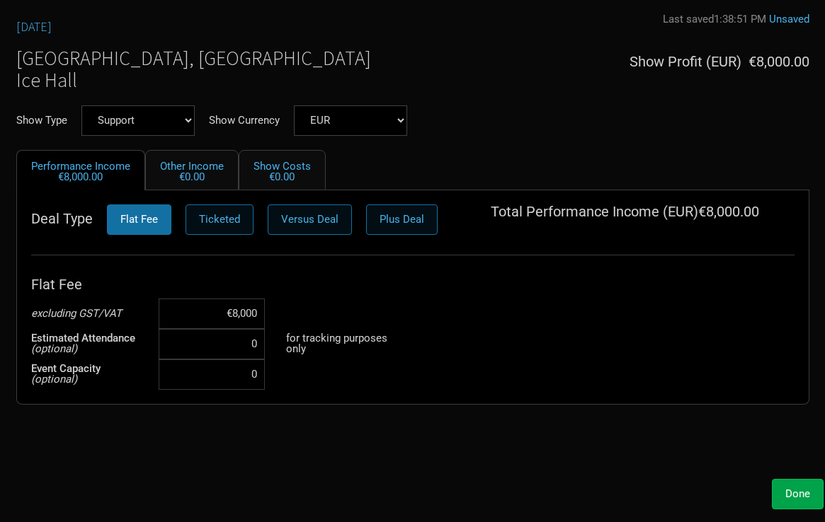
click at [778, 490] on button "Done" at bounding box center [798, 494] width 52 height 30
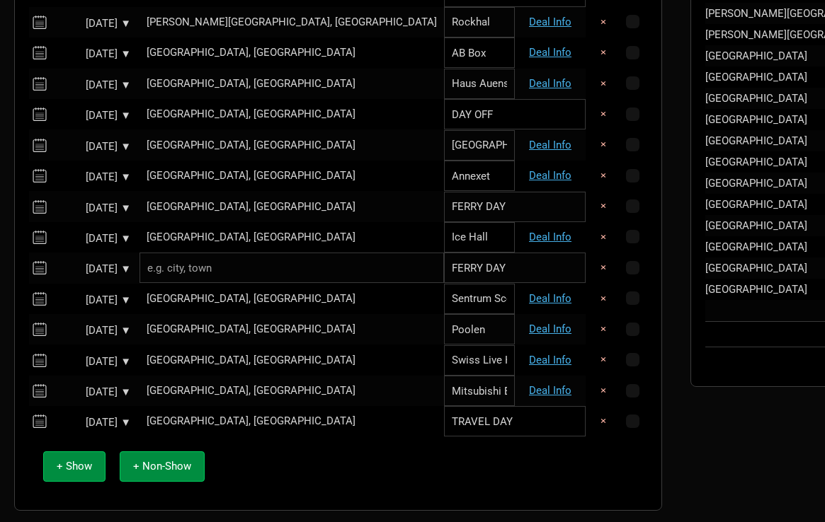
scroll to position [1048, 0]
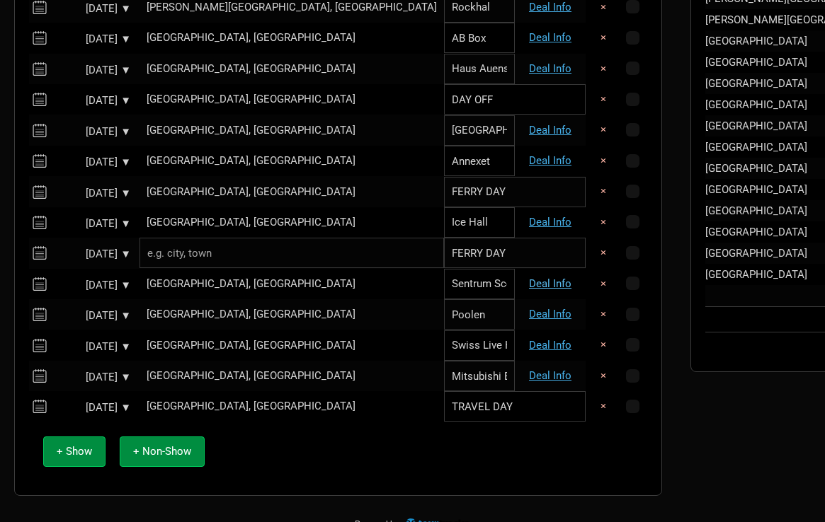
click at [529, 278] on link "Deal Info" at bounding box center [550, 284] width 42 height 13
select select "Support"
select select "EUR"
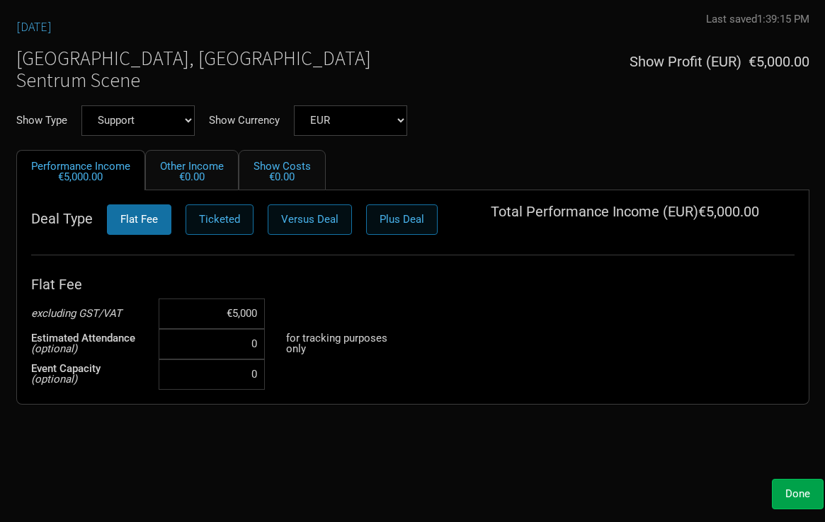
click at [784, 486] on button "Done" at bounding box center [798, 494] width 52 height 30
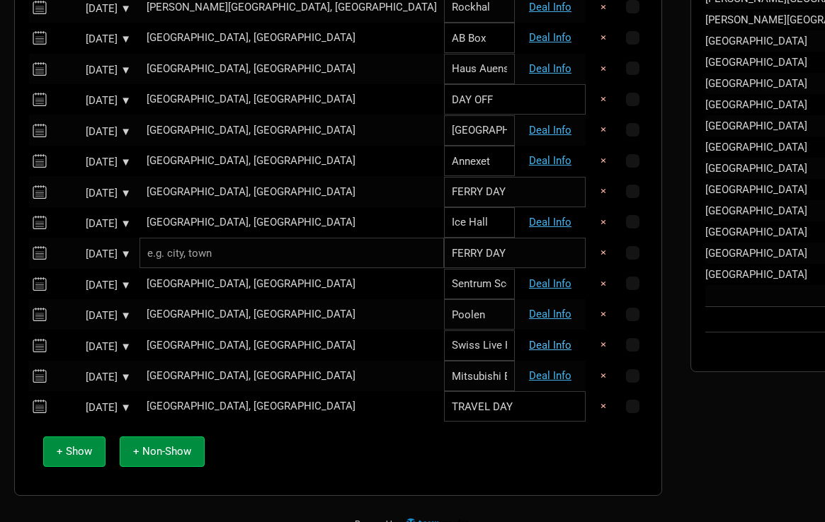
click at [529, 339] on link "Deal Info" at bounding box center [550, 345] width 42 height 13
select select "Support"
select select "EUR"
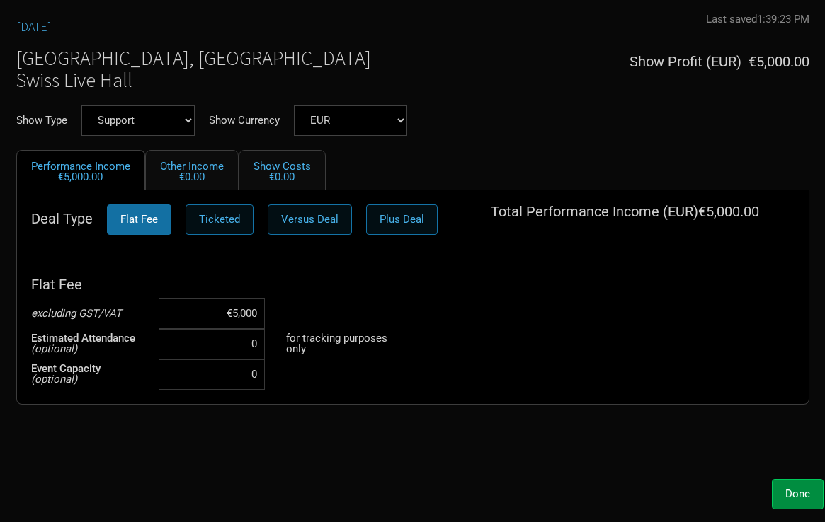
click at [246, 310] on input "€5,000" at bounding box center [212, 314] width 106 height 30
type input "€10,000"
click at [389, 446] on div "Nov 14, 2025 Last saved 1:39:23 PM Unsaved Hanover, Germany Swiss Live Hall Sho…" at bounding box center [412, 242] width 821 height 459
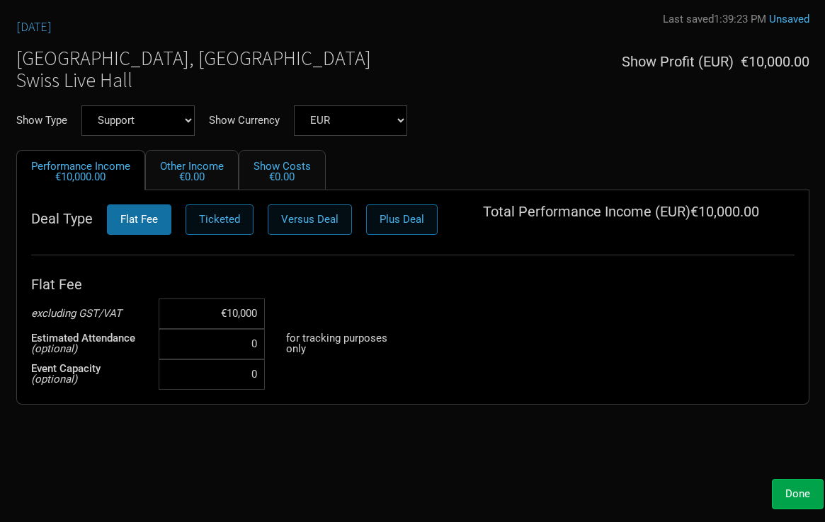
click at [785, 491] on span "Done" at bounding box center [797, 494] width 25 height 13
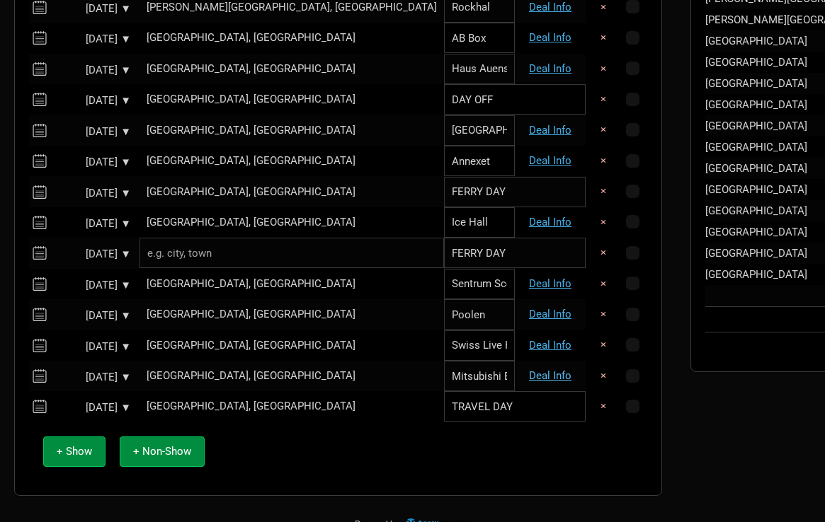
click at [529, 370] on link "Deal Info" at bounding box center [550, 376] width 42 height 13
select select "Support"
select select "EUR"
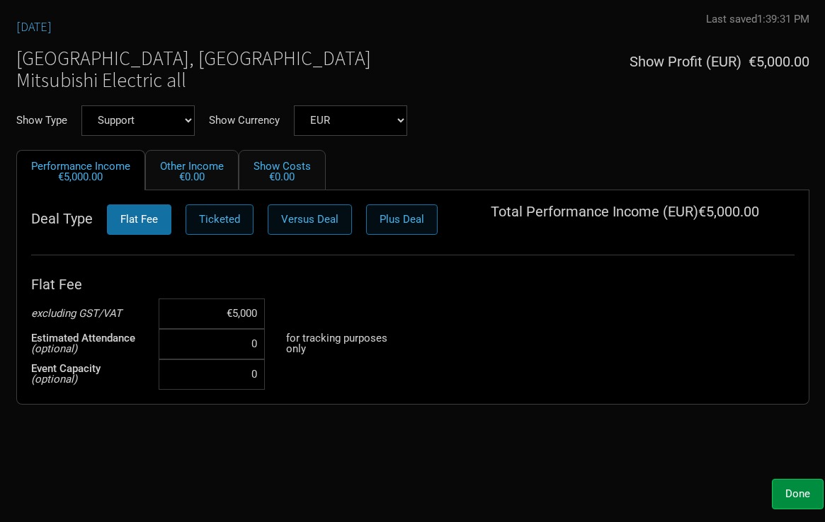
click at [232, 318] on input "€5,000" at bounding box center [212, 314] width 106 height 30
type input "€15,000"
click at [287, 454] on div "Nov 15, 2025 Last saved 1:39:31 PM Unsaved Düsseldorf, Germany Mitsubishi Elect…" at bounding box center [412, 242] width 821 height 459
click at [794, 495] on span "Done" at bounding box center [797, 494] width 25 height 13
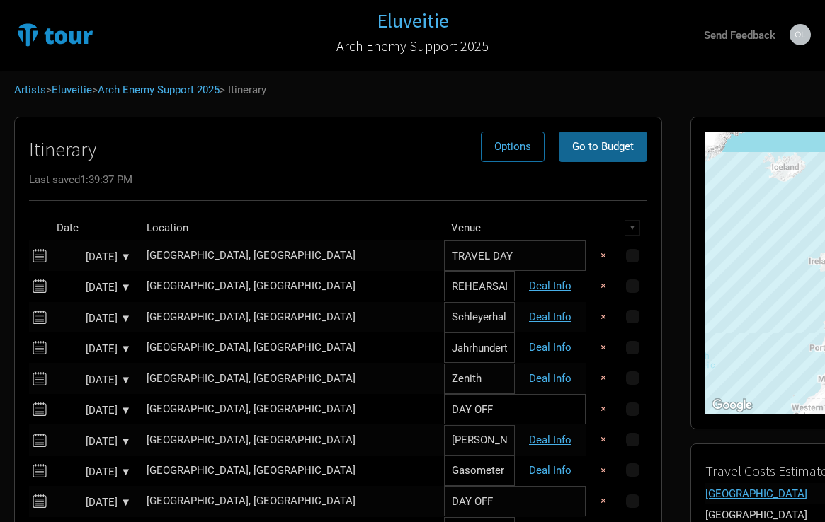
click at [572, 149] on span "Go to Budget" at bounding box center [603, 146] width 62 height 13
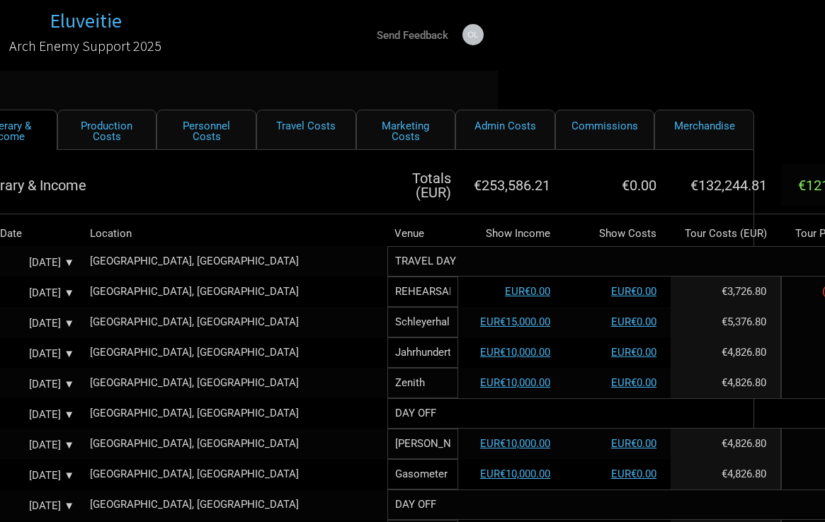
scroll to position [0, 324]
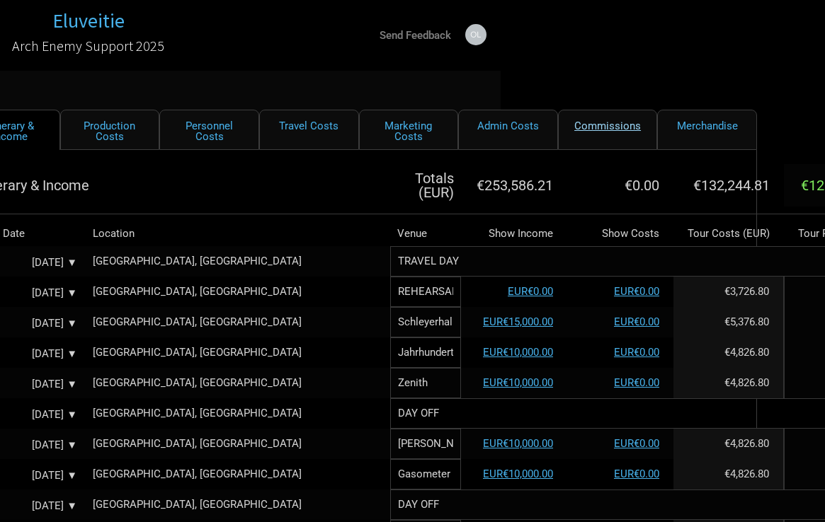
click at [627, 137] on link "Commissions" at bounding box center [608, 130] width 100 height 40
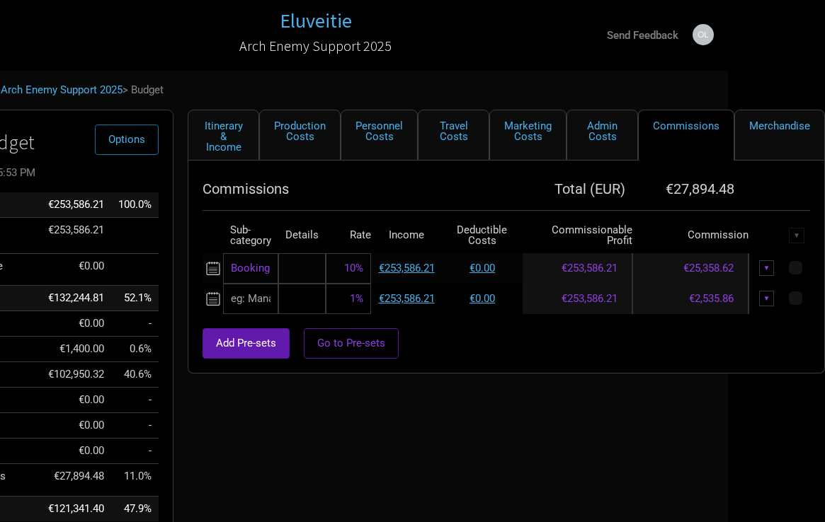
scroll to position [0, 96]
click at [765, 296] on div "▼" at bounding box center [768, 299] width 16 height 16
click at [750, 348] on link "Delete" at bounding box center [751, 346] width 30 height 11
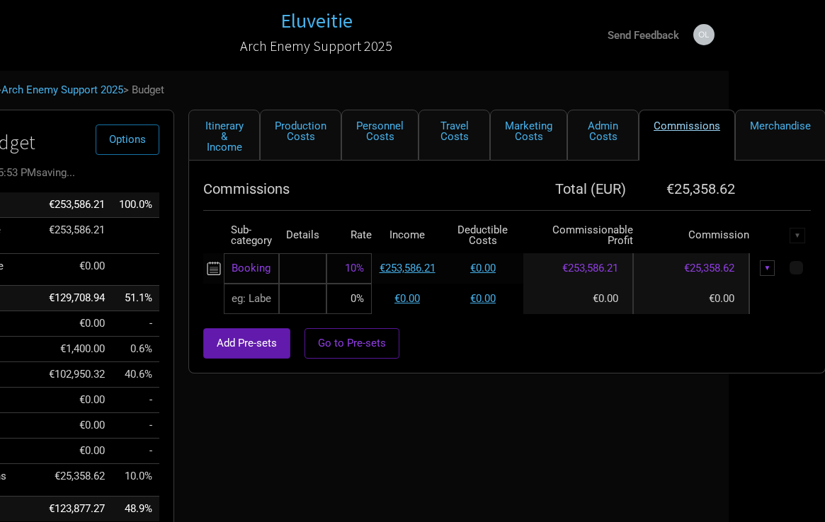
click at [684, 119] on link "Commissions" at bounding box center [687, 135] width 96 height 51
click at [610, 130] on link "Admin Costs" at bounding box center [603, 135] width 72 height 51
select select "EUR"
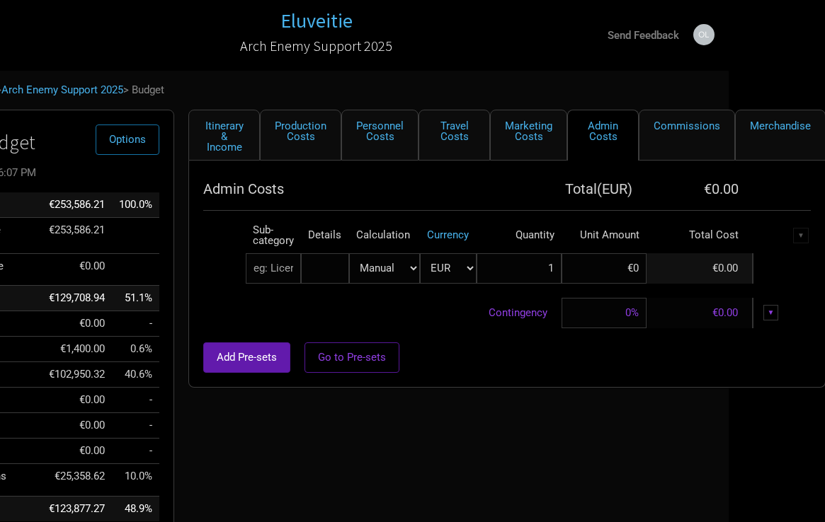
click at [282, 271] on input "text" at bounding box center [273, 268] width 55 height 30
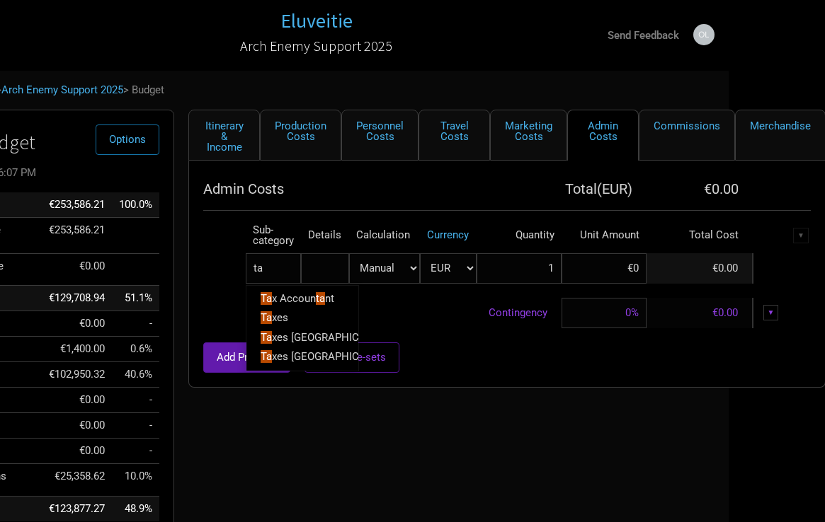
type input "tax"
type input "taxe"
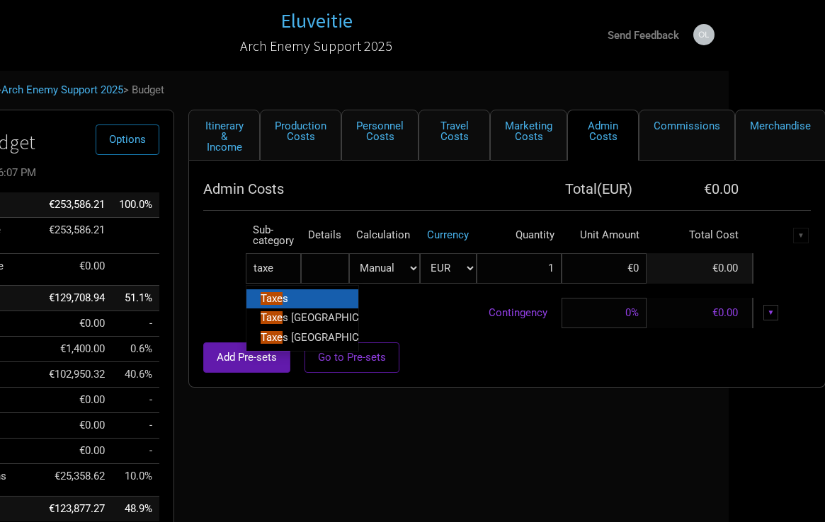
click at [285, 293] on span "s" at bounding box center [285, 298] width 6 height 13
select select "EUR"
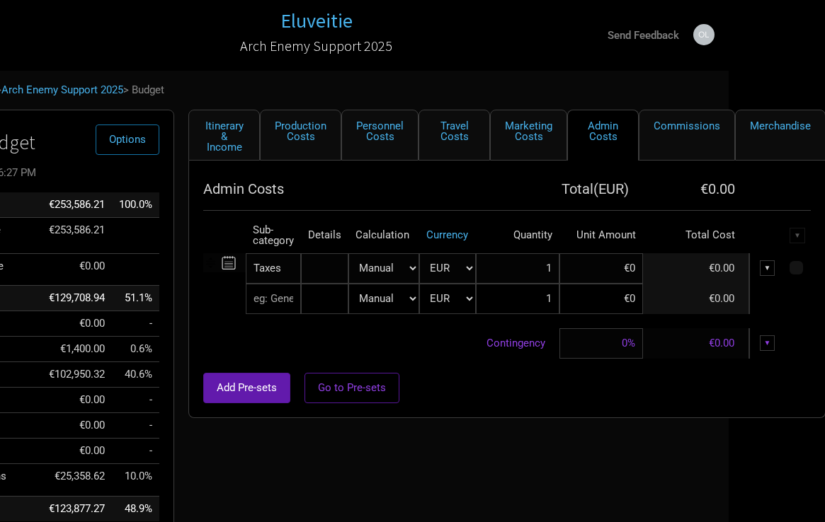
select select "% of Gross"
type input "€1"
type input "0%"
type input "€253,586.21"
click at [614, 277] on input at bounding box center [601, 268] width 84 height 30
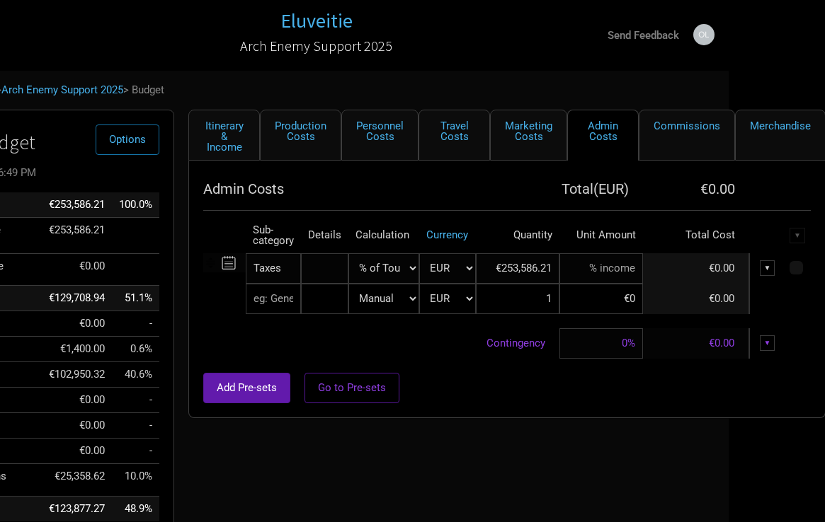
click at [614, 277] on input at bounding box center [601, 268] width 84 height 30
type input "10%"
click at [568, 433] on div "Itinerary & Income Production Costs Personnel Costs Travel Costs Marketing Cost…" at bounding box center [492, 359] width 637 height 498
click at [225, 138] on link "Itinerary & Income" at bounding box center [224, 135] width 72 height 51
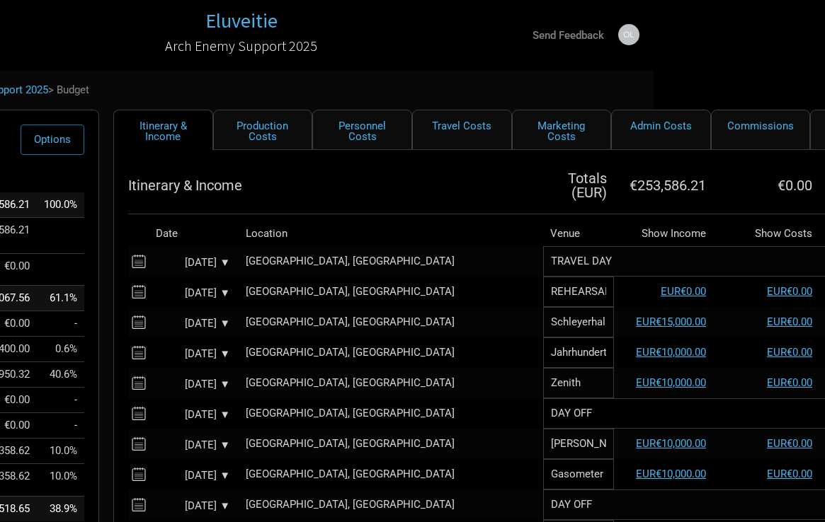
scroll to position [0, 168]
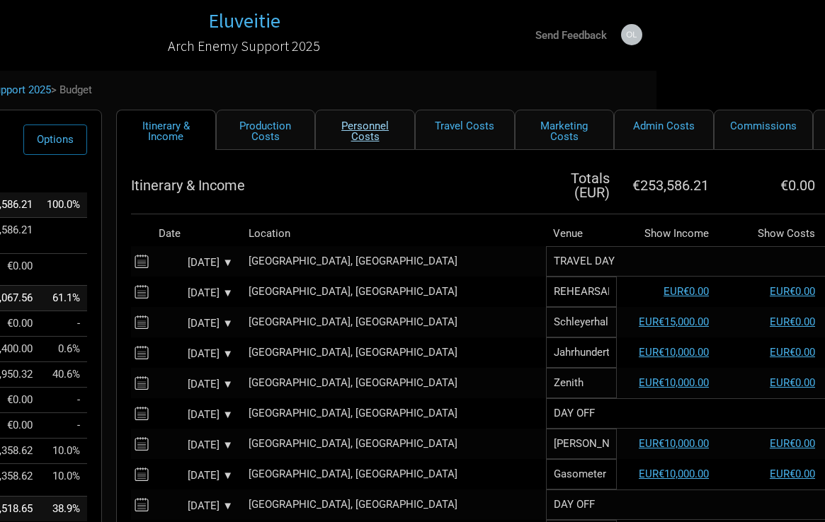
click at [367, 132] on link "Personnel Costs" at bounding box center [365, 130] width 100 height 40
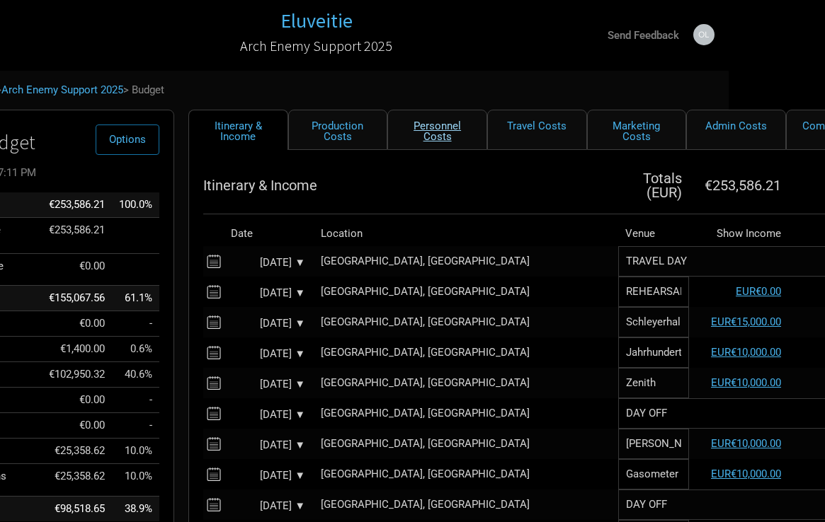
select select "EUR"
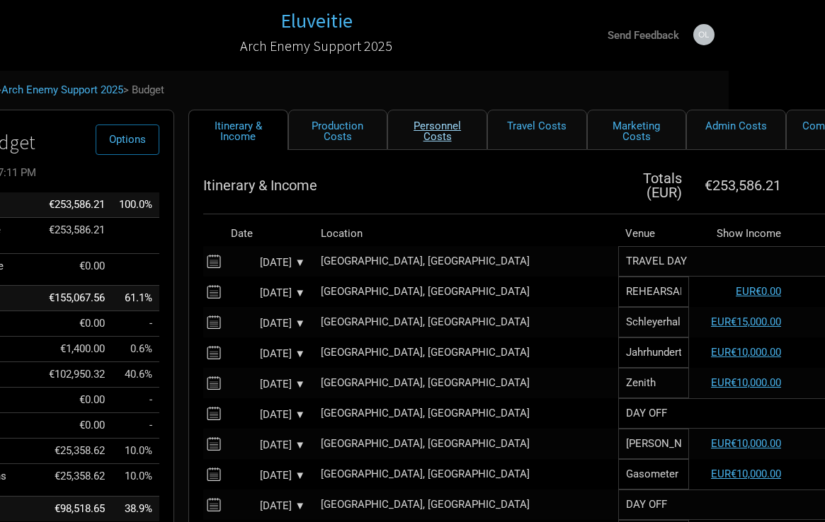
select select "EUR"
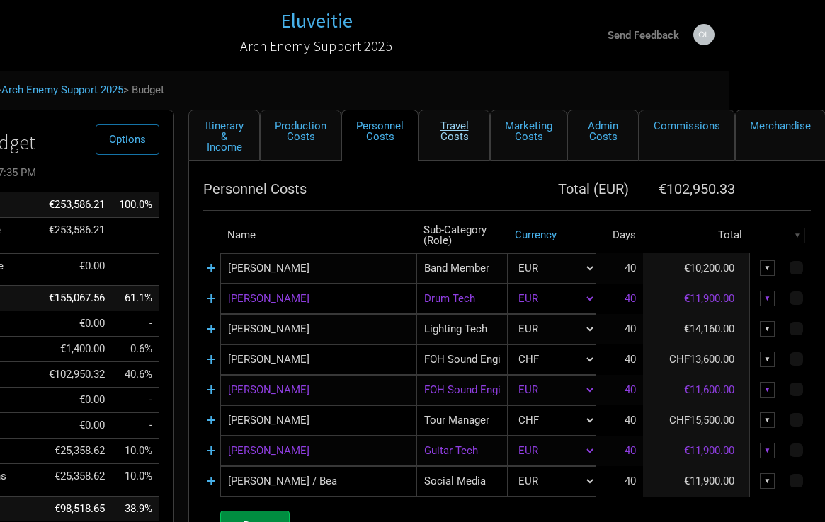
click at [464, 133] on link "Travel Costs" at bounding box center [454, 135] width 72 height 51
select select "EUR"
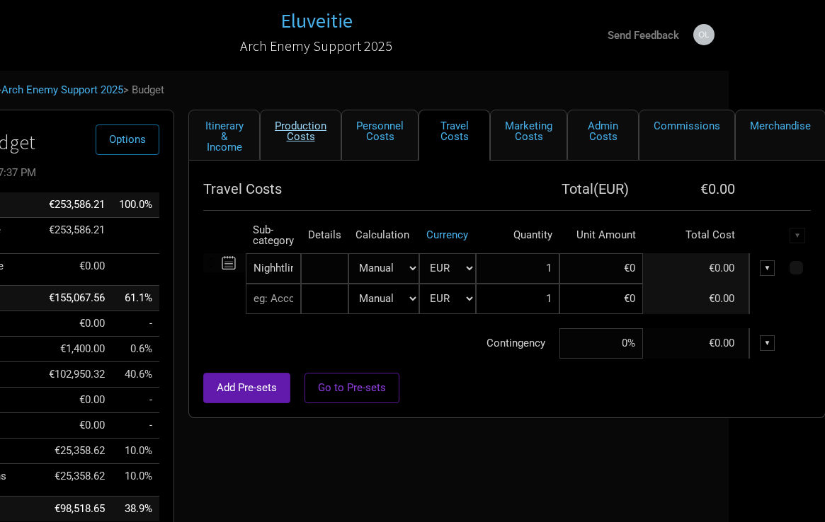
click at [317, 128] on link "Production Costs" at bounding box center [300, 135] width 81 height 51
select select "Shows"
select select "EUR"
select select "Shows"
select select "EUR"
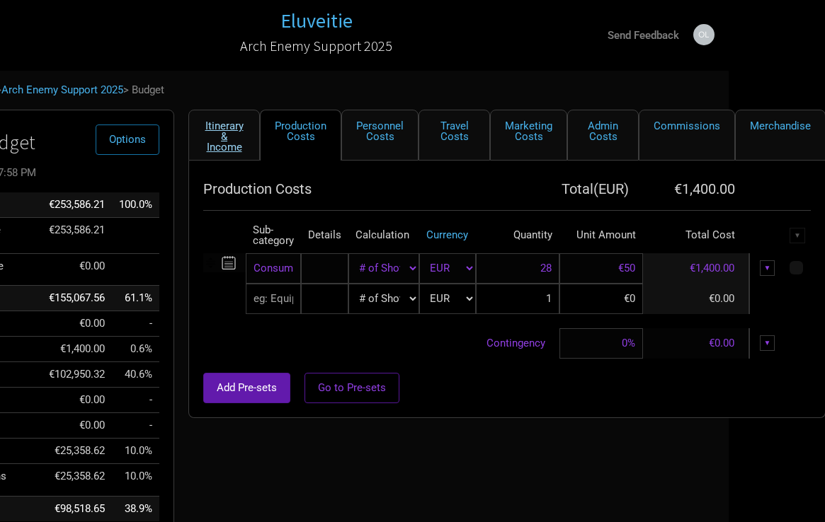
click at [231, 139] on link "Itinerary & Income" at bounding box center [224, 135] width 72 height 51
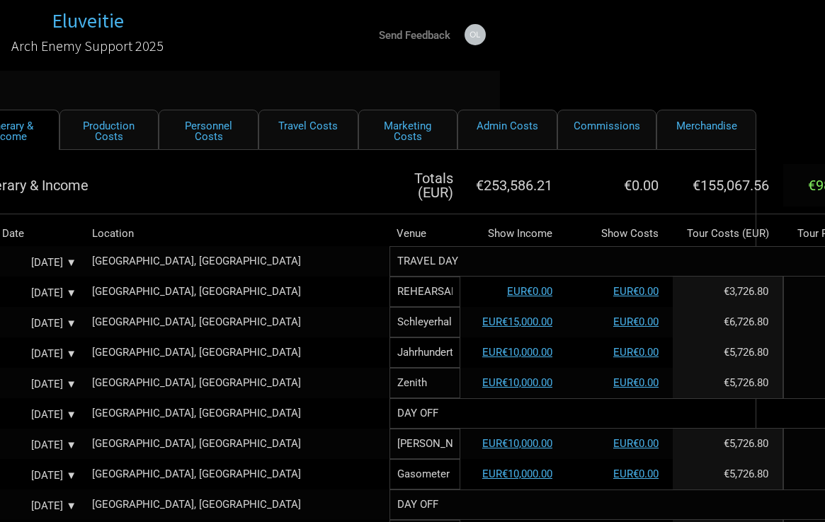
scroll to position [0, 324]
click at [508, 286] on link "EUR€0.00" at bounding box center [530, 291] width 45 height 13
select select "Support"
select select "EUR"
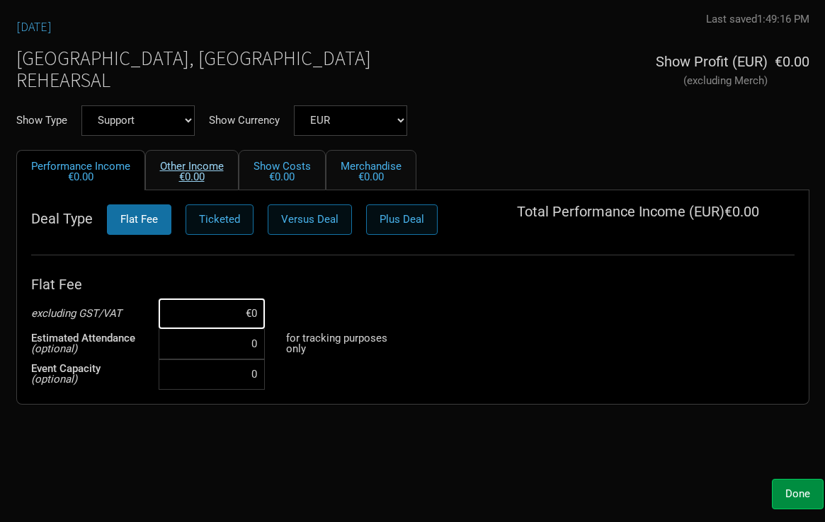
click at [183, 166] on link "Other Income €0.00" at bounding box center [191, 170] width 93 height 40
select select "EUR"
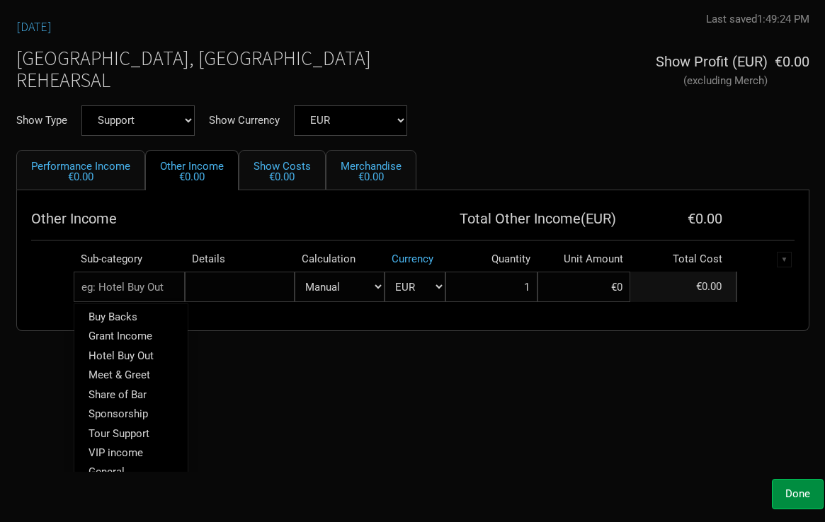
click at [151, 298] on input "text" at bounding box center [130, 287] width 112 height 30
type input "VI"
type input "VIP"
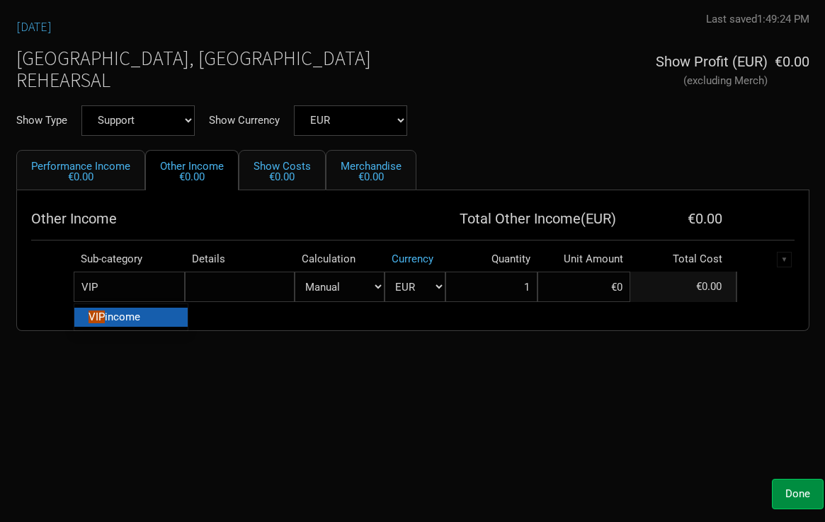
click at [110, 319] on span "income" at bounding box center [122, 317] width 35 height 13
select select "EUR"
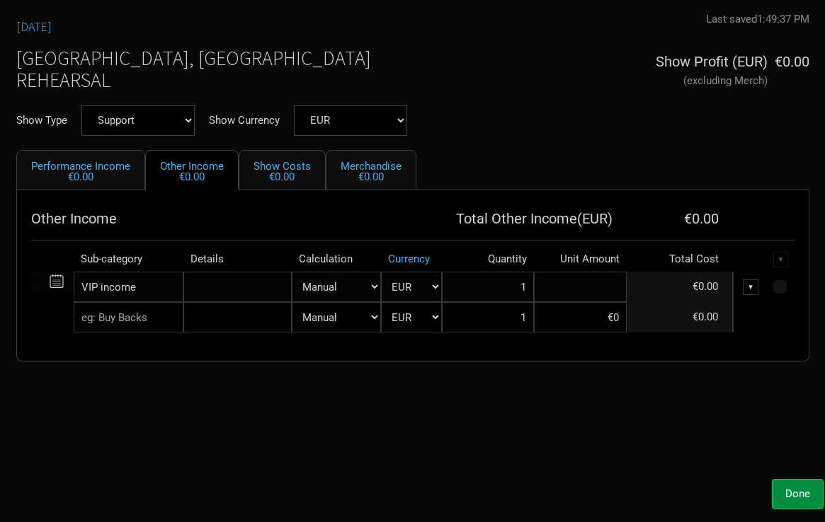
click at [567, 288] on input at bounding box center [580, 287] width 93 height 30
type input "€10,000"
click at [522, 496] on div "Done" at bounding box center [412, 494] width 821 height 30
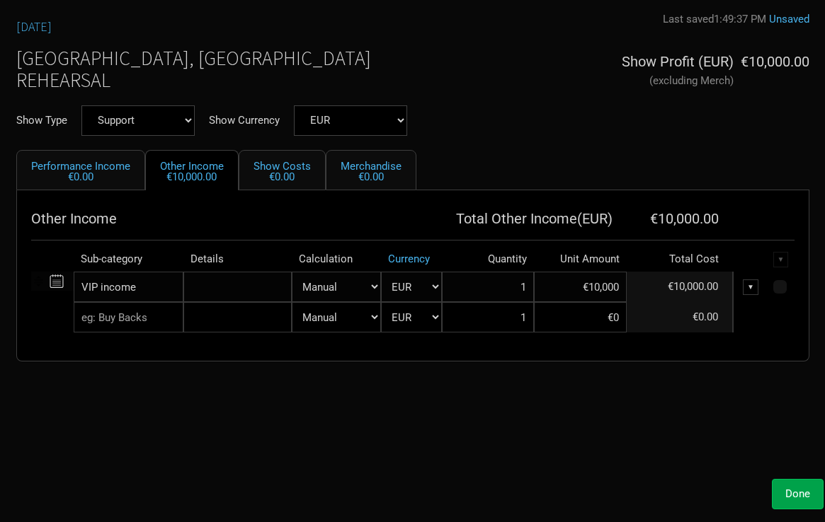
click at [804, 496] on span "Done" at bounding box center [797, 494] width 25 height 13
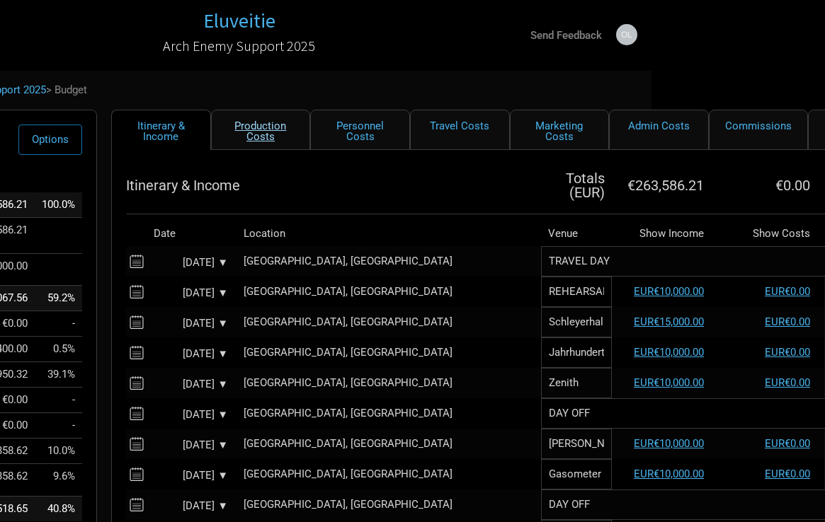
click at [272, 139] on link "Production Costs" at bounding box center [261, 130] width 100 height 40
select select "Shows"
select select "EUR"
select select "Shows"
select select "EUR"
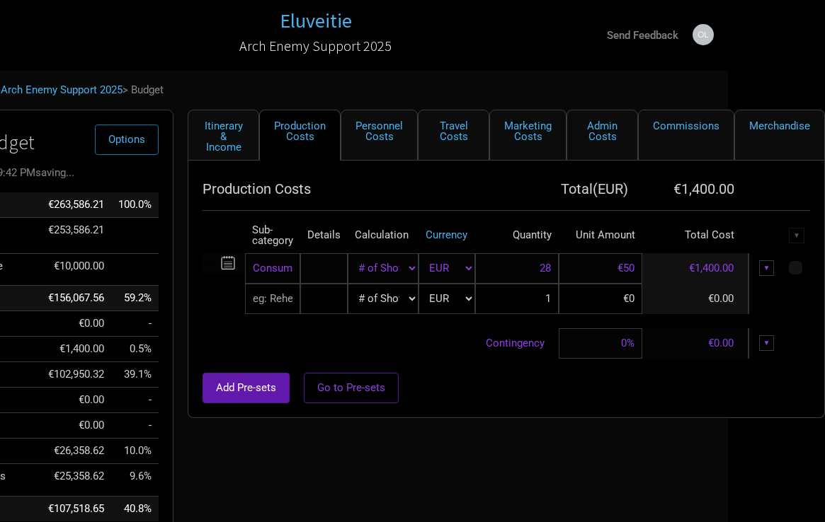
scroll to position [0, 96]
click at [285, 302] on input "text" at bounding box center [273, 299] width 55 height 30
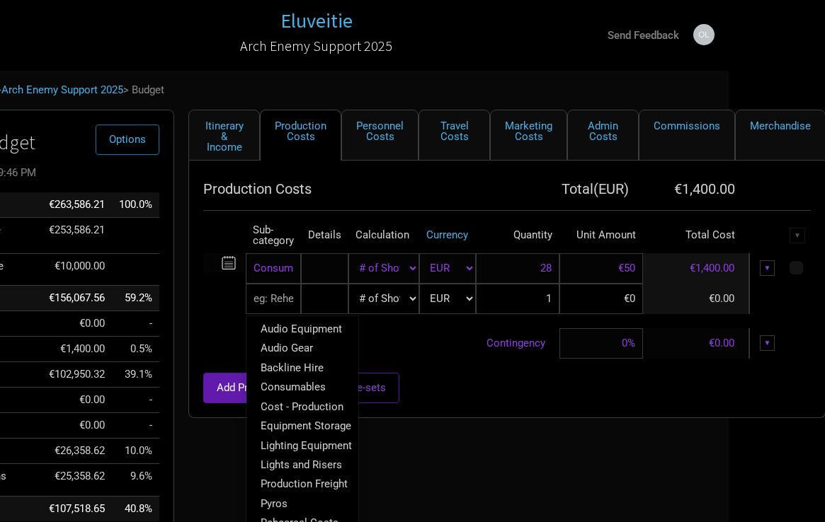
type input "S"
type input "T"
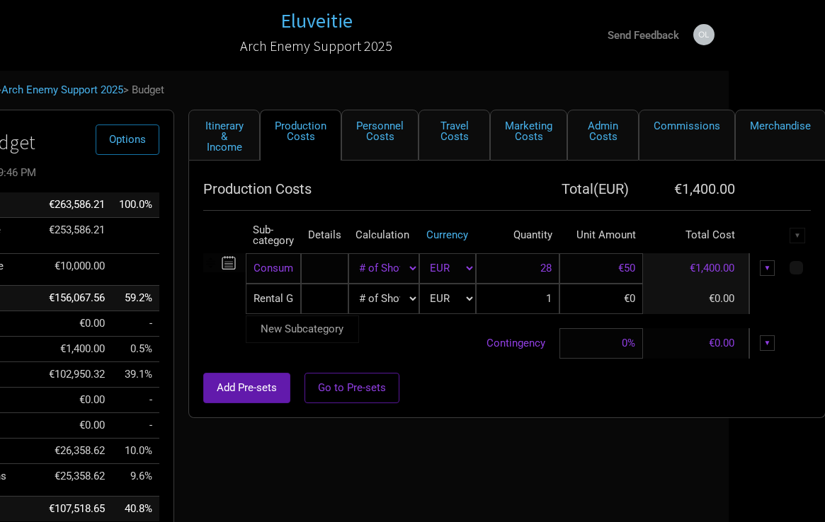
type input "Rental Gear"
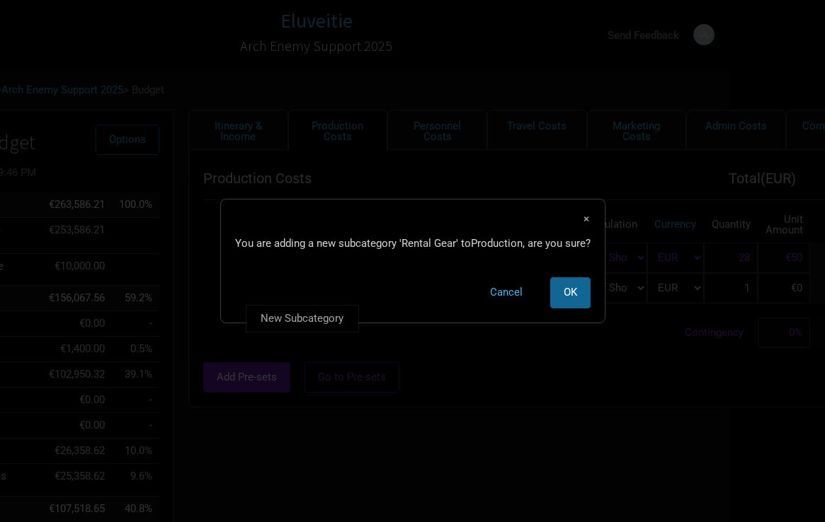
click at [558, 294] on button "OK" at bounding box center [570, 293] width 40 height 30
select select "Shows"
select select "EUR"
select select "Shows"
select select "EUR"
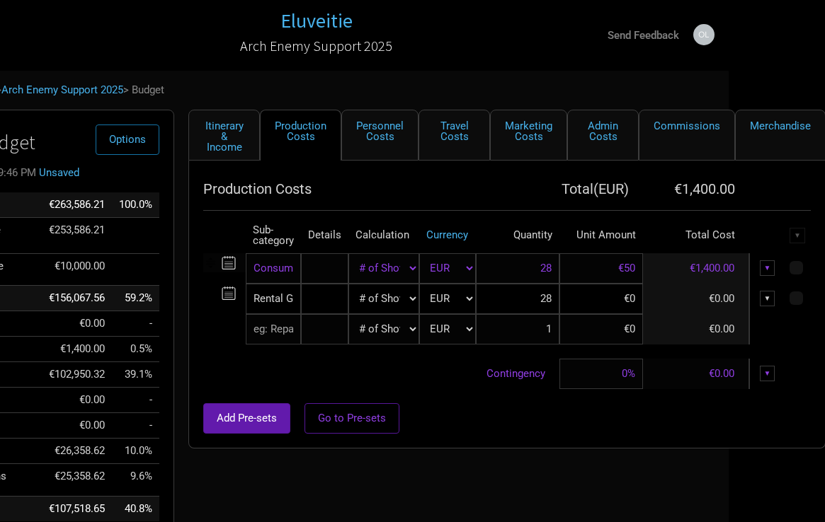
type input "28"
select select "Manual"
type input "1"
click at [602, 314] on input at bounding box center [601, 329] width 84 height 30
type input "€9"
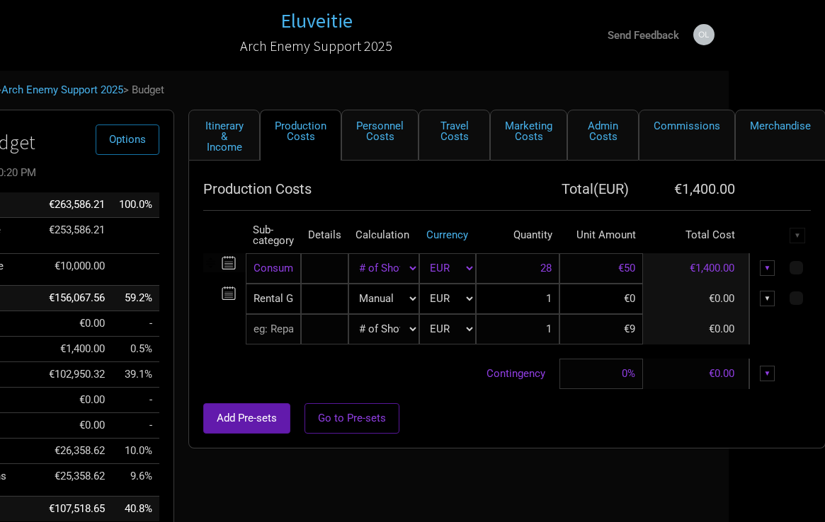
select select "Shows"
select select "EUR"
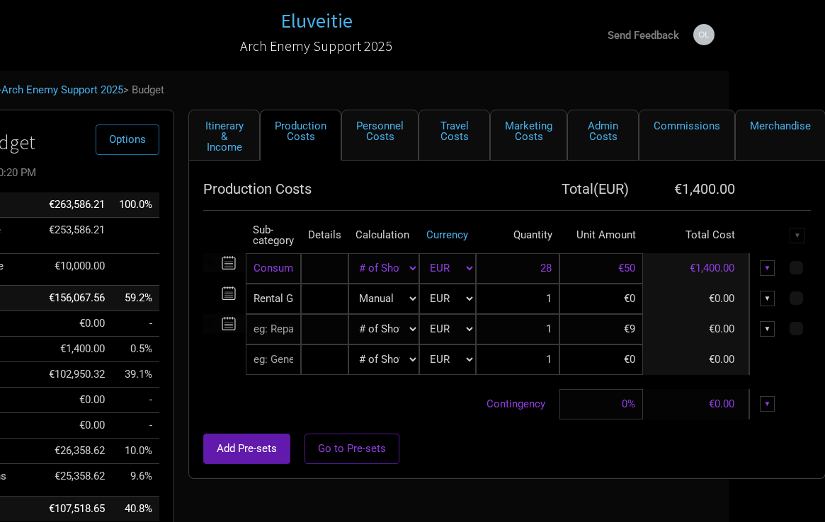
type input "28"
type input "€9,000"
click at [475, 442] on div "Add Pre-sets Go to Pre-sets" at bounding box center [506, 449] width 607 height 30
click at [600, 334] on input "€9,000" at bounding box center [601, 329] width 84 height 30
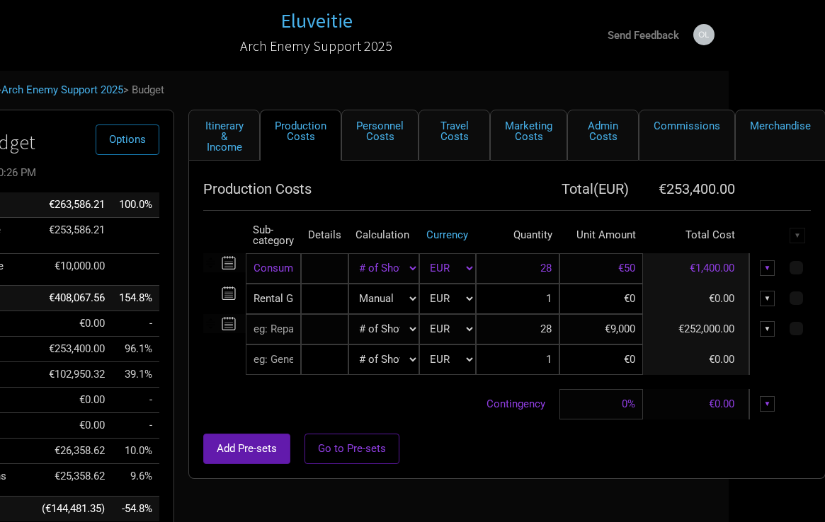
click at [600, 334] on input "€9,000" at bounding box center [601, 329] width 84 height 30
type input "€0"
click at [598, 296] on input at bounding box center [601, 299] width 84 height 30
type input "€9,000"
click at [493, 436] on div "Add Pre-sets Go to Pre-sets" at bounding box center [506, 449] width 607 height 30
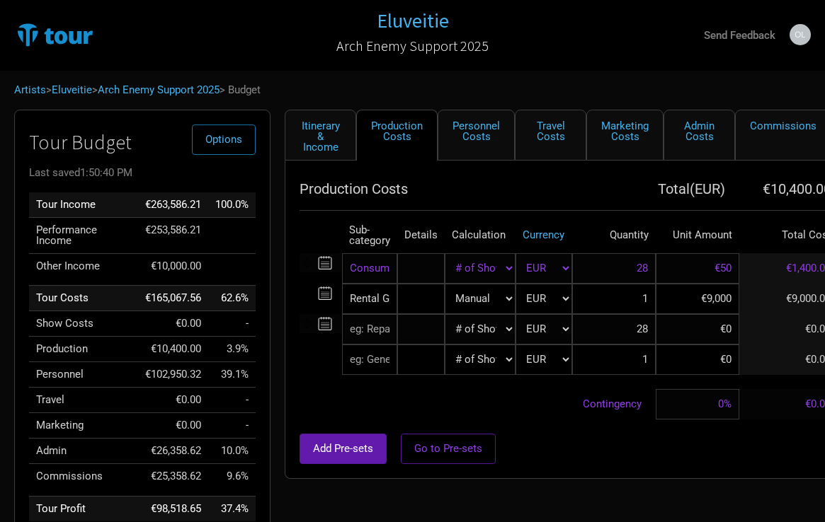
scroll to position [0, 0]
click at [480, 141] on link "Personnel Costs" at bounding box center [476, 135] width 77 height 51
select select "EUR"
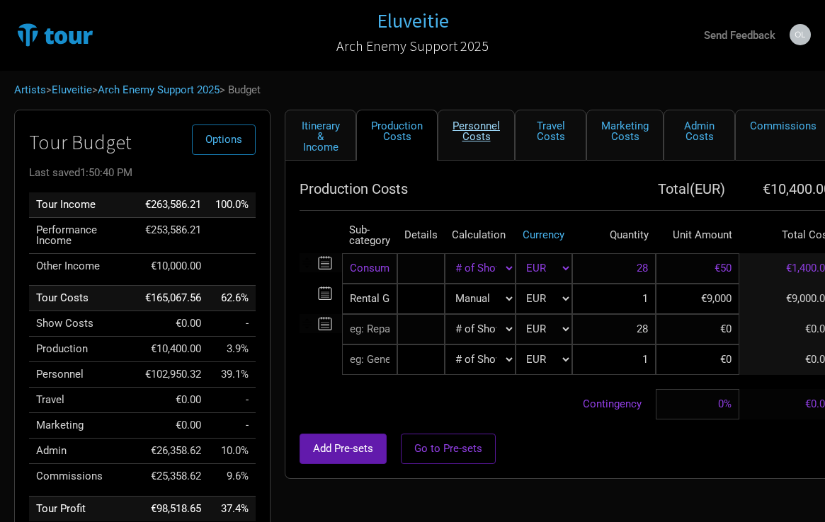
select select "EUR"
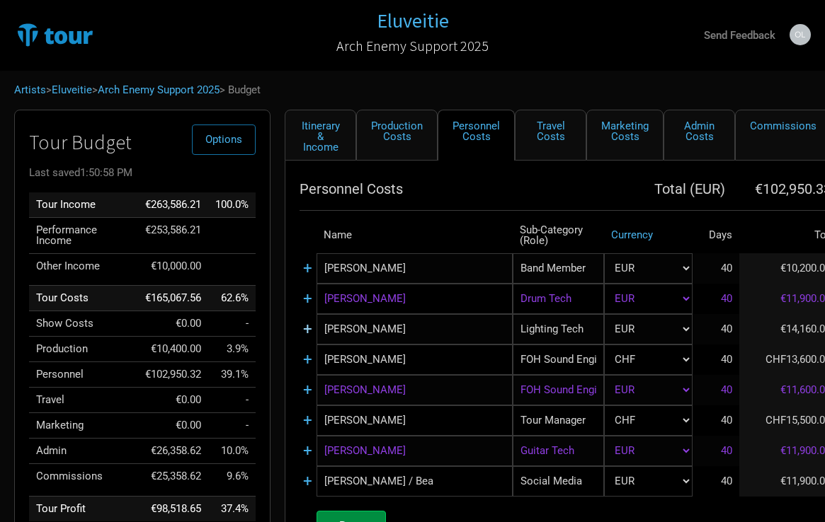
click at [304, 331] on link "+" at bounding box center [307, 329] width 9 height 18
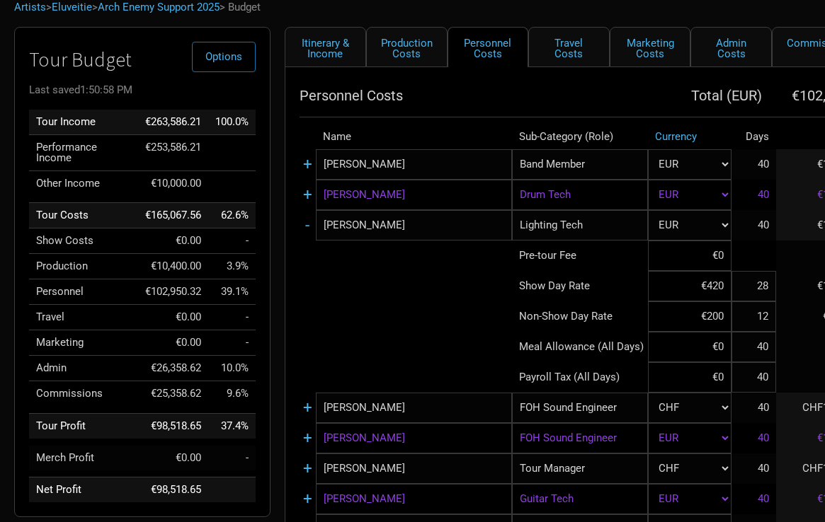
scroll to position [79, 0]
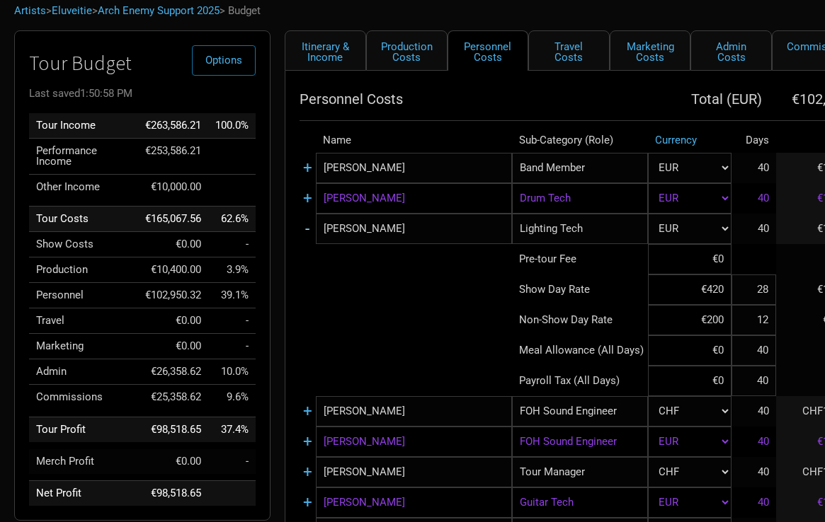
click at [307, 229] on link "-" at bounding box center [307, 228] width 4 height 18
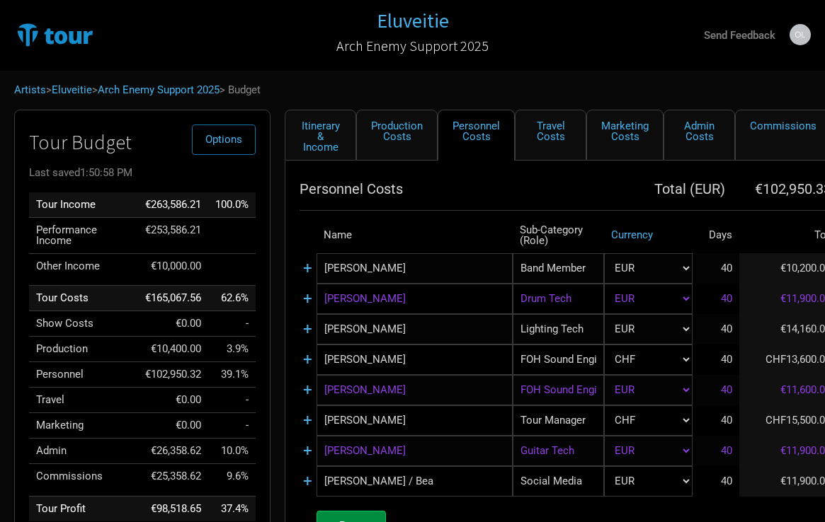
scroll to position [0, 0]
click at [641, 130] on link "Marketing Costs" at bounding box center [624, 135] width 77 height 51
select select "% of Gross"
select select "EUR"
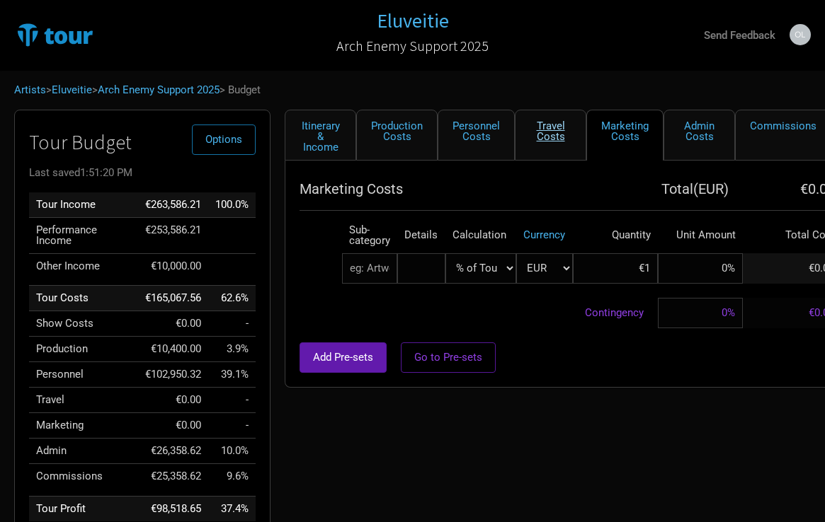
click at [554, 137] on link "Travel Costs" at bounding box center [551, 135] width 72 height 51
select select "EUR"
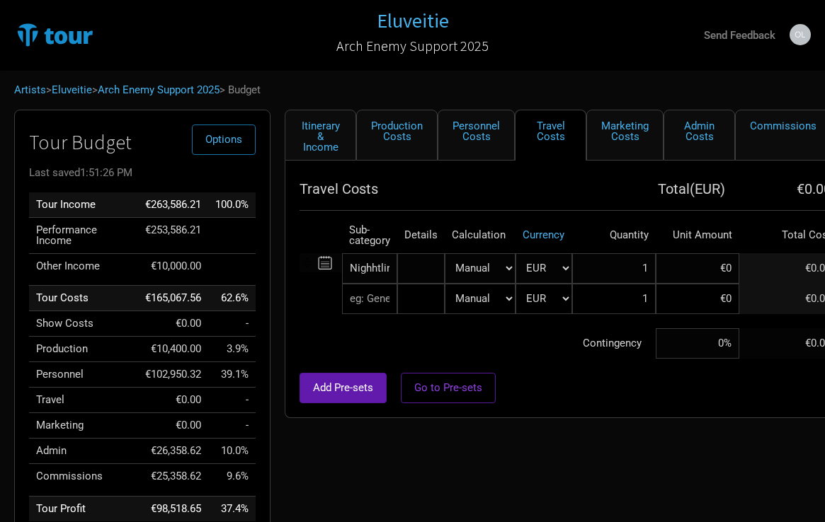
click at [370, 300] on input "text" at bounding box center [369, 299] width 55 height 30
type input "Truck"
click at [506, 341] on tbody "Nighhtliner 1 selection Manual # of Shows # of Show Days # of Non-Show Days # o…" at bounding box center [602, 305] width 607 height 105
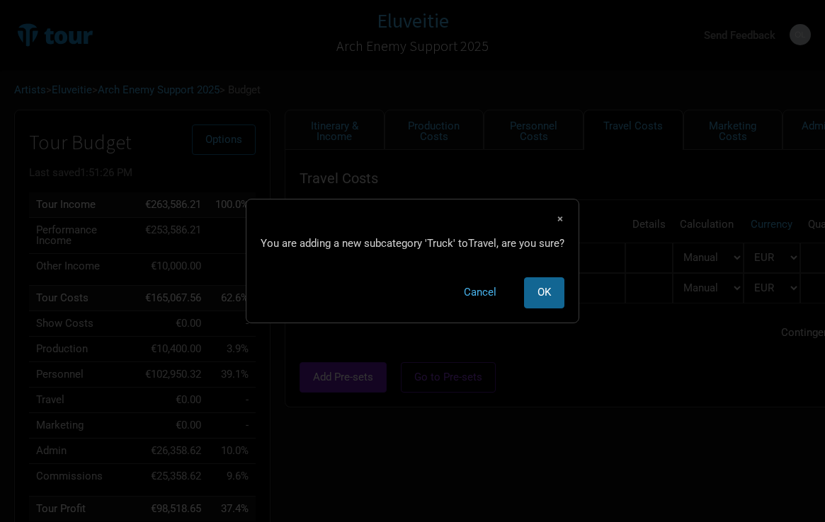
click at [536, 286] on button "OK" at bounding box center [544, 293] width 40 height 30
select select "EUR"
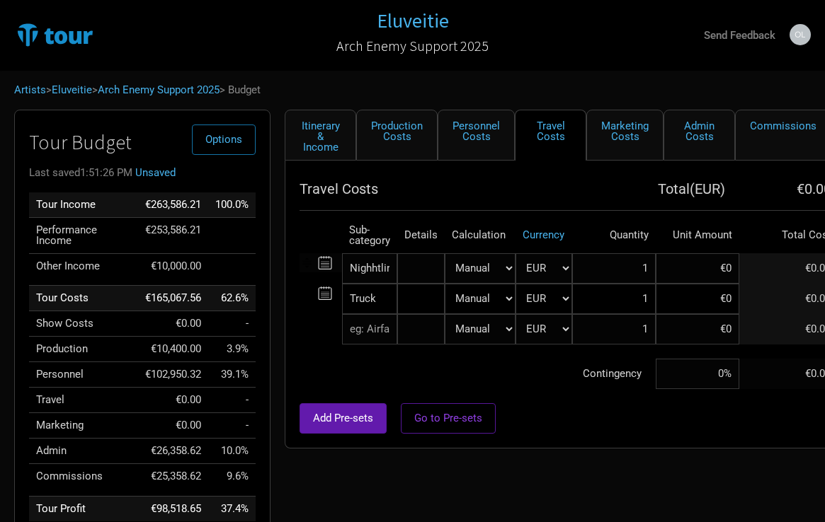
click at [401, 380] on td "Contingency" at bounding box center [477, 374] width 356 height 30
click at [367, 332] on input "text" at bounding box center [369, 329] width 55 height 30
type input "Bra"
type input "Brav"
type input "Brava"
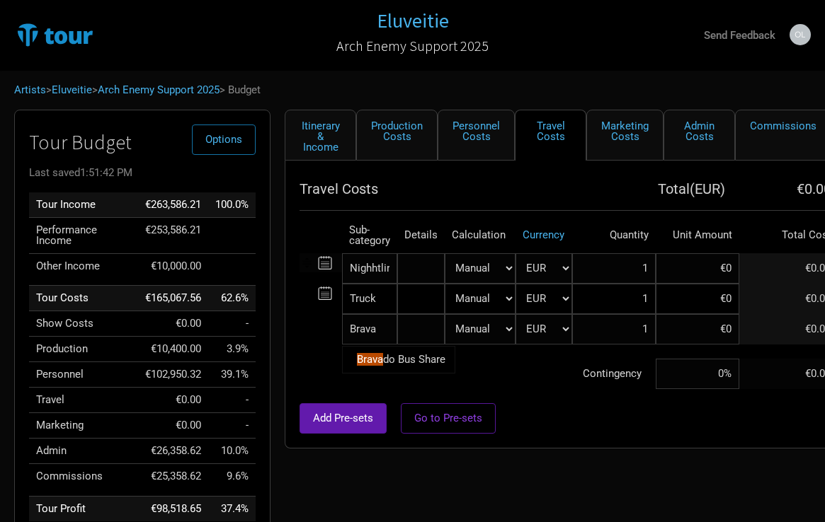
type input "Bravad"
type input "Bravado"
type input "Bravado Share"
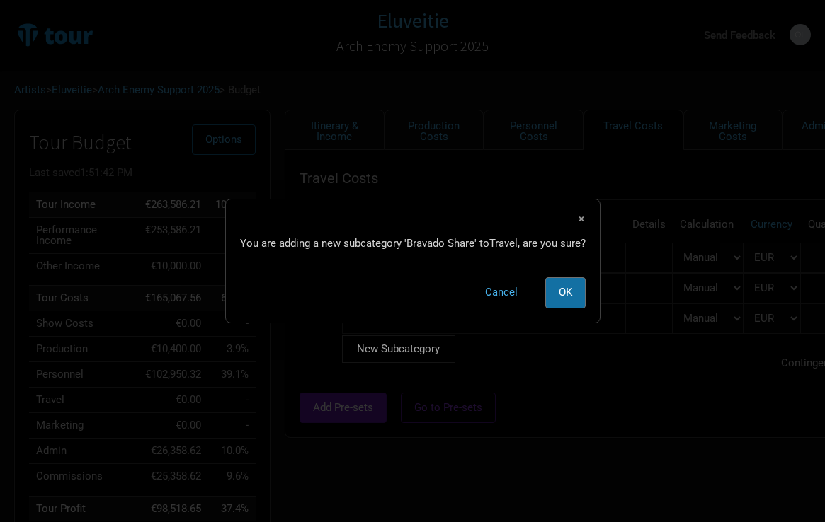
click at [305, 347] on tbody "Nighhtliner 1 selection Manual # of Shows # of Show Days # of Non-Show Days # o…" at bounding box center [686, 311] width 774 height 136
click at [559, 283] on button "OK" at bounding box center [565, 293] width 40 height 30
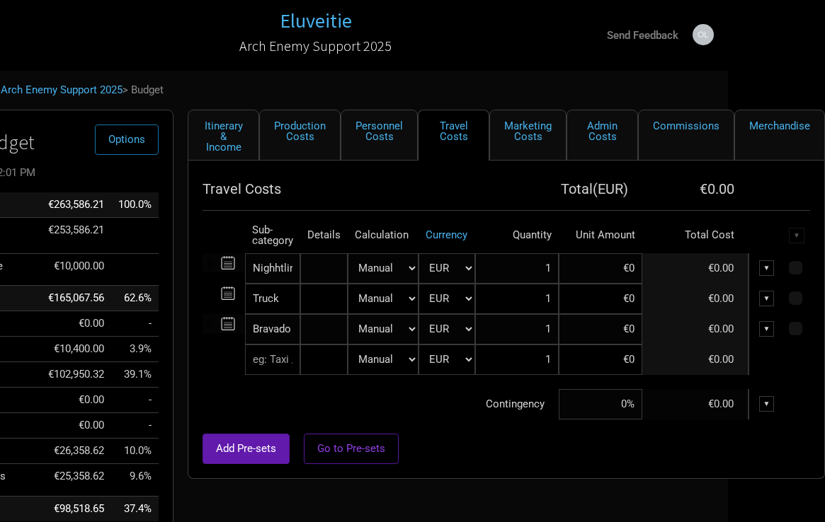
scroll to position [0, 96]
click at [280, 362] on input "text" at bounding box center [273, 360] width 55 height 30
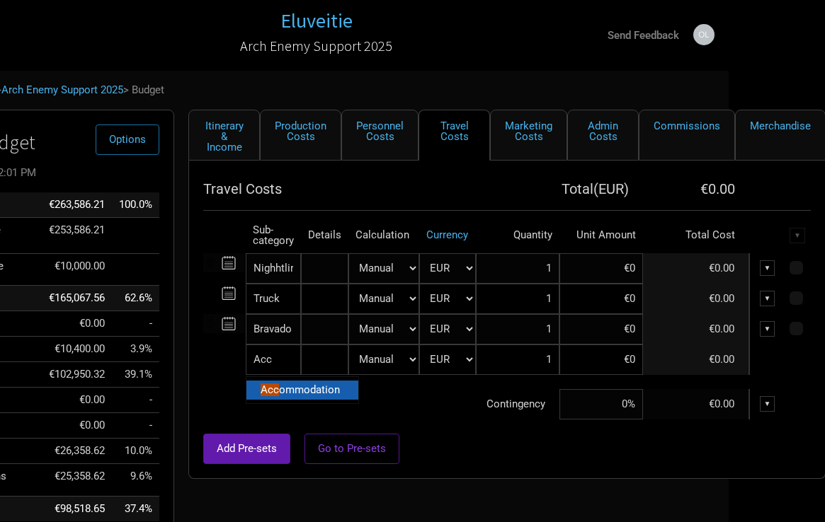
click at [296, 397] on link "Acc ommodation" at bounding box center [302, 390] width 112 height 19
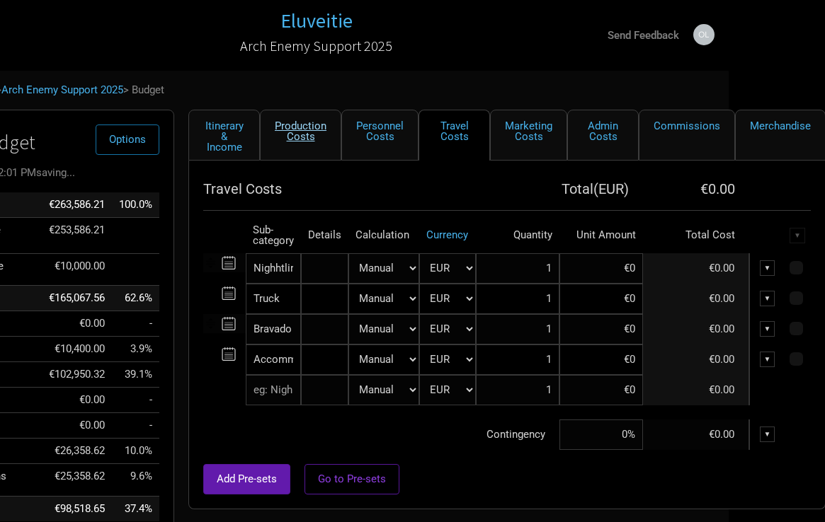
click at [302, 133] on link "Production Costs" at bounding box center [300, 135] width 81 height 51
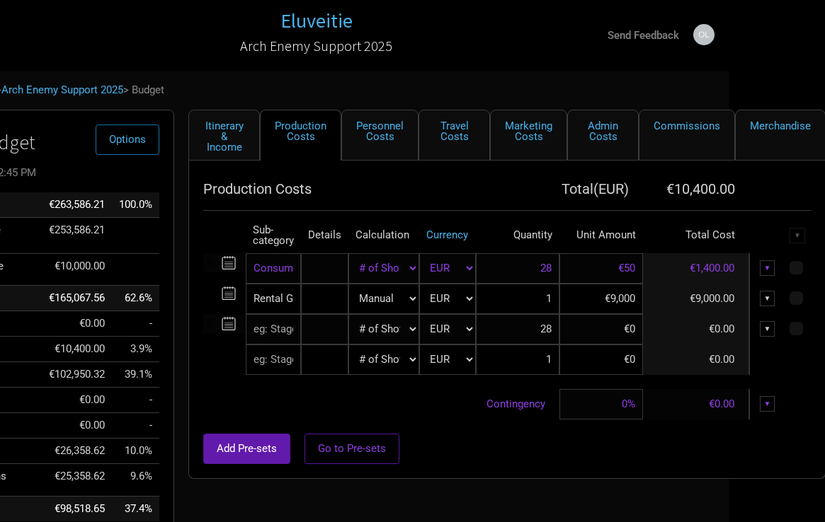
click at [276, 335] on input "text" at bounding box center [273, 329] width 55 height 30
click at [275, 349] on ul "New Subcategory" at bounding box center [302, 360] width 113 height 28
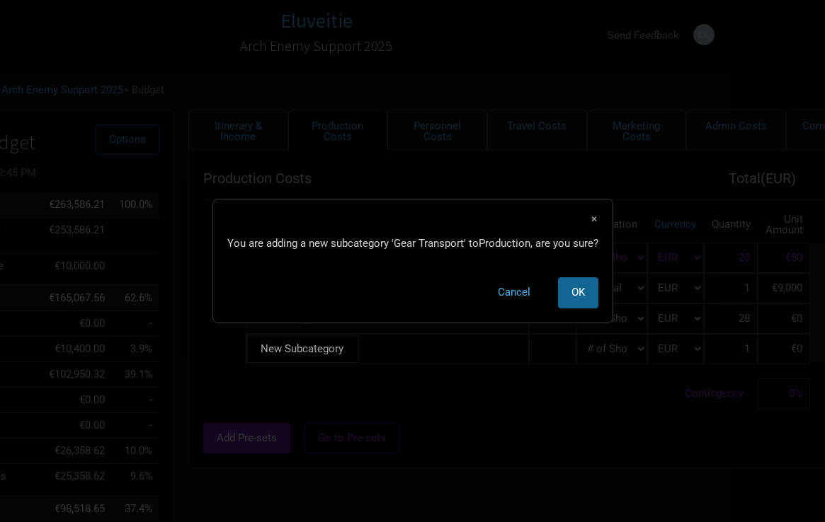
click at [584, 286] on span "OK" at bounding box center [577, 292] width 13 height 13
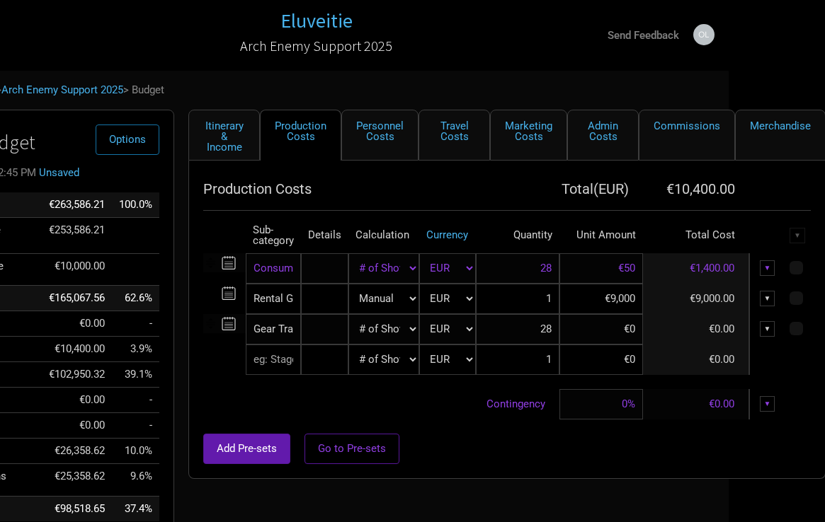
click at [283, 367] on input "text" at bounding box center [273, 360] width 55 height 30
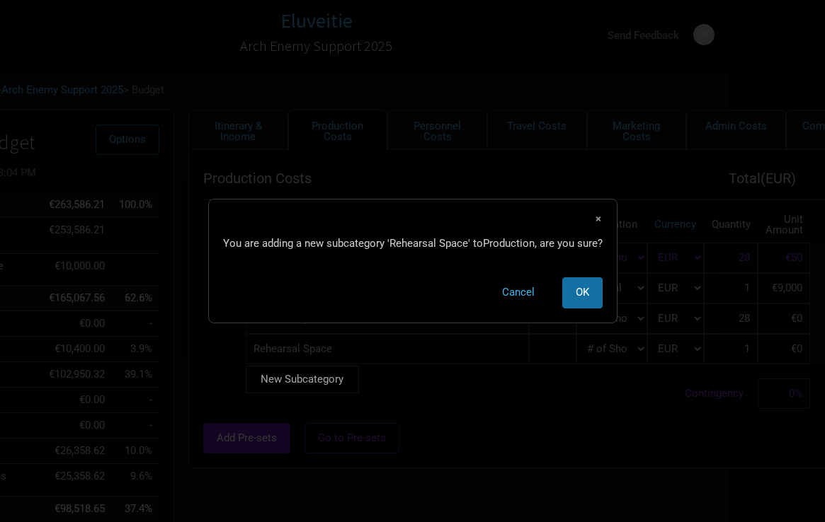
click at [242, 407] on tbody "Consumables 1 selection Manual # of Shows # of Show Days # of Non-Show Days # o…" at bounding box center [590, 326] width 774 height 166
click at [587, 285] on button "OK" at bounding box center [582, 293] width 40 height 30
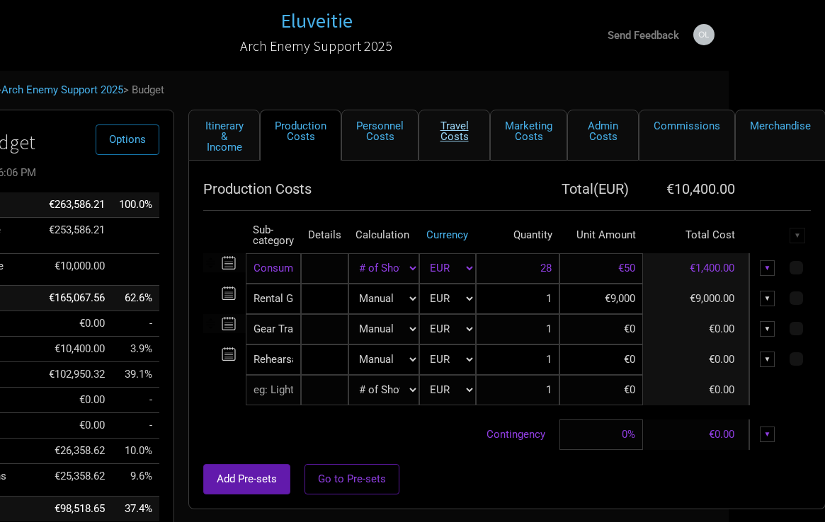
click at [464, 147] on link "Travel Costs" at bounding box center [454, 135] width 72 height 51
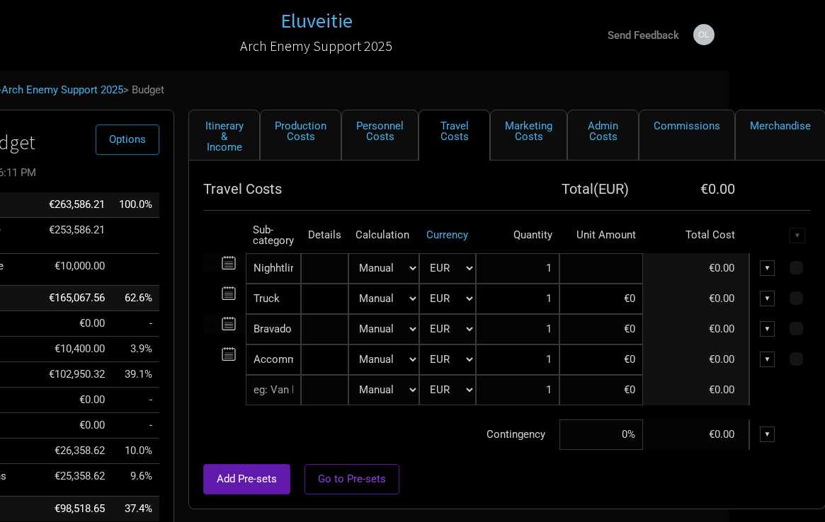
click at [608, 276] on input at bounding box center [601, 268] width 84 height 30
click at [460, 485] on div "Add Pre-sets Go to Pre-sets" at bounding box center [506, 479] width 607 height 30
click at [610, 302] on input at bounding box center [601, 299] width 84 height 30
click at [457, 488] on div "Add Pre-sets Go to Pre-sets" at bounding box center [506, 479] width 607 height 30
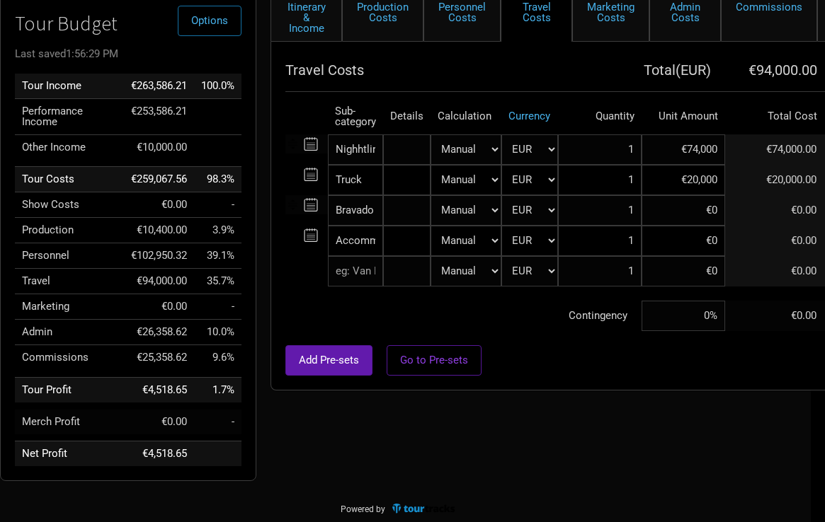
scroll to position [119, 16]
click at [679, 215] on input at bounding box center [682, 210] width 84 height 30
click at [578, 356] on div "Add Pre-sets Go to Pre-sets" at bounding box center [587, 360] width 607 height 30
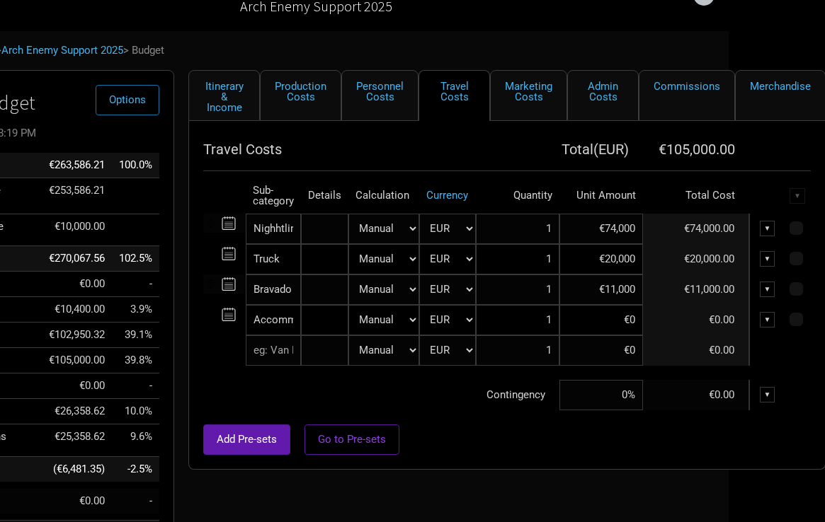
scroll to position [34, 96]
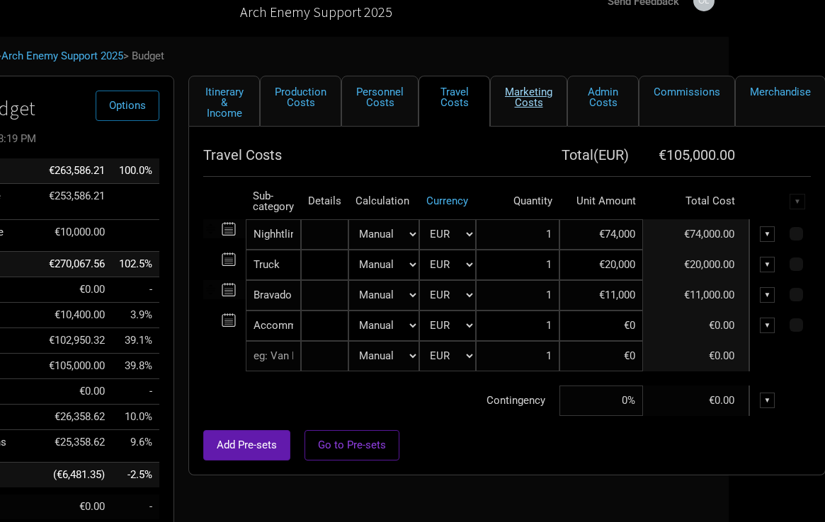
click at [534, 110] on link "Marketing Costs" at bounding box center [528, 101] width 77 height 51
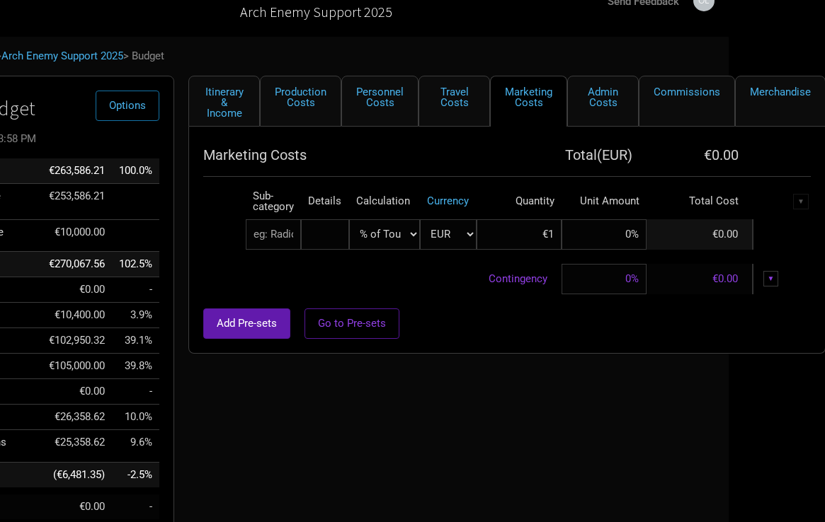
click at [594, 104] on link "Admin Costs" at bounding box center [603, 101] width 72 height 51
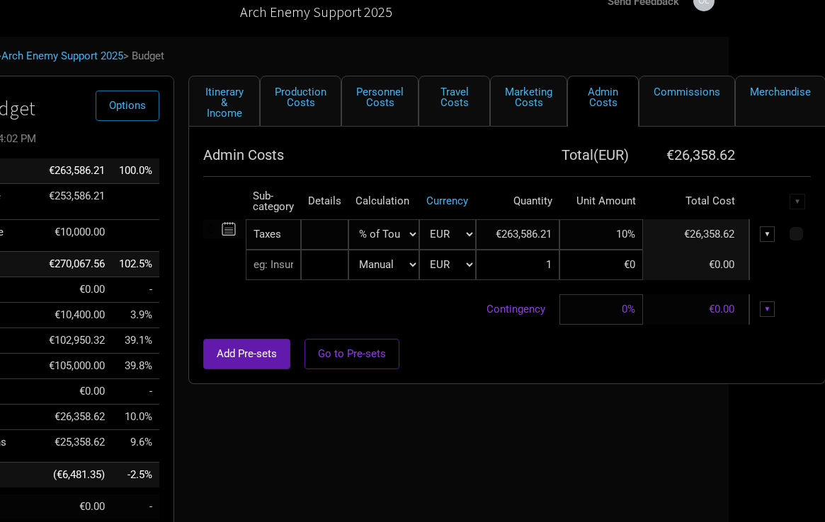
click at [624, 239] on input "10%" at bounding box center [601, 234] width 84 height 30
click at [556, 375] on div "Admin Costs Total ( EUR ) €13,179.31 Sub-category Details Calculation Currency …" at bounding box center [506, 256] width 637 height 258
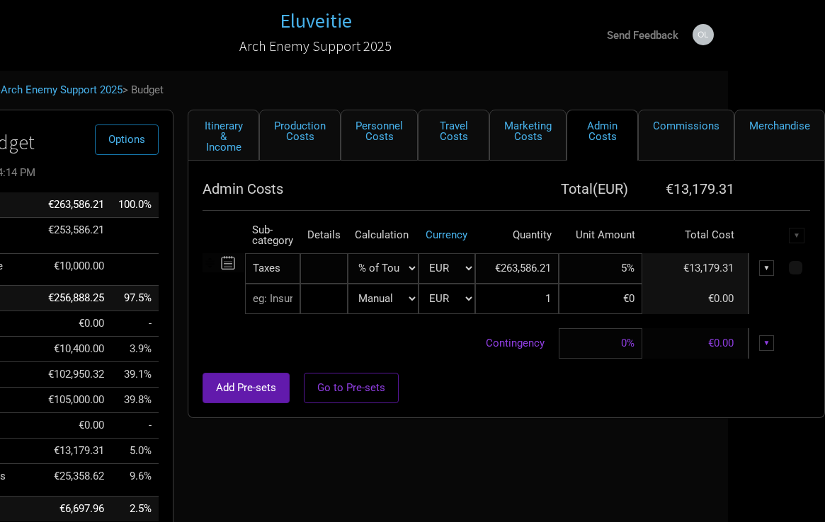
scroll to position [0, 96]
click at [387, 138] on link "Personnel Costs" at bounding box center [379, 135] width 77 height 51
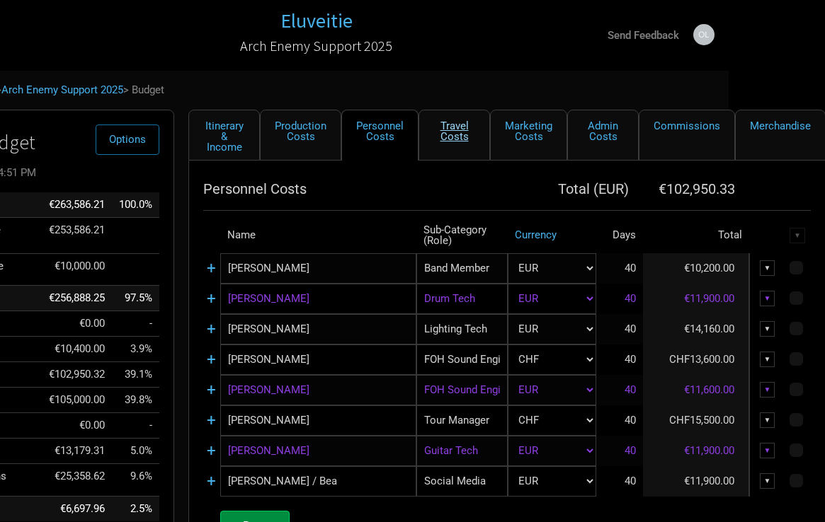
click at [454, 135] on link "Travel Costs" at bounding box center [454, 135] width 72 height 51
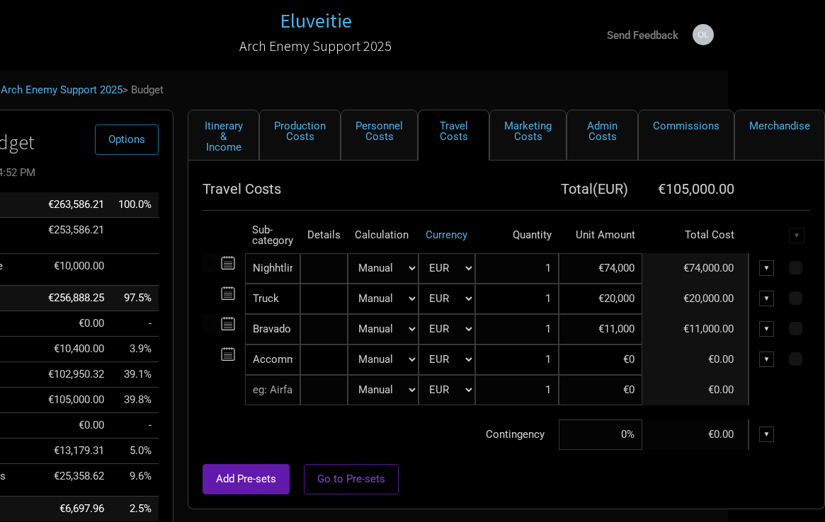
scroll to position [0, 96]
click at [527, 367] on input "1" at bounding box center [518, 360] width 84 height 30
click at [603, 358] on input at bounding box center [601, 360] width 84 height 30
click at [504, 465] on div "Add Pre-sets Go to Pre-sets" at bounding box center [506, 479] width 607 height 30
click at [297, 122] on link "Production Costs" at bounding box center [300, 135] width 81 height 51
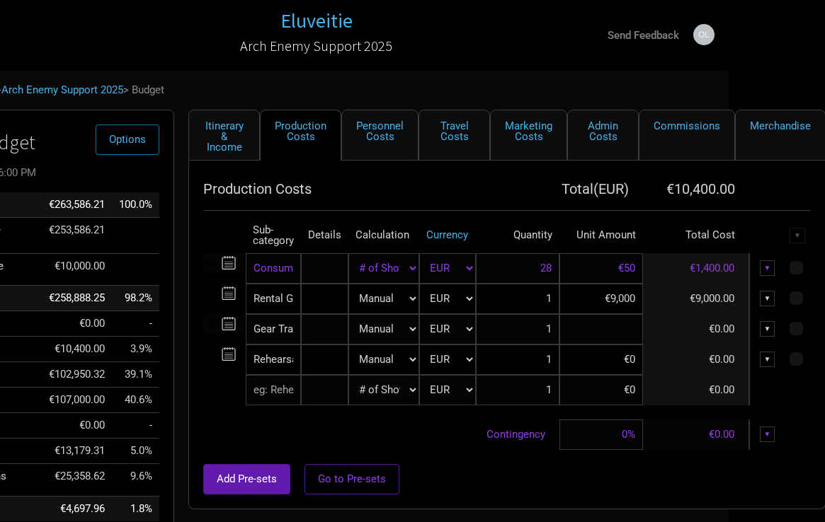
click at [606, 328] on input at bounding box center [601, 329] width 84 height 30
click at [467, 493] on div "Add Pre-sets Go to Pre-sets" at bounding box center [506, 479] width 607 height 30
click at [615, 359] on input at bounding box center [601, 360] width 84 height 30
click at [496, 471] on div "Add Pre-sets Go to Pre-sets" at bounding box center [506, 479] width 607 height 30
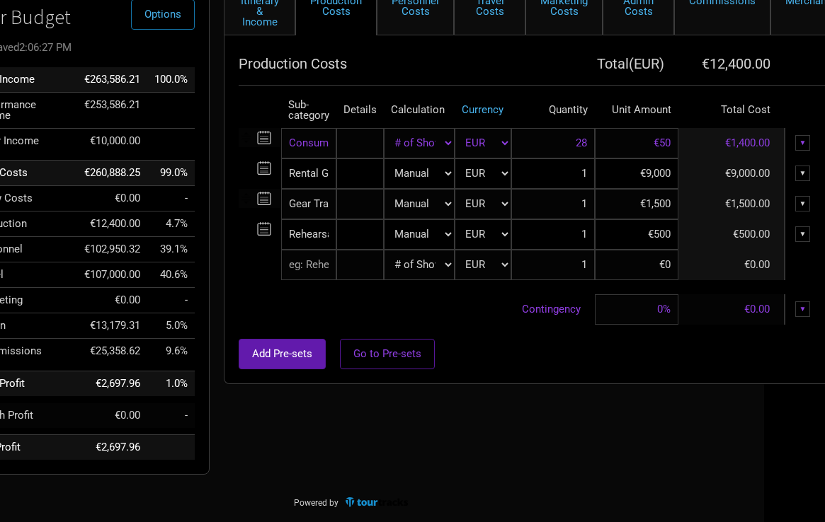
scroll to position [125, 54]
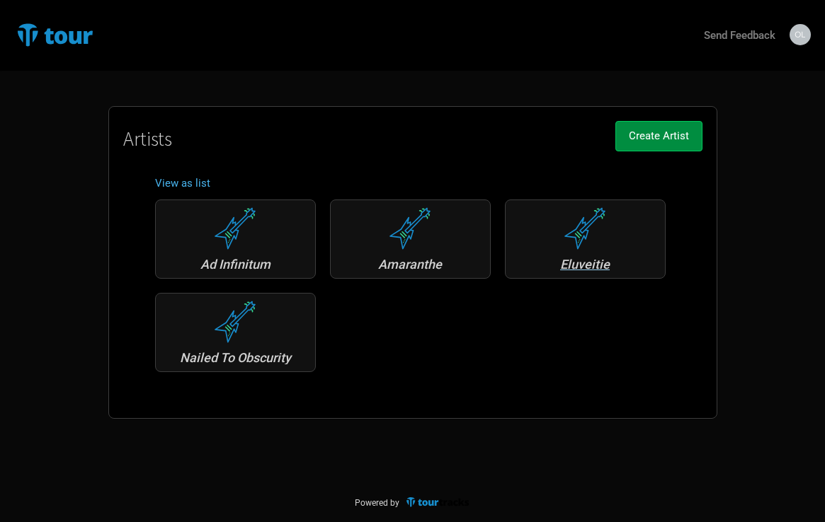
click at [554, 257] on div "Eluveitie" at bounding box center [585, 239] width 161 height 79
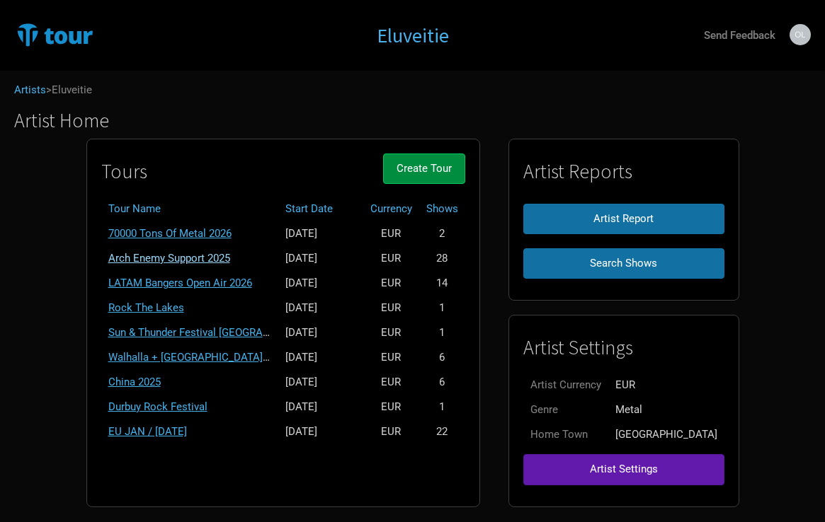
click at [193, 254] on link "Arch Enemy Support 2025" at bounding box center [169, 258] width 122 height 13
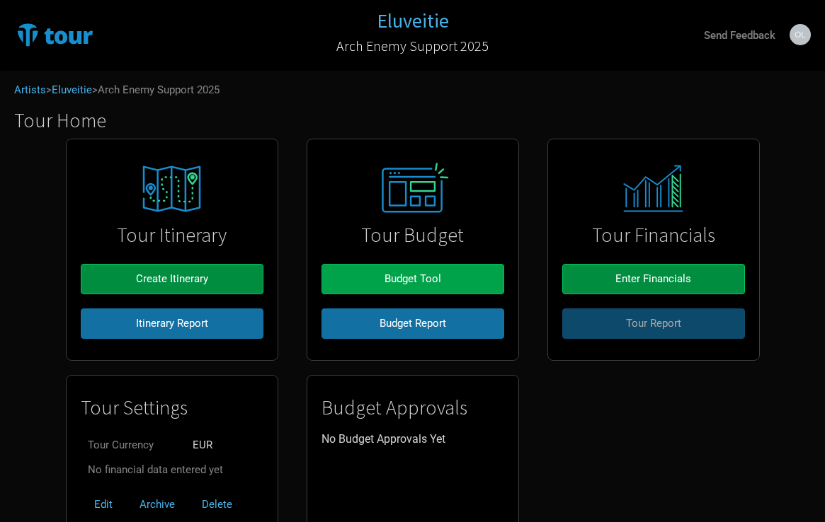
click at [390, 282] on span "Budget Tool" at bounding box center [412, 279] width 57 height 13
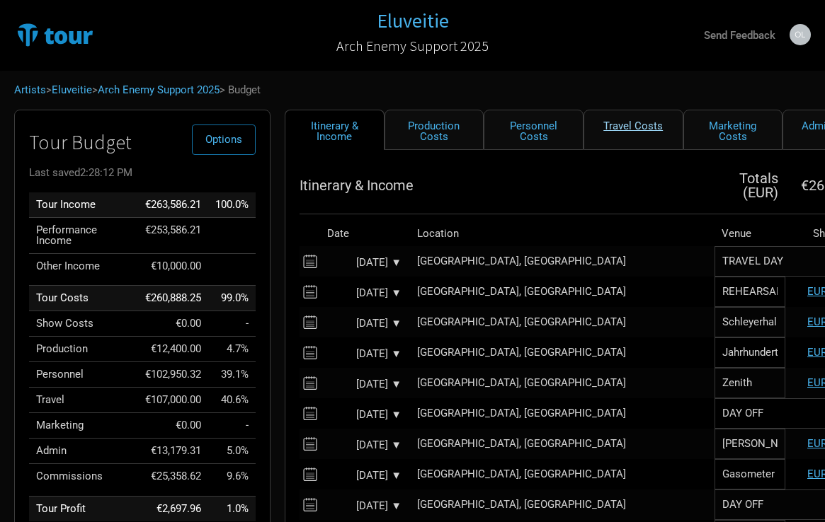
click at [607, 120] on link "Travel Costs" at bounding box center [633, 130] width 100 height 40
select select "EUR"
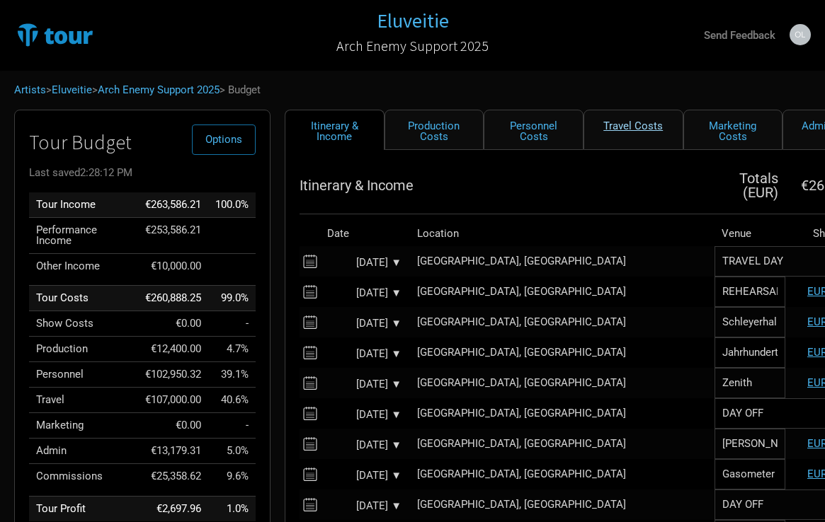
select select "EUR"
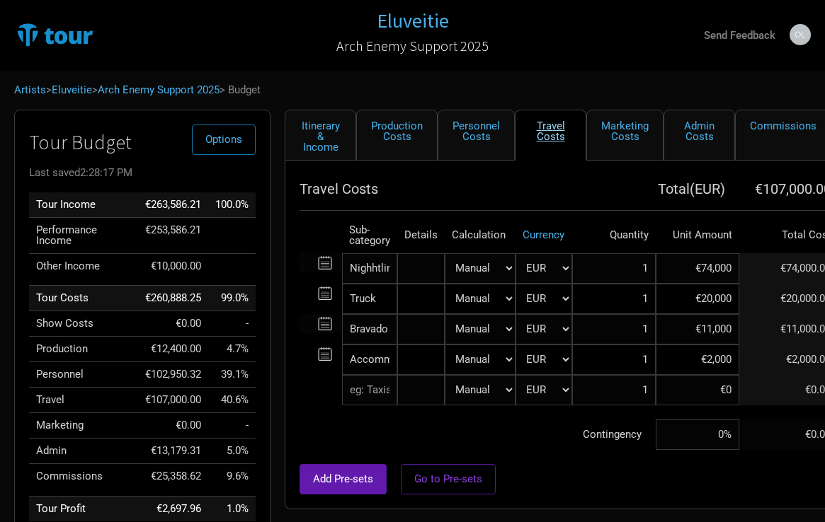
click at [539, 138] on link "Travel Costs" at bounding box center [551, 135] width 72 height 51
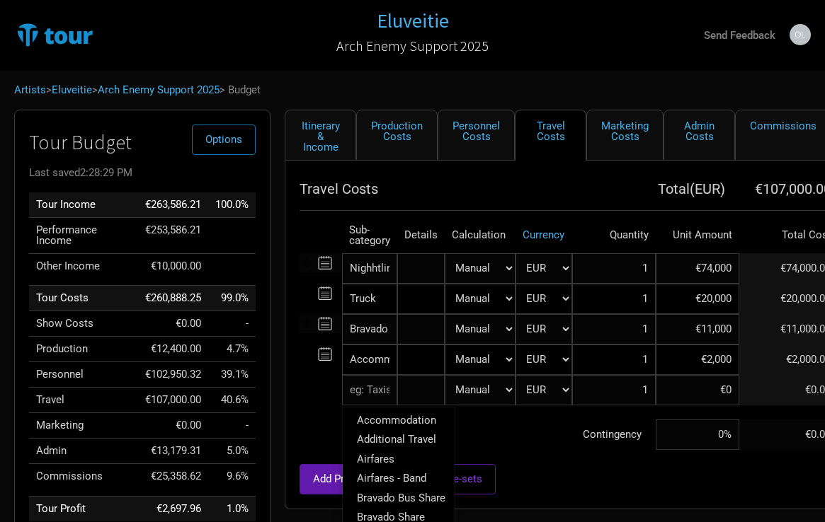
click at [377, 391] on input "text" at bounding box center [369, 390] width 55 height 30
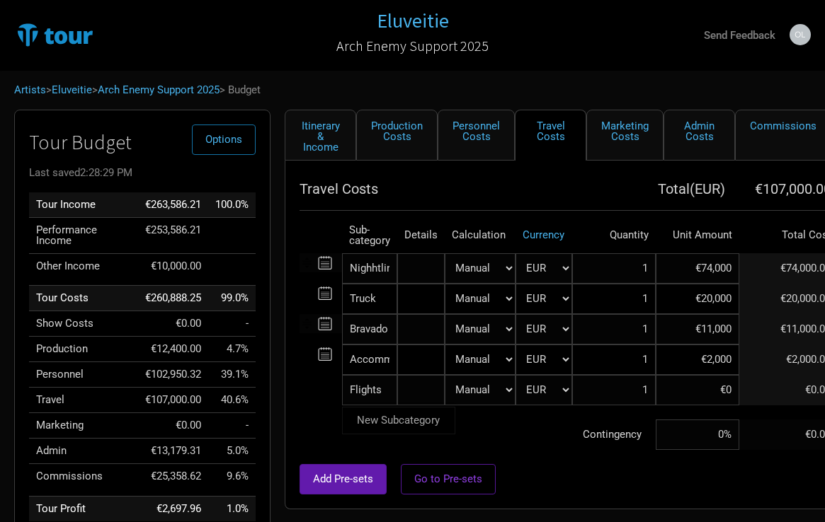
type input "Flights"
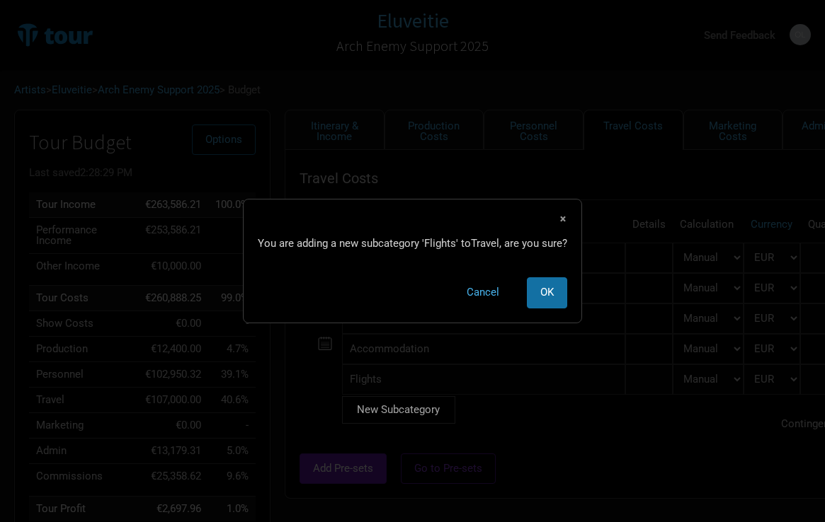
click at [711, 394] on tr "Flights New Subcategory New Subcategory × You are adding a new subcategory ' Fl…" at bounding box center [686, 380] width 774 height 30
click at [541, 293] on span "OK" at bounding box center [546, 292] width 13 height 13
select select "EUR"
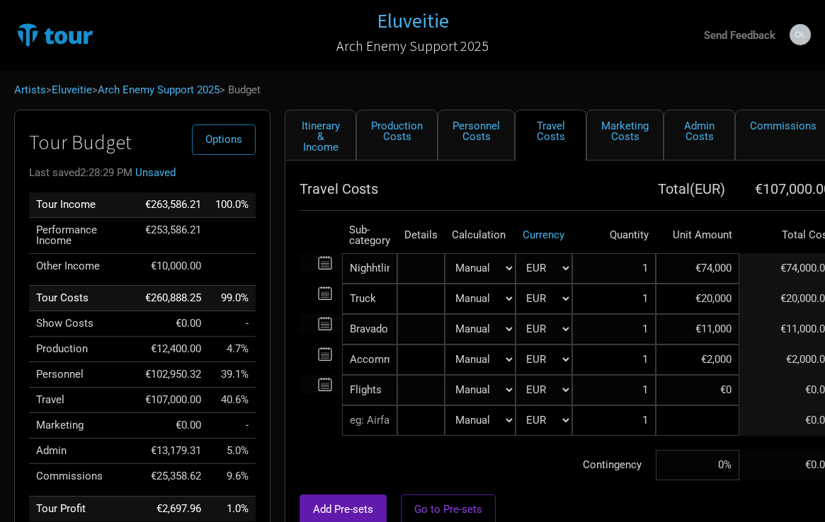
click at [715, 426] on input at bounding box center [698, 421] width 84 height 30
type input "€1"
select select "EUR"
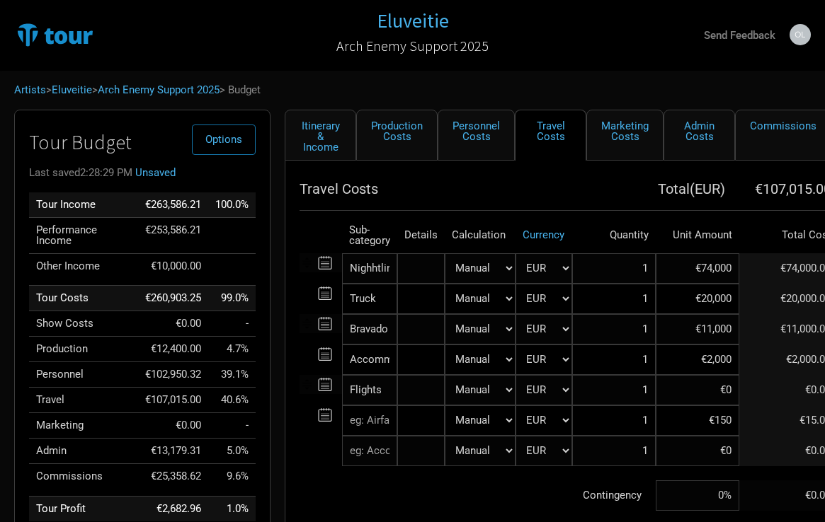
type input "€1,500"
click at [553, 498] on td "Contingency" at bounding box center [477, 496] width 356 height 30
click at [399, 122] on link "Production Costs" at bounding box center [396, 135] width 81 height 51
select select "Shows"
select select "EUR"
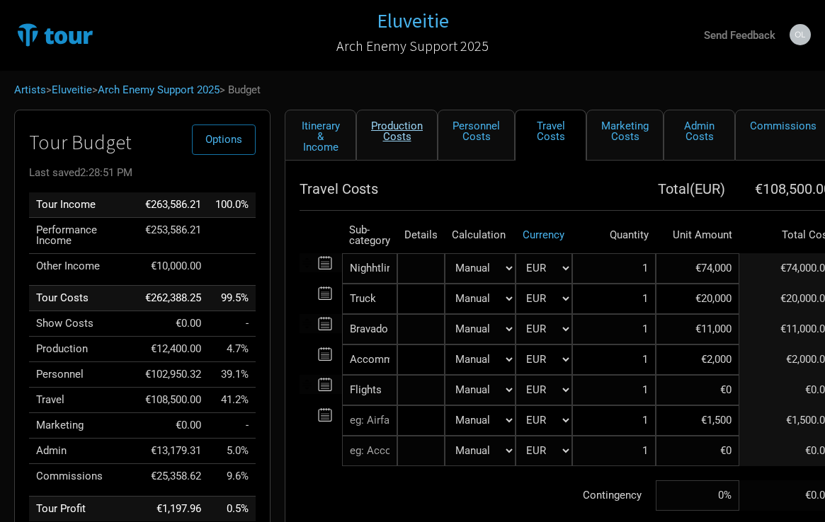
select select "EUR"
select select "Shows"
select select "EUR"
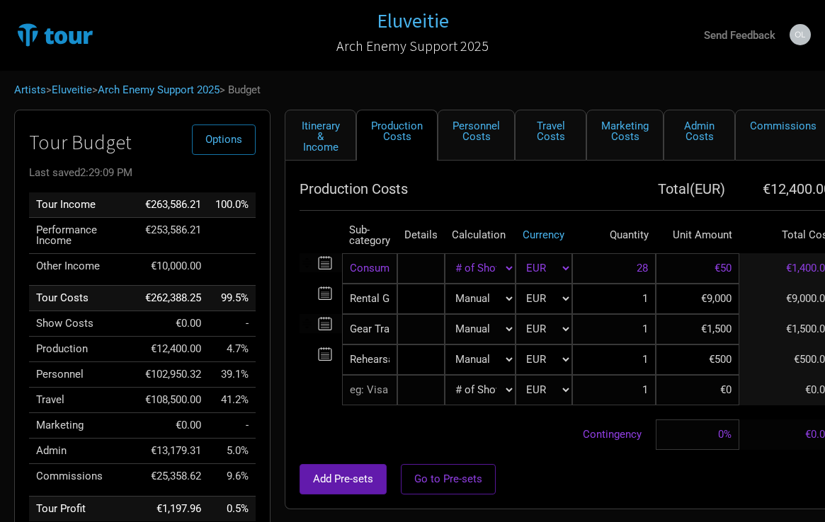
click at [692, 358] on input "€500" at bounding box center [698, 360] width 84 height 30
type input "€1,250"
click at [576, 440] on td "Contingency" at bounding box center [477, 435] width 356 height 30
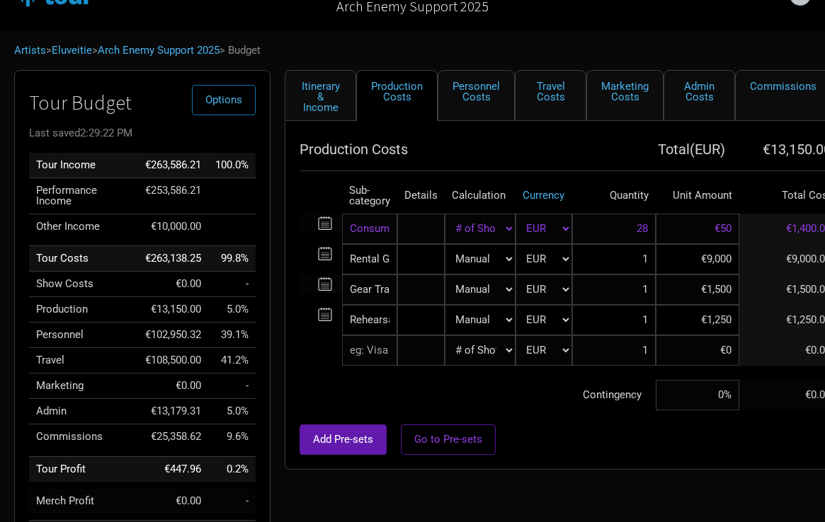
scroll to position [35, 0]
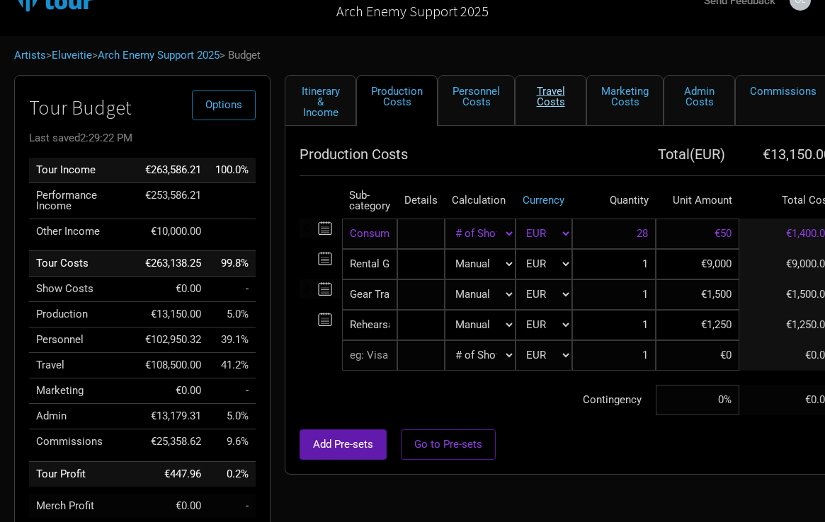
click at [556, 110] on link "Travel Costs" at bounding box center [551, 100] width 72 height 51
select select "EUR"
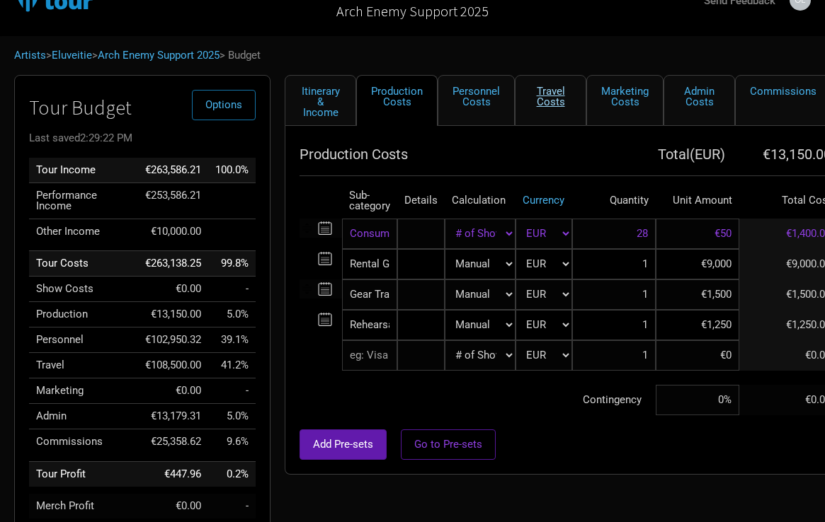
select select "EUR"
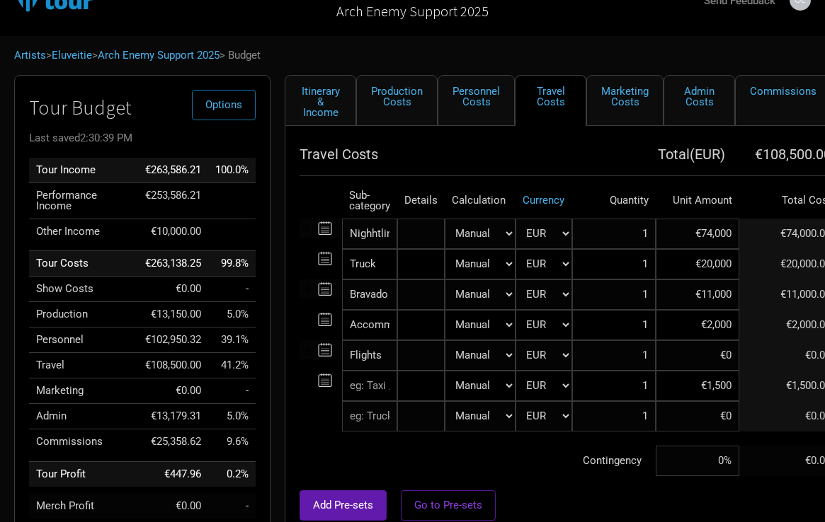
click at [682, 328] on input "€2,000" at bounding box center [698, 325] width 84 height 30
type input "€3,000"
click at [566, 471] on td "Contingency" at bounding box center [477, 461] width 356 height 30
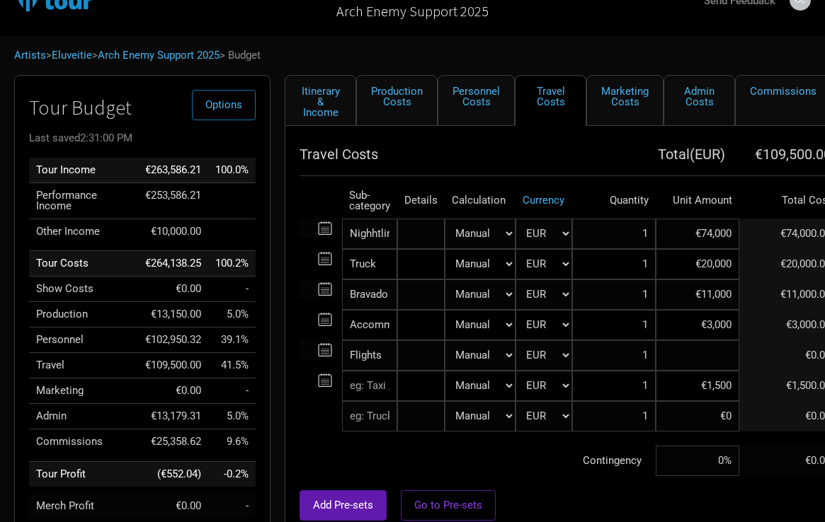
click at [675, 358] on input at bounding box center [698, 356] width 84 height 30
type input "€1,500"
click at [547, 510] on div "Add Pre-sets Go to Pre-sets" at bounding box center [602, 506] width 607 height 30
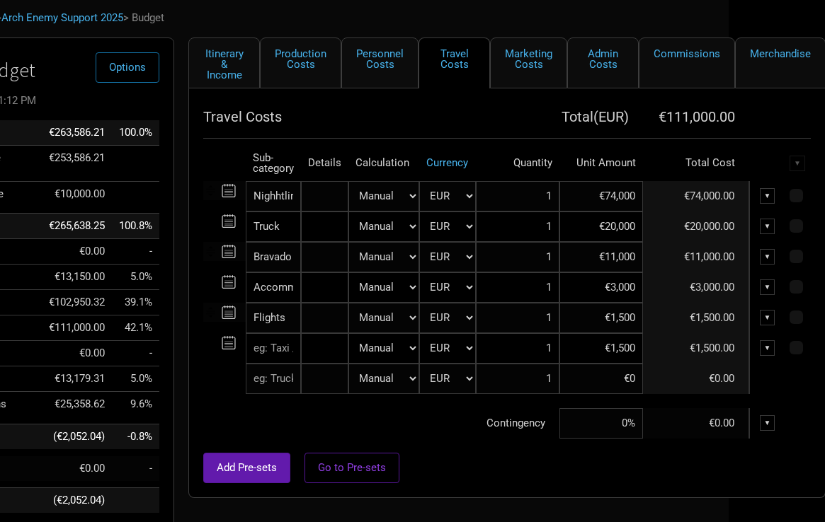
scroll to position [76, 96]
